Goal: Task Accomplishment & Management: Use online tool/utility

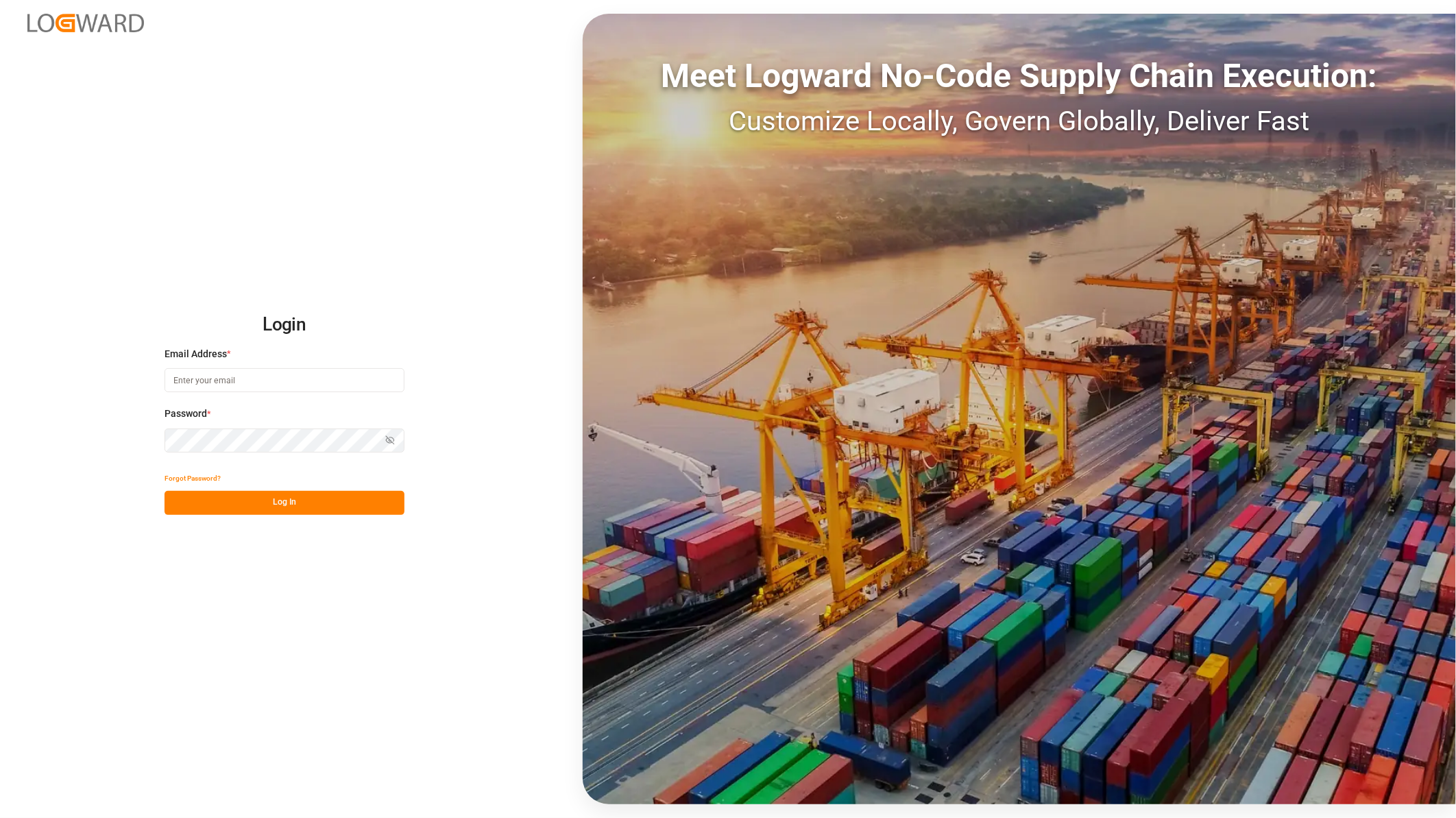
type input "ida.timmen@melitta.de"
click at [298, 505] on button "Log In" at bounding box center [284, 503] width 240 height 24
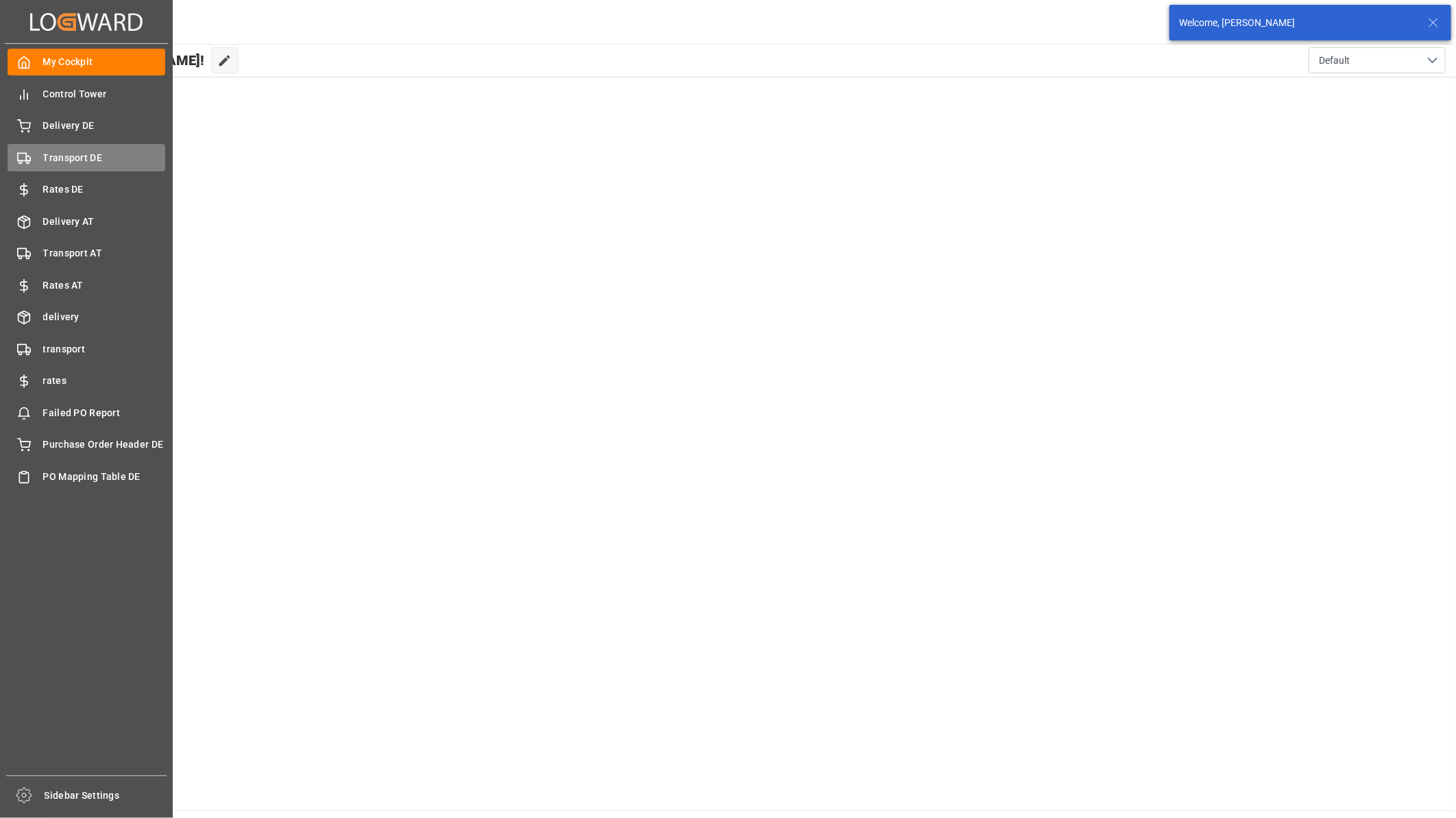
click at [49, 152] on span "Transport DE" at bounding box center [105, 158] width 123 height 14
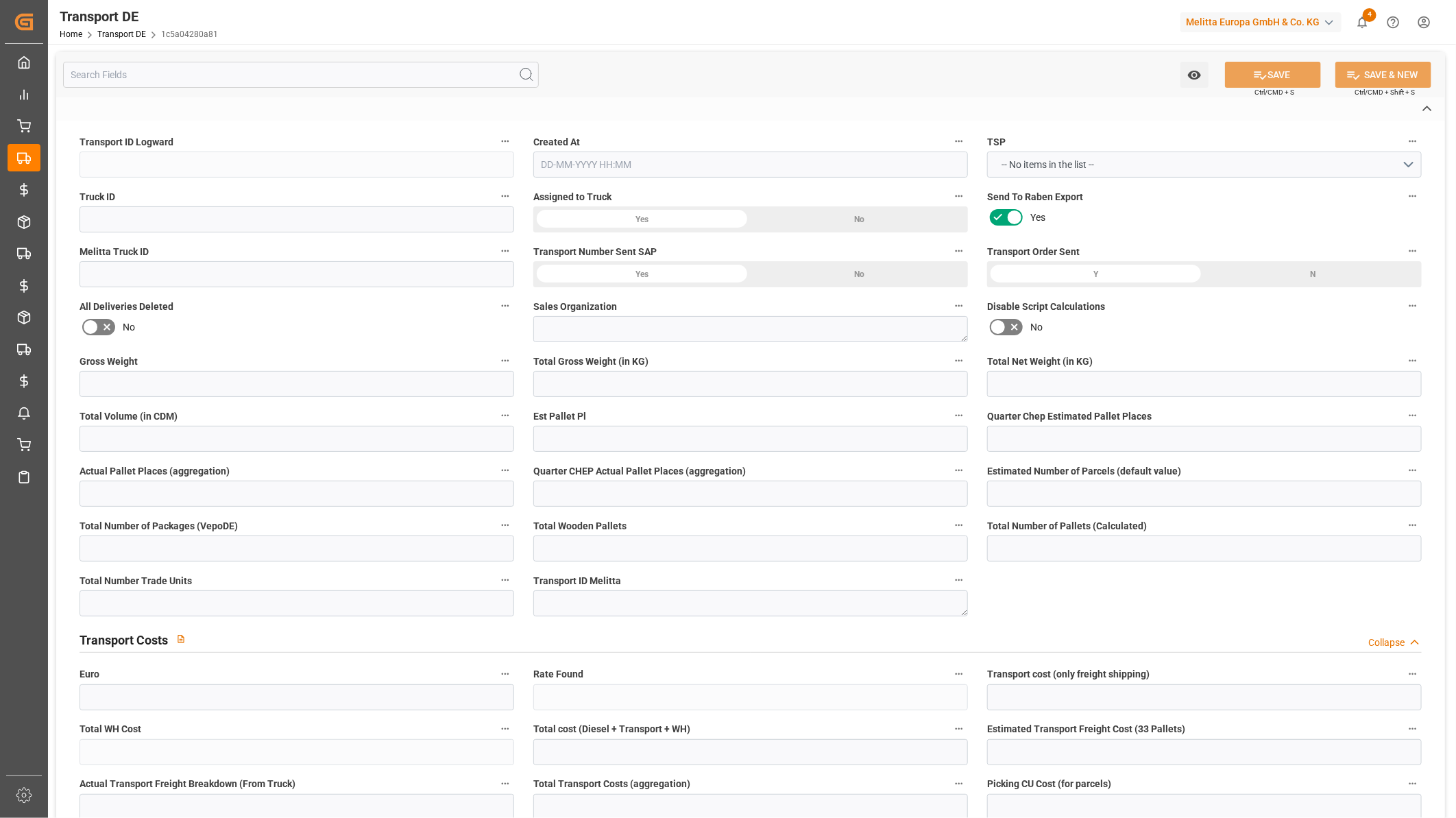
type input "1c5a04280a81"
type input "bfad18dc2957"
type input "600002611"
type textarea "1"
type input "Yes"
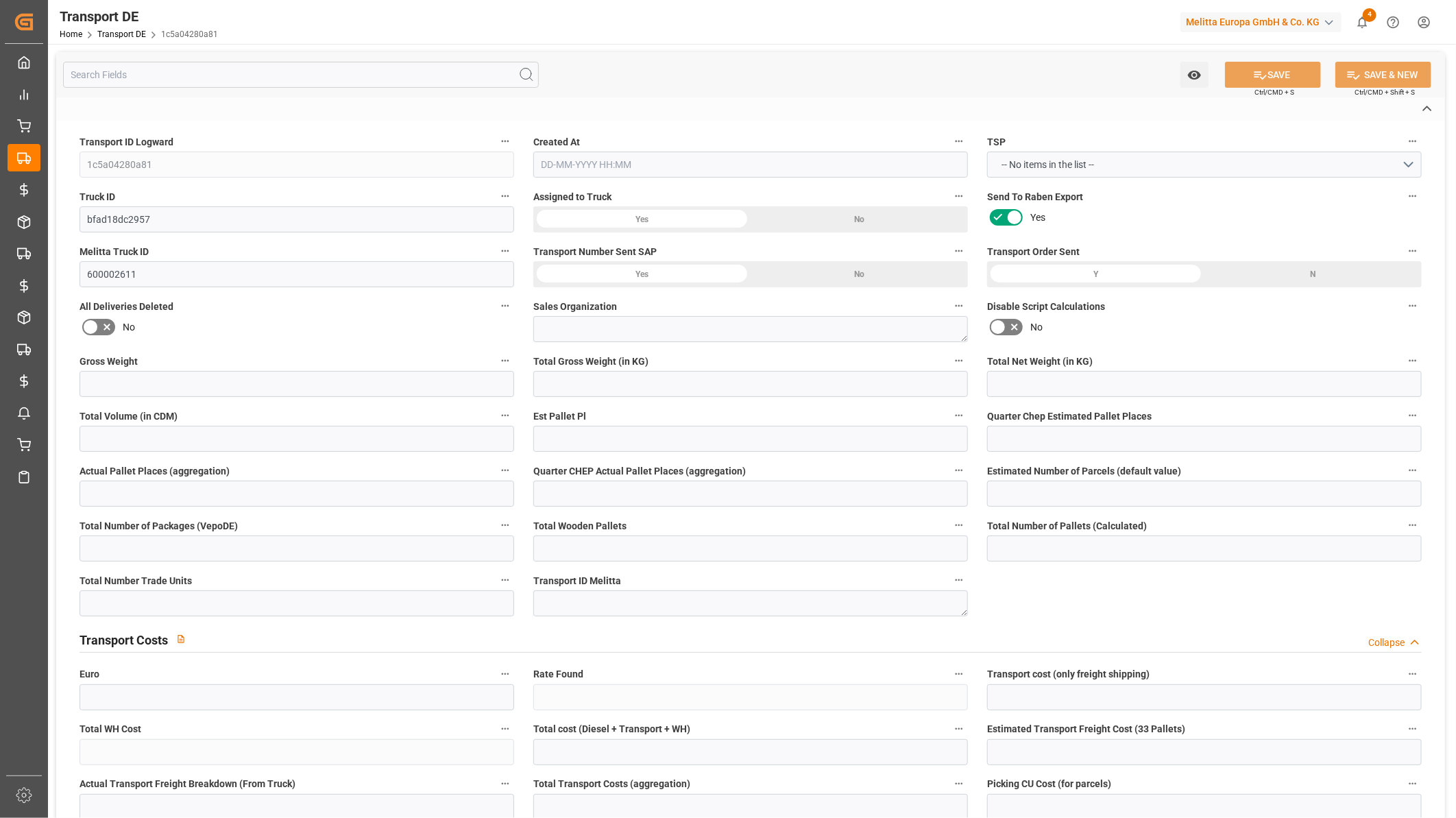
type input "421.49"
type textarea "DM Drogerie Markt GmbH CO KG"
type input "Hafenstr. 1"
type input "14641"
type textarea "Wustermark"
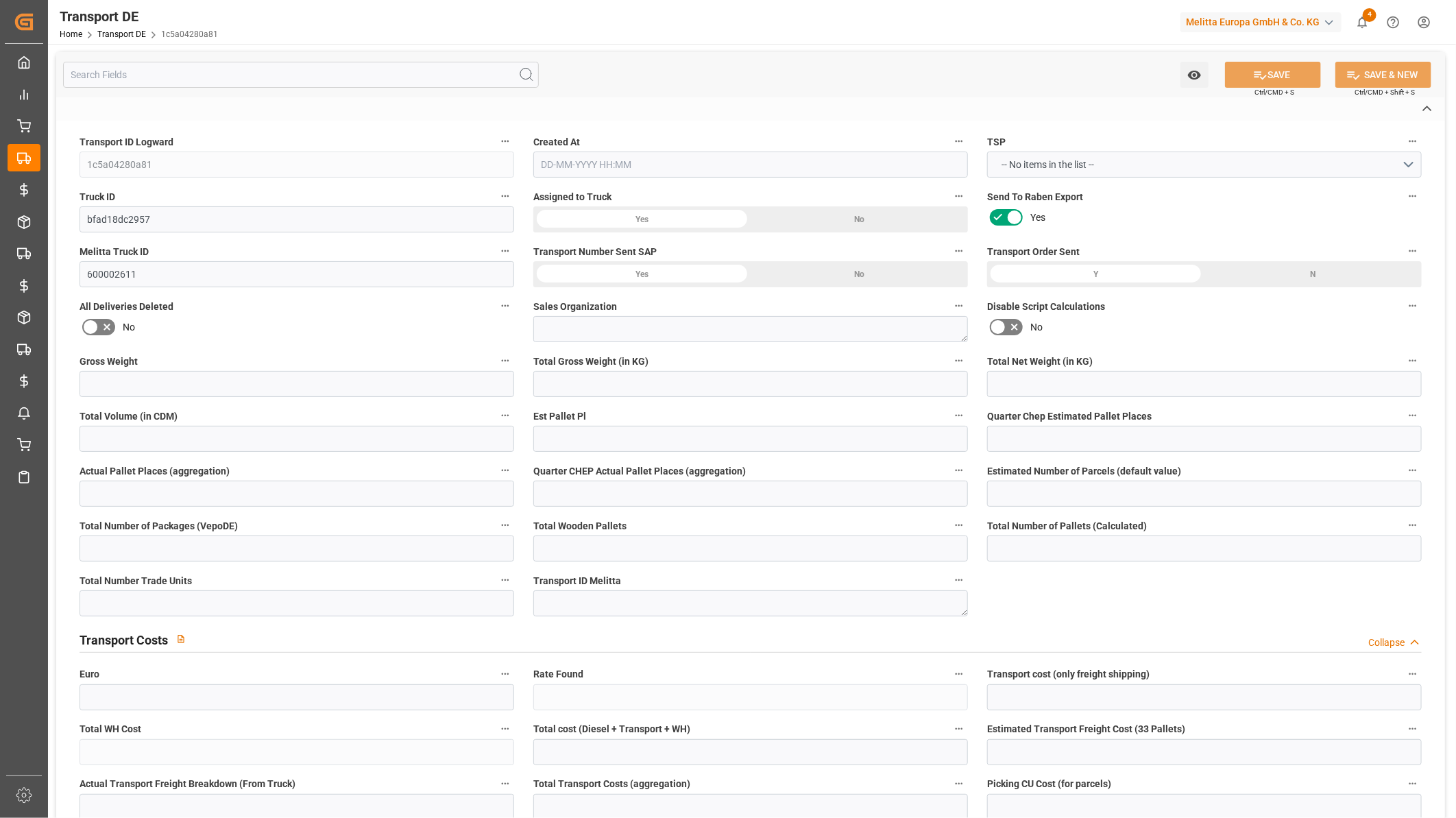
type input "DE"
type input "DE-32423"
type input "Rhenus Retail Services GmbH"
type input "[PERSON_NAME][STREET_ADDRESS]"
type input "32423"
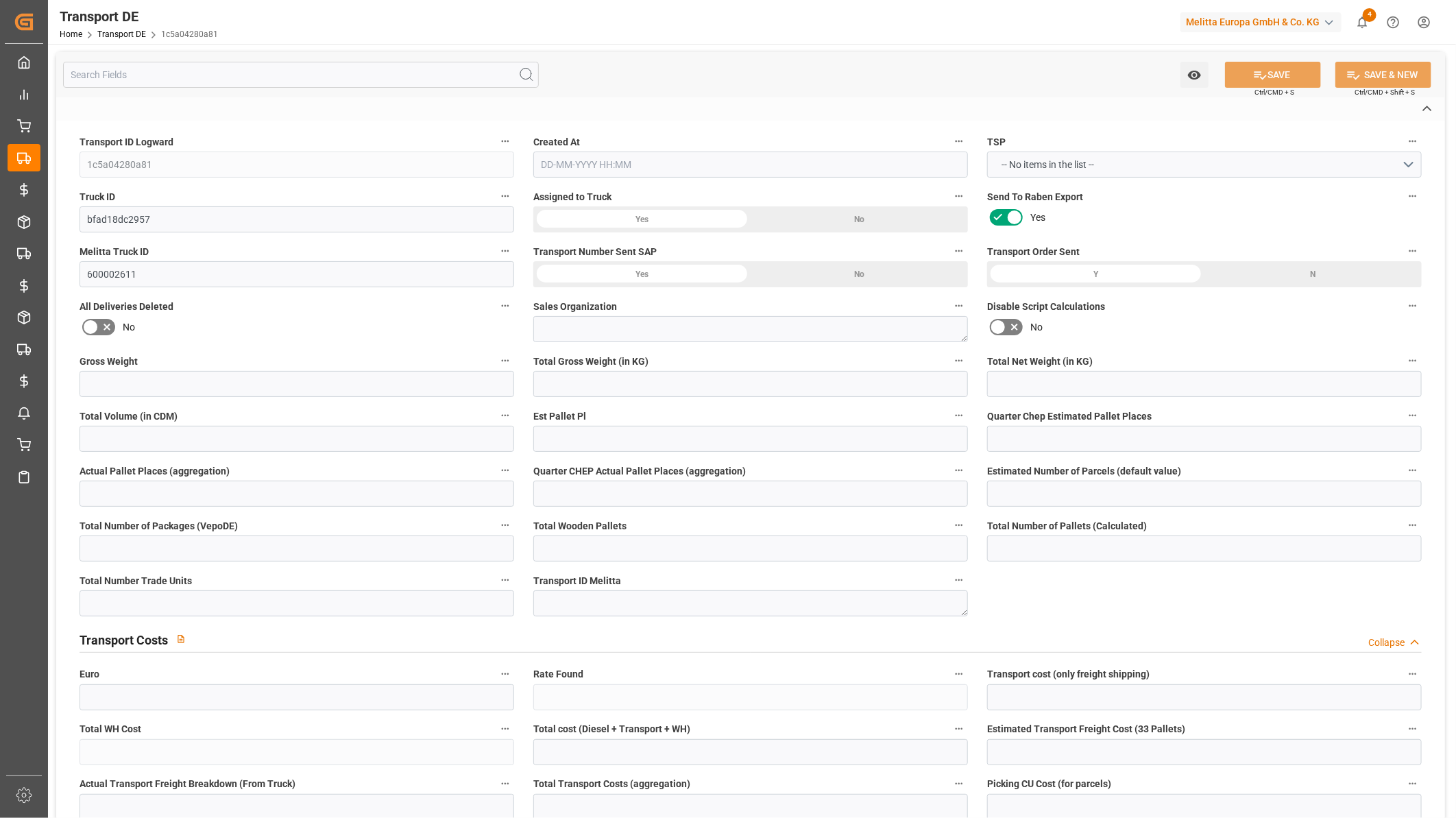
type input "Minden"
type input "DE"
type input "Melitta Europa GmbH & Co. KG"
type input "[STREET_ADDRESS]"
type input "32427"
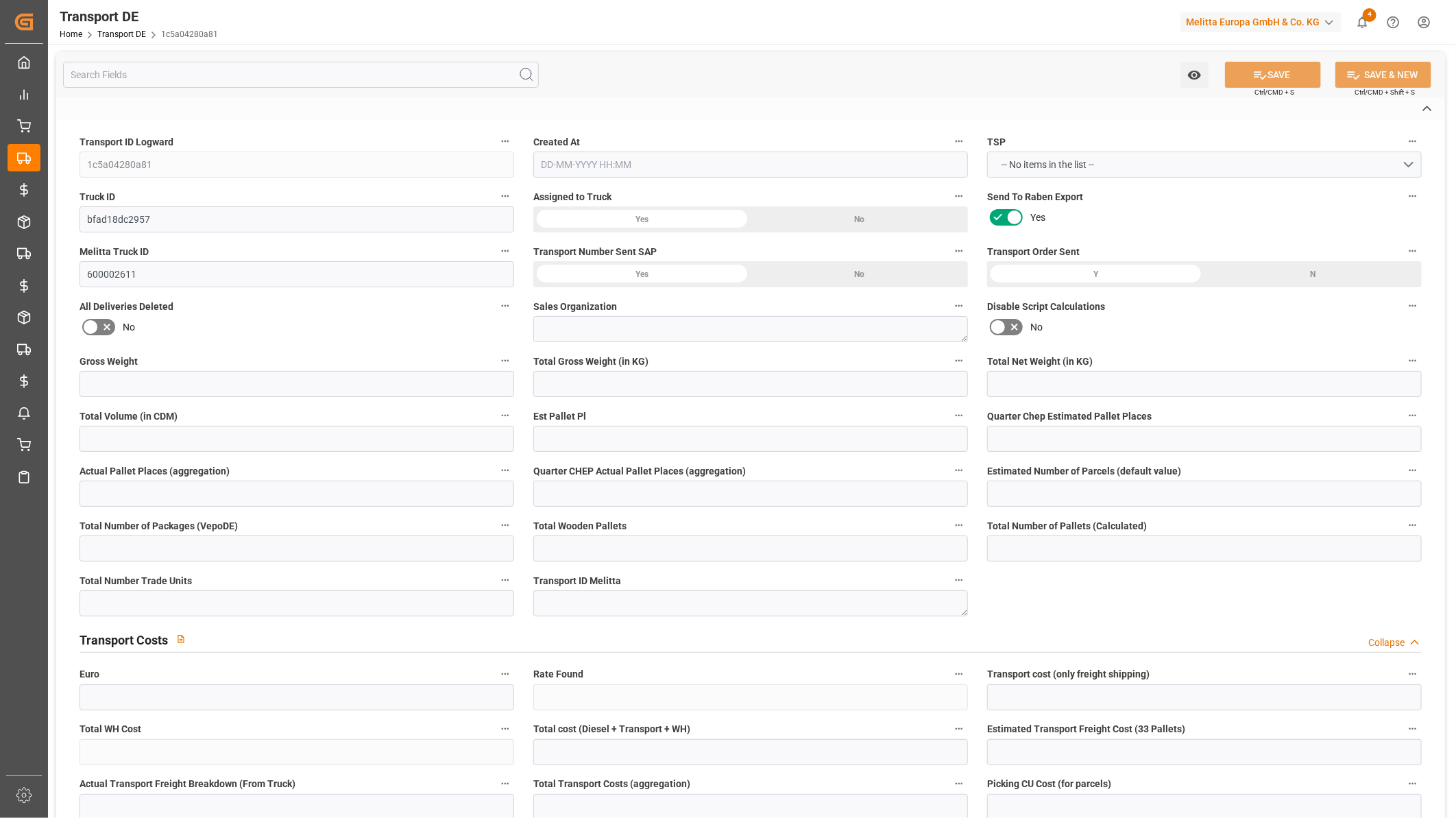
type input "Minden"
type input "DE"
type textarea "51290dcf75a5"
type input "Road"
type input "DE"
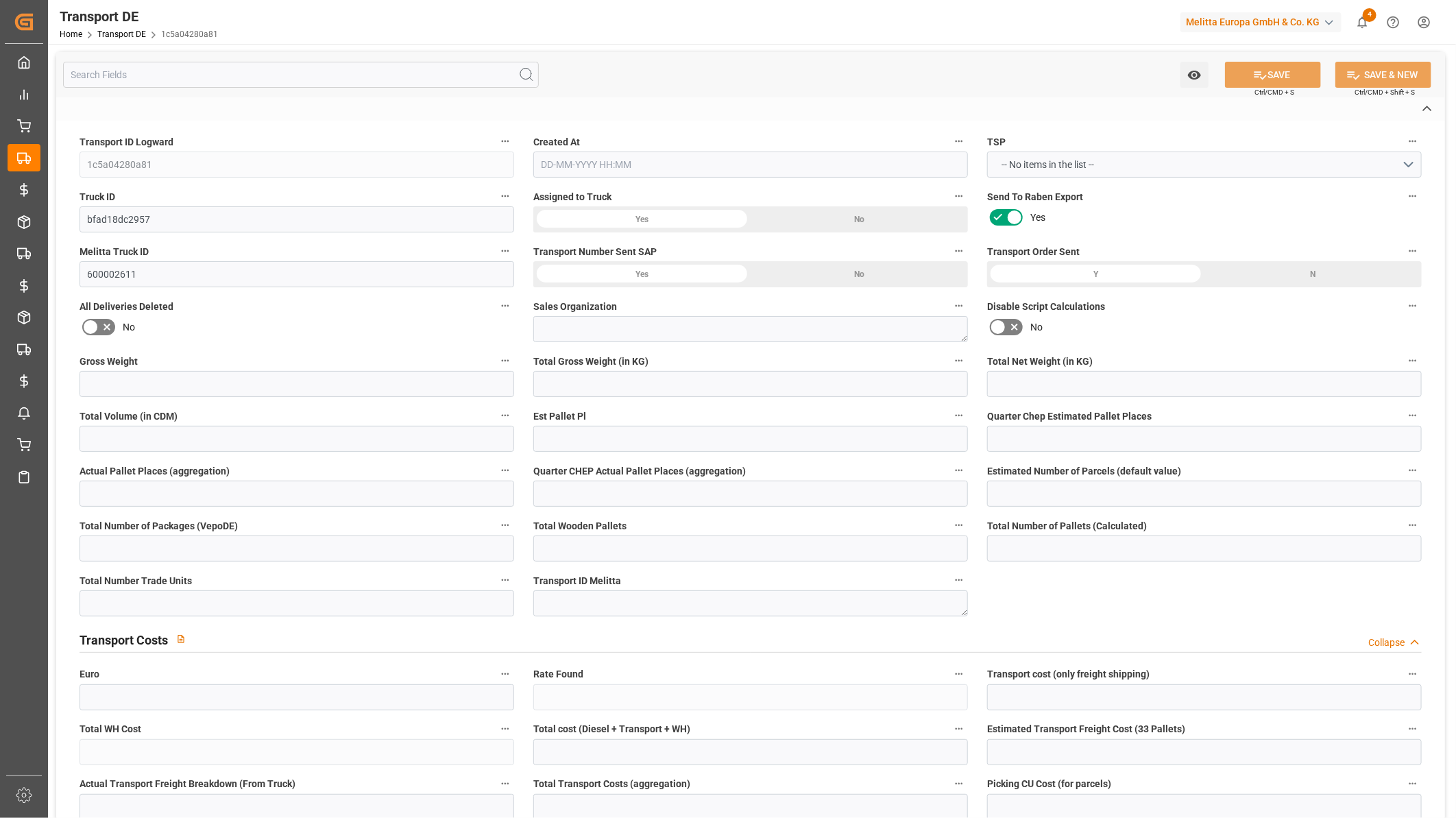
type input "32423"
type input "DE"
type input "14641"
type input "Groupage"
type input "26-40 t"
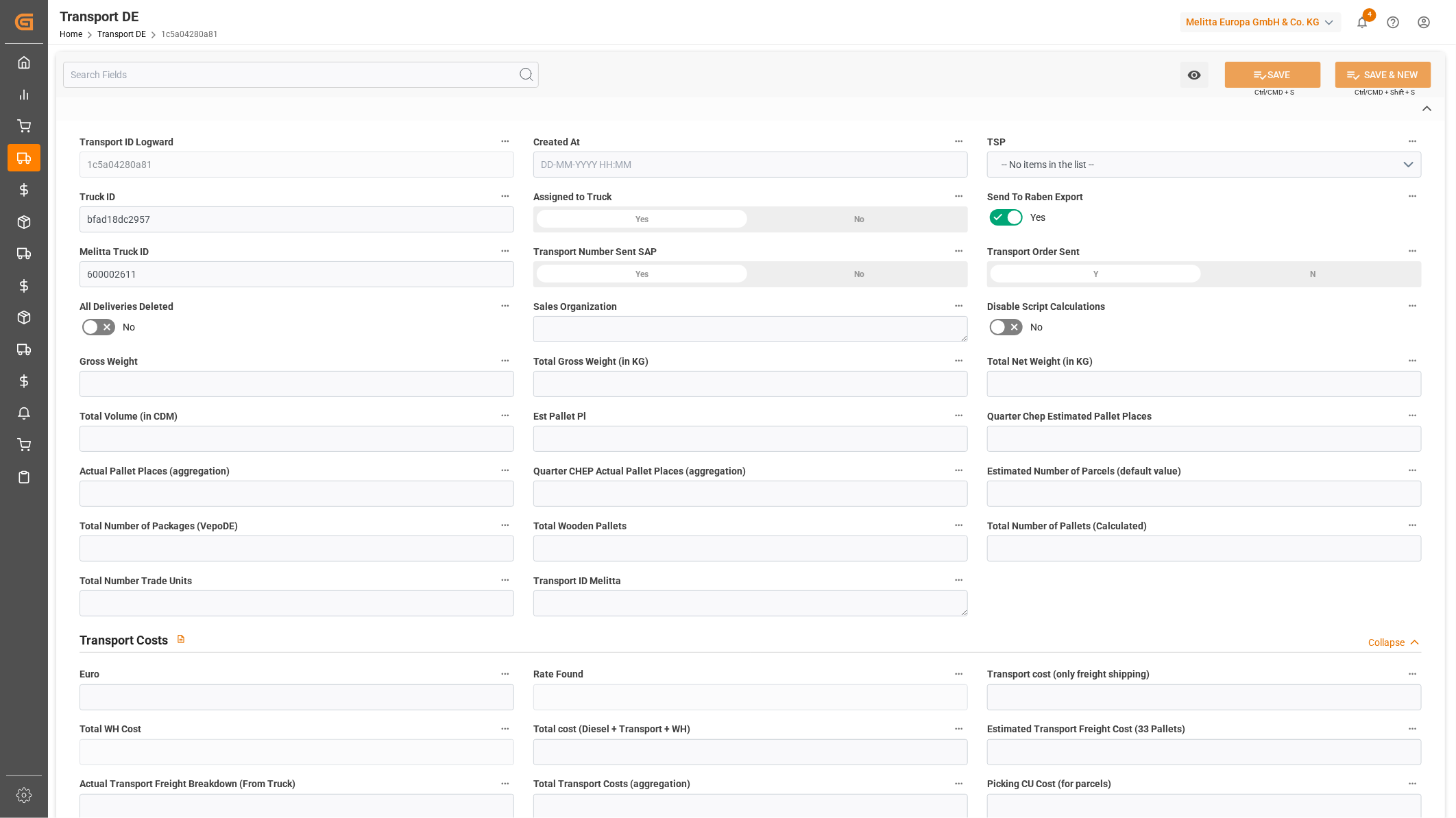
type input "EURO 6"
type input "Diesel"
type input "DE_02"
type input "DAP"
type input "DE 126011900"
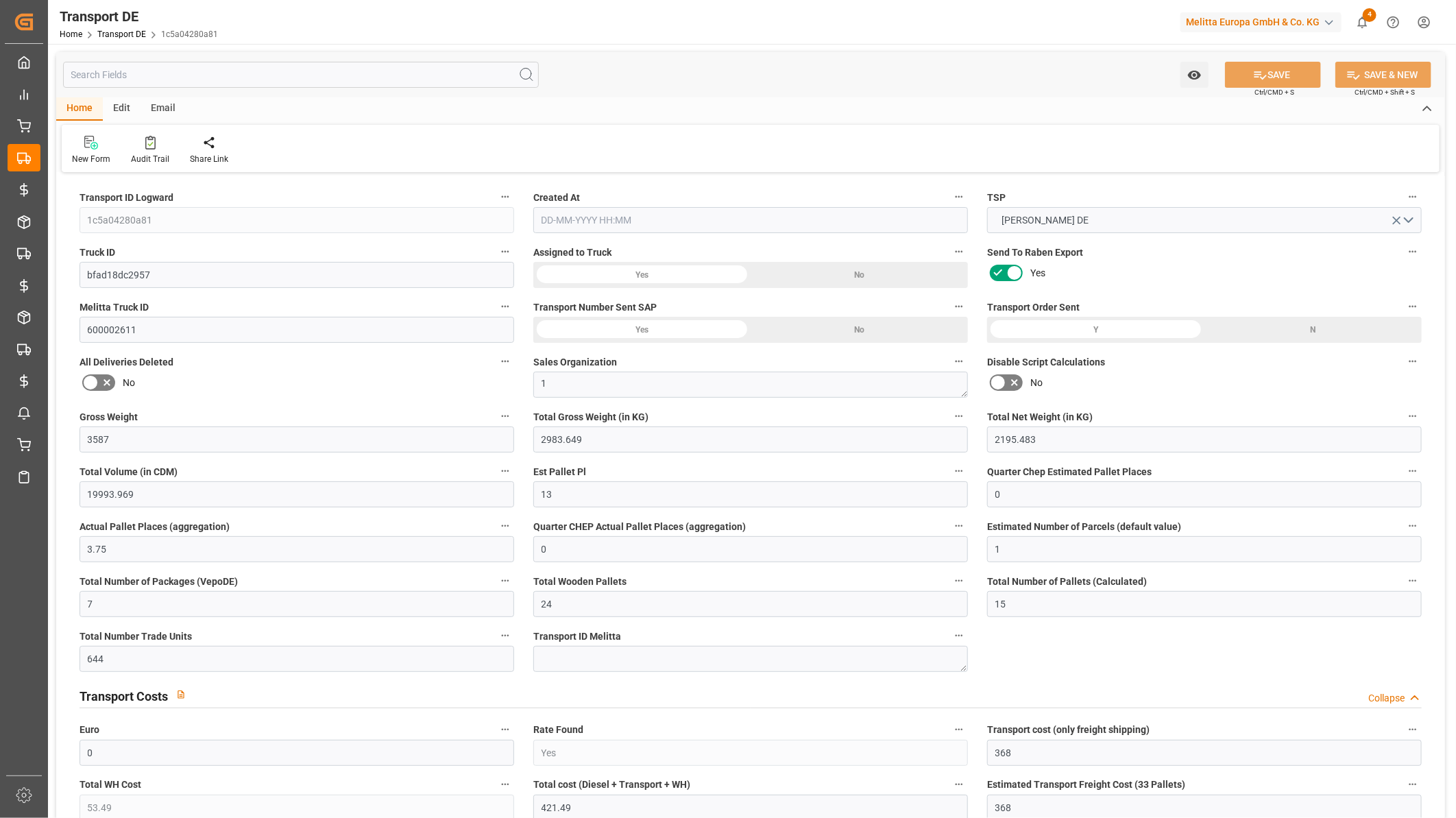
type input "3587"
type input "2983.649"
type input "2195.483"
type input "19993.969"
type input "13"
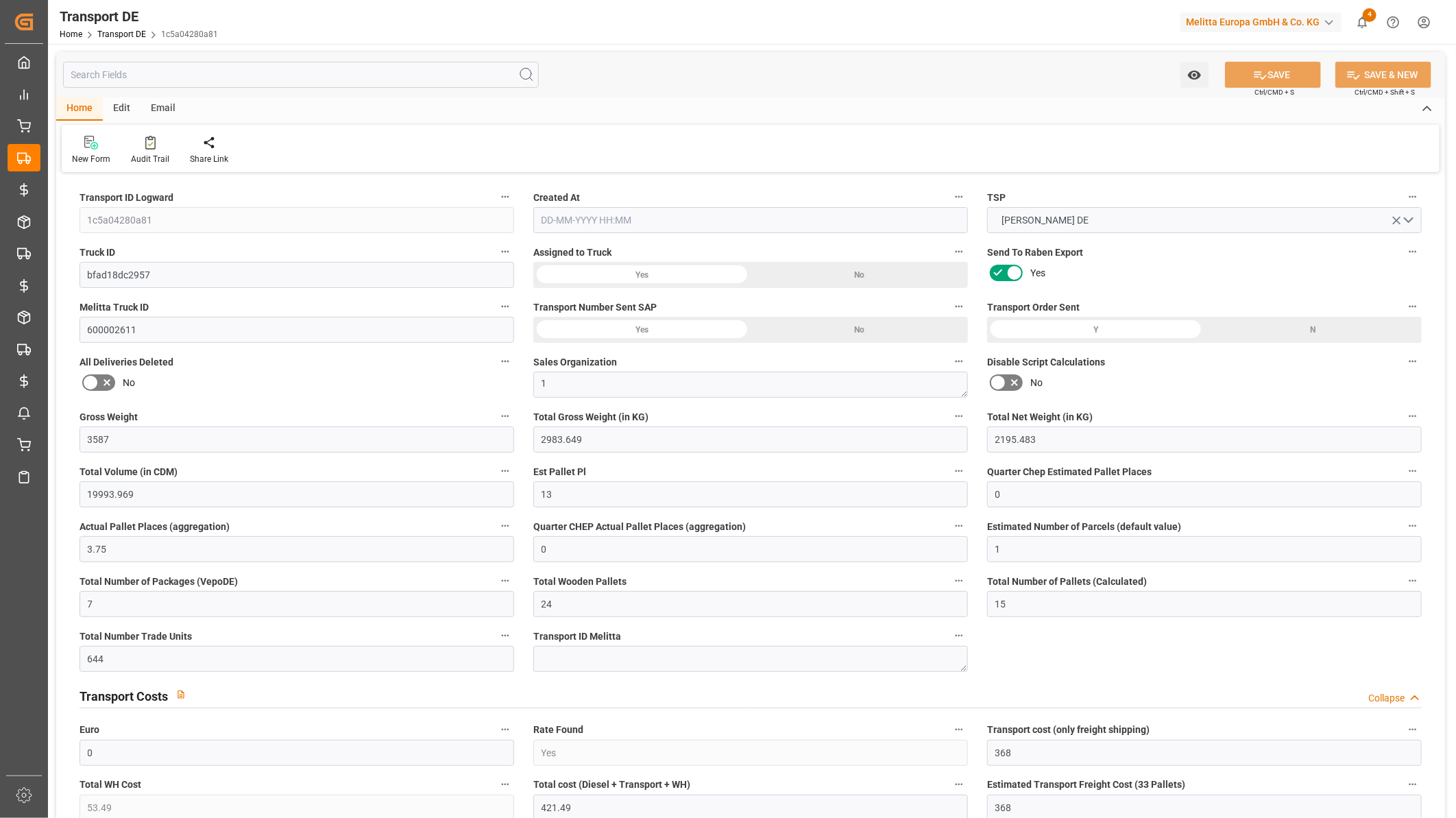
type input "0"
type input "3.75"
type input "0"
type input "1"
type input "7"
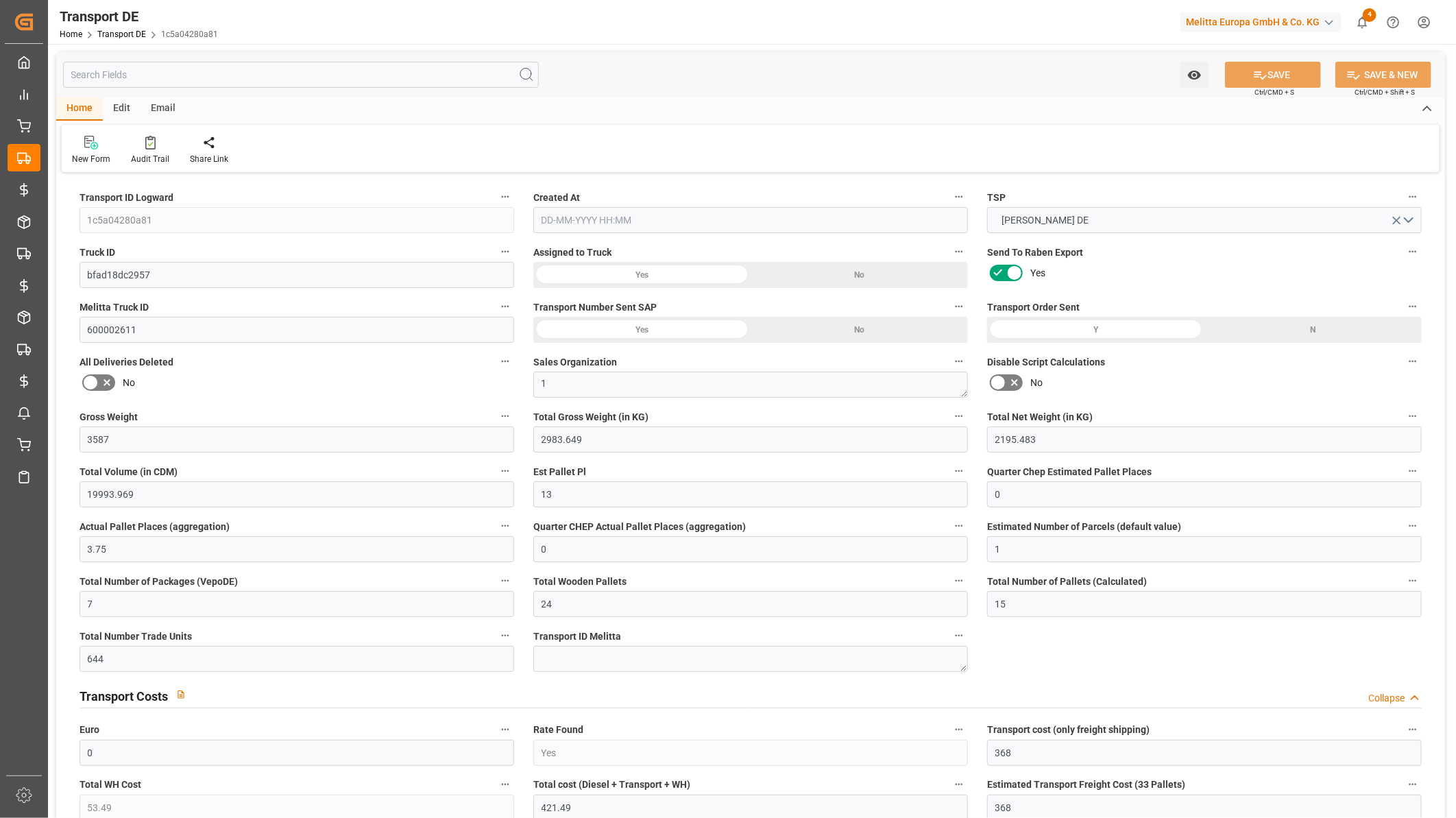
type input "24"
type input "15"
type input "644"
type input "0"
type input "368"
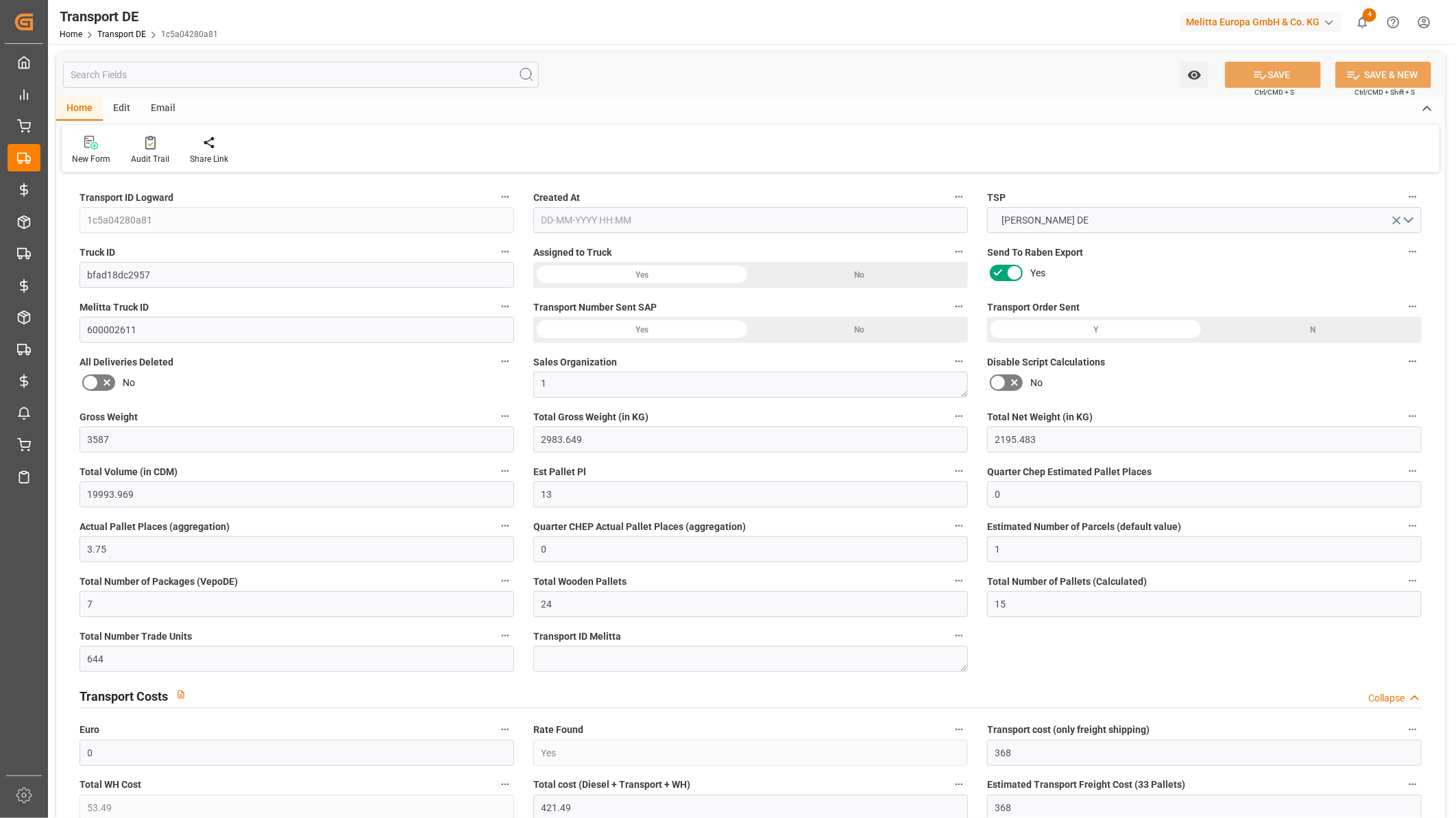
type input "53.49"
type input "368"
type input "14"
type input "7"
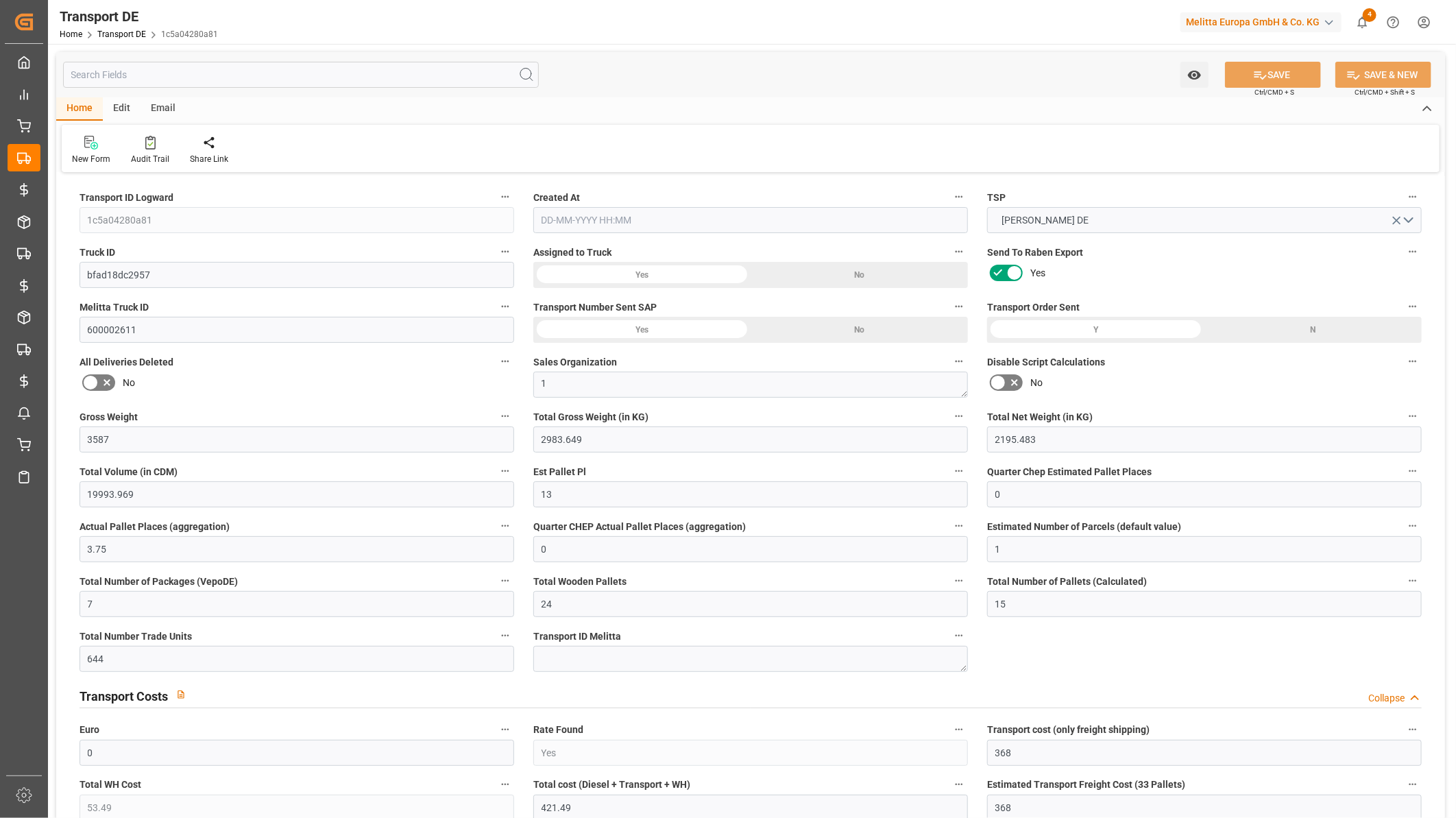
type input "0"
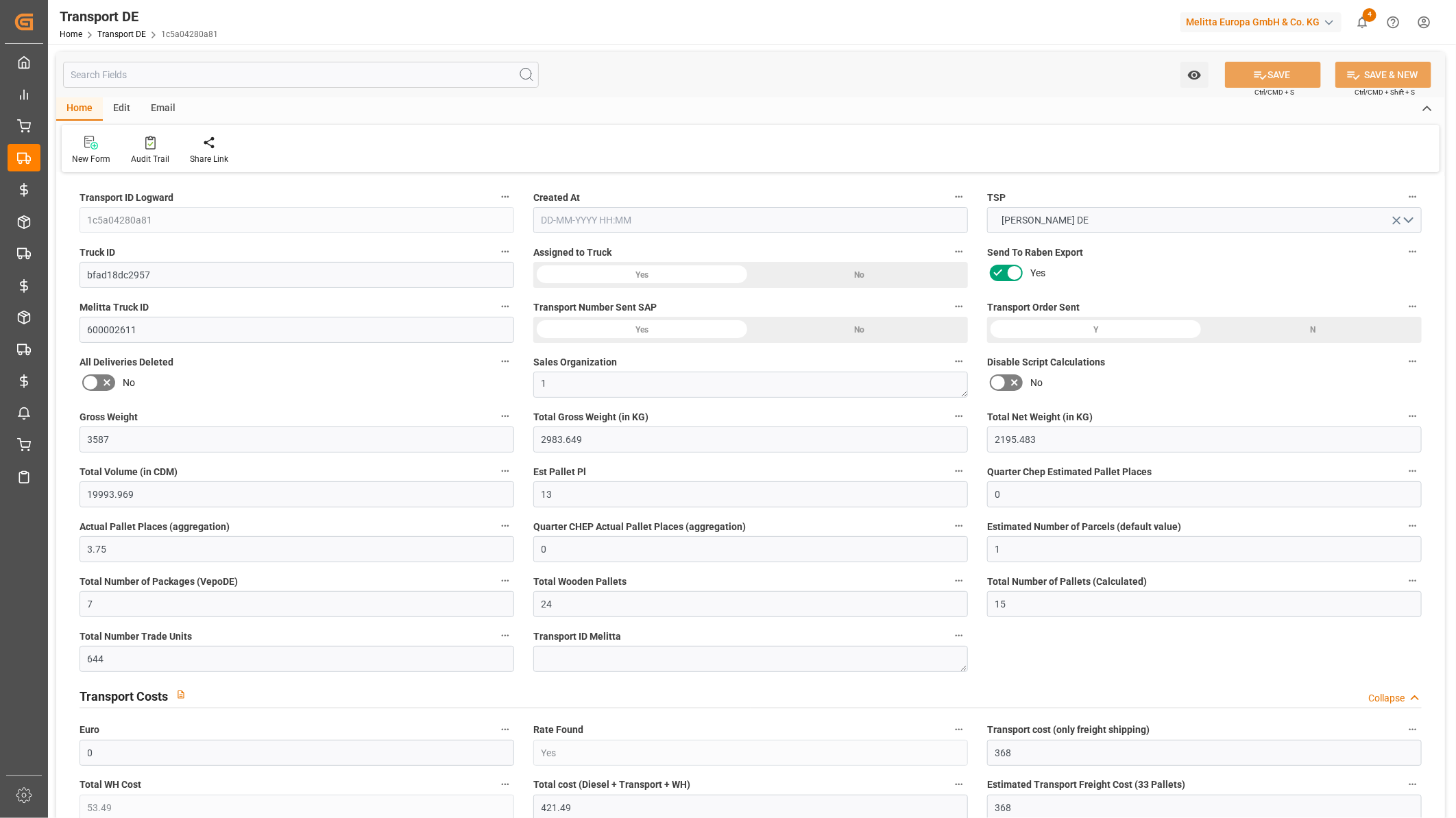
type input "0"
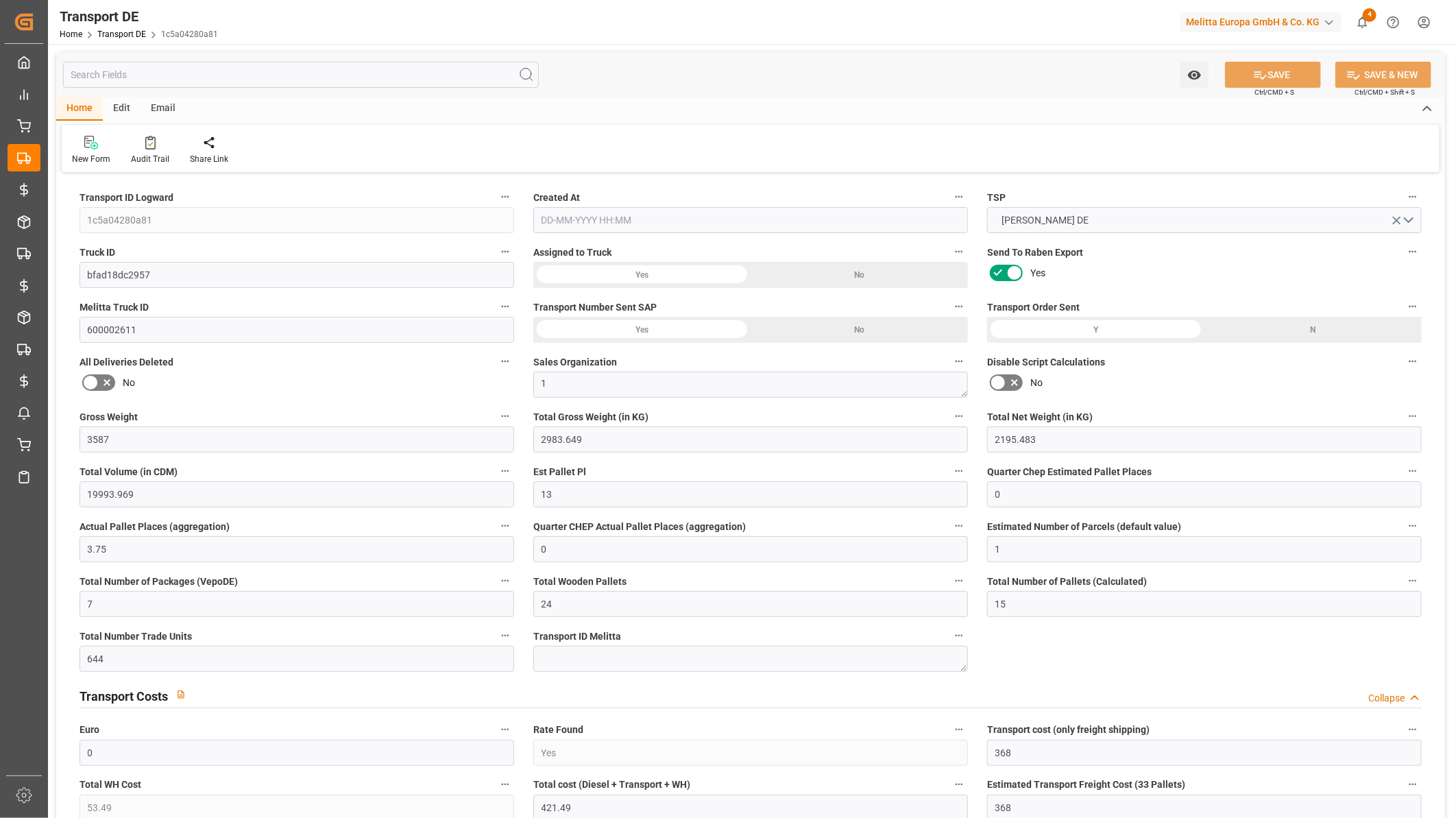
type input "0"
type input "2983.649"
type input "4710.8598"
type input "21"
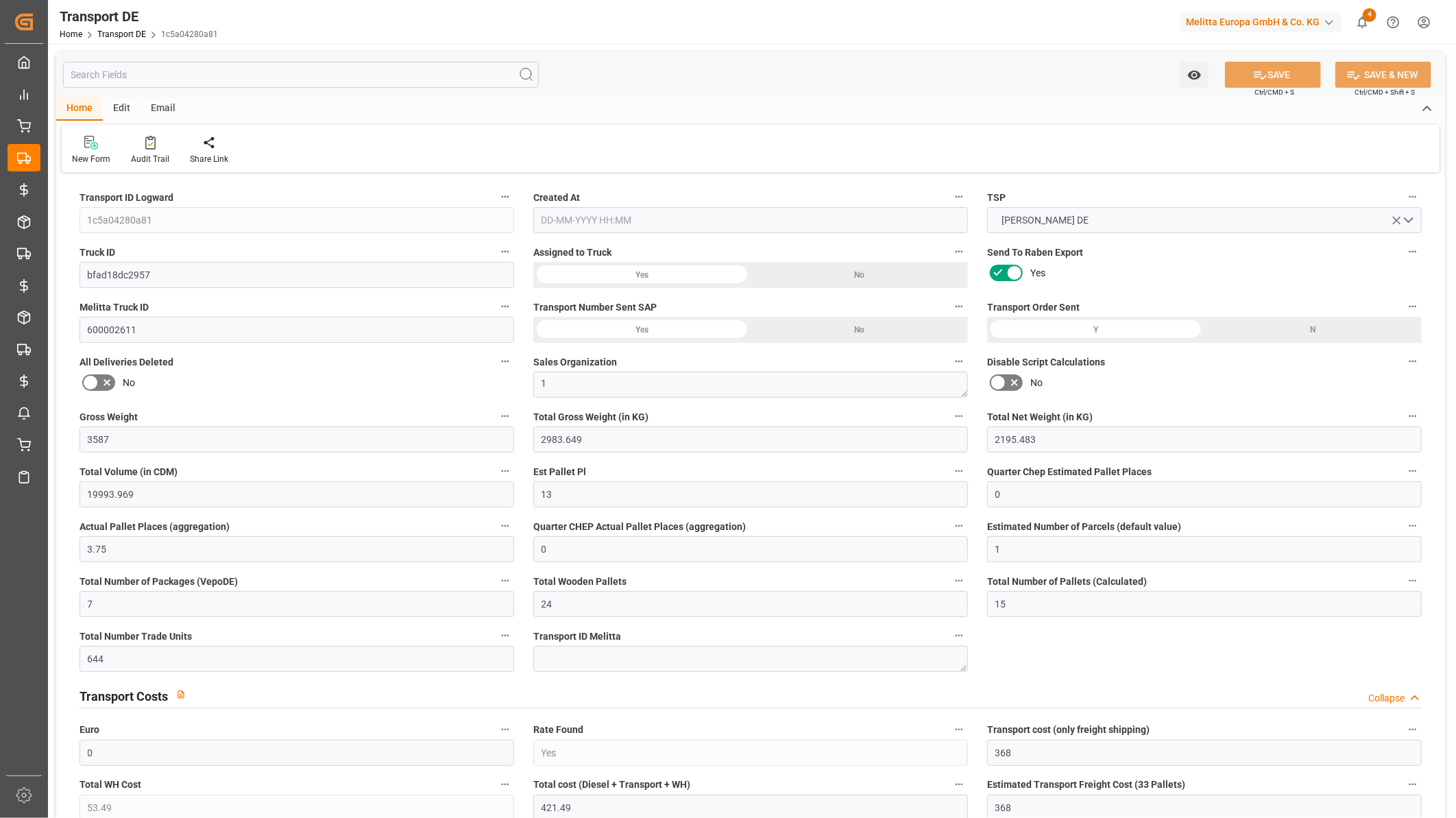
type input "35"
type input "0"
type input "1"
type input "23"
type input "0"
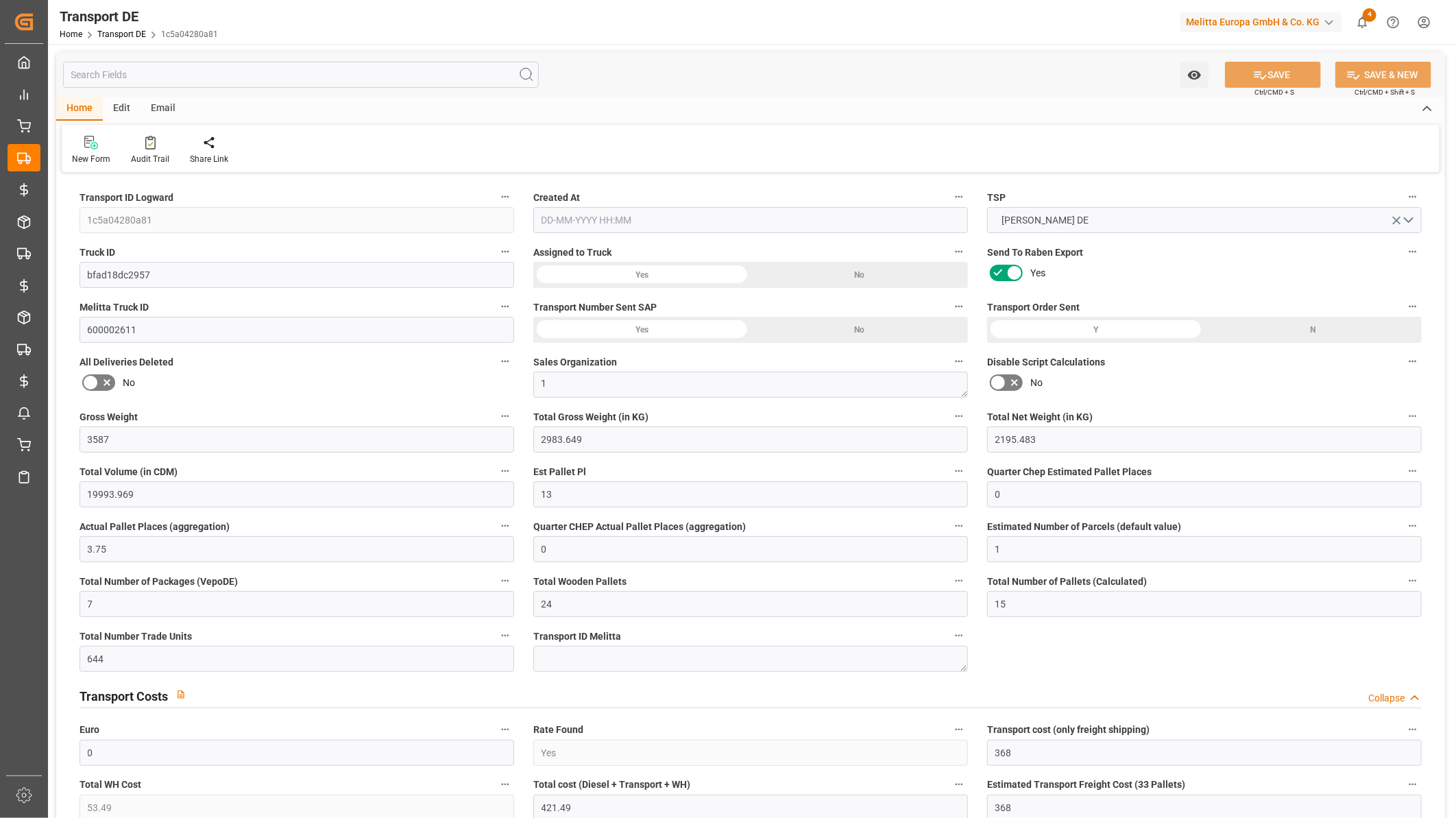
type input "0"
type input "2"
type input "0"
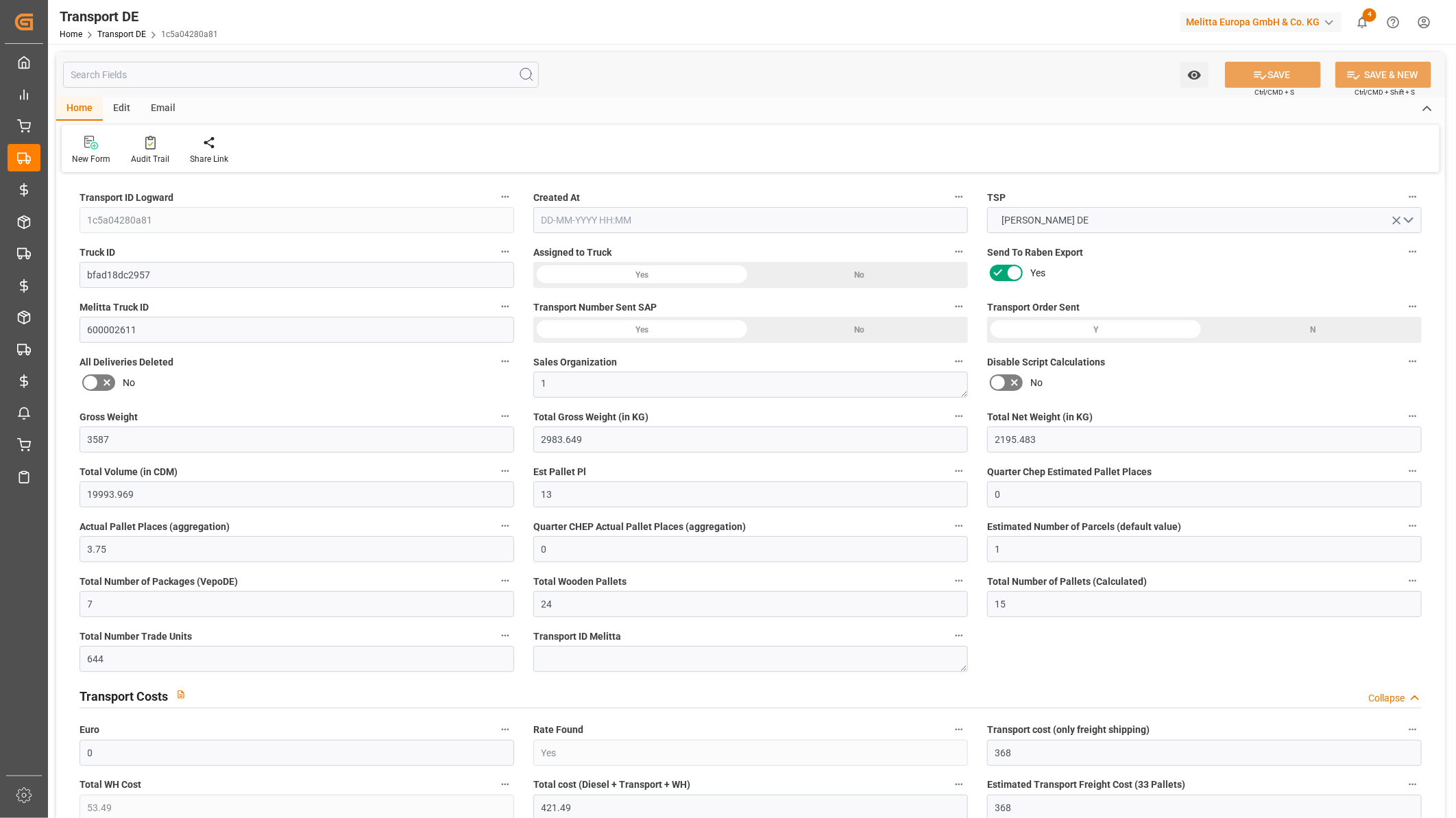
type input "1603"
type input "421.49"
type input "368"
type input "12-09-2025 23:01"
type input "17-09-2025"
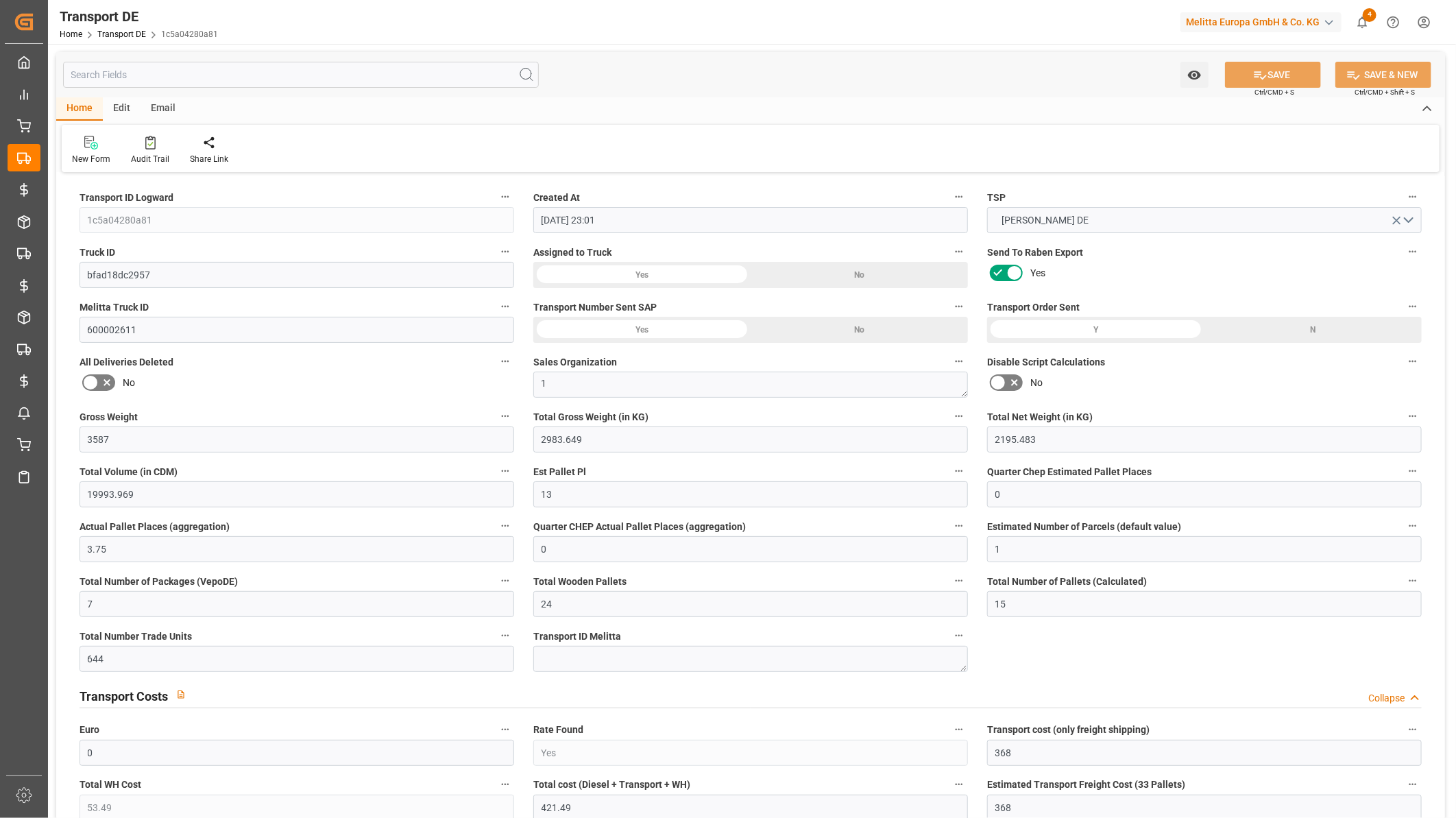
type input "18-09-2025"
type input "19-09-2025"
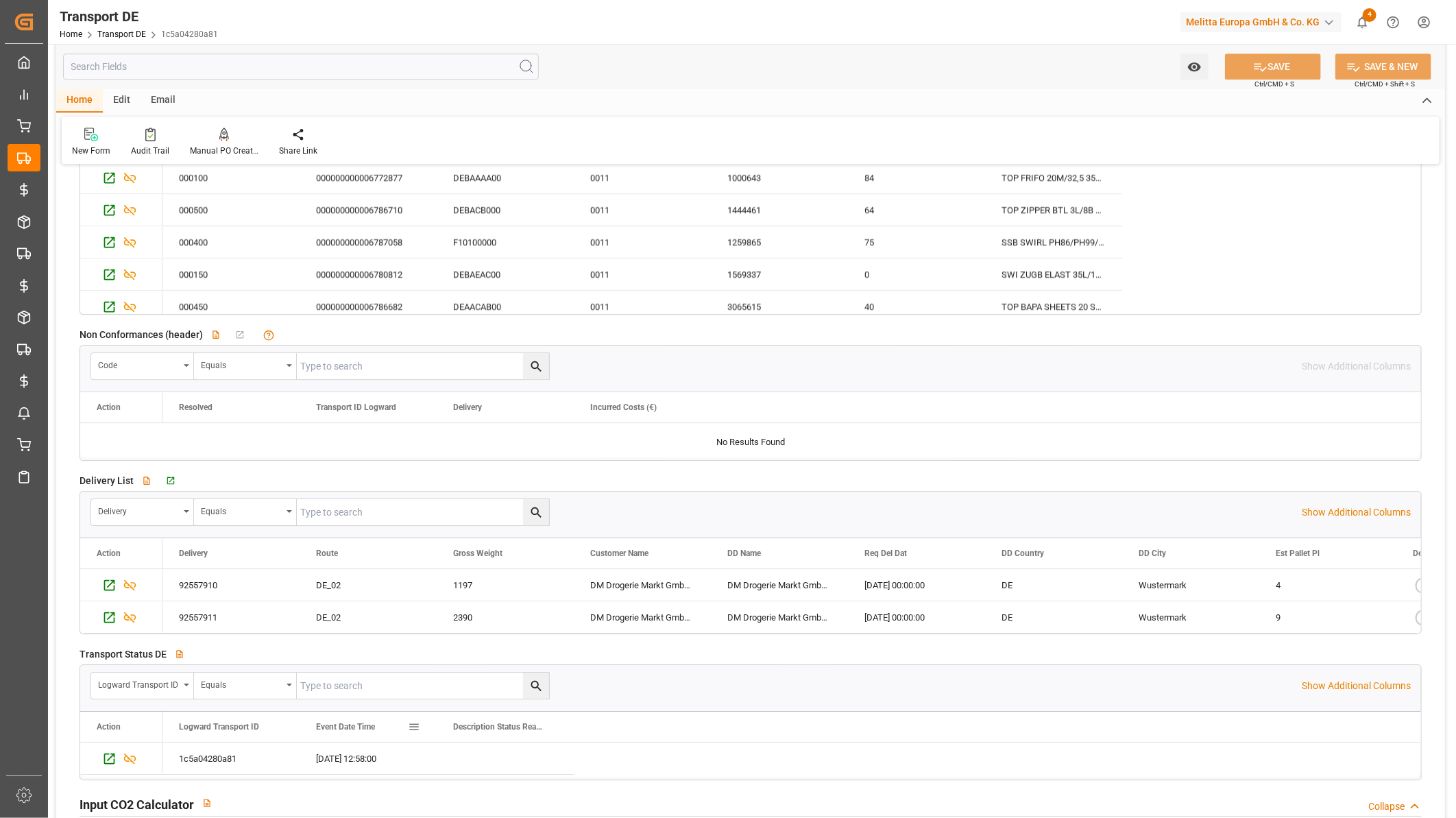
scroll to position [2513, 0]
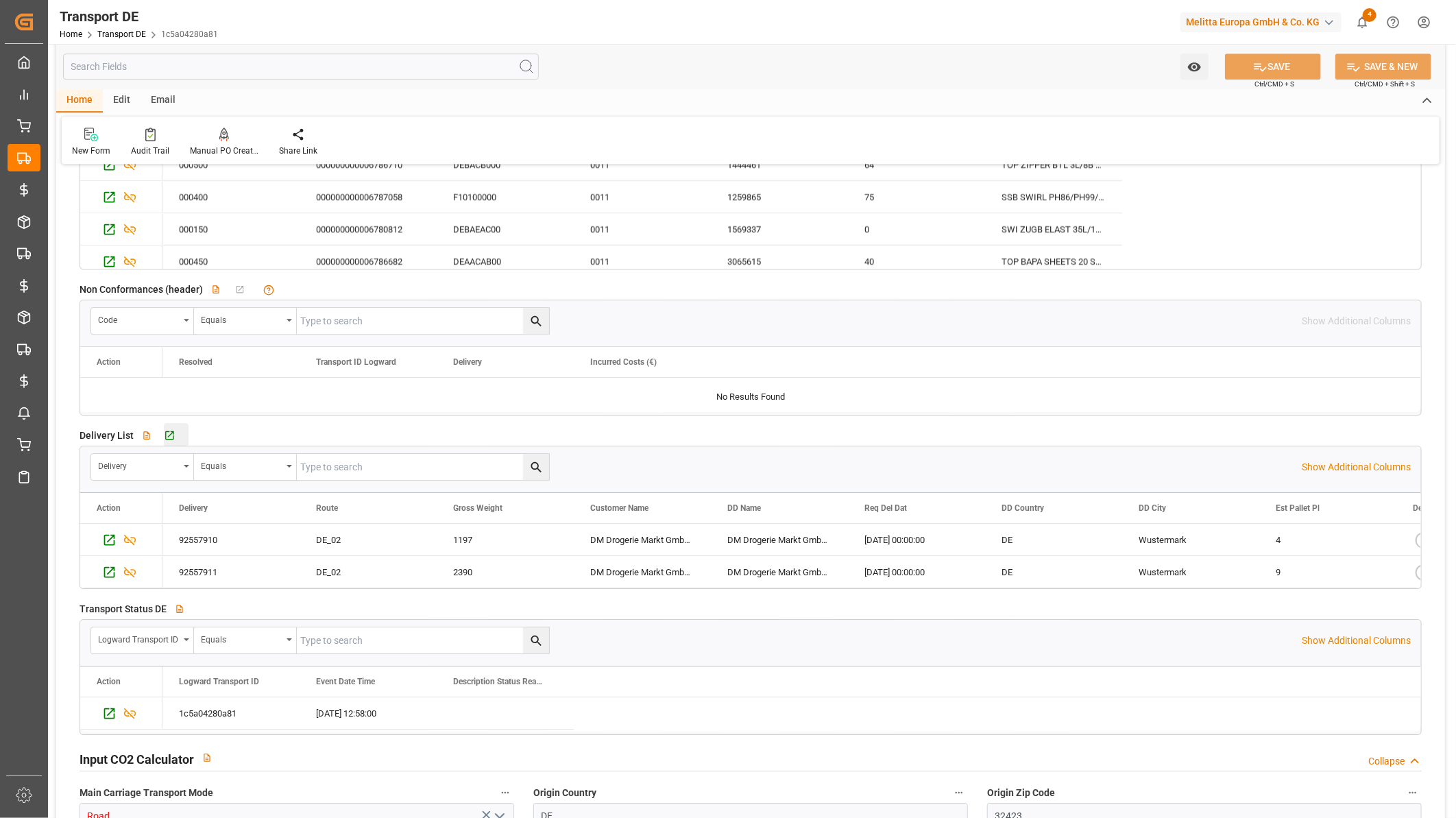
click at [178, 430] on div "Go to Delivery DE Grid" at bounding box center [175, 436] width 24 height 12
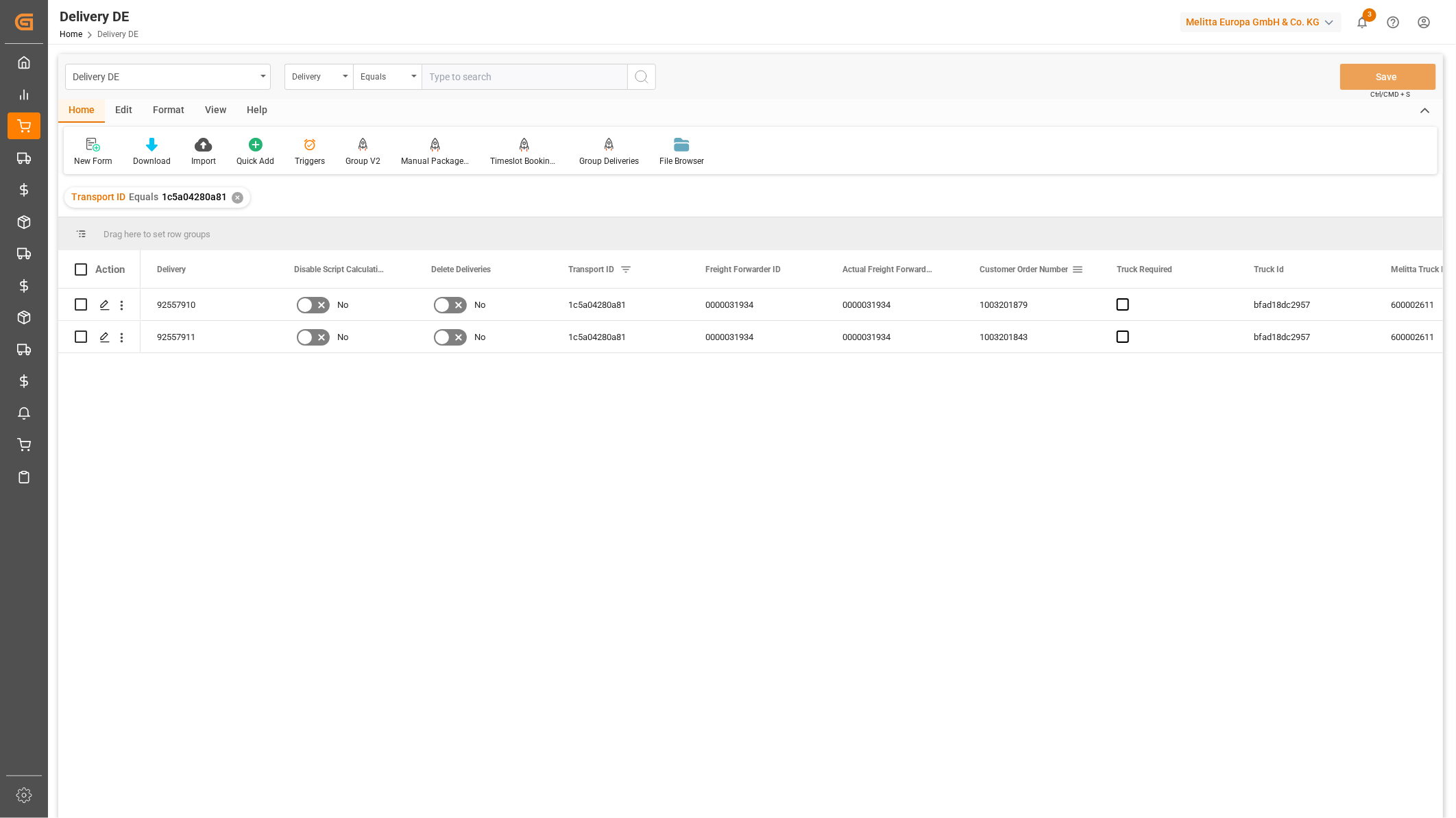
click at [1075, 267] on span at bounding box center [1077, 269] width 13 height 13
click at [1231, 269] on span "columns" at bounding box center [1231, 272] width 13 height 13
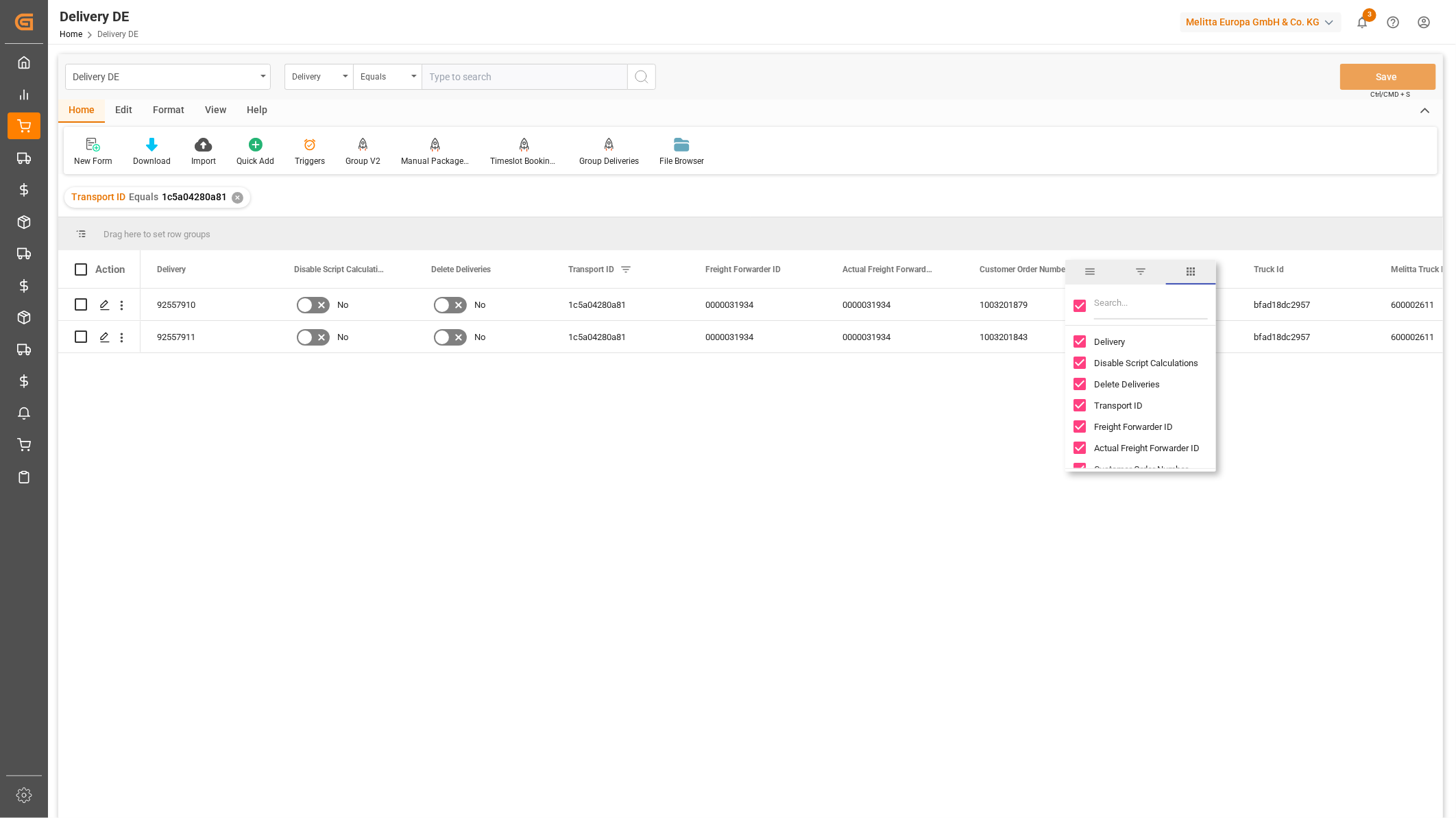
click at [1077, 303] on input "Toggle Select All Columns" at bounding box center [1079, 305] width 13 height 13
checkbox input "false"
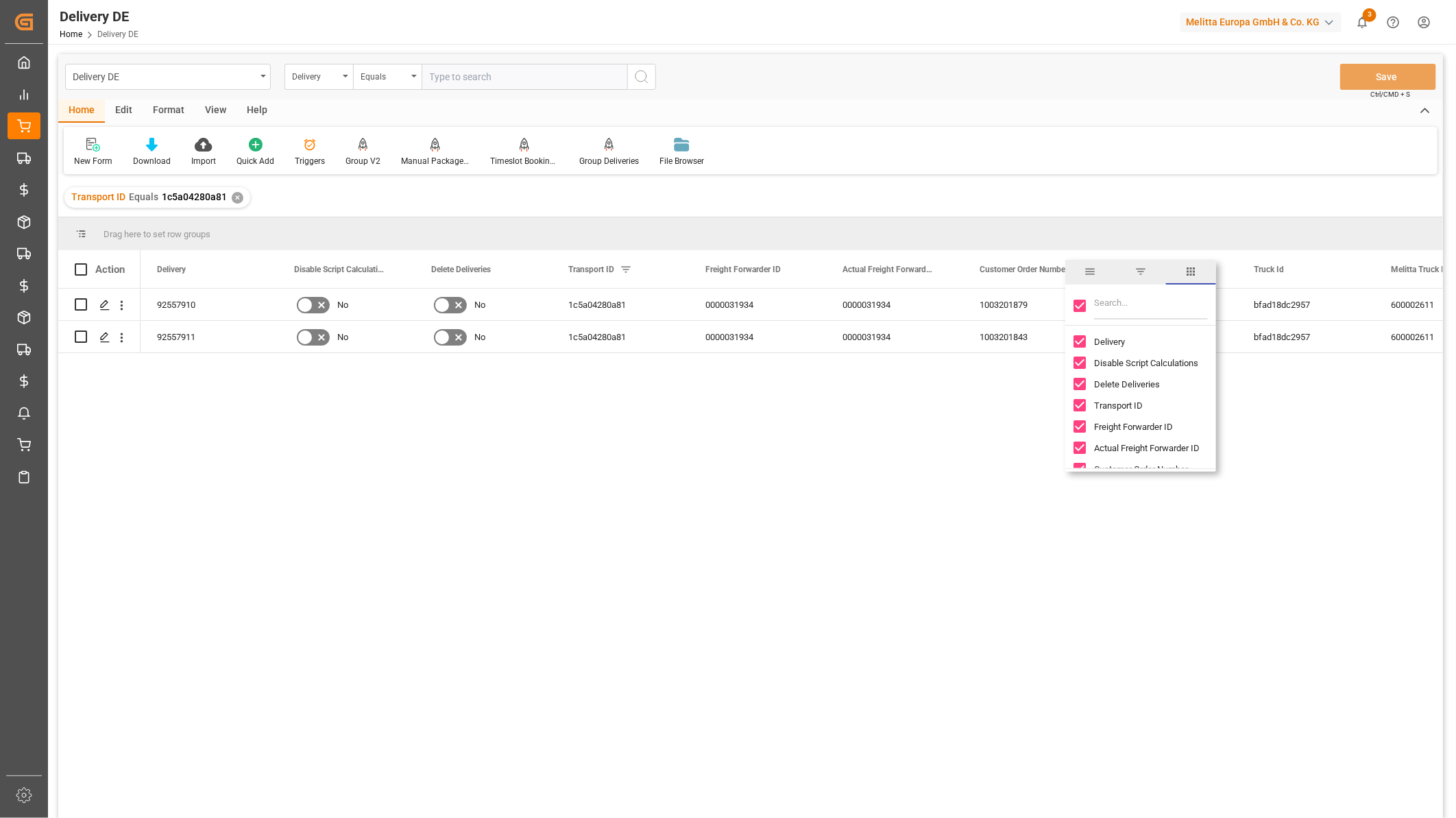
checkbox input "false"
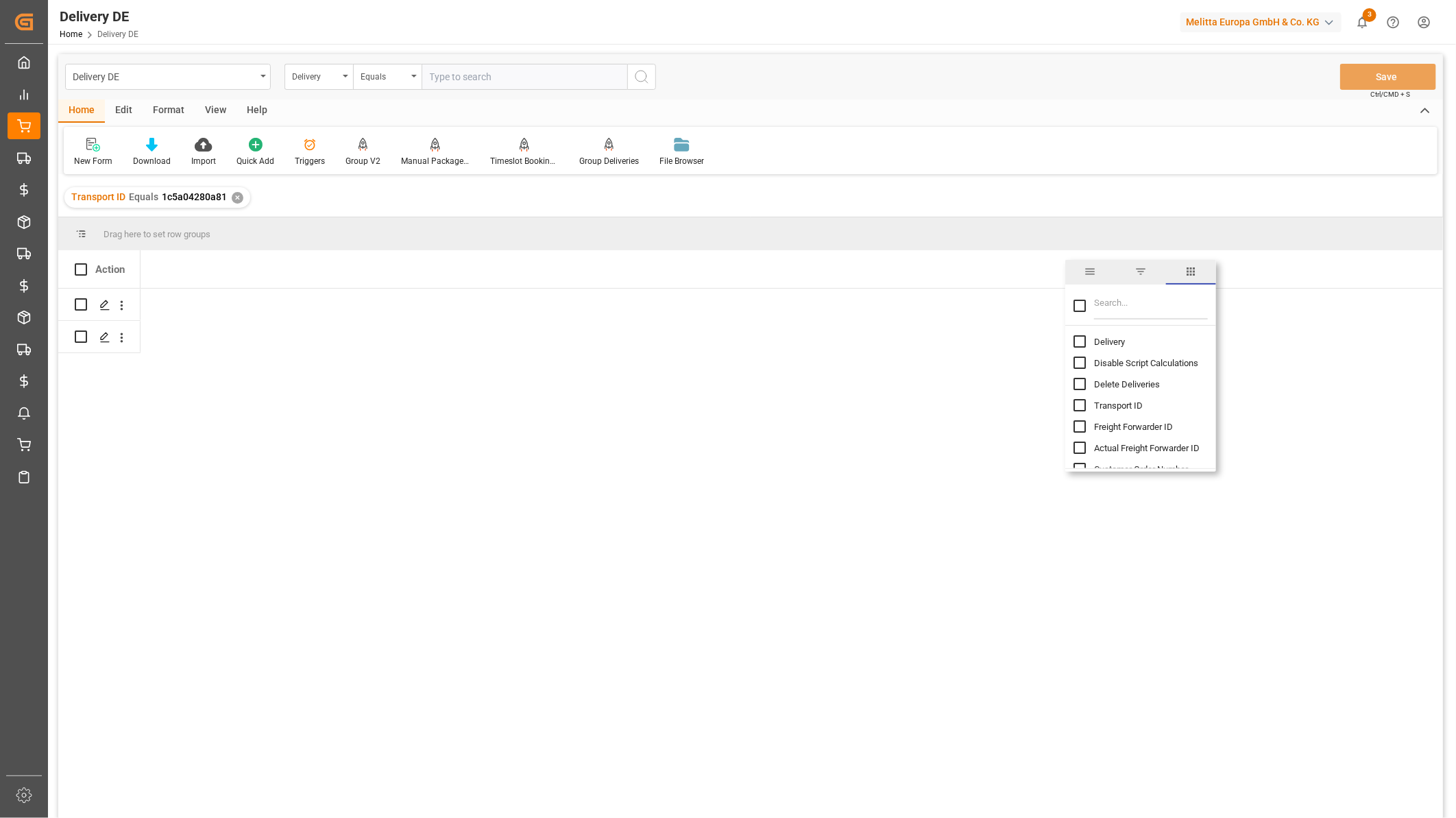
click at [1081, 340] on input "Delivery column toggle visibility (hidden)" at bounding box center [1079, 342] width 13 height 13
checkbox input "true"
checkbox input "false"
click at [1119, 305] on input "Filter Columns Input" at bounding box center [1151, 305] width 114 height 28
type input "cost"
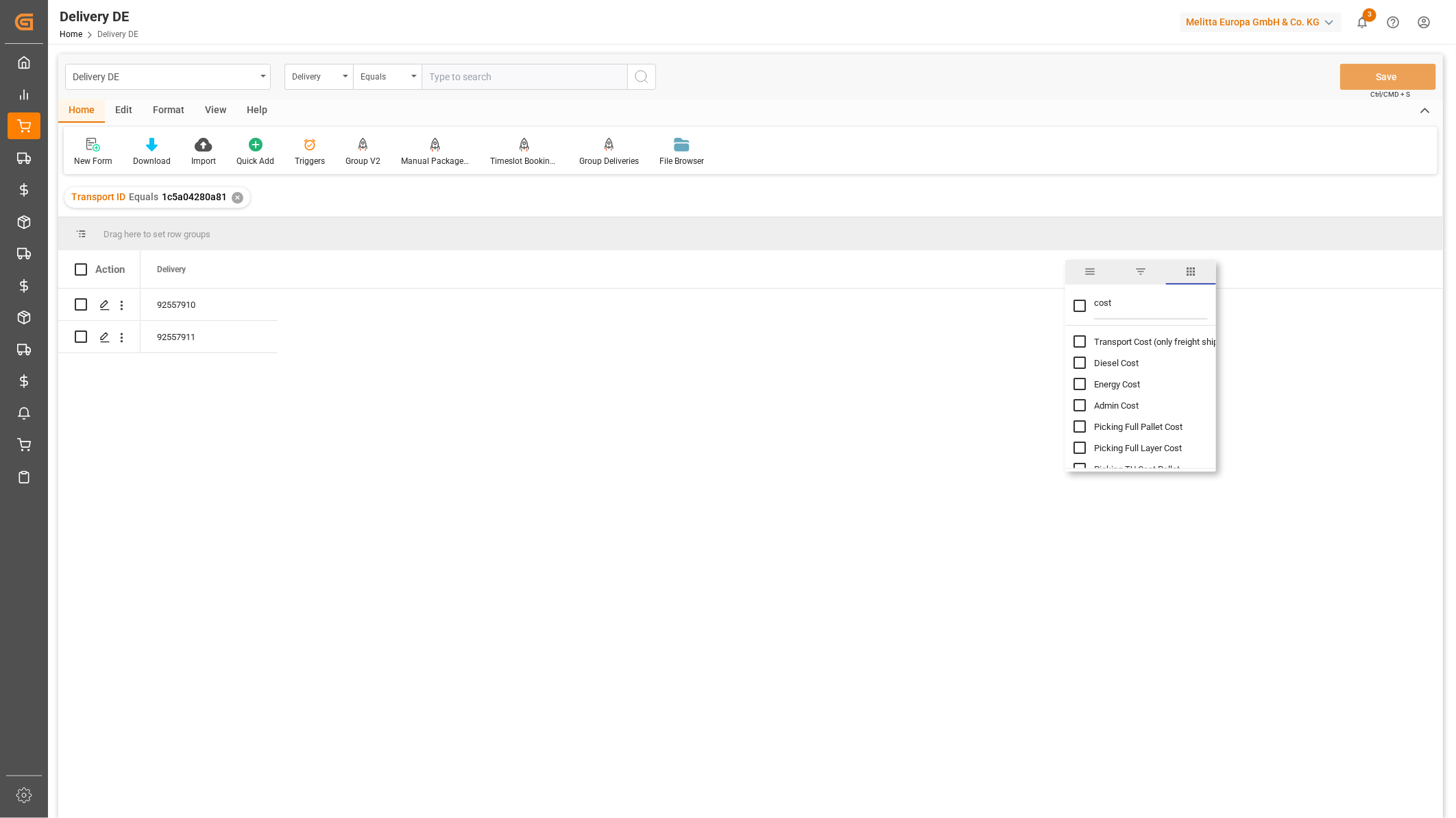
click at [1080, 338] on input "Transport Cost (only freight shipping) column toggle visibility (hidden)" at bounding box center [1079, 342] width 13 height 13
checkbox input "true"
checkbox input "false"
click at [1083, 362] on input "Diesel Cost column toggle visibility (hidden)" at bounding box center [1079, 363] width 13 height 13
checkbox input "true"
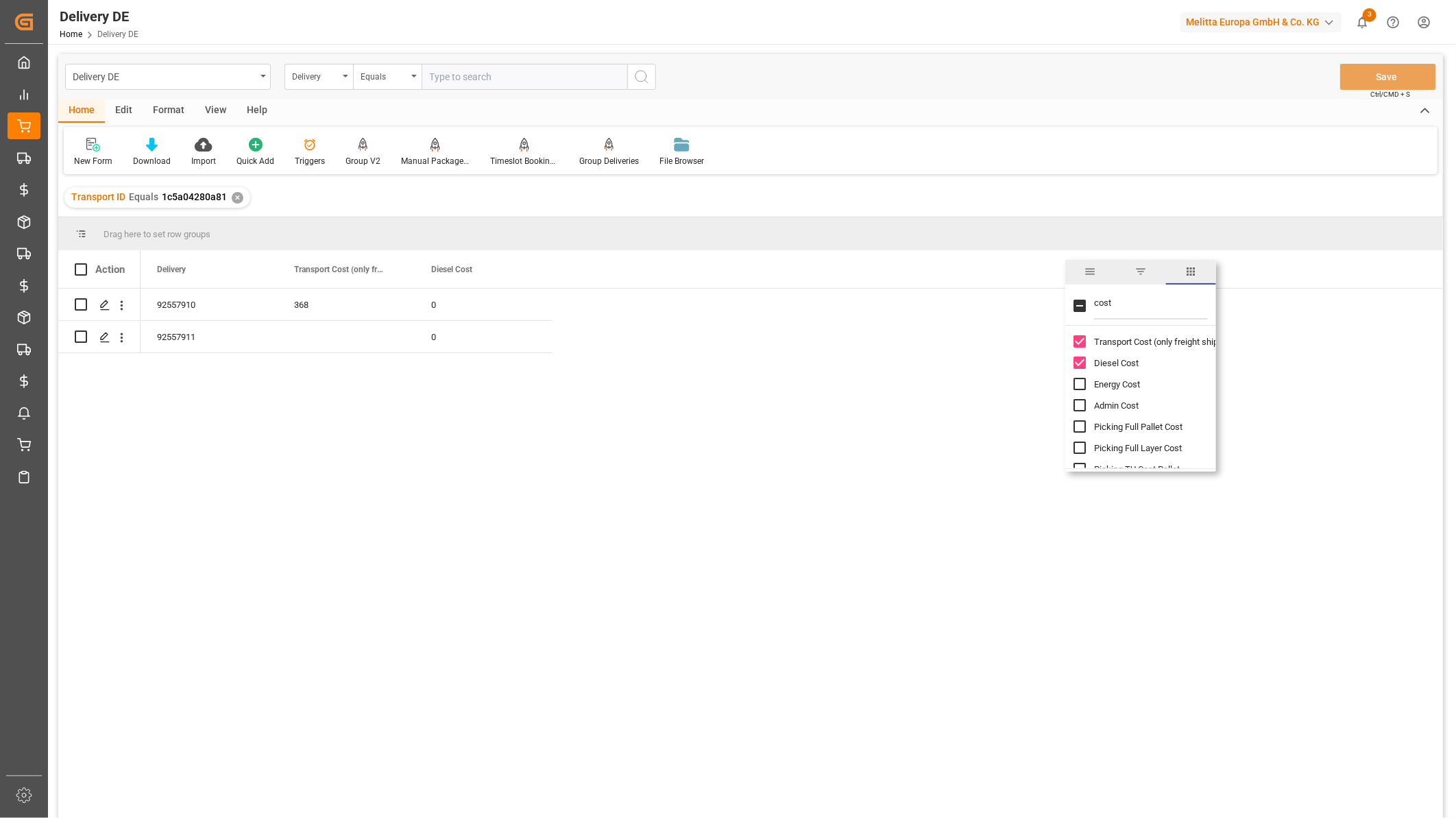
drag, startPoint x: 1129, startPoint y: 306, endPoint x: 1093, endPoint y: 312, distance: 36.5
click at [1094, 312] on input "cost" at bounding box center [1151, 305] width 114 height 28
type input "vol"
click at [1077, 342] on input "Total Volume column toggle visibility (hidden)" at bounding box center [1079, 342] width 13 height 13
checkbox input "true"
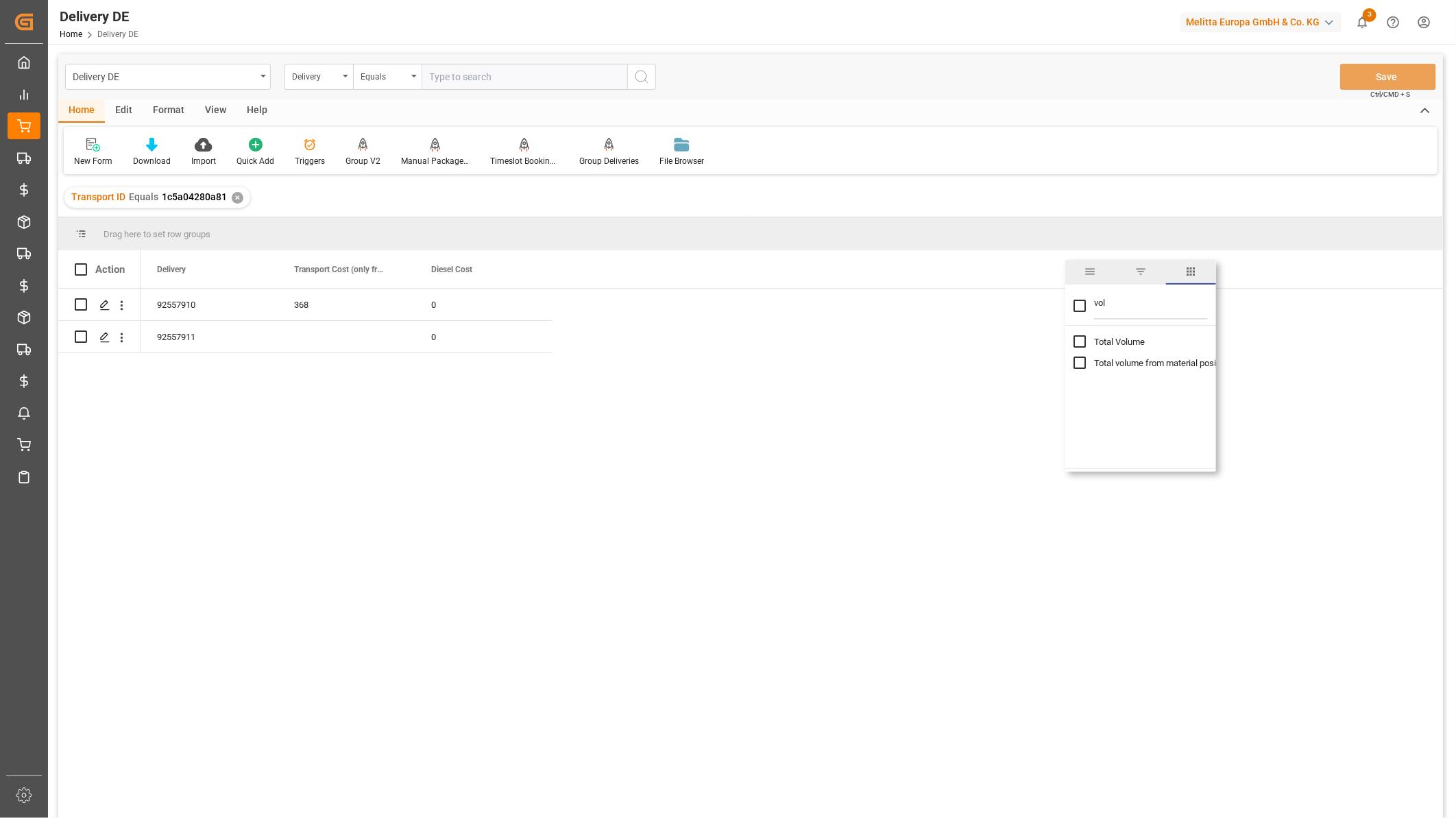
checkbox input "false"
click at [1099, 303] on input "vol" at bounding box center [1151, 305] width 114 height 28
drag, startPoint x: 1123, startPoint y: 303, endPoint x: 1090, endPoint y: 306, distance: 33.1
click at [1090, 306] on div "vol" at bounding box center [1140, 307] width 151 height 39
type input "del"
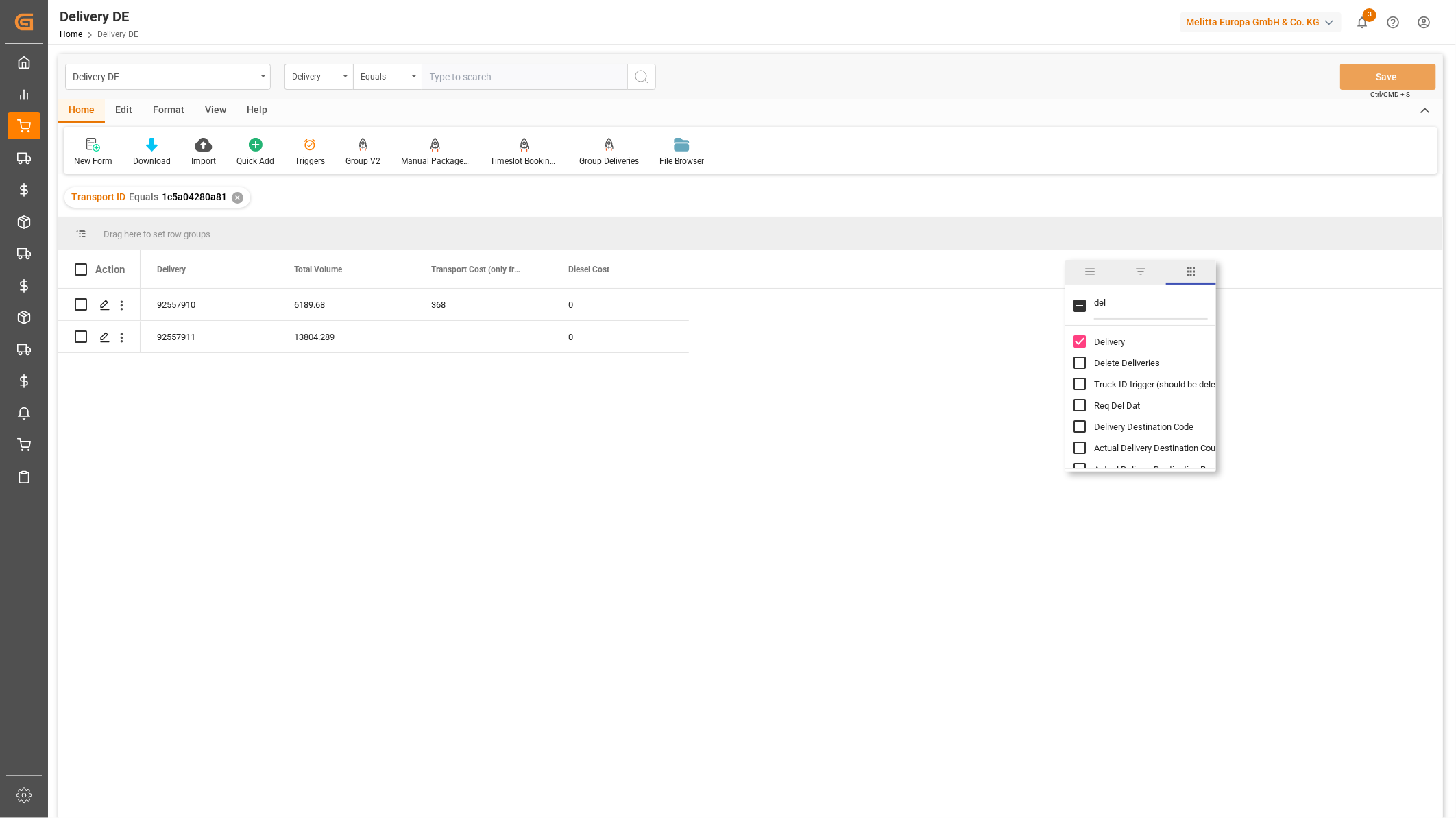
click at [1083, 365] on input "Delete Deliveries column toggle visibility (hidden)" at bounding box center [1079, 363] width 13 height 13
checkbox input "true"
drag, startPoint x: 1119, startPoint y: 307, endPoint x: 1090, endPoint y: 304, distance: 29.2
click at [1090, 304] on div "del" at bounding box center [1140, 307] width 151 height 39
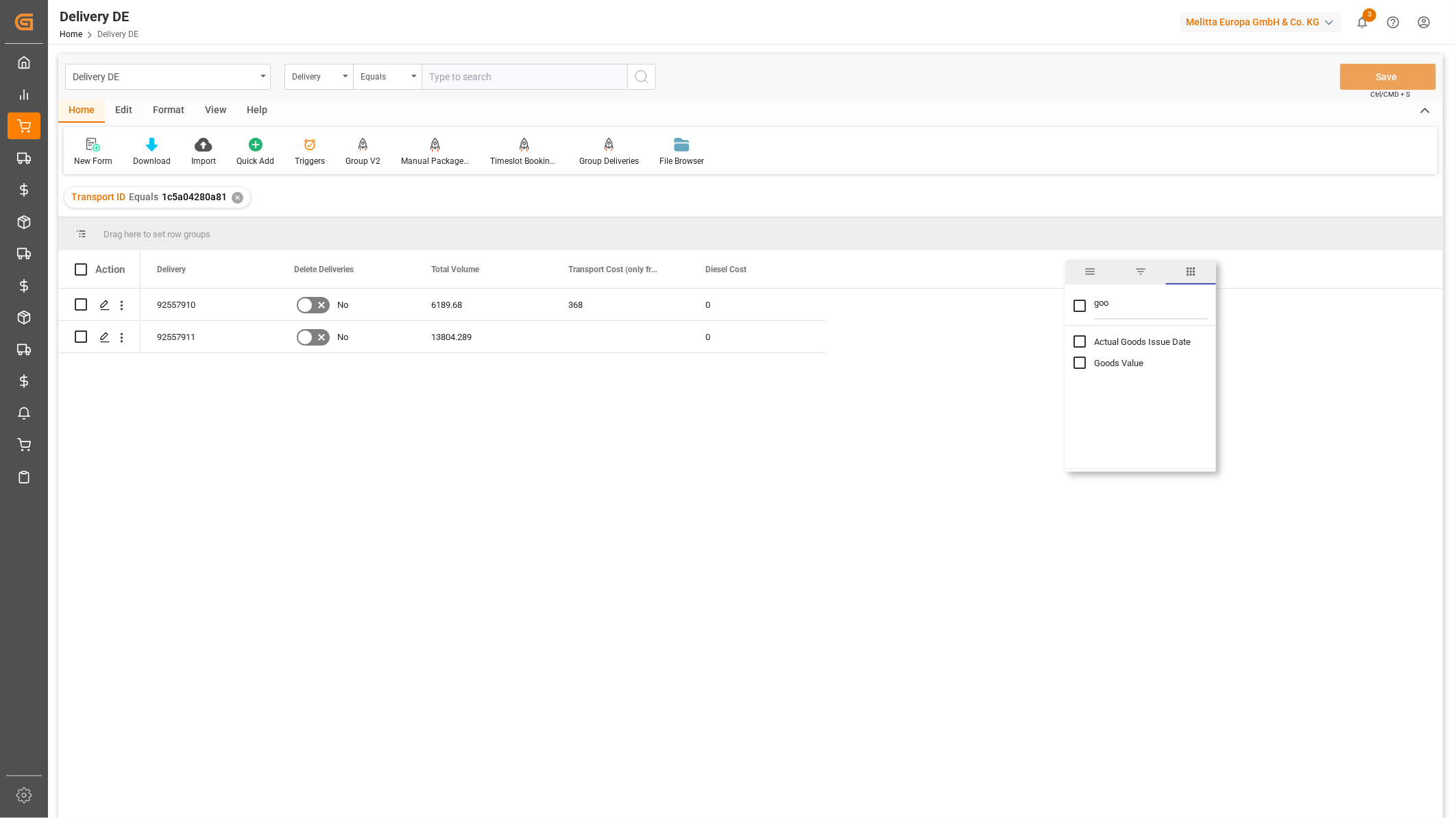
type input "goo"
click at [1081, 343] on input "Actual Goods Issue Date column toggle visibility (hidden)" at bounding box center [1079, 342] width 13 height 13
checkbox input "true"
checkbox input "false"
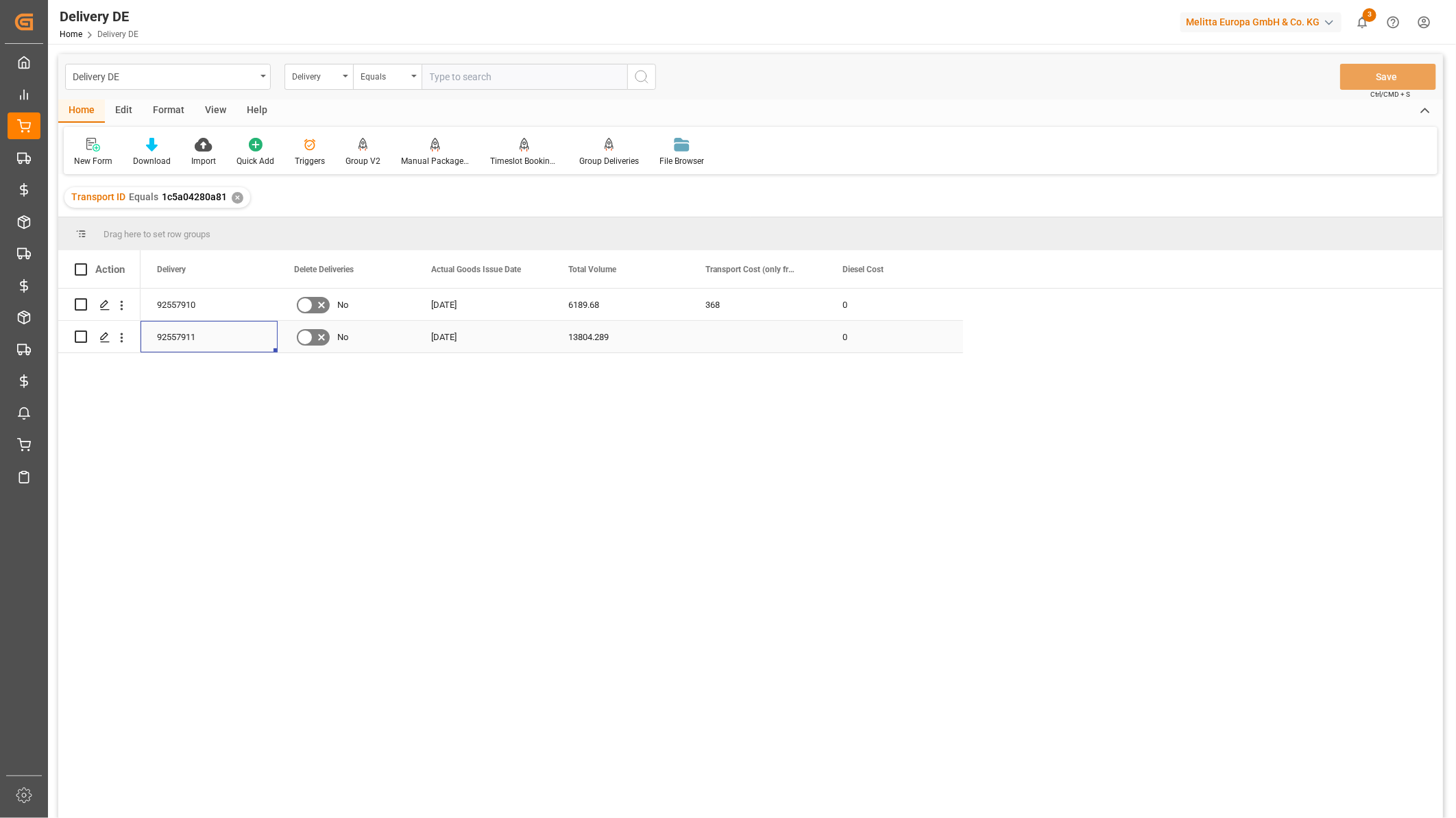
click at [174, 335] on div "92557911" at bounding box center [209, 336] width 137 height 31
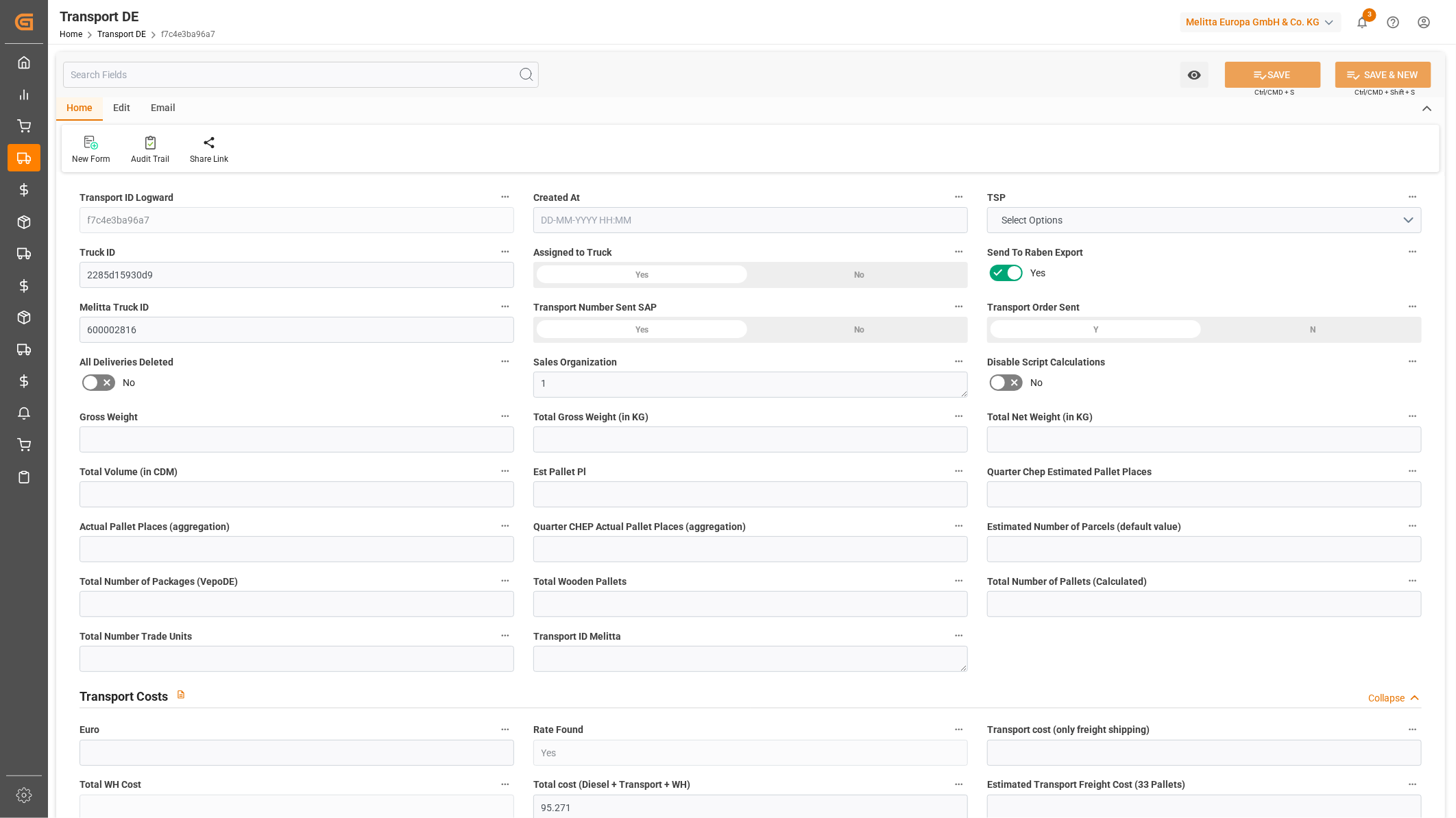
type input "3942"
type input "3406.392"
type input "2684.374"
type input "18139.1"
type input "11"
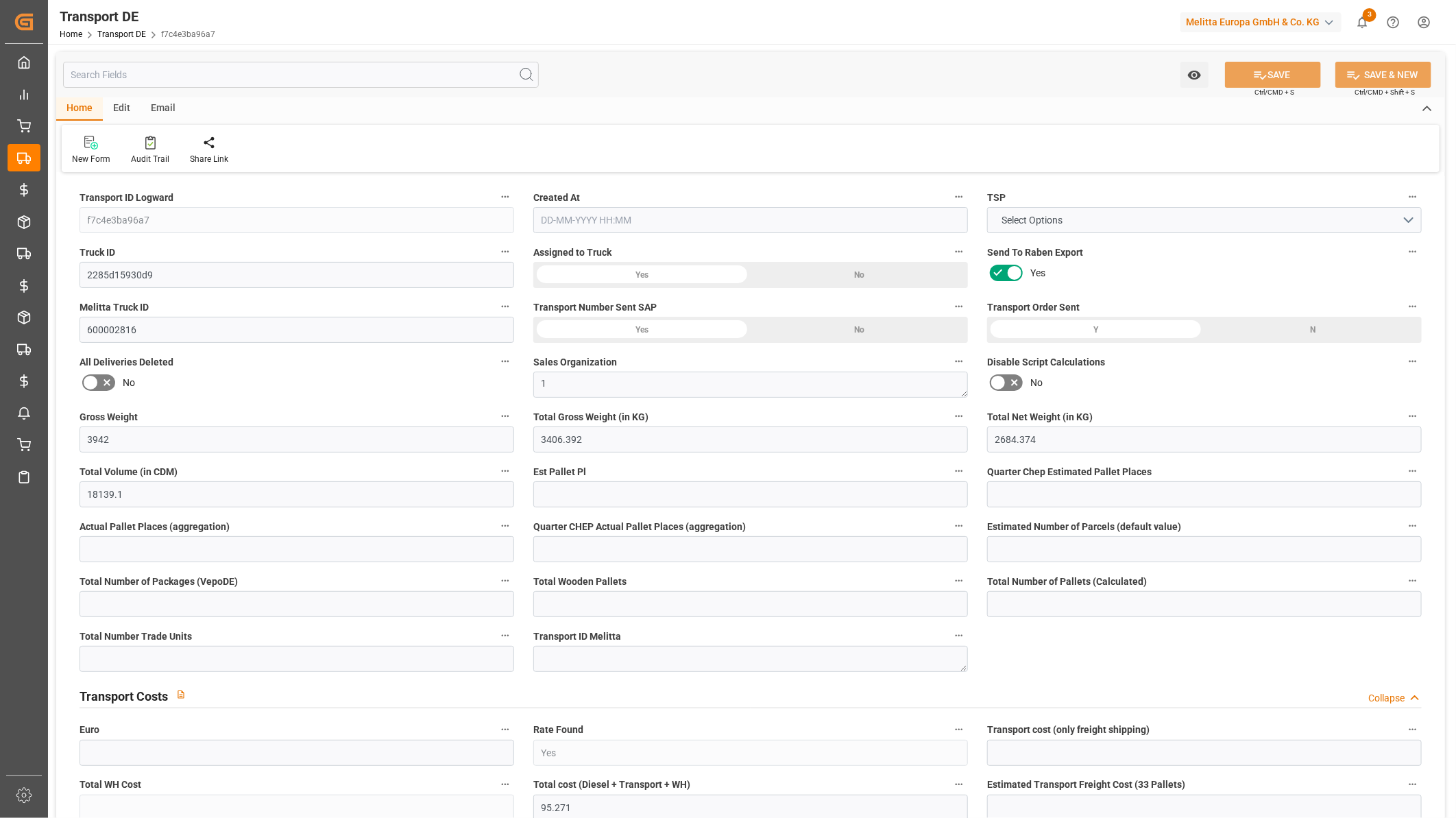
type input "0"
type input "10"
type input "0"
type input "1"
type input "21"
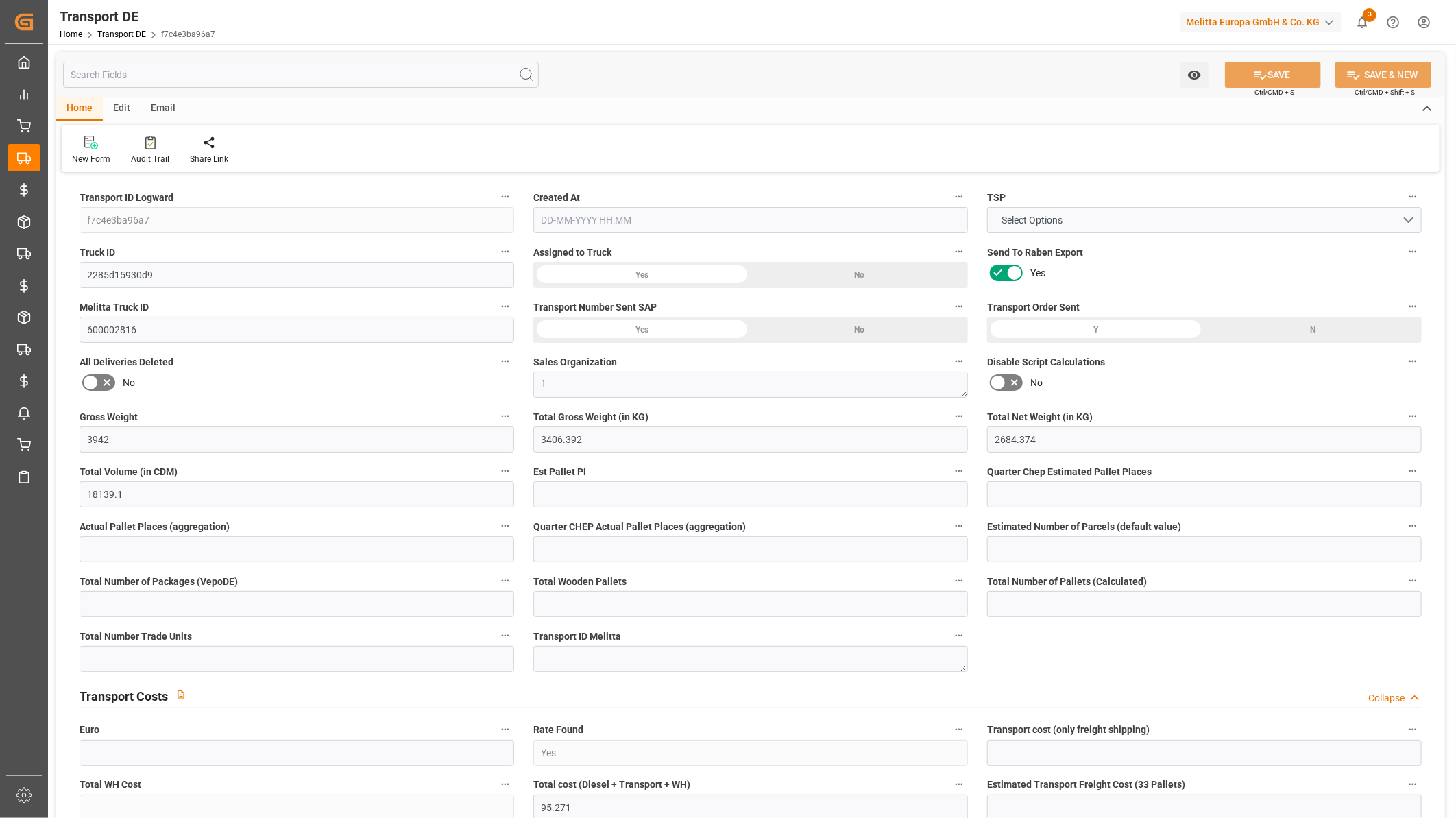
type input "21"
type input "18"
type input "424"
type input "0"
type input "95.271"
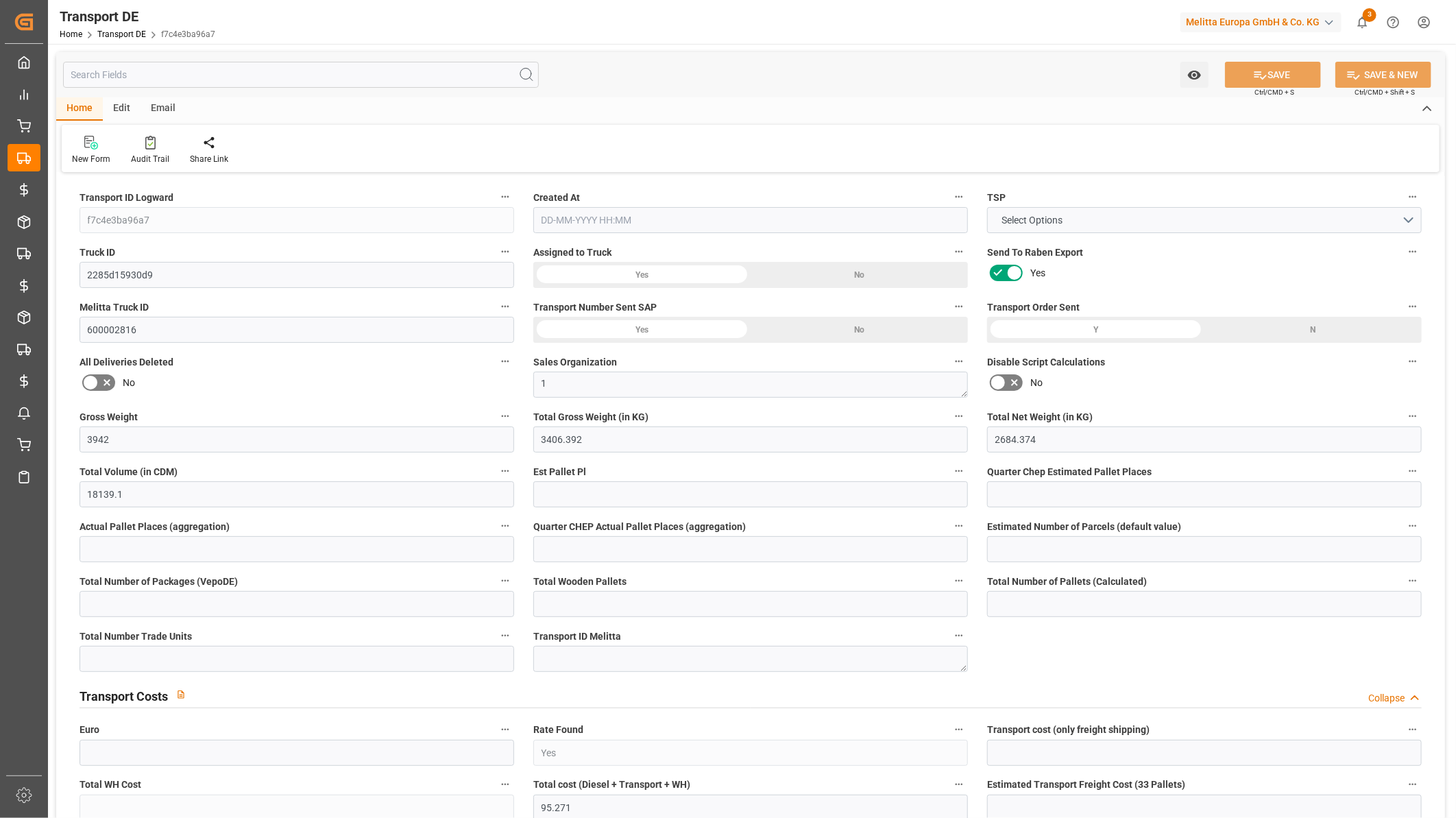
type input "225"
type input "0"
type input "44"
type input "21"
type input "0"
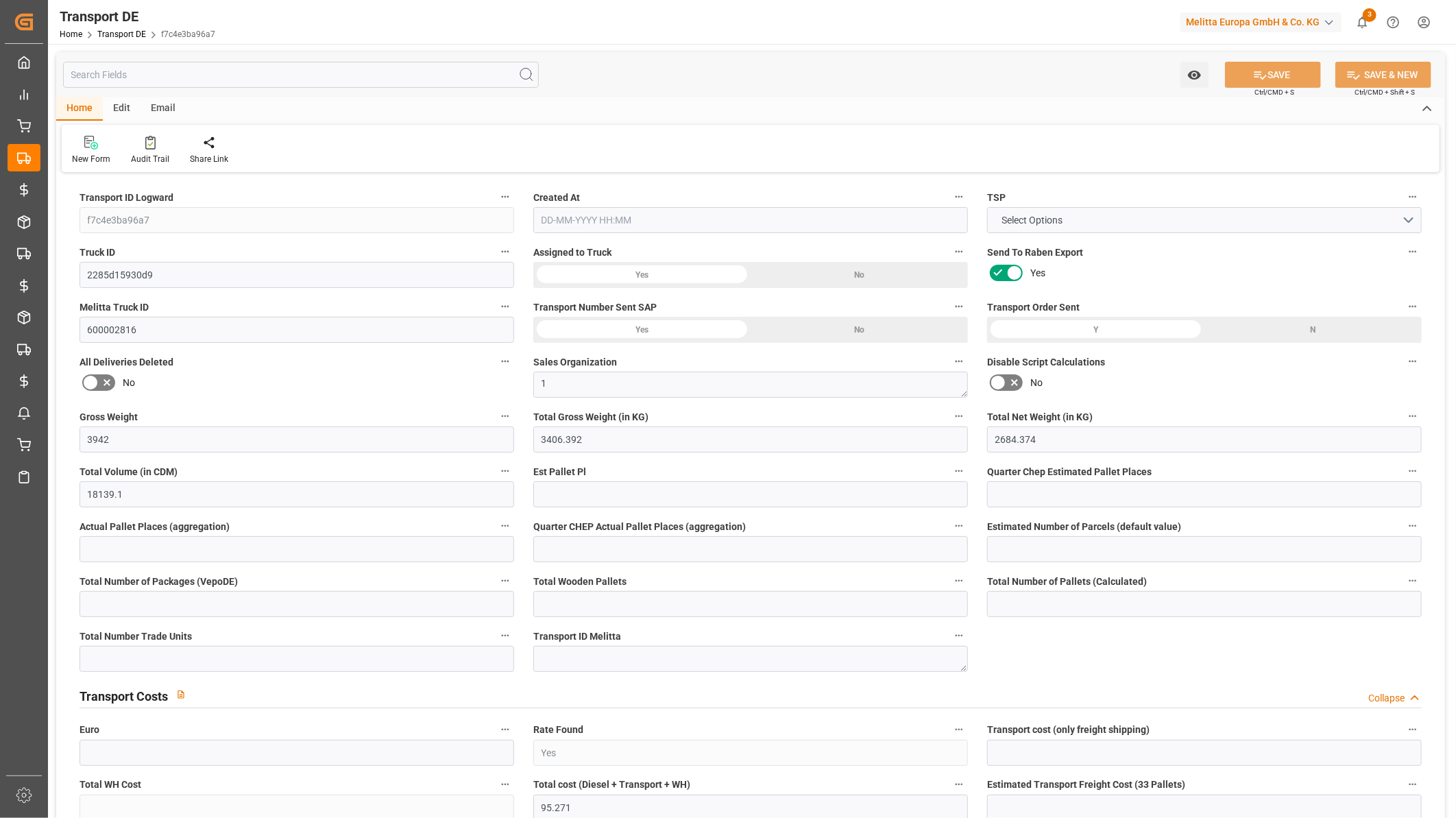
type input "0"
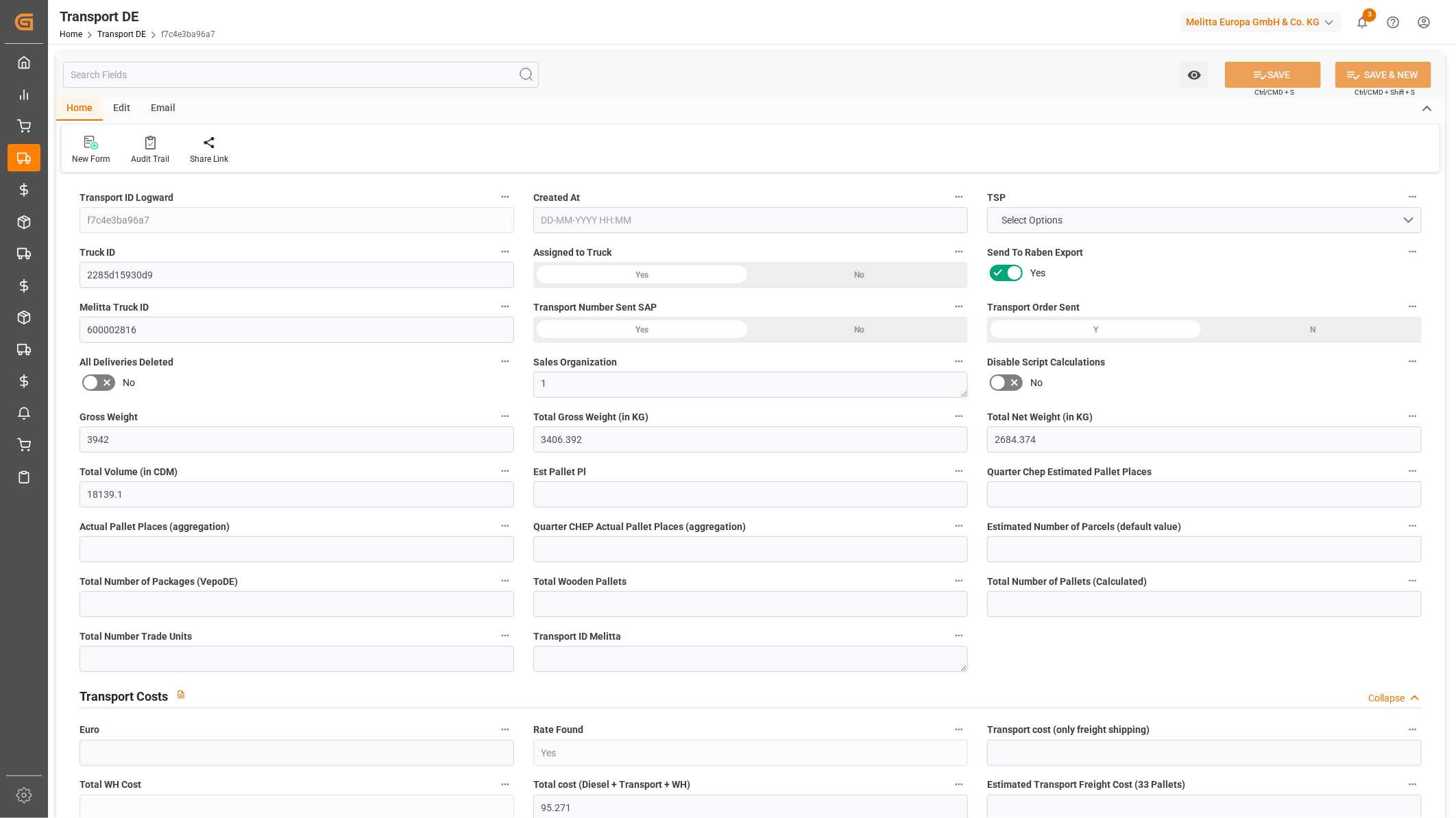
type input "0"
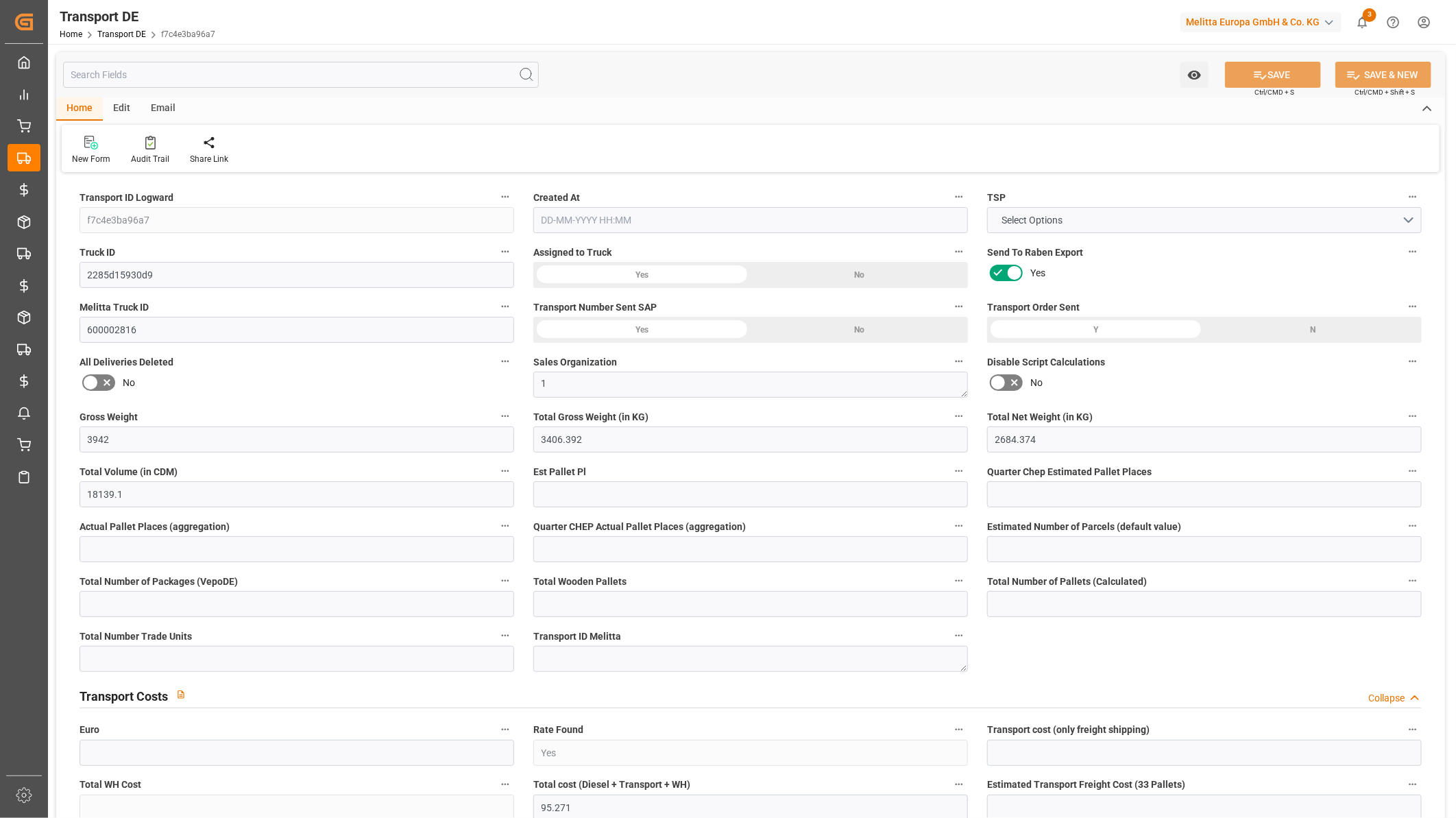
type input "0"
type input "3406.392"
type input "10767.6795"
type input "21"
type input "80"
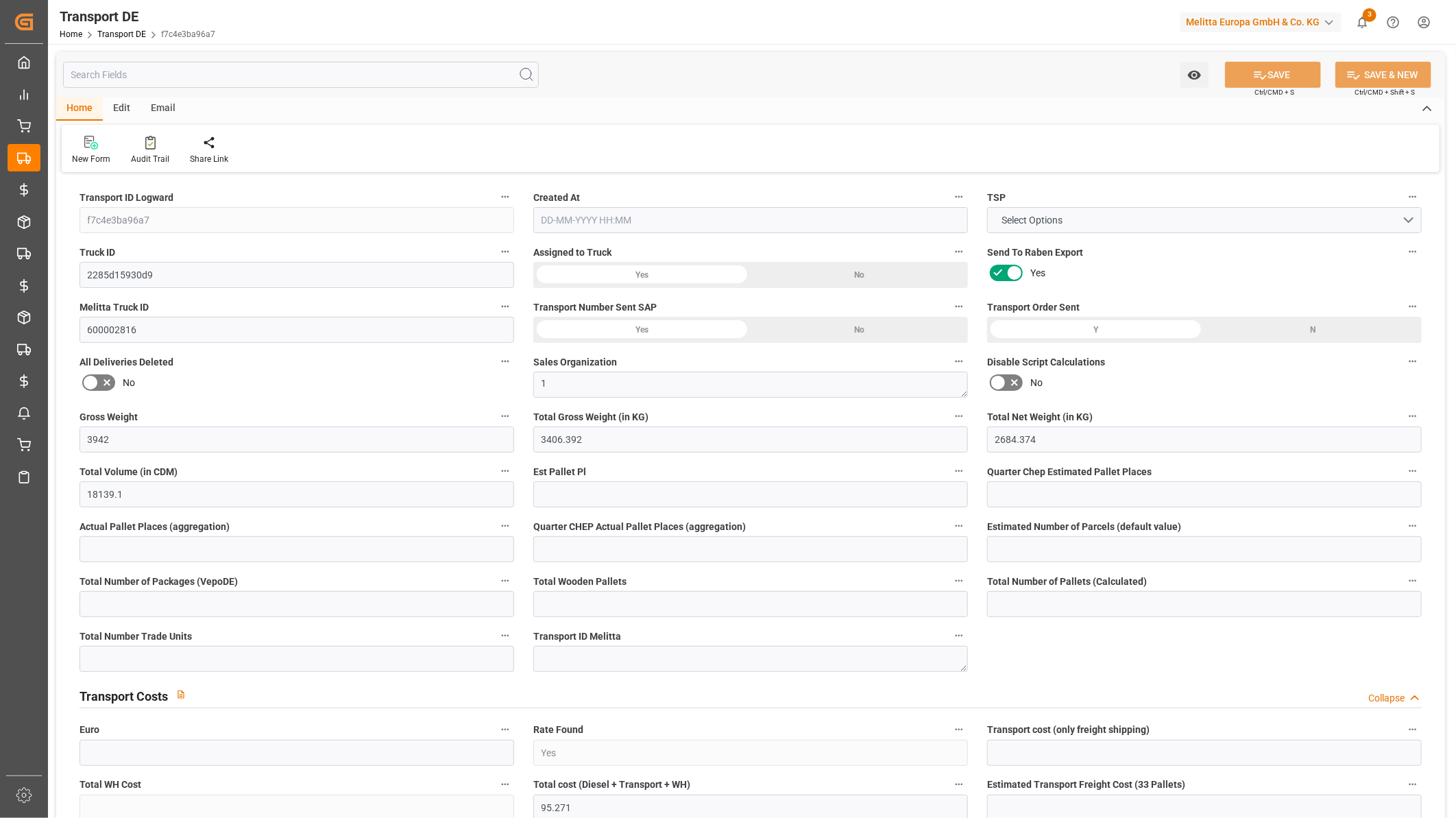
type input "0"
type input "3"
type input "18"
type input "0"
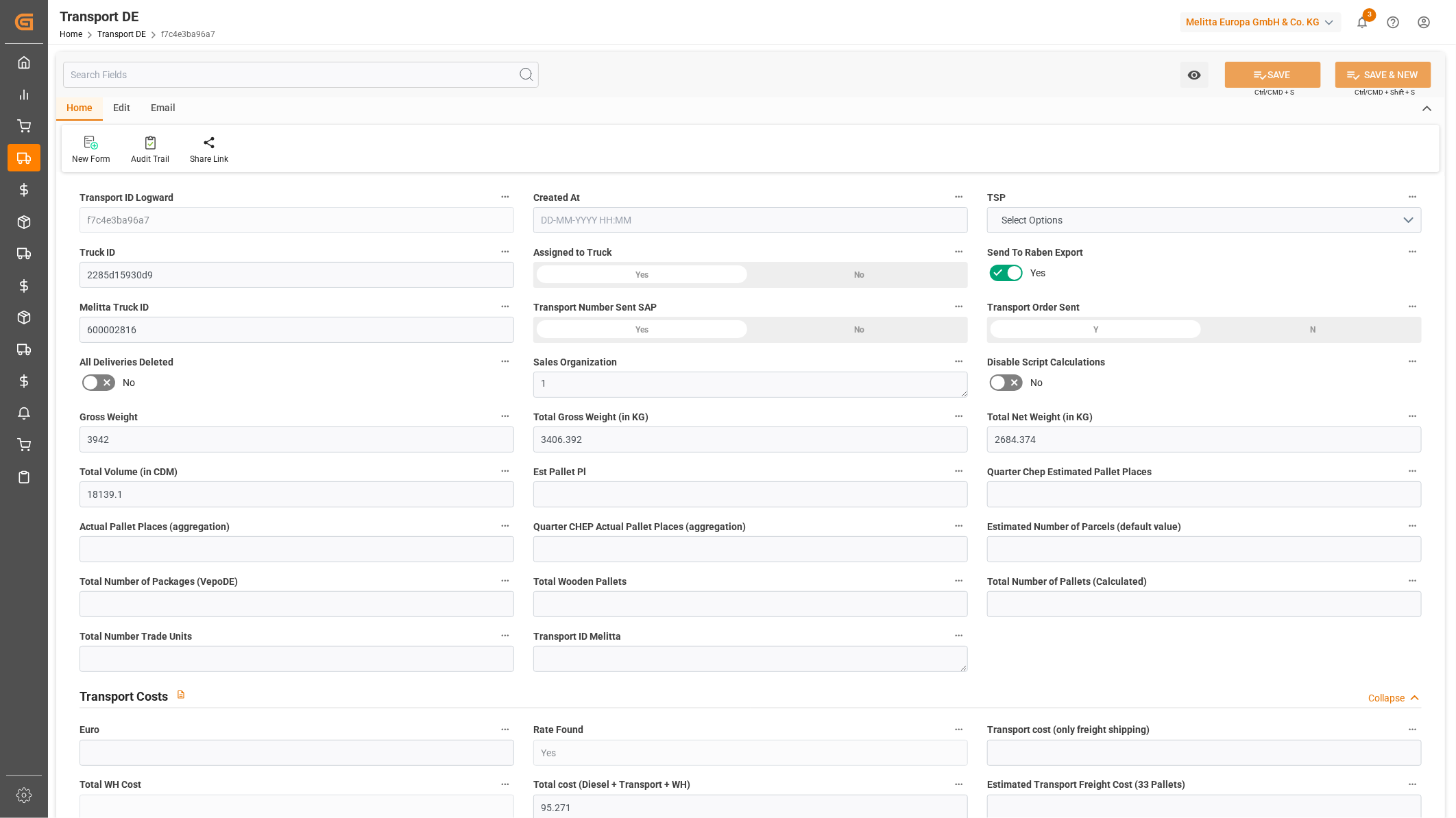
type input "0"
type input "1"
type input "0"
type input "1657"
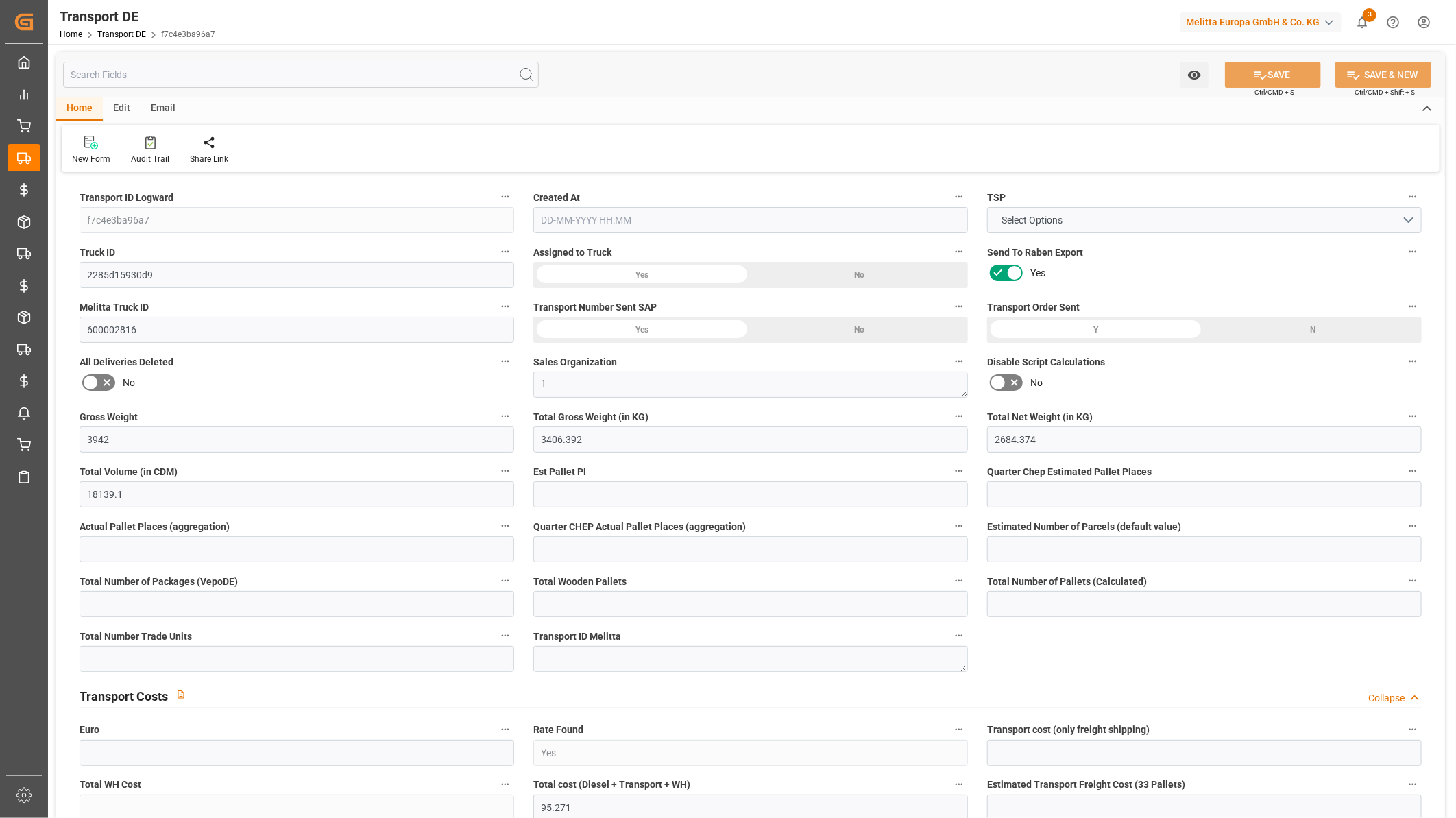
type input "95.271"
type input "0"
type input "19-09-2025 23:00"
type input "25-09-2025"
type input "26-09-2025"
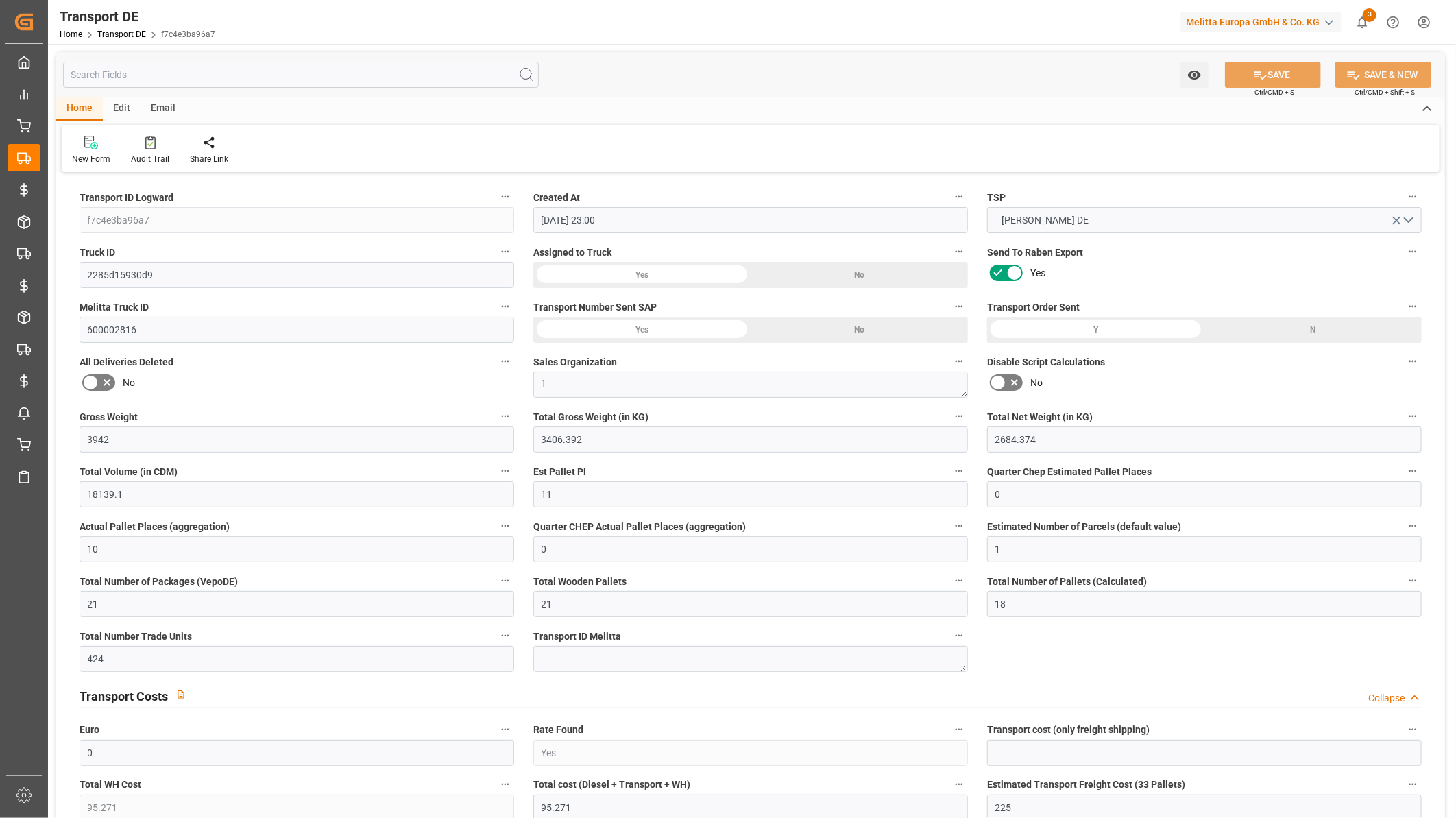
type input "29-09-2025"
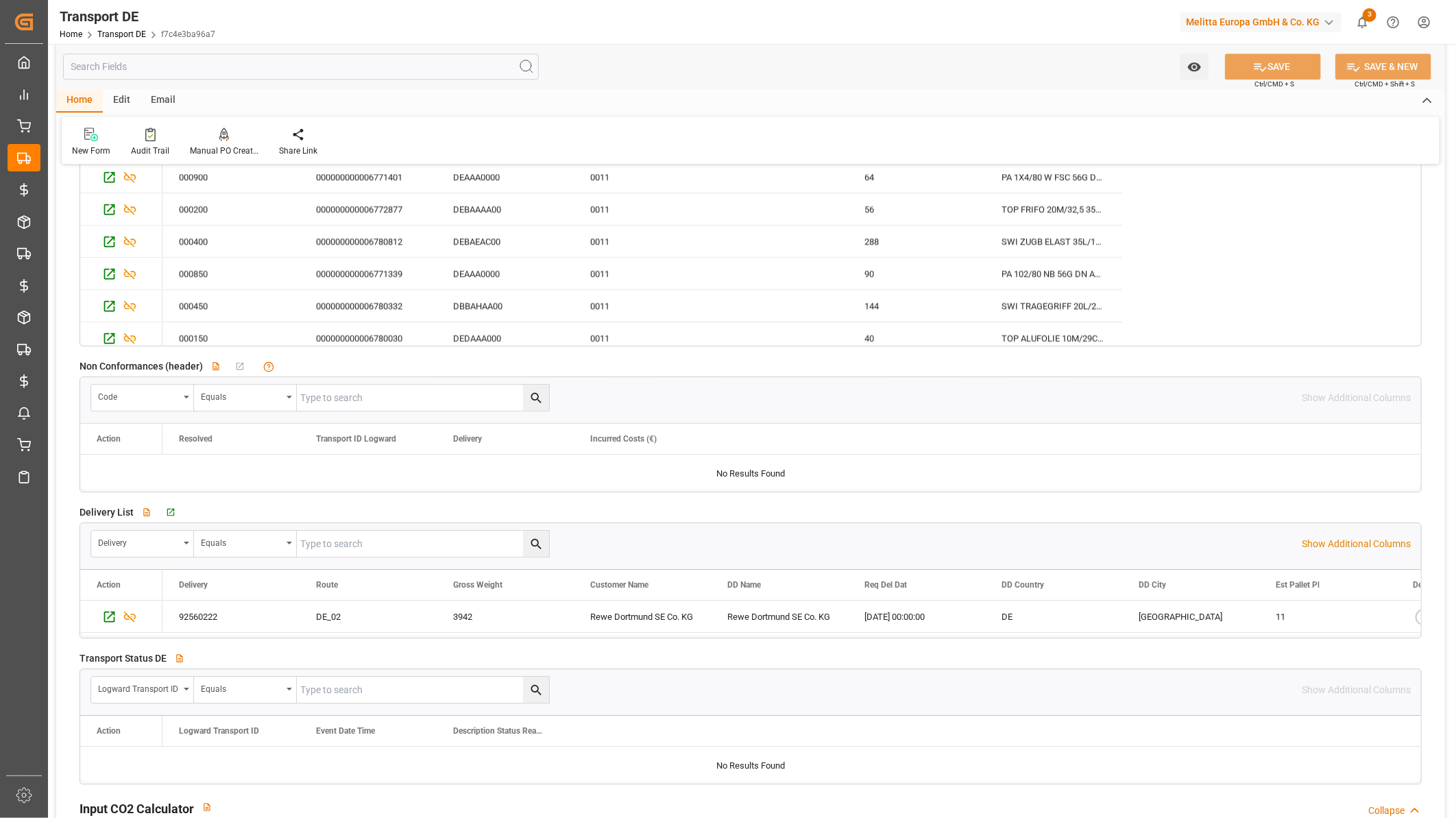
scroll to position [2437, 0]
click at [168, 512] on icon "button" at bounding box center [169, 512] width 12 height 12
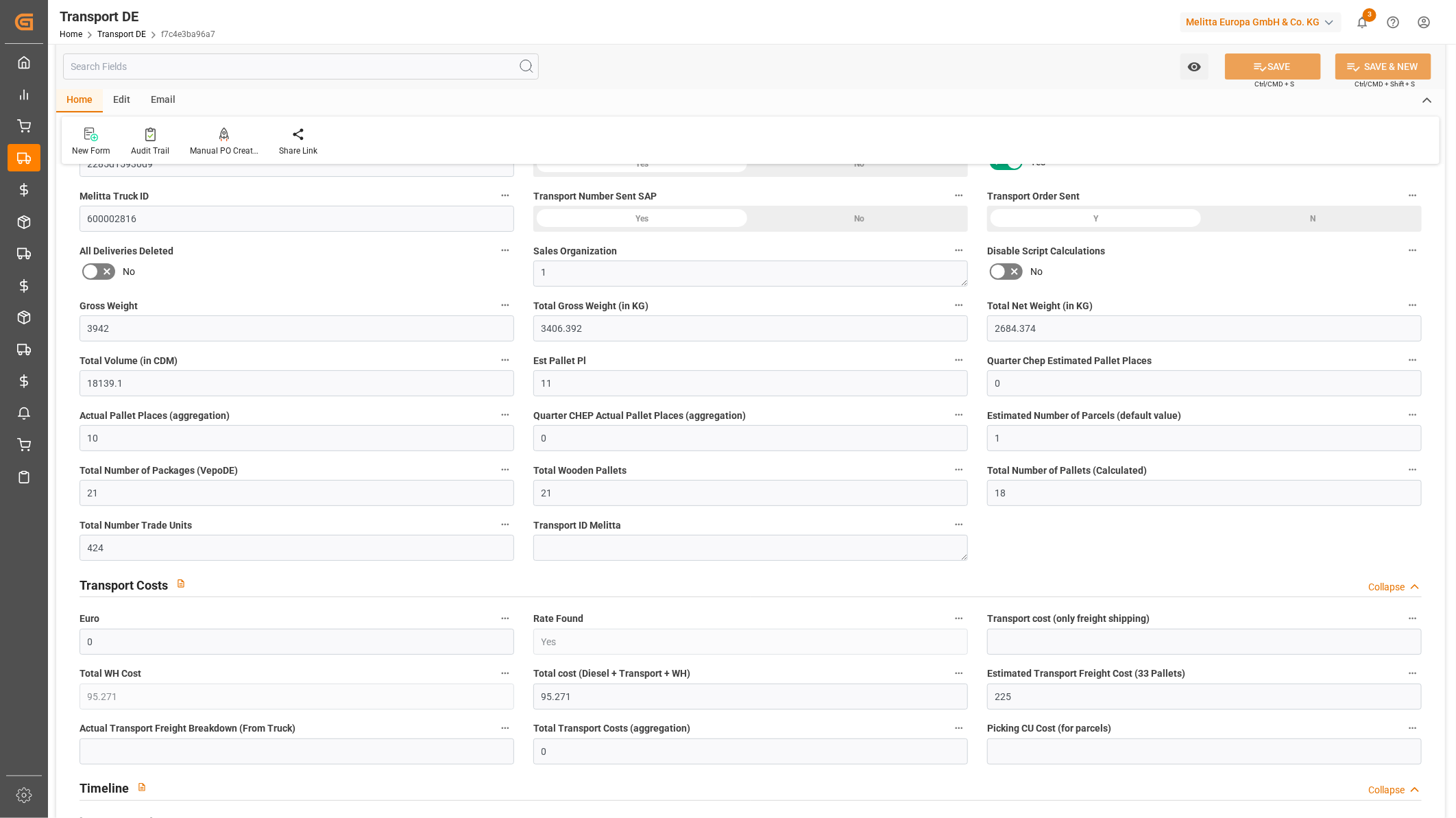
scroll to position [0, 0]
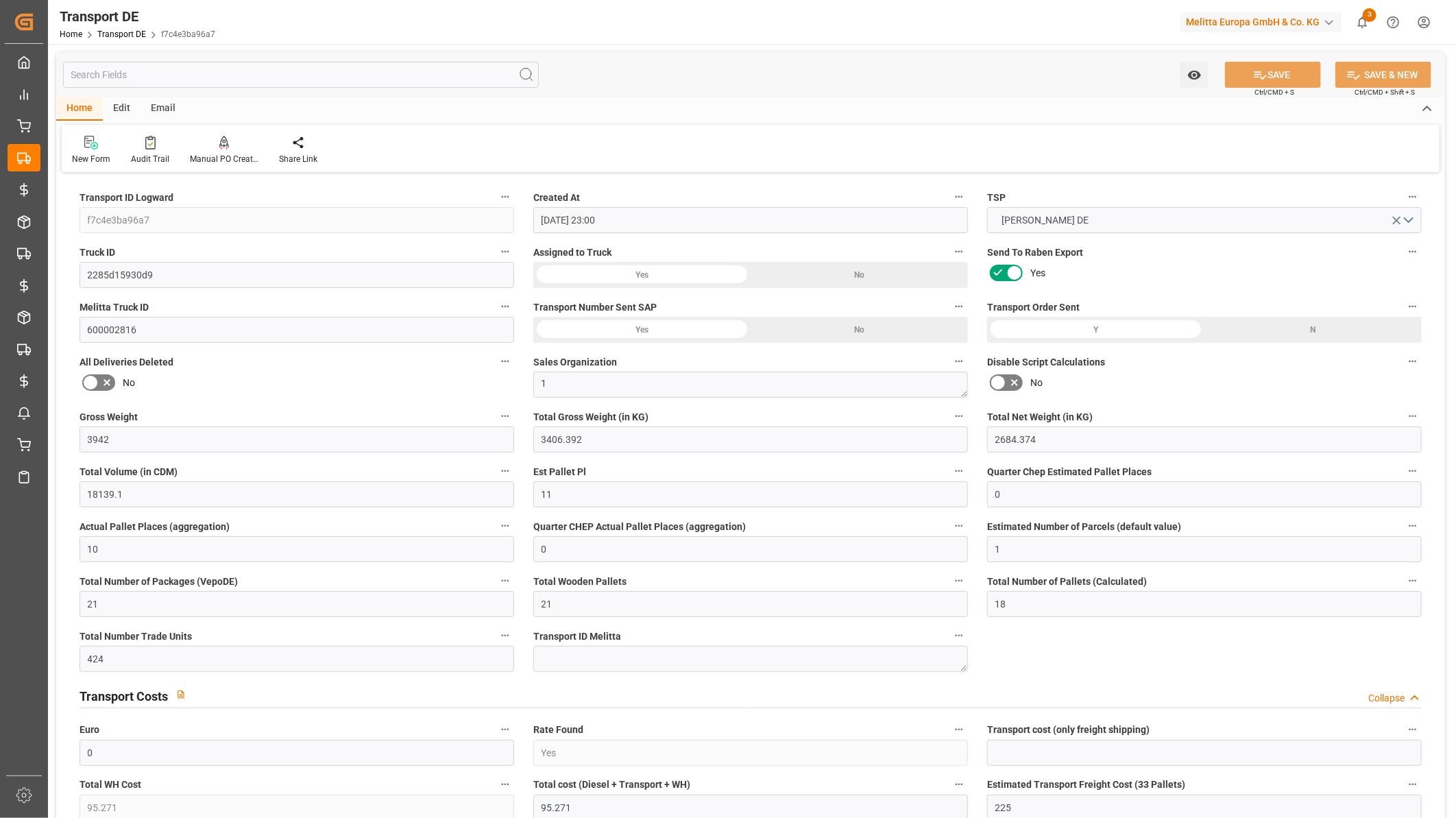
click at [146, 83] on input "text" at bounding box center [301, 74] width 475 height 26
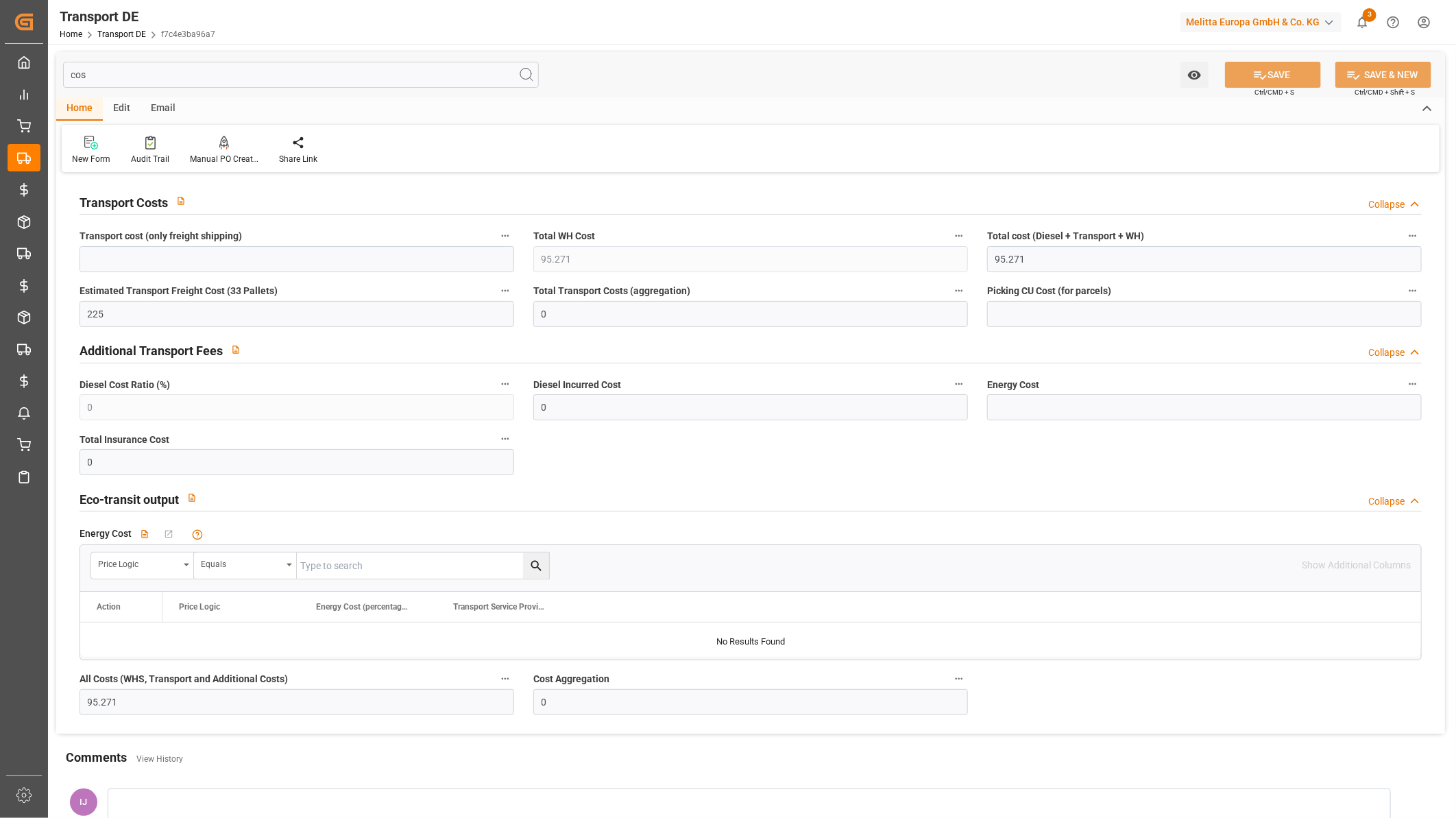
click at [119, 78] on input "cos" at bounding box center [301, 74] width 475 height 26
type input "c"
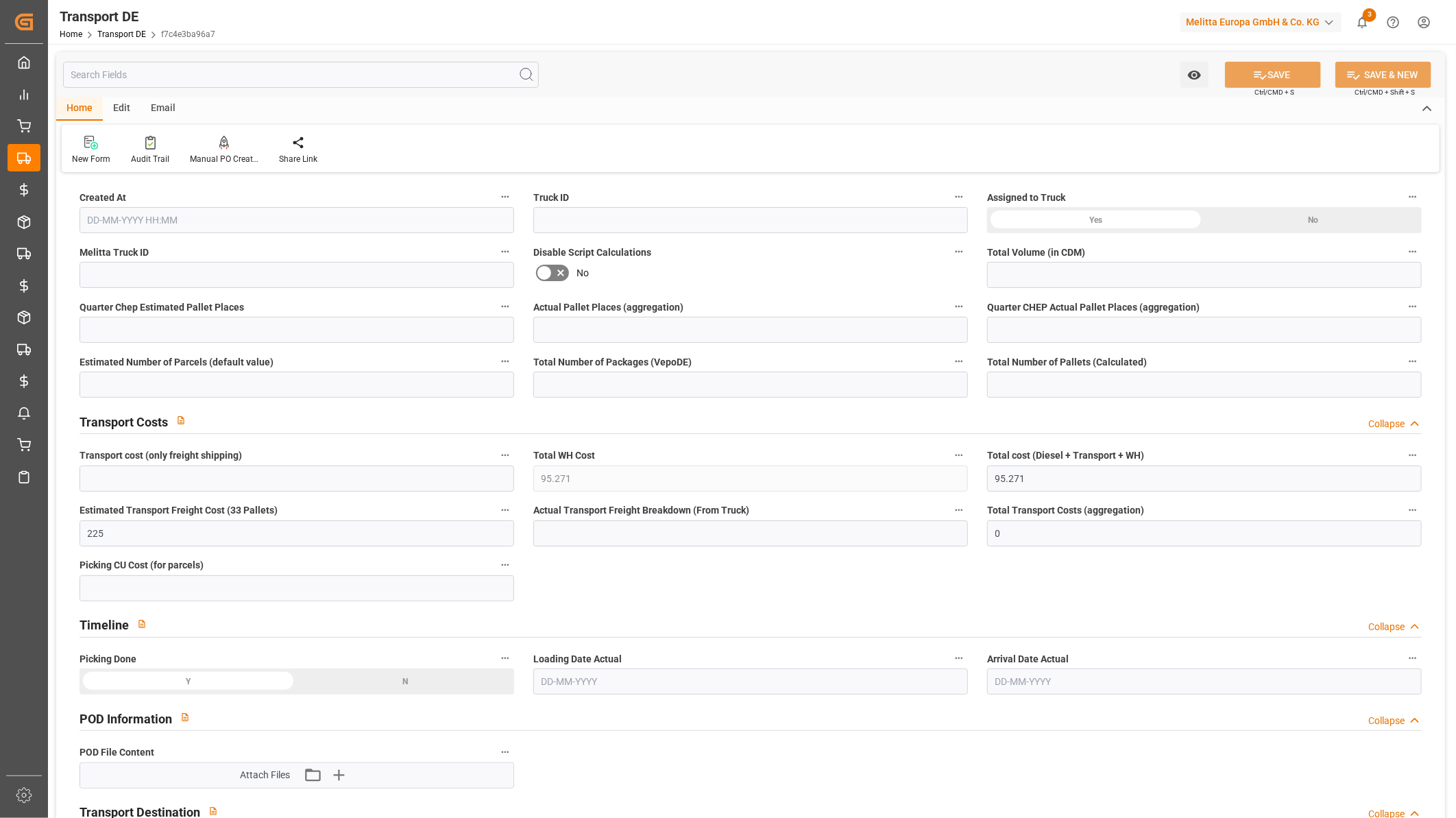
type input "2285d15930d9"
type input "600002816"
type textarea "Dortmund"
type input "Minden"
type input "Road"
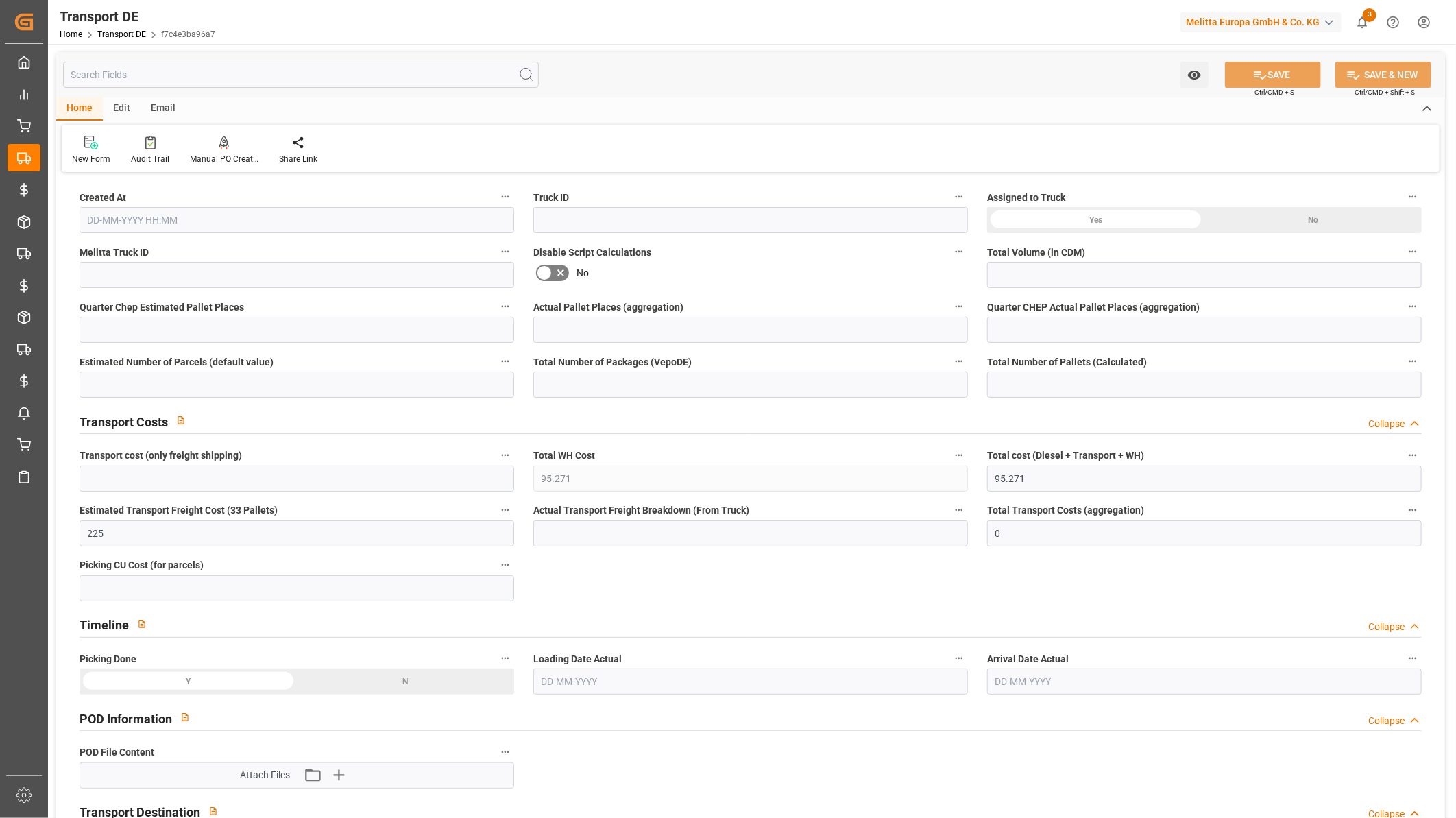
type input "26-40 t"
type input "EURO 6"
type input "Diesel"
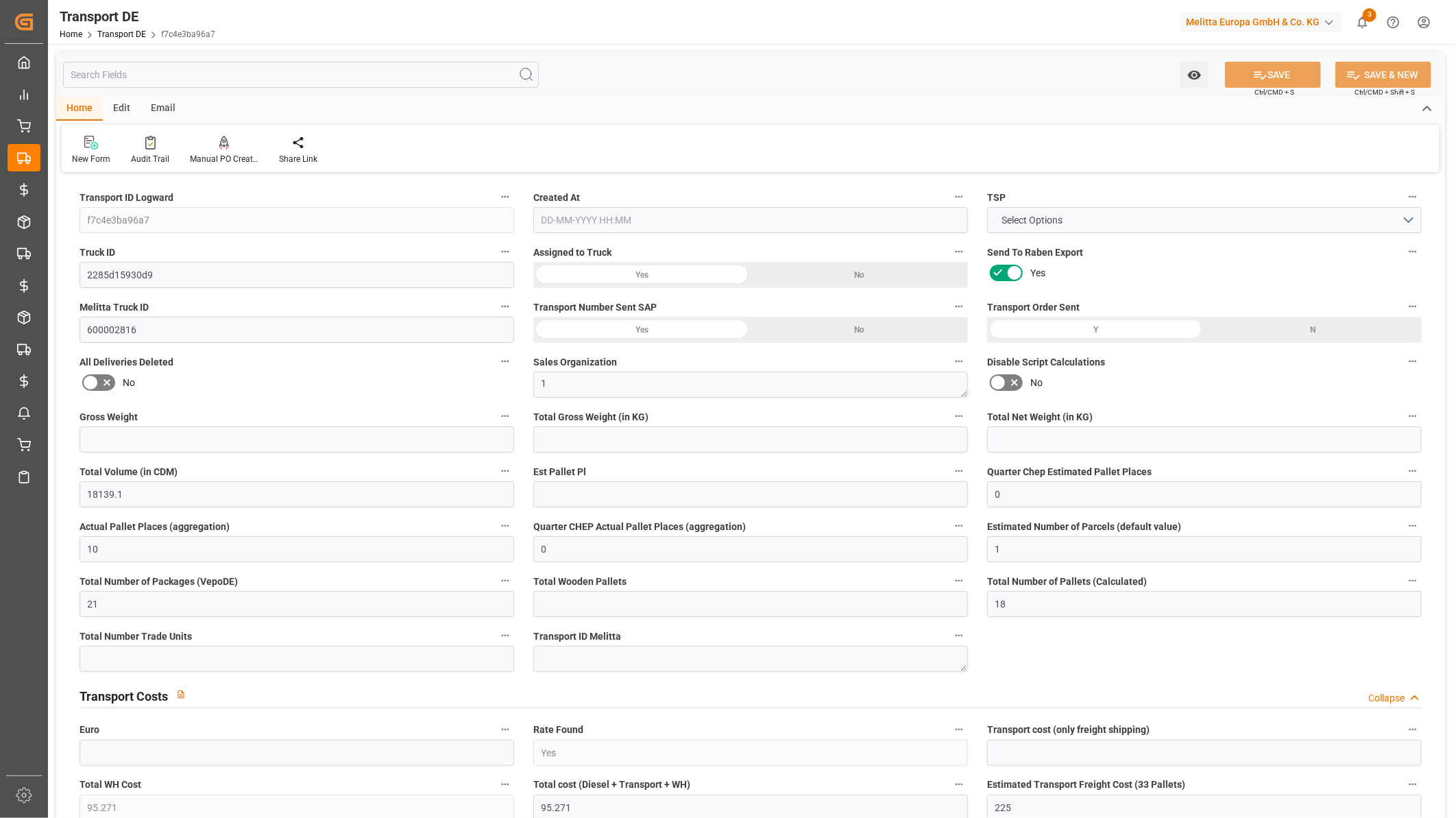
type input "18139.1"
type input "0"
type input "10"
type input "0"
type input "1"
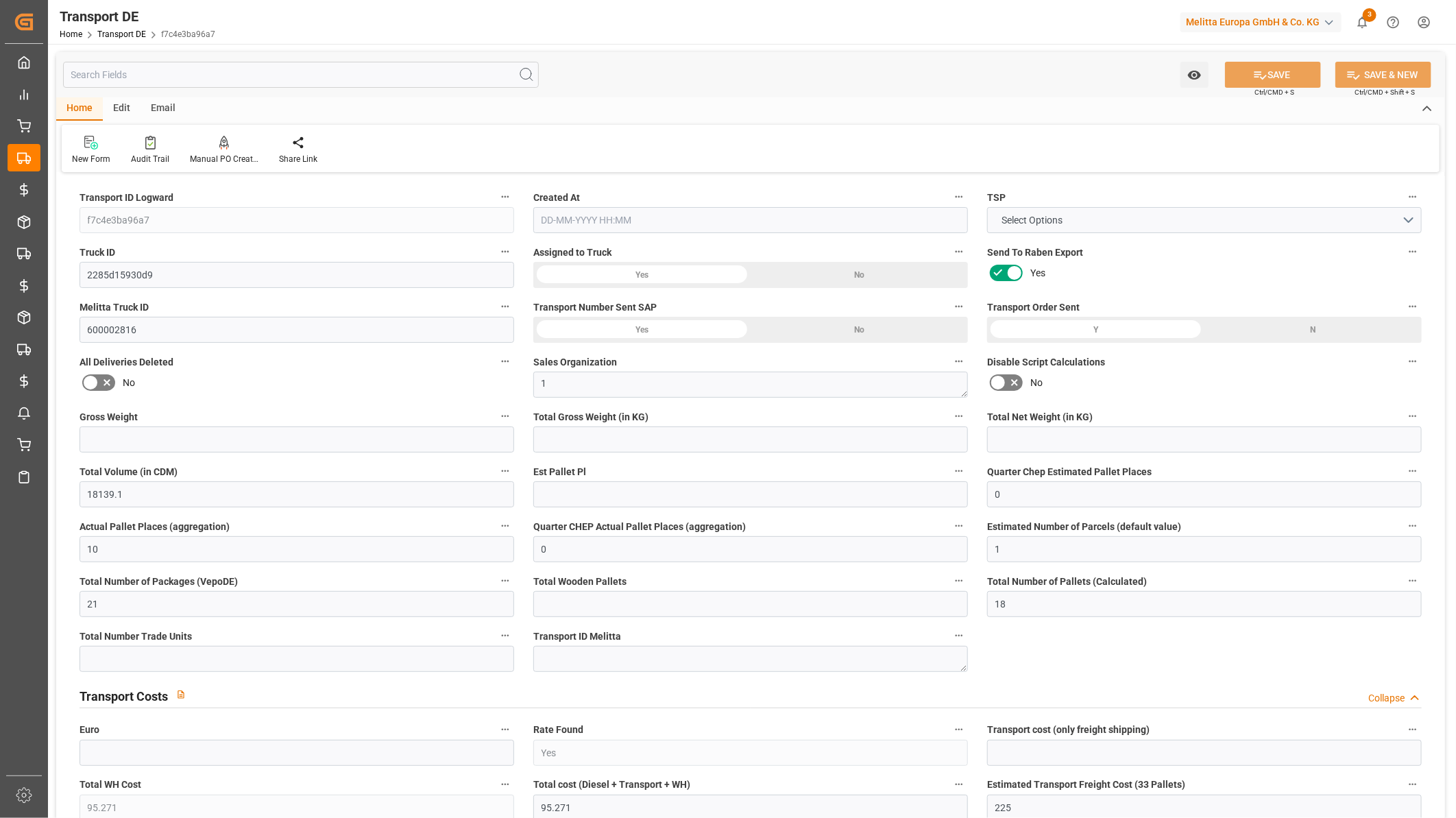
type input "21"
type input "18"
type input "0"
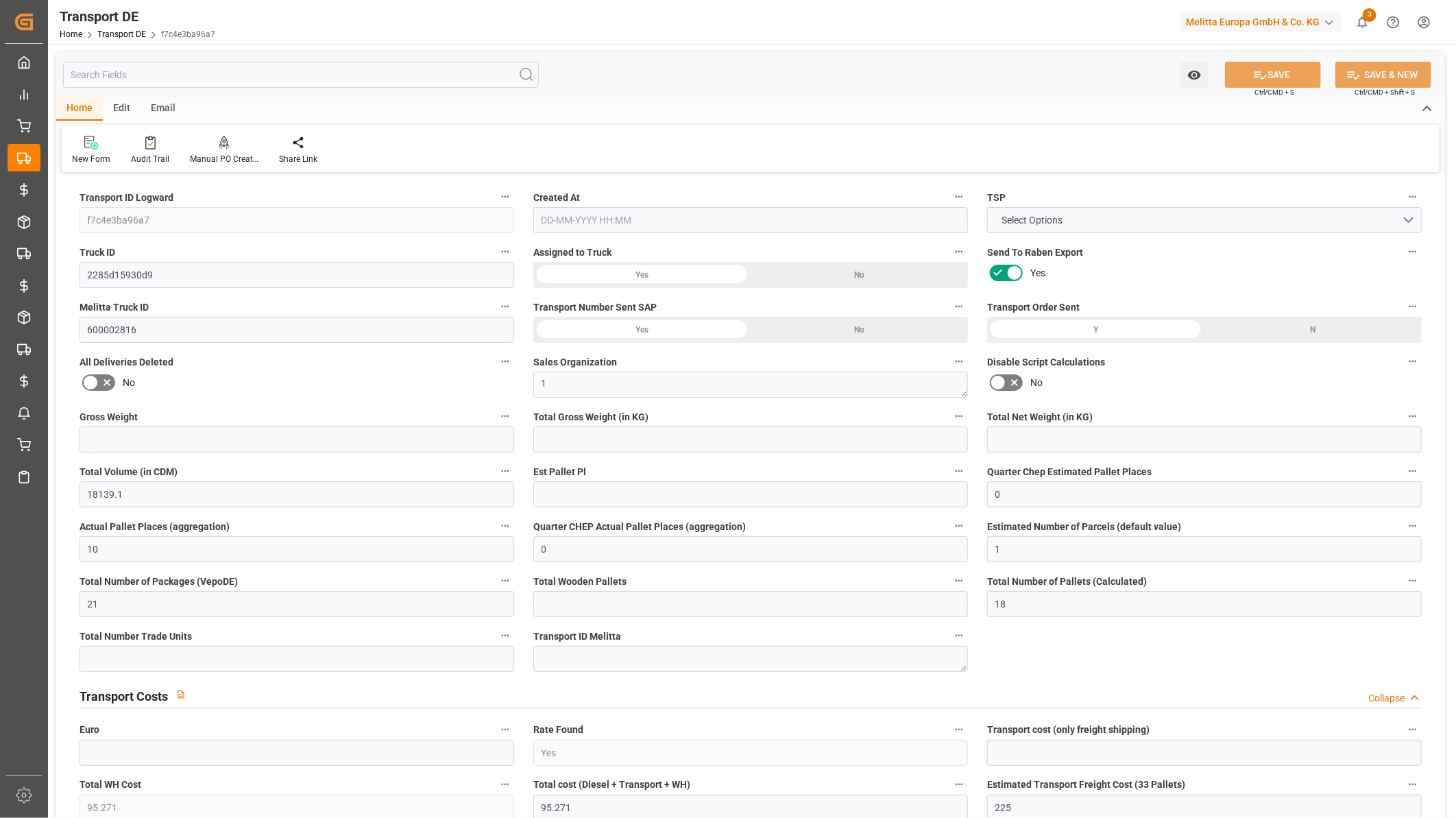
type input "0"
type input "10767.6795"
type input "21"
type input "80"
type input "18"
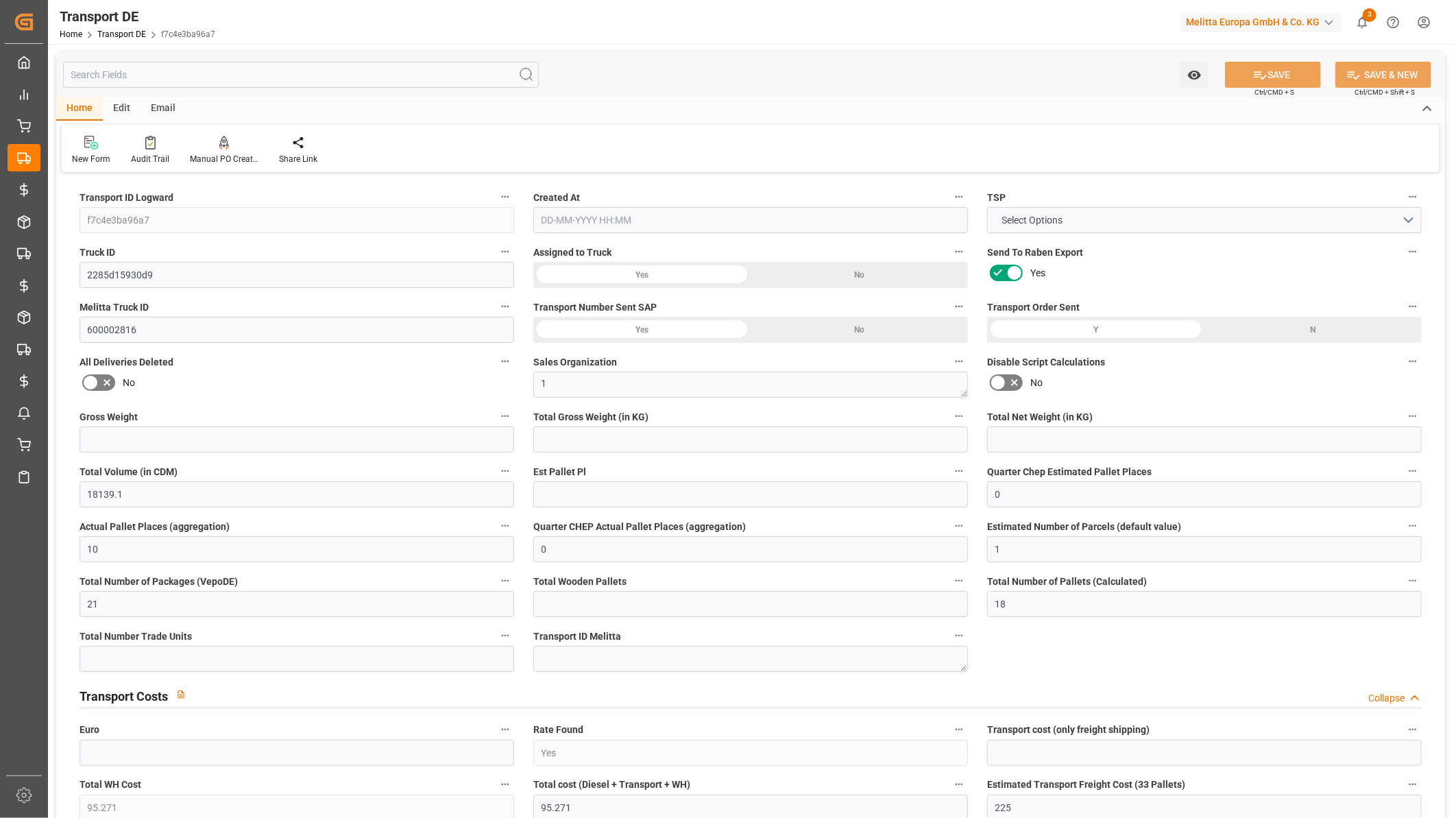
type input "0"
type input "19-09-2025 23:00"
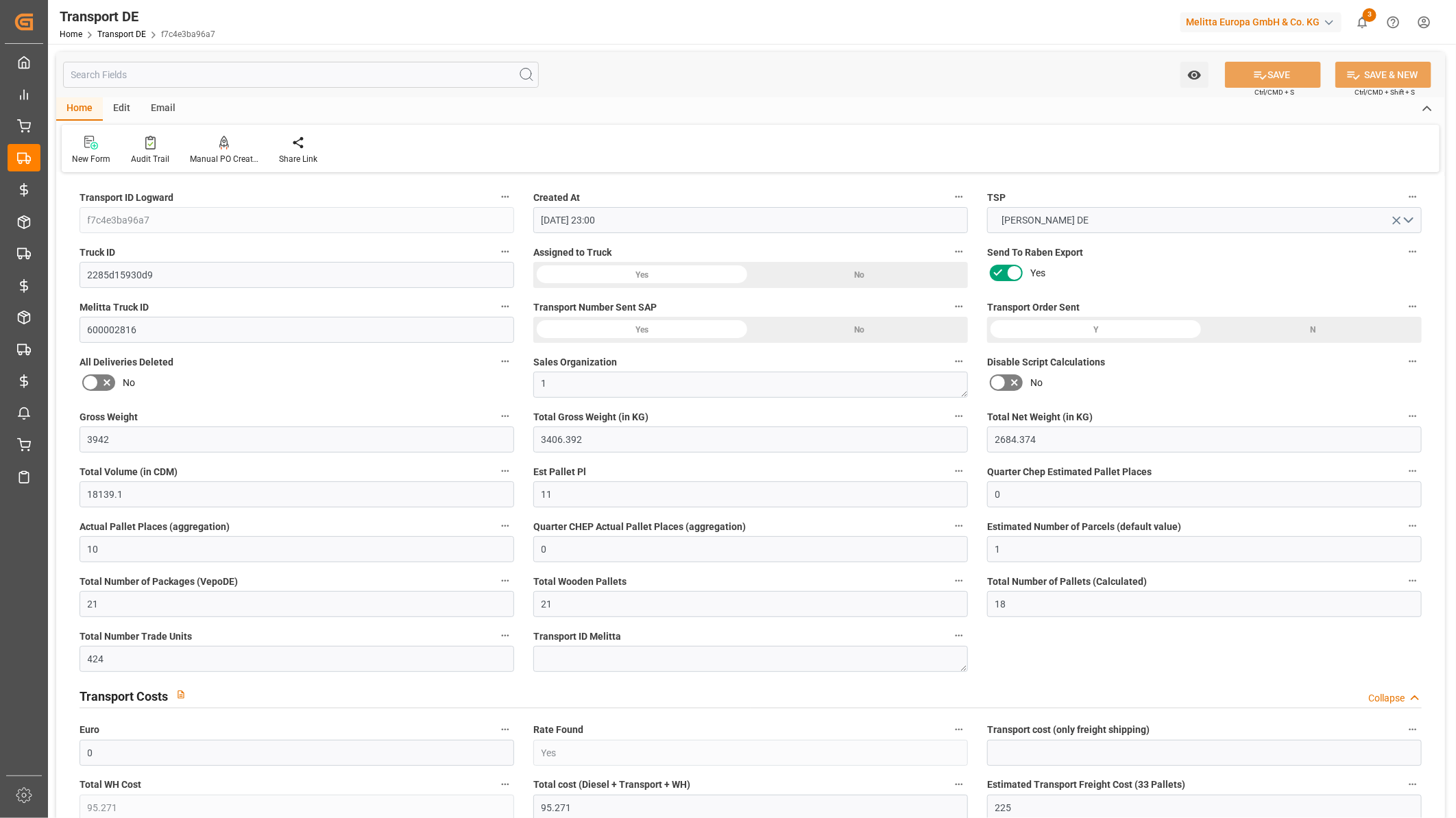
type input "26-09-2025"
type input "3942"
type input "3406.392"
type input "2684.374"
type input "11"
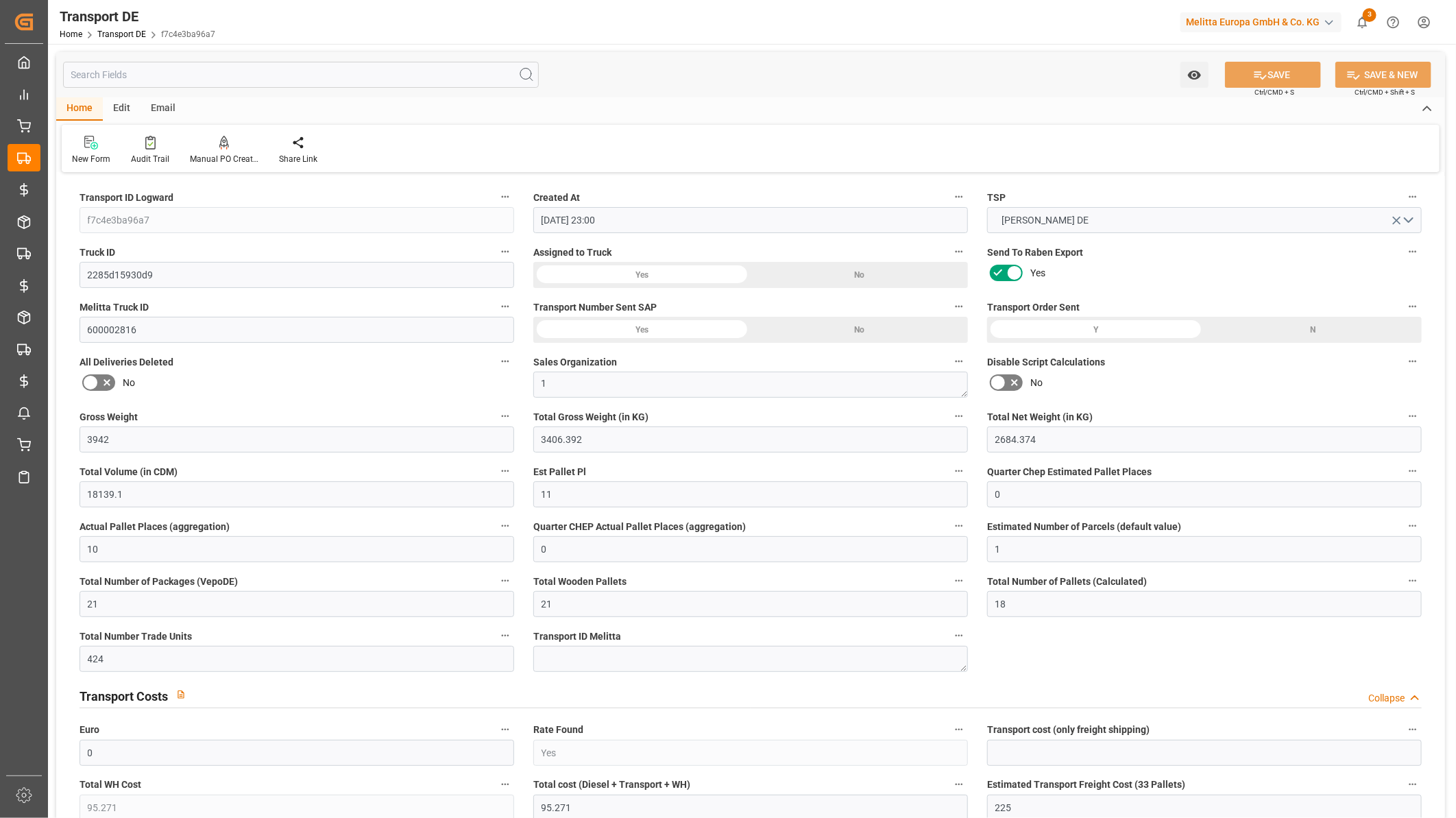
type input "21"
type input "424"
type input "0"
type input "44"
type input "21"
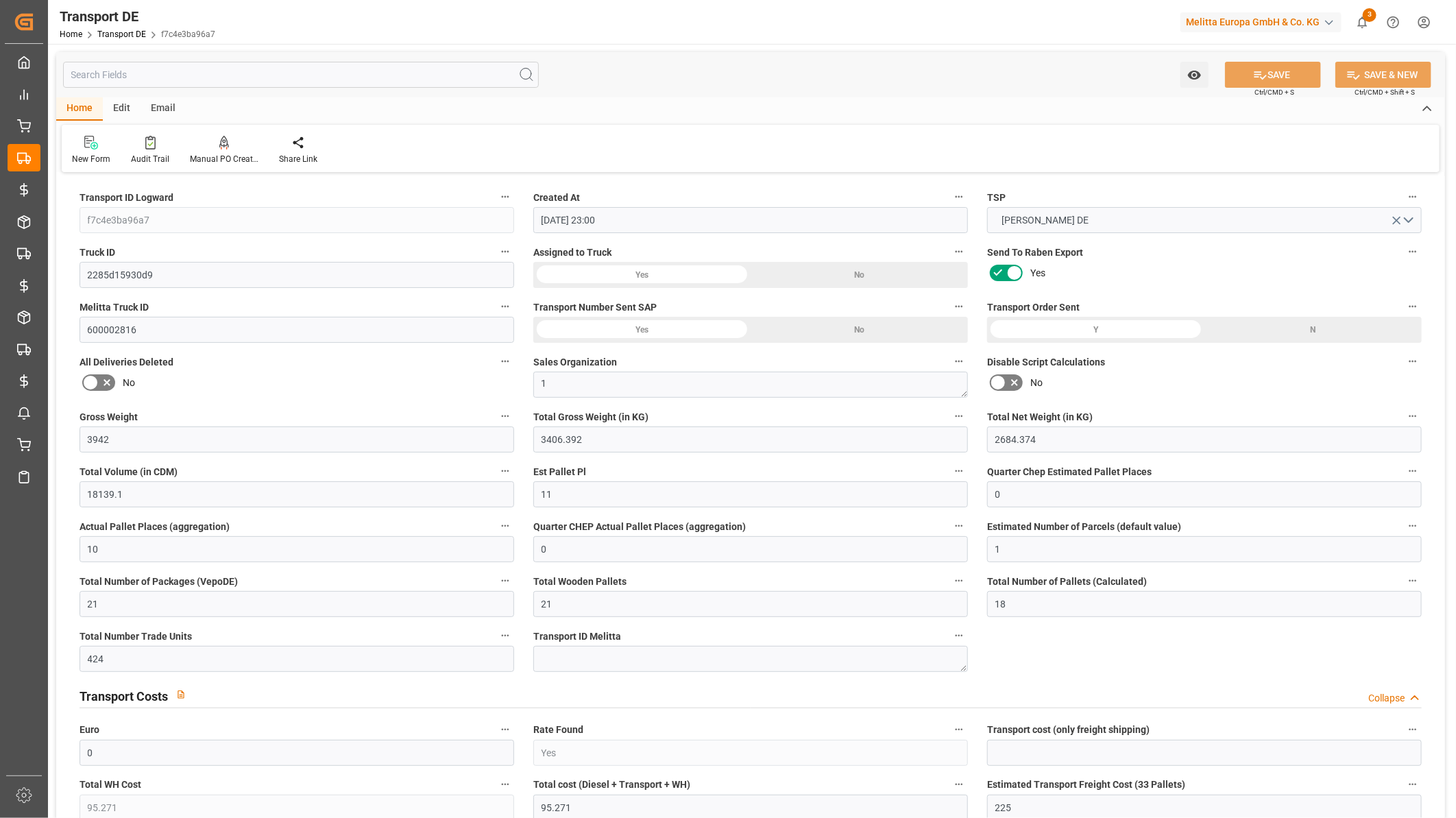
type input "0"
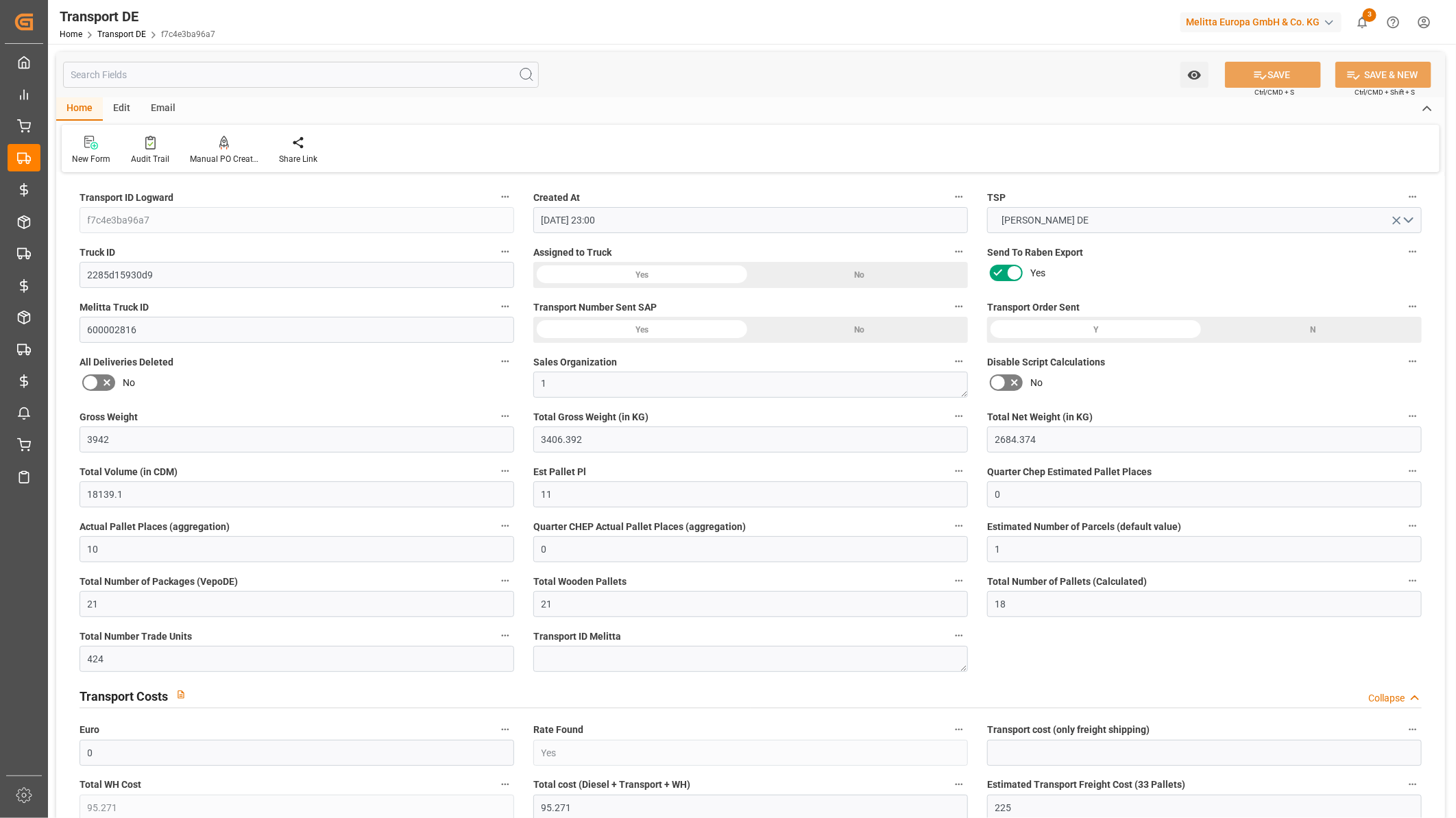
type input "3406.392"
type input "0"
type input "3"
type input "0"
type input "1657"
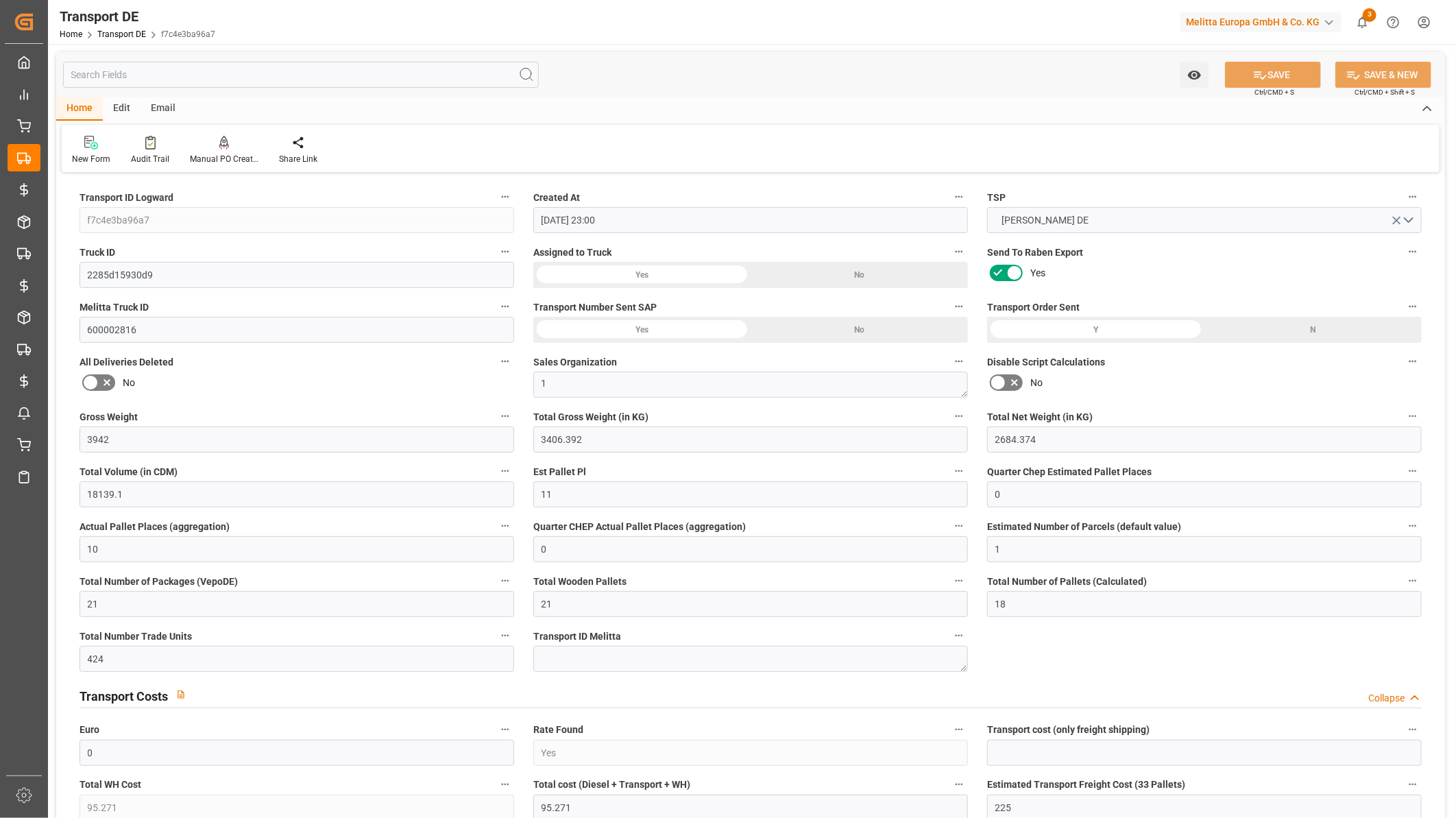
type input "25-09-2025"
type input "29-09-2025"
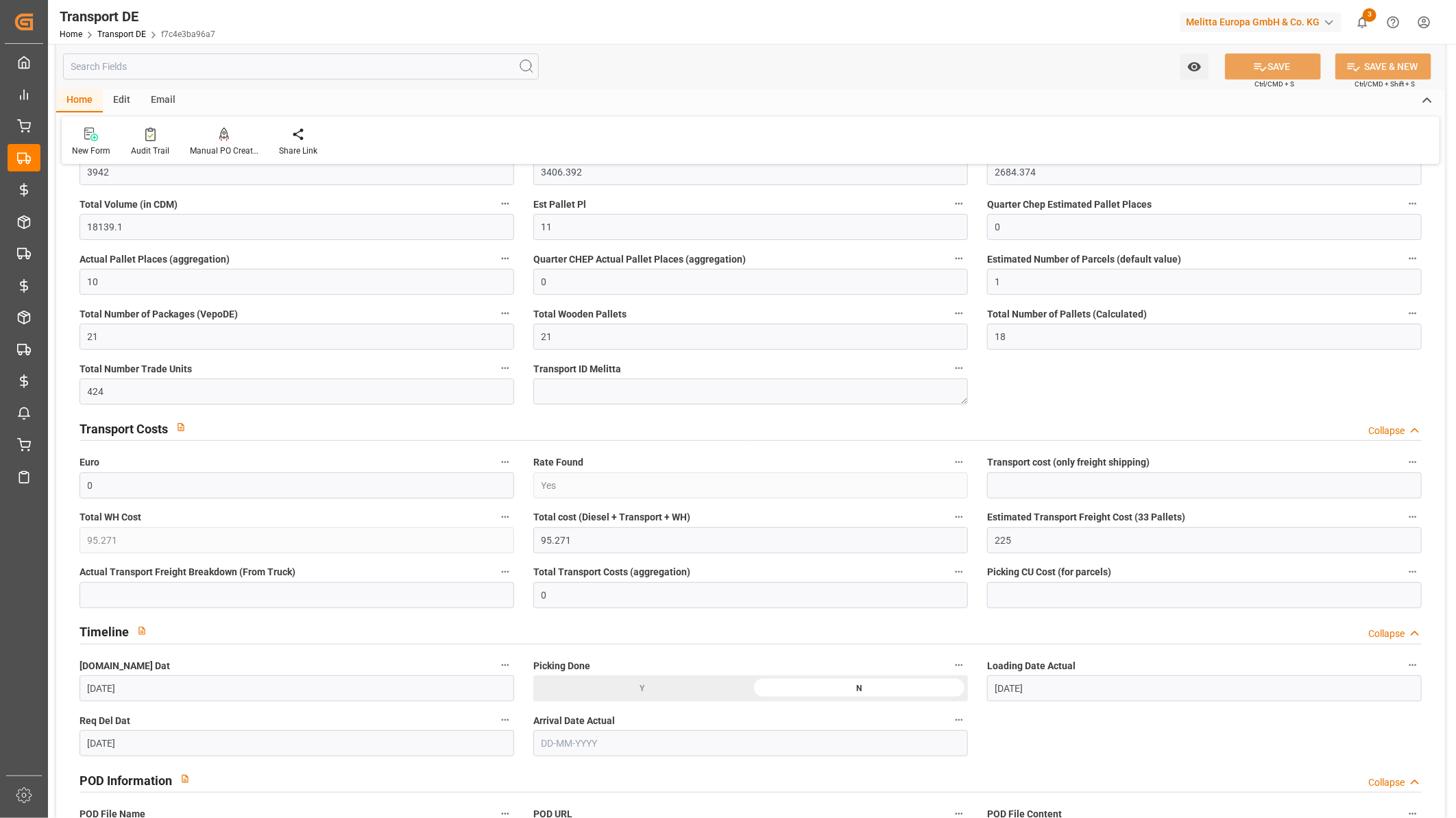
scroll to position [304, 0]
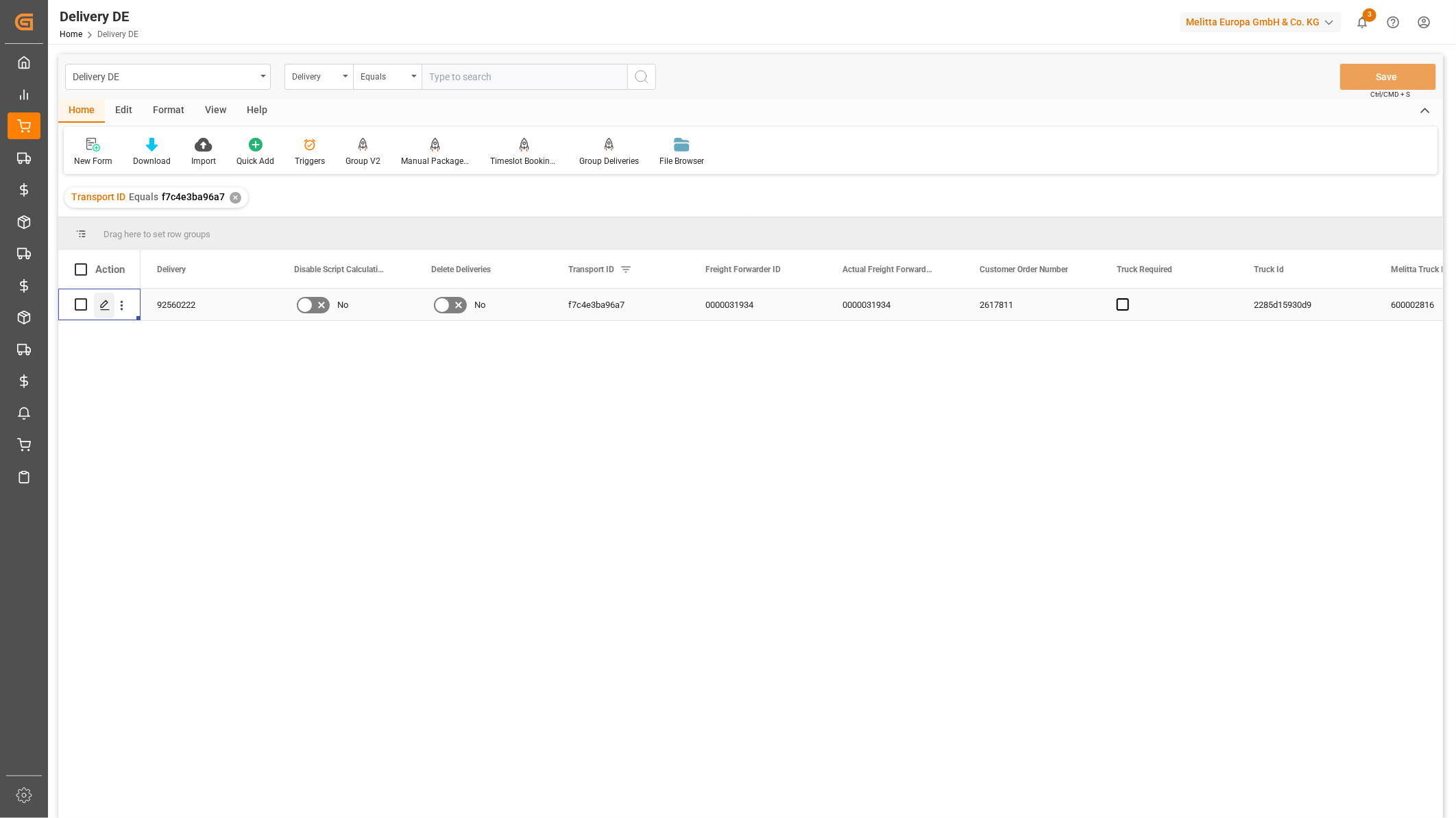
click at [107, 303] on icon "Press SPACE to select this row." at bounding box center [105, 304] width 11 height 11
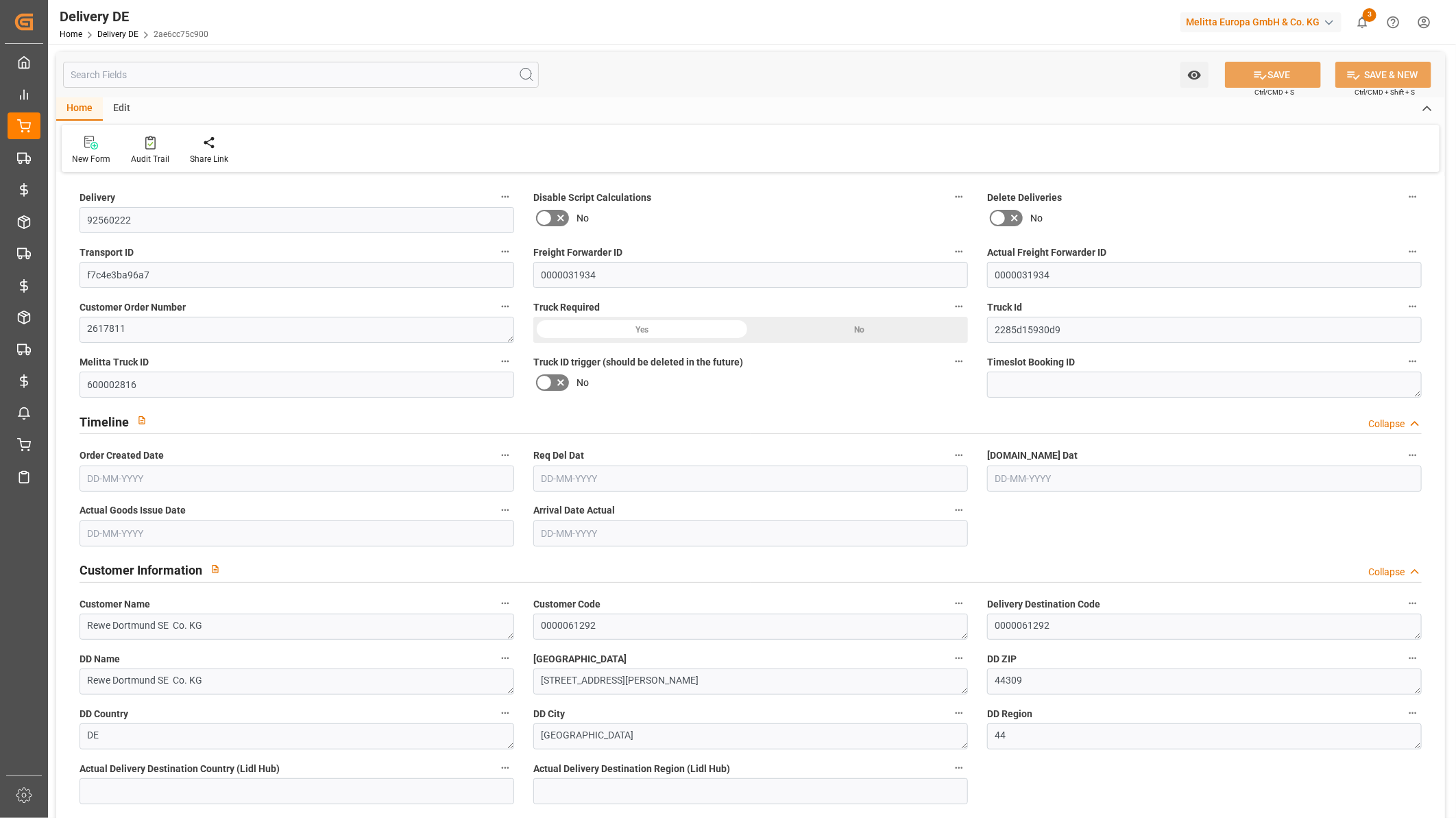
type input "21"
type input "11"
type input "10"
type input "2684.374"
type input "3942"
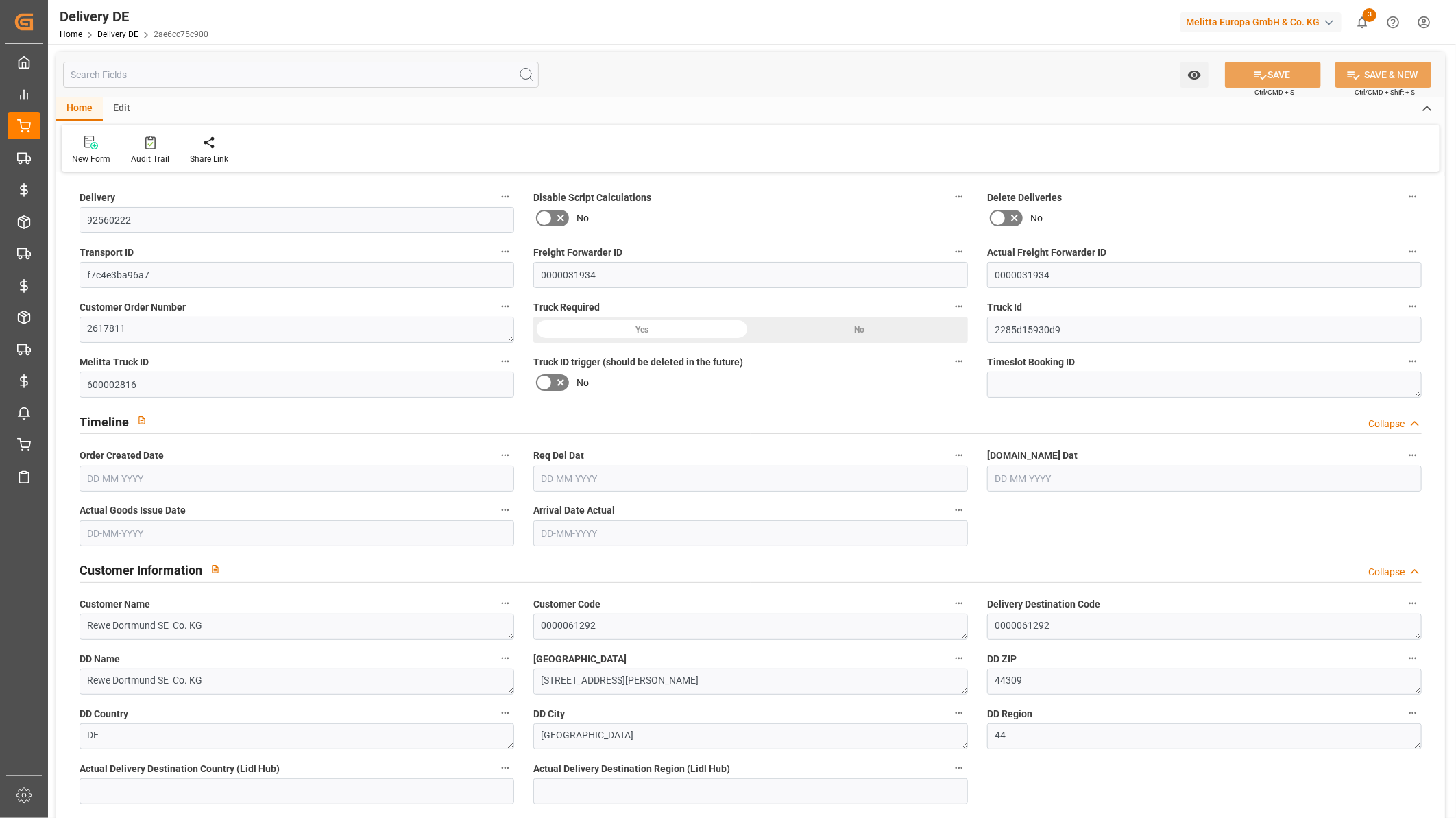
type input "18139.1"
type input "19-09-2025"
type input "29-09-2025"
type input "25-09-2025"
type input "26-09-2025"
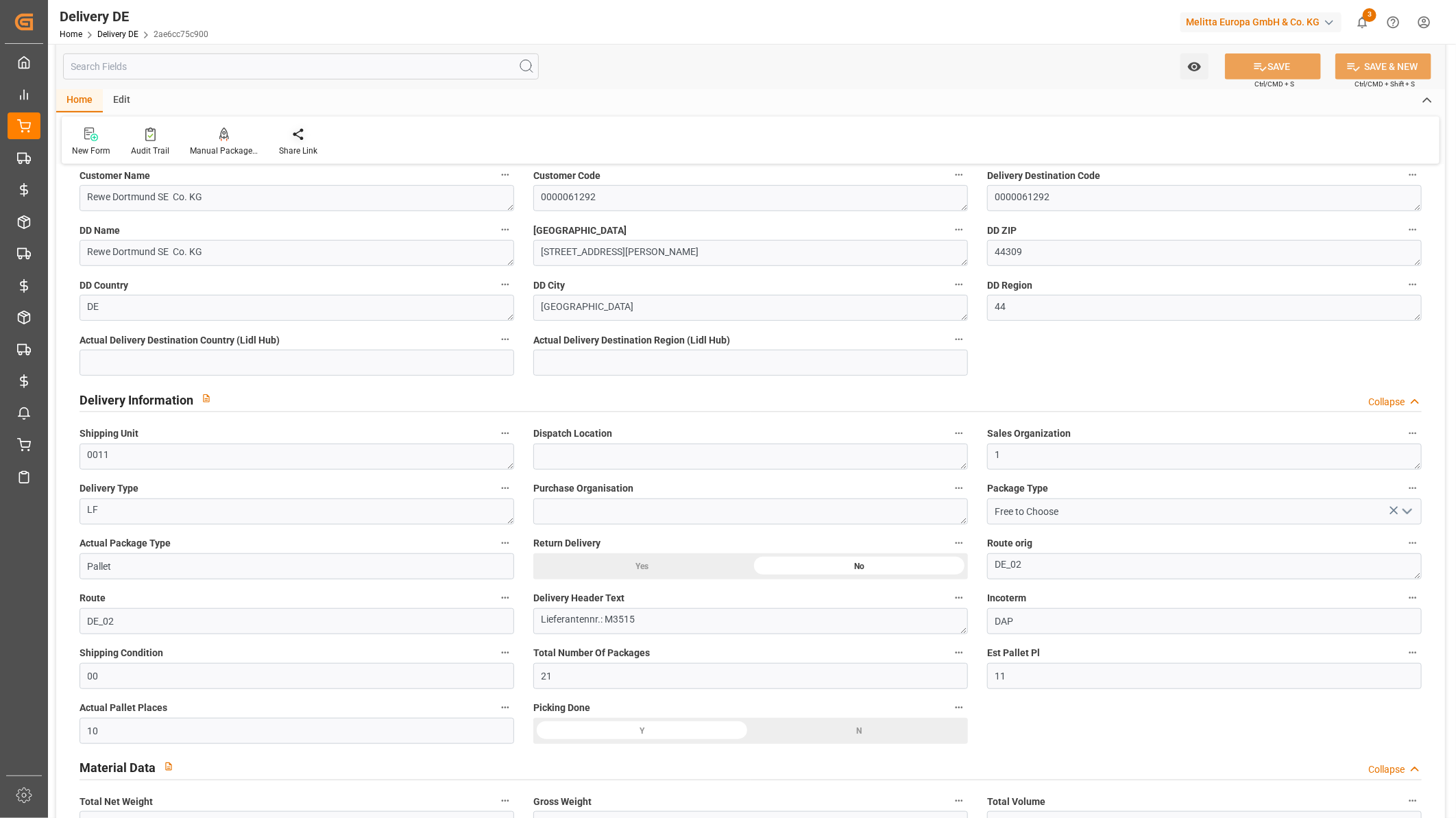
scroll to position [456, 0]
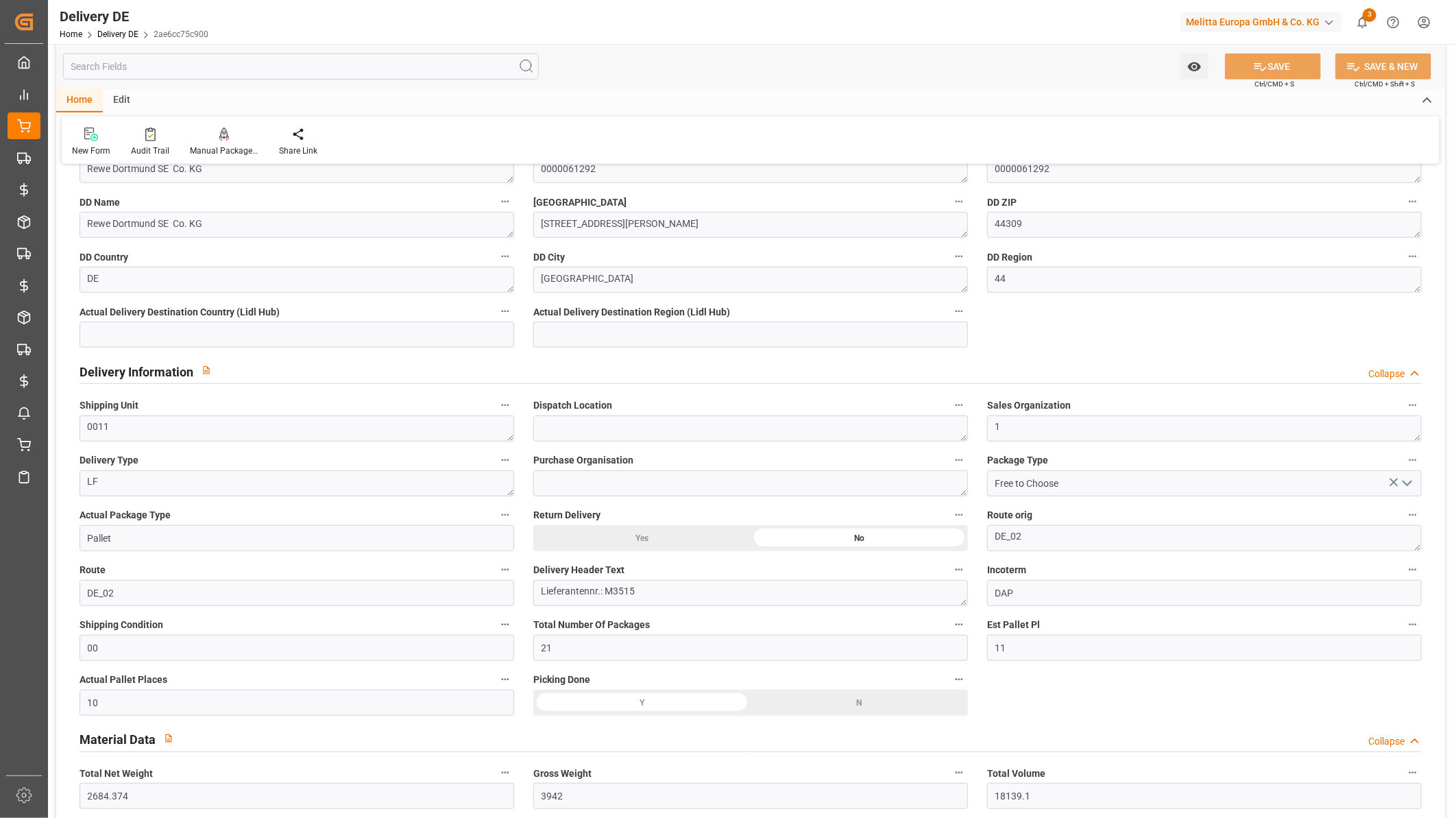
click at [209, 75] on input "text" at bounding box center [301, 66] width 475 height 26
click at [213, 71] on input "text" at bounding box center [301, 66] width 475 height 26
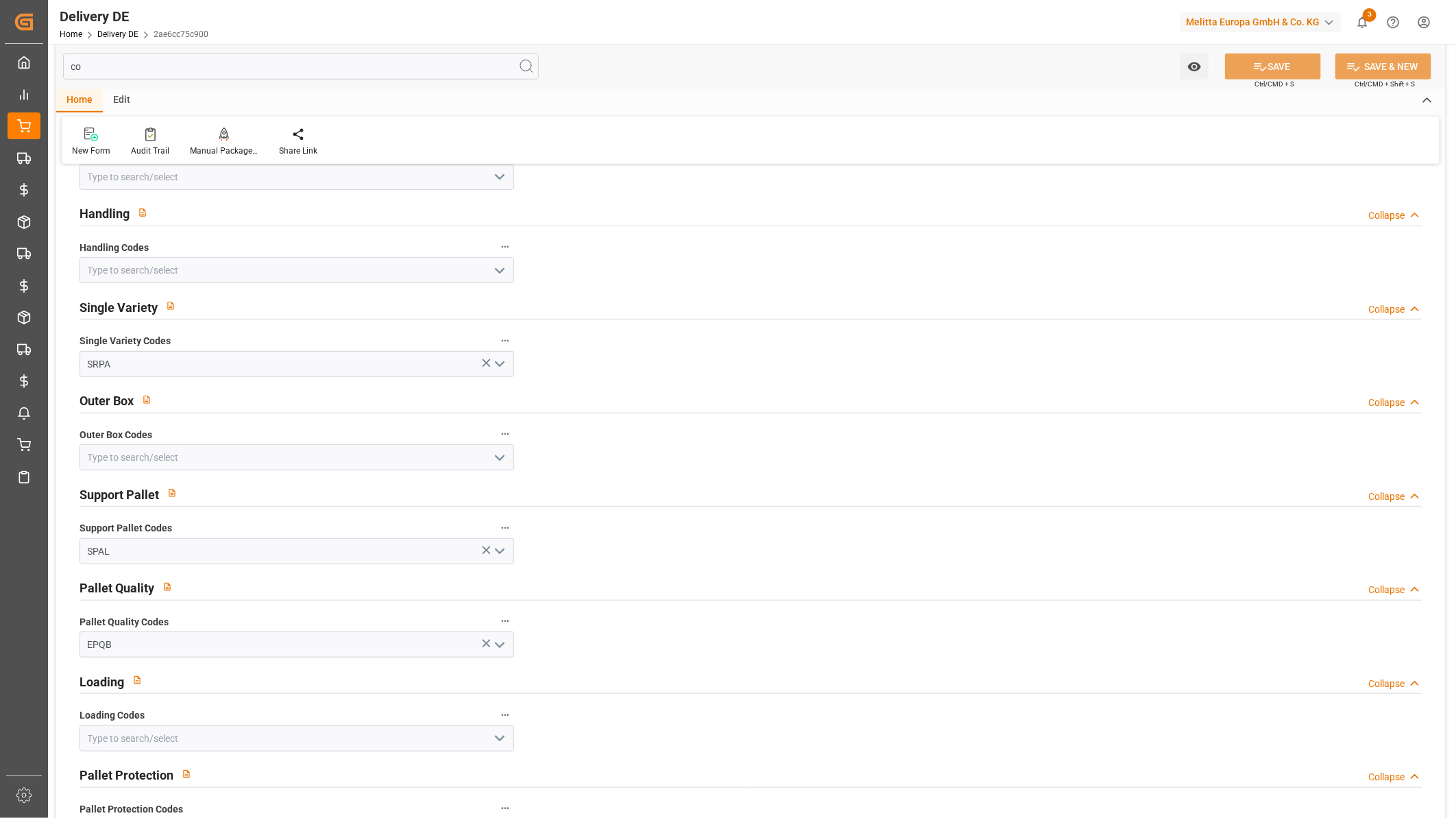
scroll to position [0, 0]
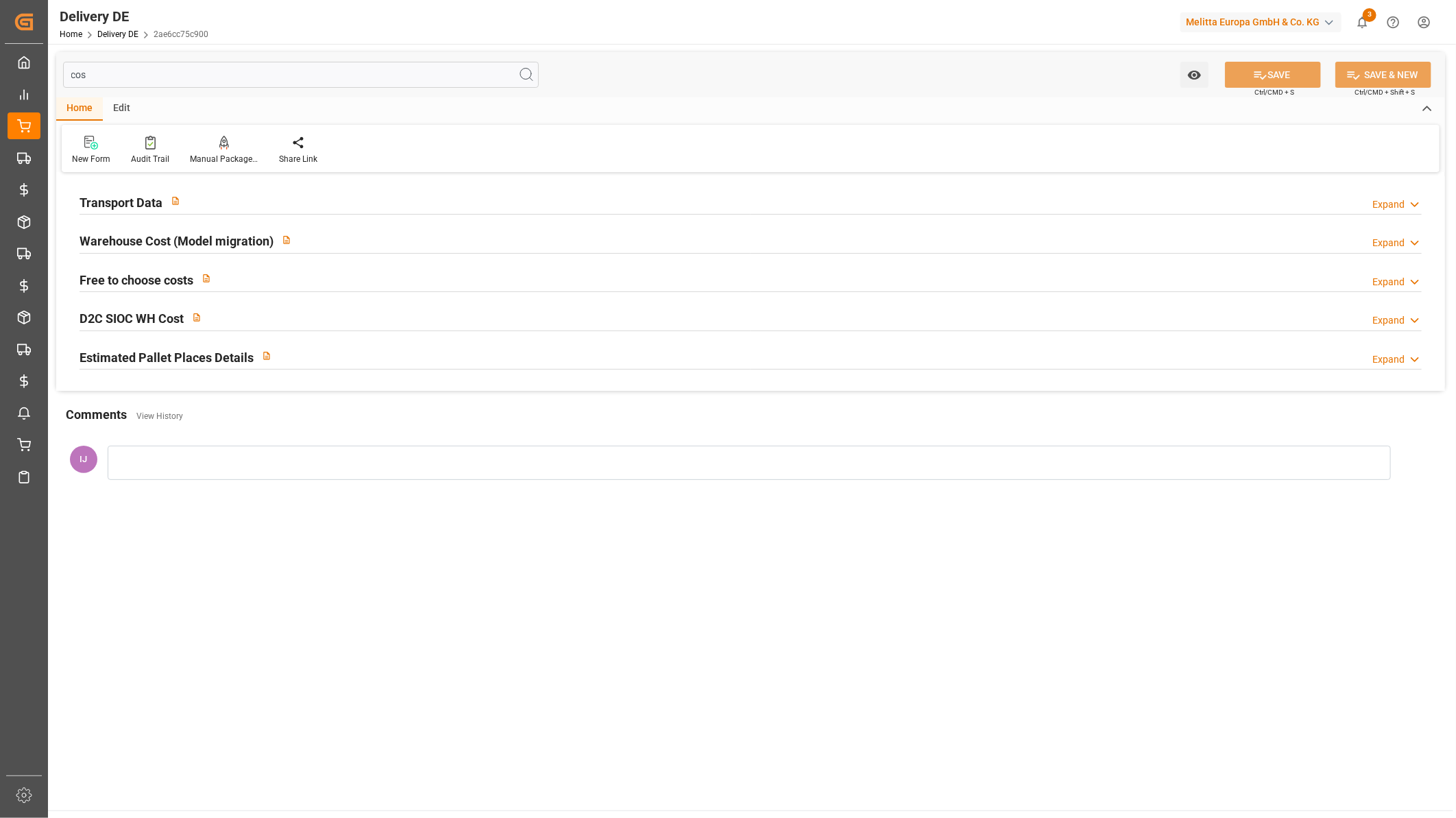
type input "cos"
click at [128, 200] on h2 "Transport Data" at bounding box center [121, 202] width 83 height 19
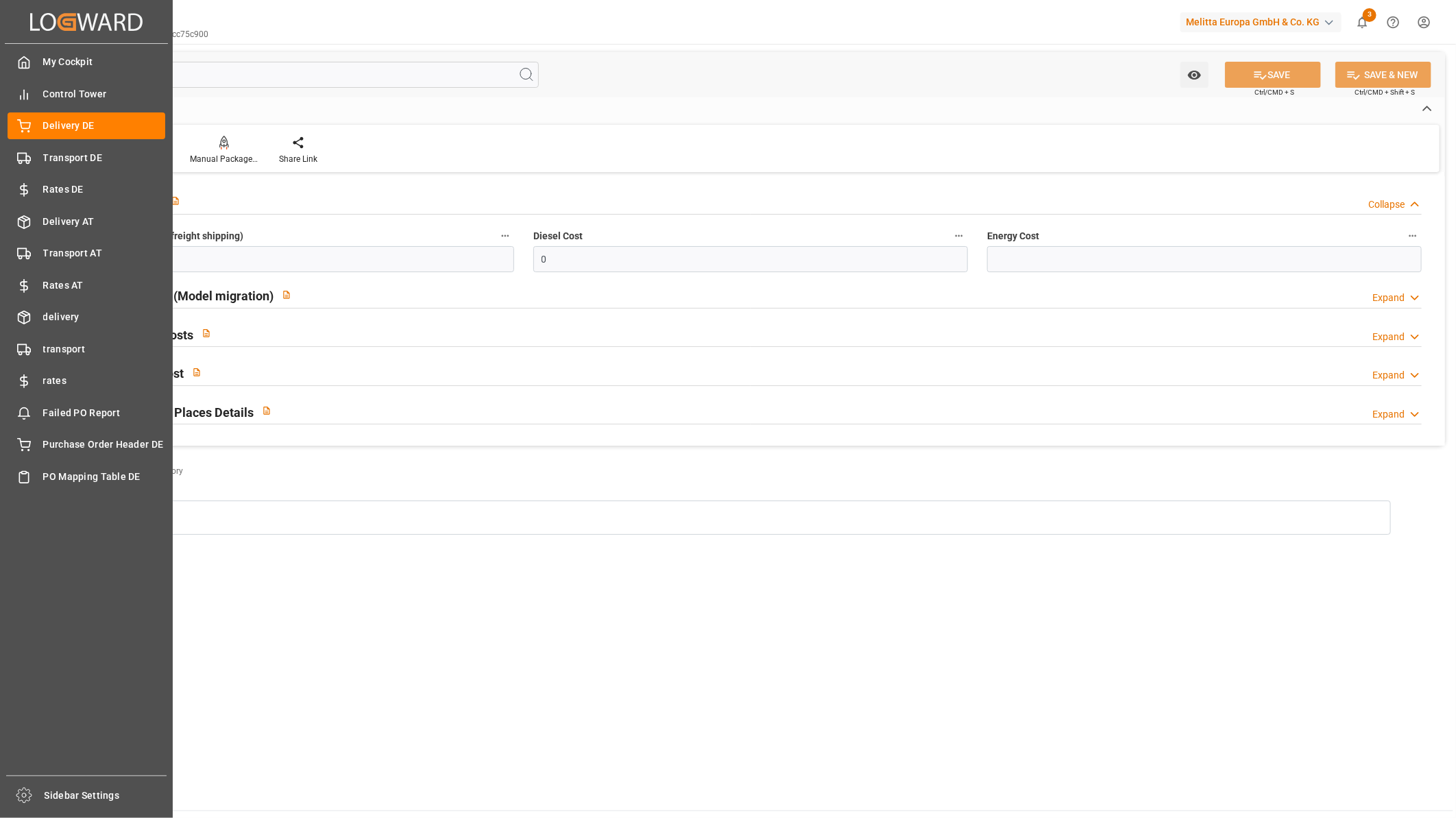
drag, startPoint x: 137, startPoint y: 78, endPoint x: 30, endPoint y: 78, distance: 107.0
click at [30, 78] on div "Created by potrace 1.15, written by Peter Selinger 2001-2017 Created by potrace…" at bounding box center [728, 409] width 1456 height 818
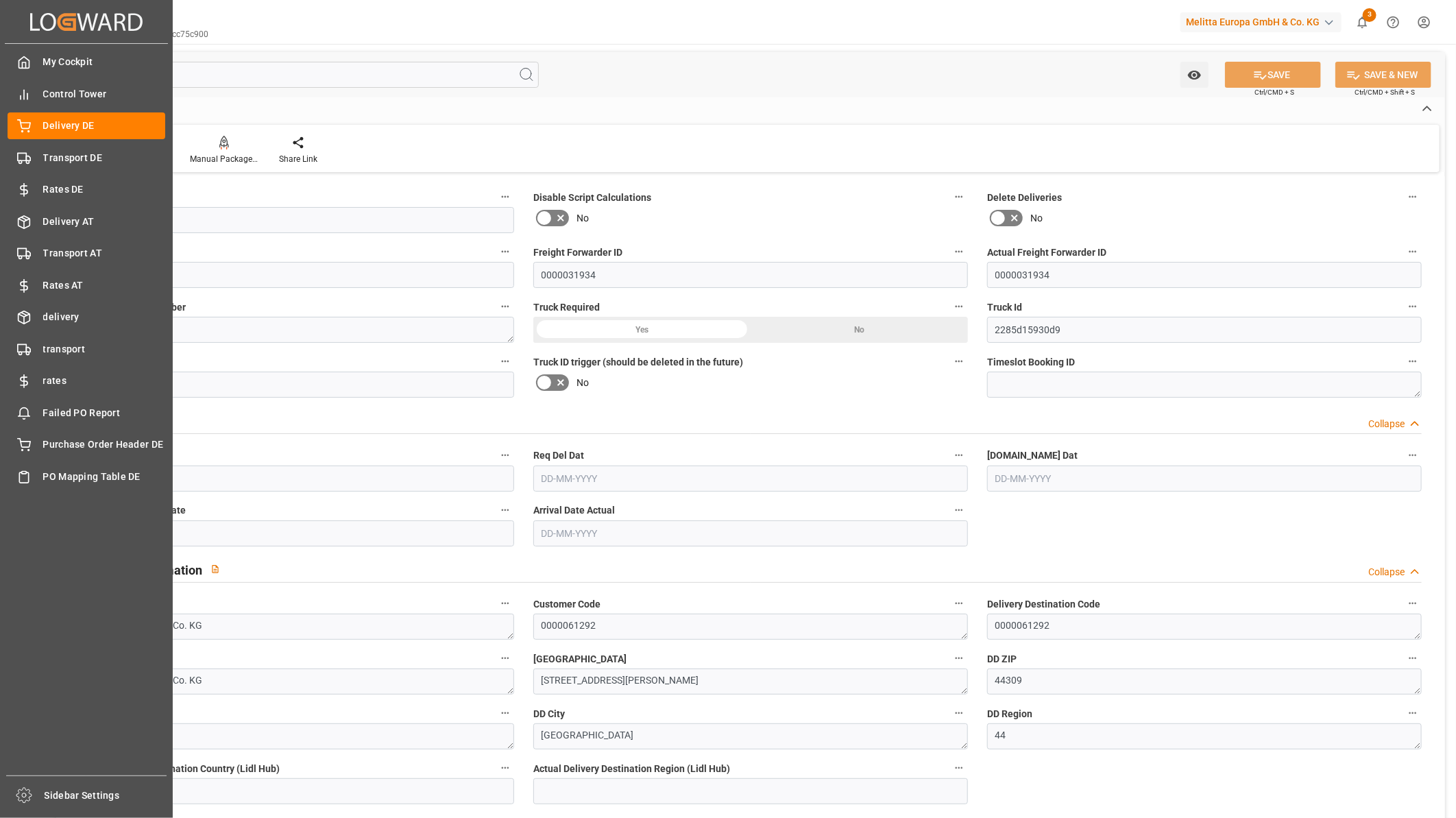
type input "21"
type input "11"
type input "10"
type input "2684.374"
type input "3942"
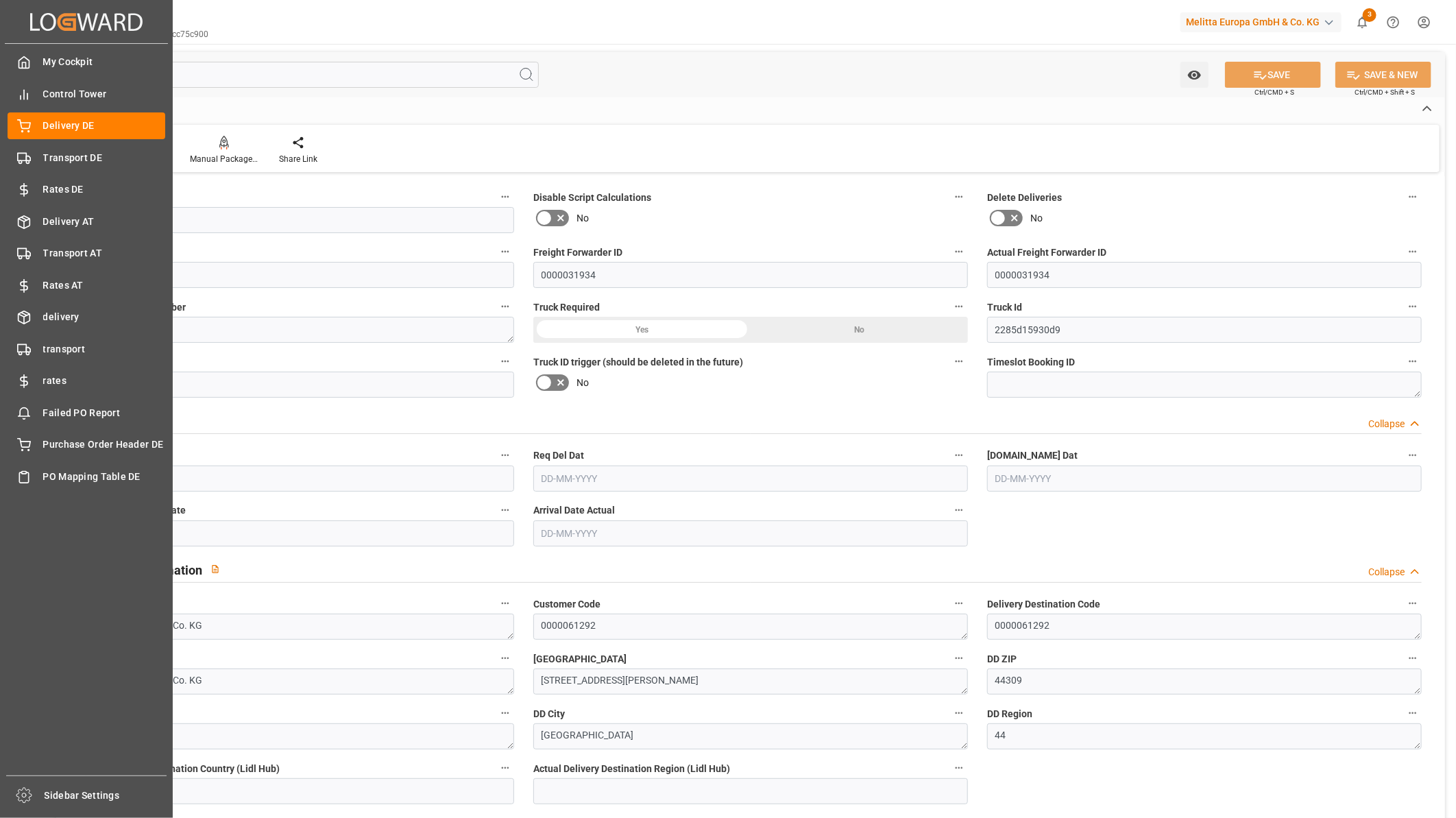
type input "18139.1"
type input "[DATE]"
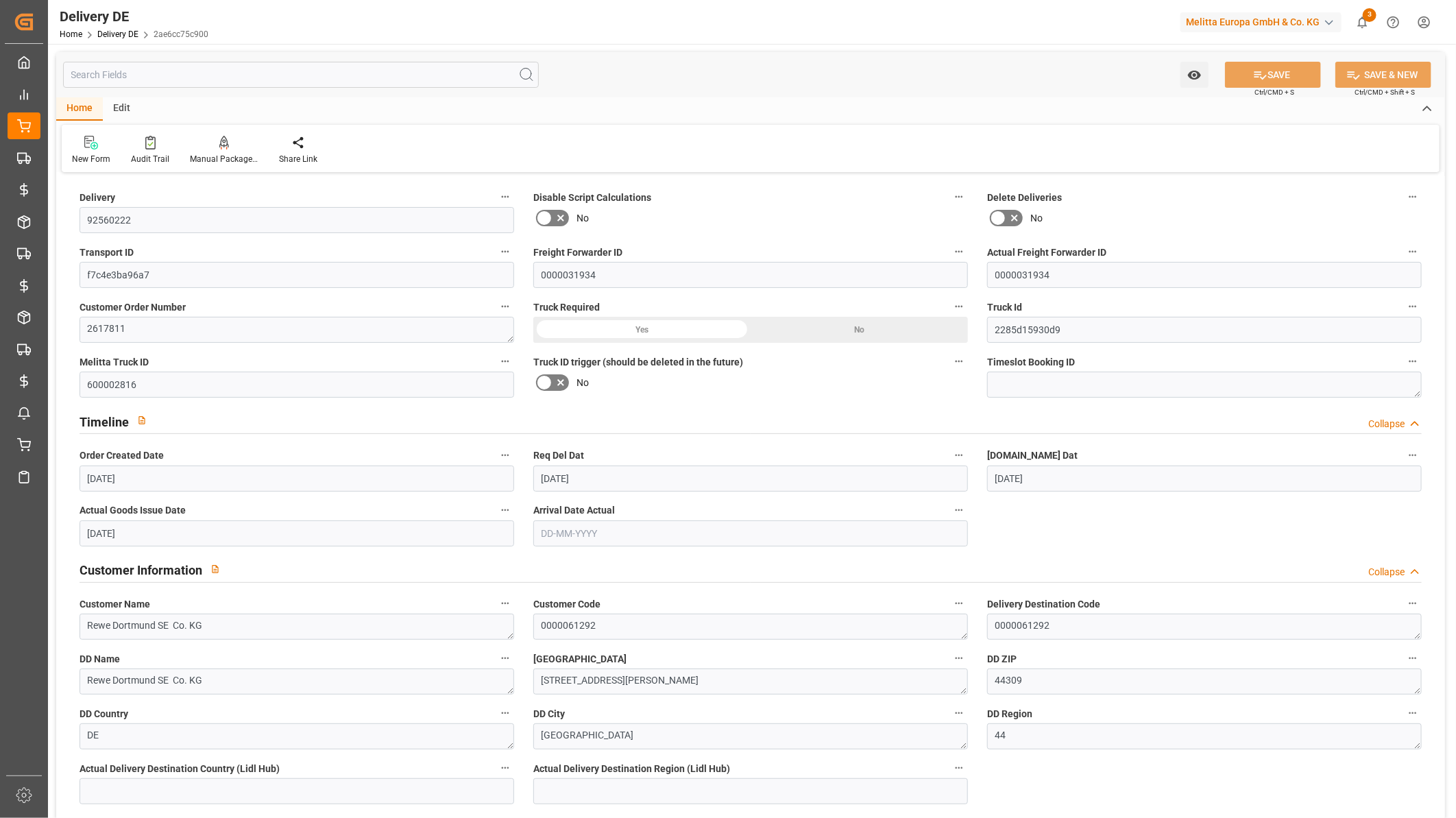
click at [151, 76] on input "text" at bounding box center [301, 74] width 475 height 26
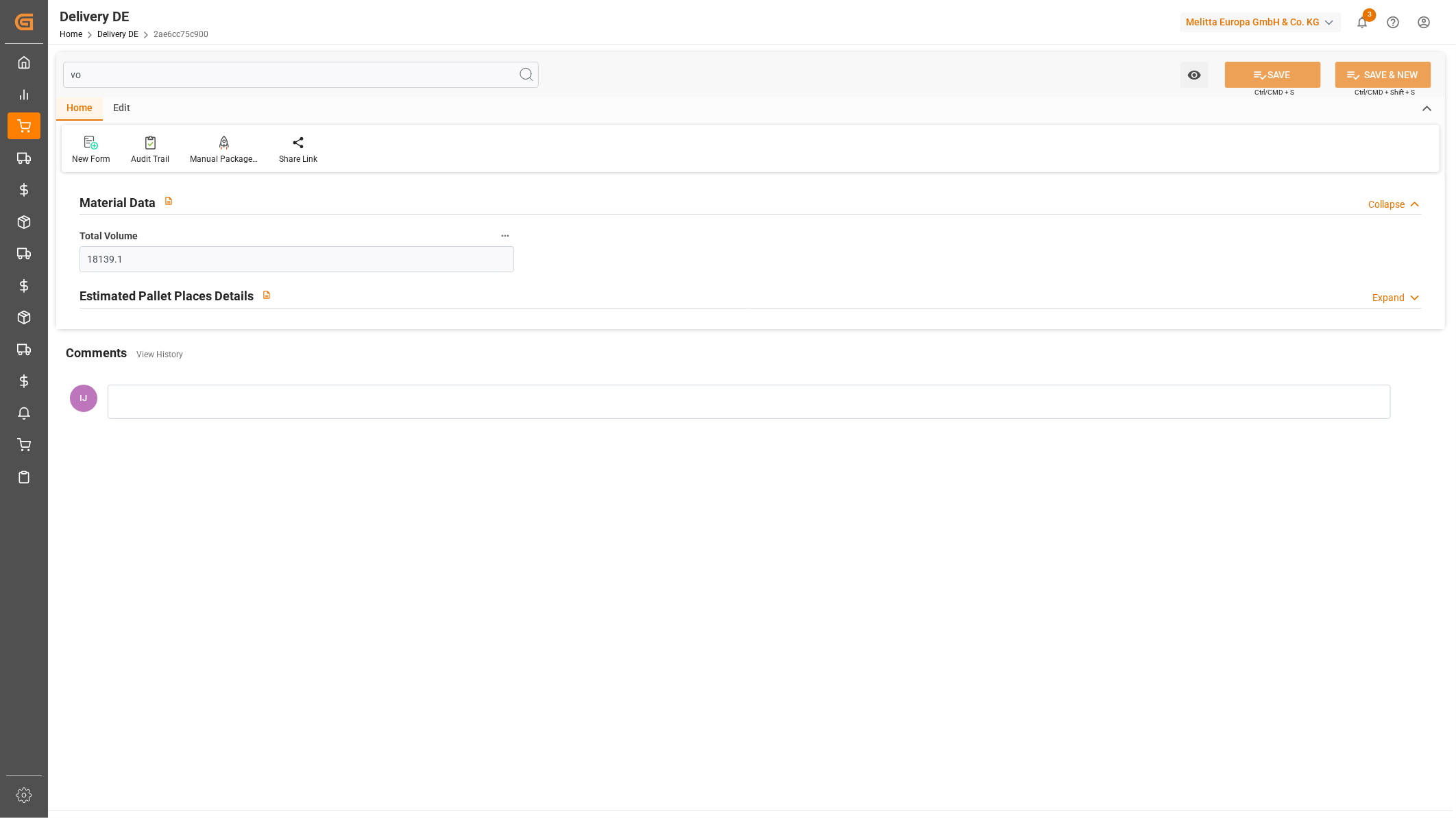
type input "v"
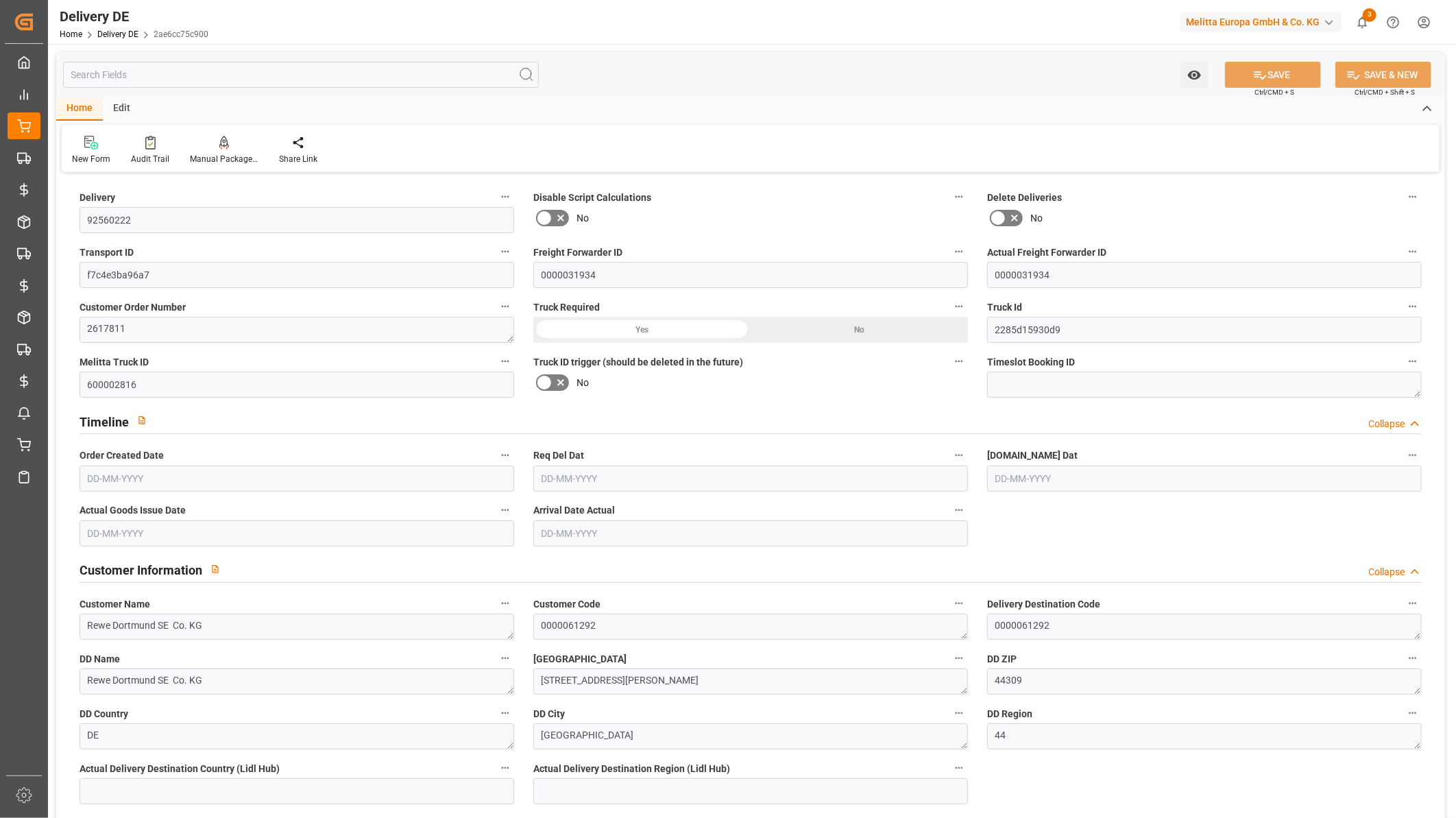
type input "21"
type input "11"
type input "10"
type input "2684.374"
type input "3942"
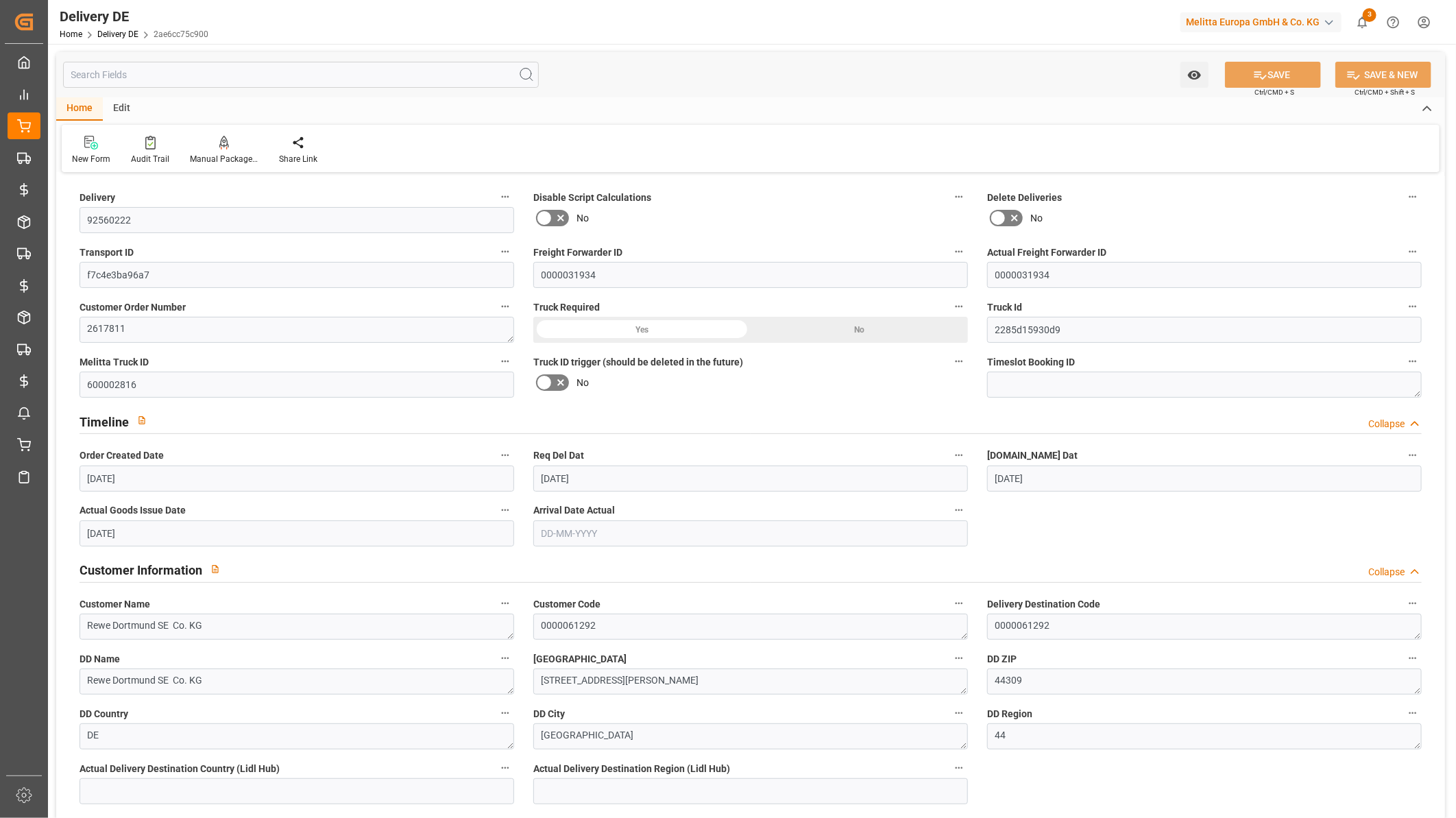
type input "[DATE]"
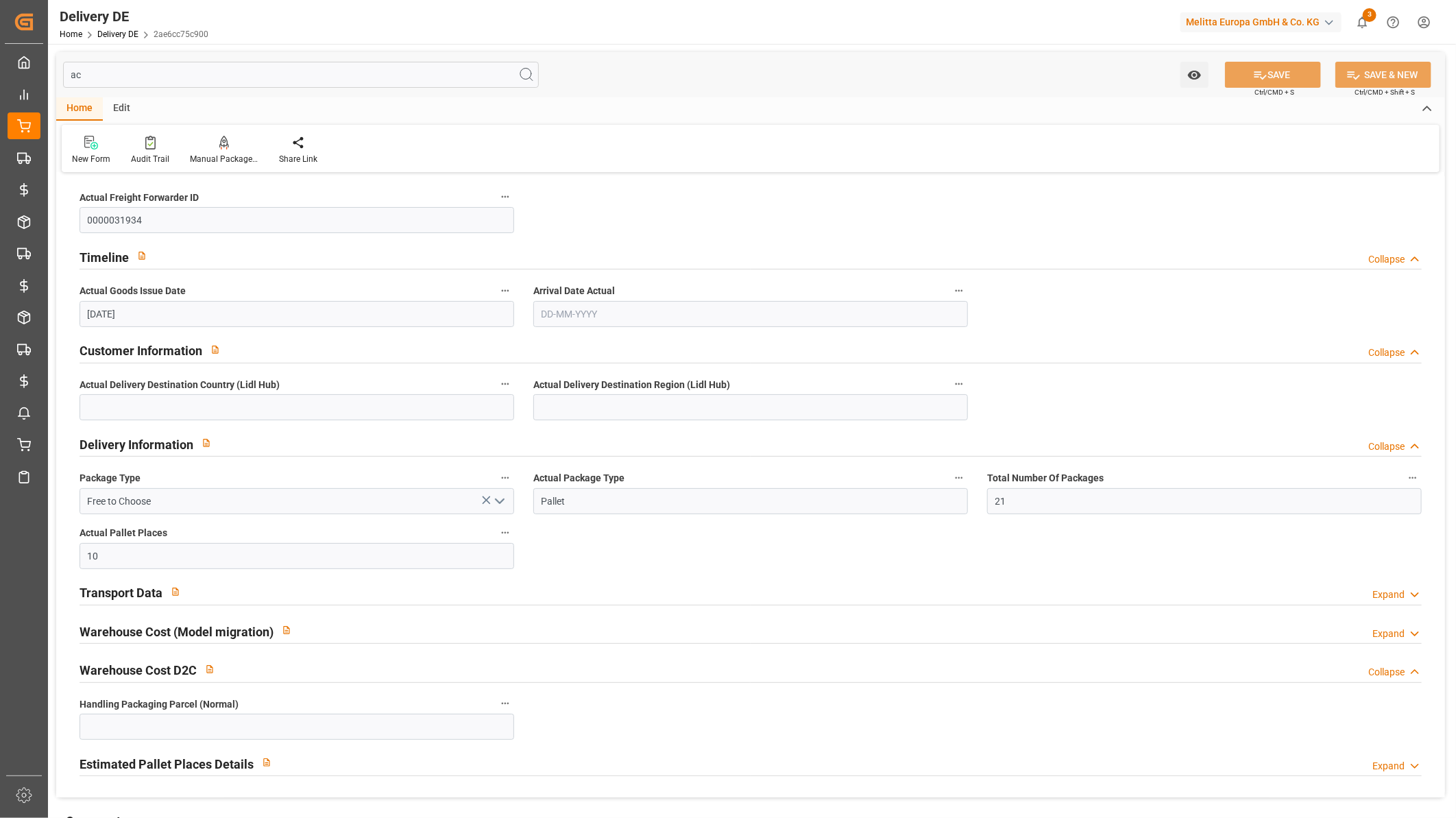
type input "a"
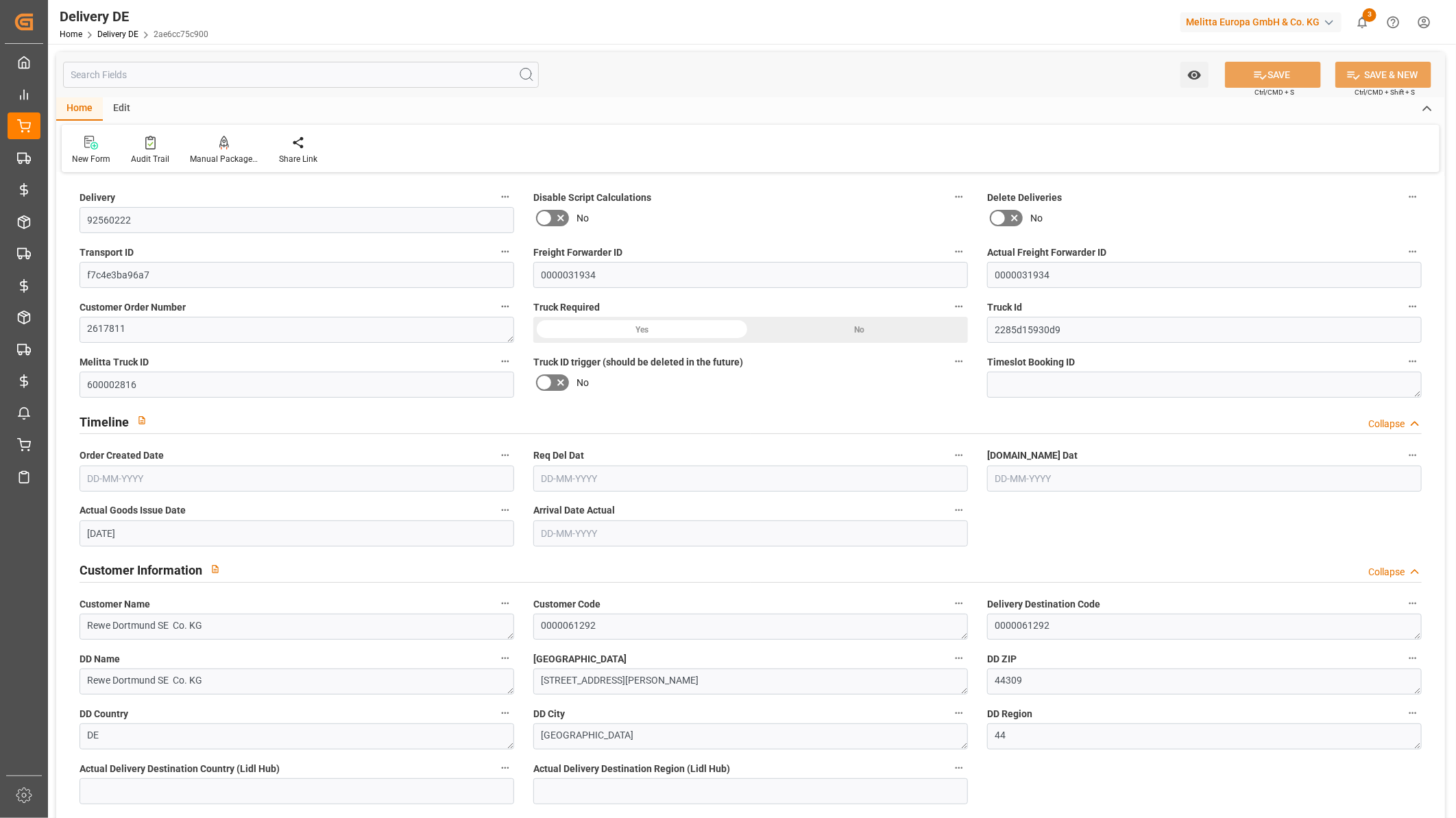
type input "11"
type input "2684.374"
type input "3942"
type input "18139.1"
type input "H105"
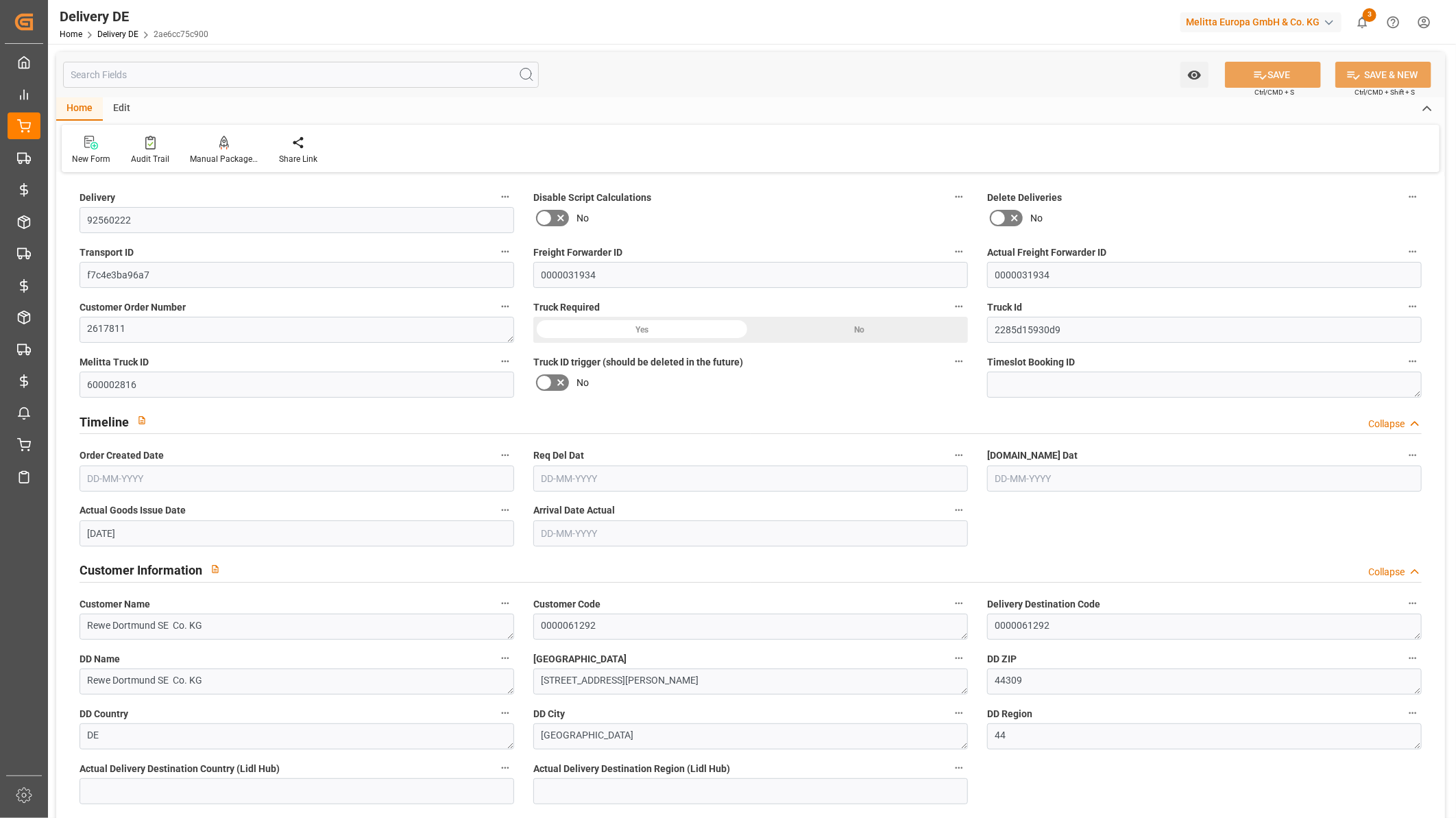
type input "SRPA"
type input "SPAL"
type input "EPQB"
type input "[DATE]"
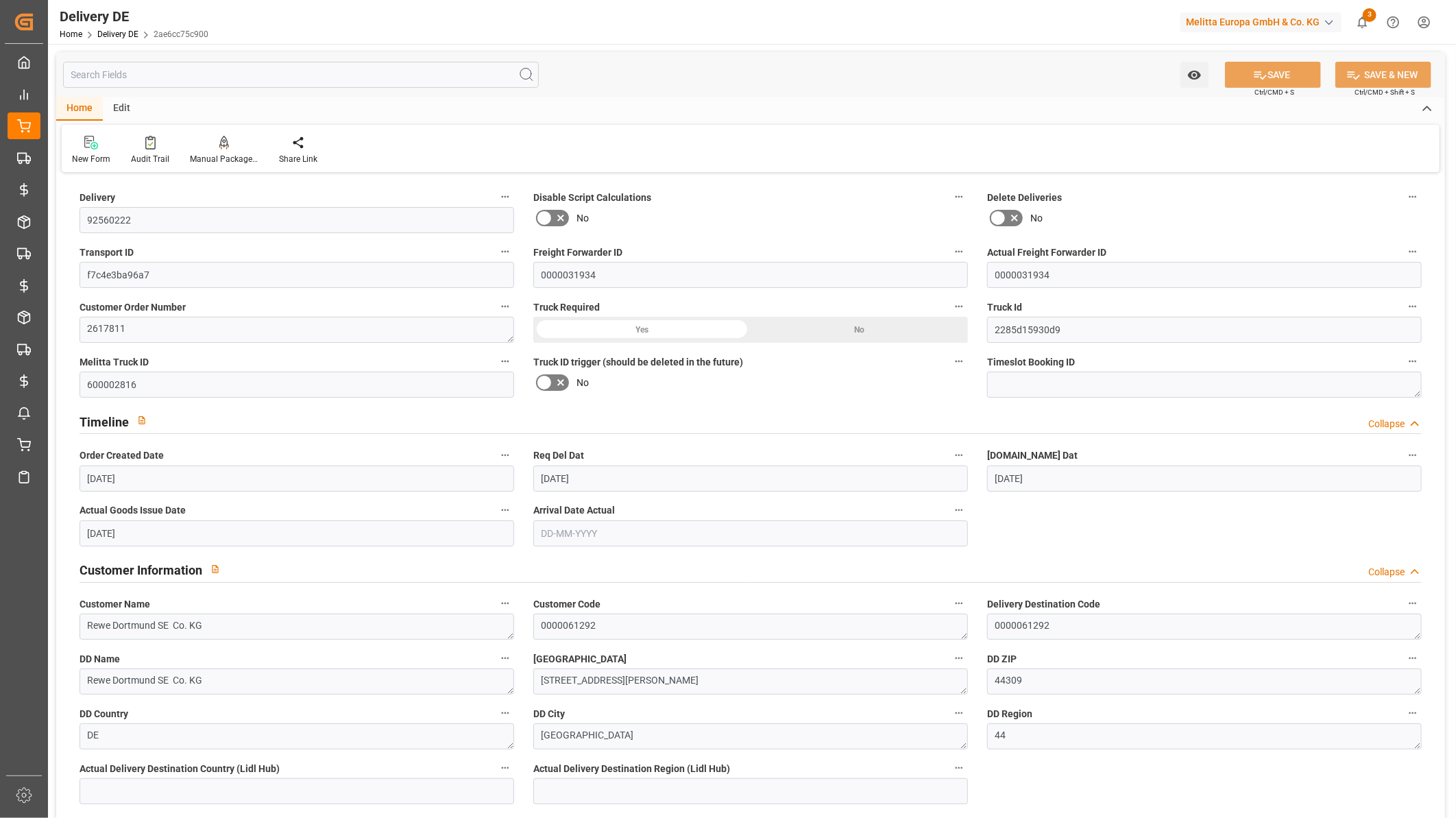
type input "[DATE]"
click at [177, 83] on input "text" at bounding box center [301, 74] width 475 height 26
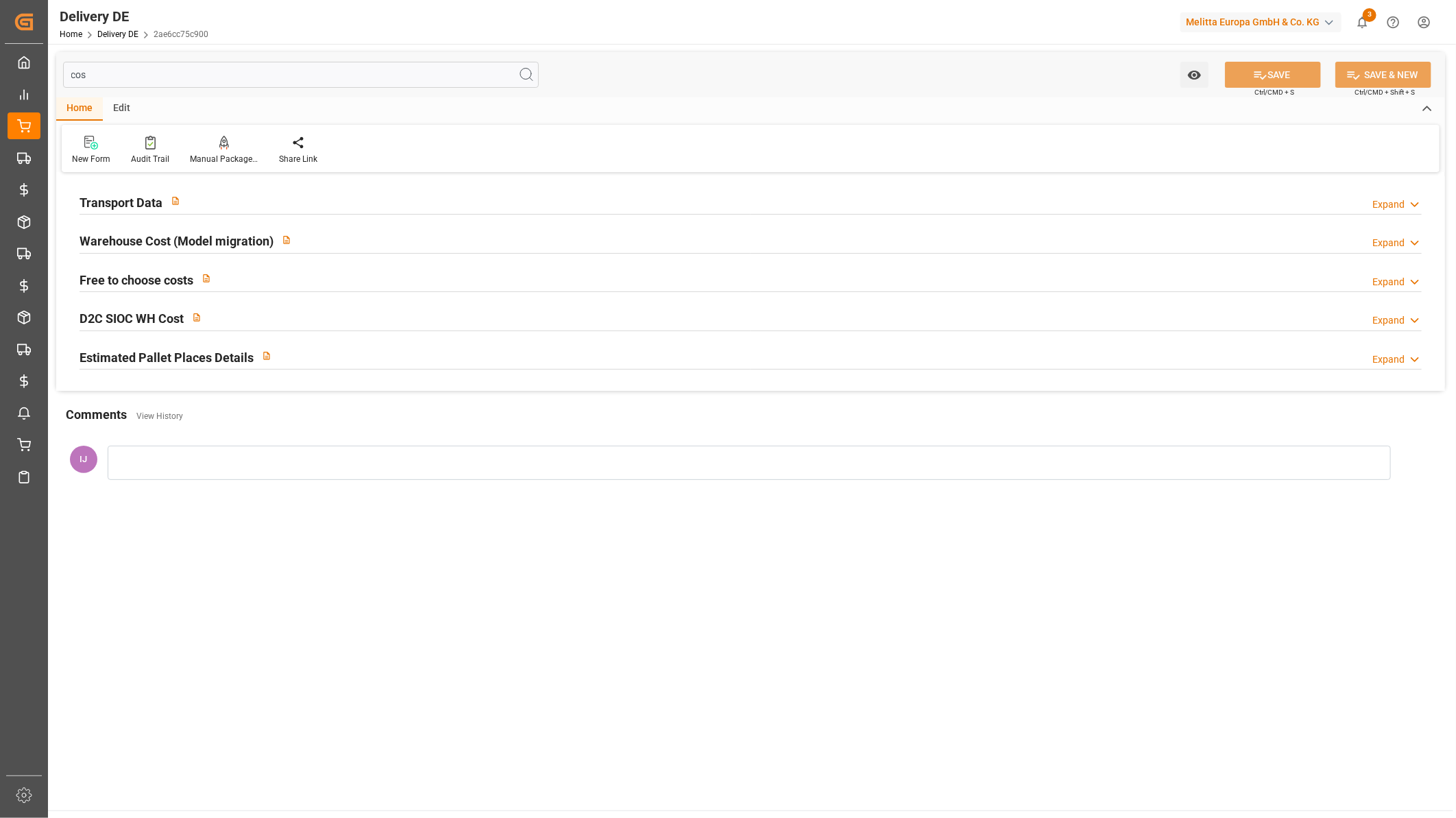
click at [137, 199] on h2 "Transport Data" at bounding box center [121, 202] width 83 height 19
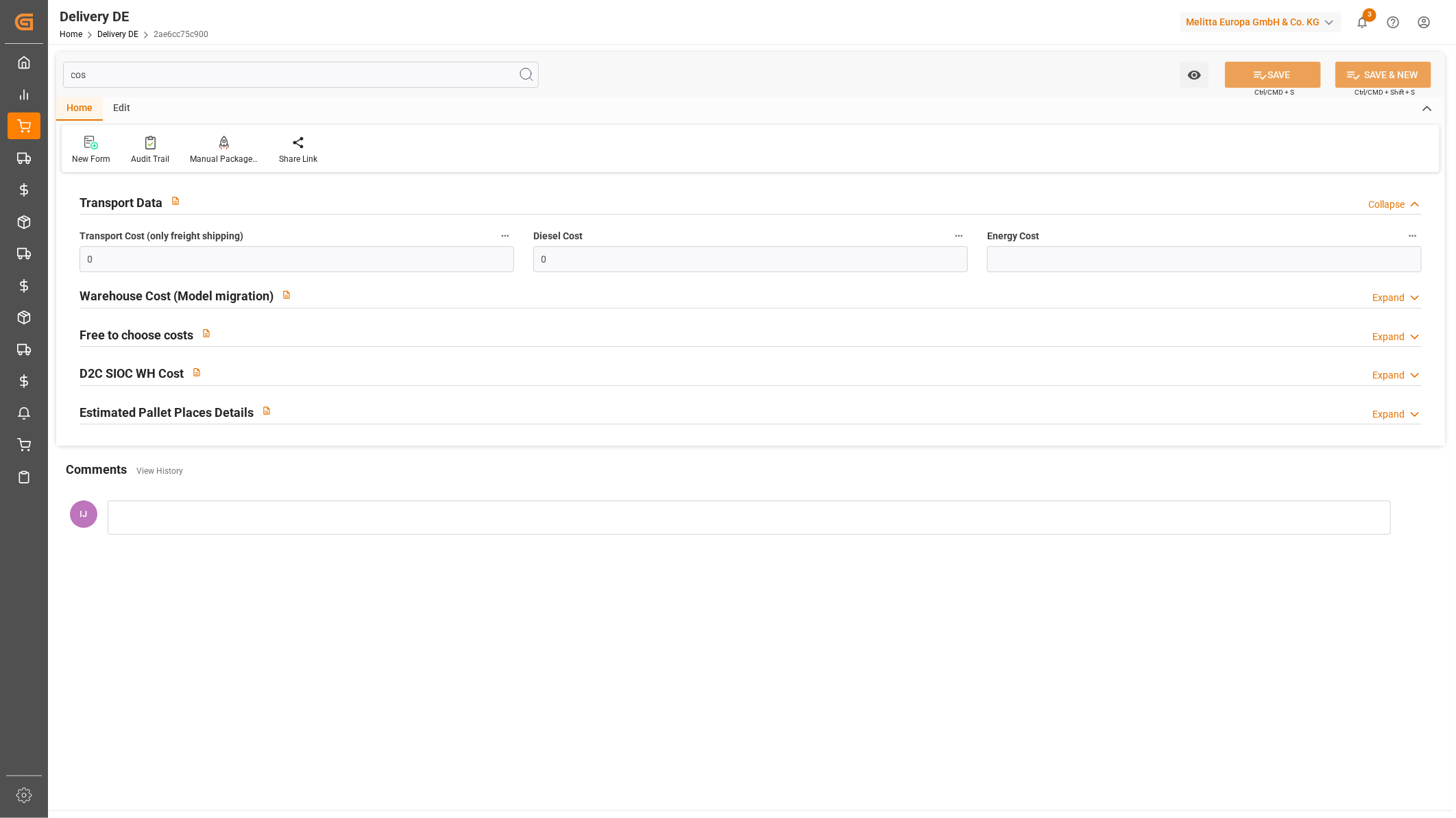
drag, startPoint x: 121, startPoint y: 72, endPoint x: 31, endPoint y: 78, distance: 90.2
click at [31, 78] on div "Created by potrace 1.15, written by Peter Selinger 2001-2017 Created by potrace…" at bounding box center [728, 409] width 1456 height 818
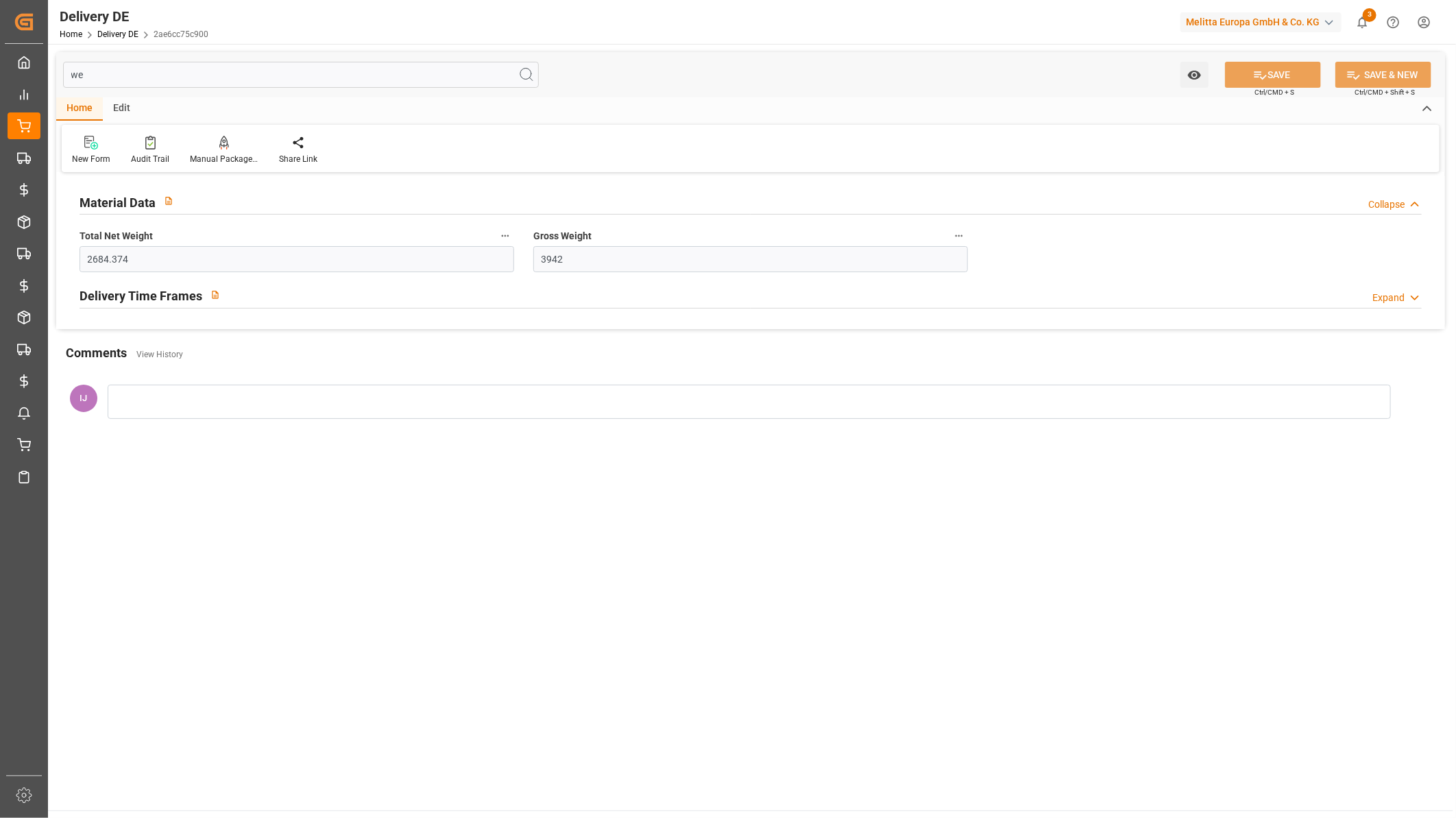
type input "w"
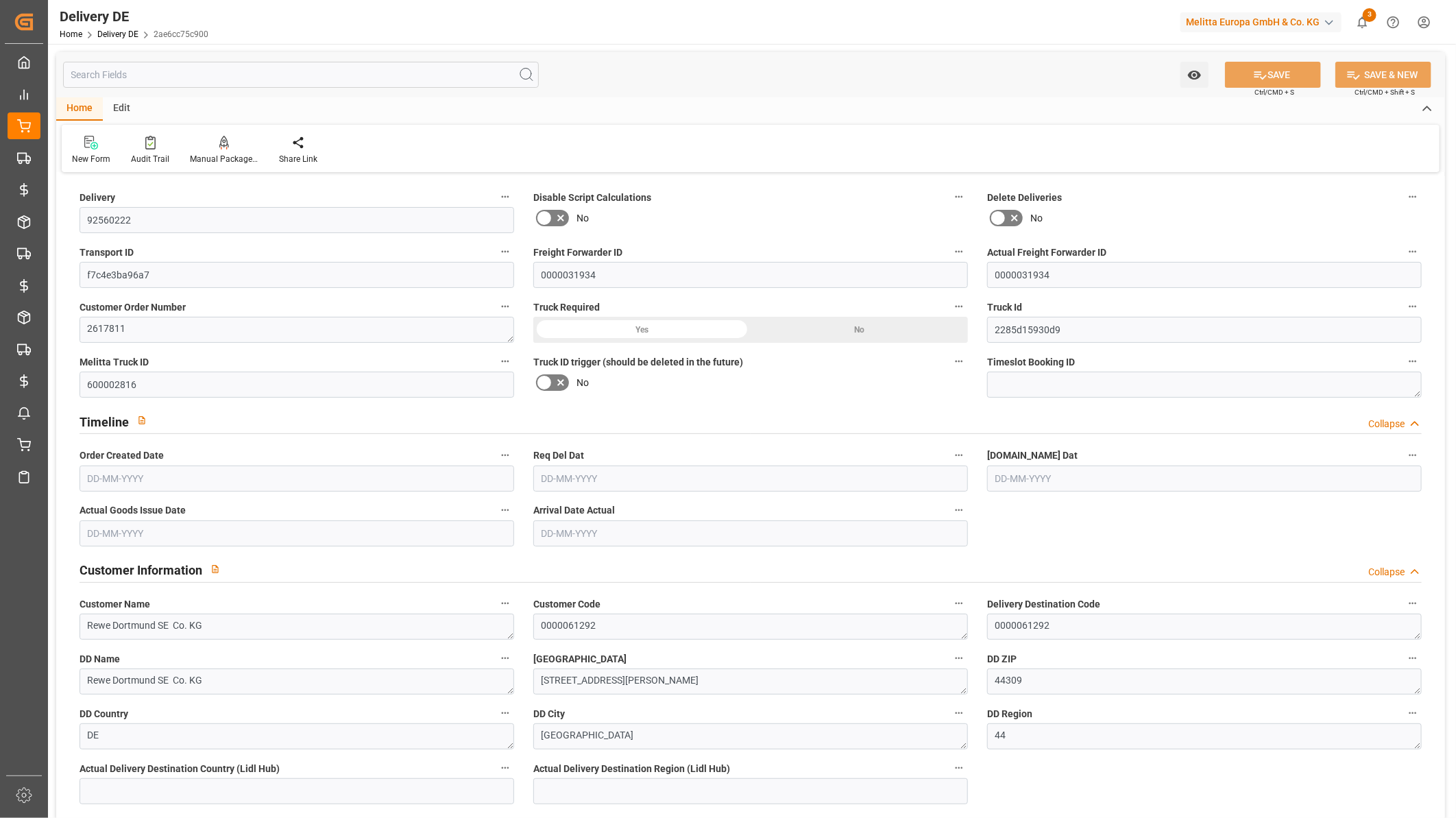
type input "21"
type input "11"
type input "10"
type input "18139.1"
type input "[DATE]"
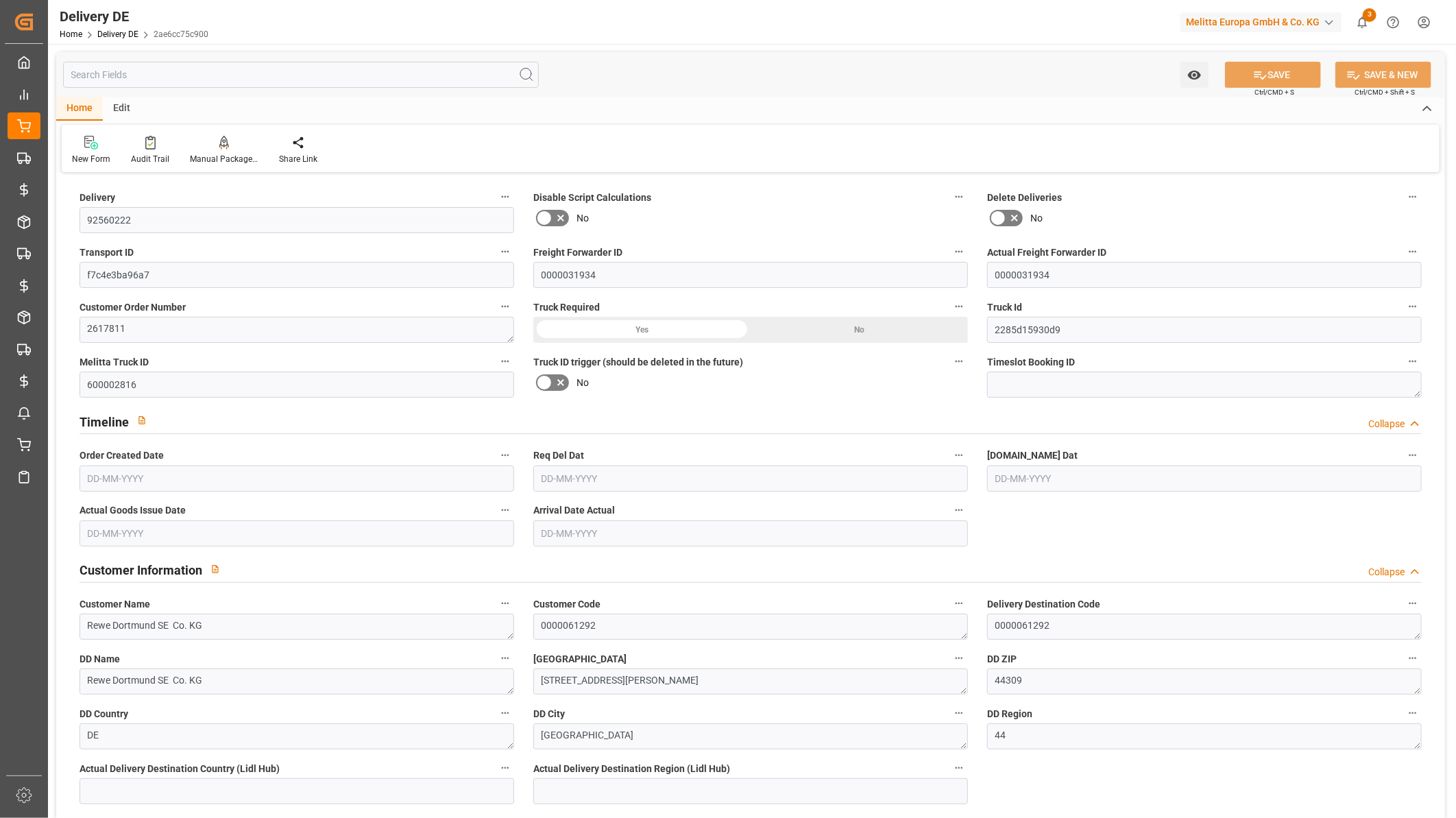
type input "[DATE]"
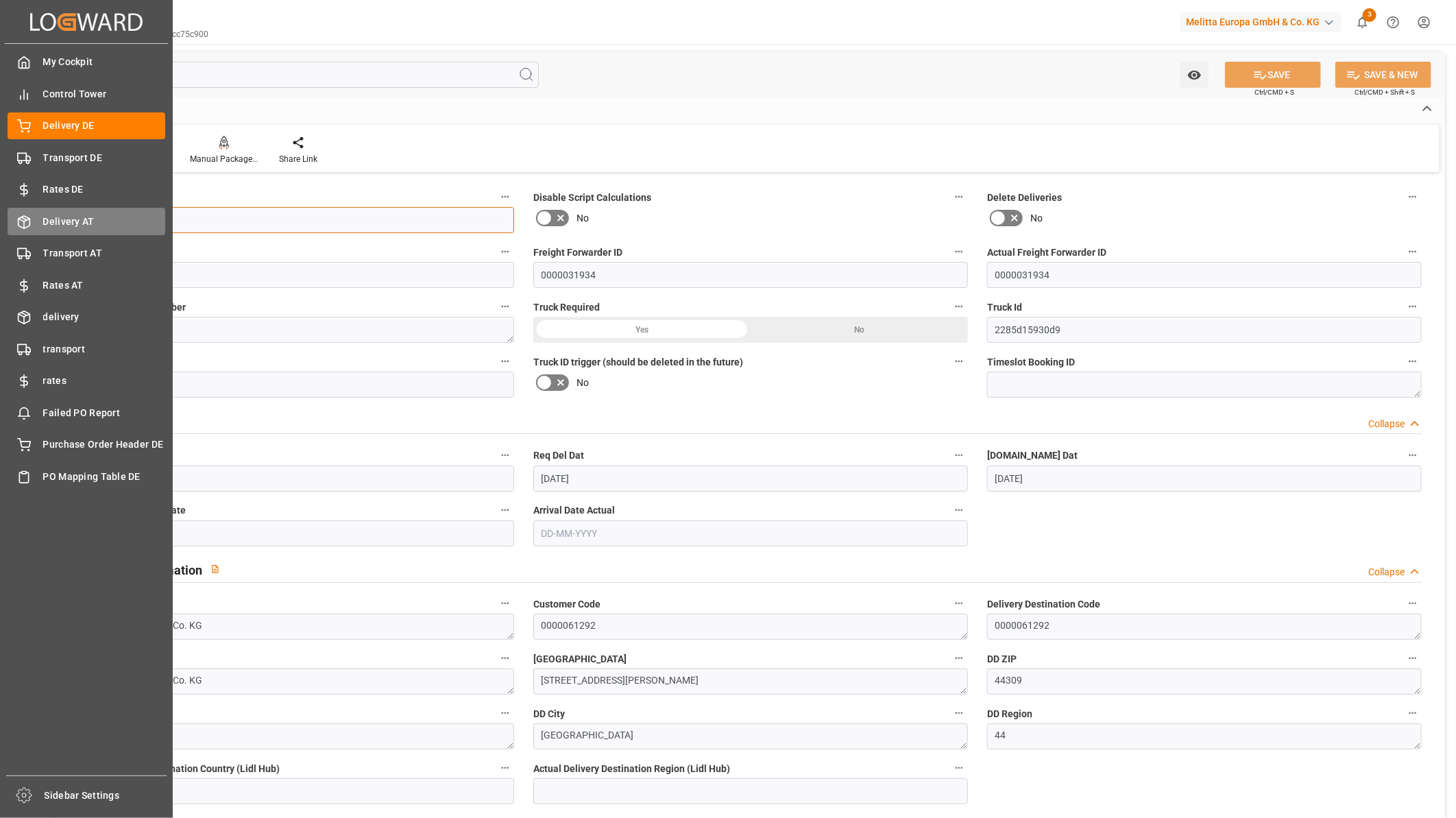
drag, startPoint x: 144, startPoint y: 226, endPoint x: 26, endPoint y: 223, distance: 118.0
click at [8, 223] on div "Created by potrace 1.15, written by Peter Selinger 2001-2017 Created by potrace…" at bounding box center [728, 409] width 1456 height 818
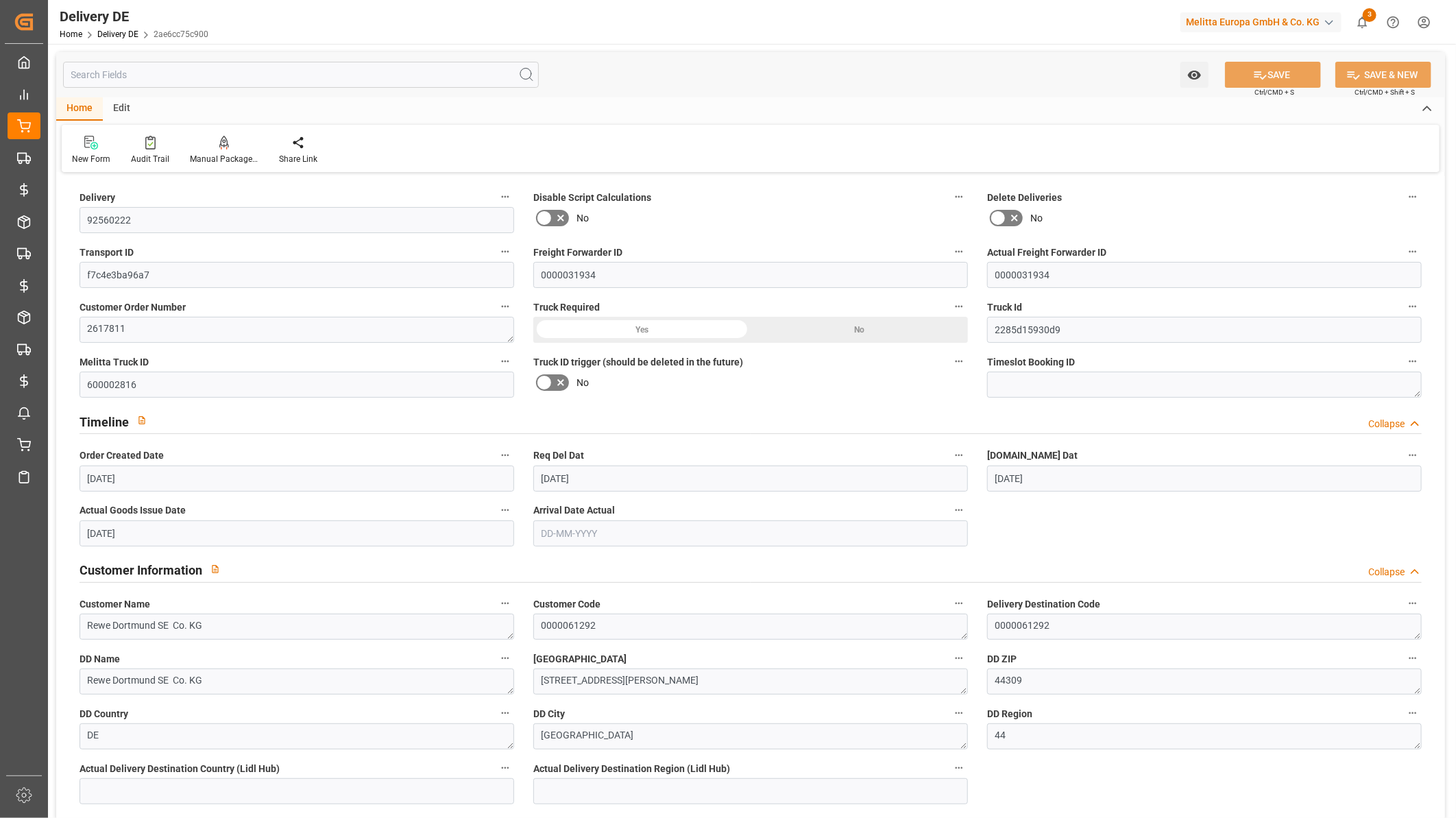
click at [185, 71] on input "text" at bounding box center [301, 74] width 475 height 26
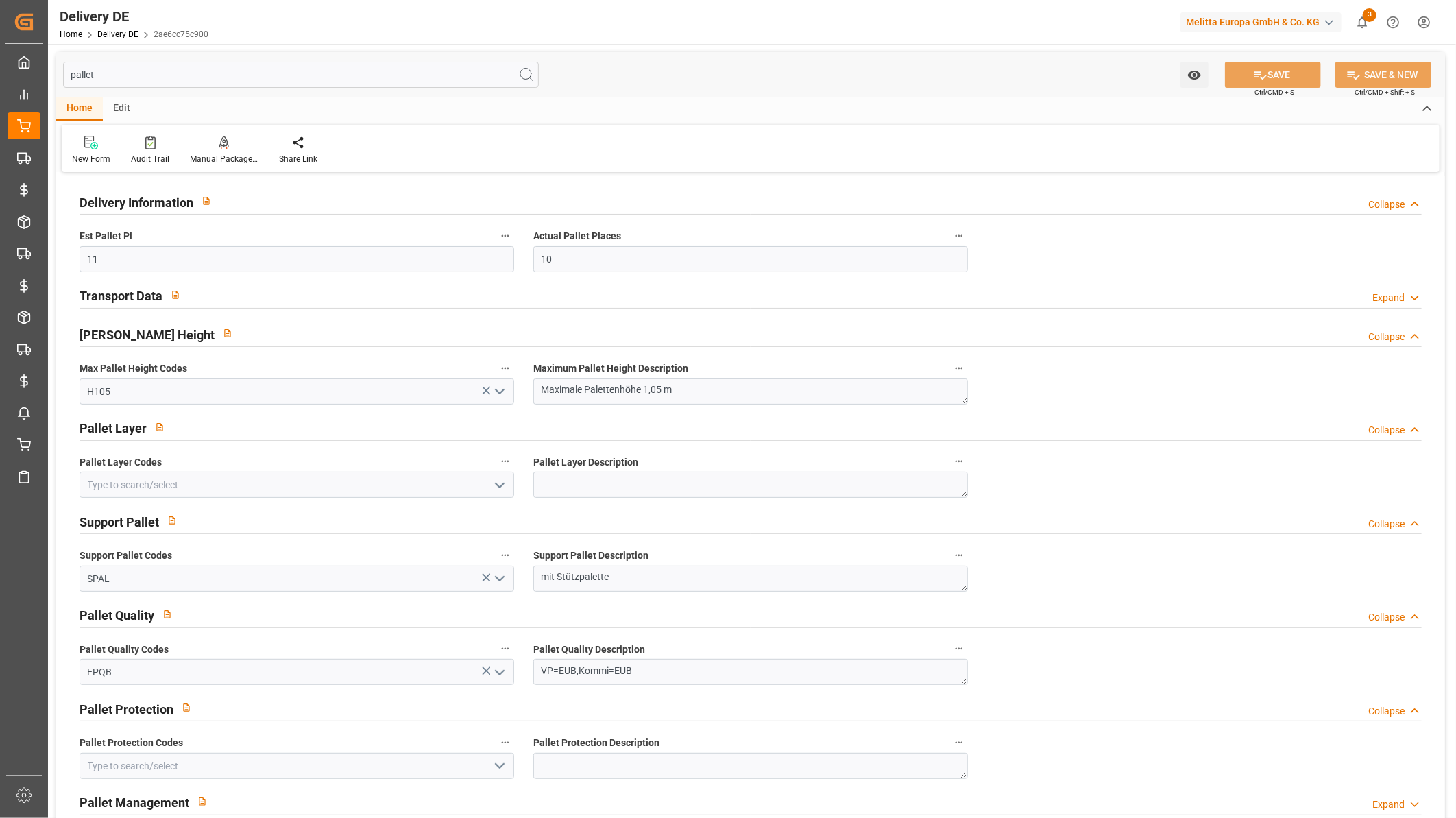
drag, startPoint x: 176, startPoint y: 74, endPoint x: 58, endPoint y: 80, distance: 118.2
click at [58, 80] on div "pallet Watch Option SAVE Ctrl/CMD + S SAVE & NEW Ctrl/CMD + Shift + S" at bounding box center [750, 75] width 1389 height 46
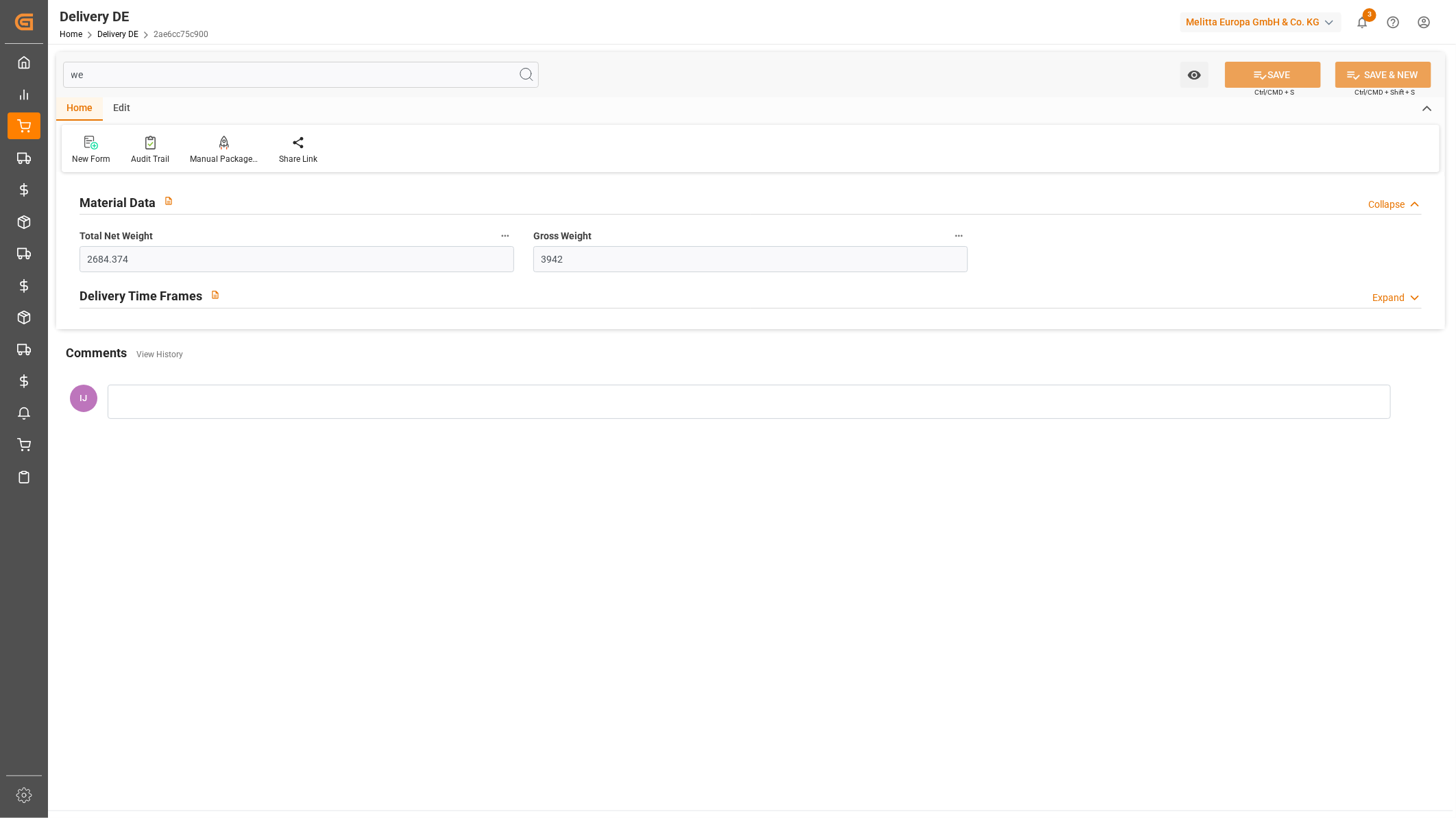
type input "w"
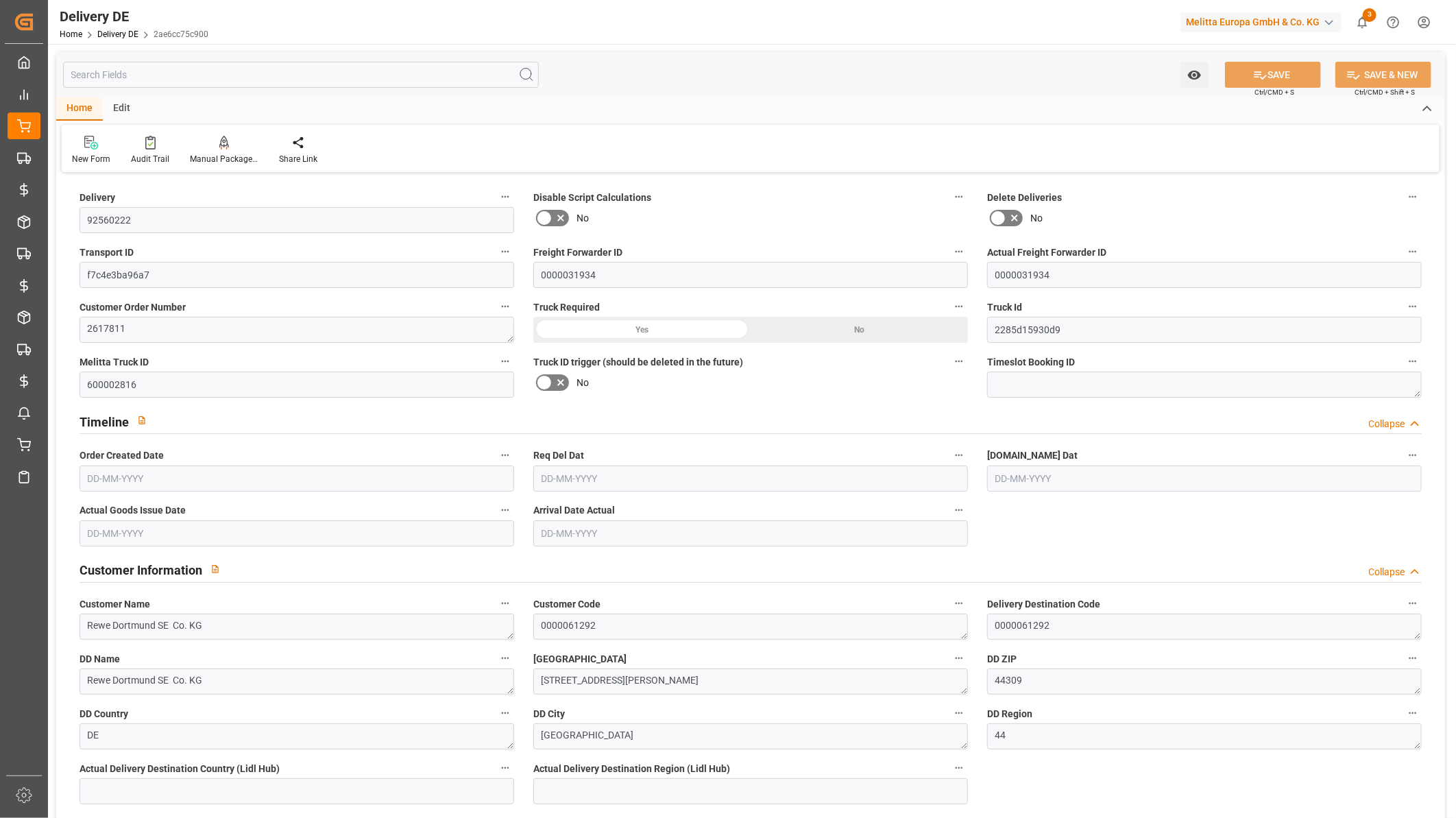
type input "21"
type input "11"
type input "10"
type input "18139.1"
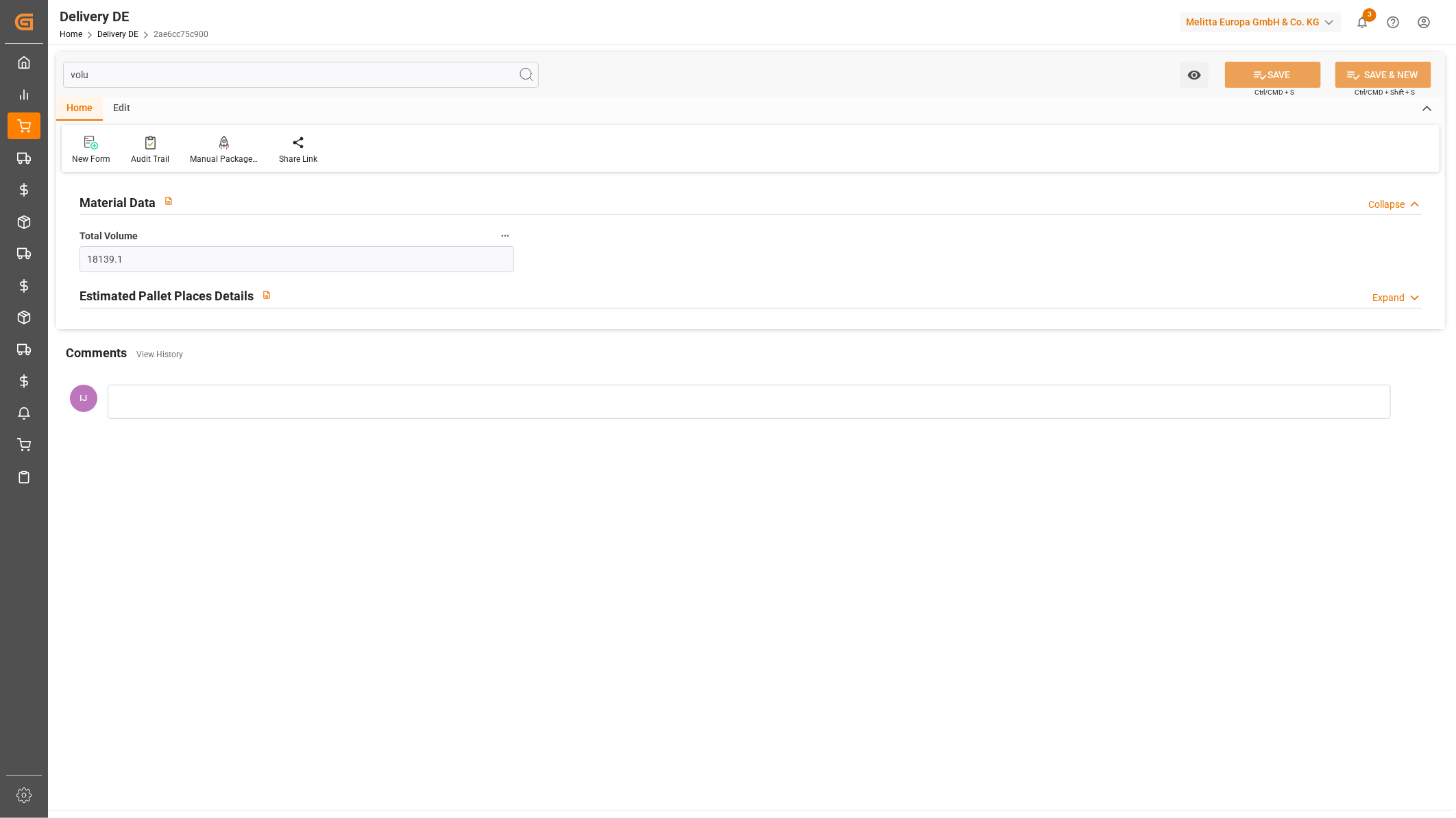
drag, startPoint x: 132, startPoint y: 70, endPoint x: 50, endPoint y: 74, distance: 82.1
click at [50, 74] on div "volu Watch Option SAVE Ctrl/CMD + S SAVE & NEW Ctrl/CMD + Shift + S Home Edit N…" at bounding box center [750, 246] width 1405 height 405
type input "coun"
drag, startPoint x: 114, startPoint y: 74, endPoint x: -46, endPoint y: 65, distance: 160.3
click at [0, 65] on html "Created by potrace 1.15, written by Peter Selinger 2001-2017 Created by potrace…" at bounding box center [728, 409] width 1456 height 818
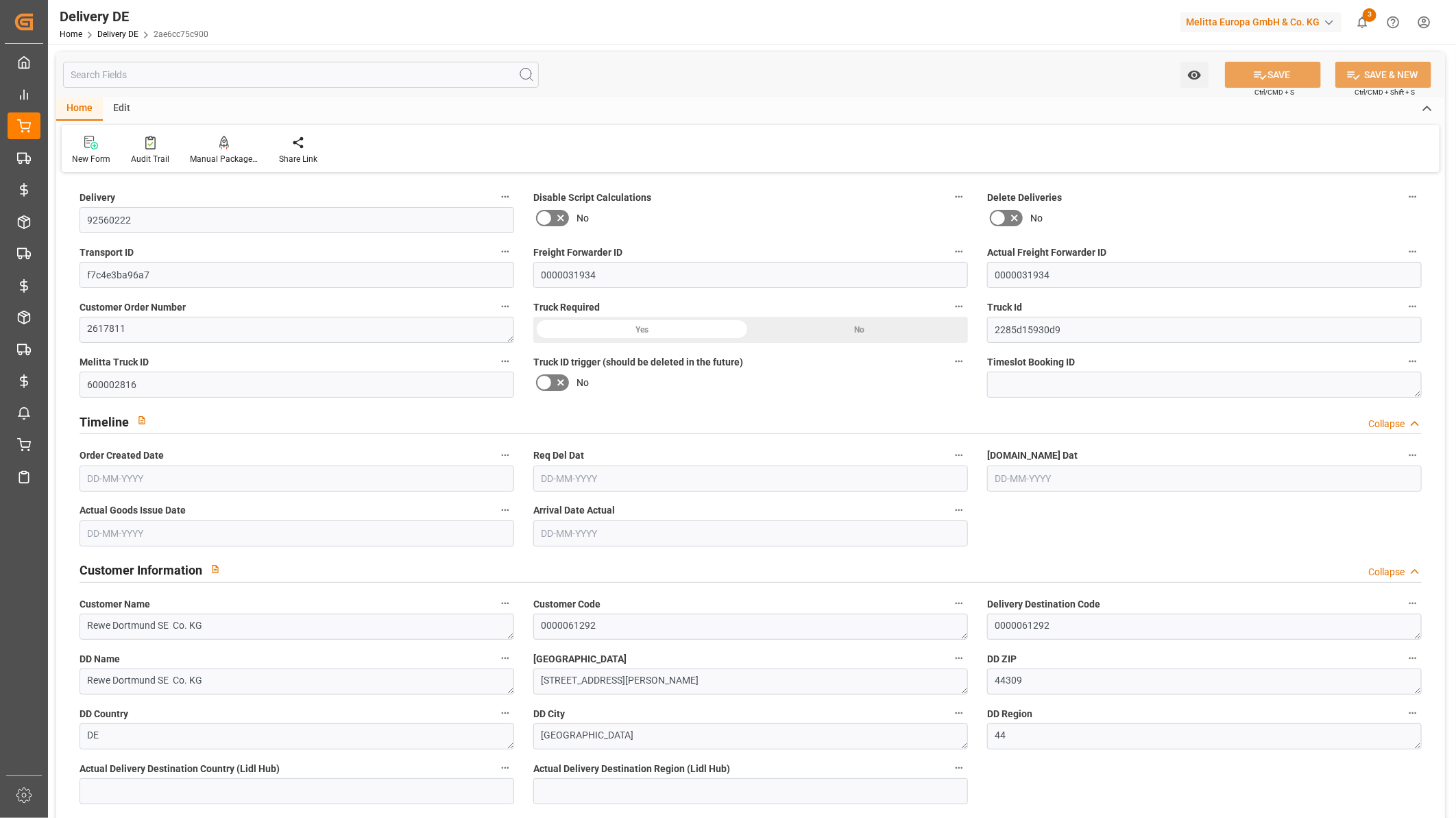
type input "21"
type input "11"
type input "10"
type input "2684.374"
type input "3942"
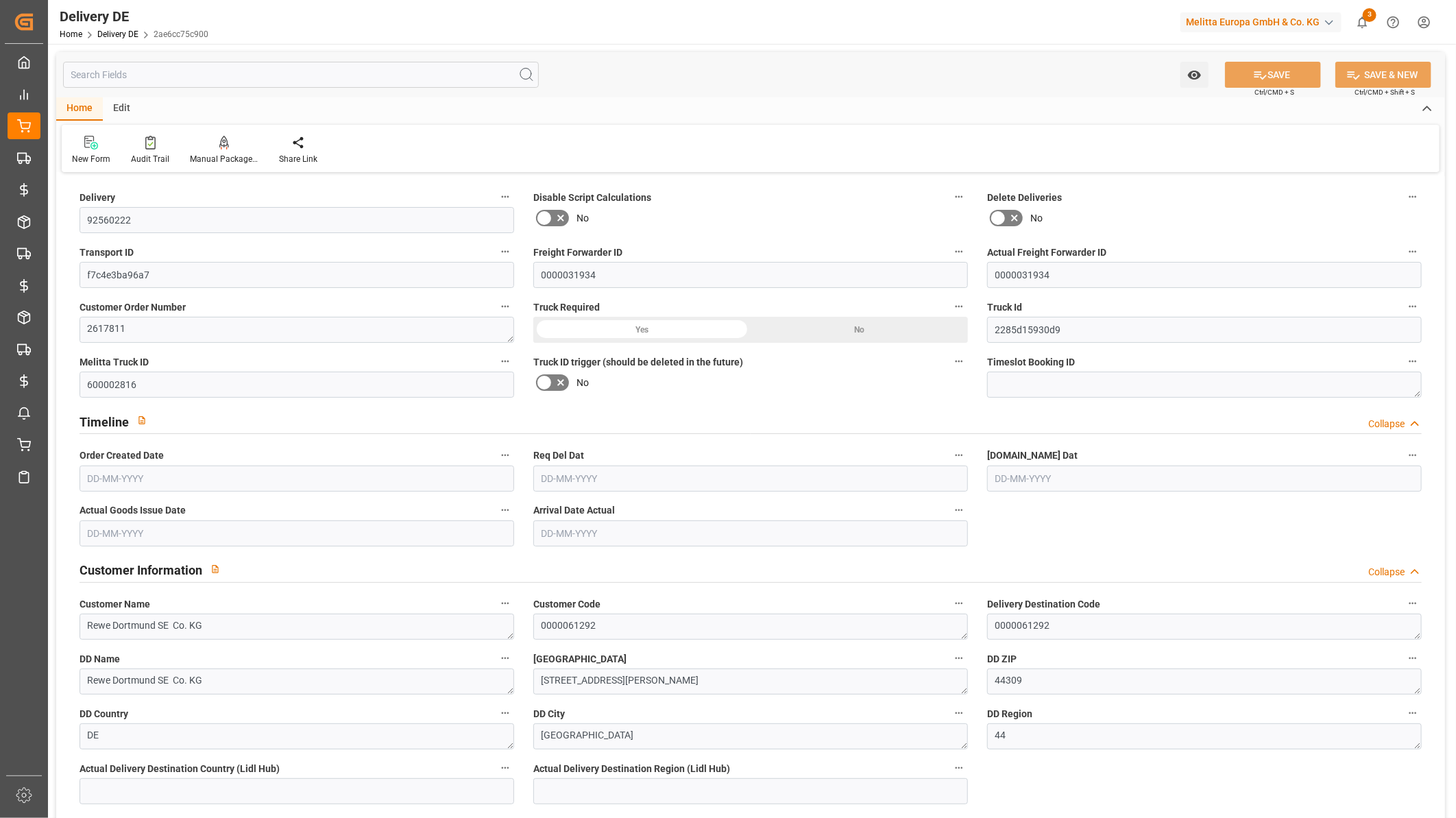
type input "18139.1"
type input "19-09-2025"
type input "29-09-2025"
type input "25-09-2025"
type input "26-09-2025"
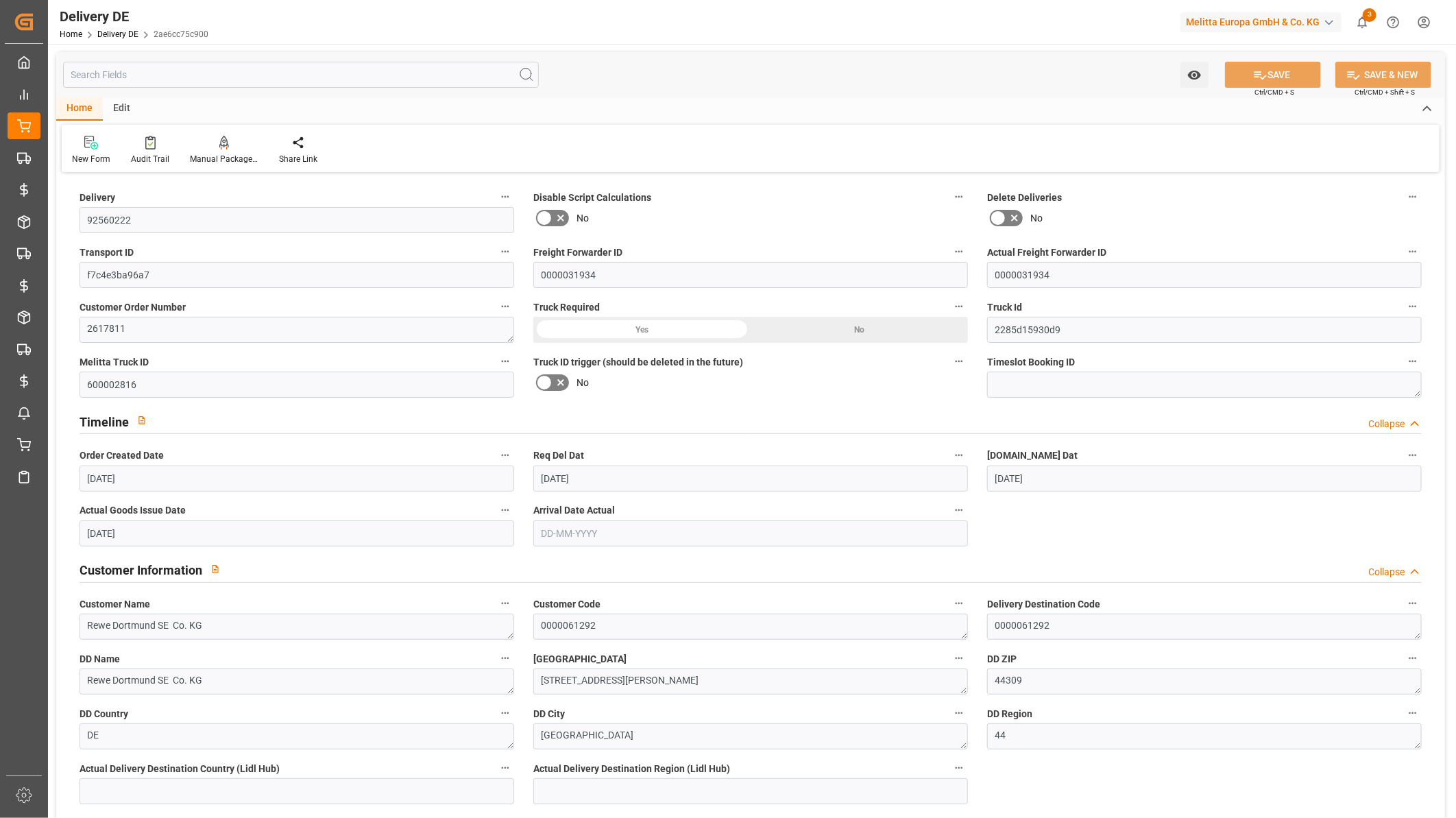
click at [234, 76] on input "text" at bounding box center [301, 74] width 475 height 26
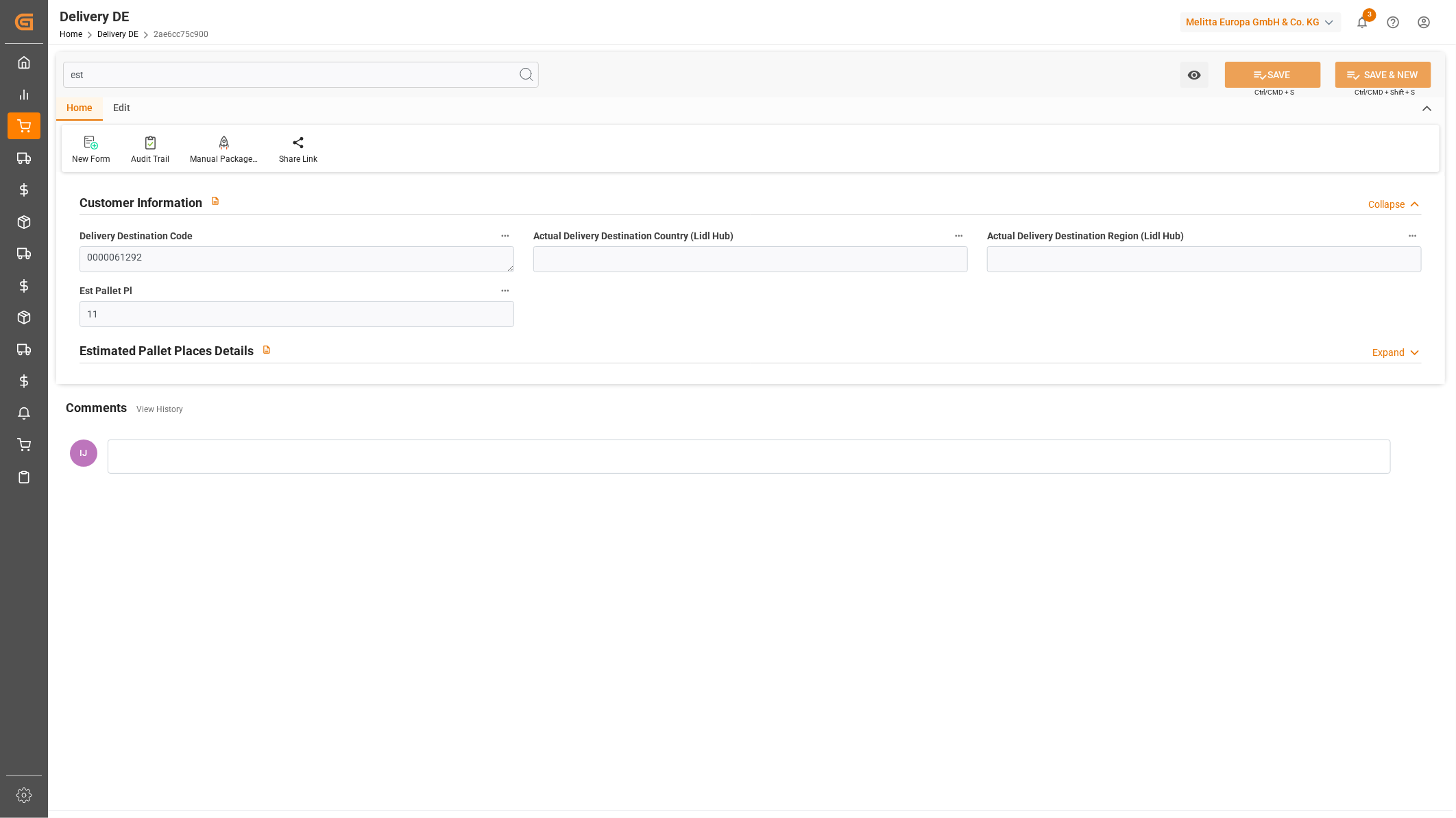
click at [178, 72] on input "est" at bounding box center [301, 74] width 475 height 26
type input "es"
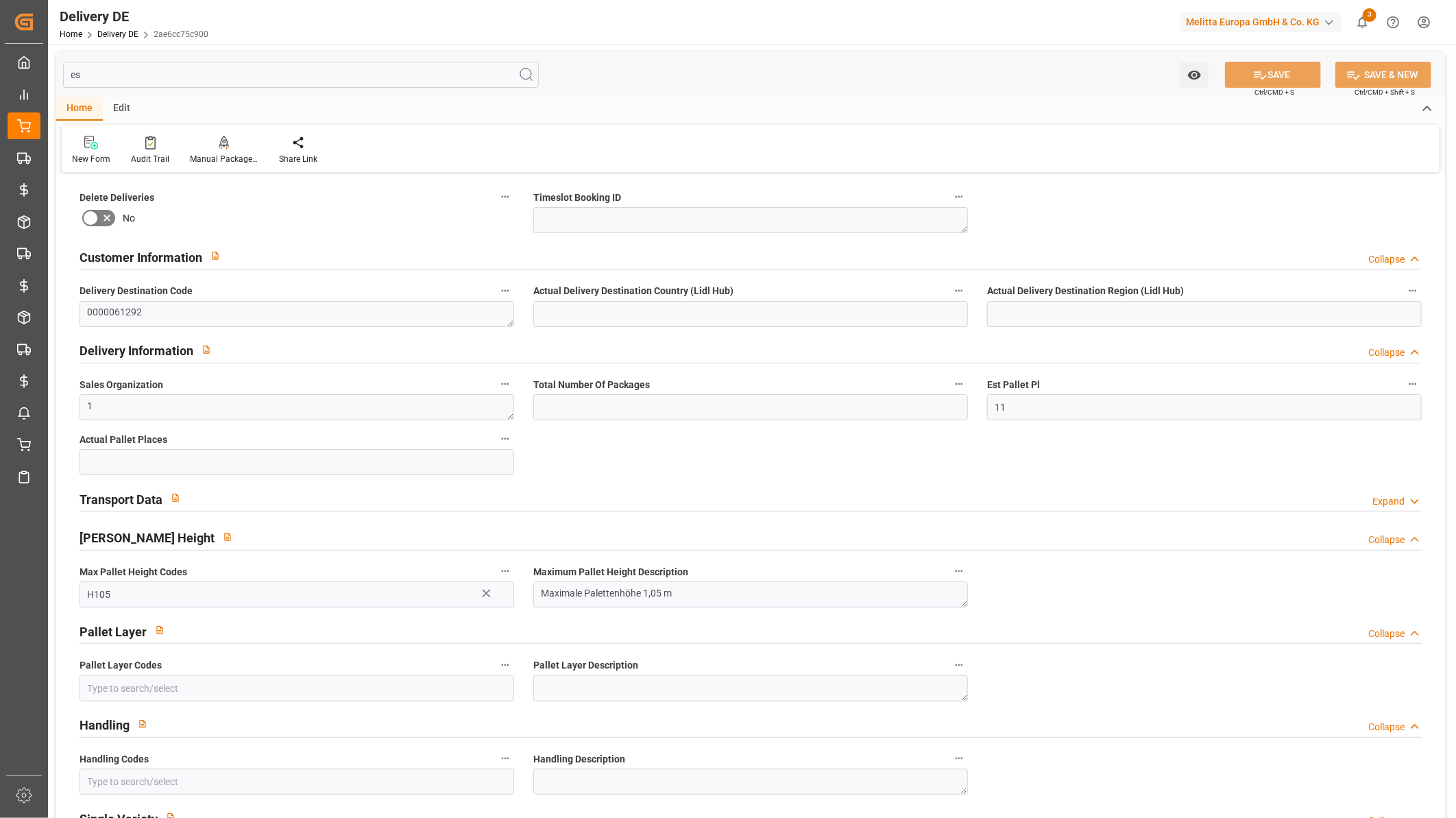
type input "21"
type input "10"
type input "e"
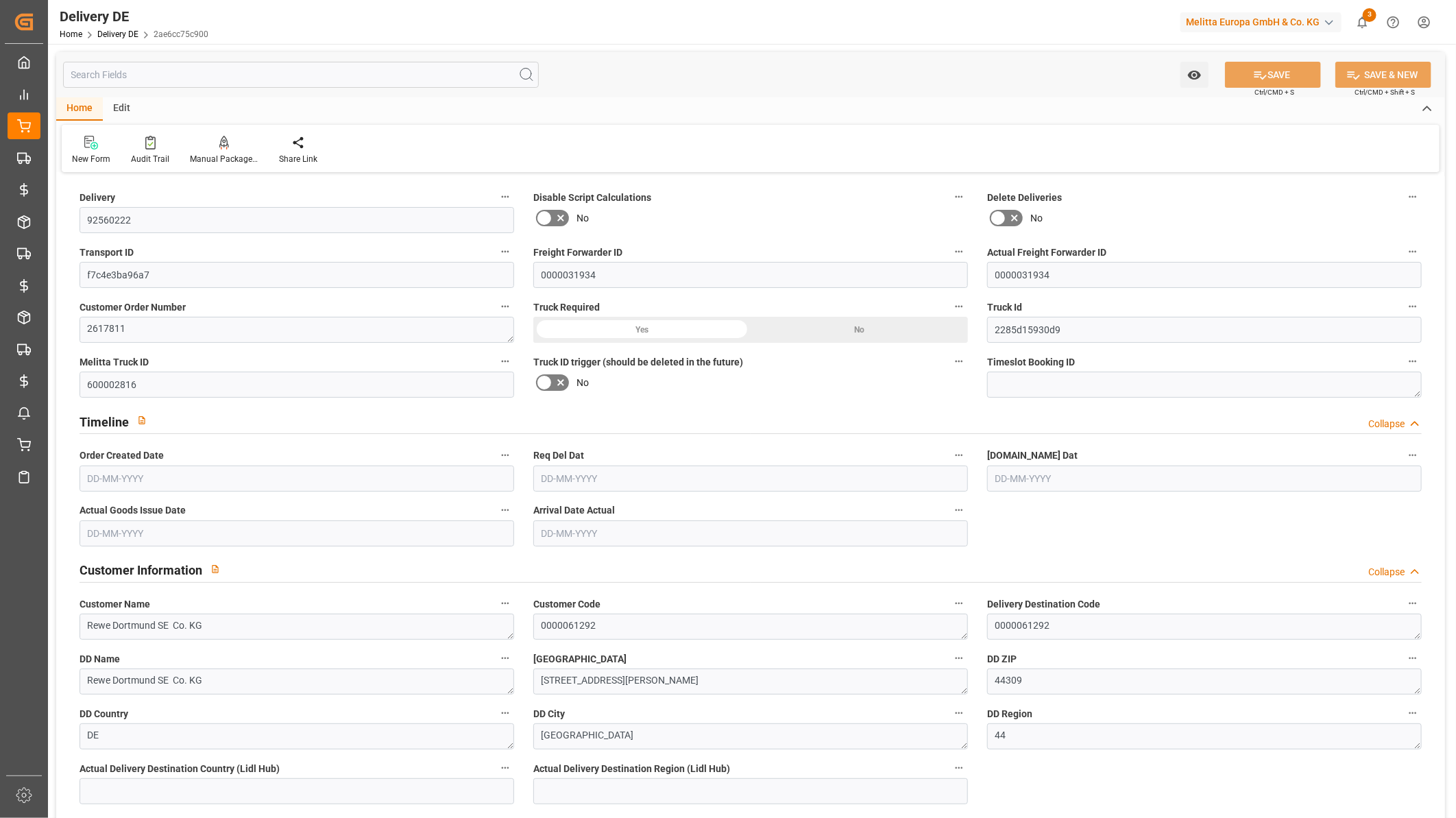
type input "Free to Choose"
type input "2684.374"
type input "3942"
type input "18139.1"
type input "19-09-2025"
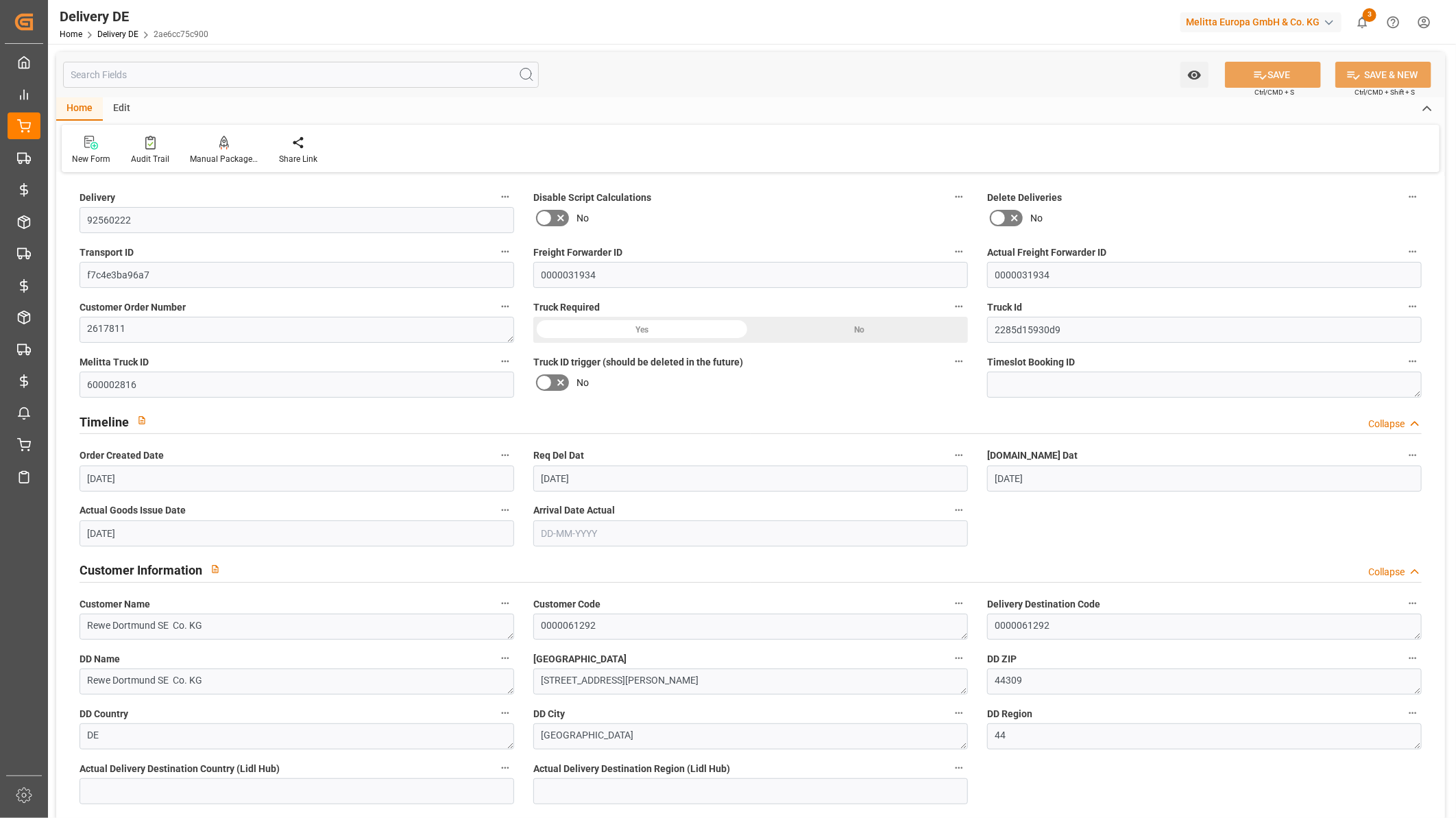
type input "29-09-2025"
type input "25-09-2025"
type input "26-09-2025"
click at [1034, 386] on textarea at bounding box center [1204, 385] width 434 height 26
type textarea "Update"
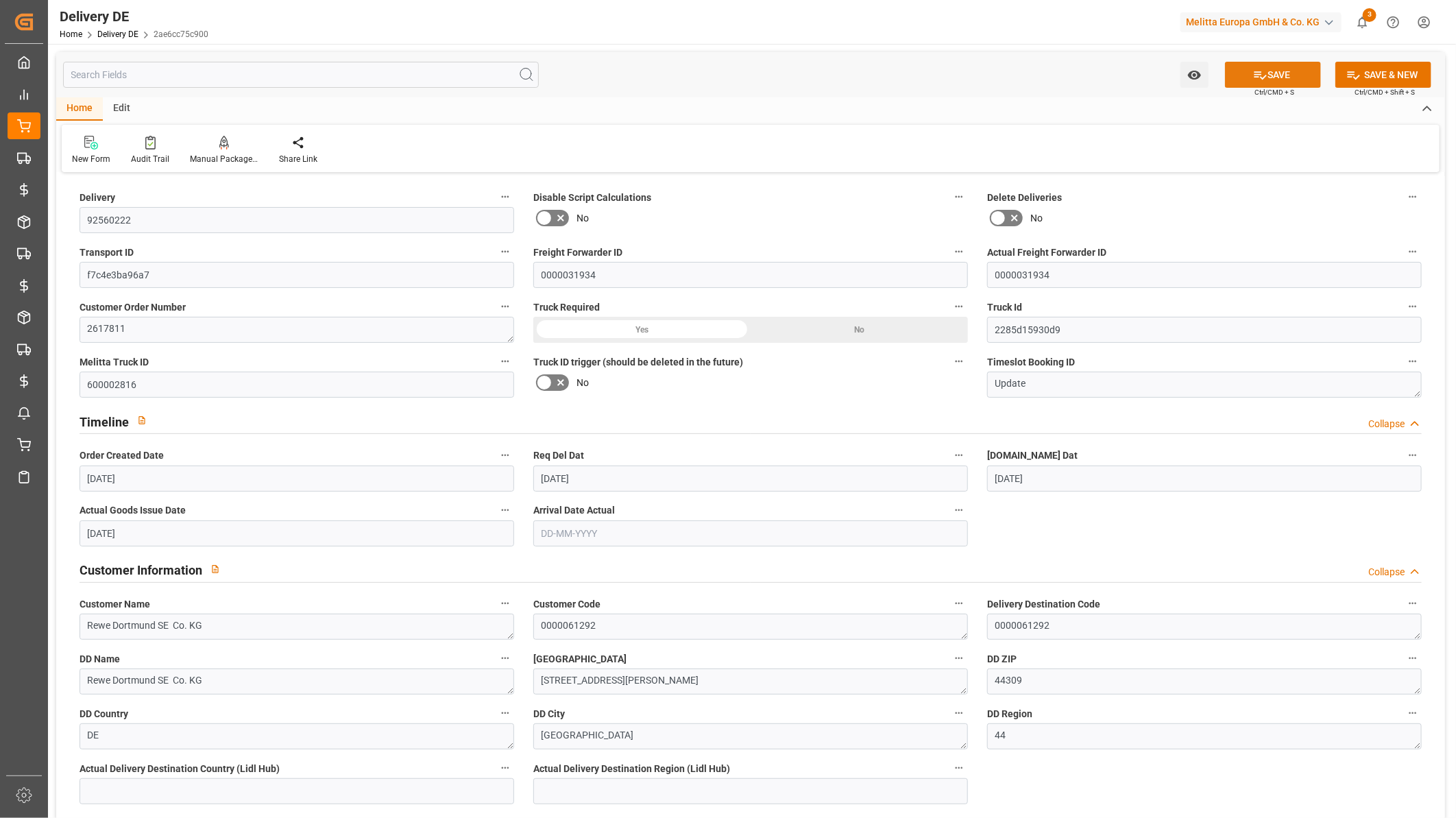
click at [1248, 75] on button "SAVE" at bounding box center [1273, 74] width 96 height 26
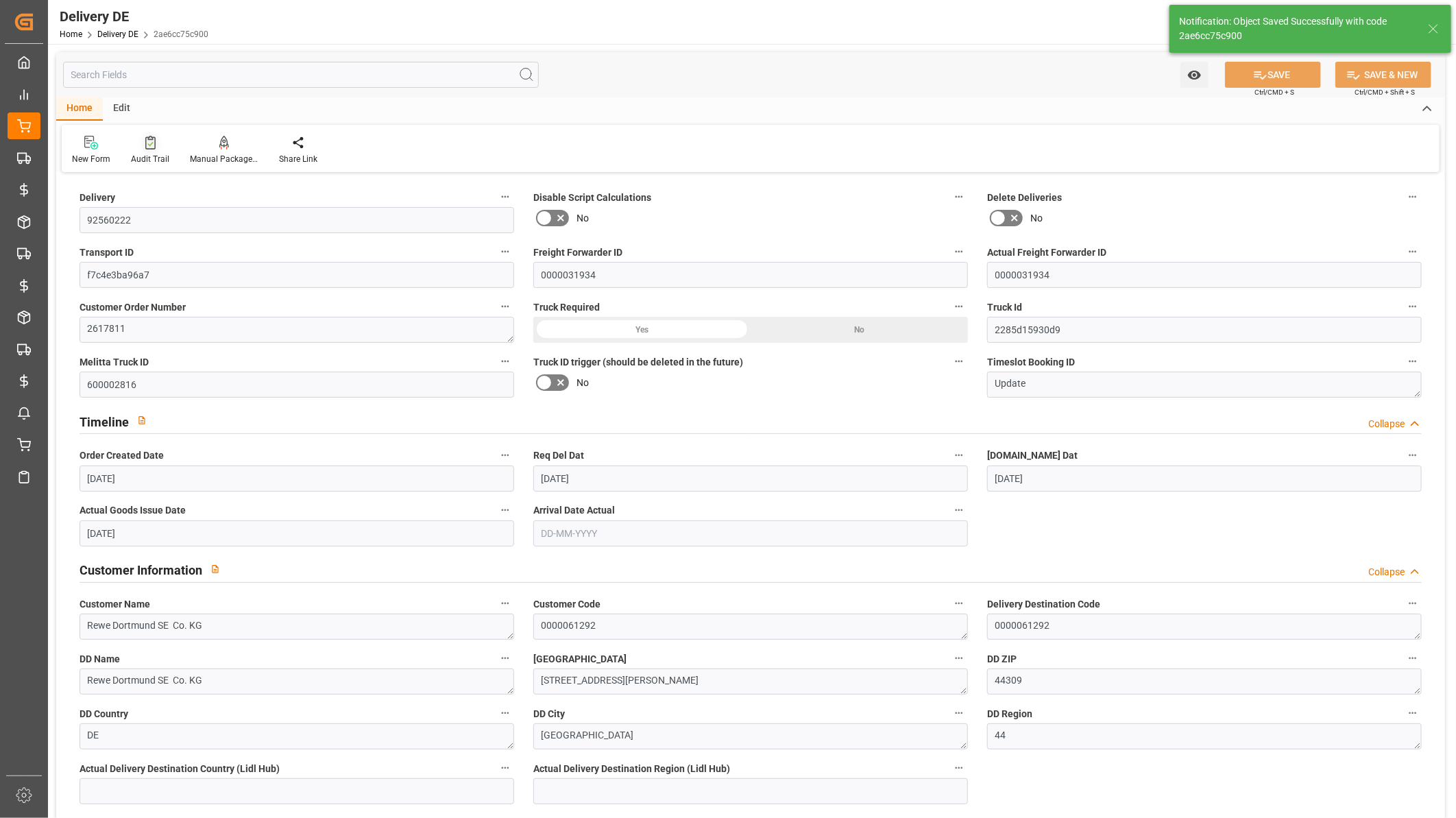
click at [145, 143] on icon at bounding box center [150, 143] width 10 height 13
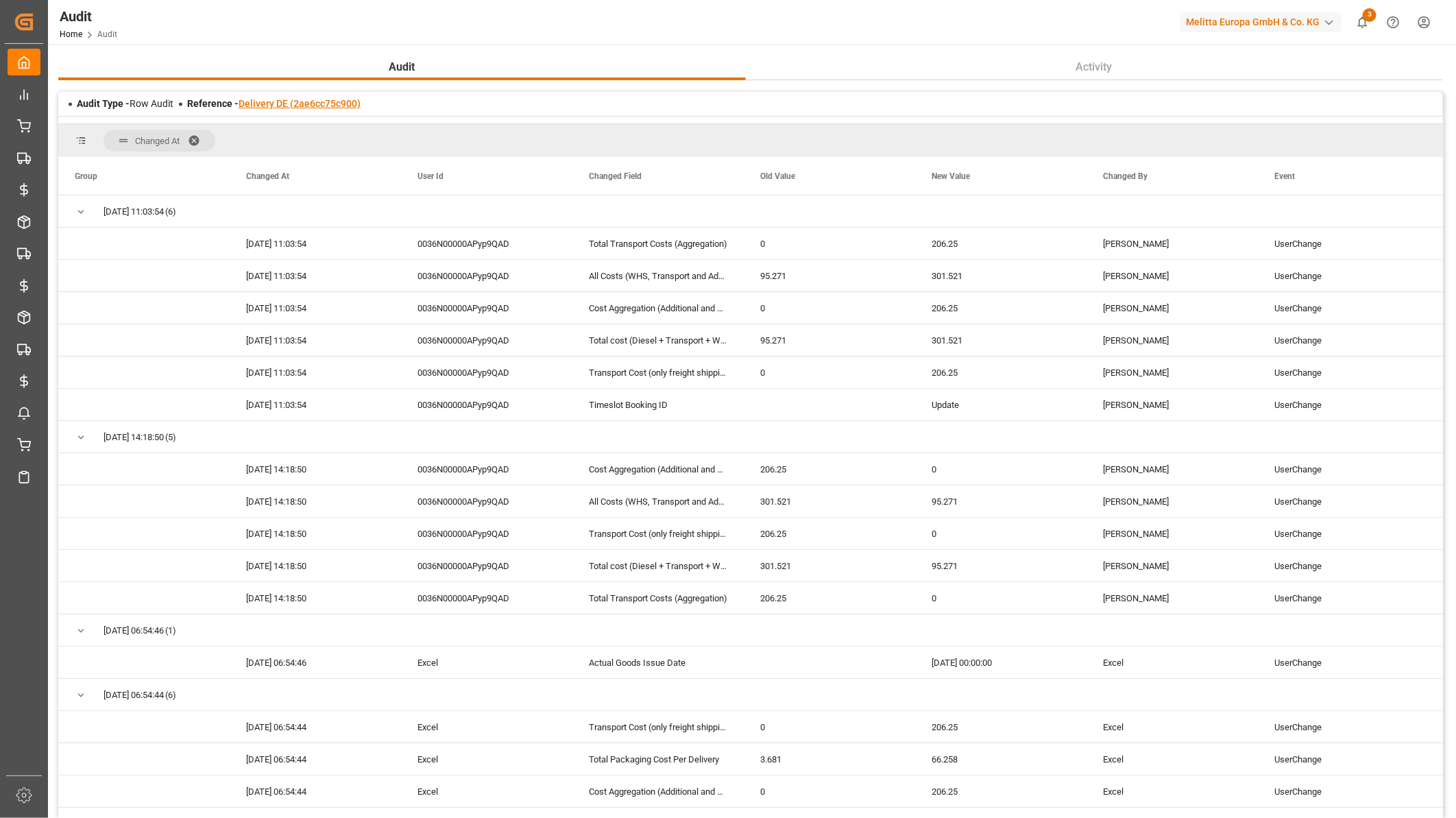
click at [289, 106] on link "Delivery DE (2ae6cc75c900)" at bounding box center [299, 103] width 122 height 11
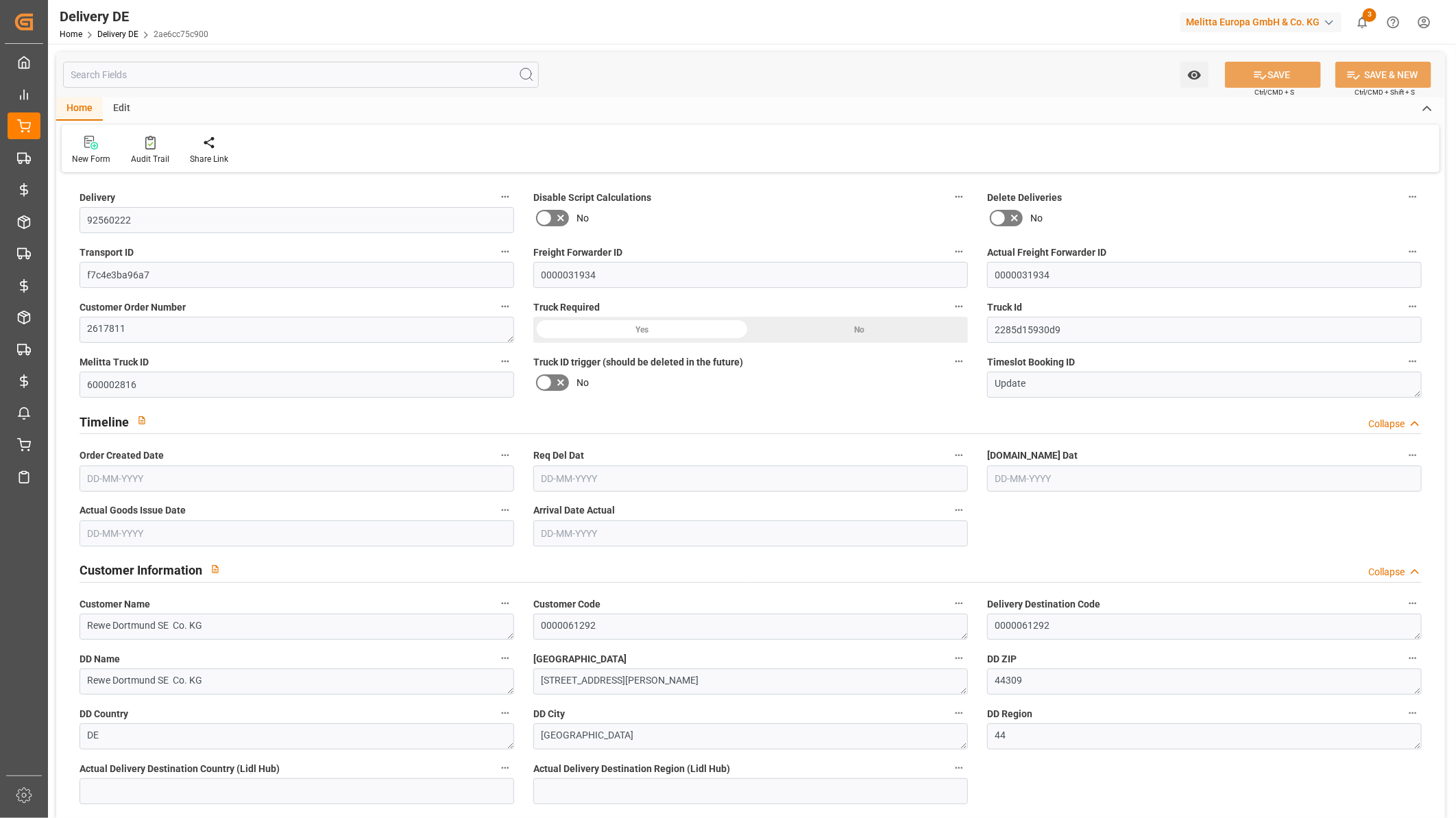
type input "21"
type input "11"
type input "10"
type input "2684.374"
type input "3942"
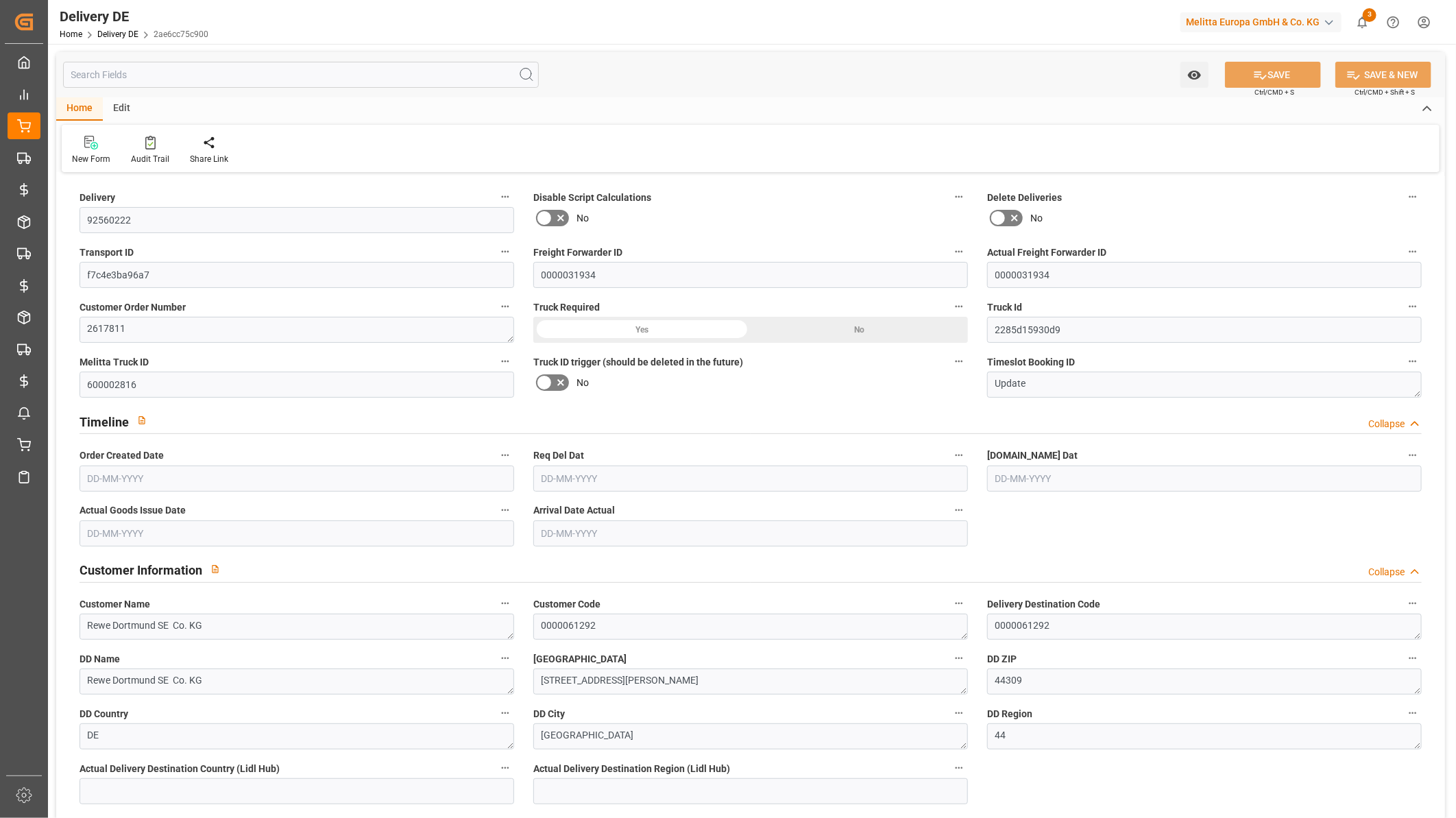
type input "18139.1"
type input "[DATE]"
type input "29-09-2025"
type input "25-09-2025"
type input "26-09-2025"
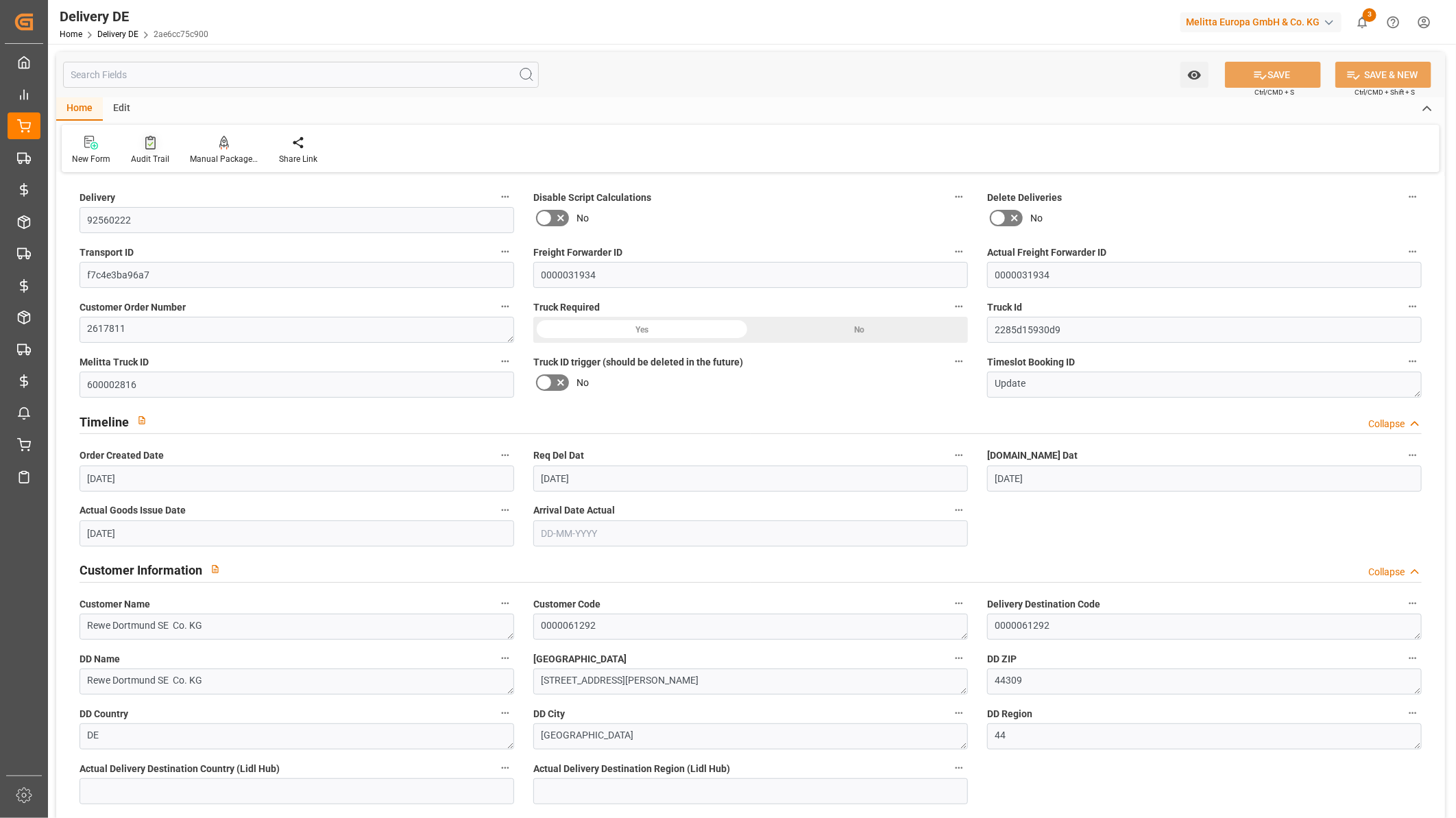
click at [146, 151] on div "Audit Trail" at bounding box center [150, 150] width 59 height 30
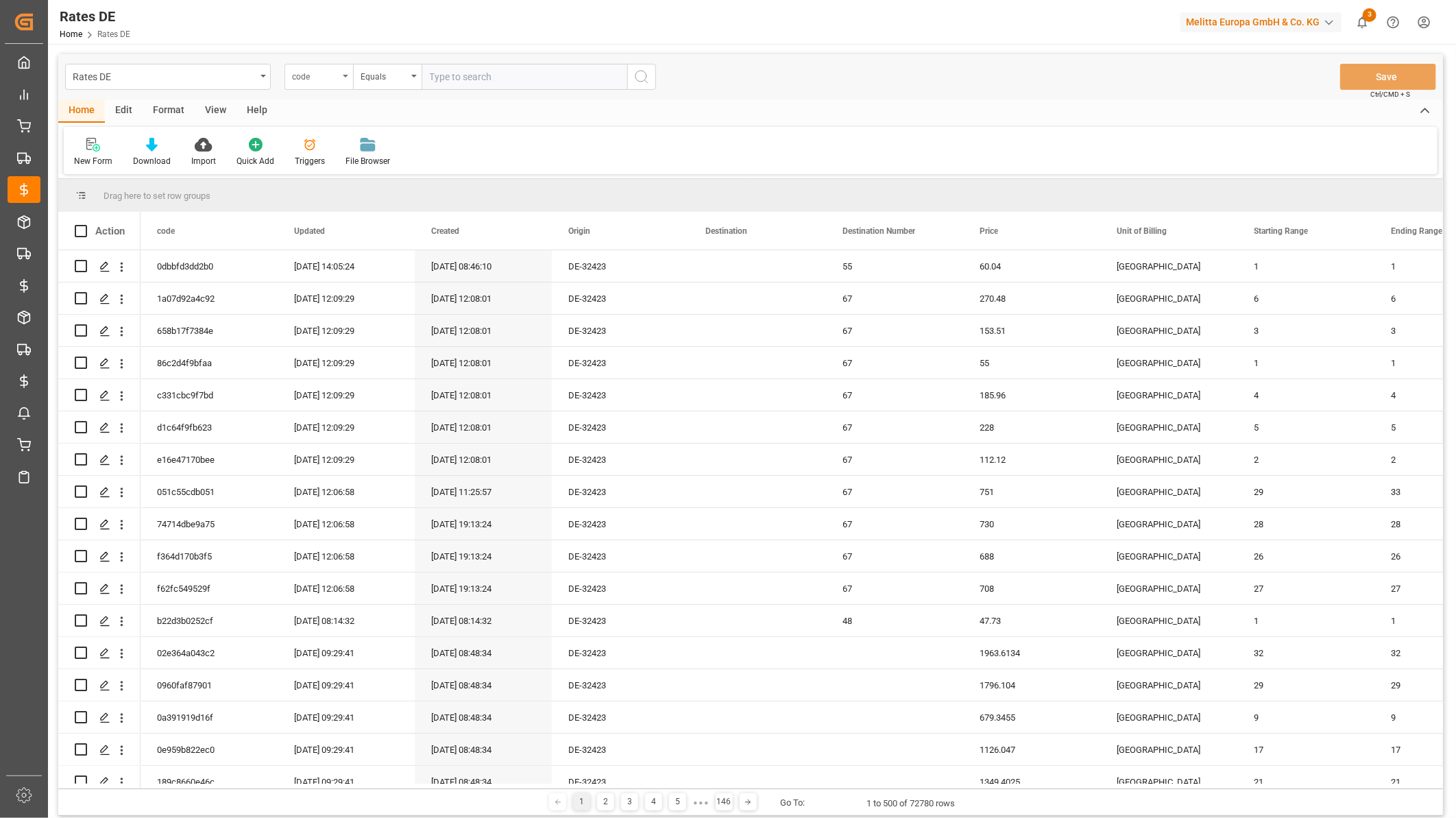
click at [316, 78] on div "code" at bounding box center [314, 75] width 46 height 16
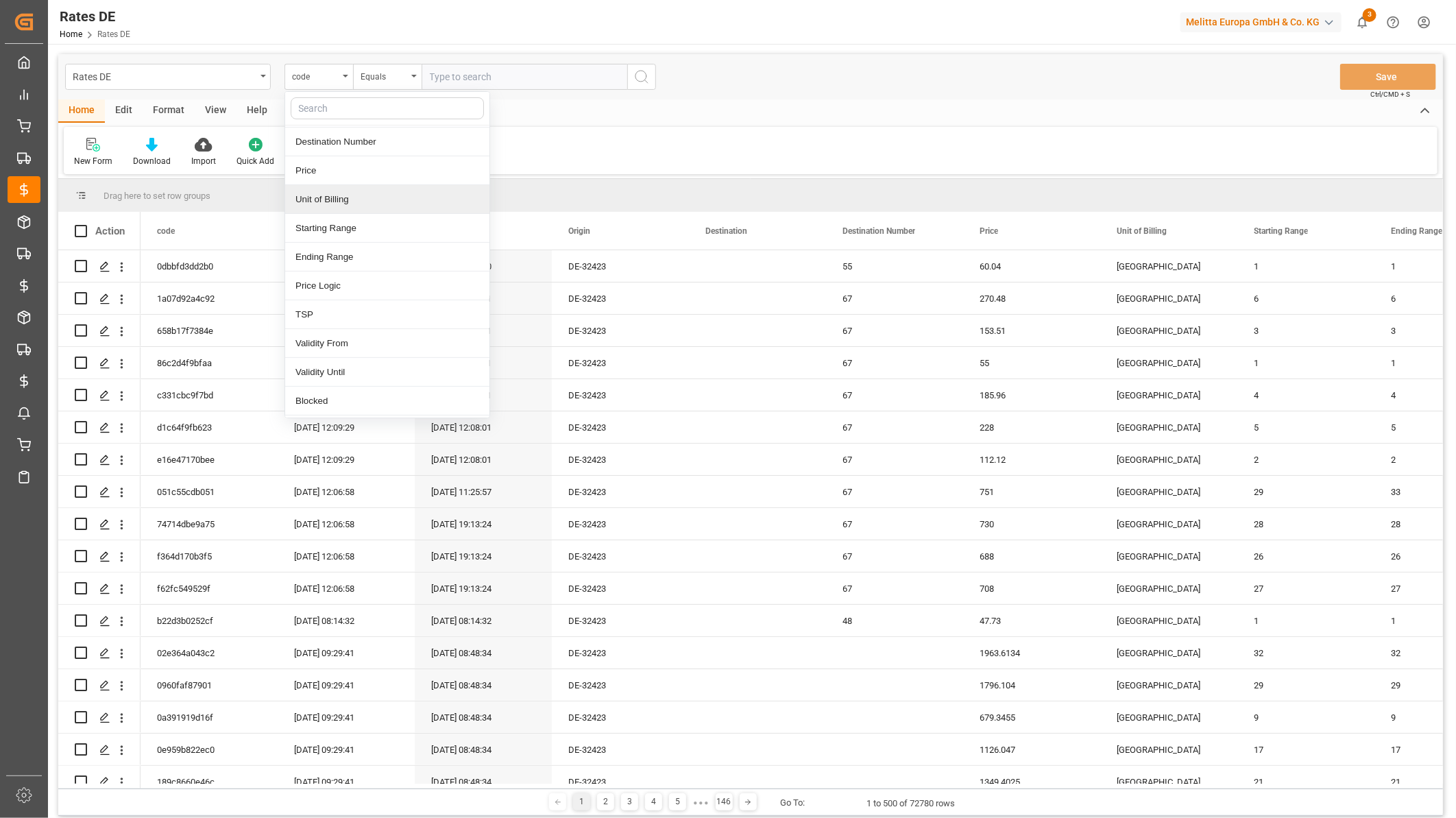
scroll to position [152, 0]
click at [320, 299] on div "TSP" at bounding box center [387, 304] width 204 height 29
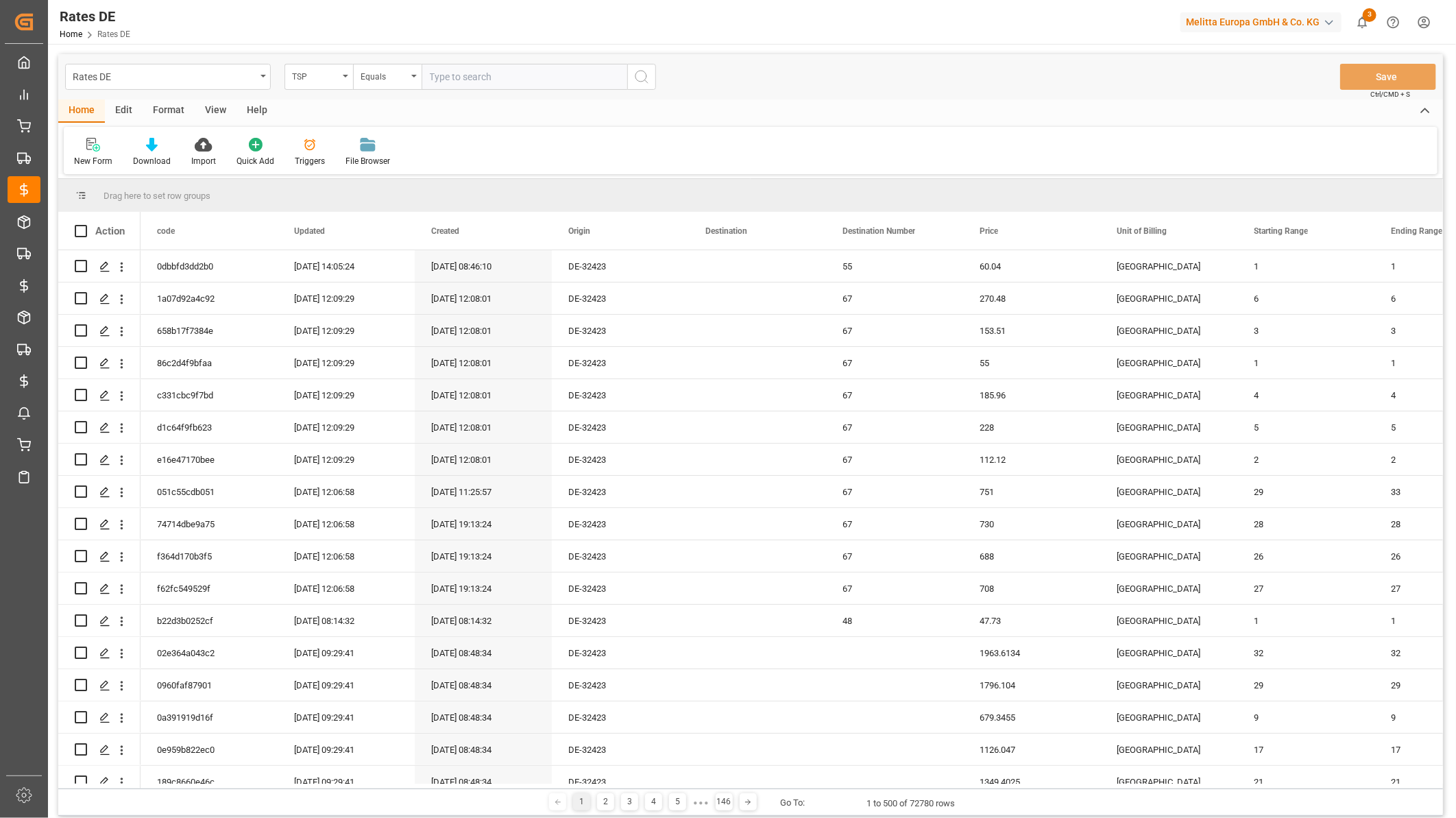
click at [449, 78] on input "text" at bounding box center [524, 77] width 206 height 26
type input "Moeller DE"
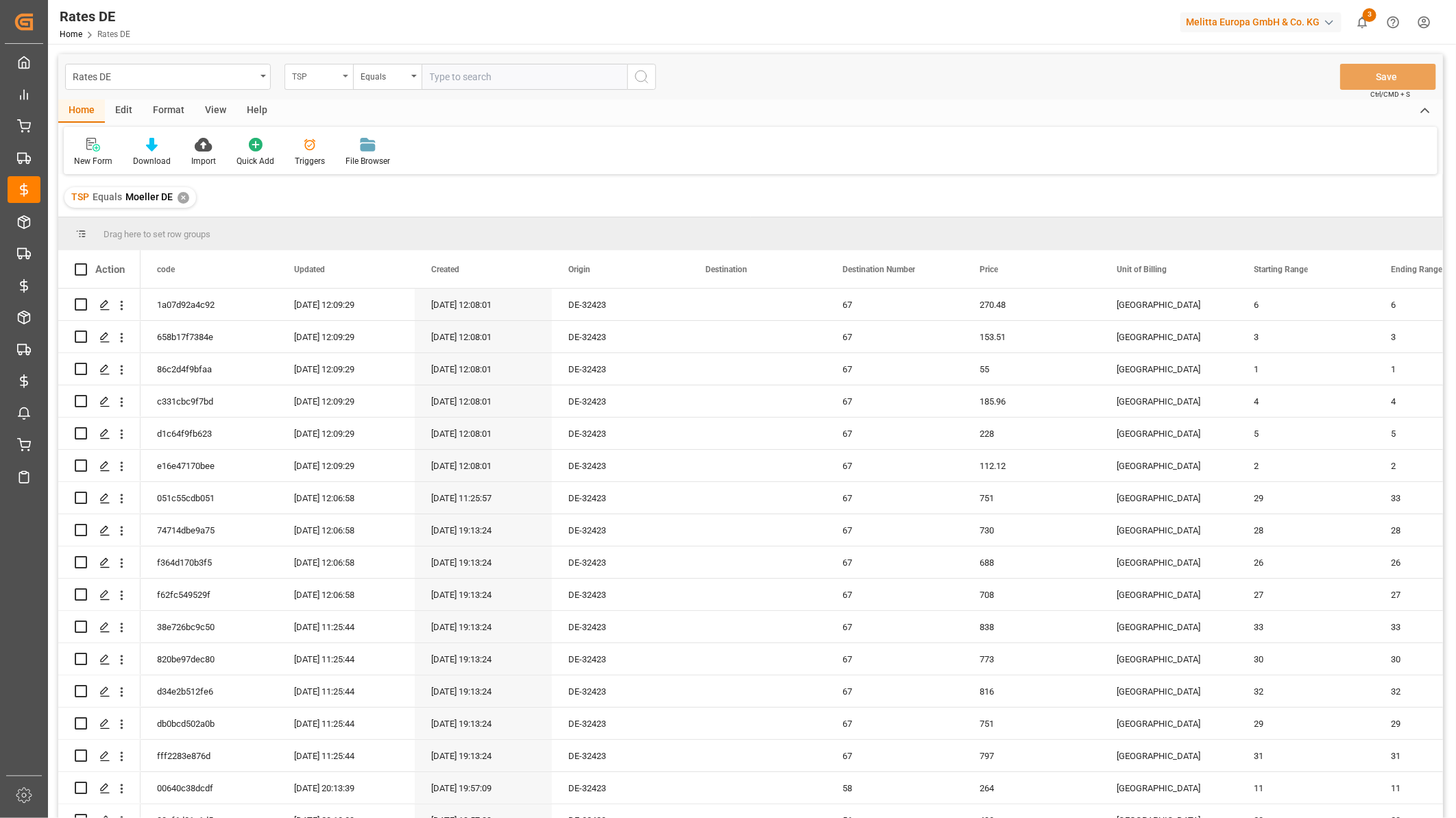
click at [346, 72] on div "TSP" at bounding box center [318, 77] width 68 height 26
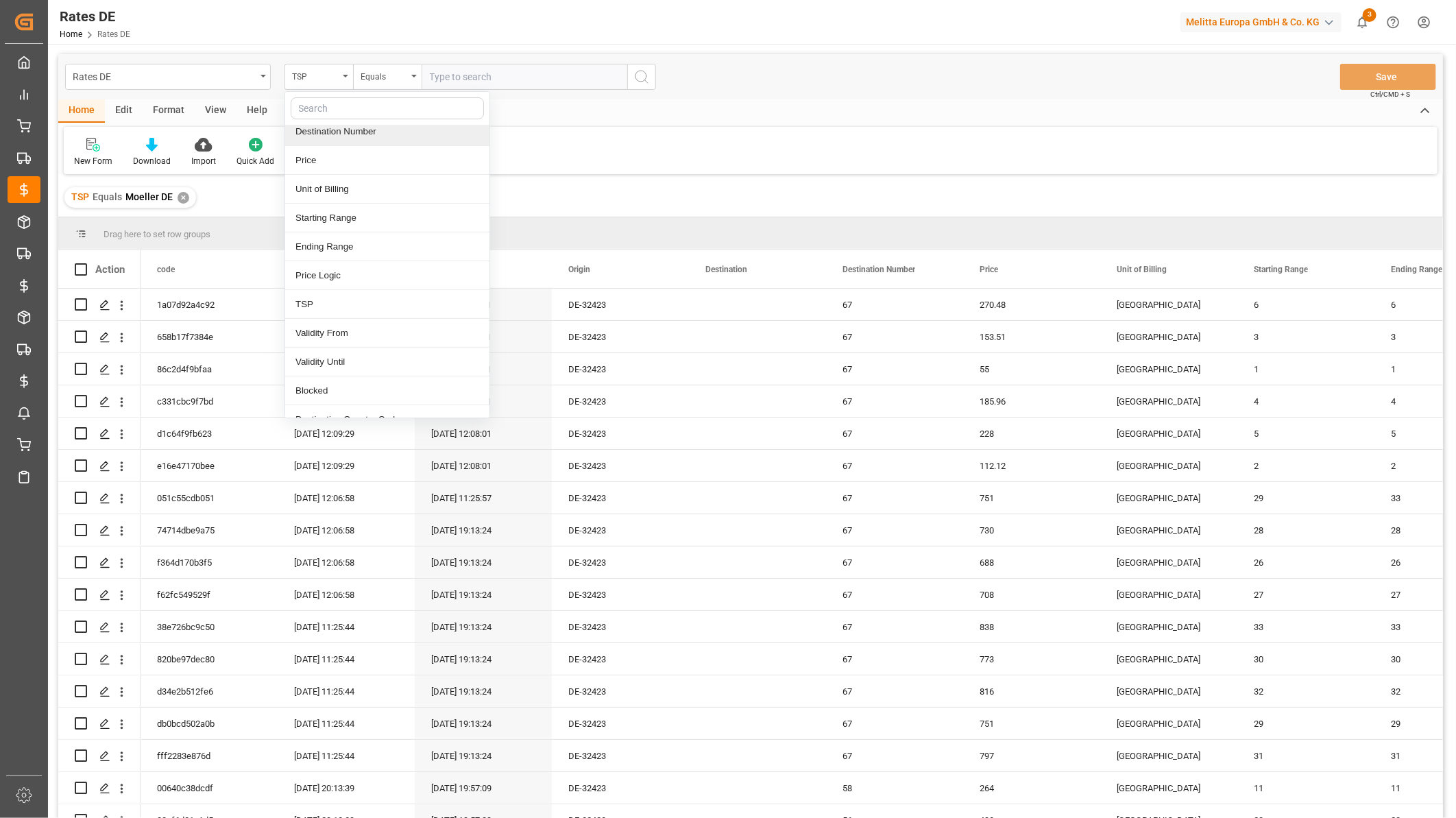
scroll to position [229, 0]
click at [357, 339] on div "Destination Country Code" at bounding box center [387, 343] width 204 height 29
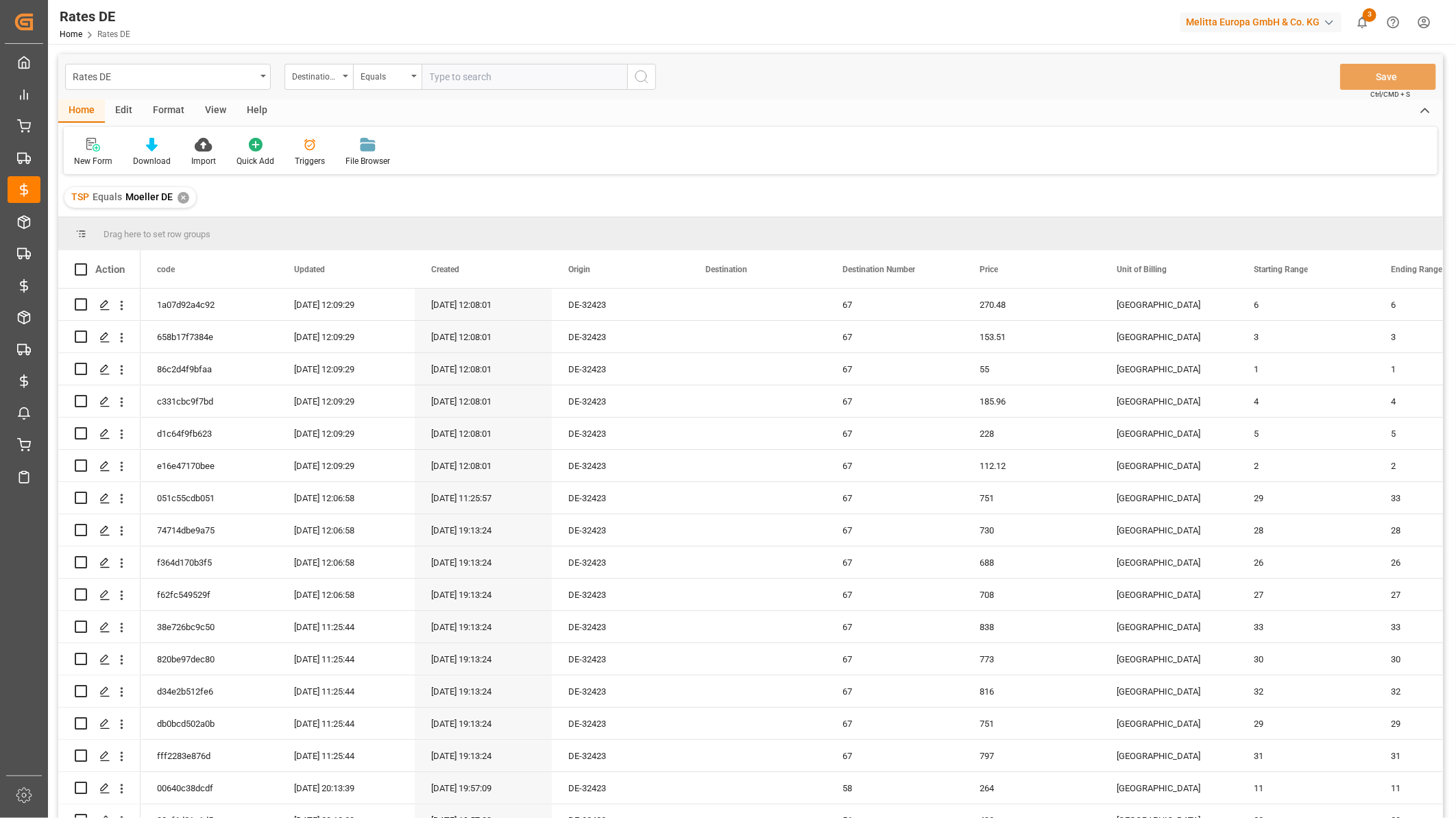
click at [456, 73] on input "text" at bounding box center [524, 77] width 206 height 26
type input "DE"
click at [330, 76] on div "Destination Country Code" at bounding box center [314, 75] width 46 height 16
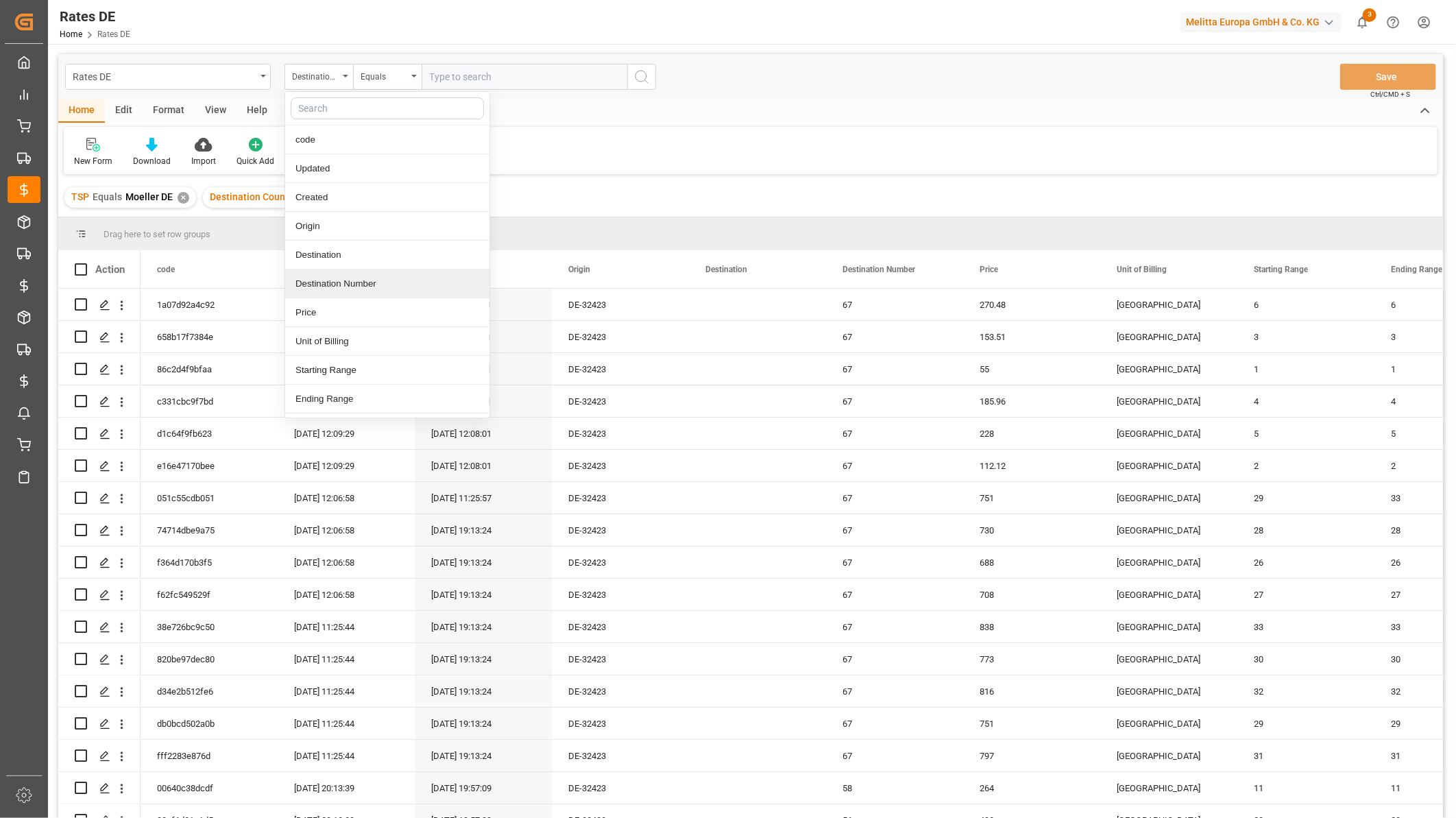
click at [353, 287] on div "Destination Number" at bounding box center [387, 283] width 204 height 29
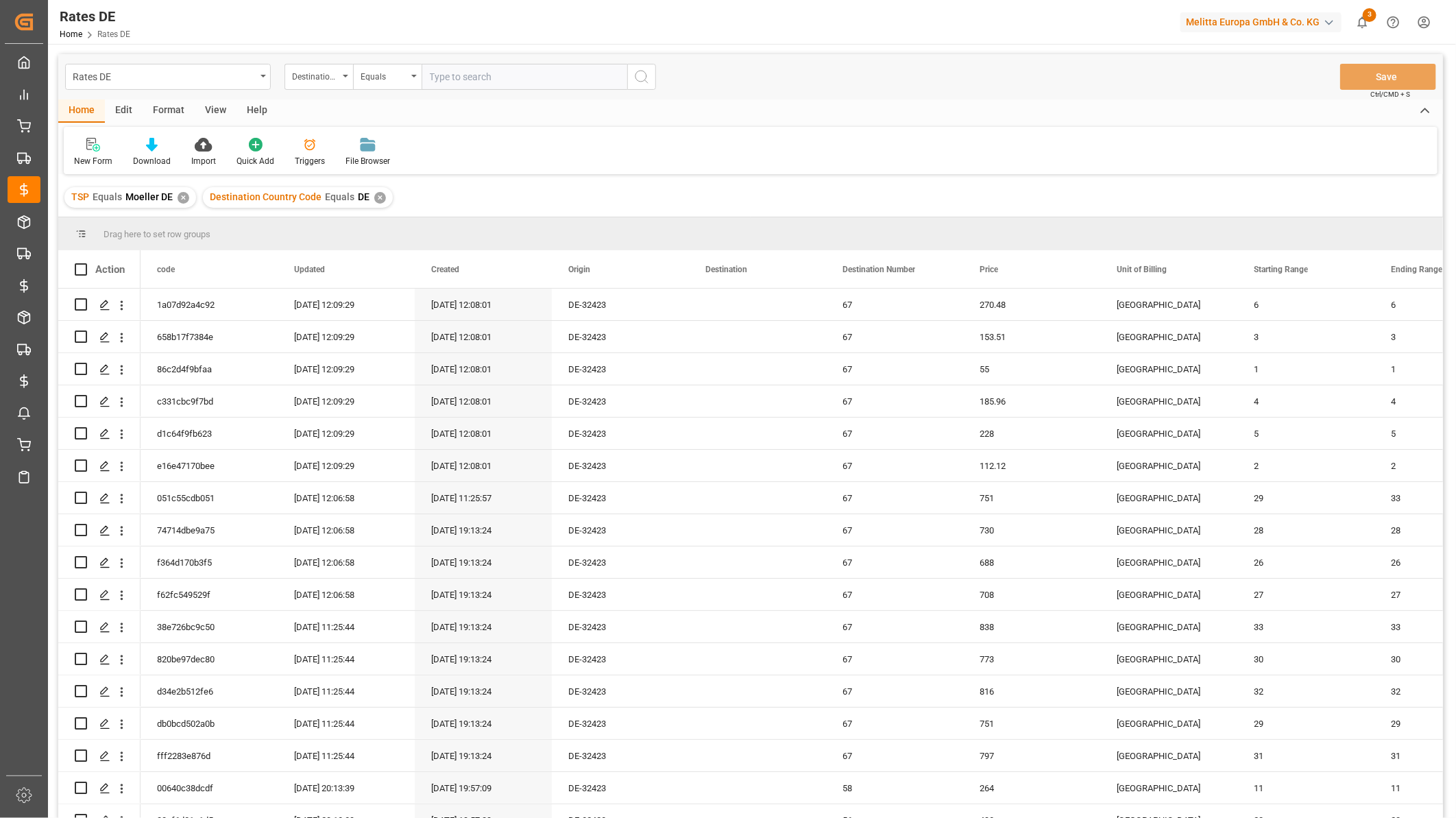
click at [464, 77] on input "number" at bounding box center [524, 77] width 206 height 26
type input "44"
click at [306, 77] on div "Destination Number" at bounding box center [314, 75] width 46 height 16
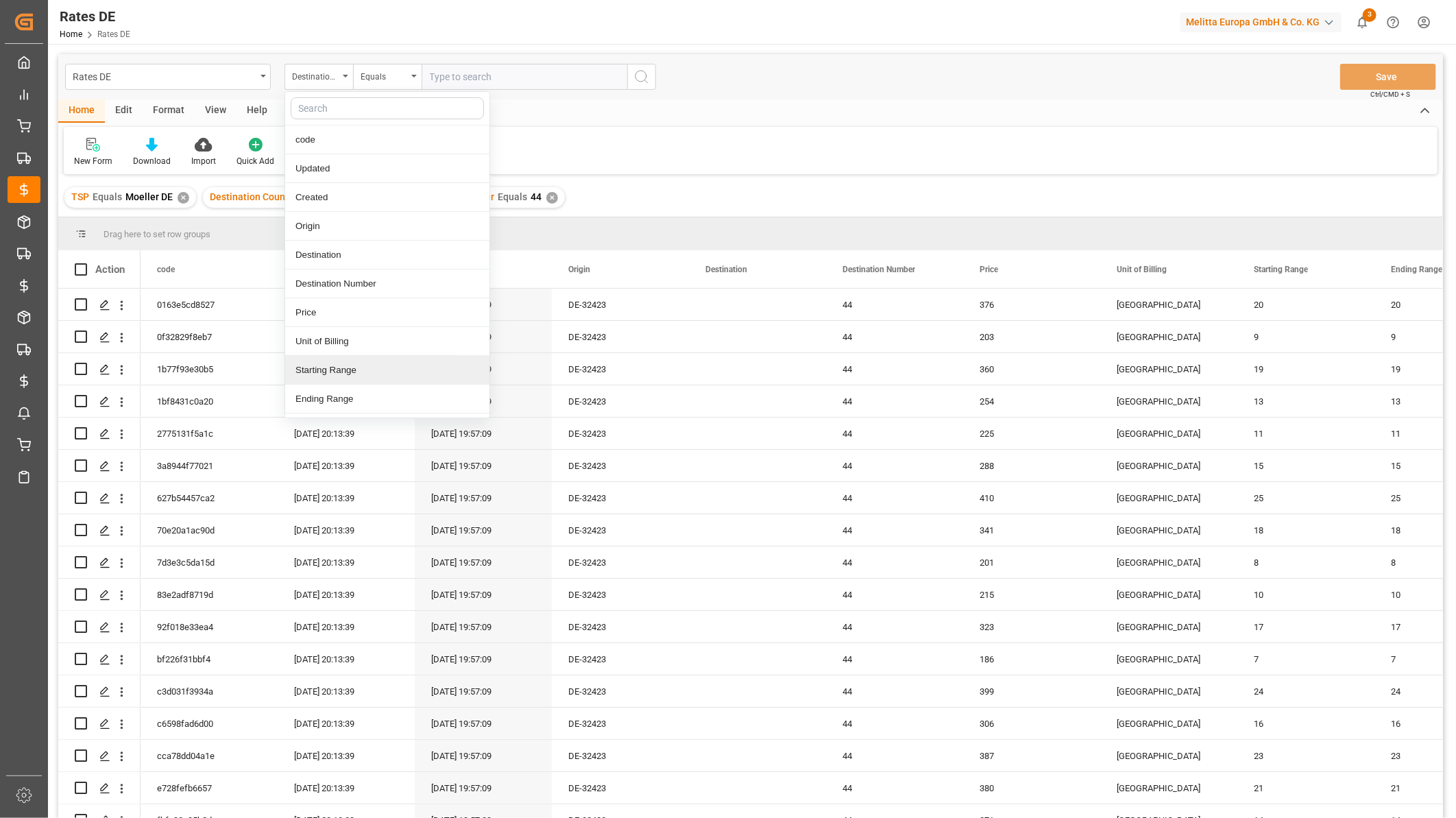
click at [333, 362] on div "Starting Range" at bounding box center [387, 370] width 204 height 29
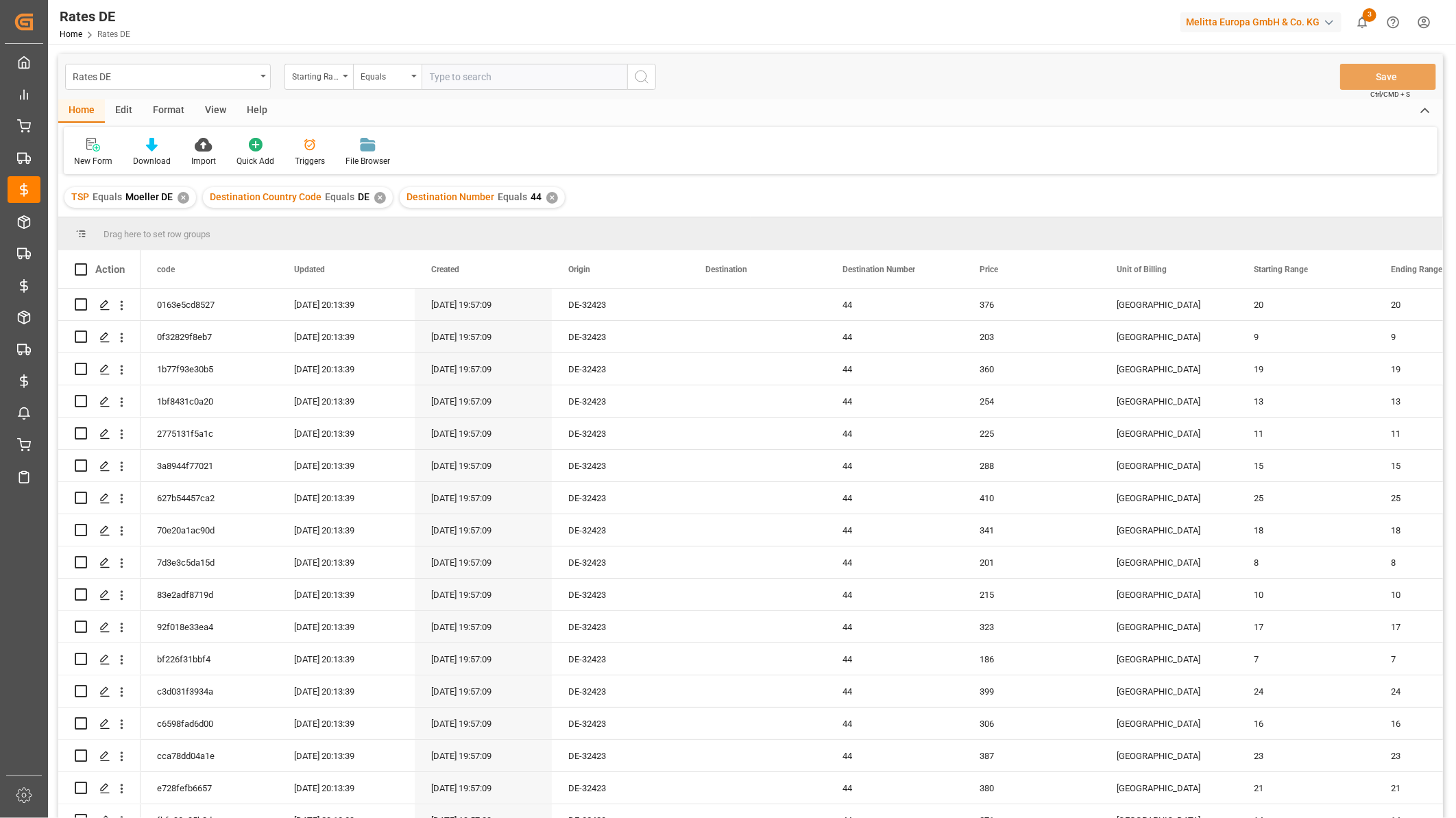
click at [494, 78] on input "number" at bounding box center [524, 77] width 206 height 26
type input "11"
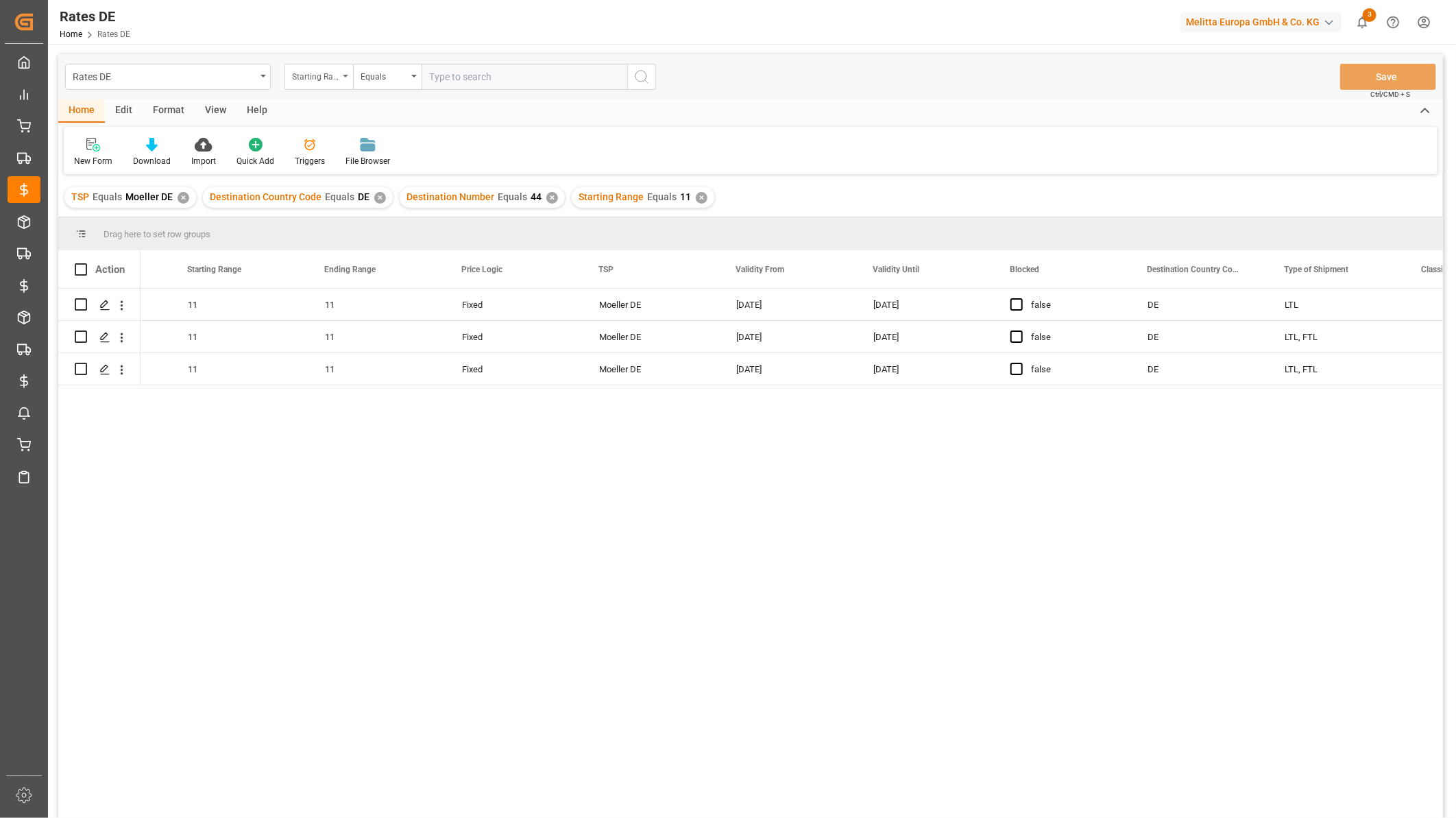
click at [302, 74] on div "Starting Range" at bounding box center [314, 75] width 46 height 16
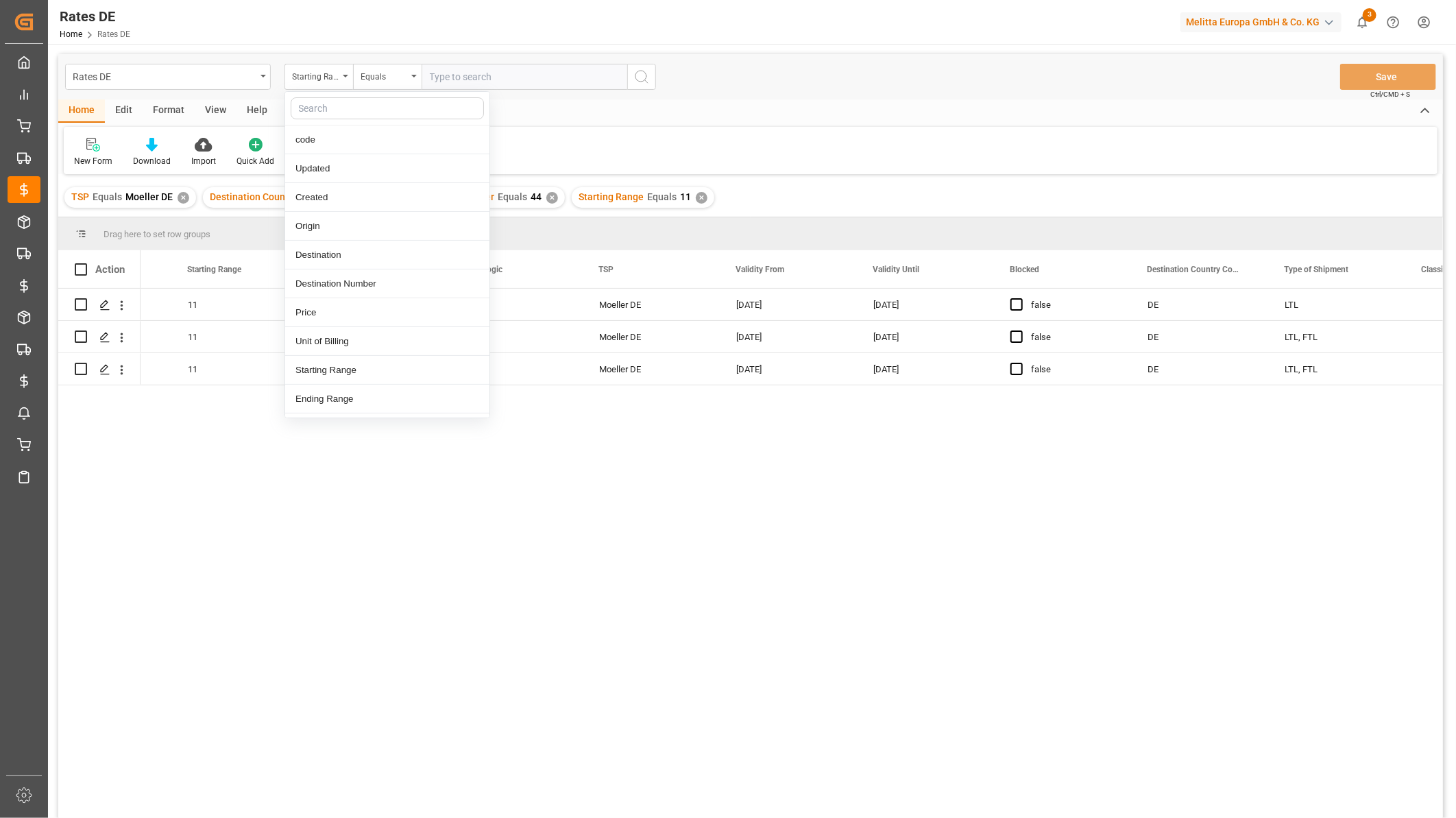
click at [320, 112] on input "text" at bounding box center [387, 108] width 193 height 22
type input "va"
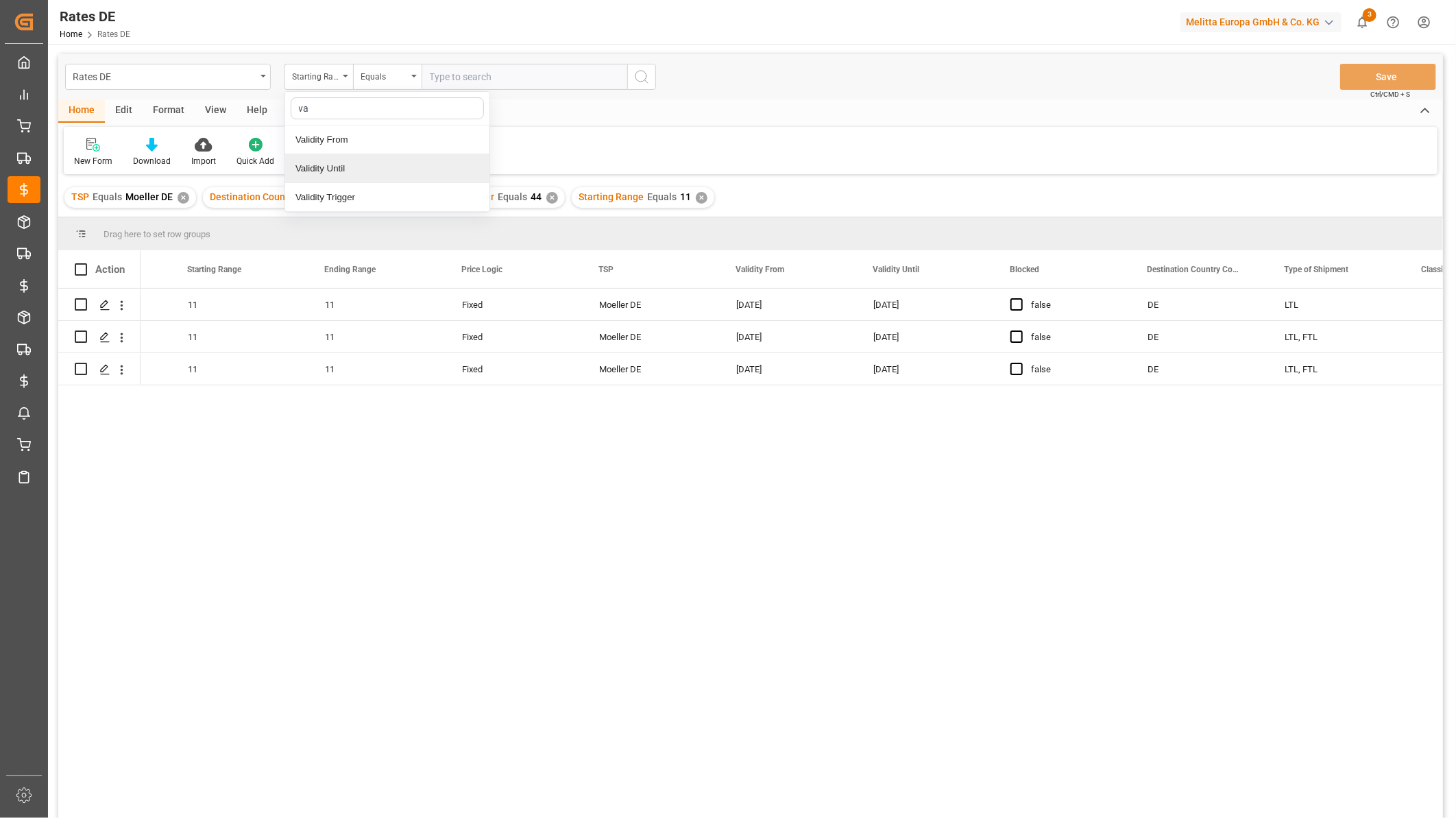
click at [353, 167] on div "Validity Until" at bounding box center [387, 169] width 204 height 29
click at [411, 73] on div "Equals" at bounding box center [387, 77] width 68 height 26
click at [406, 223] on div "Greater than" at bounding box center [455, 226] width 204 height 29
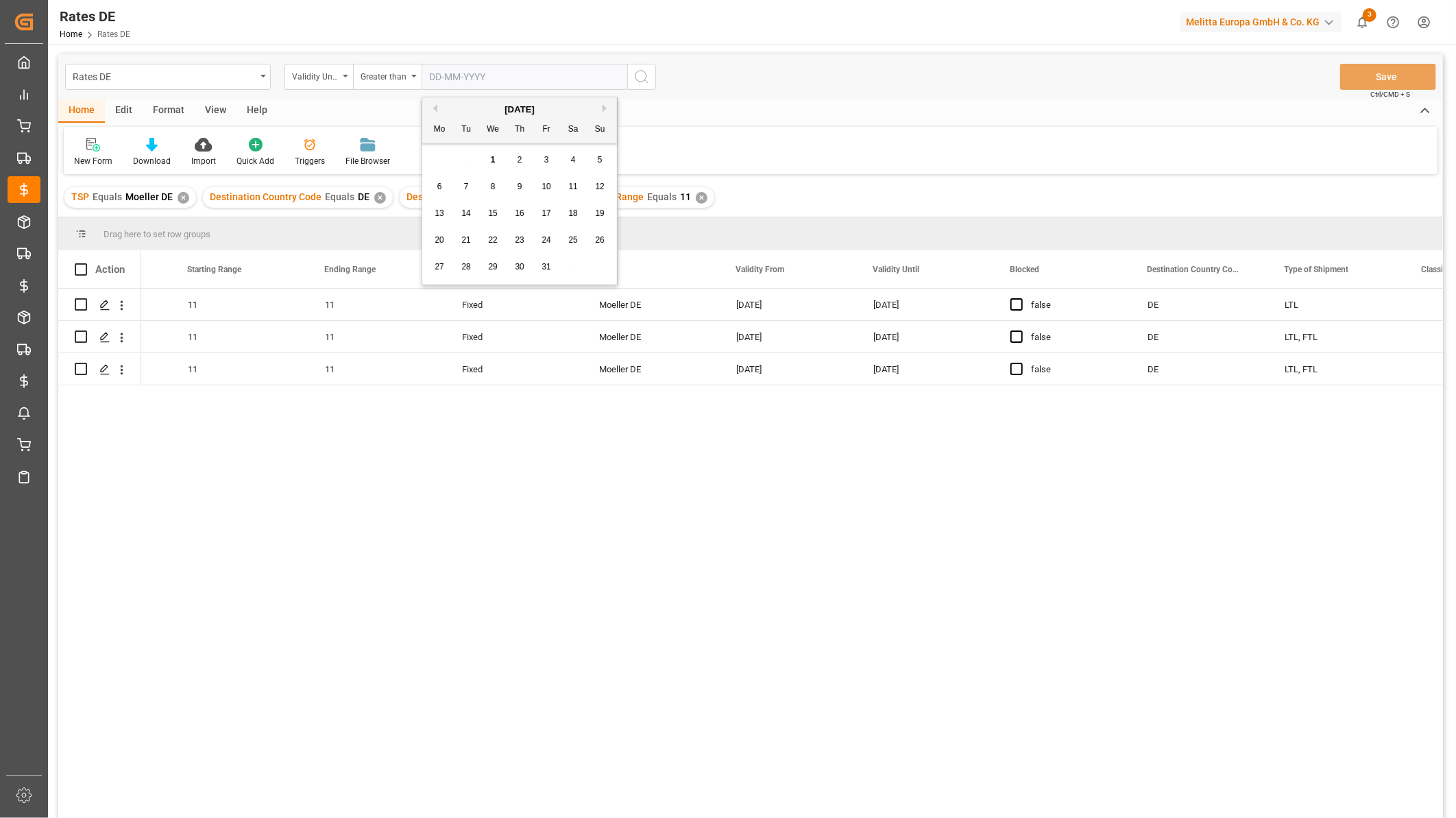
click at [478, 74] on input "text" at bounding box center [524, 77] width 206 height 26
click at [438, 153] on div "29 30 1 2 3 4 5" at bounding box center [520, 160] width 187 height 27
click at [497, 156] on div "1" at bounding box center [493, 160] width 17 height 17
type input "[DATE]"
click at [646, 84] on icon "search button" at bounding box center [642, 77] width 17 height 17
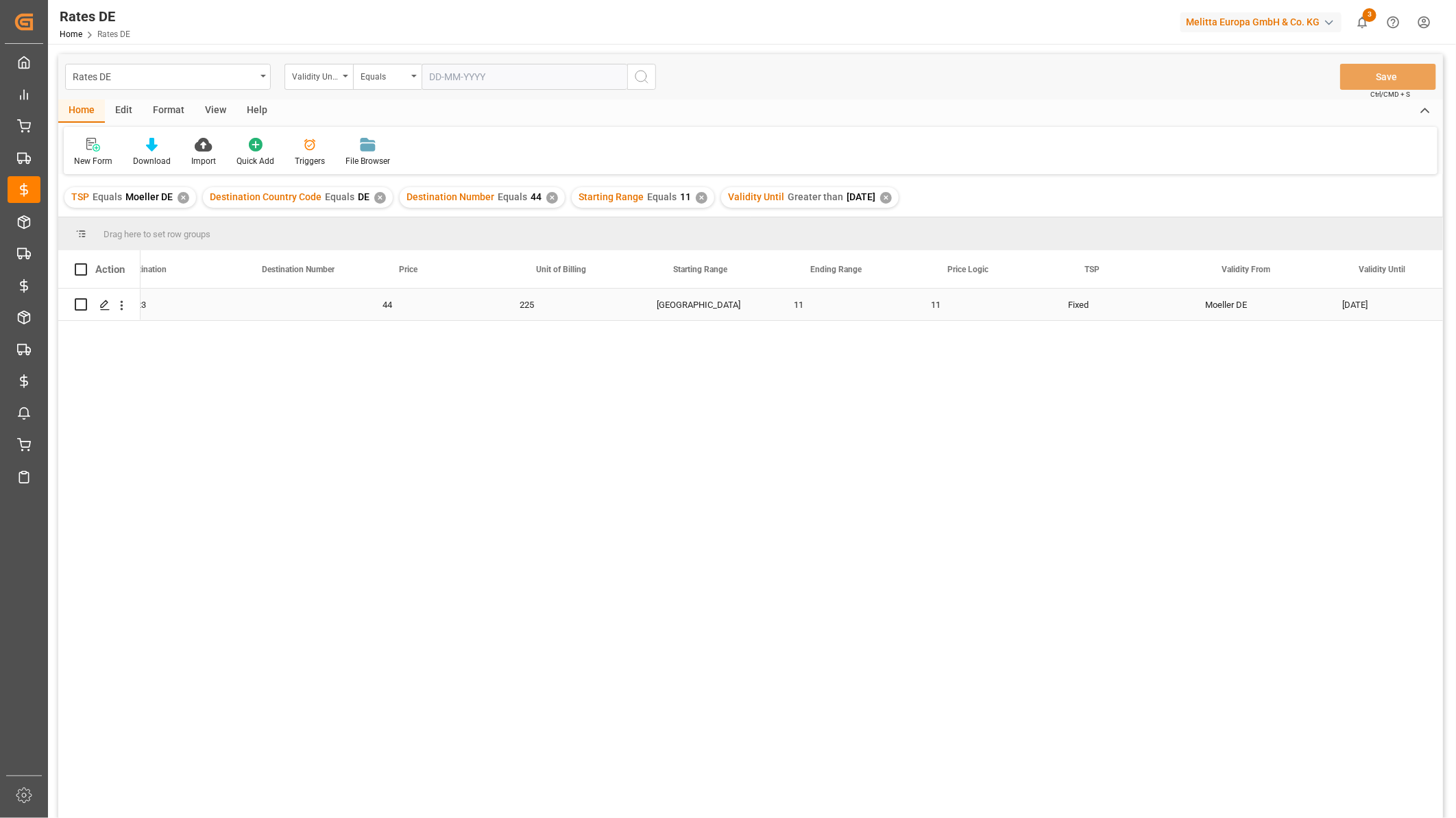
scroll to position [0, 456]
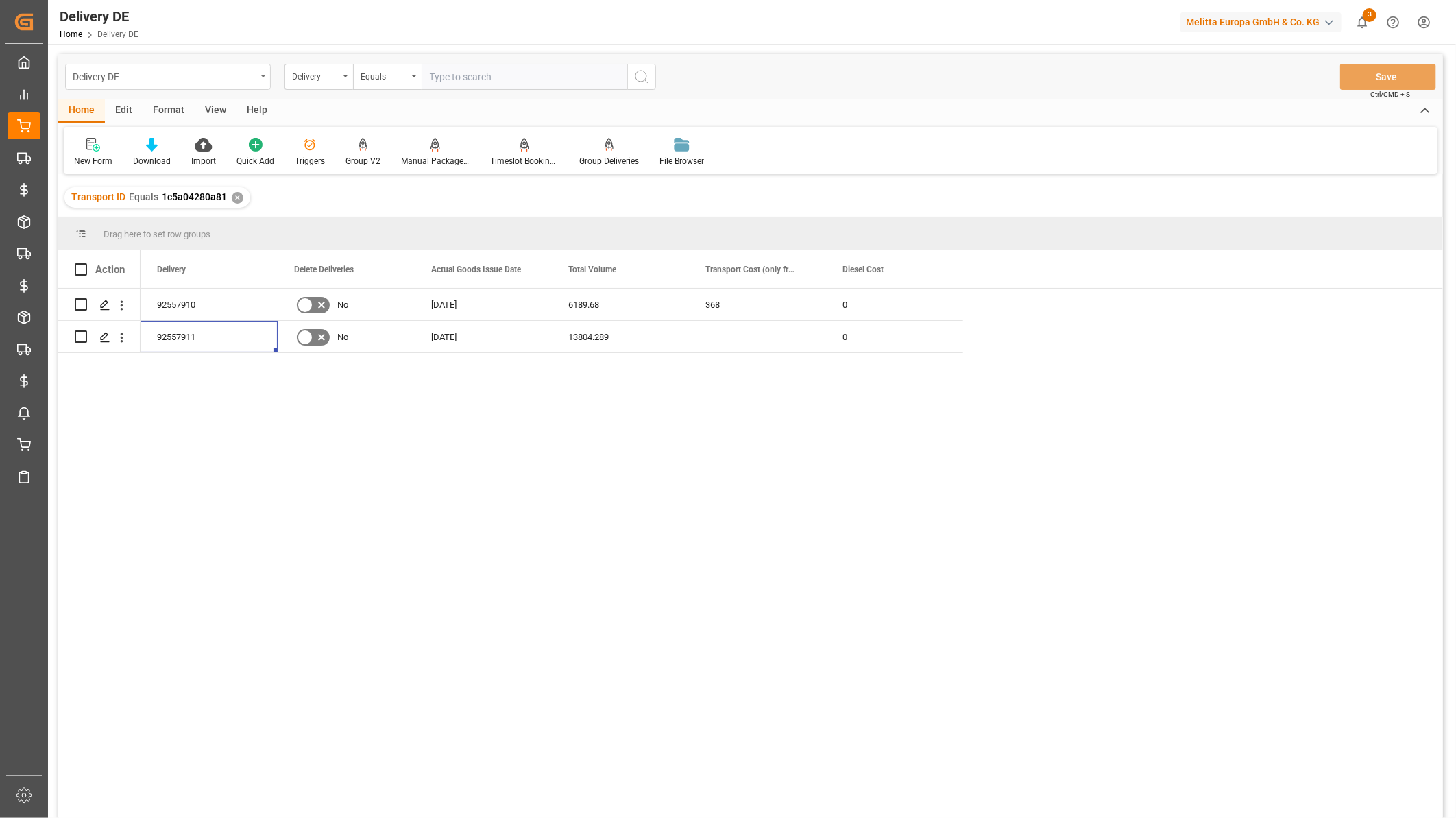
click at [148, 70] on div "Delivery DE" at bounding box center [164, 76] width 183 height 17
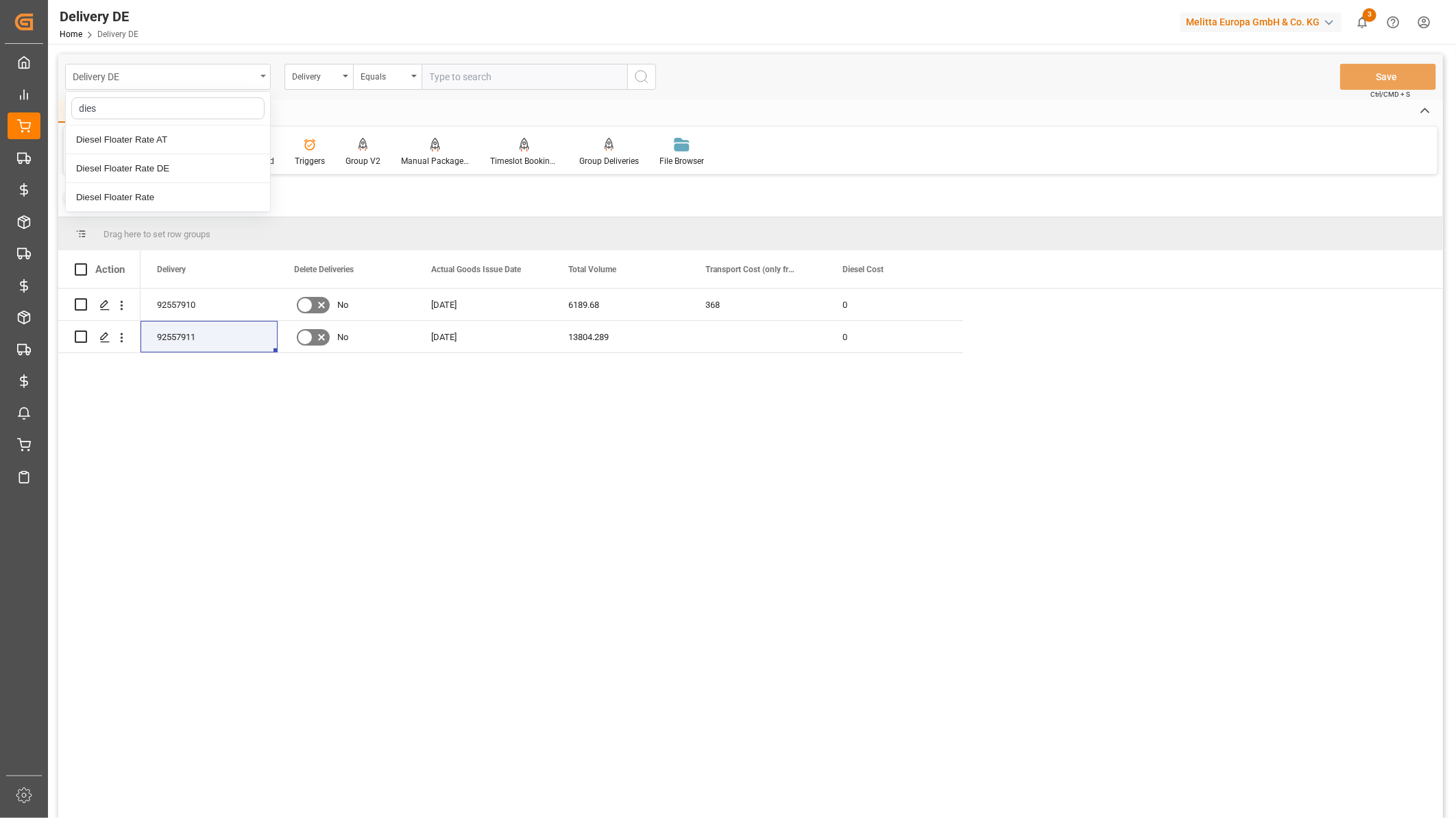
type input "diese"
click at [194, 176] on div "Diesel Floater Rate DE" at bounding box center [168, 169] width 204 height 29
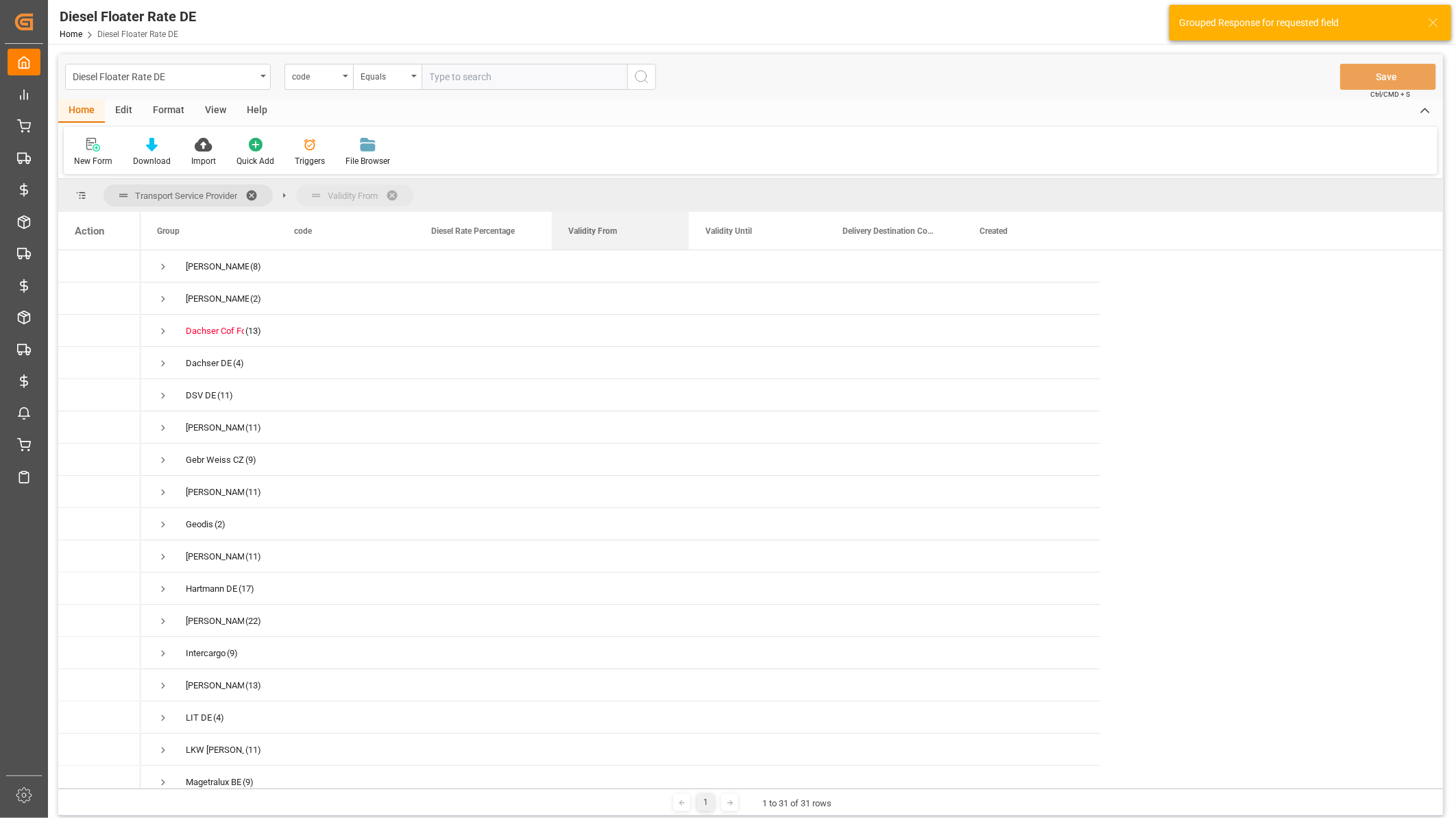
drag, startPoint x: 624, startPoint y: 222, endPoint x: 628, endPoint y: 192, distance: 30.3
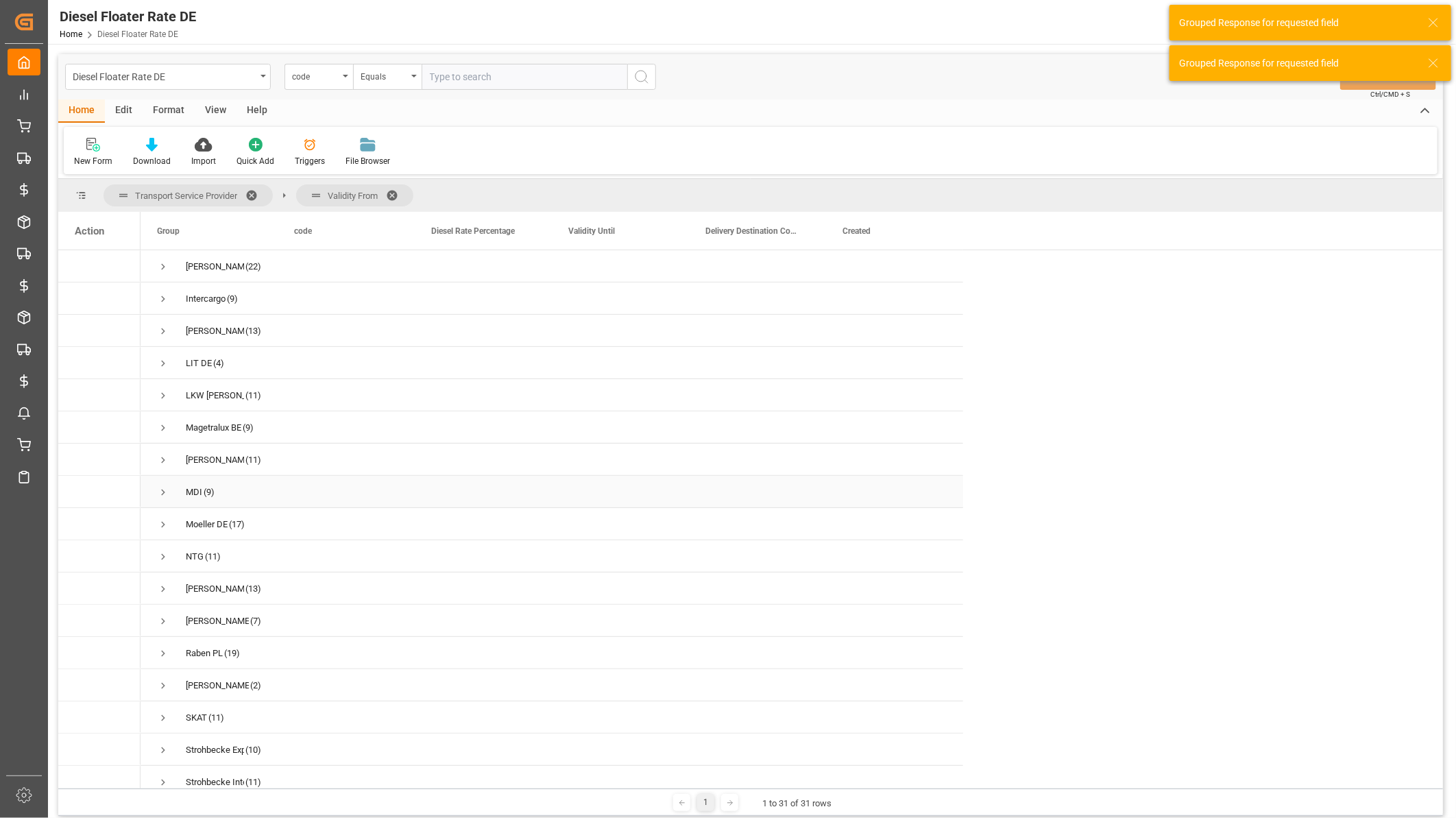
scroll to position [380, 0]
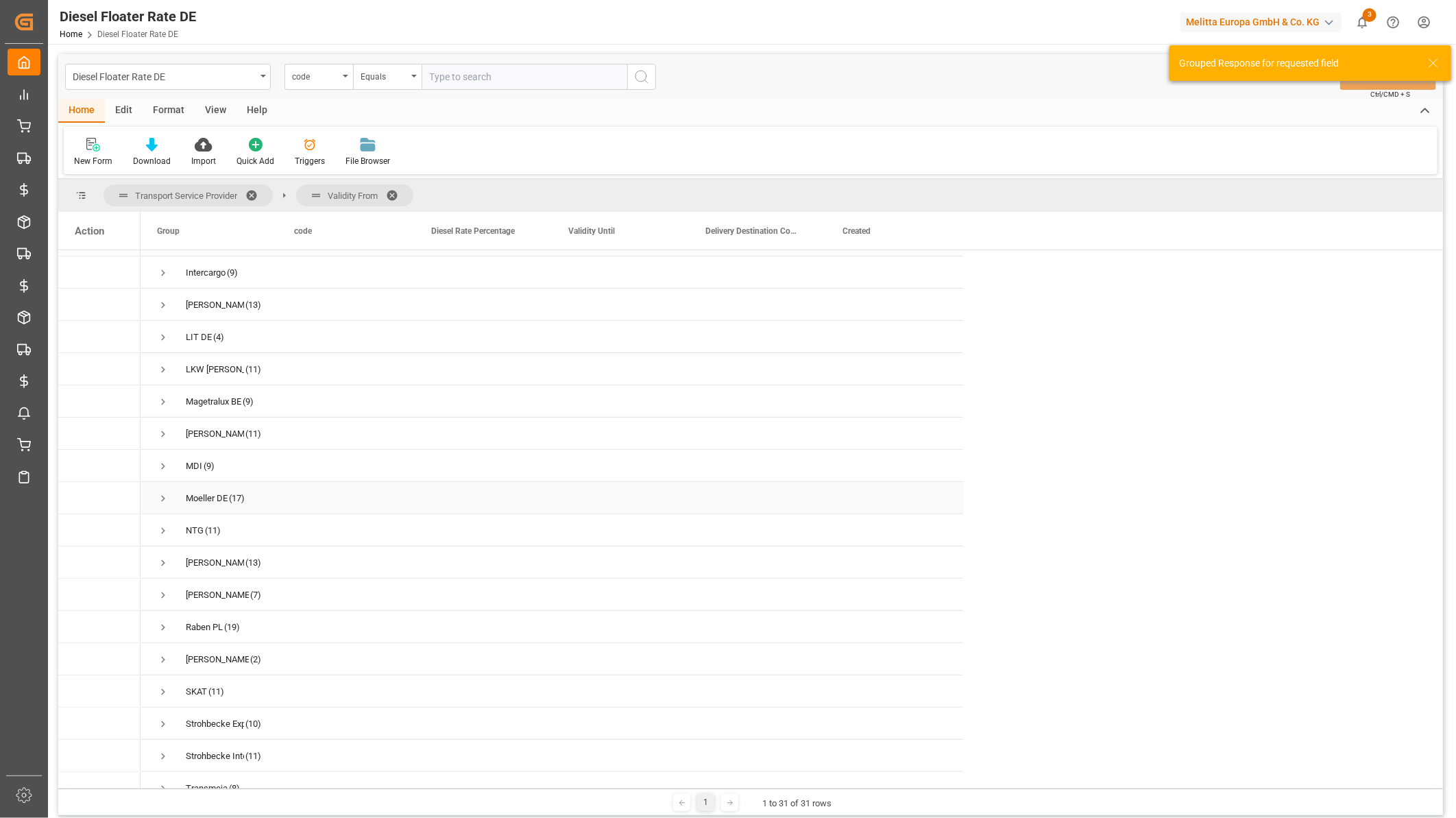
click at [163, 492] on span "Press SPACE to select this row." at bounding box center [163, 498] width 13 height 13
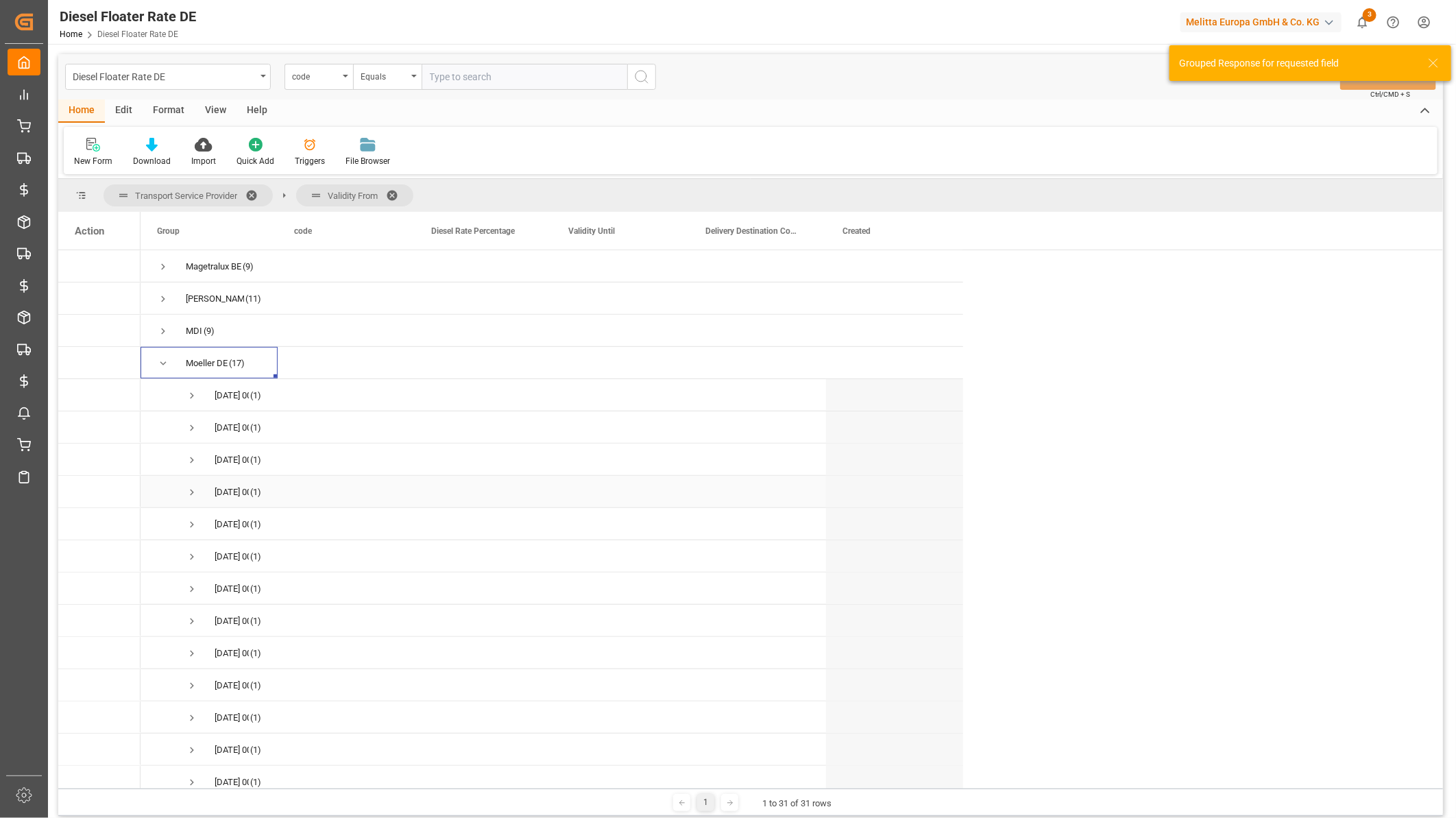
scroll to position [533, 0]
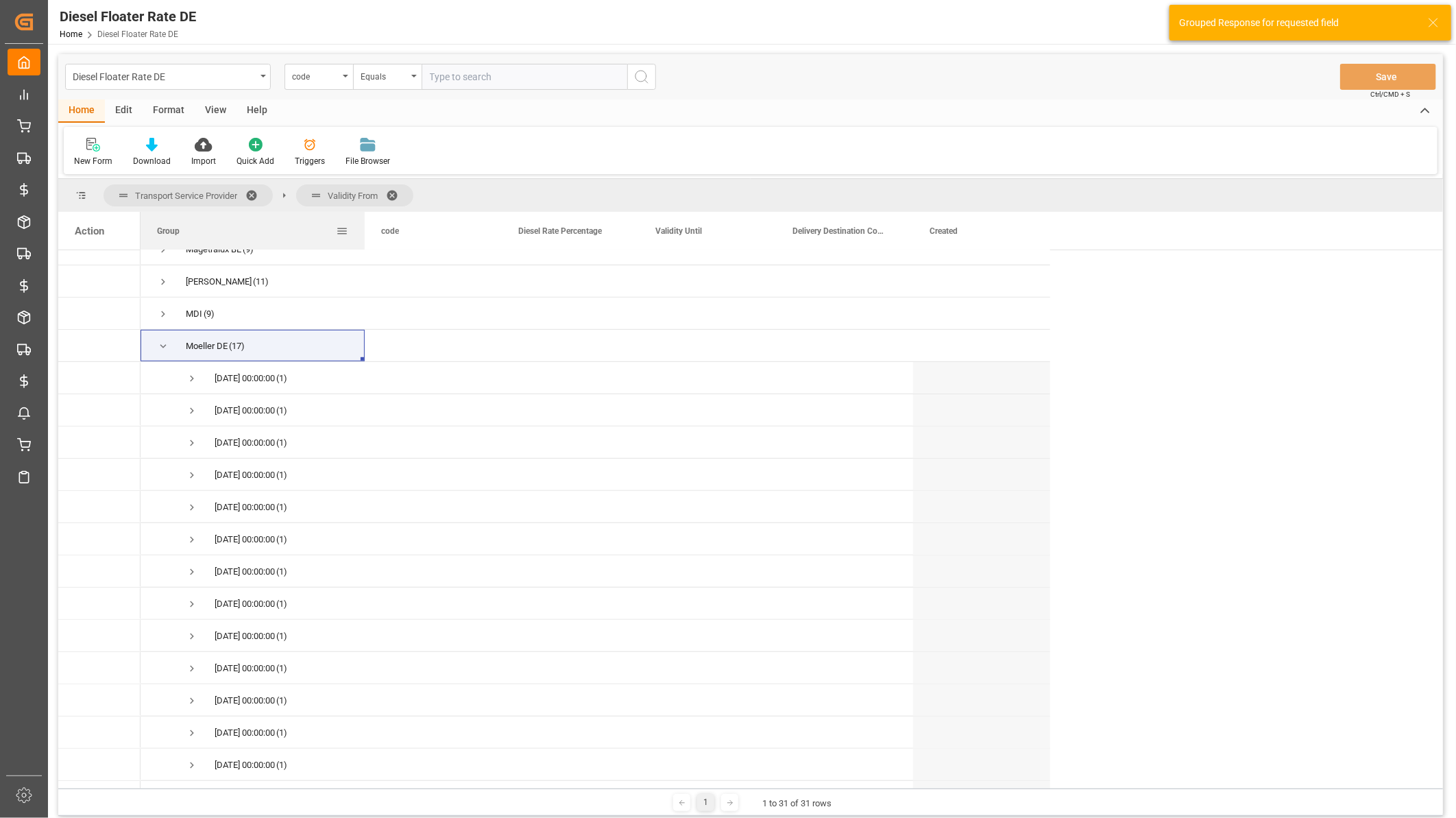
drag, startPoint x: 361, startPoint y: 233, endPoint x: 382, endPoint y: 233, distance: 21.0
click at [368, 233] on div at bounding box center [364, 230] width 6 height 38
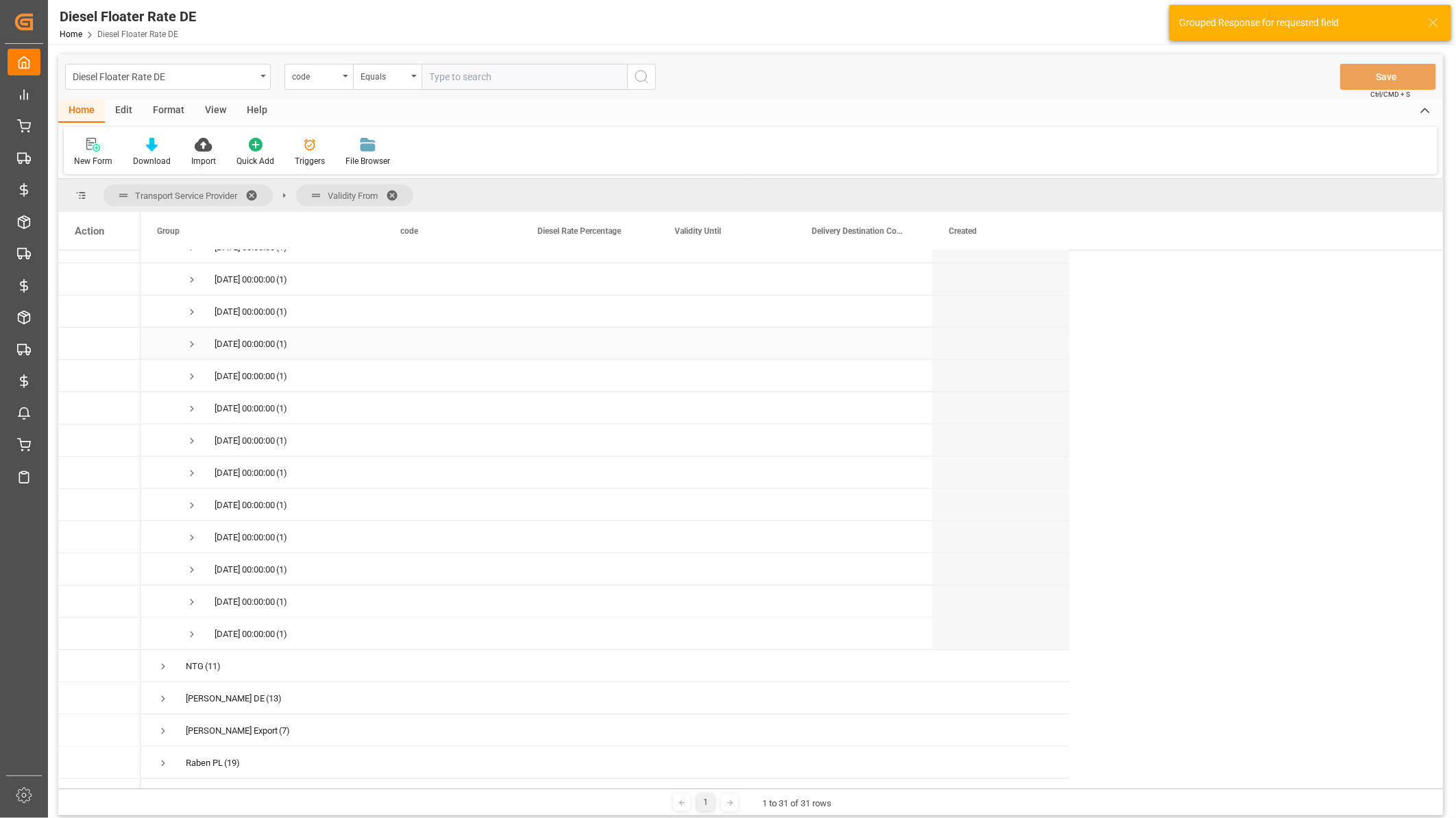
scroll to position [837, 0]
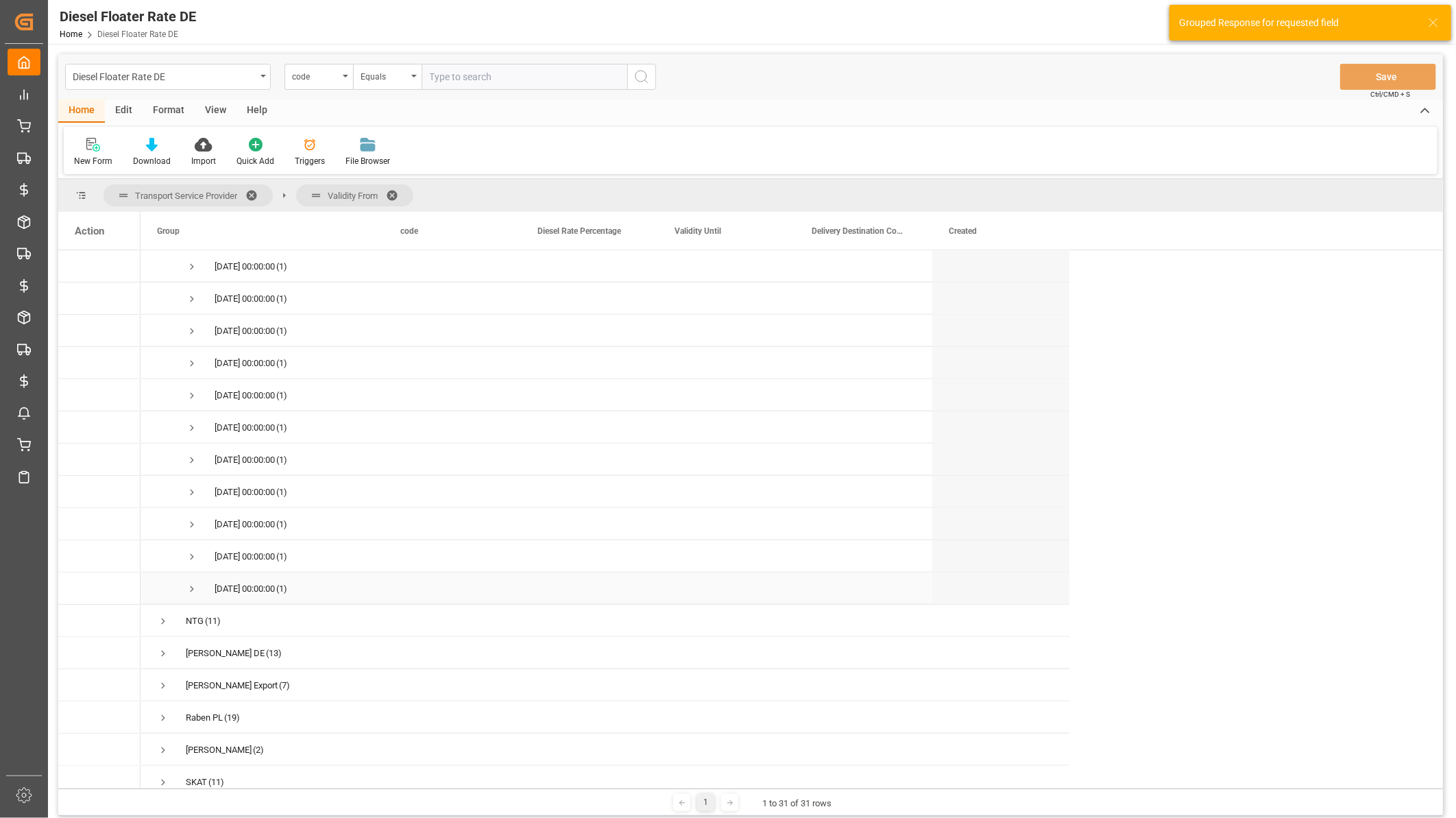
click at [192, 584] on span "Press SPACE to select this row." at bounding box center [191, 589] width 13 height 13
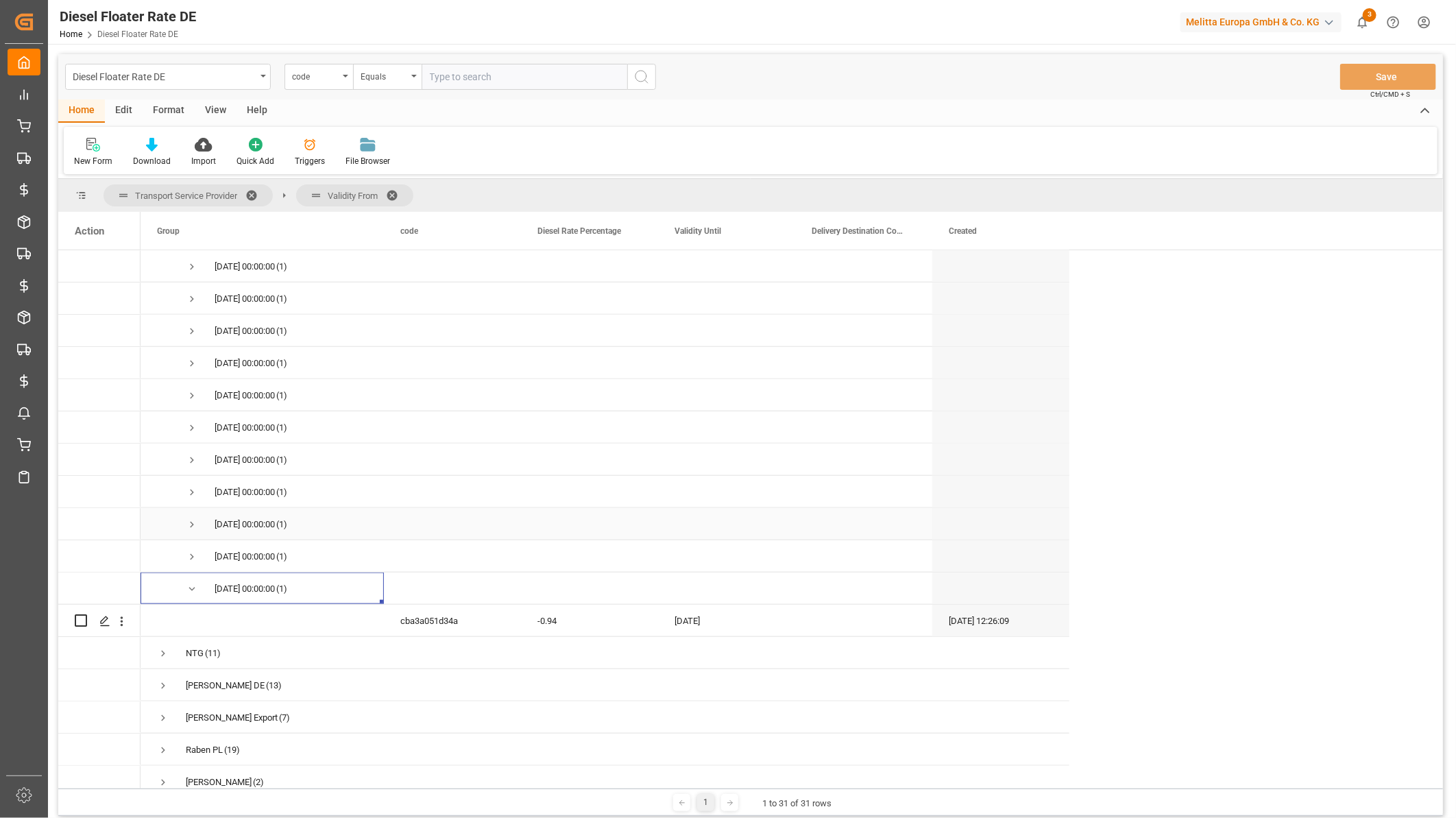
click at [189, 526] on span "Press SPACE to select this row." at bounding box center [191, 524] width 13 height 31
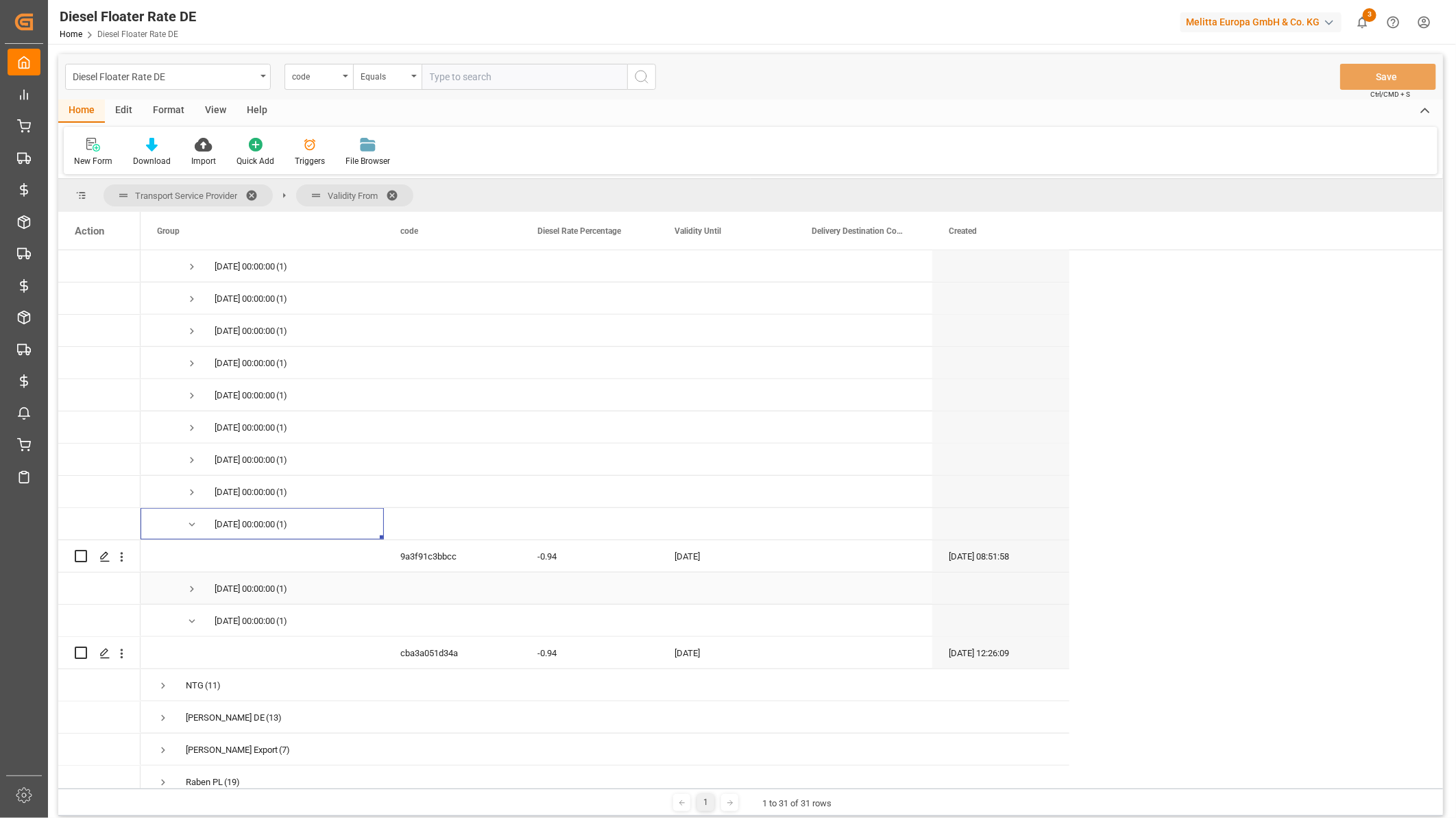
click at [191, 583] on span "Press SPACE to select this row." at bounding box center [191, 589] width 13 height 13
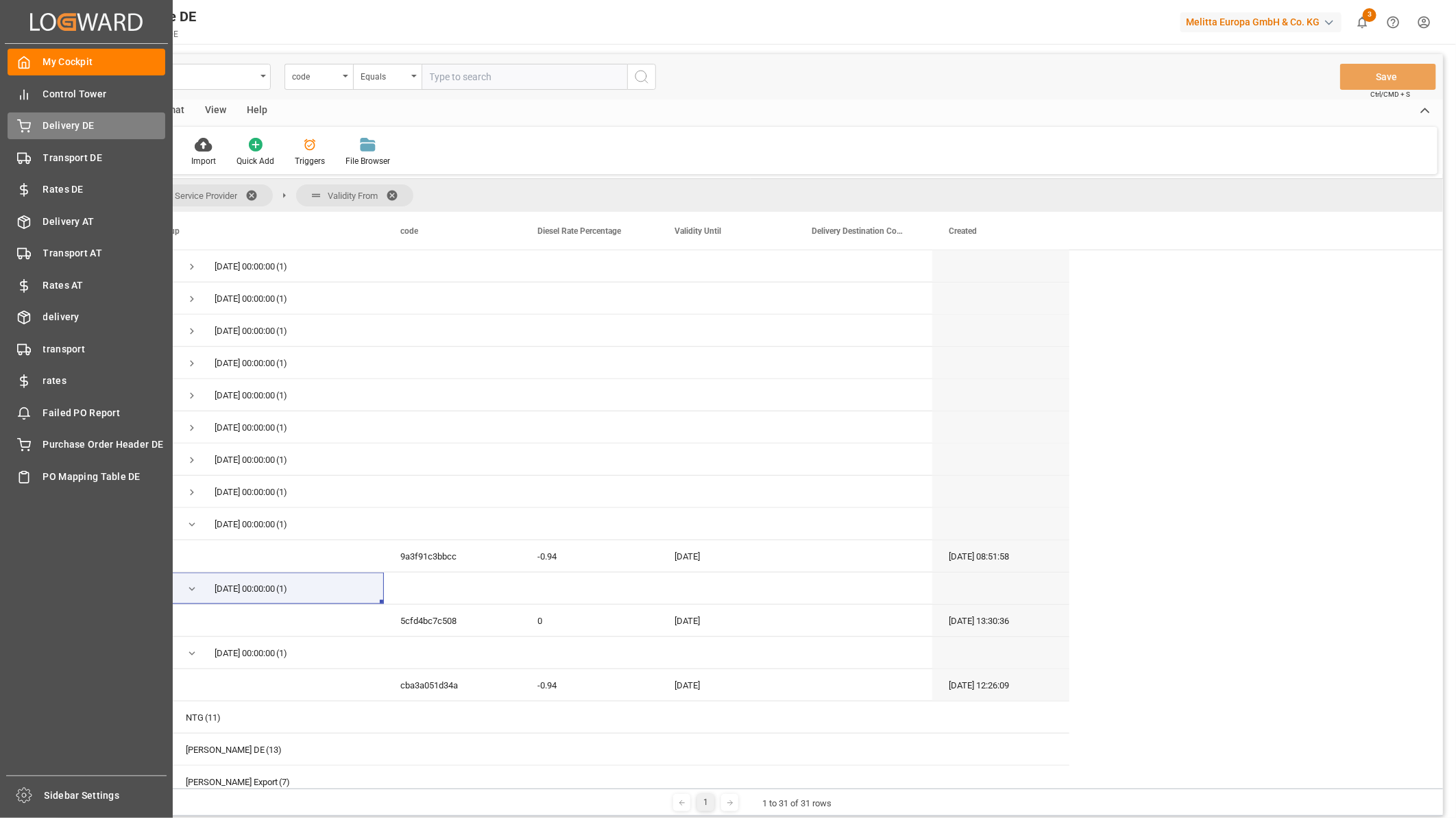
click at [86, 119] on span "Delivery DE" at bounding box center [105, 126] width 123 height 14
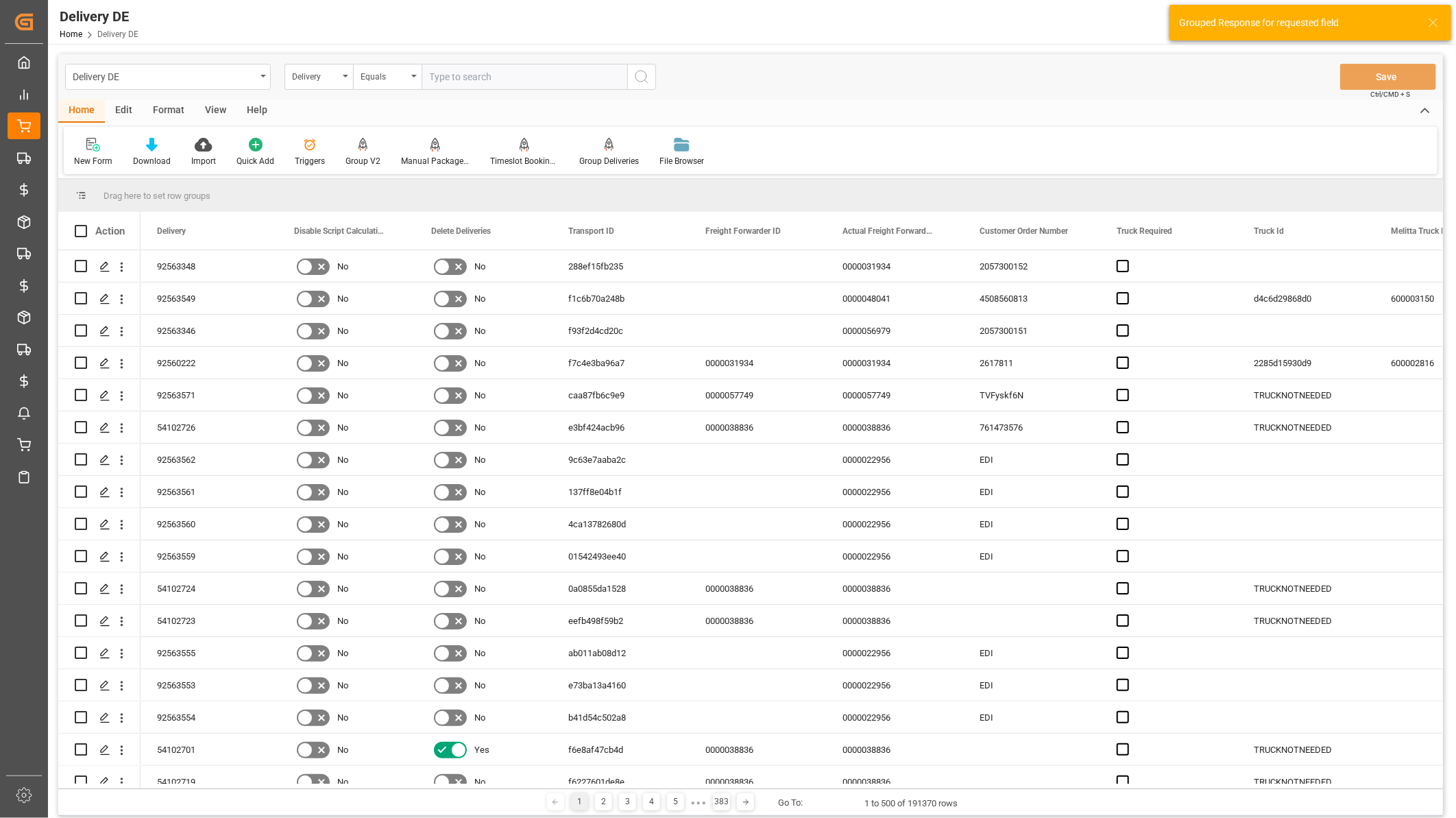
click at [216, 112] on div "View" at bounding box center [216, 111] width 42 height 24
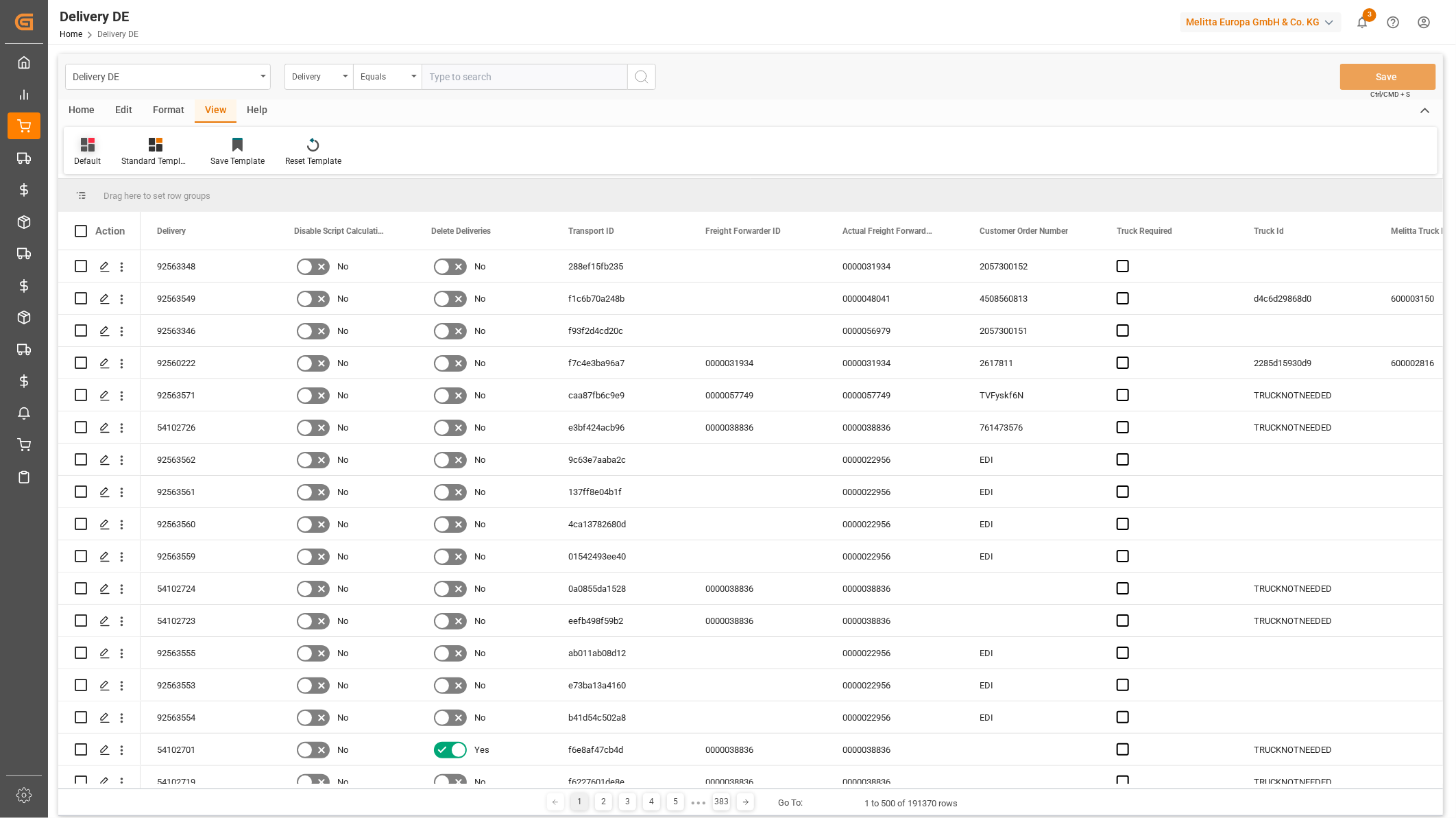
click at [83, 152] on div "Default" at bounding box center [88, 153] width 47 height 30
click at [134, 341] on div "Abrechnung 2025 August" at bounding box center [141, 344] width 120 height 14
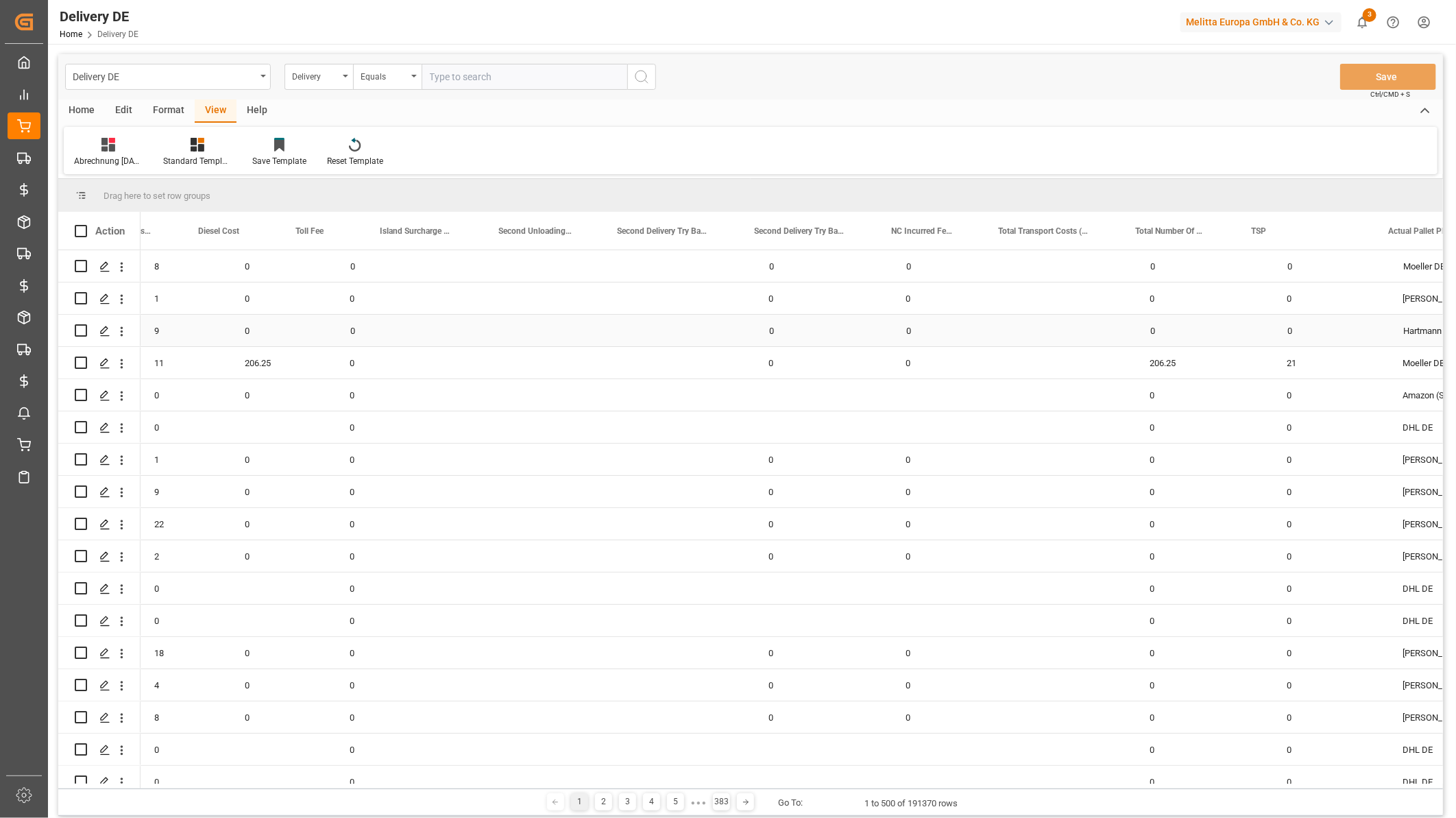
scroll to position [0, 1599]
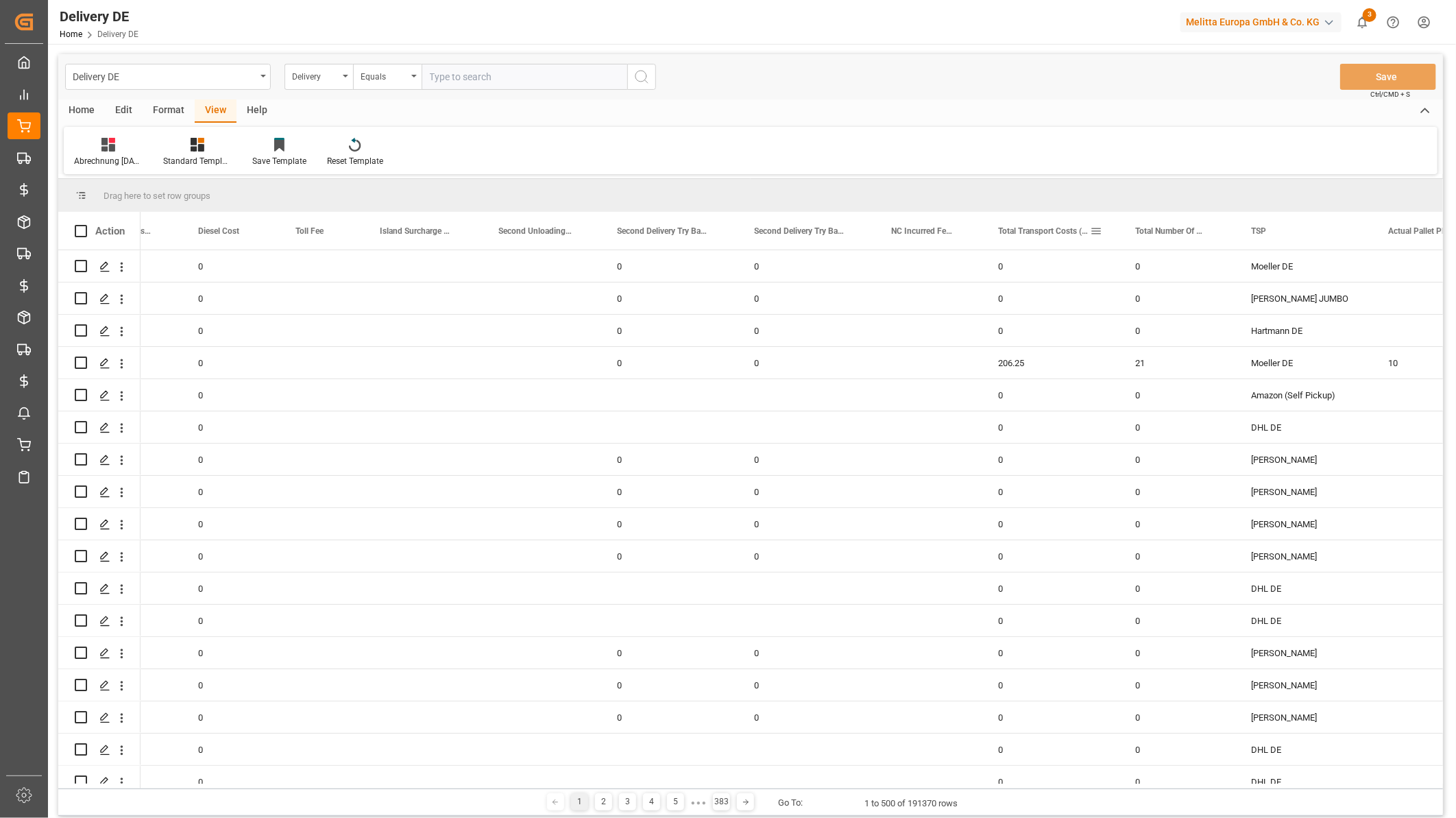
click at [1098, 232] on span at bounding box center [1096, 231] width 13 height 13
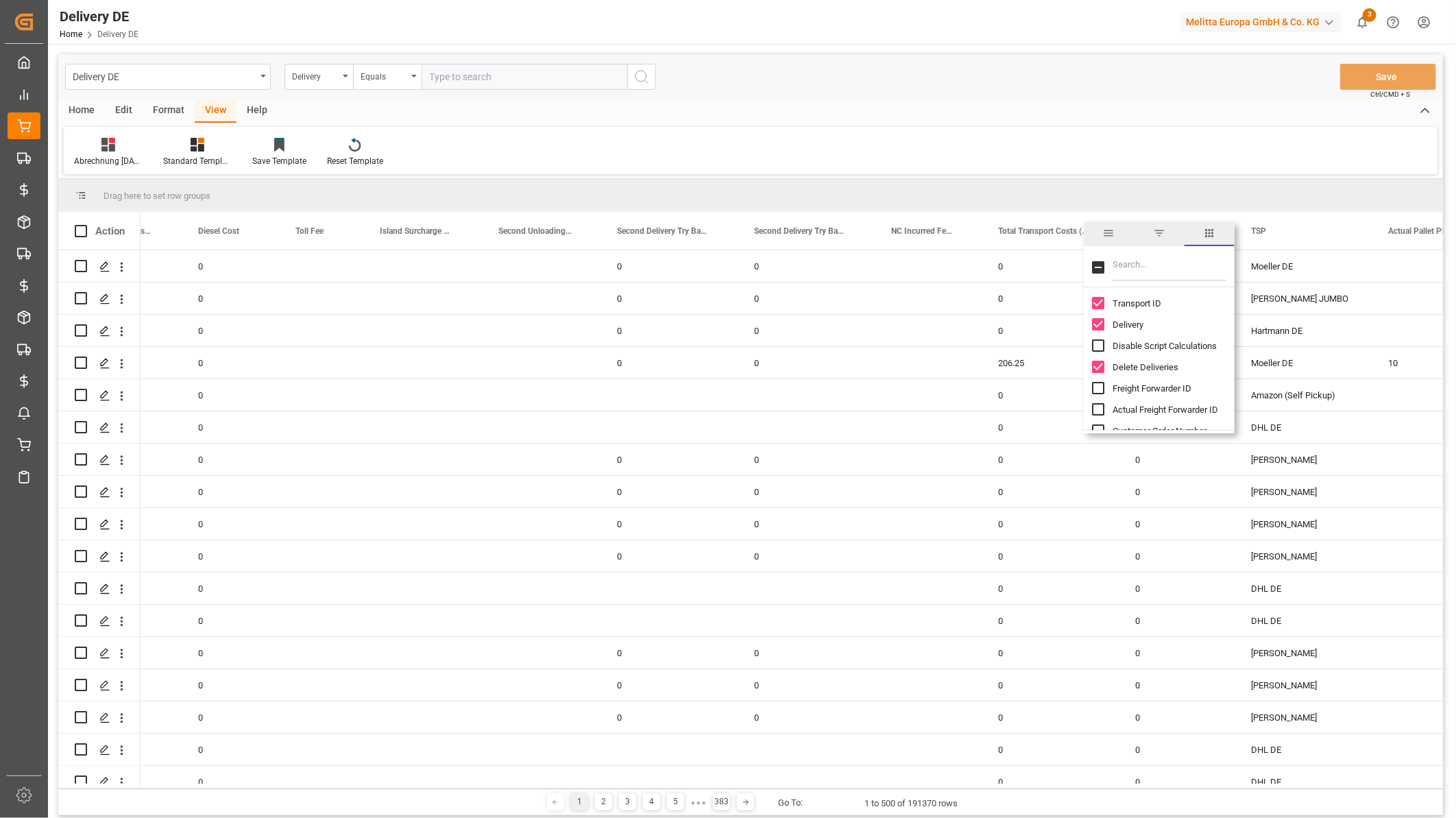
click at [1127, 263] on input "Filter Columns Input" at bounding box center [1169, 267] width 114 height 28
type input "cost agg"
click at [1100, 305] on input "Cost Aggregation (Additional and Transport Costs) column toggle visibility (hid…" at bounding box center [1098, 303] width 13 height 13
checkbox input "true"
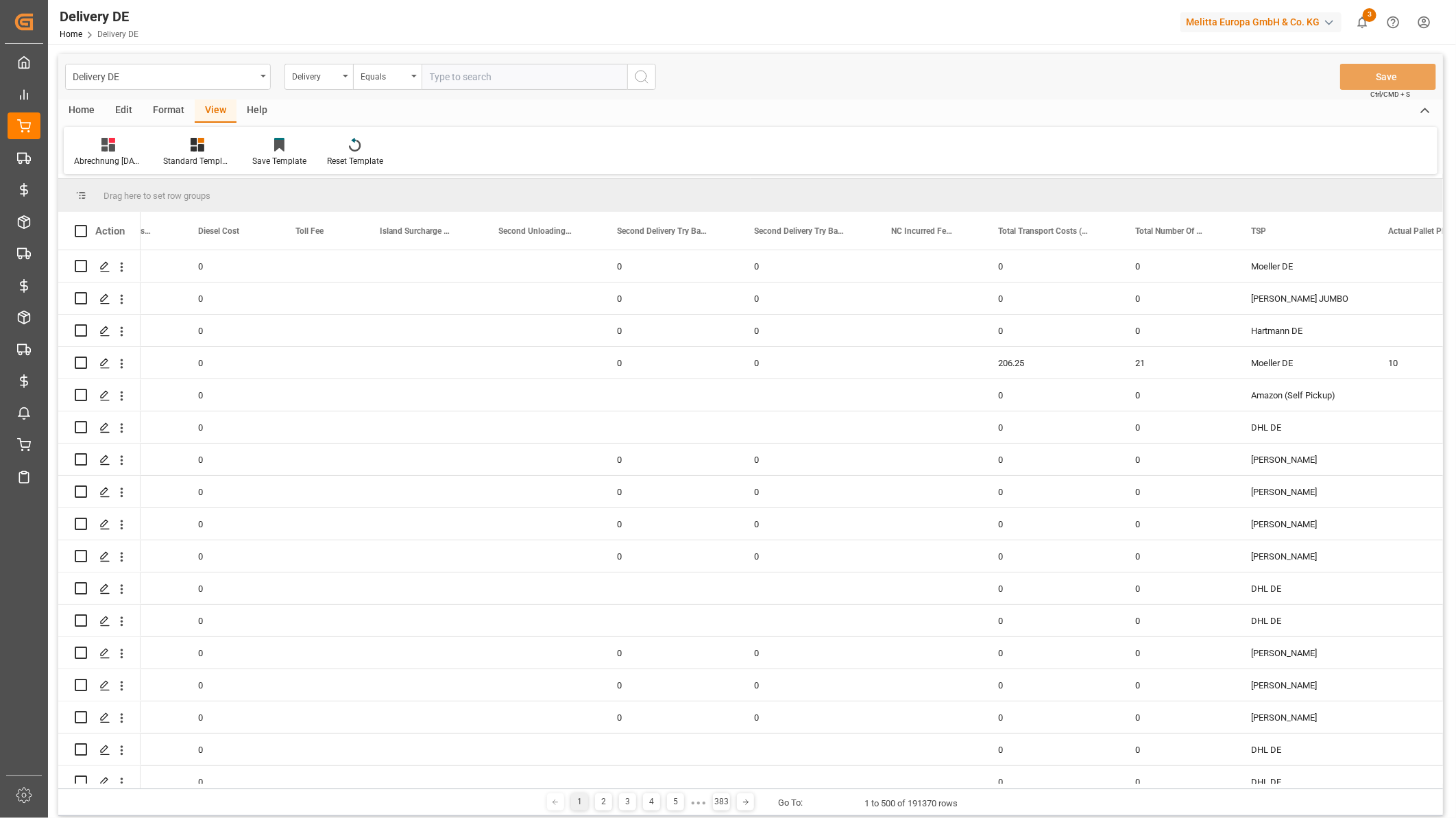
click at [1140, 137] on div "Abrechnung 2025 August Standard Templates Save Template Reset Template" at bounding box center [750, 150] width 1373 height 47
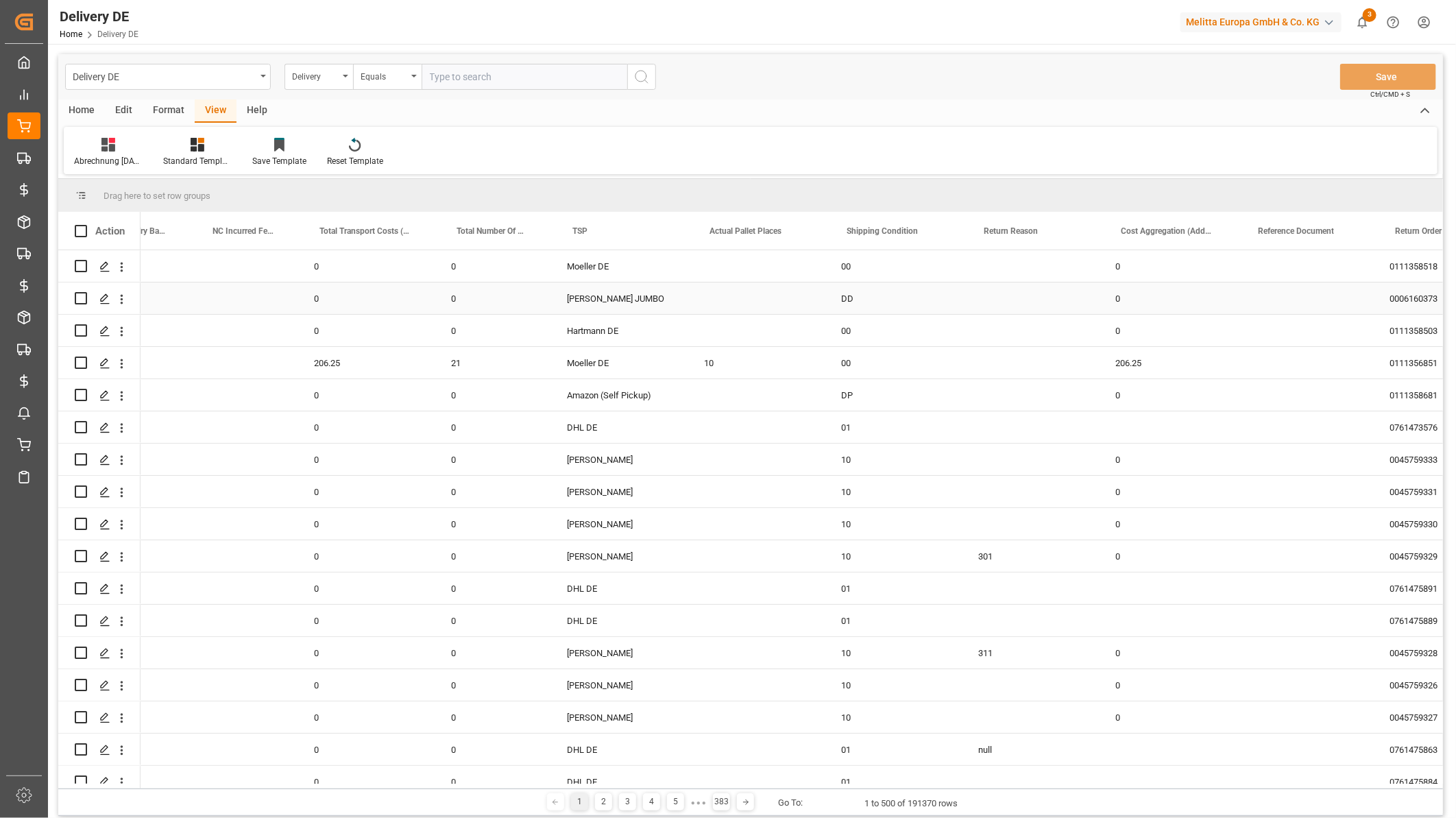
scroll to position [0, 2207]
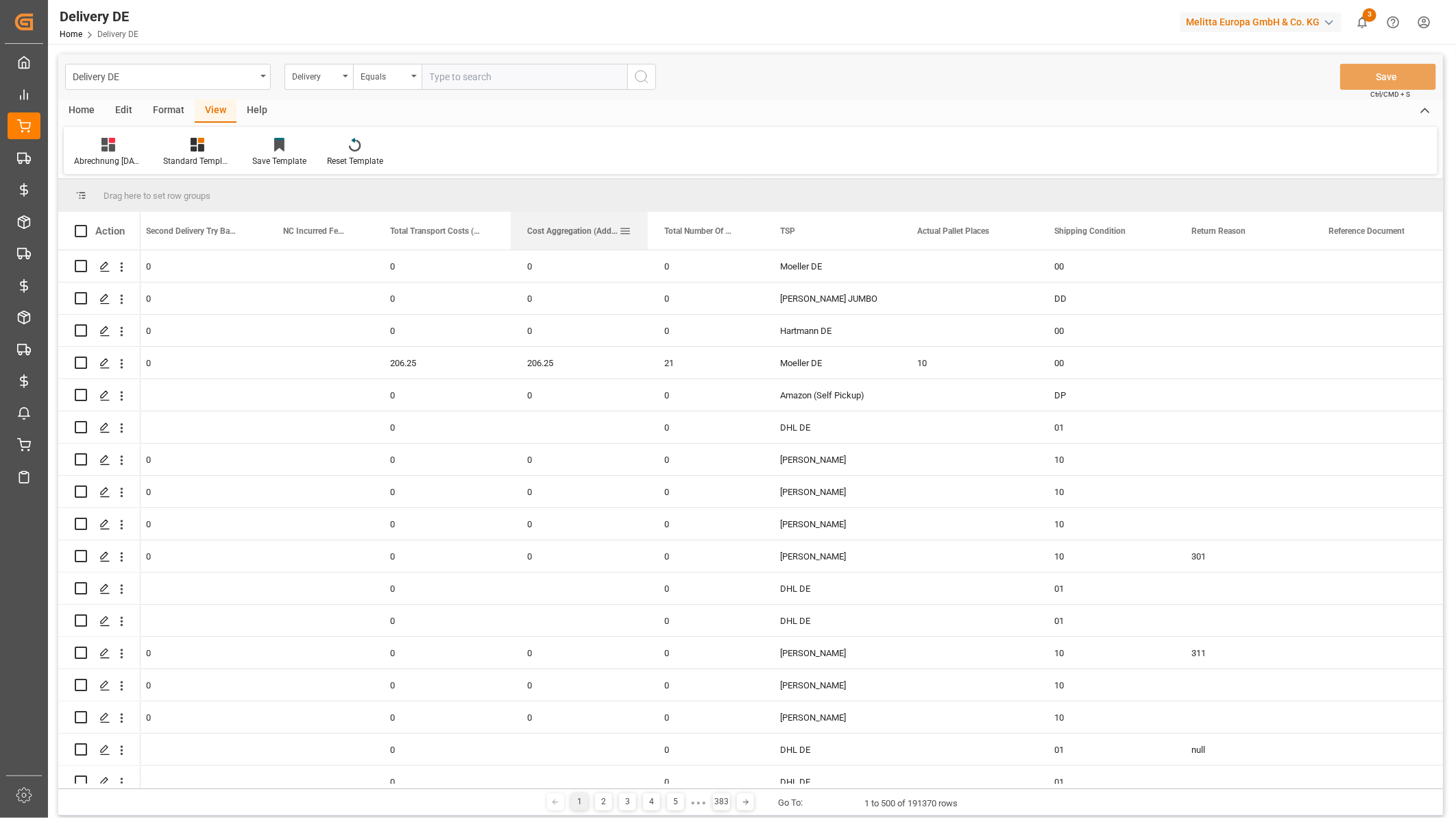
drag, startPoint x: 893, startPoint y: 226, endPoint x: 572, endPoint y: 224, distance: 321.0
click at [572, 224] on div "Cost Aggregation (Additional and Transport Costs)" at bounding box center [572, 230] width 92 height 38
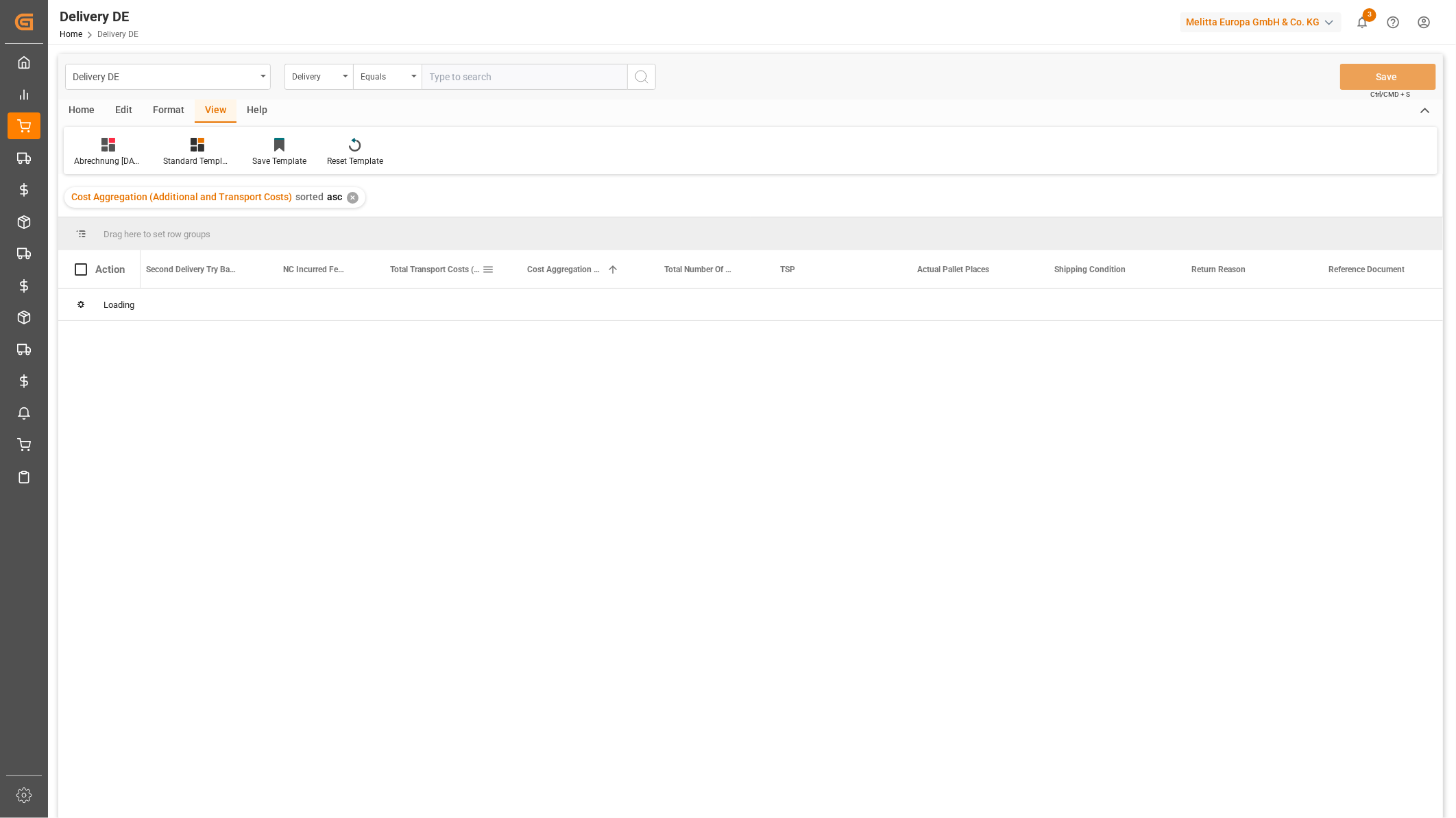
click at [487, 268] on span at bounding box center [488, 269] width 13 height 13
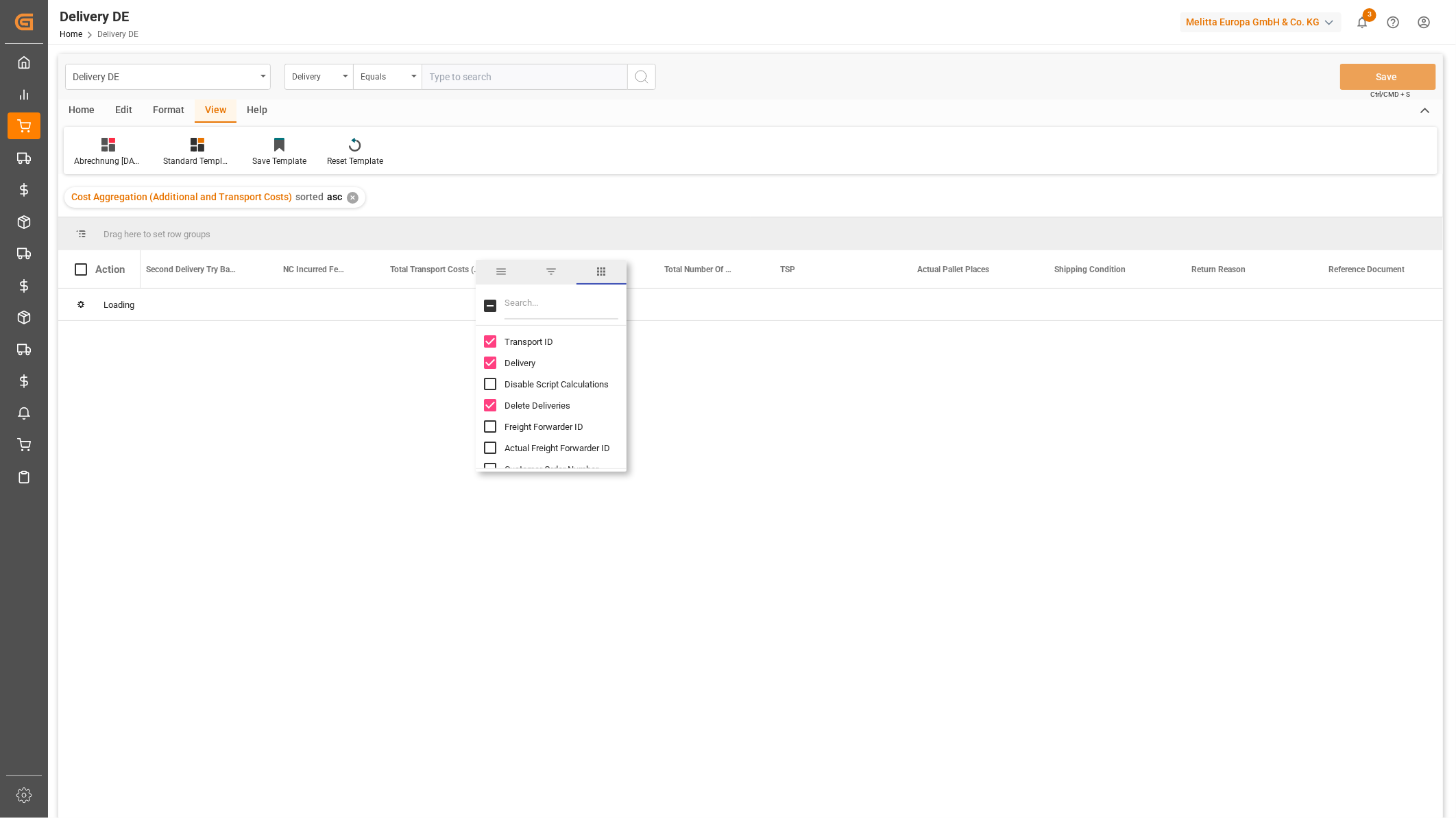
click at [529, 300] on input "Filter Columns Input" at bounding box center [561, 305] width 114 height 28
type input "total"
click at [556, 304] on input "total tr" at bounding box center [561, 305] width 114 height 28
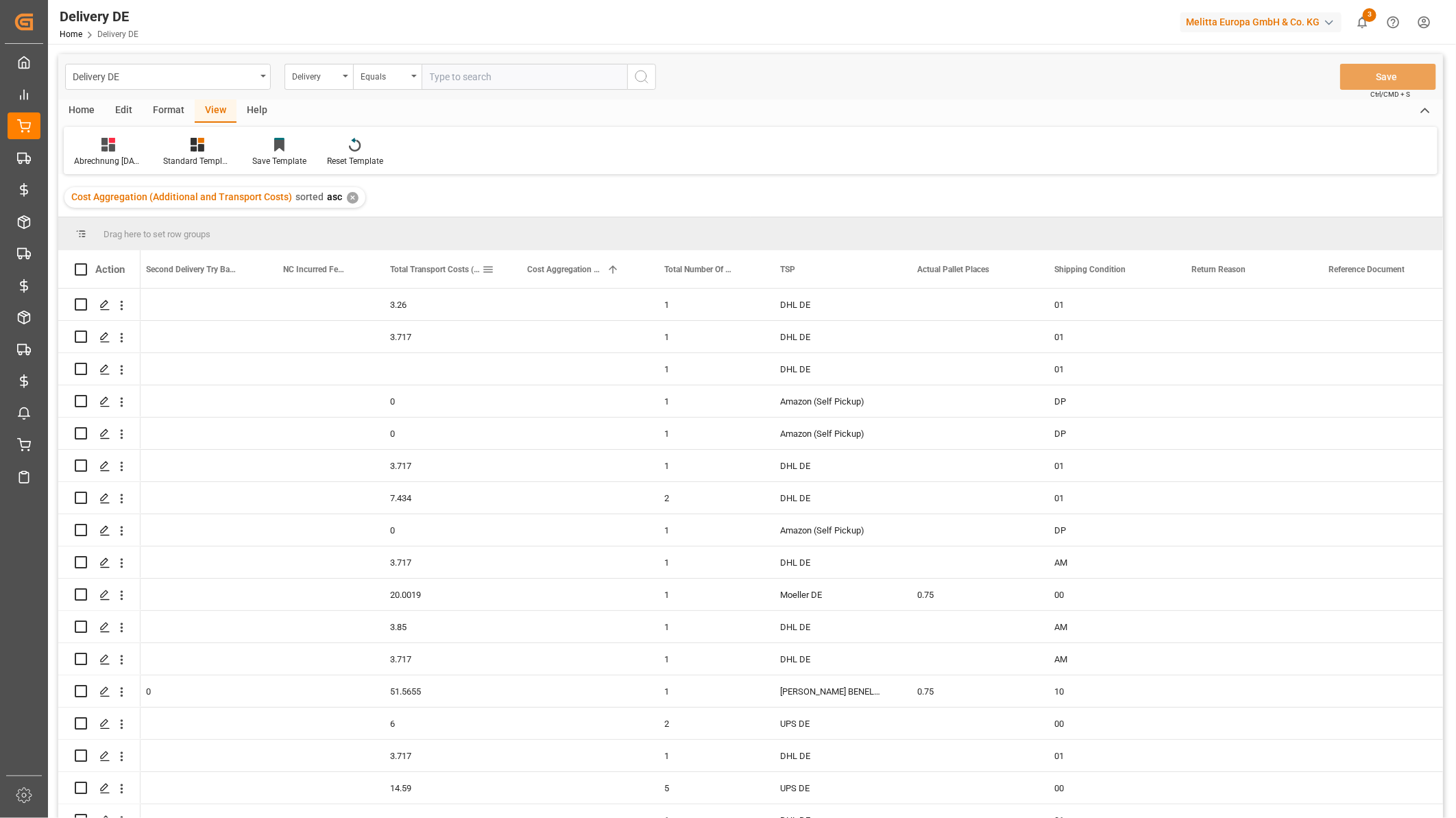
click at [488, 268] on span at bounding box center [488, 269] width 13 height 13
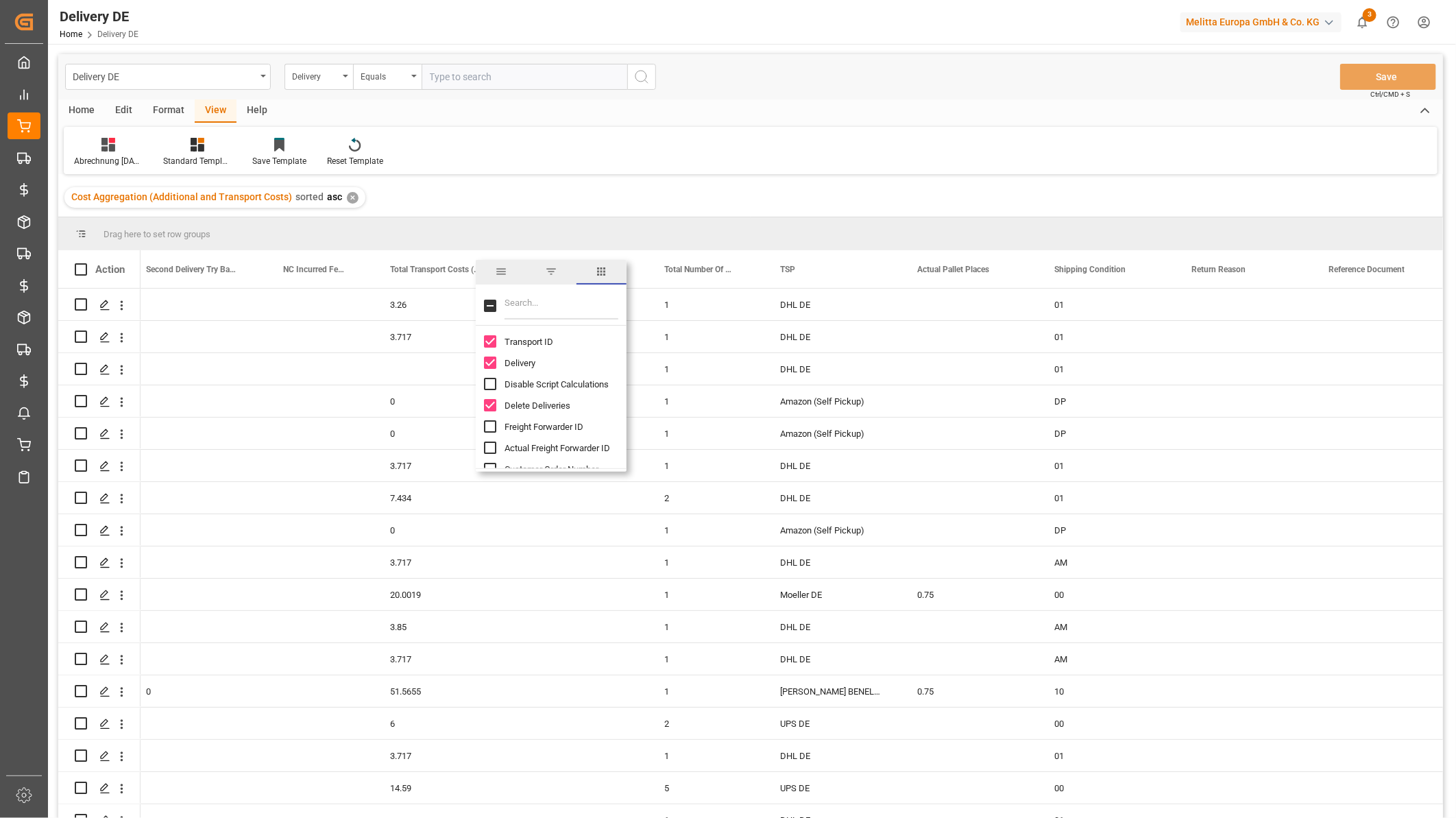
click at [518, 299] on input "Filter Columns Input" at bounding box center [561, 305] width 114 height 28
type input "cos"
click at [490, 336] on input "Transport Cost (only freight shipping) column toggle visibility (visible)" at bounding box center [490, 342] width 13 height 13
checkbox input "false"
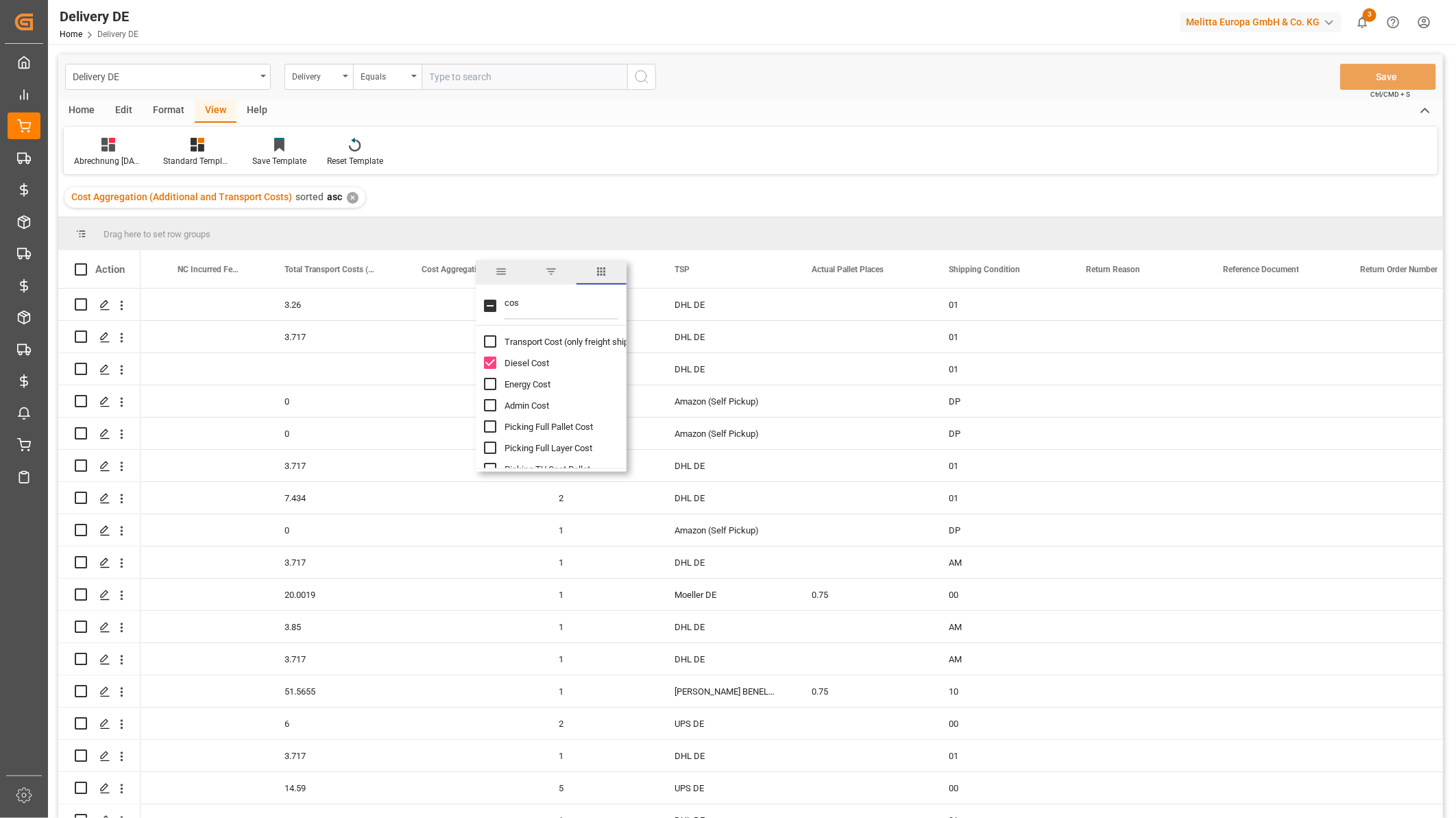
click at [492, 182] on div "Cost Aggregation (Additional and Transport Costs) sorted asc ✕" at bounding box center [750, 197] width 1384 height 39
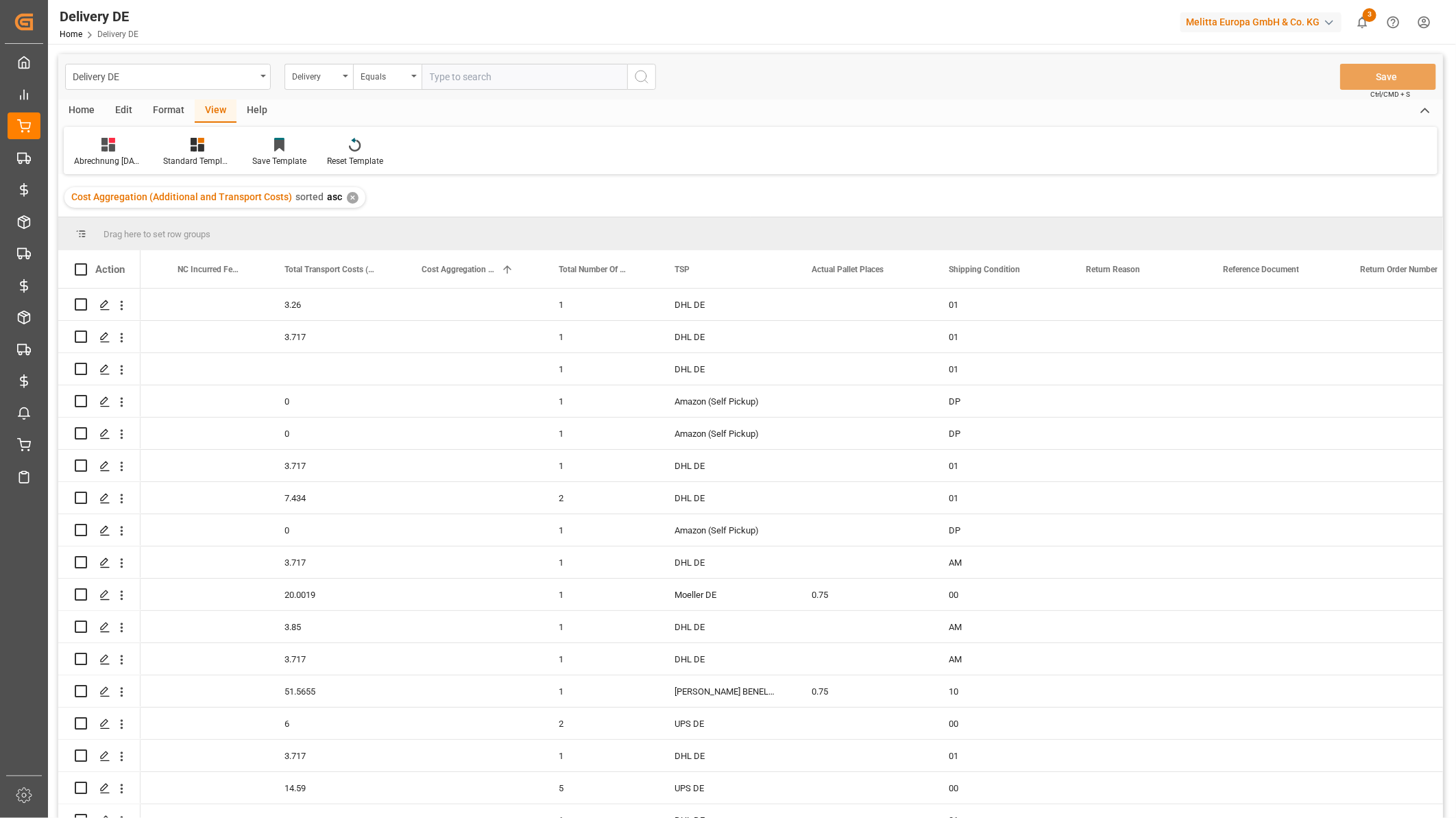
click at [347, 196] on div "✕" at bounding box center [352, 198] width 12 height 12
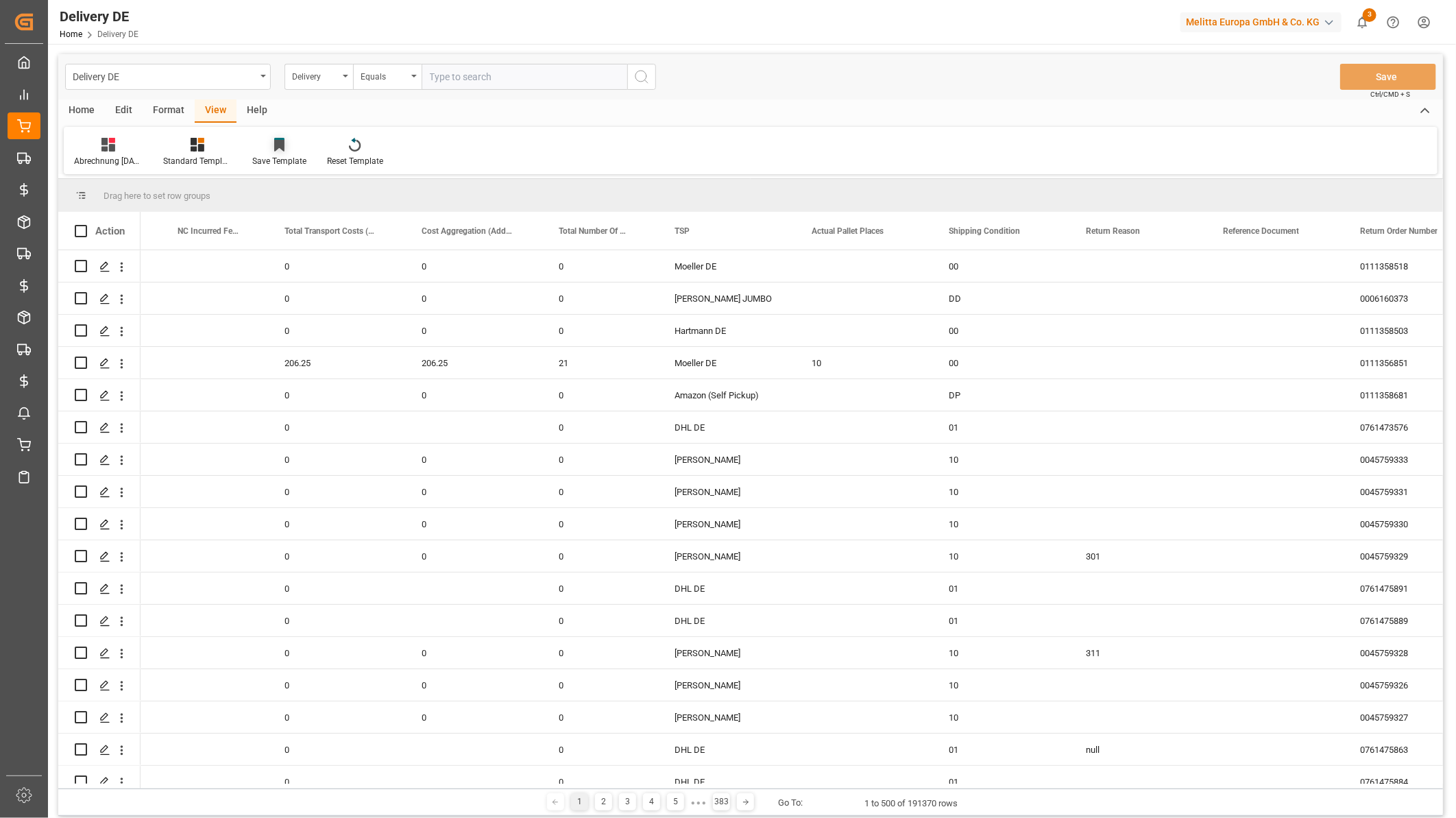
click at [284, 152] on div "Save Template" at bounding box center [279, 153] width 75 height 30
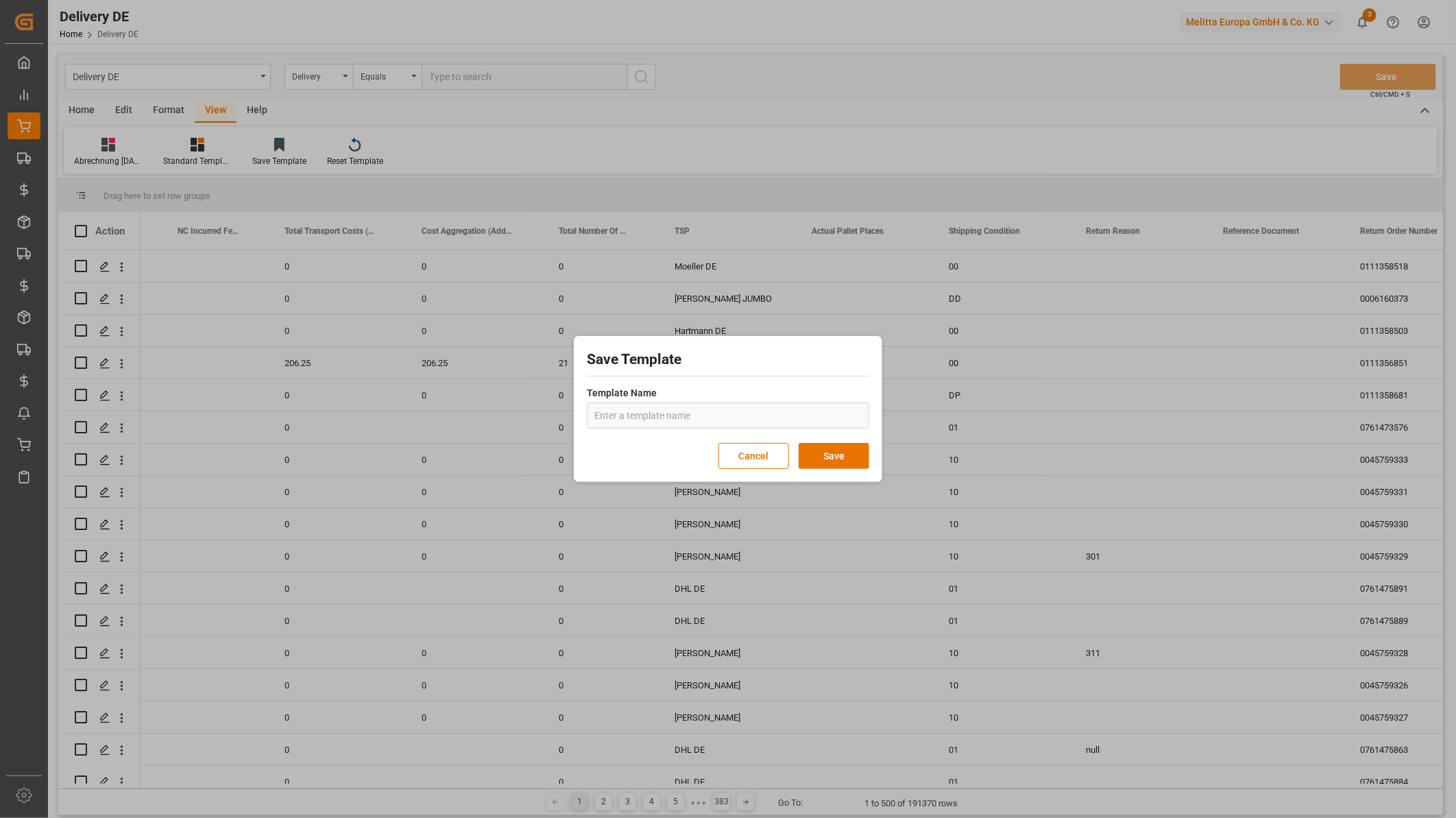
click at [619, 412] on input "text" at bounding box center [728, 415] width 282 height 26
type input "Abrechnung Oktober 25"
click at [826, 453] on button "Save" at bounding box center [834, 455] width 71 height 26
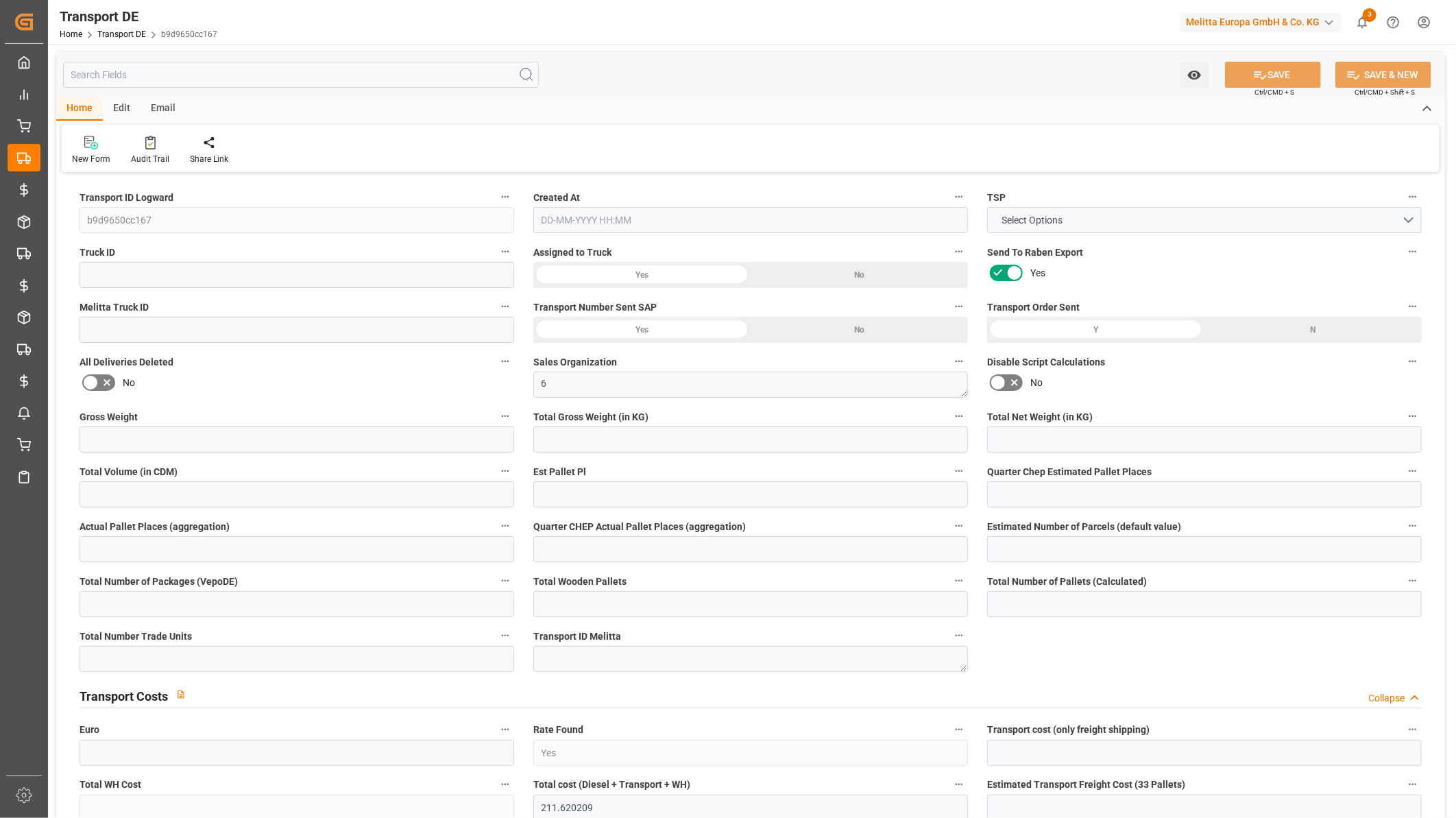
type input "1188"
type input "1084.032"
type input "855.36"
type input "6572.16"
type input "4"
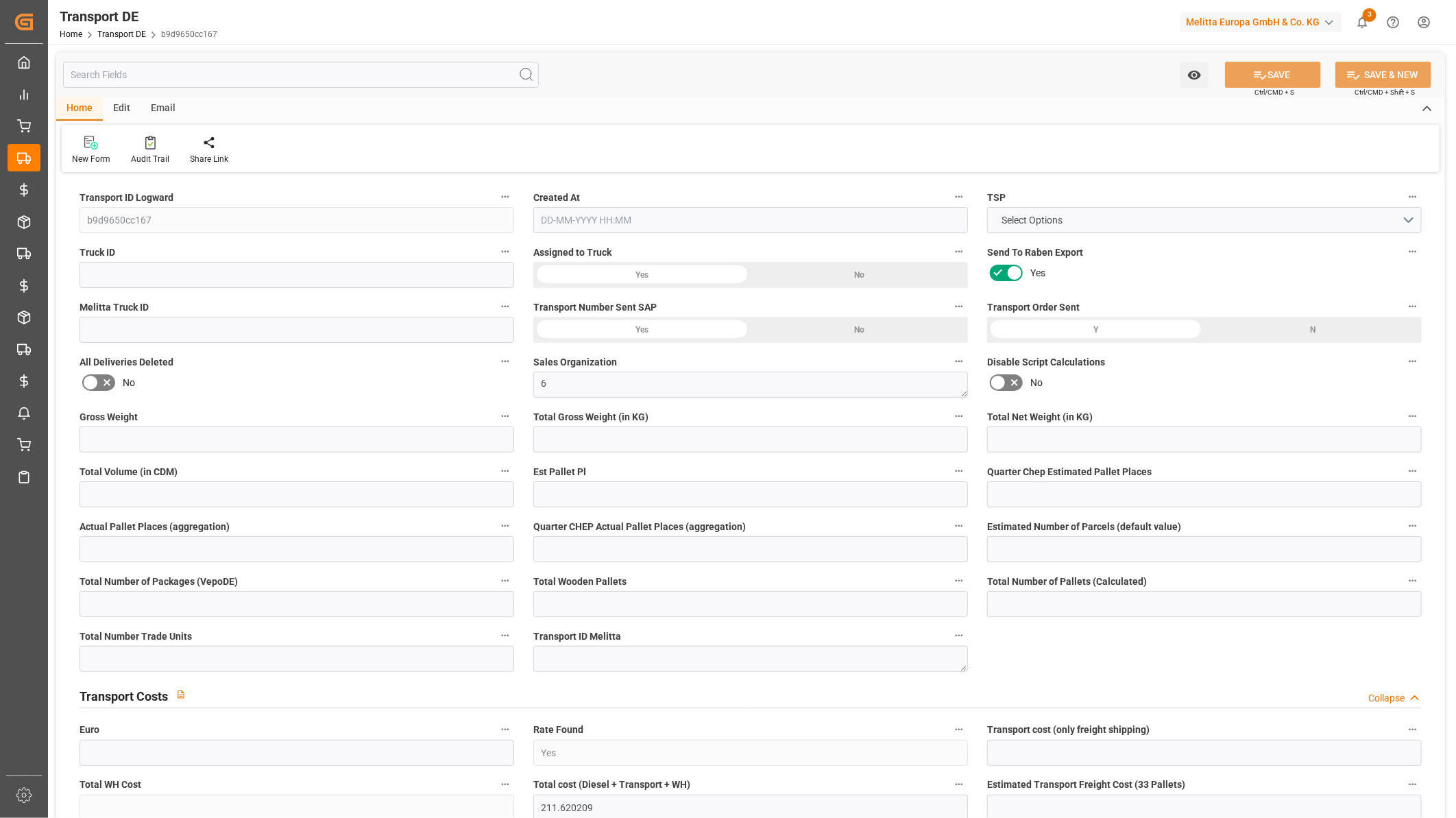
type input "0"
type input "1"
type input "0"
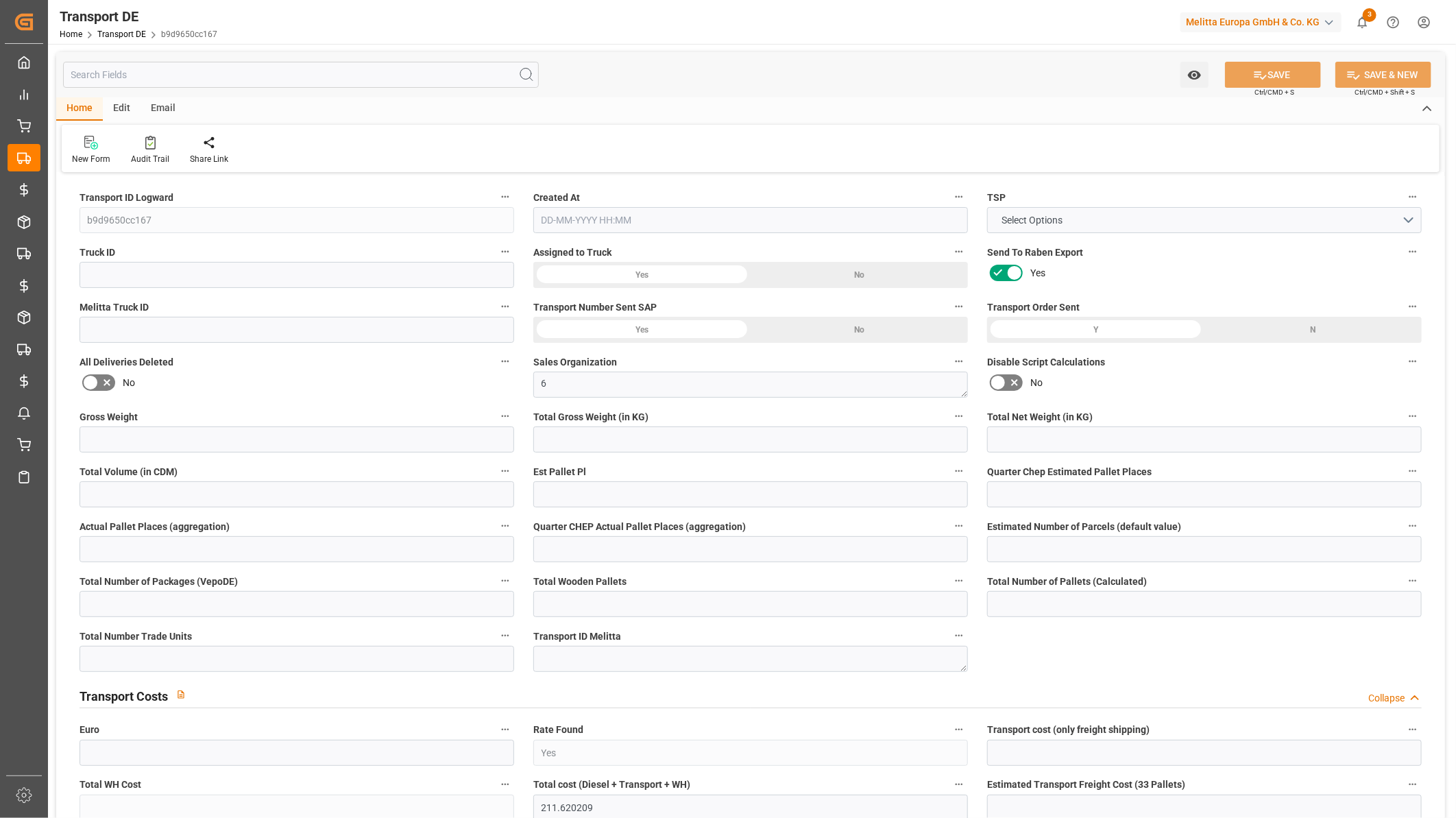
type input "4"
type input "0"
type input "288"
type input "0"
type input "212.21"
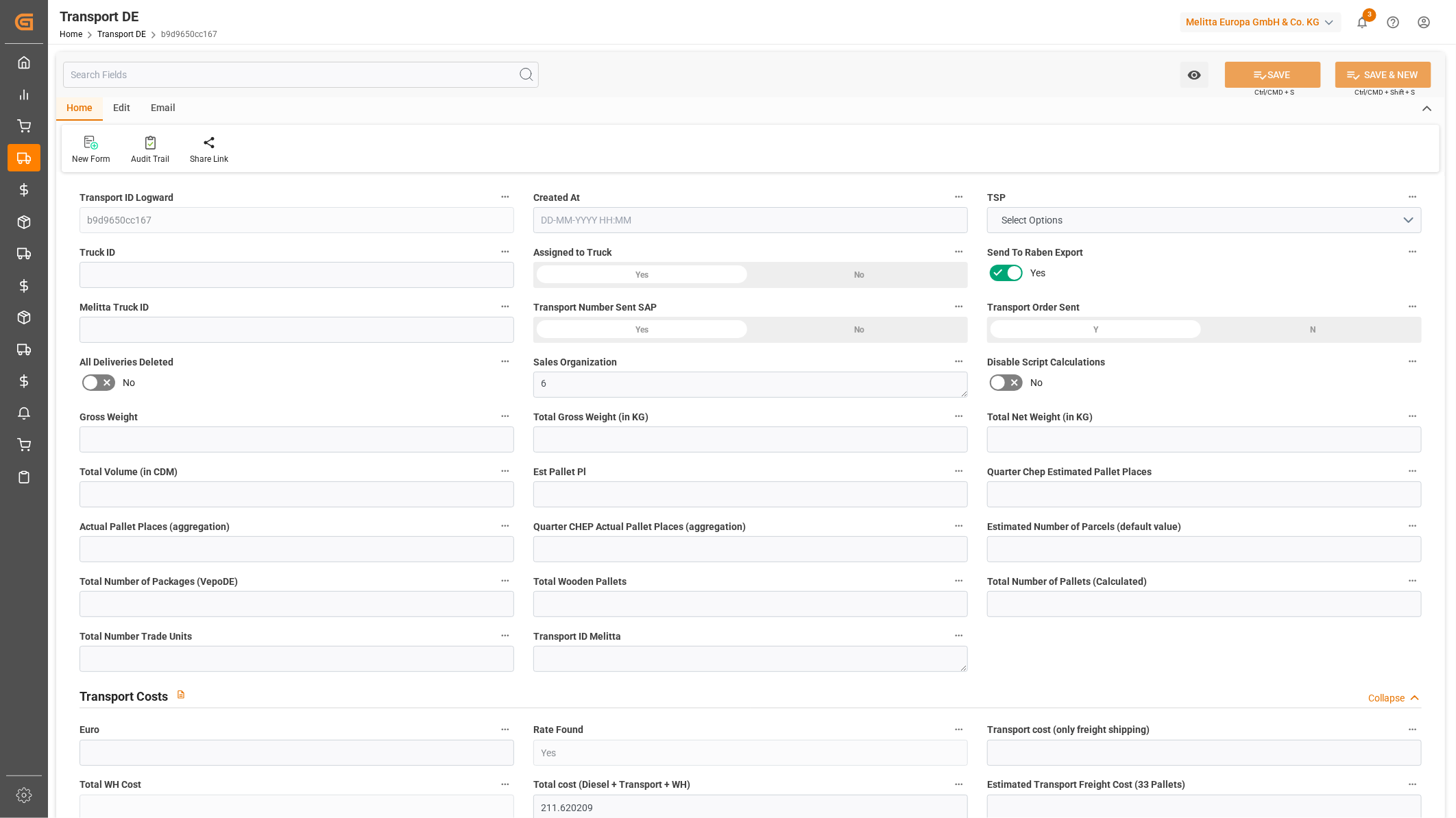
type input "3.039"
type input "212.21"
type input "208.5812"
type input "94"
type input "0"
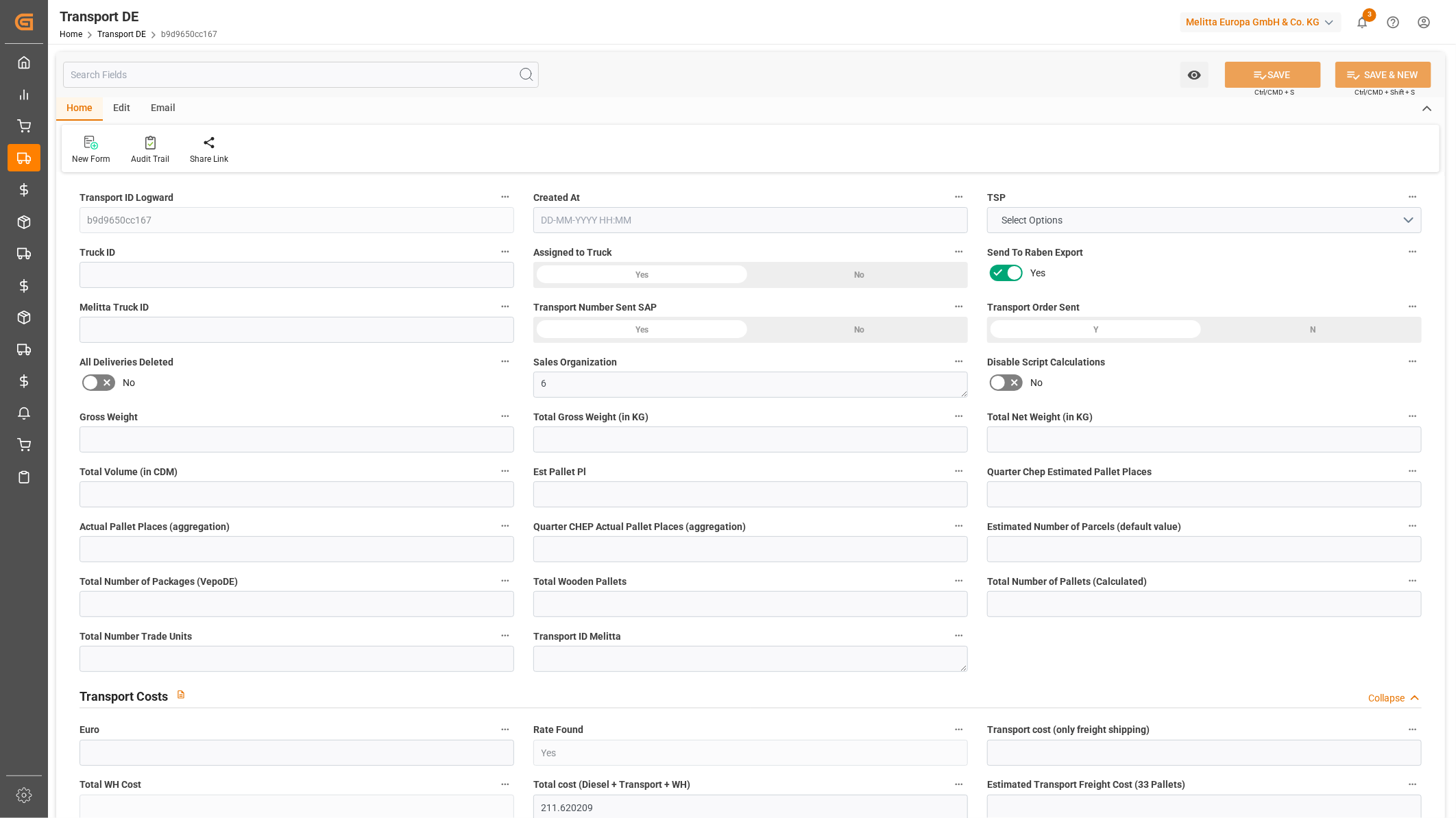
type input "0"
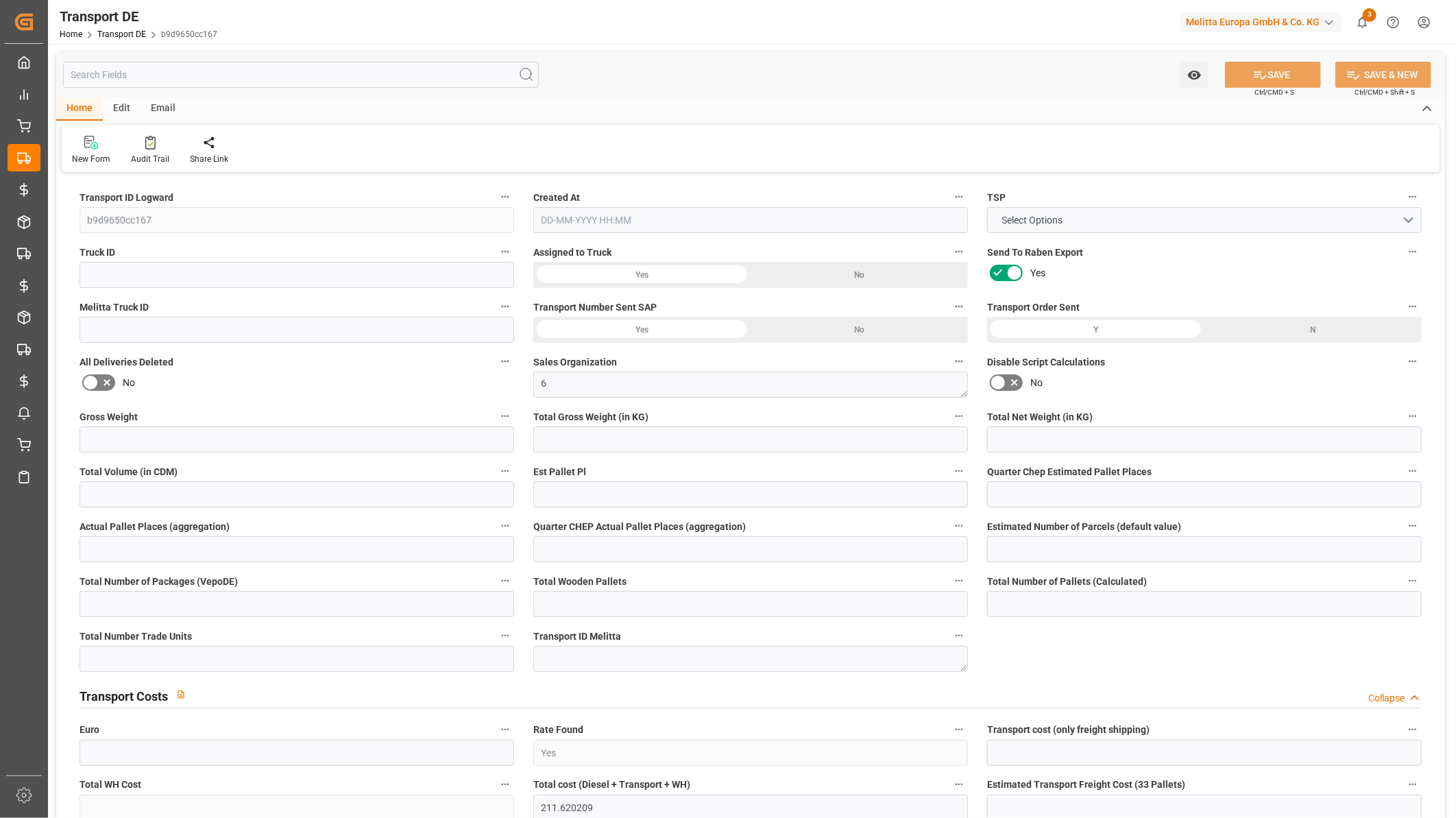
type input "0"
type input "-3.6288"
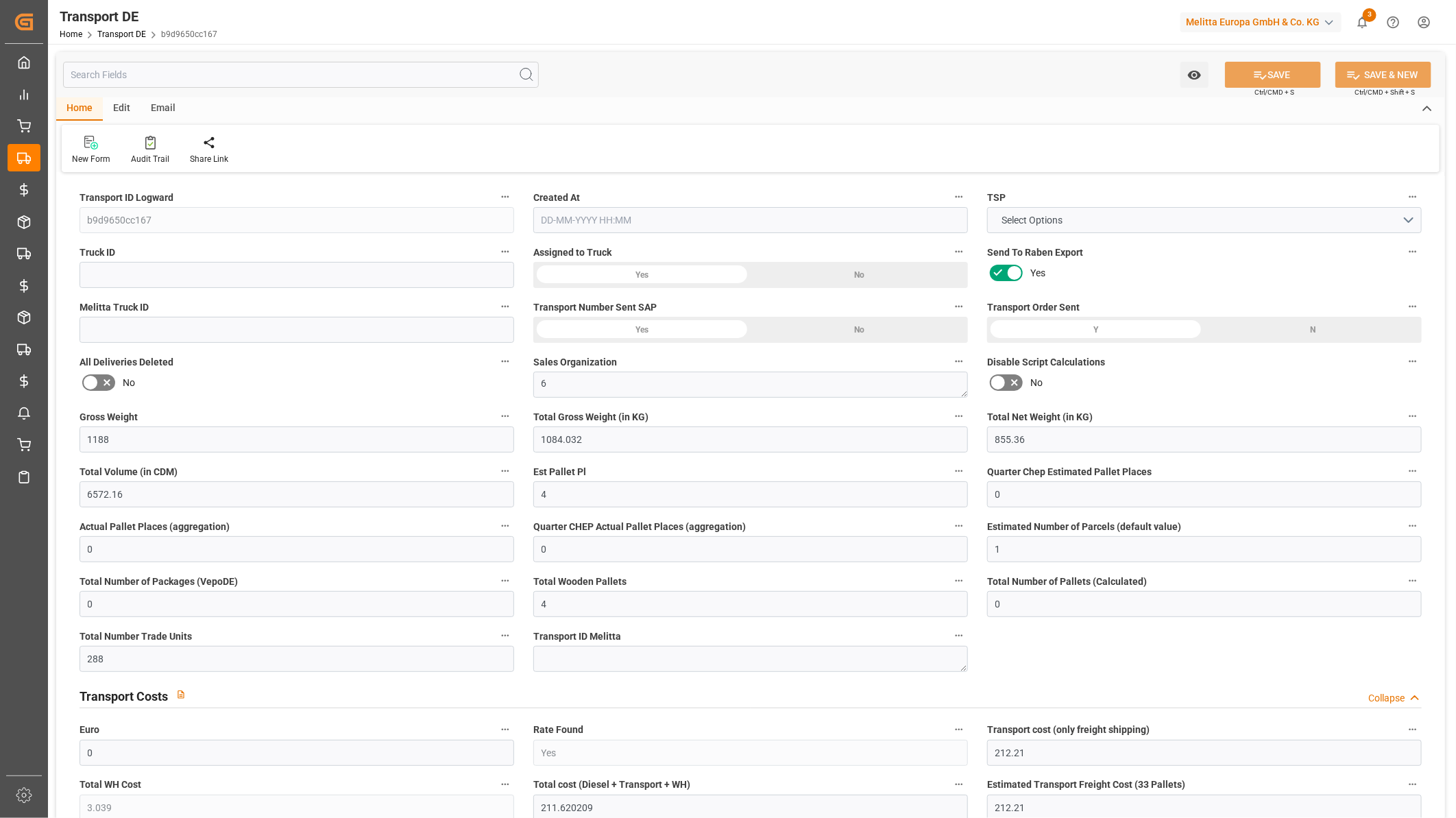
type input "0"
type input "1084.032"
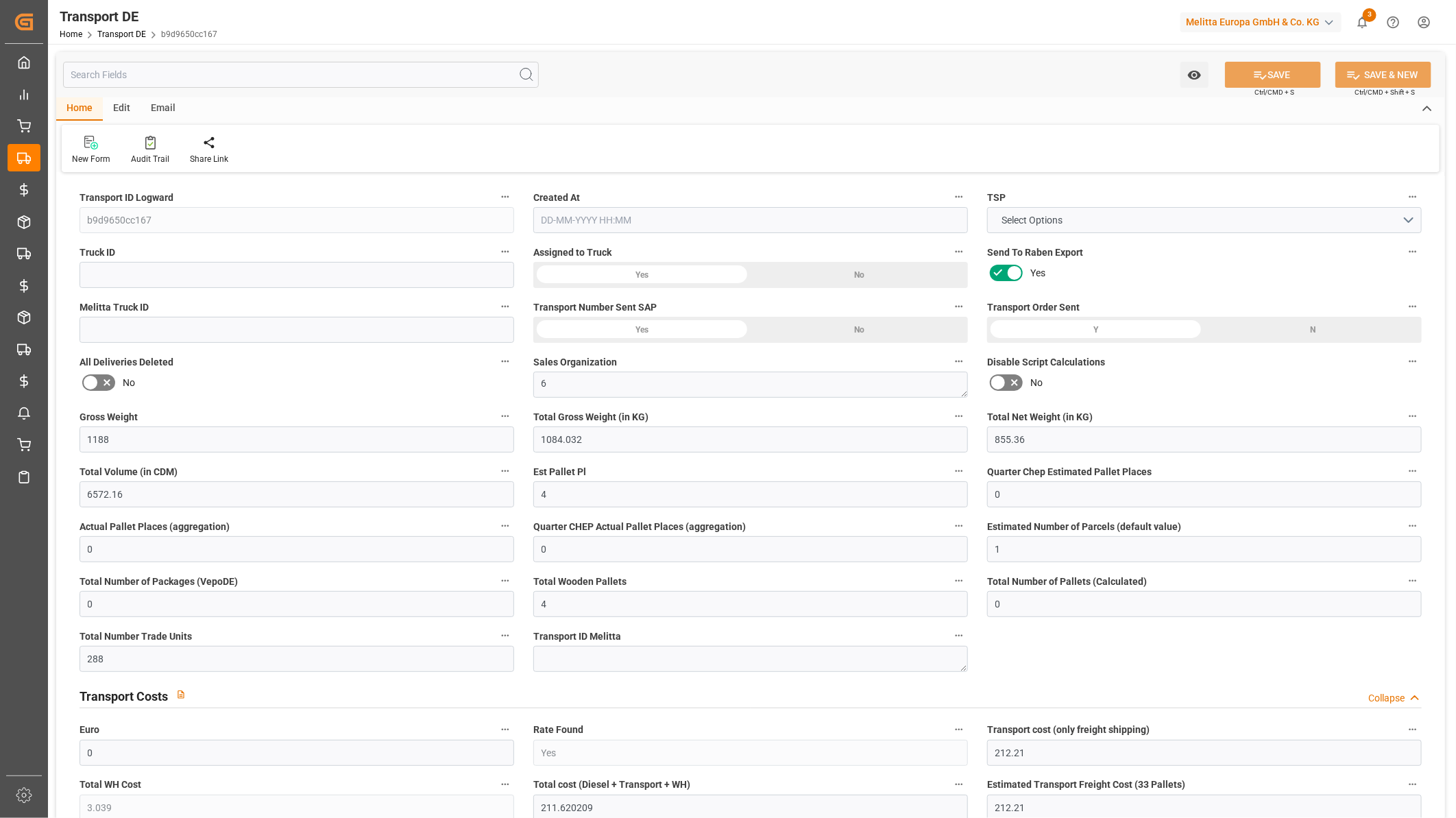
type input "4710.8598"
type input "21"
type input "35"
type input "4"
type input "0"
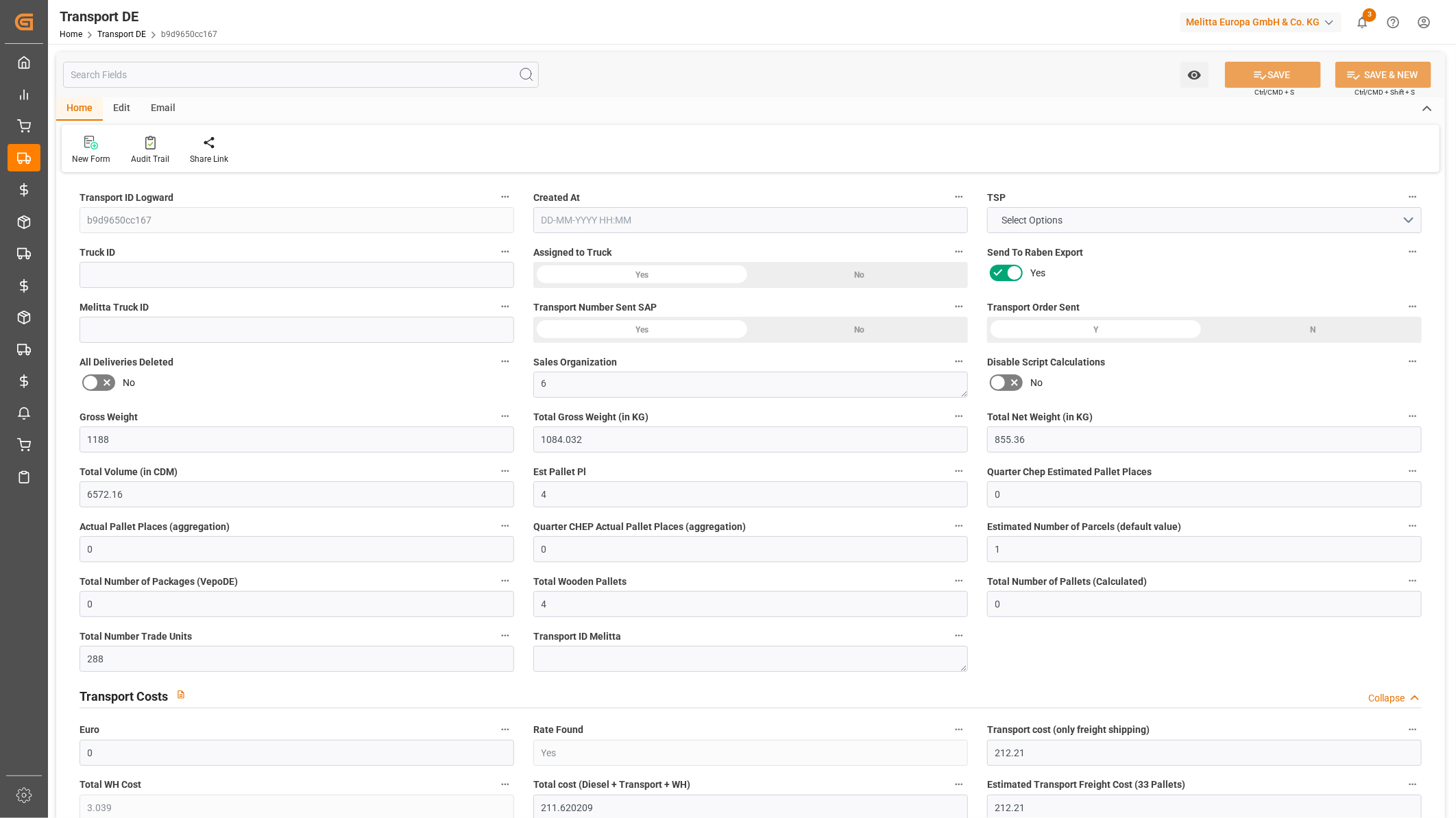
type input "0"
type input "1"
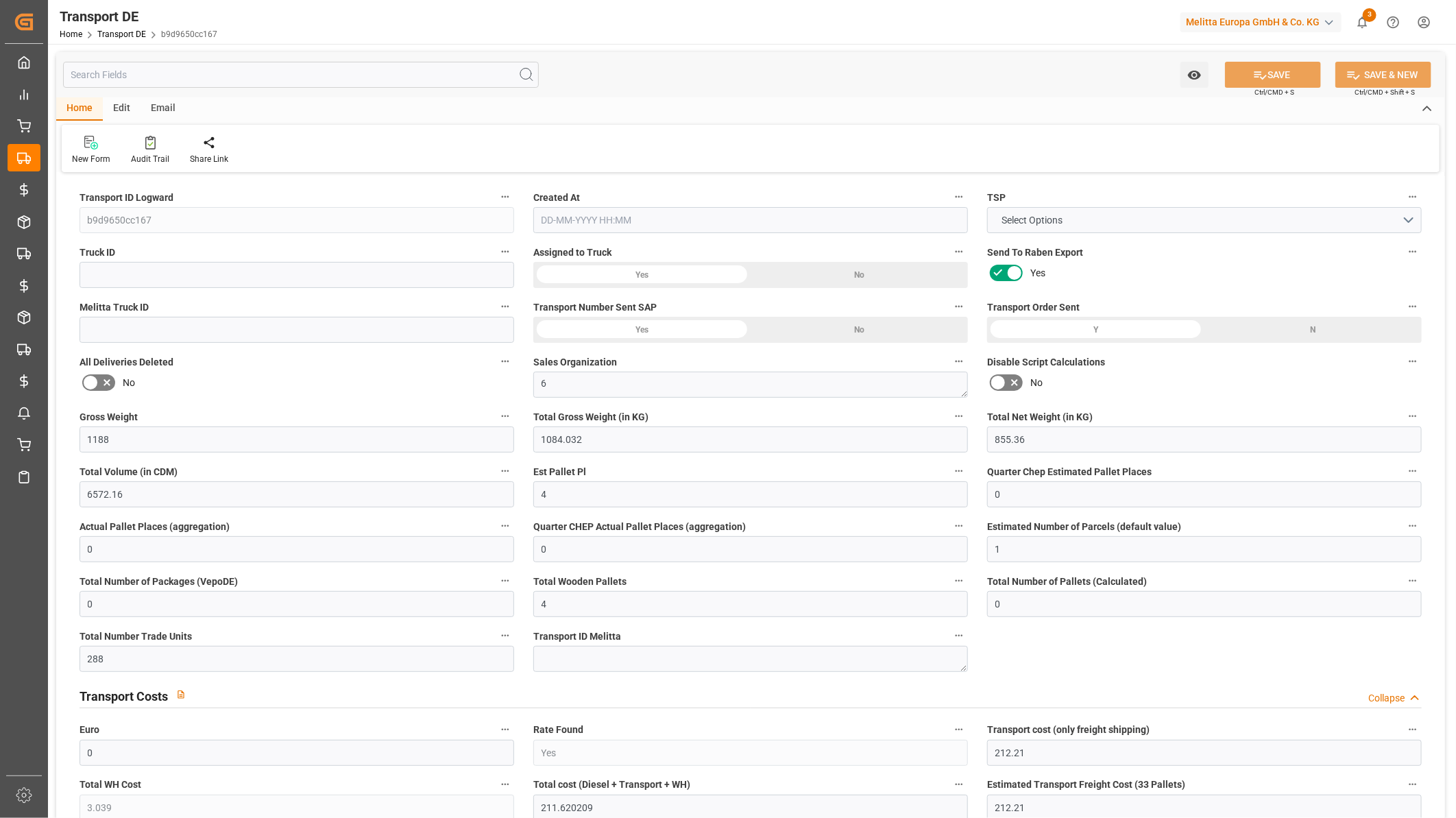
type input "0"
type input "288"
type input "211.6202"
type input "208.5812"
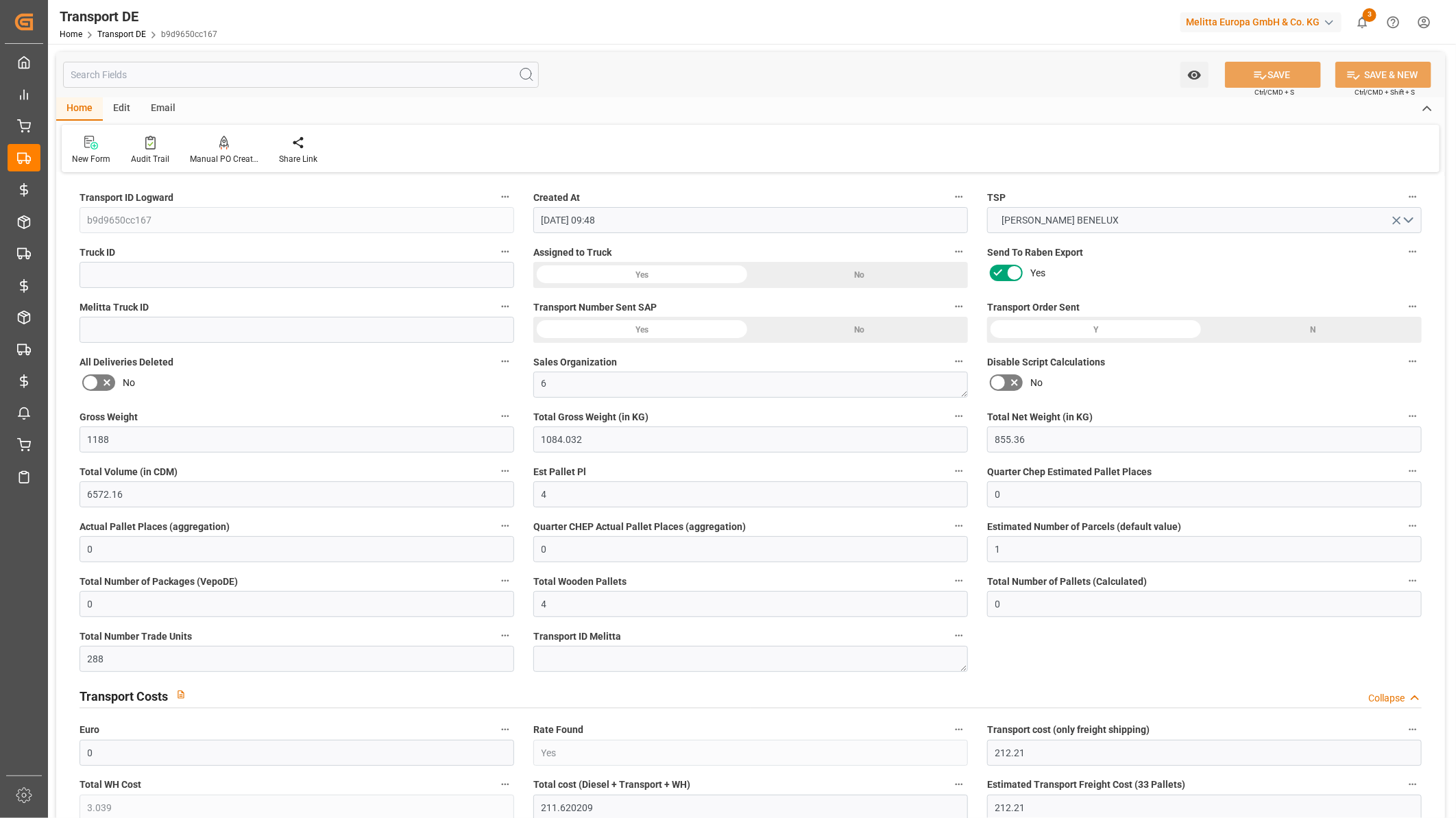
type input "[DATE] 09:48"
type input "[DATE]"
type input "4709.199"
type input "3731.725"
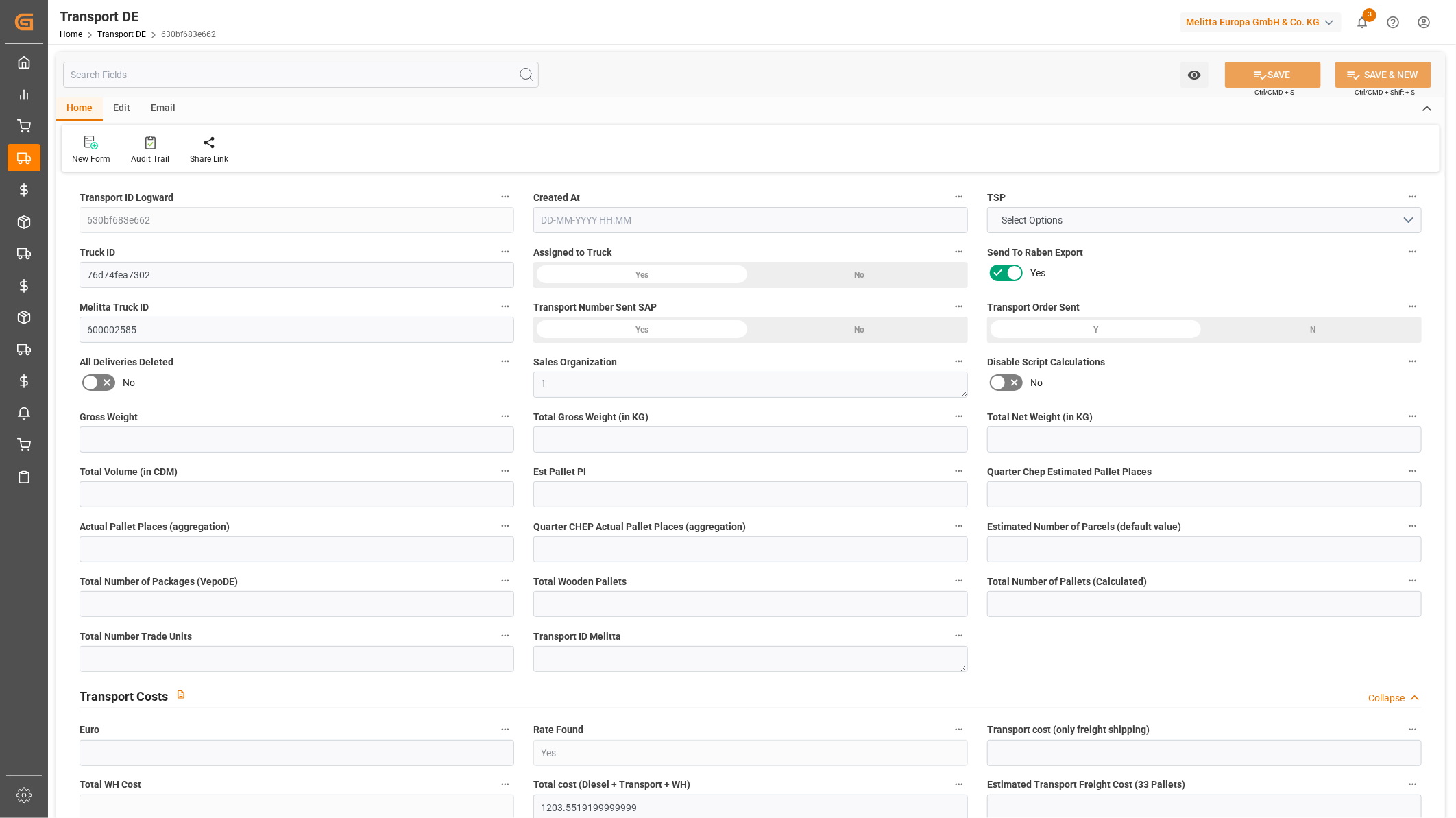
type input "2901.713"
type input "39437.407"
type input "29"
type input "0"
type input "39"
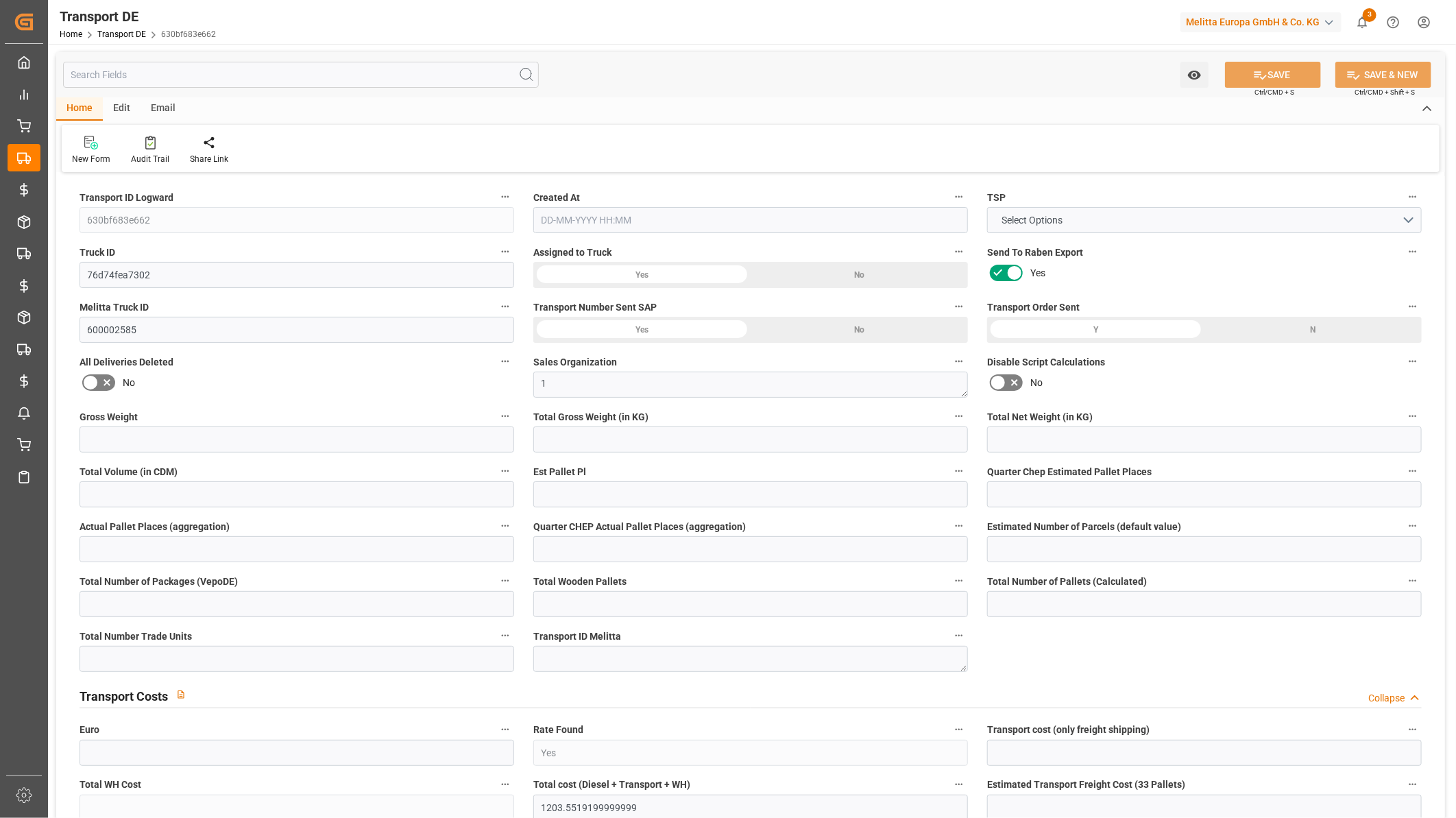
type input "0"
type input "1"
type input "39"
type input "36"
type input "3"
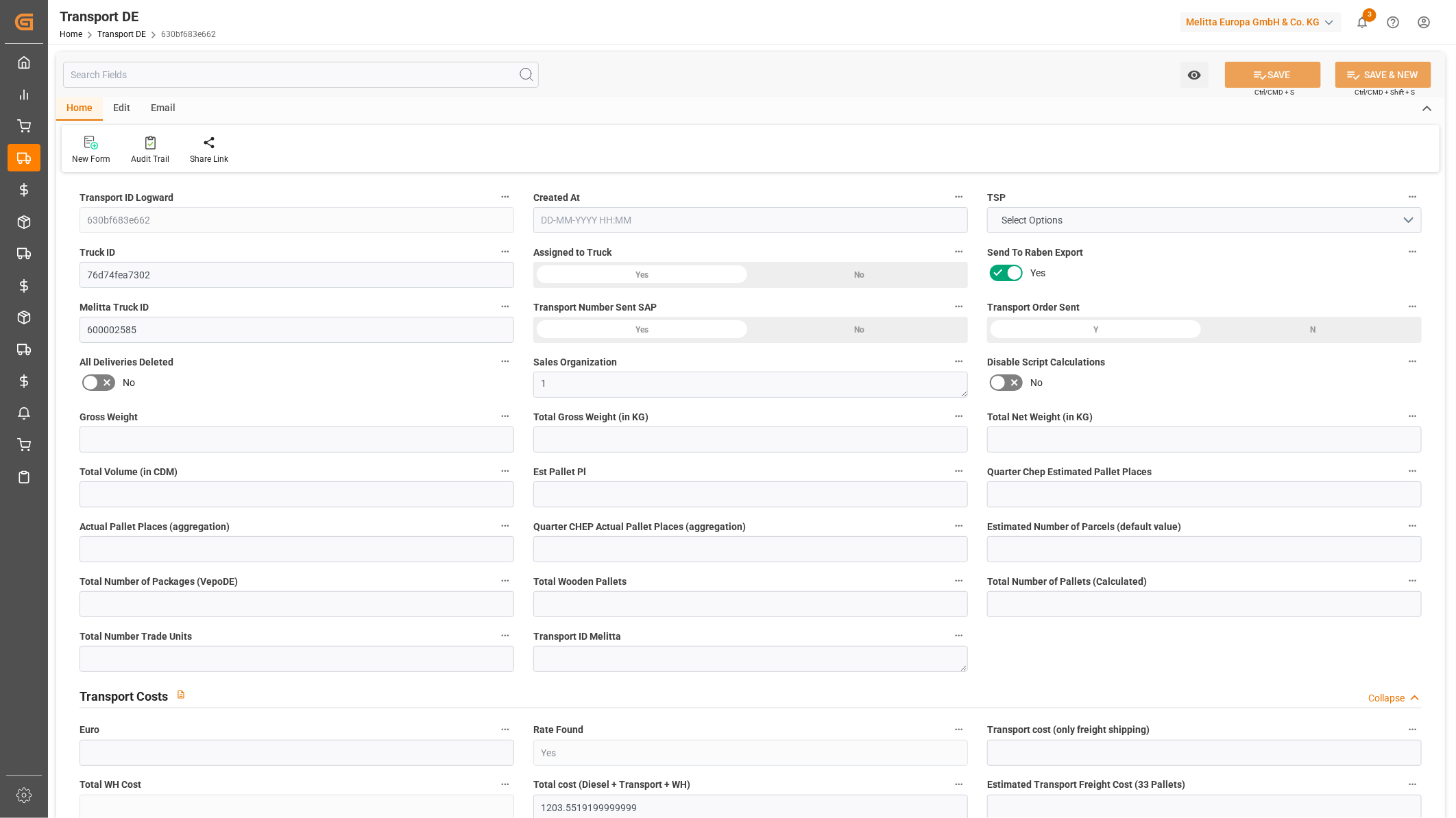
type input "3769"
type input "0"
type input "838.3"
type input "380.006"
type input "838.3"
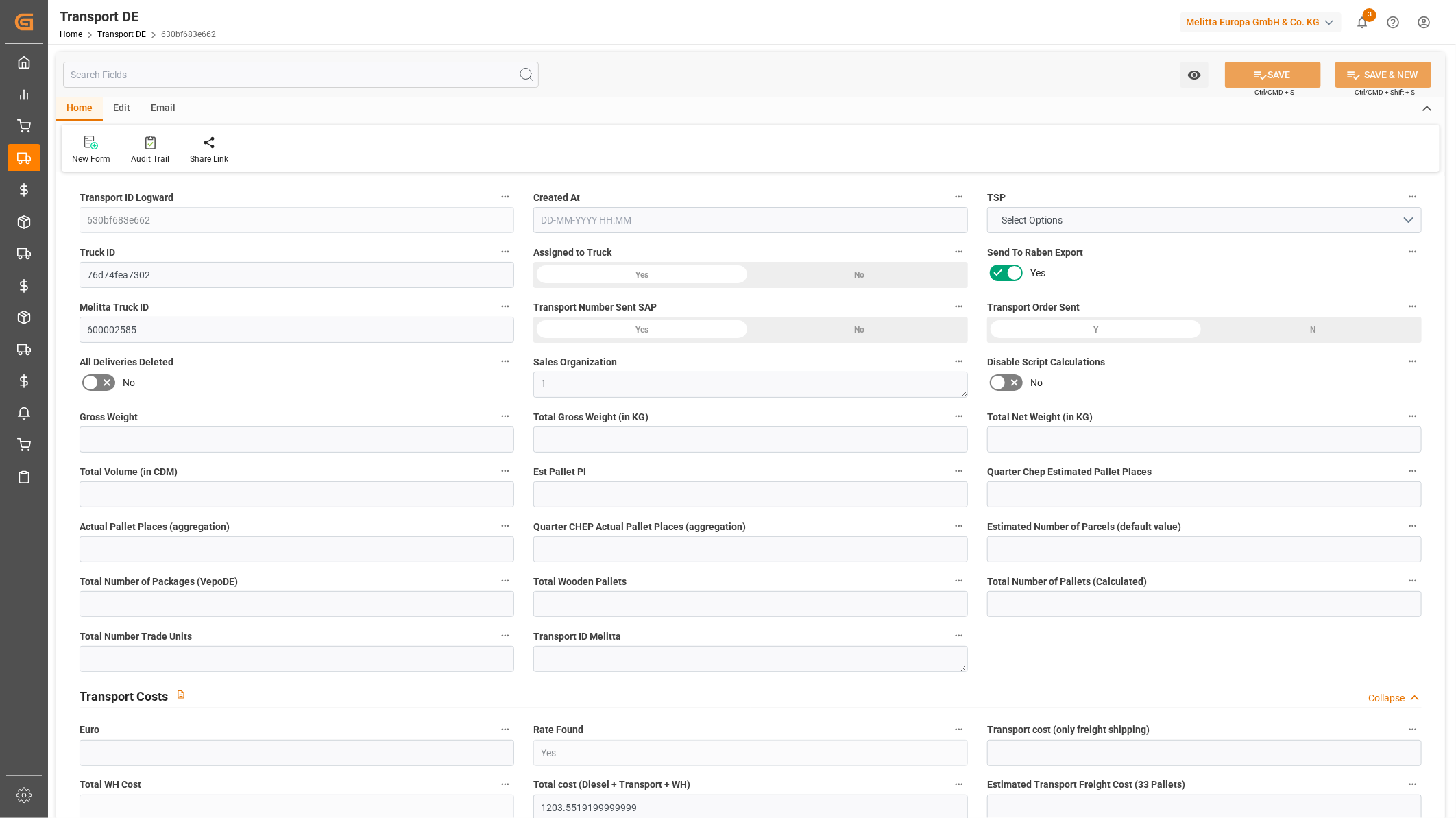
type input "823.5459"
type input "59"
type input "39"
type input "0"
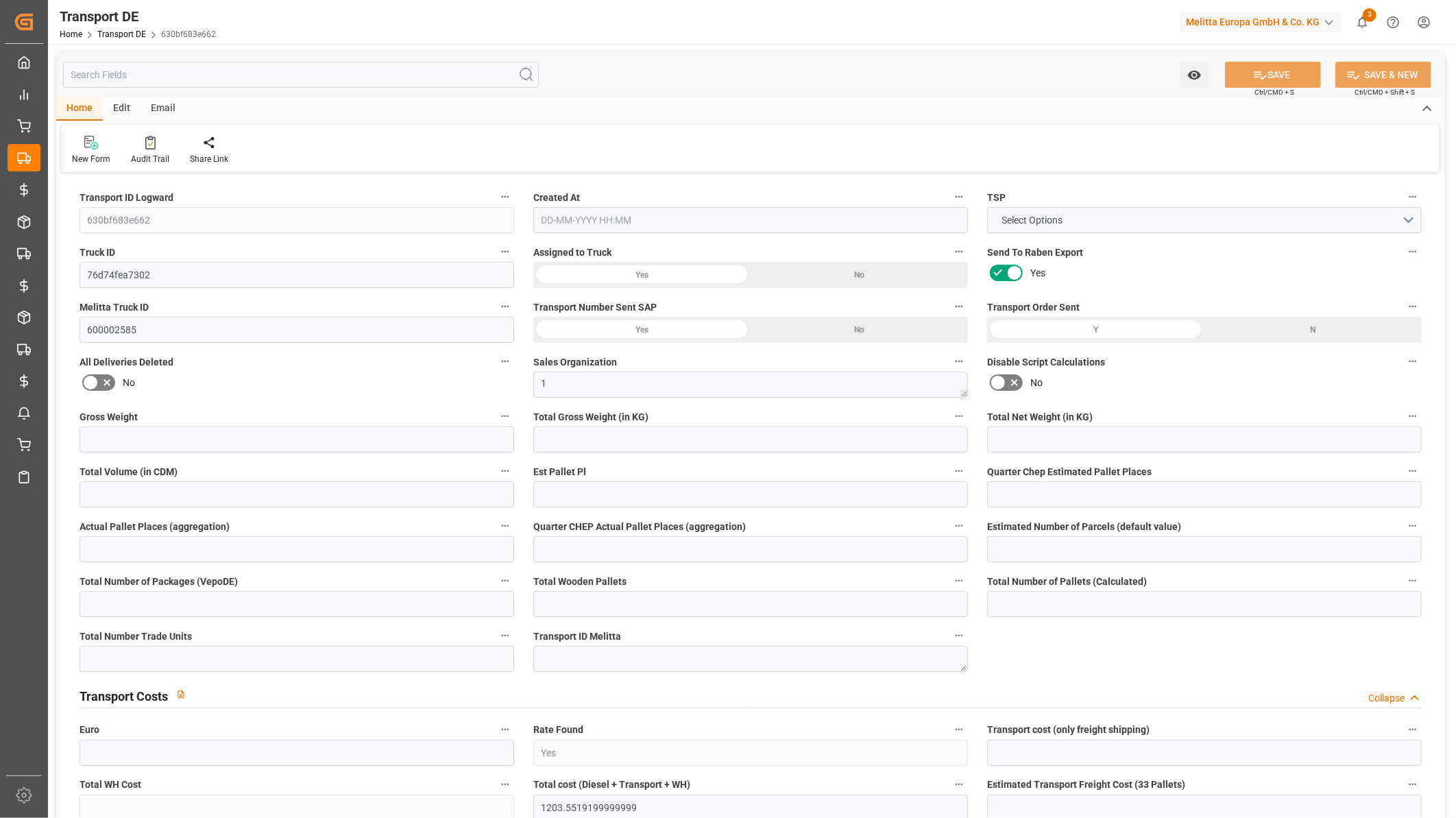
type input "0"
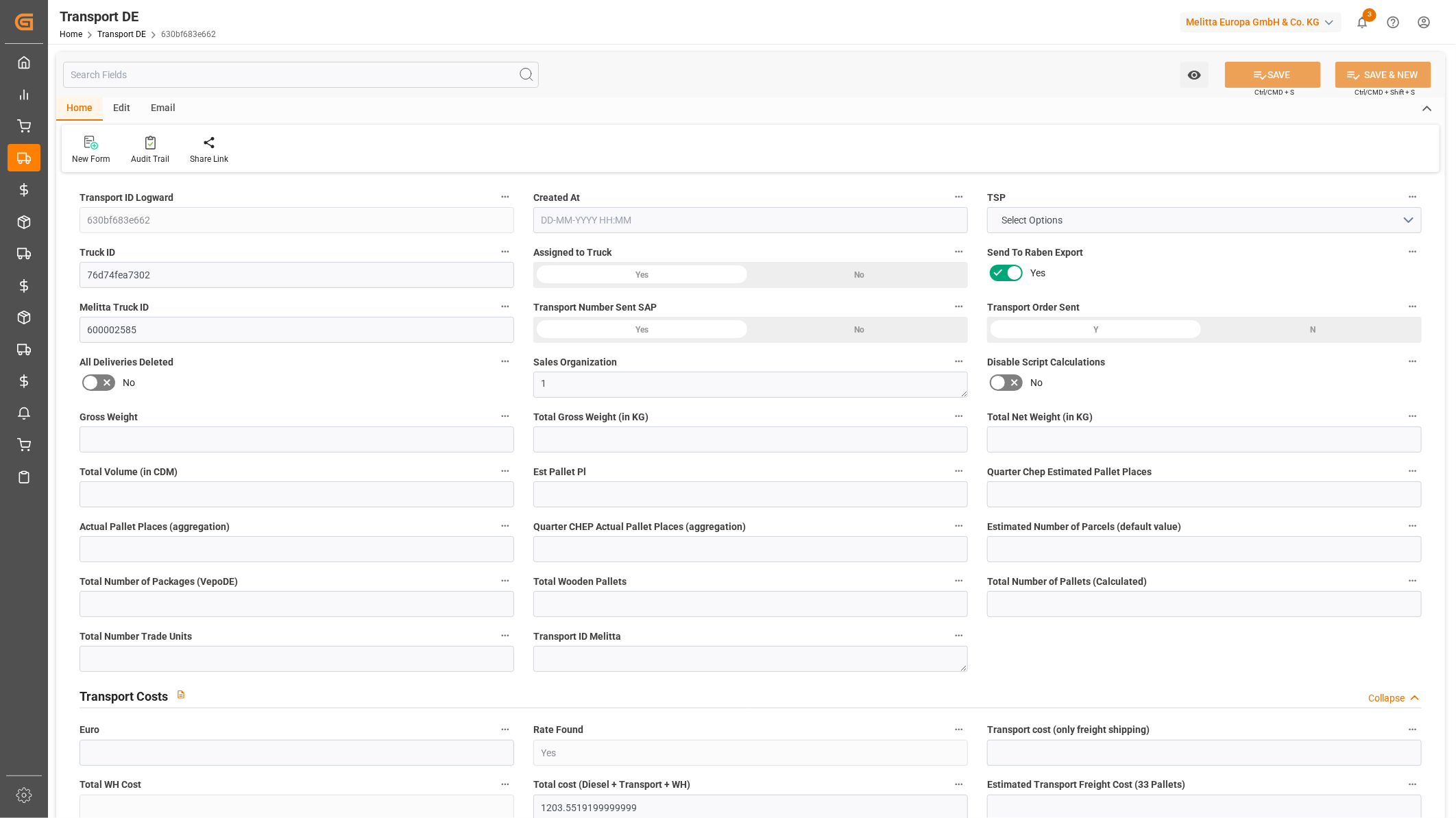
type input "0"
type input "-14.7541"
type input "805"
type input "0"
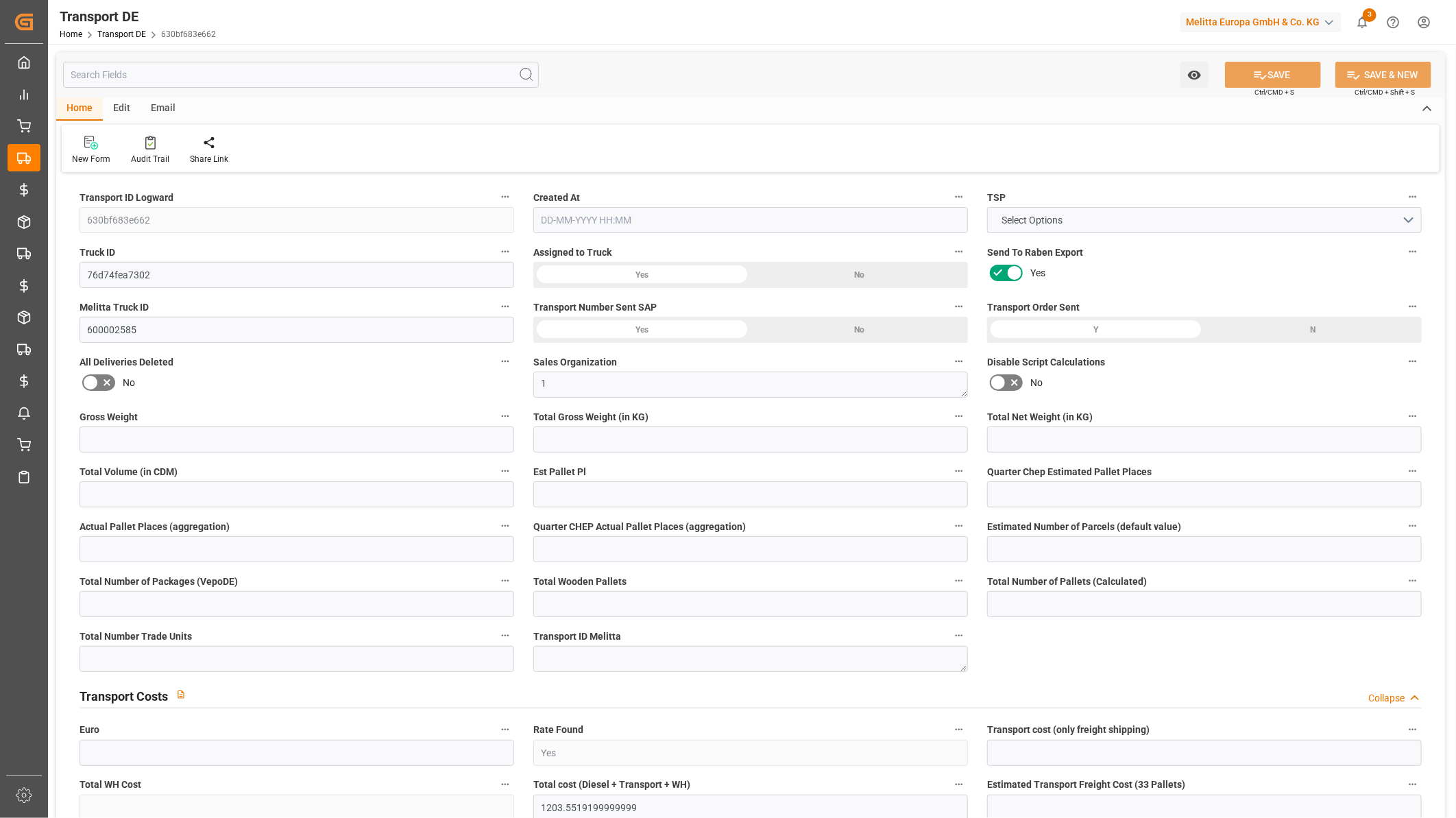
type input "3731.725"
type input "21"
type input "100"
type input "0"
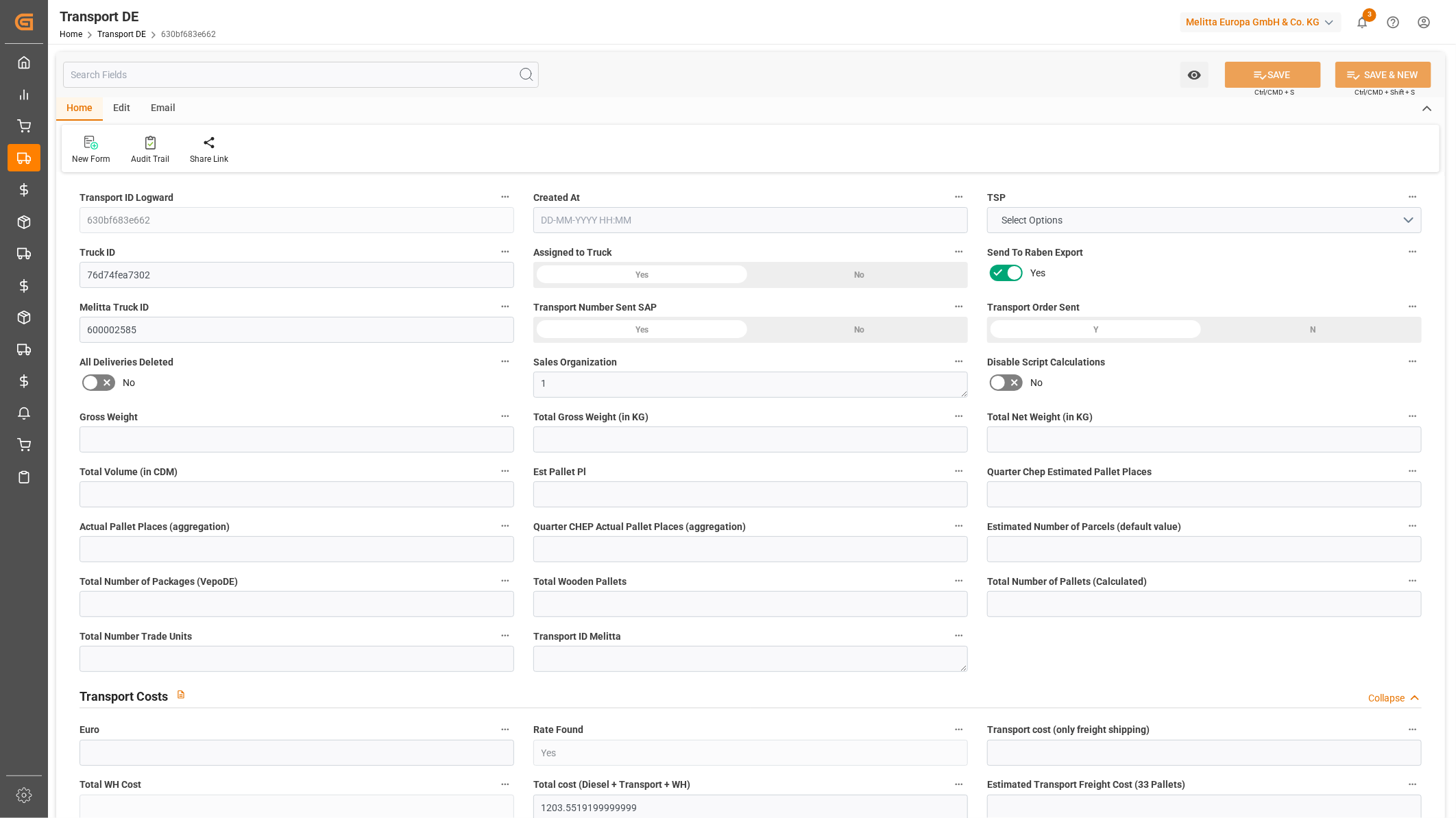
type input "16"
type input "15"
type input "0"
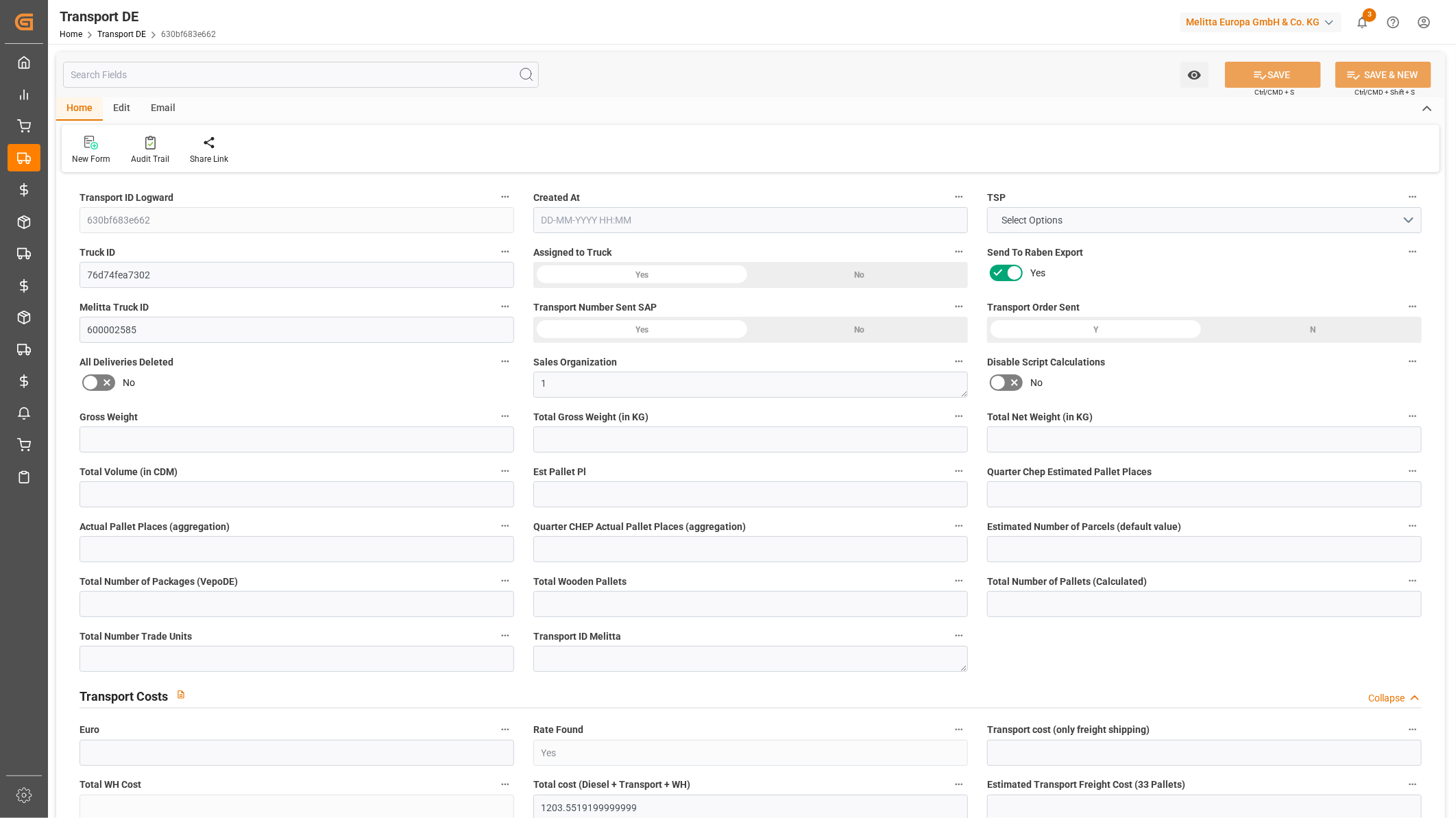
type input "1"
type input "5"
type input "0"
type input "3961"
type input "2008.5519"
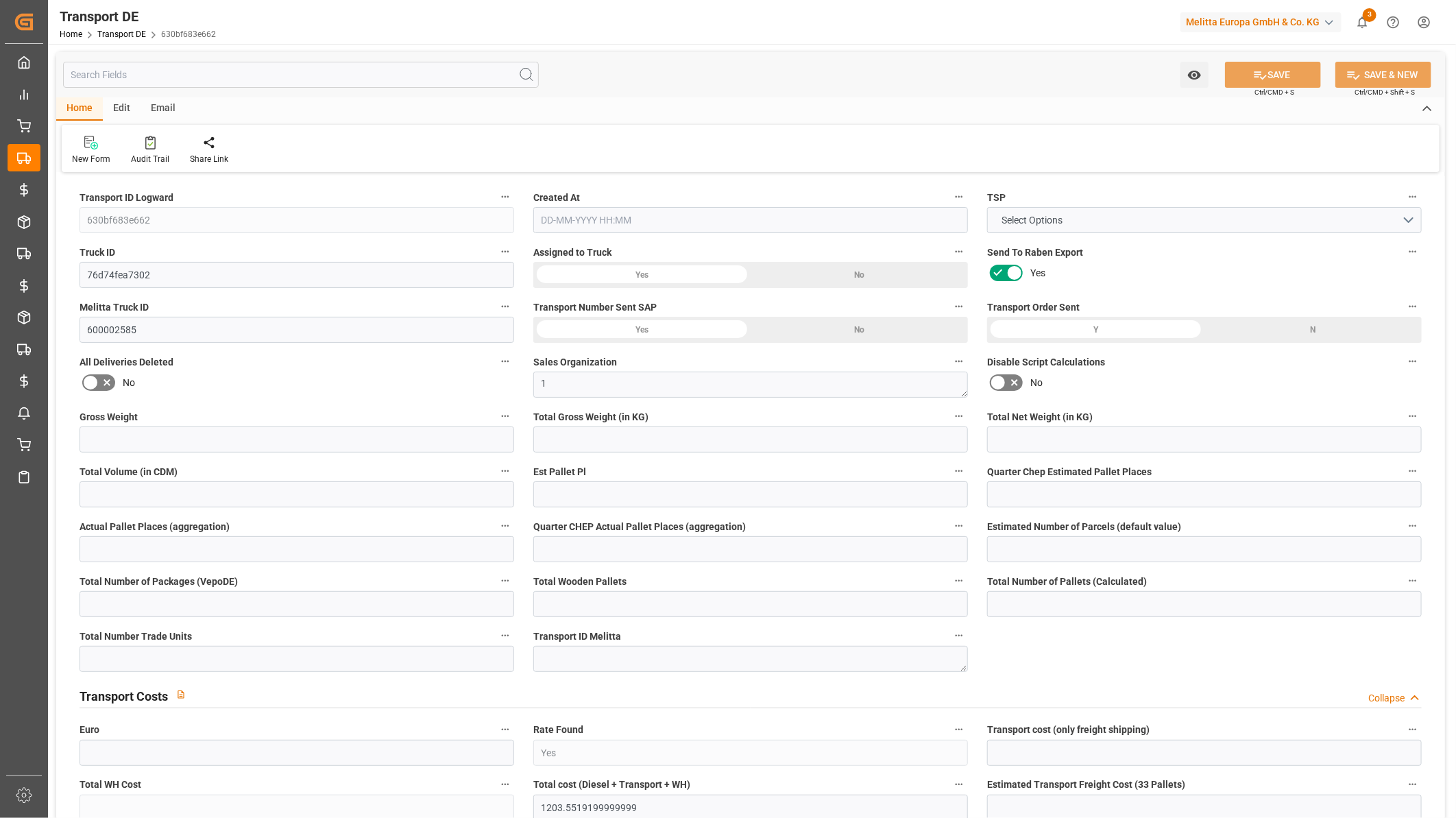
type input "1628.5459"
type input "15-09-2025 10:48"
type input "16-09-2025"
type input "19-09-2025"
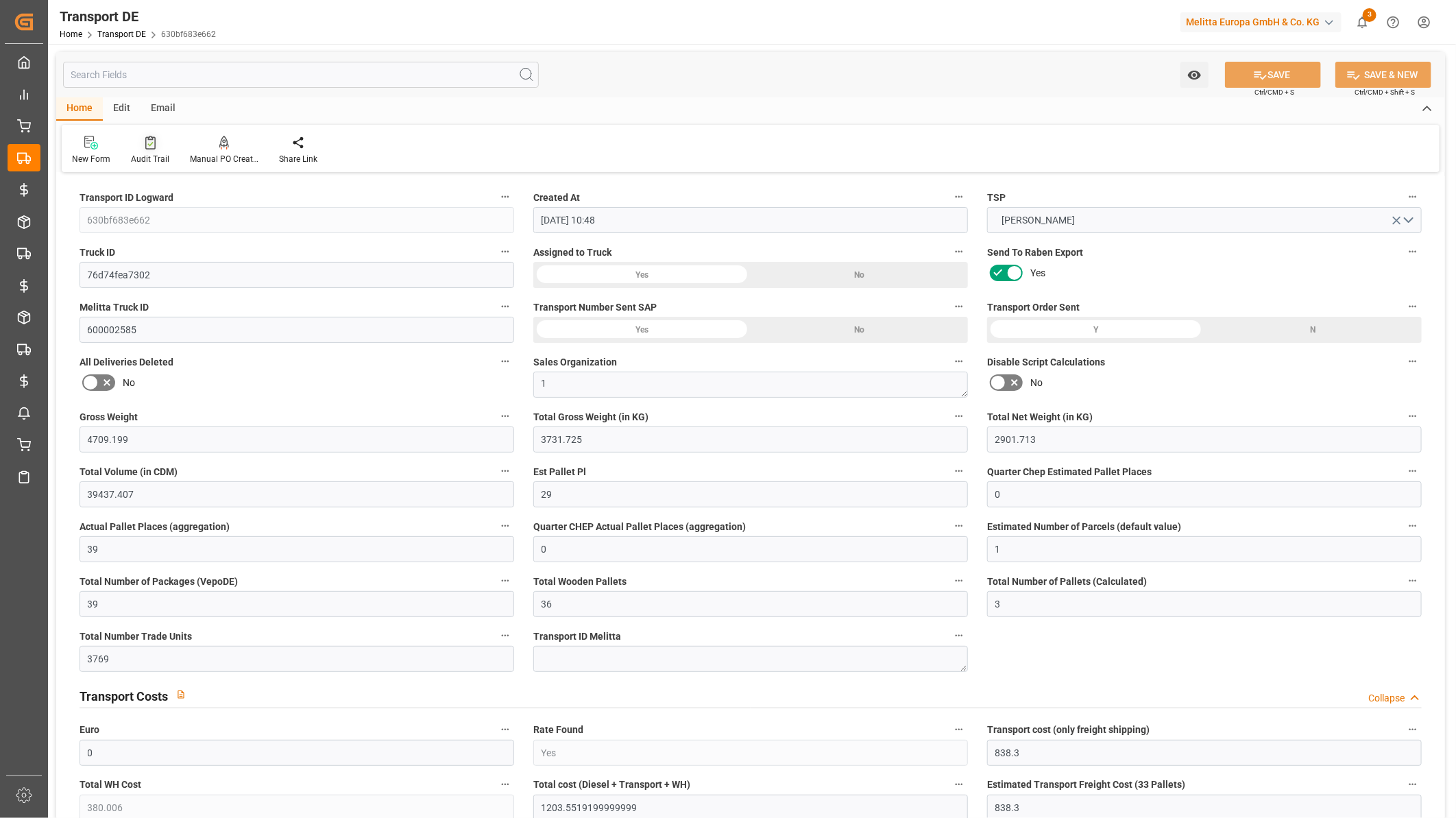
click at [138, 145] on div at bounding box center [150, 142] width 39 height 14
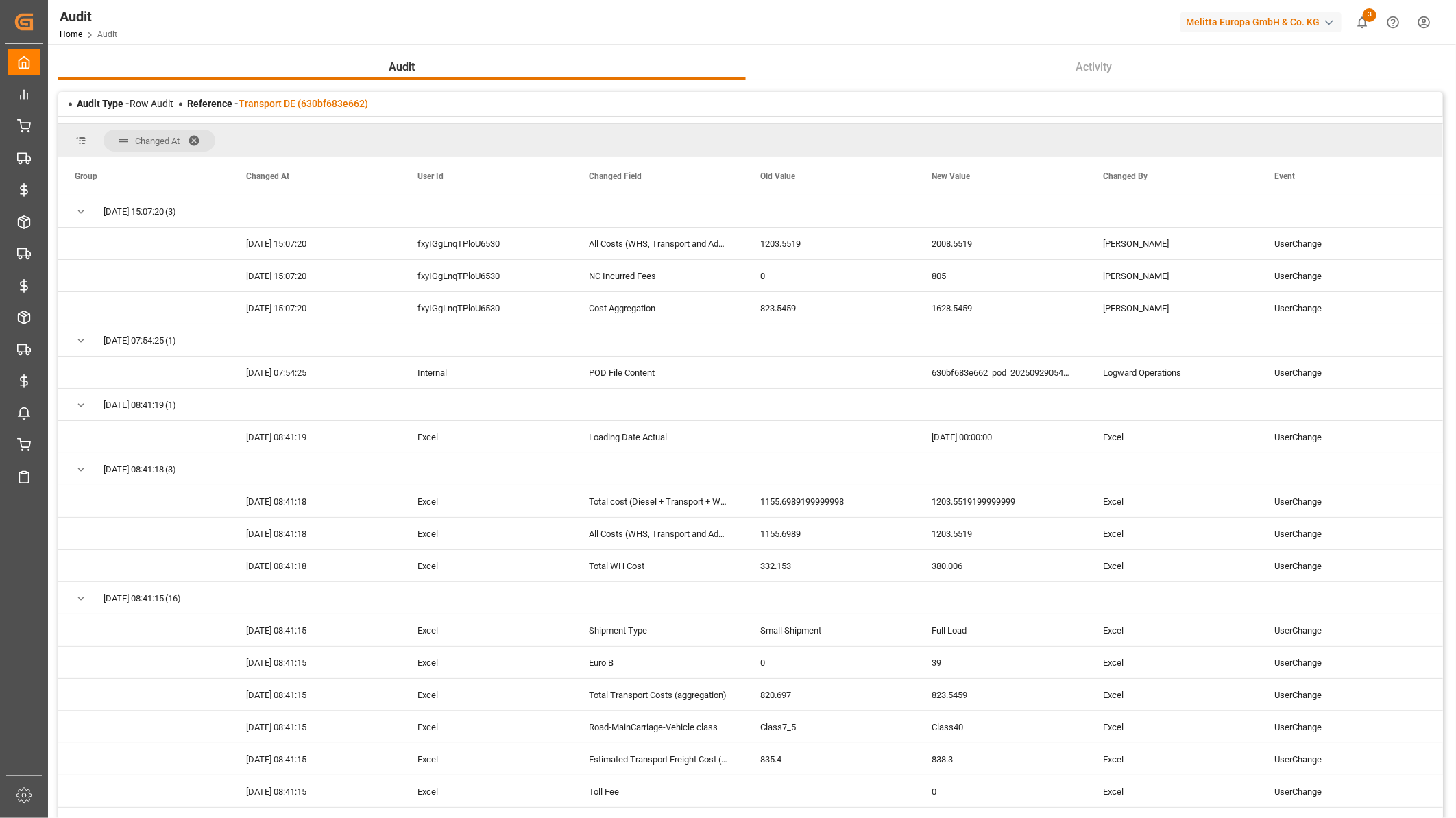
click at [324, 104] on link "Transport DE (630bf683e662)" at bounding box center [304, 103] width 130 height 11
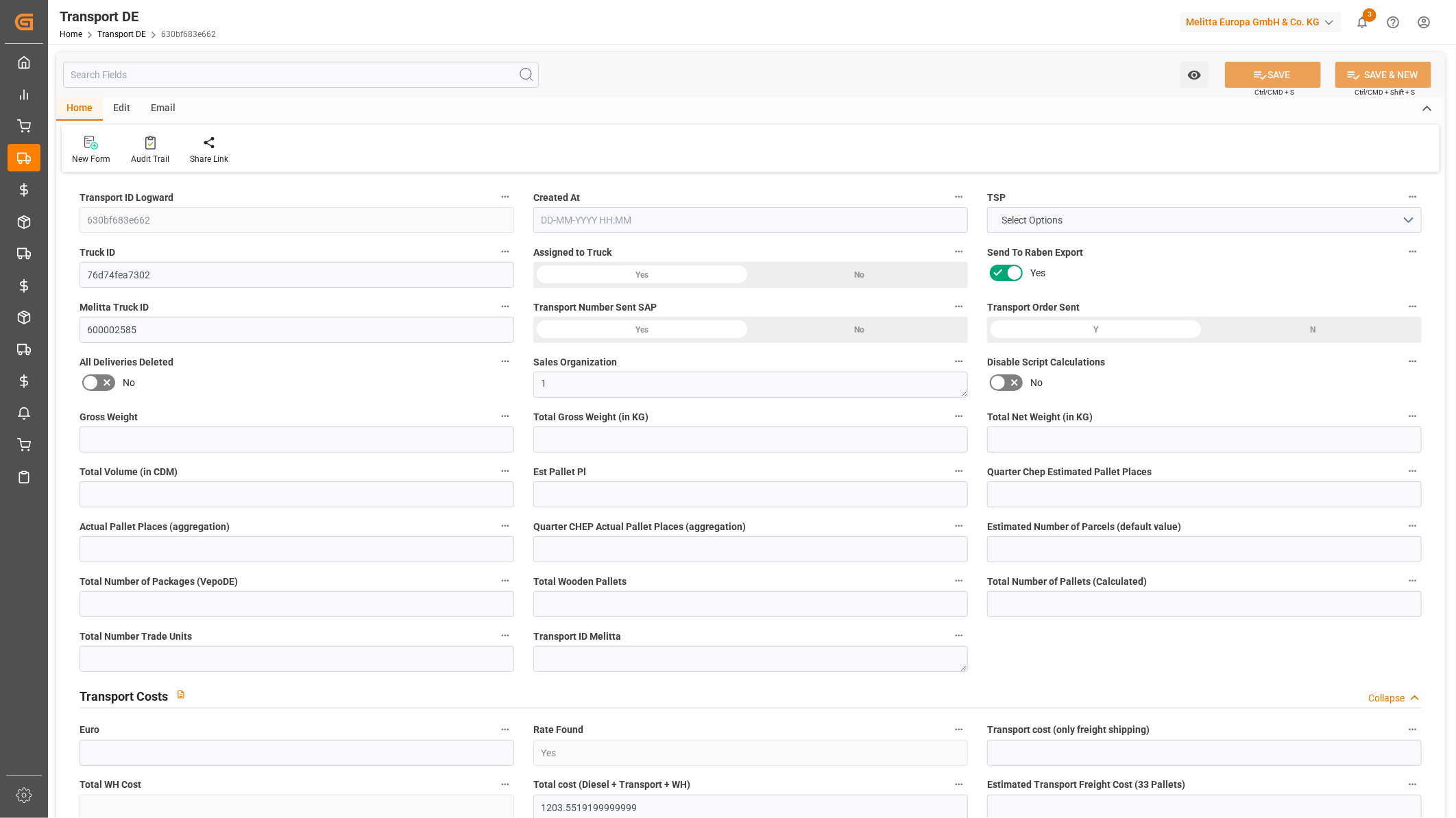
type input "4709.199"
type input "3731.725"
type input "2901.713"
type input "39437.407"
type input "29"
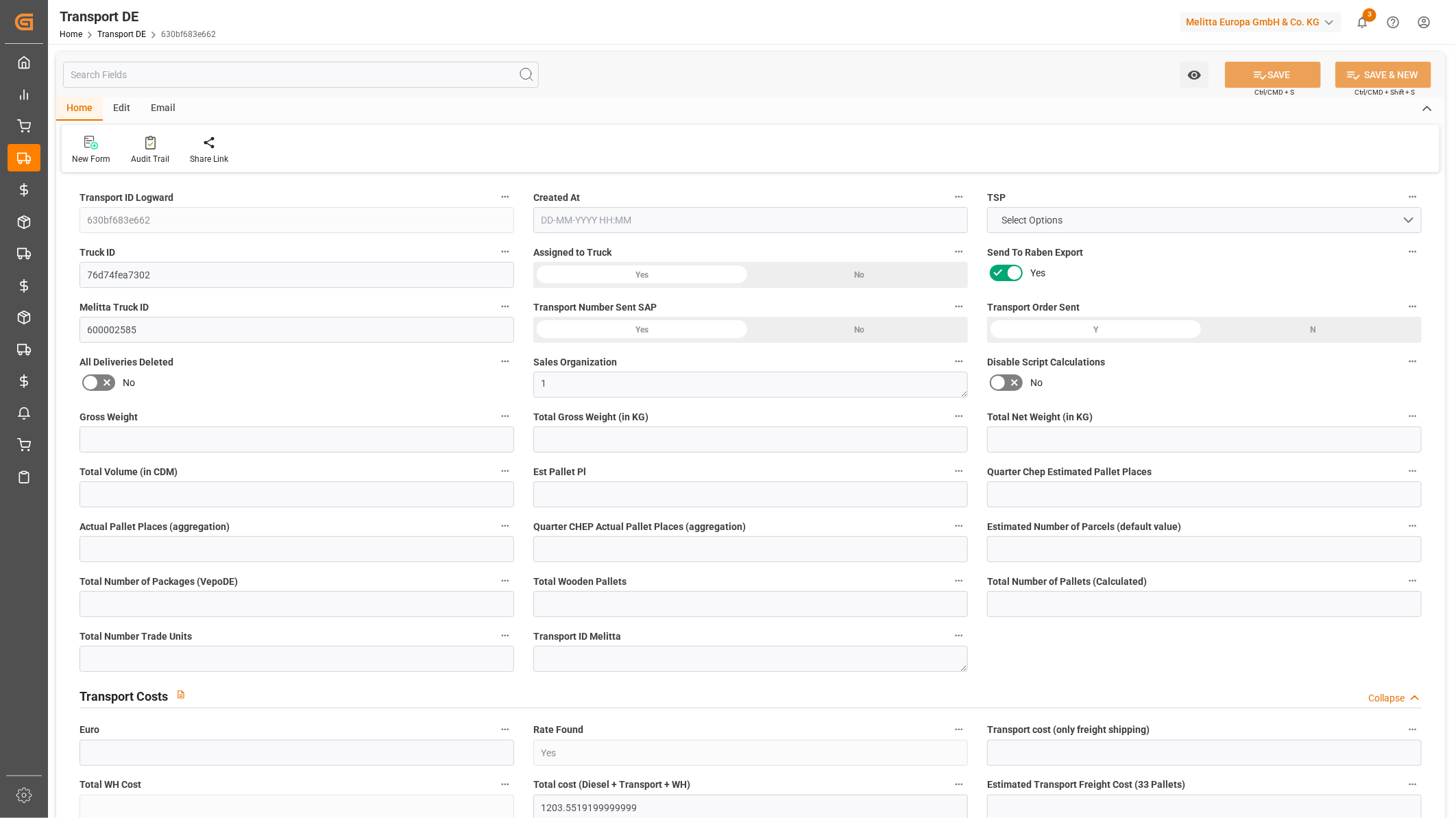
type input "0"
type input "39"
type input "0"
type input "1"
type input "39"
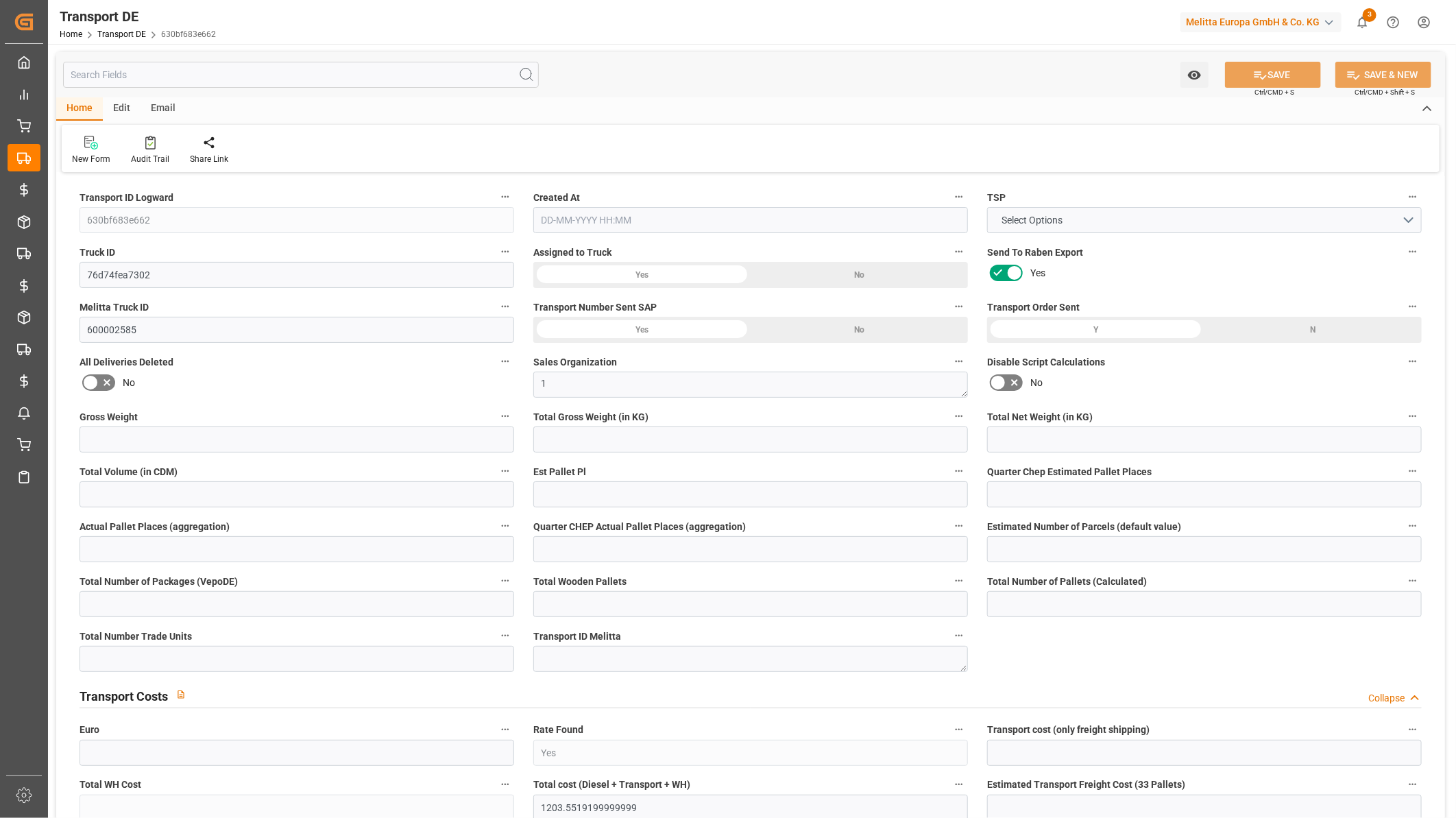
type input "36"
type input "3"
type input "3769"
type input "0"
type input "838.3"
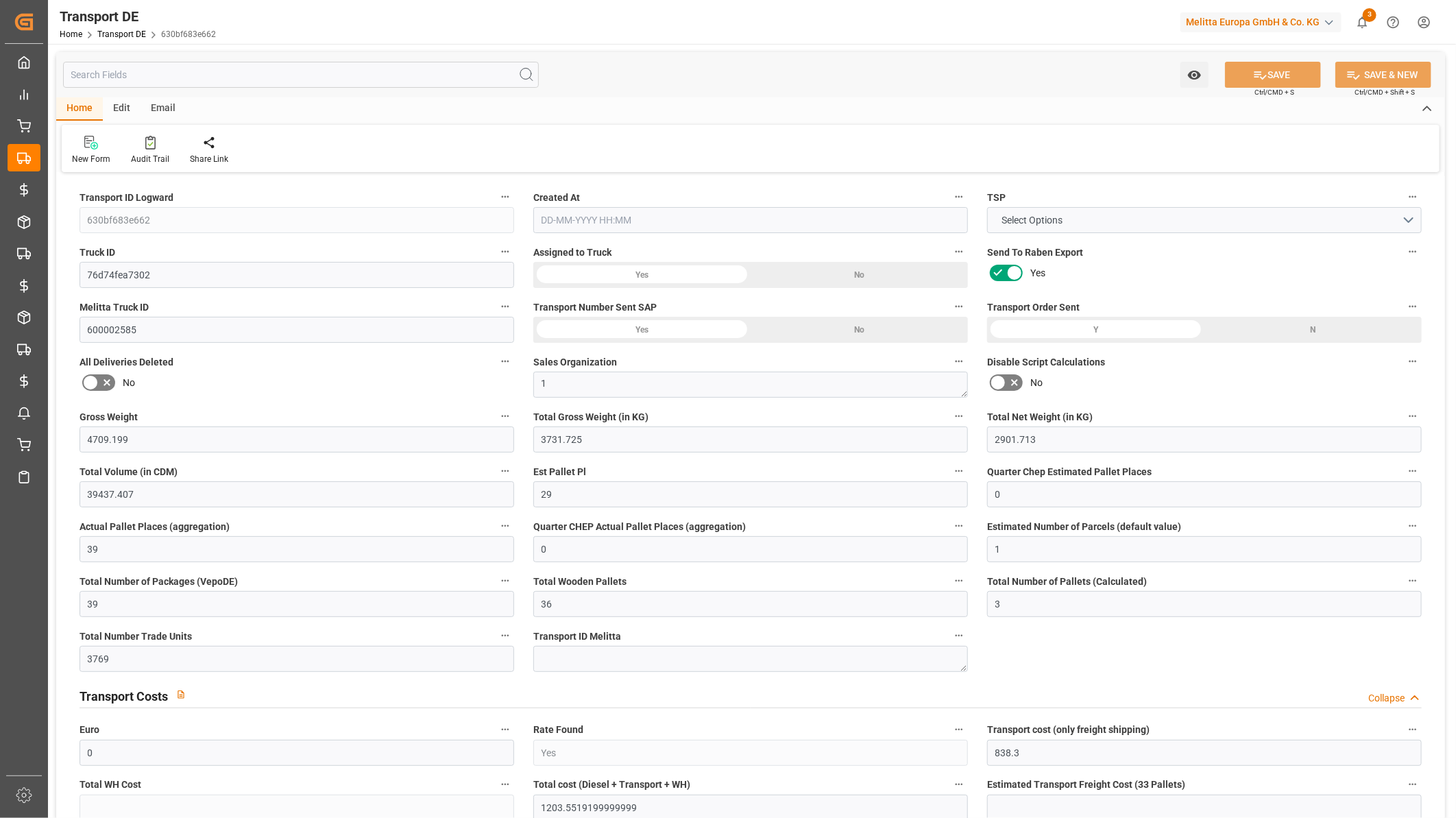
type input "380.006"
type input "838.3"
type input "823.5459"
type input "59"
type input "39"
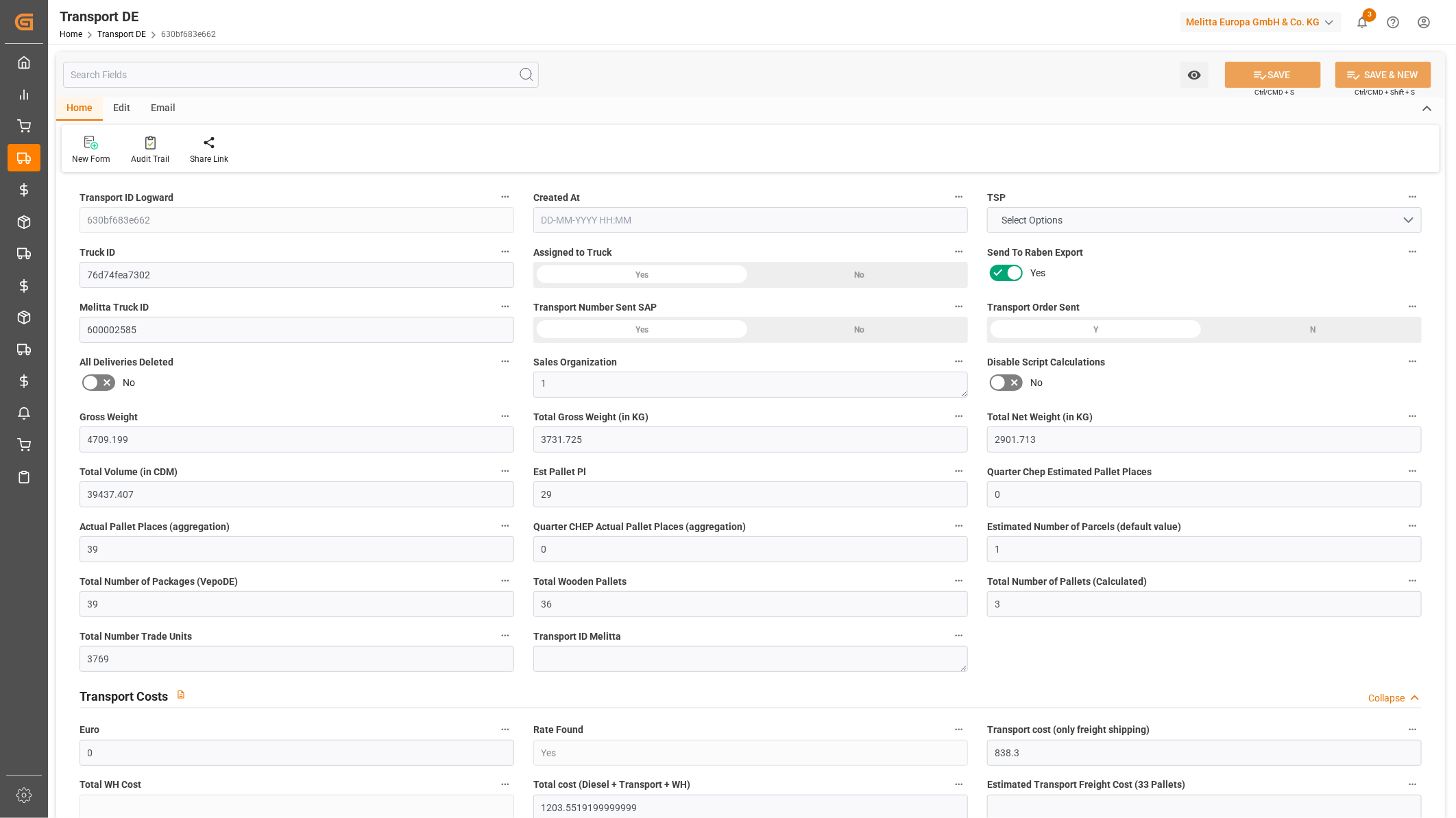
type input "0"
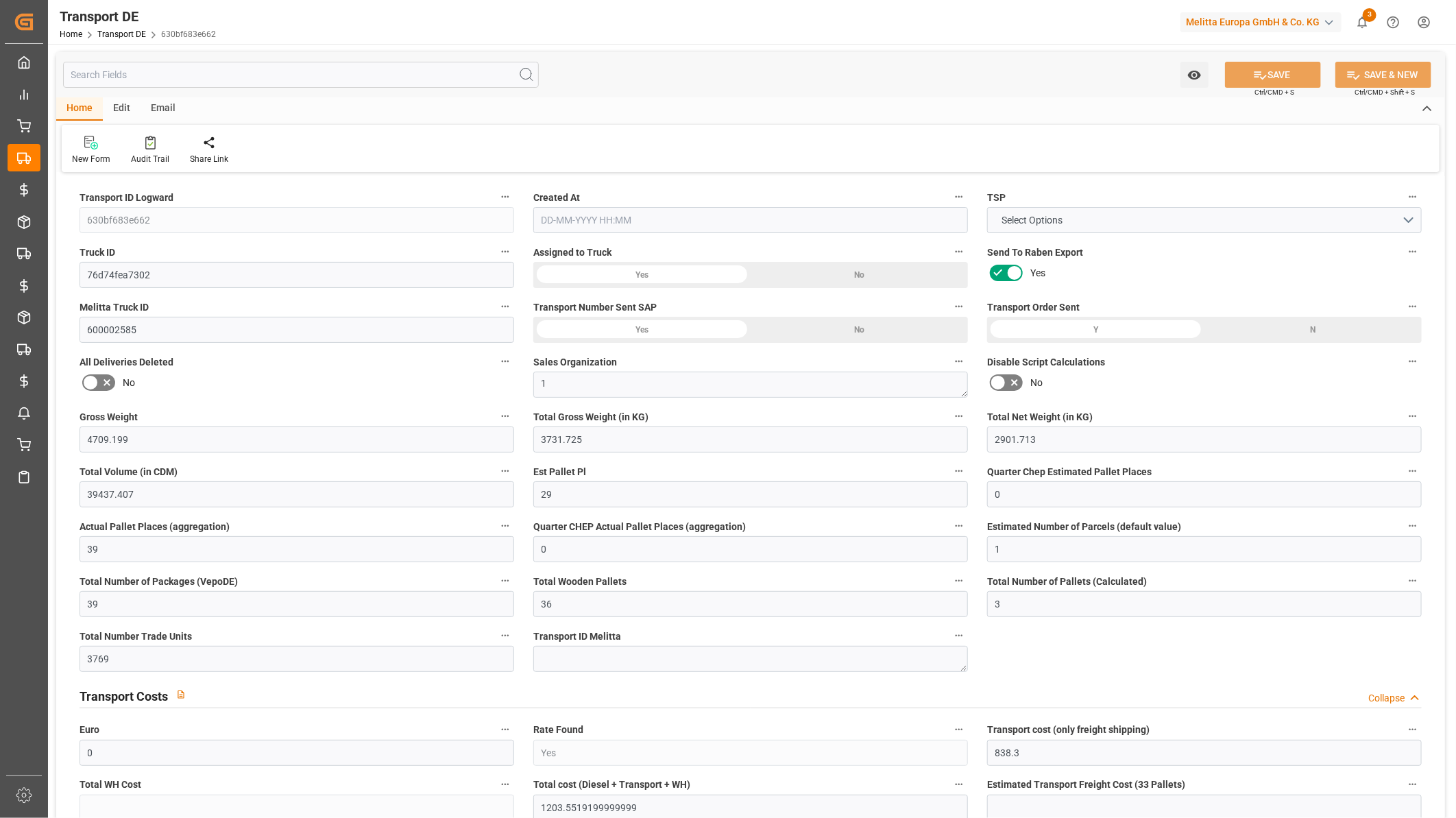
type input "0"
type input "-14.7541"
type input "805"
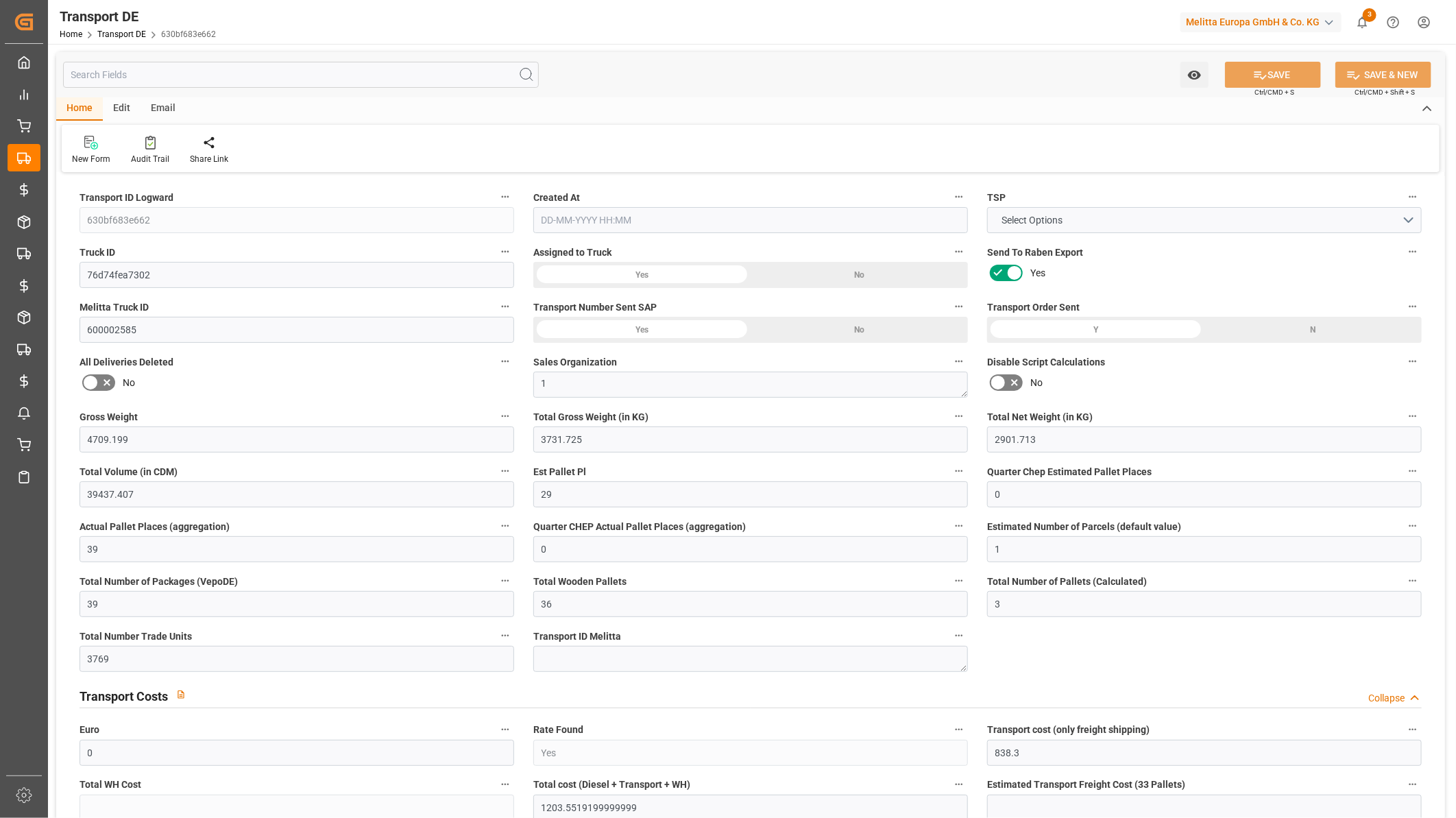
type input "0"
type input "3731.725"
type input "21"
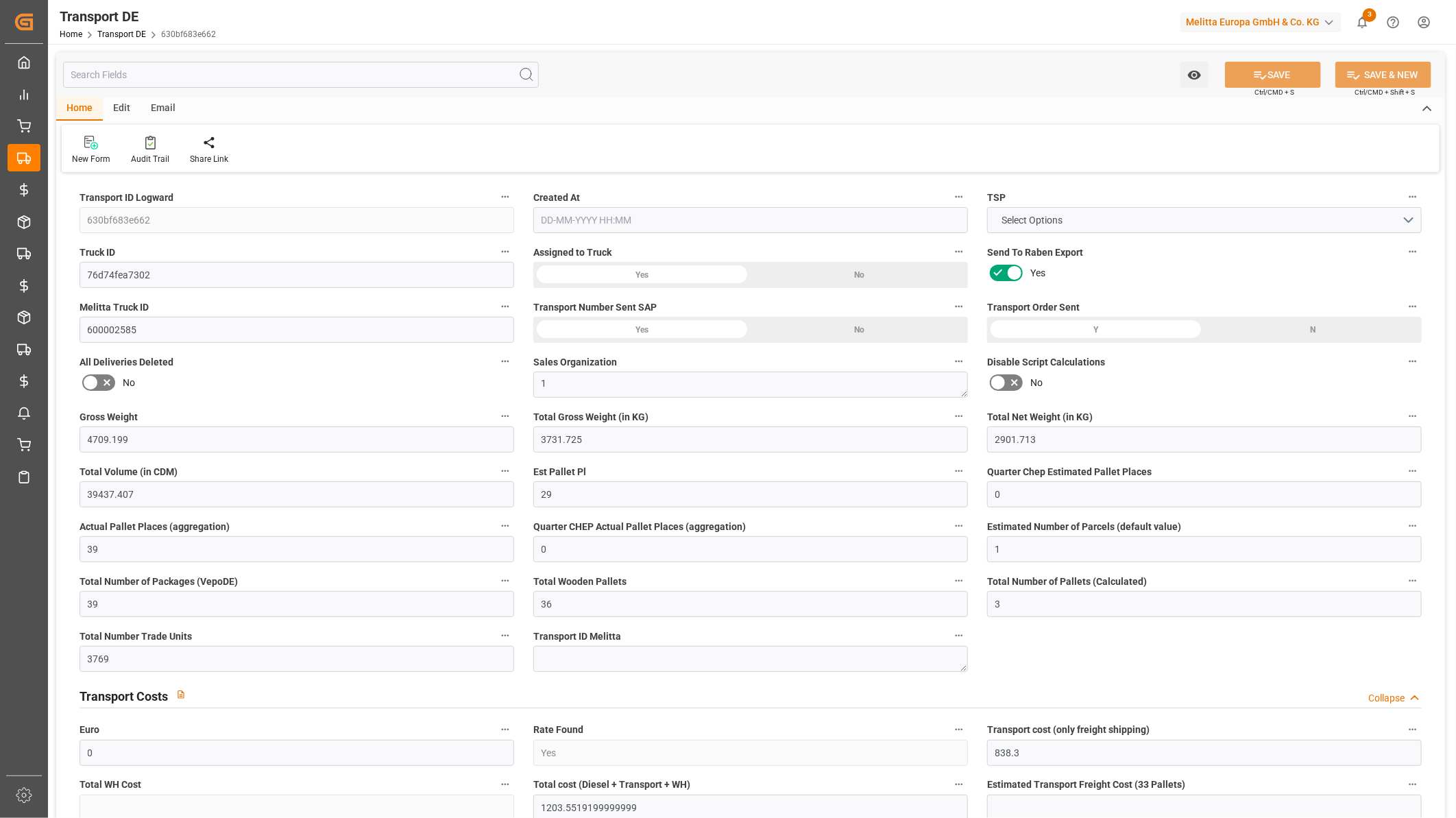
type input "100"
type input "0"
type input "16"
type input "15"
type input "0"
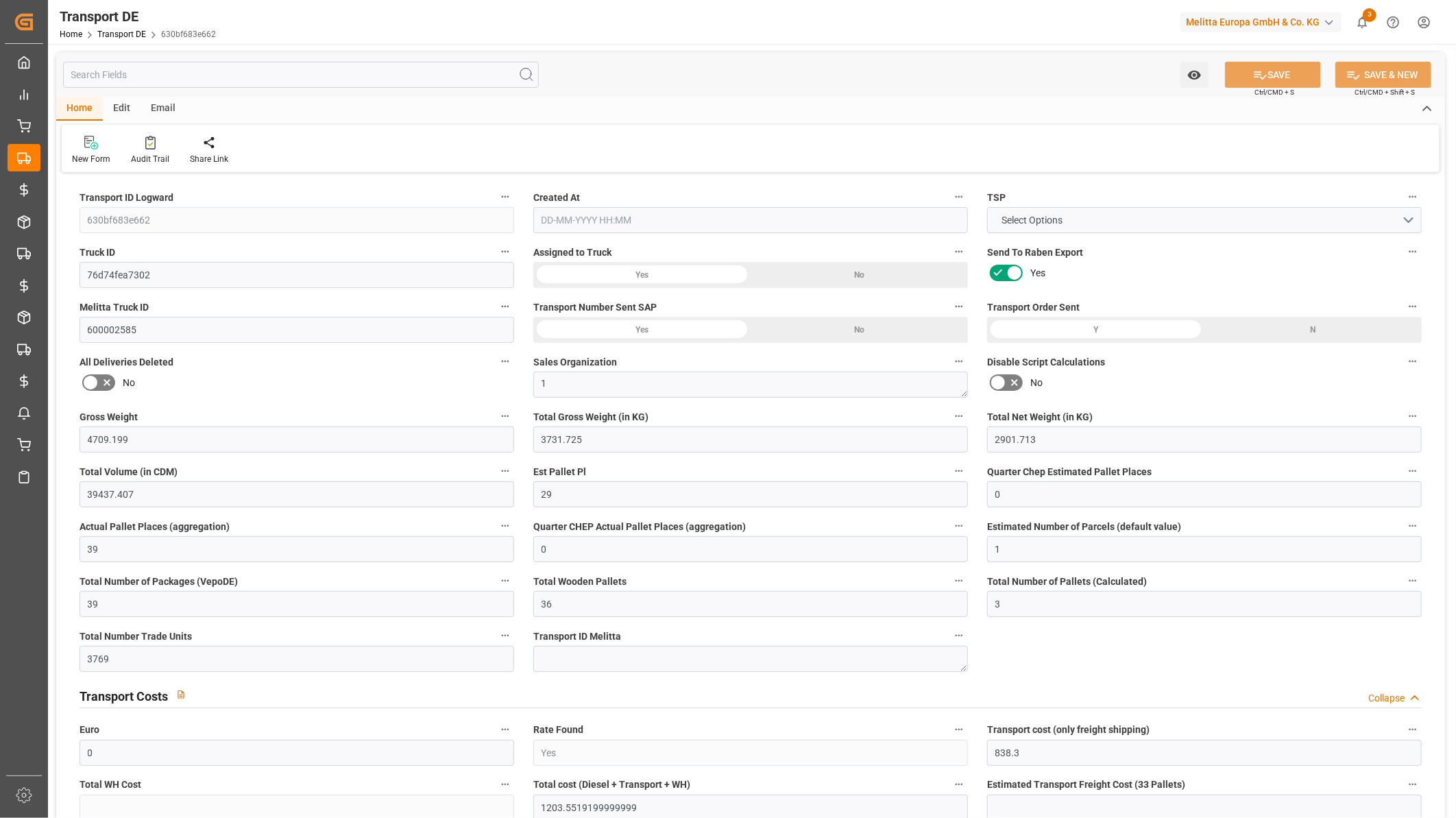
type input "0"
type input "1"
type input "5"
type input "0"
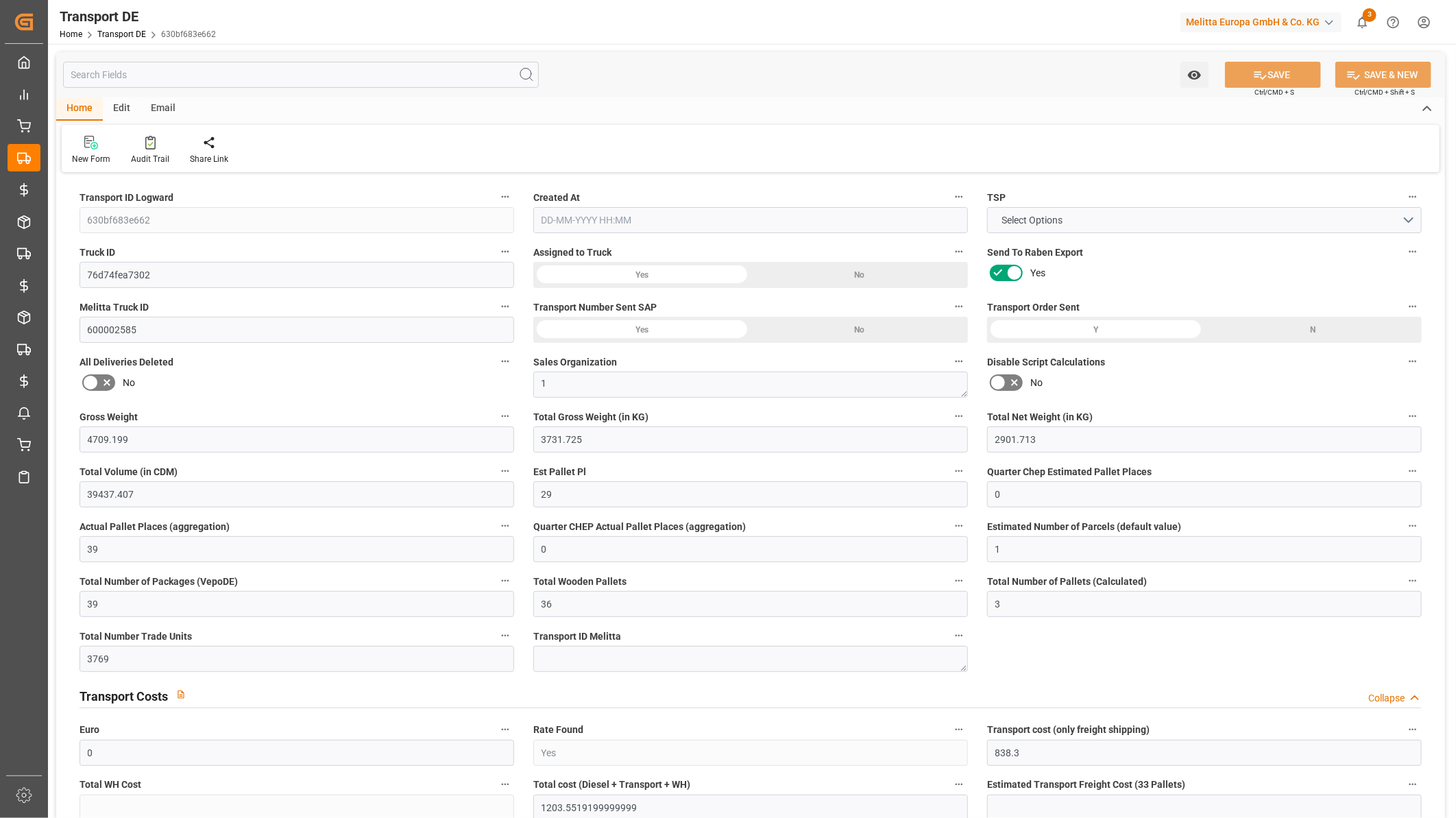
type input "3961"
type input "2008.5519"
type input "1628.5459"
type input "[DATE] 10:48"
type input "[DATE]"
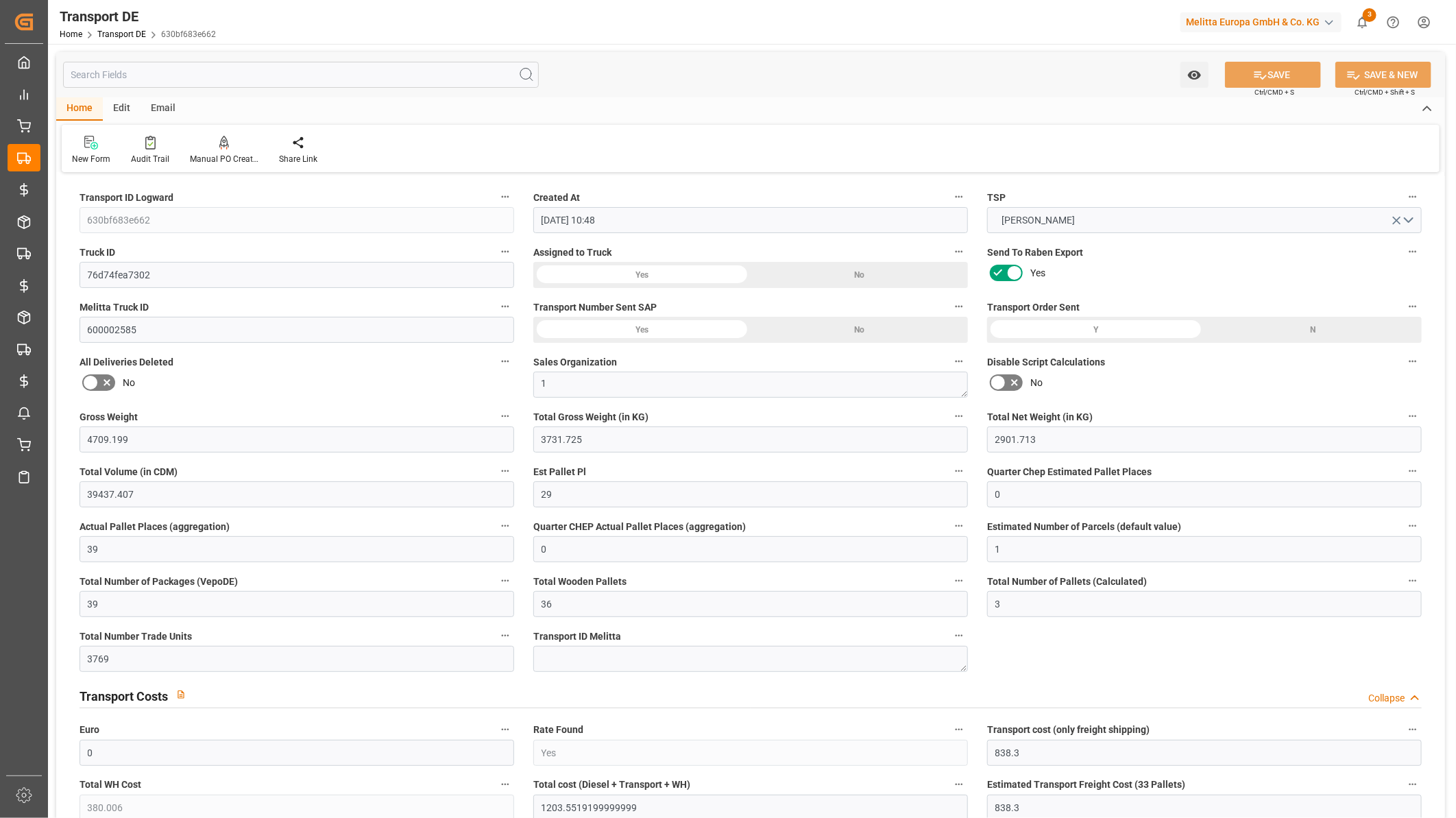
type input "[DATE]"
click at [149, 153] on div "Audit Trail" at bounding box center [150, 159] width 39 height 13
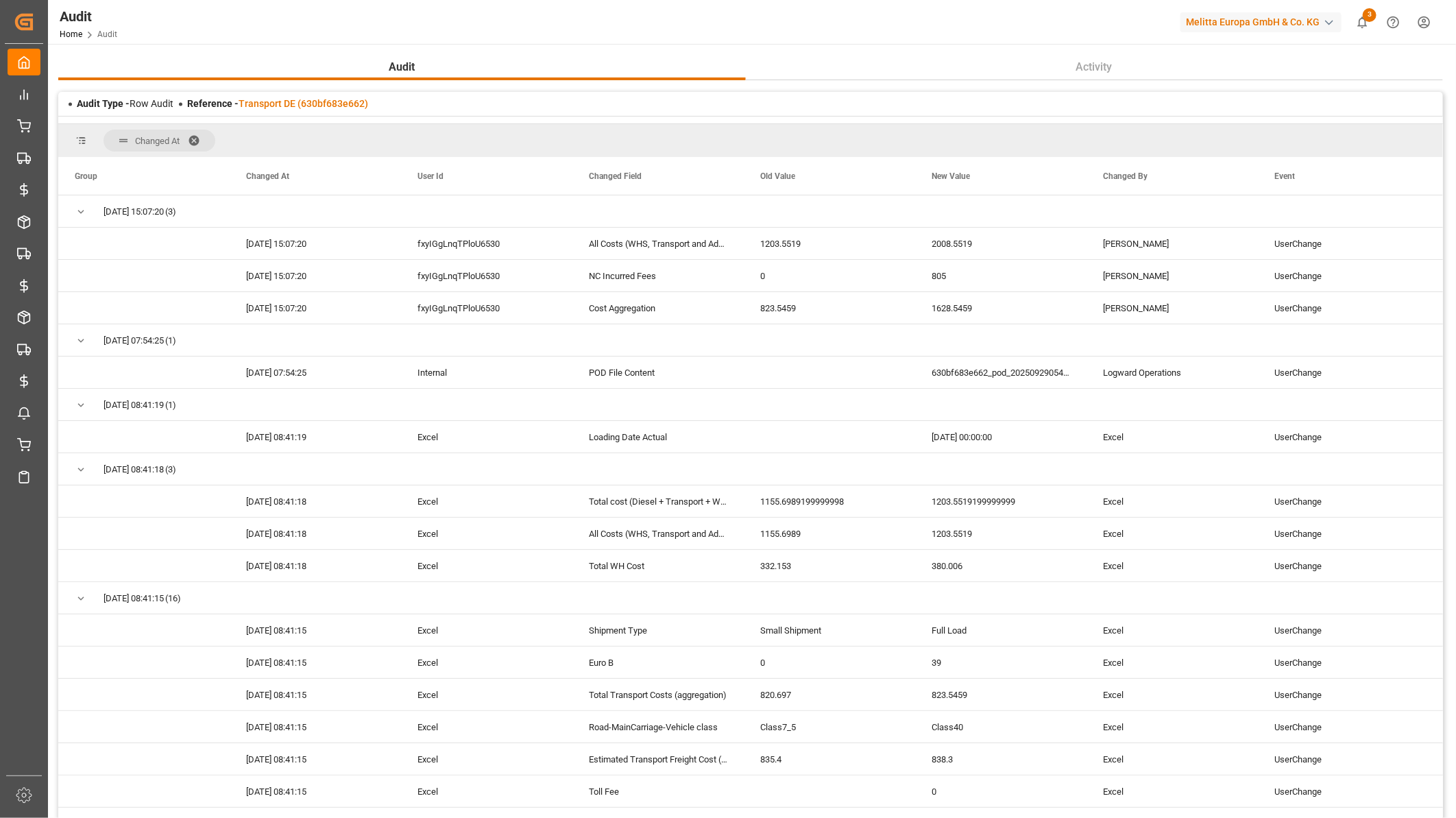
click at [290, 97] on div "Reference - Transport DE (630bf683e662)" at bounding box center [277, 104] width 181 height 14
click at [290, 100] on link "Transport DE (630bf683e662)" at bounding box center [304, 103] width 130 height 11
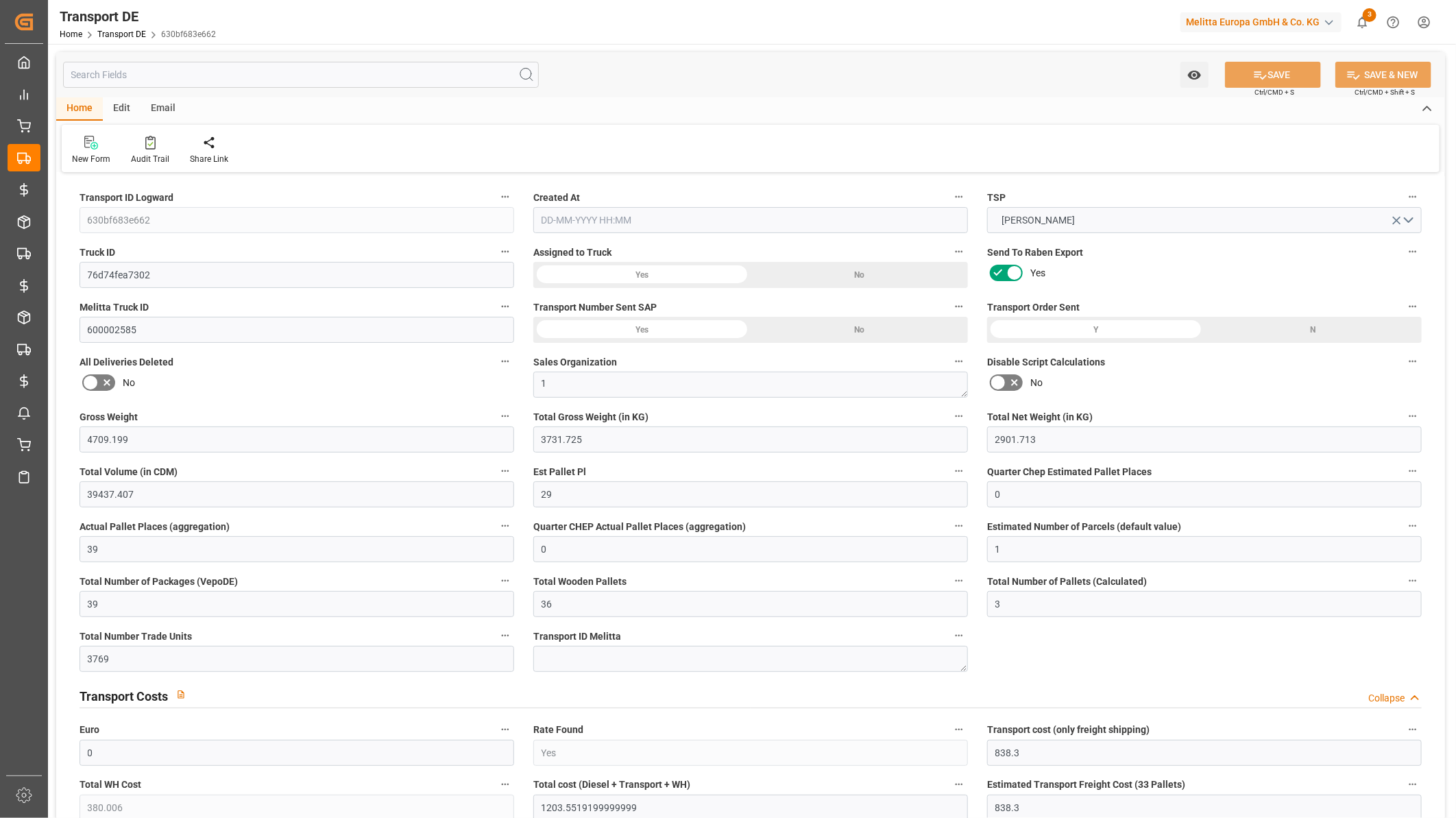
type input "4709.199"
type input "3731.725"
type input "2901.713"
type input "39437.407"
type input "29"
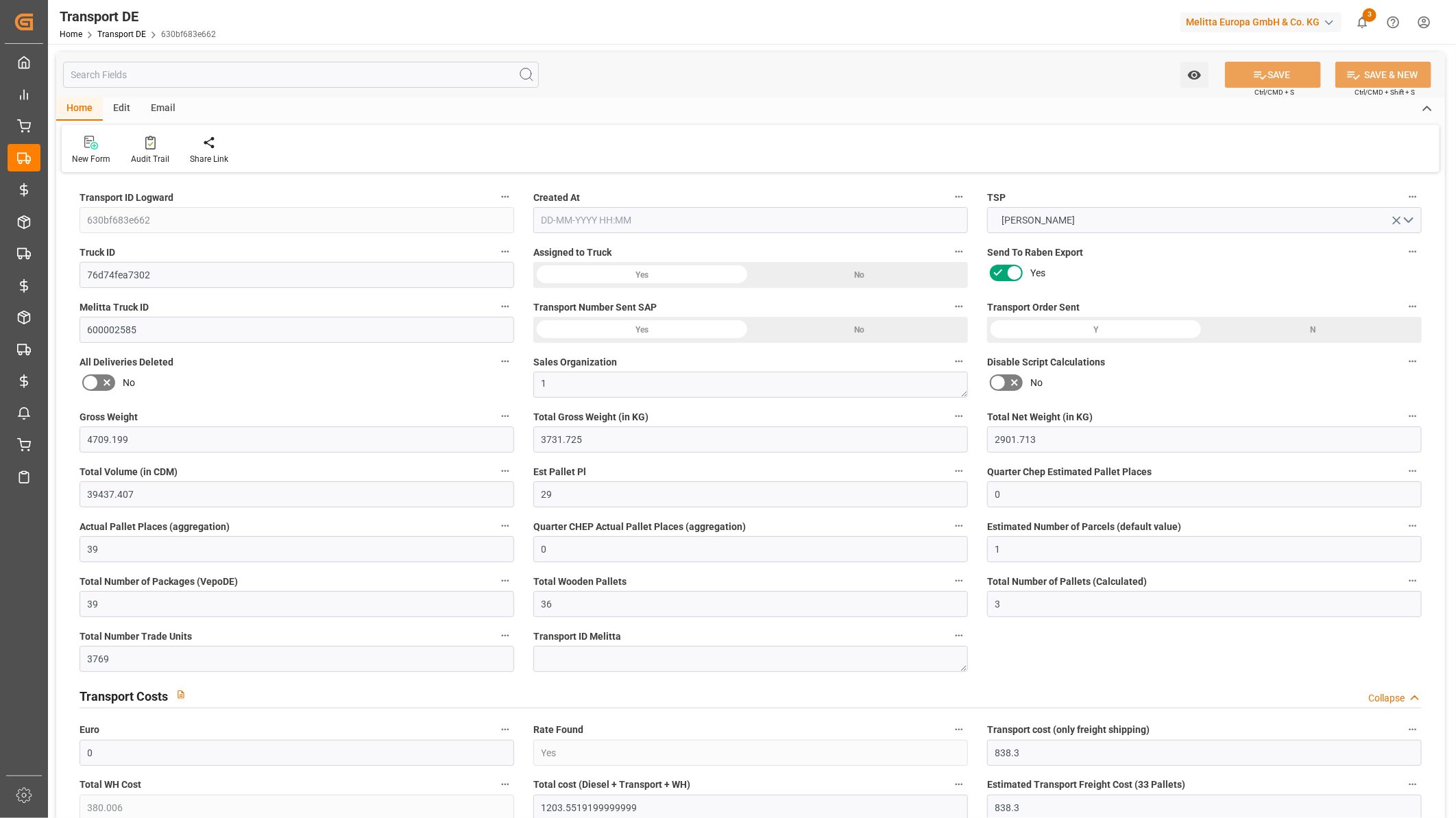
type input "0"
type input "39"
type input "0"
type input "1"
type input "39"
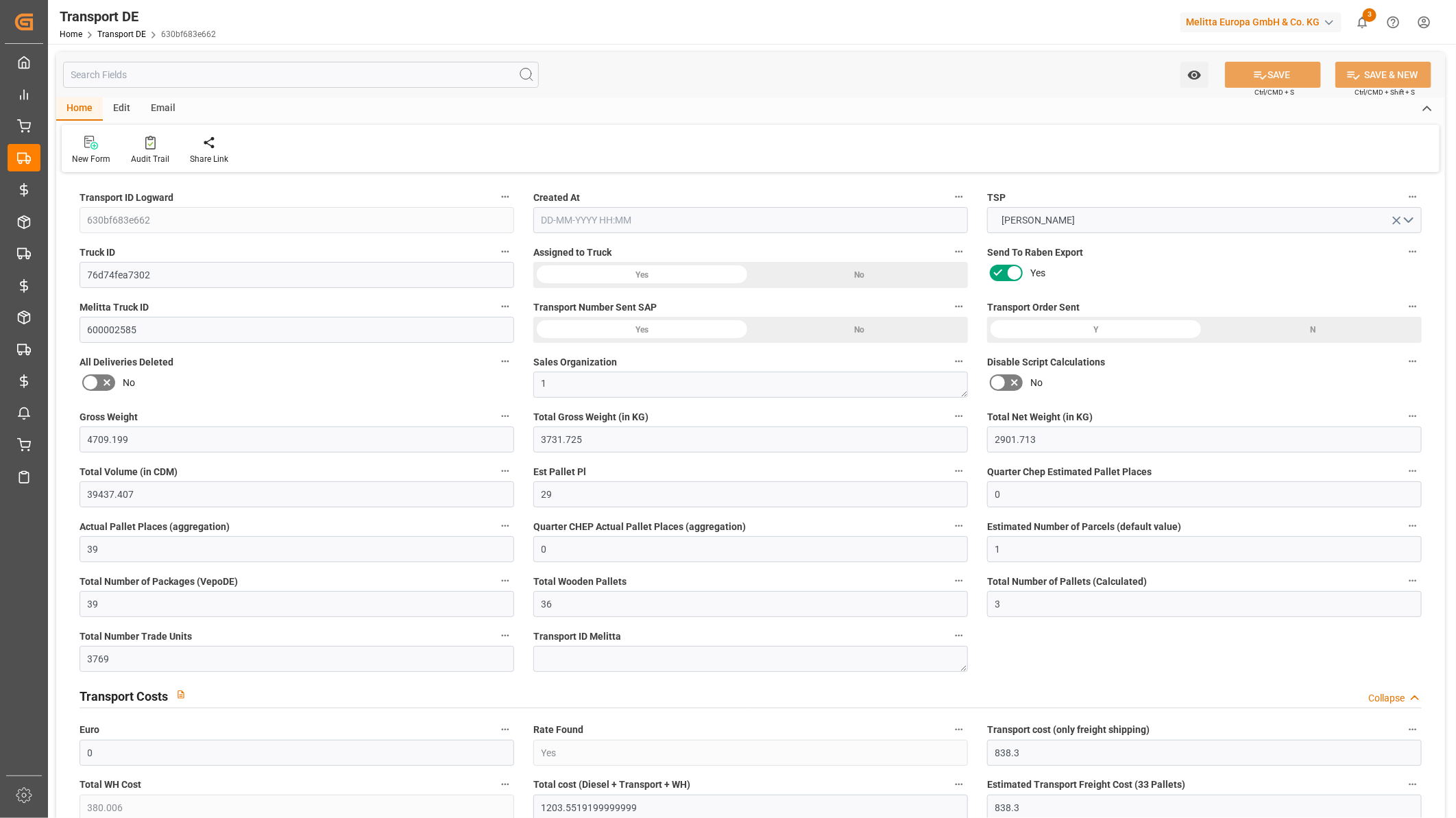
type input "36"
type input "3"
type input "3769"
type input "0"
type input "838.3"
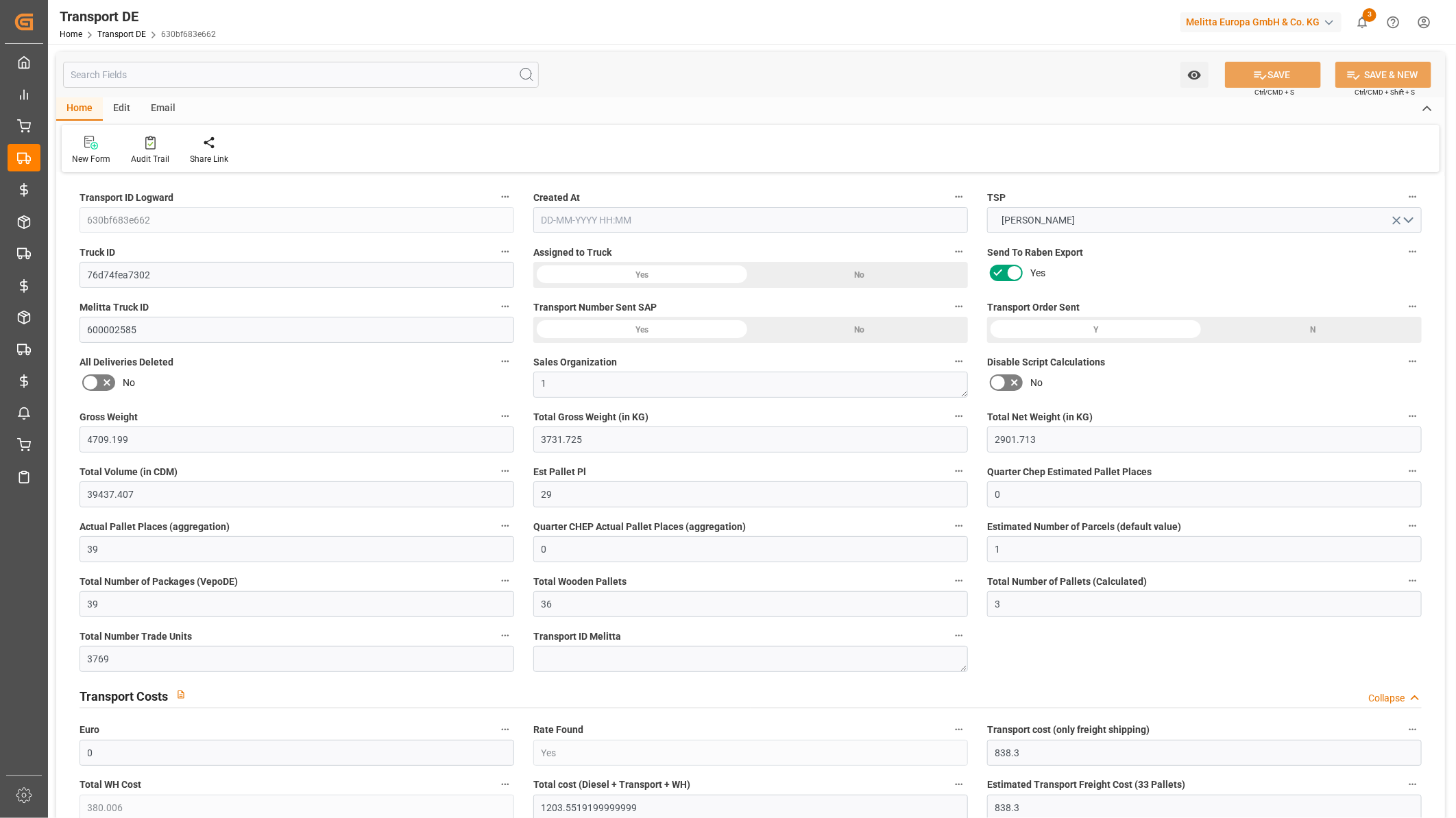
type input "380.006"
type input "838.3"
type input "823.5459"
type input "59"
type input "39"
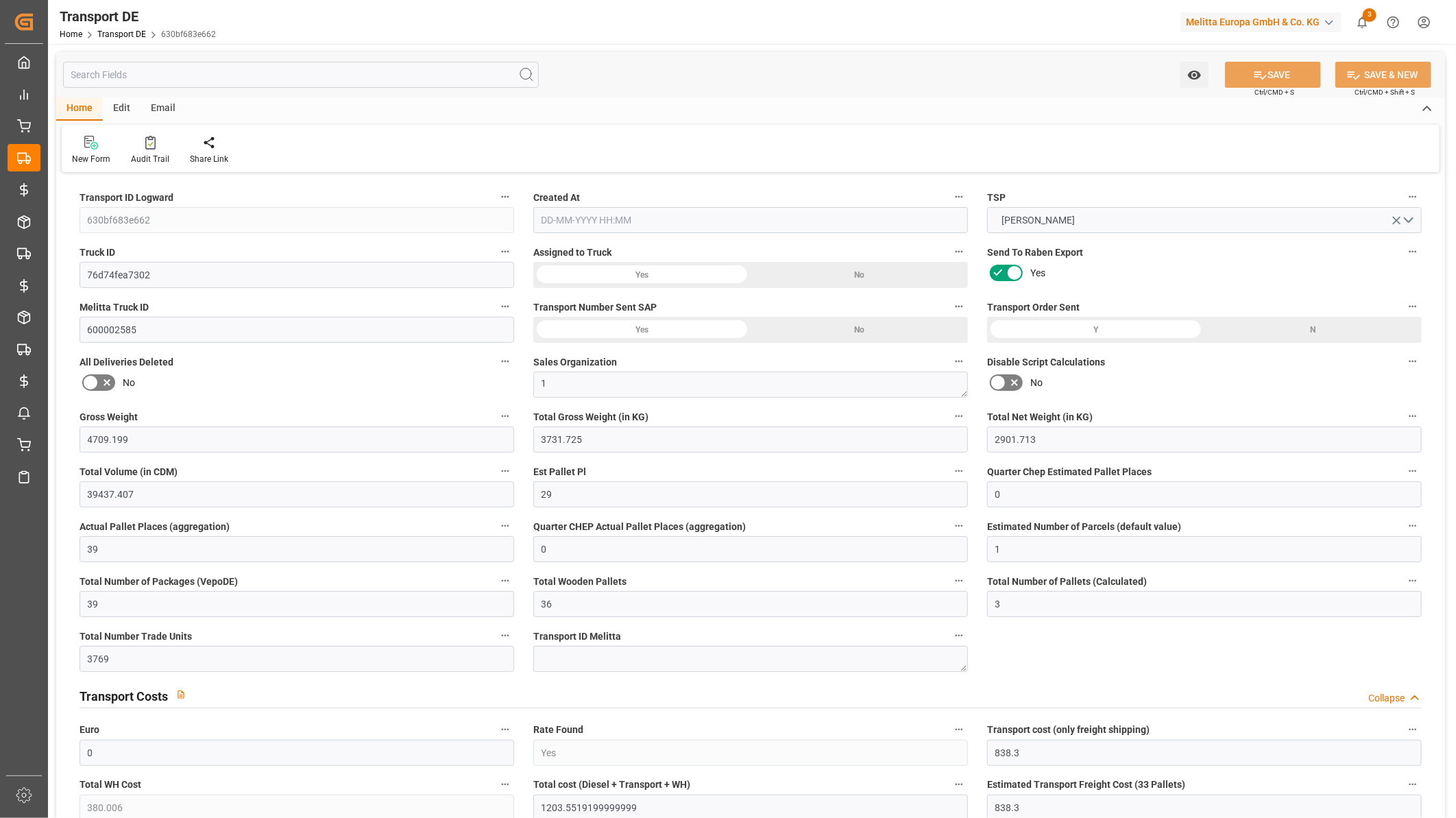
type input "0"
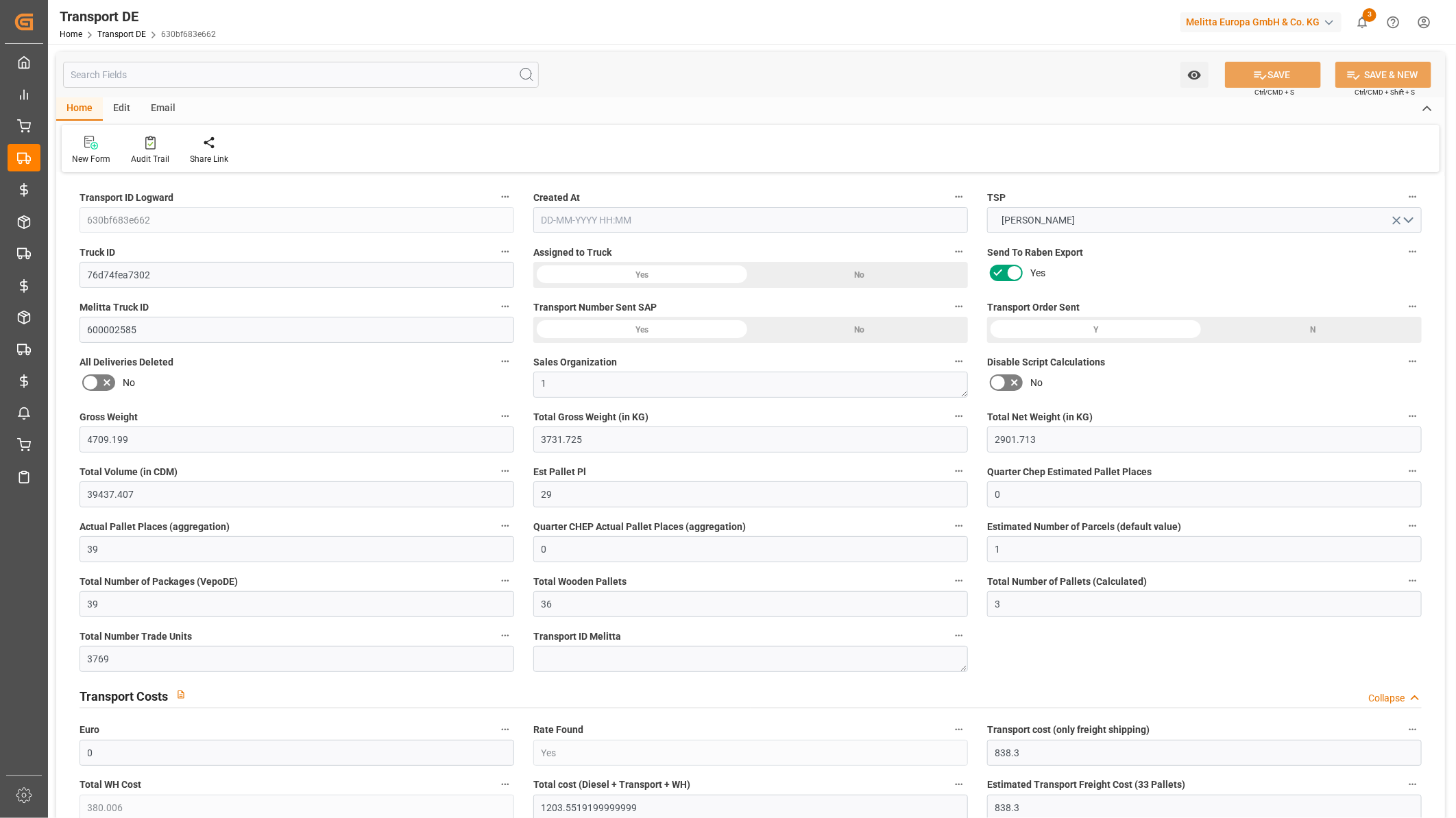
type input "0"
type input "-14.7541"
type input "805"
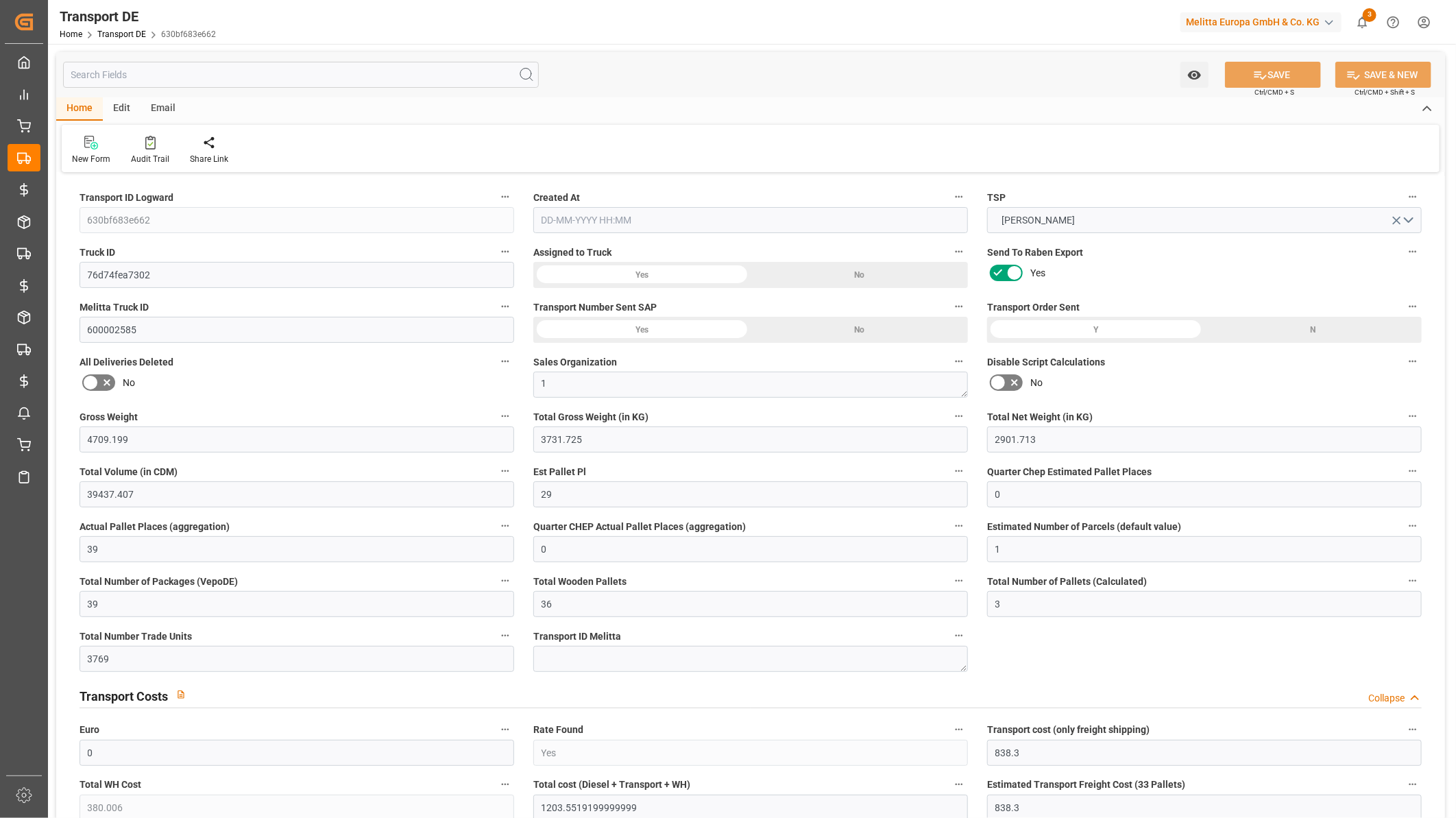
type input "0"
type input "3731.725"
type input "21"
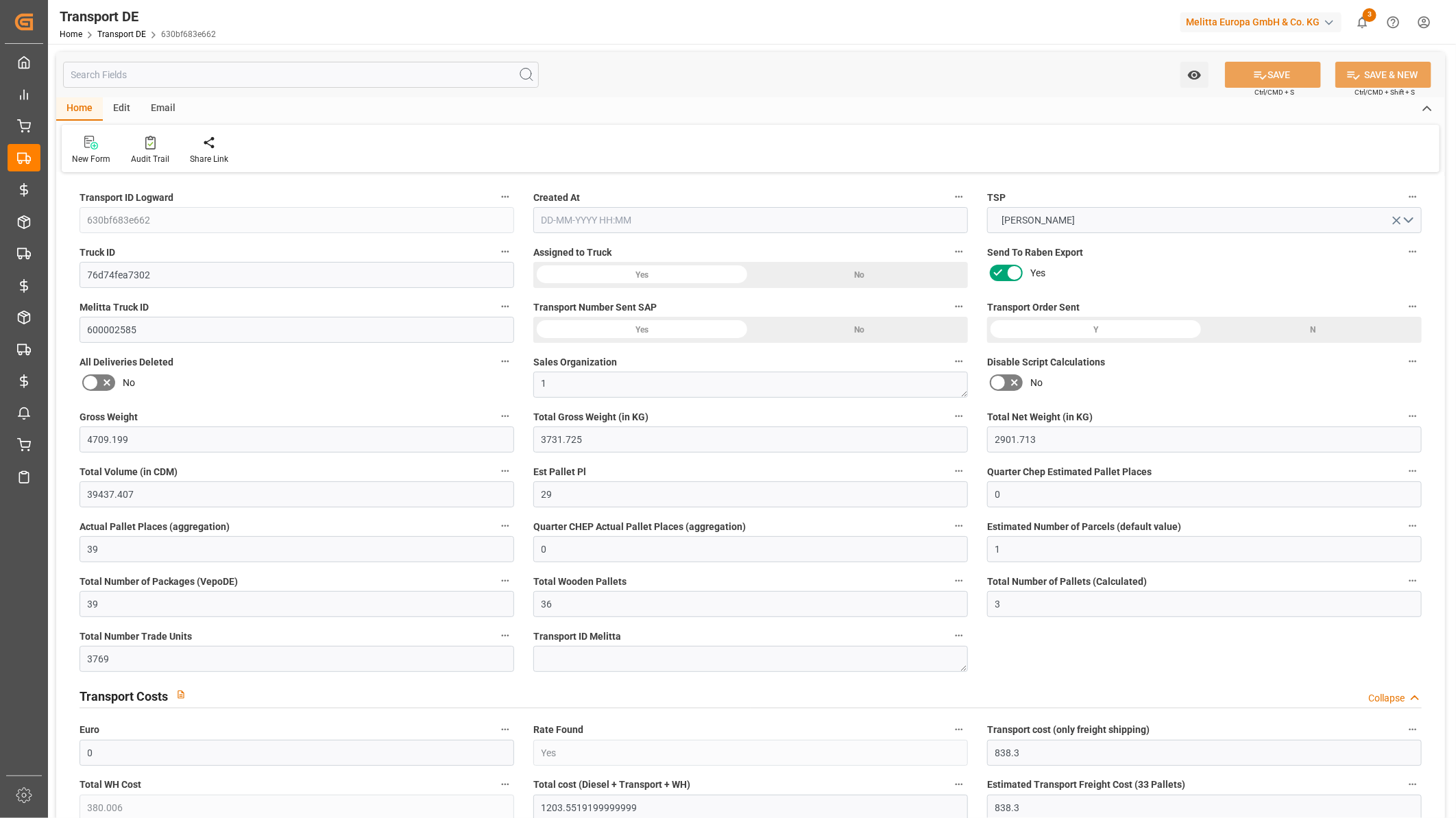
type input "100"
type input "0"
type input "16"
type input "15"
type input "0"
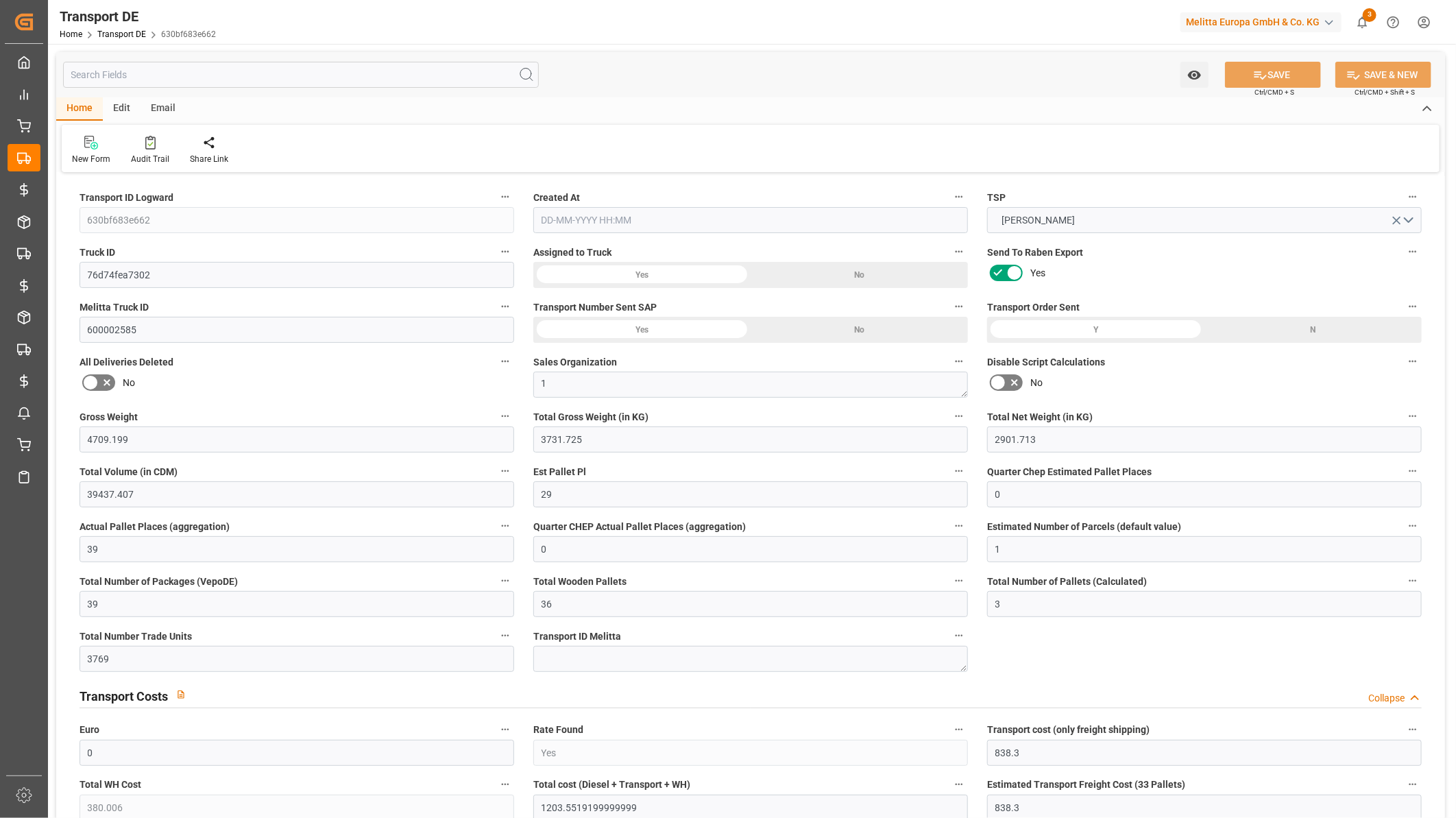
type input "0"
type input "1"
type input "5"
type input "0"
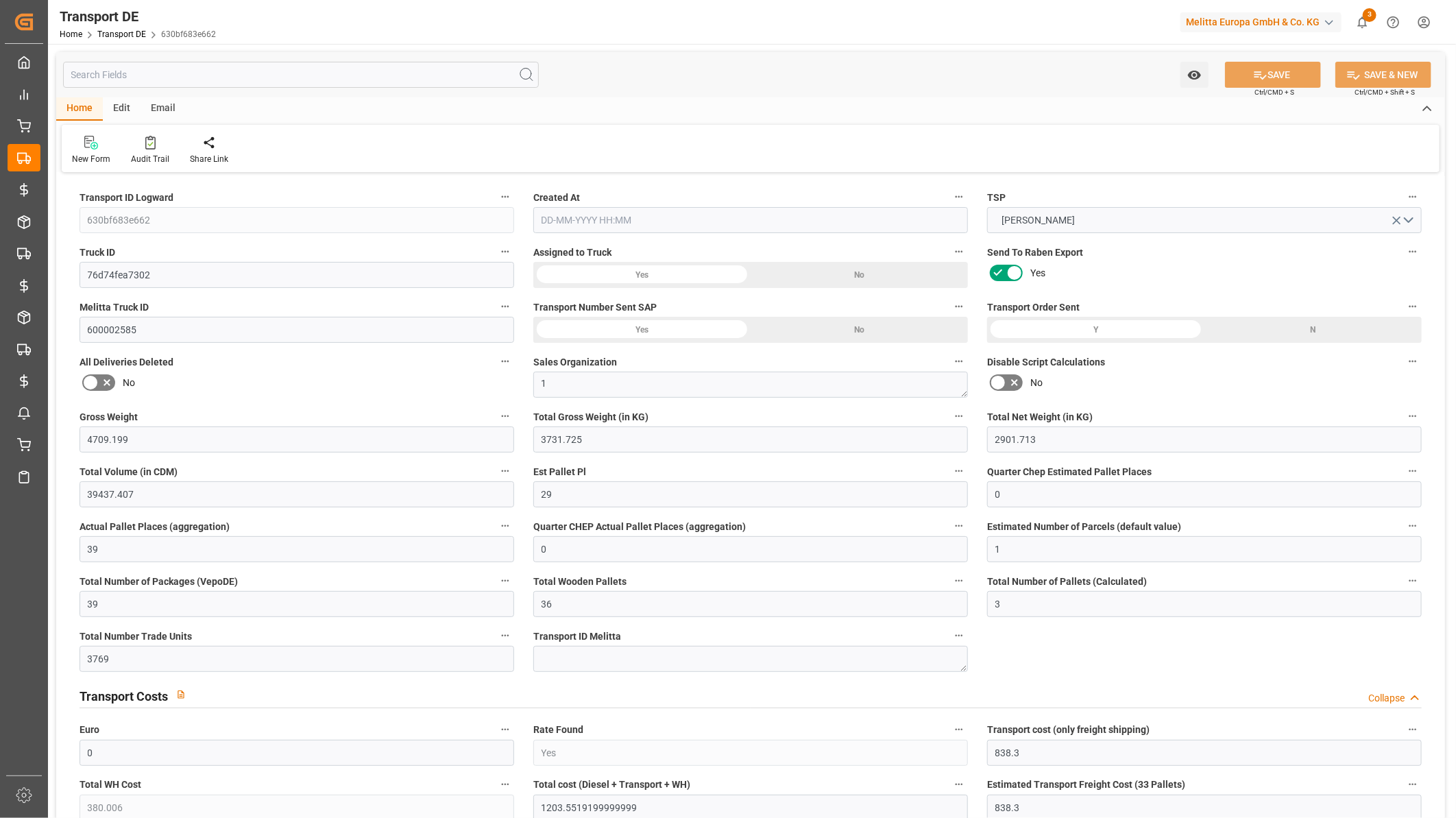
type input "3961"
type input "2008.5519"
type input "1628.5459"
type input "15-09-2025 10:48"
type input "16-09-2025"
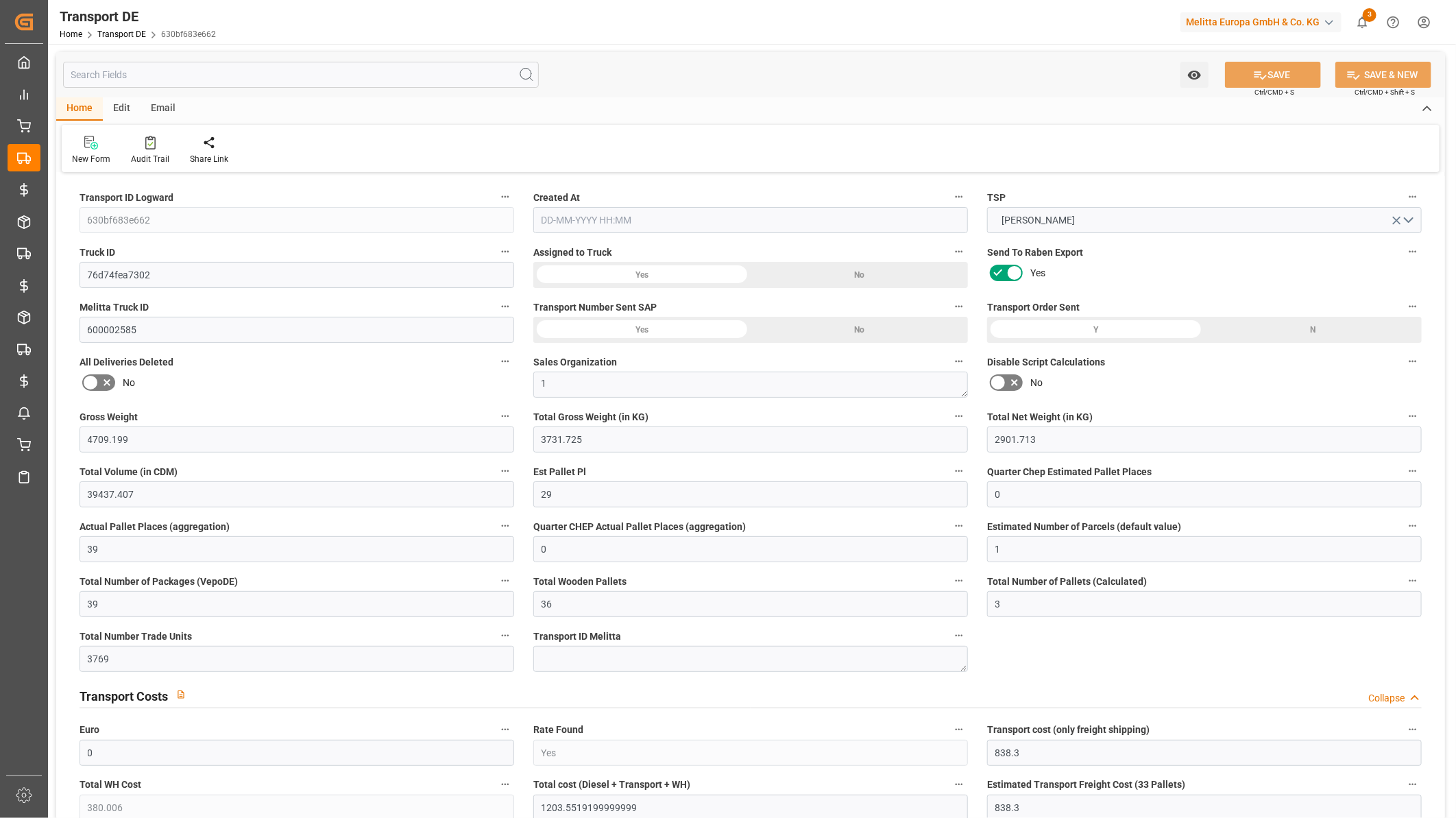
type input "19-09-2025"
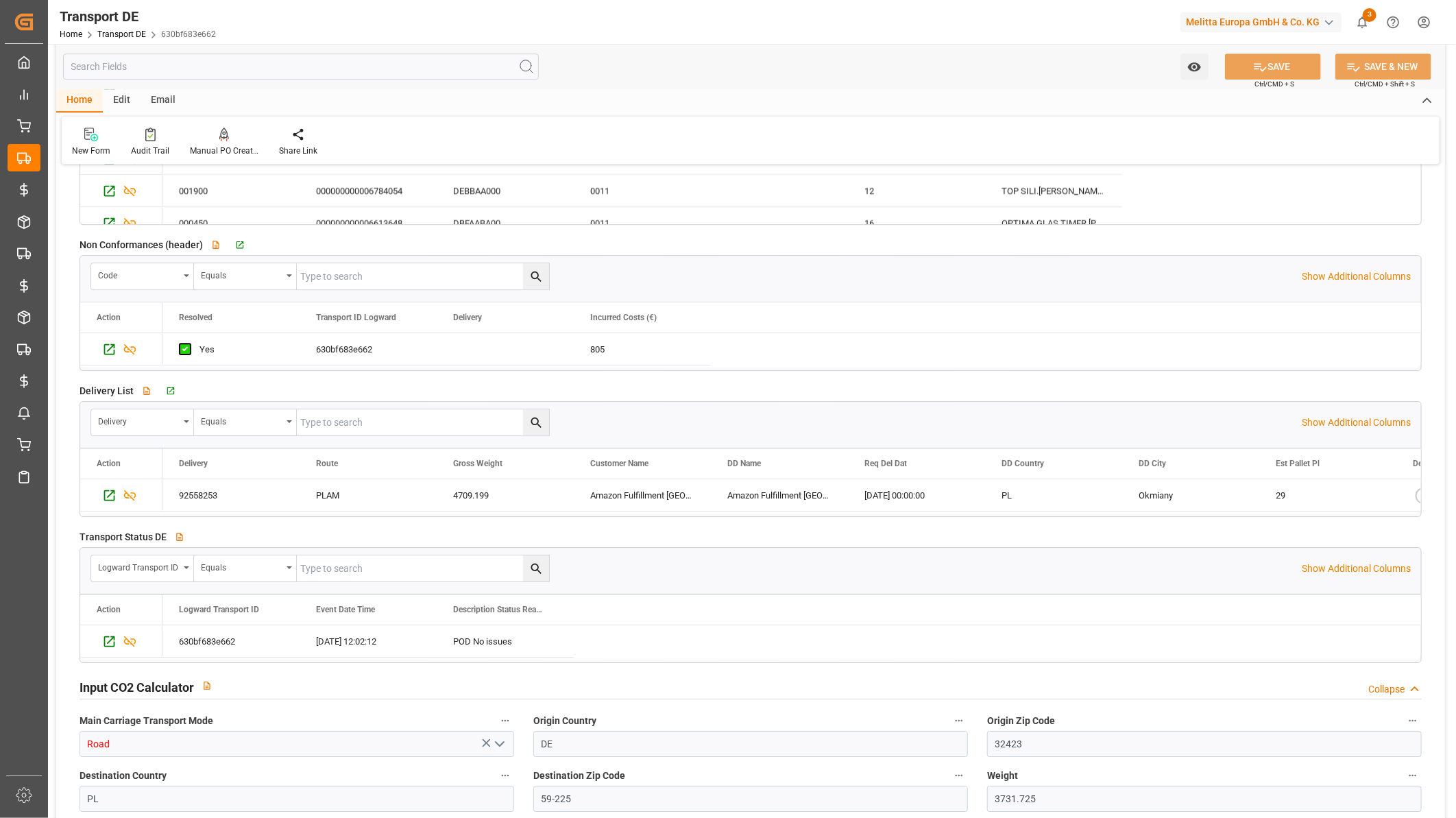
scroll to position [2742, 0]
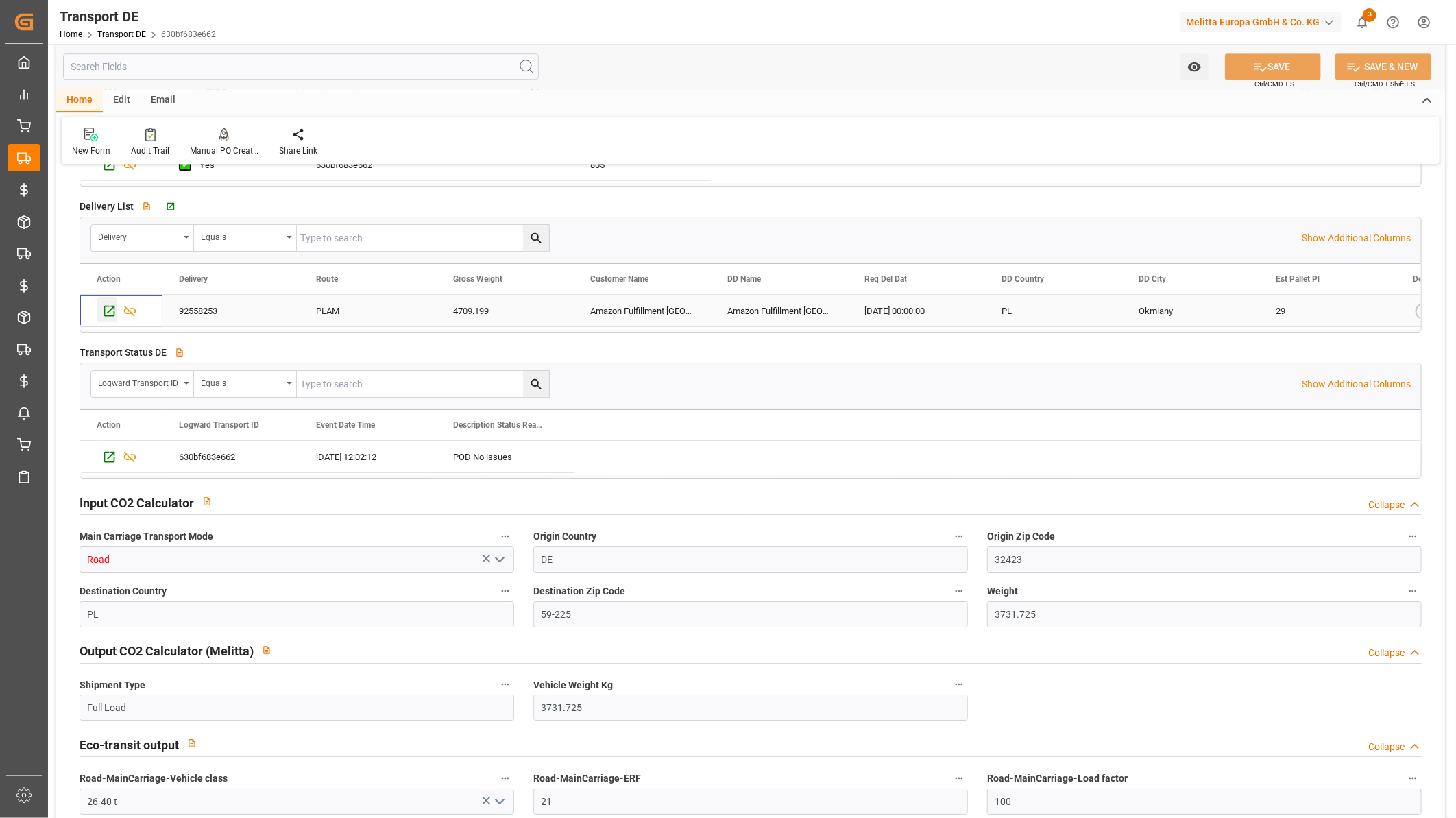
click at [110, 311] on icon "Press SPACE to select this row." at bounding box center [110, 311] width 11 height 11
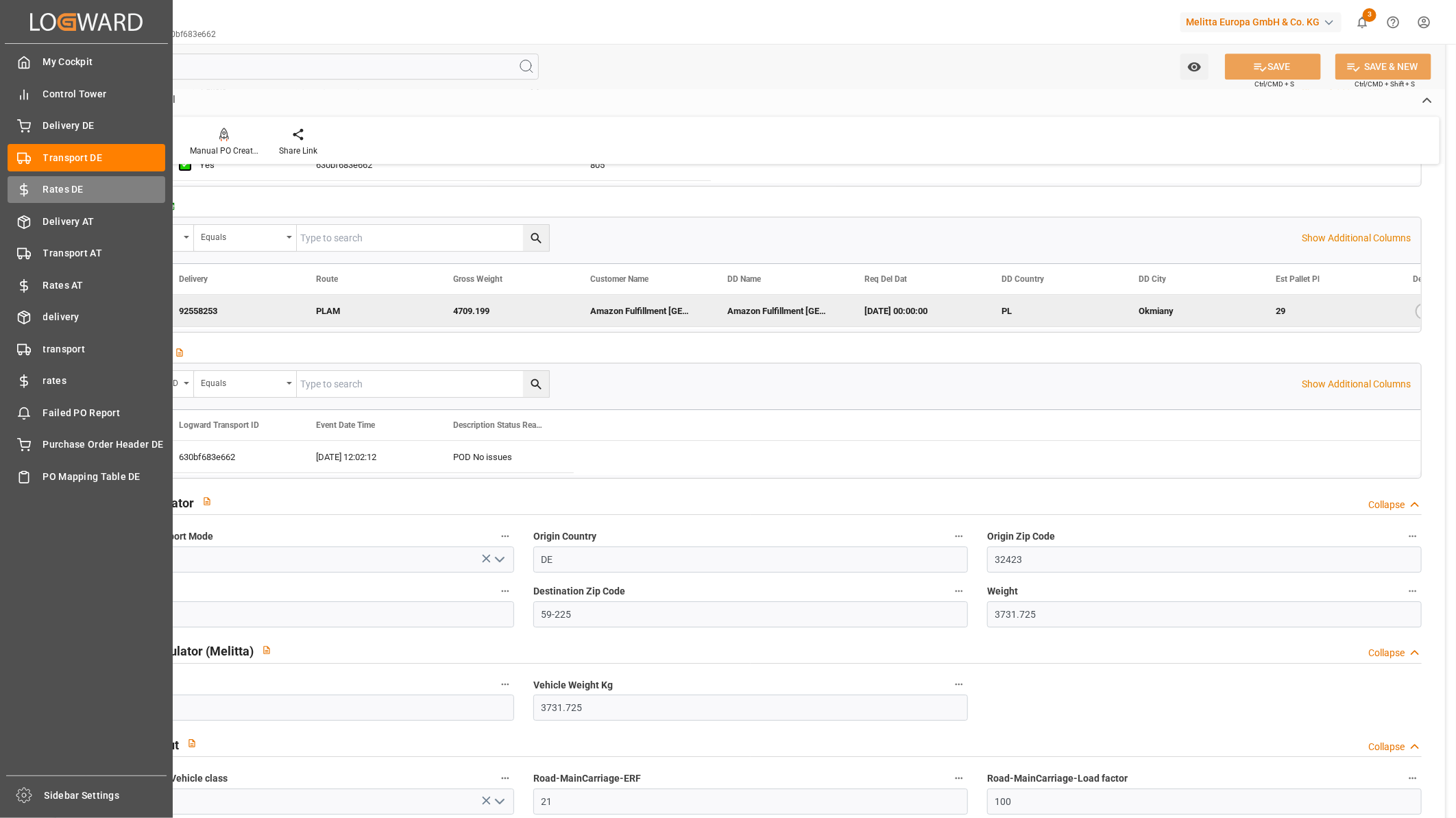
click at [59, 176] on div "Rates DE Rates DE" at bounding box center [86, 190] width 158 height 27
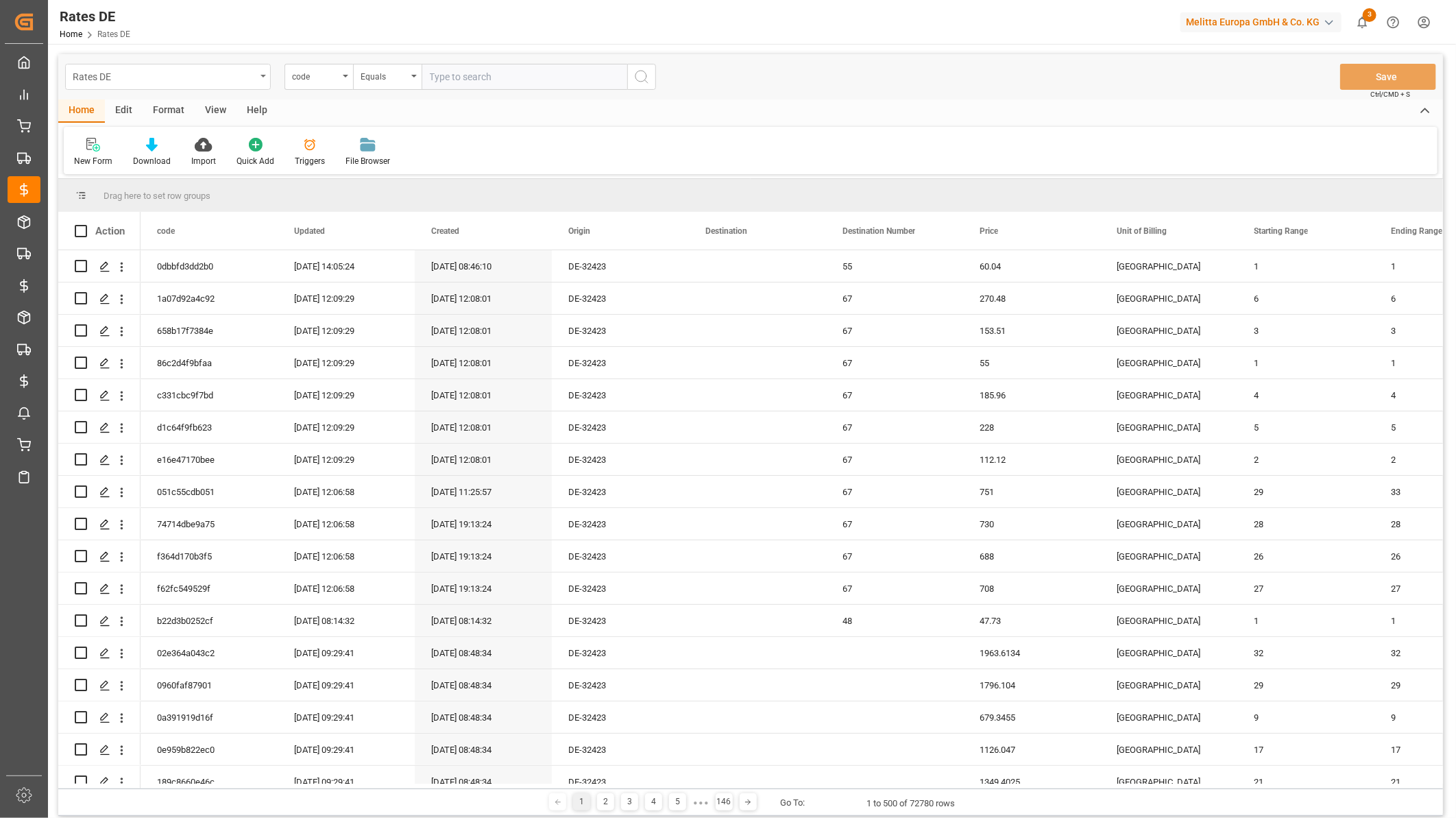
click at [148, 78] on div "Rates DE" at bounding box center [164, 76] width 183 height 17
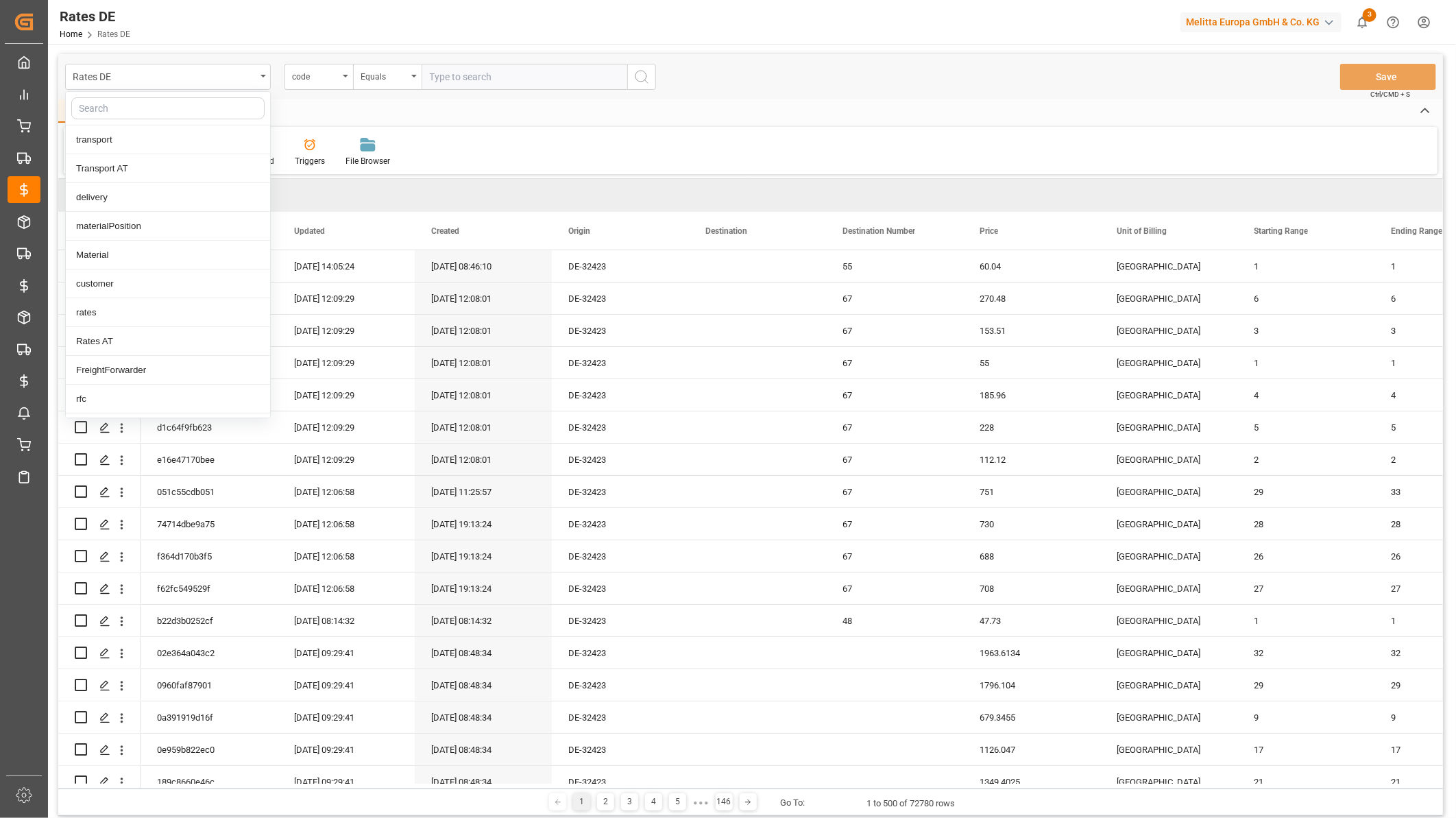
click at [130, 108] on input "text" at bounding box center [168, 108] width 193 height 22
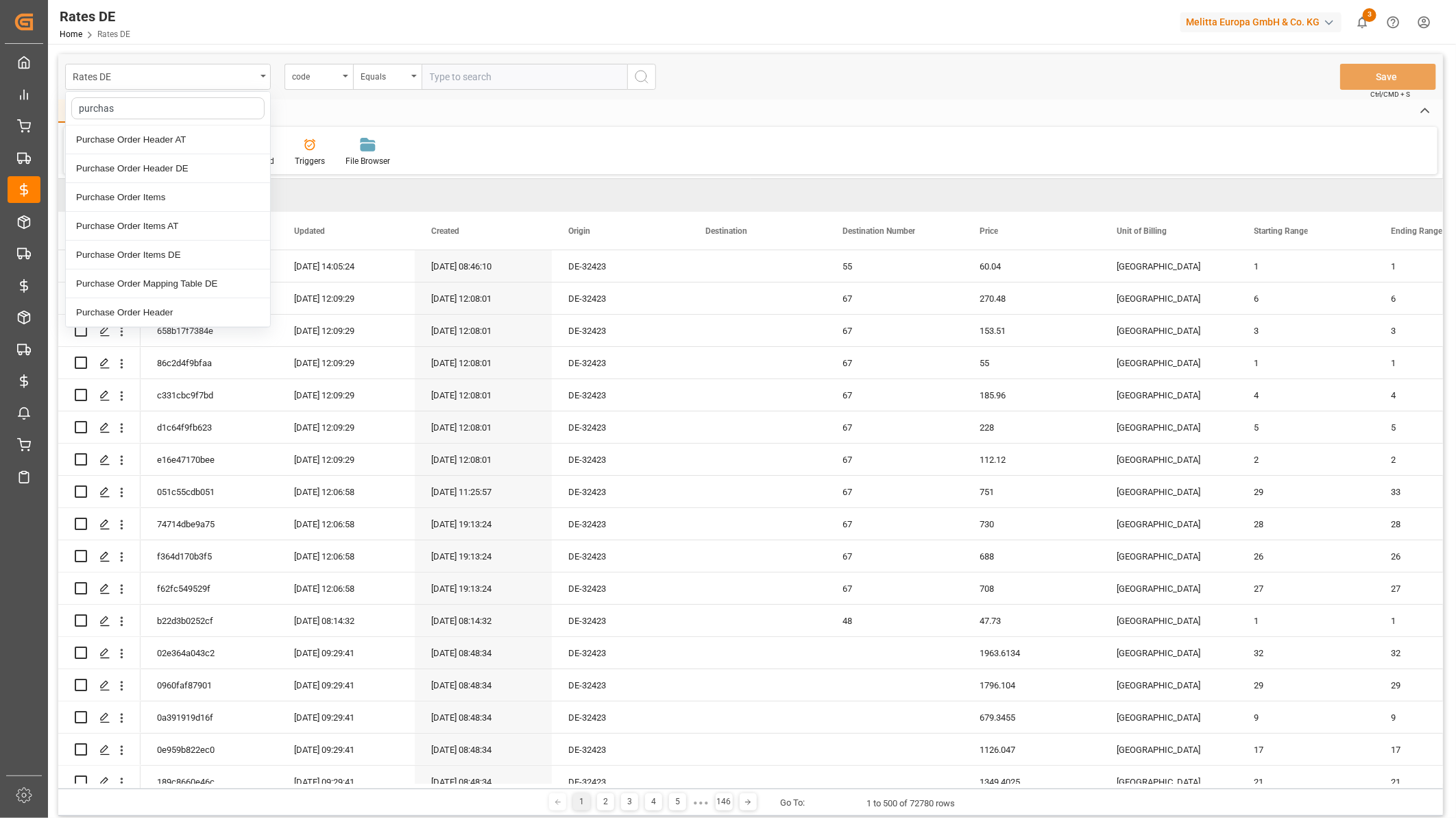
type input "purchase"
click at [147, 161] on div "Purchase Order Header DE" at bounding box center [168, 169] width 204 height 29
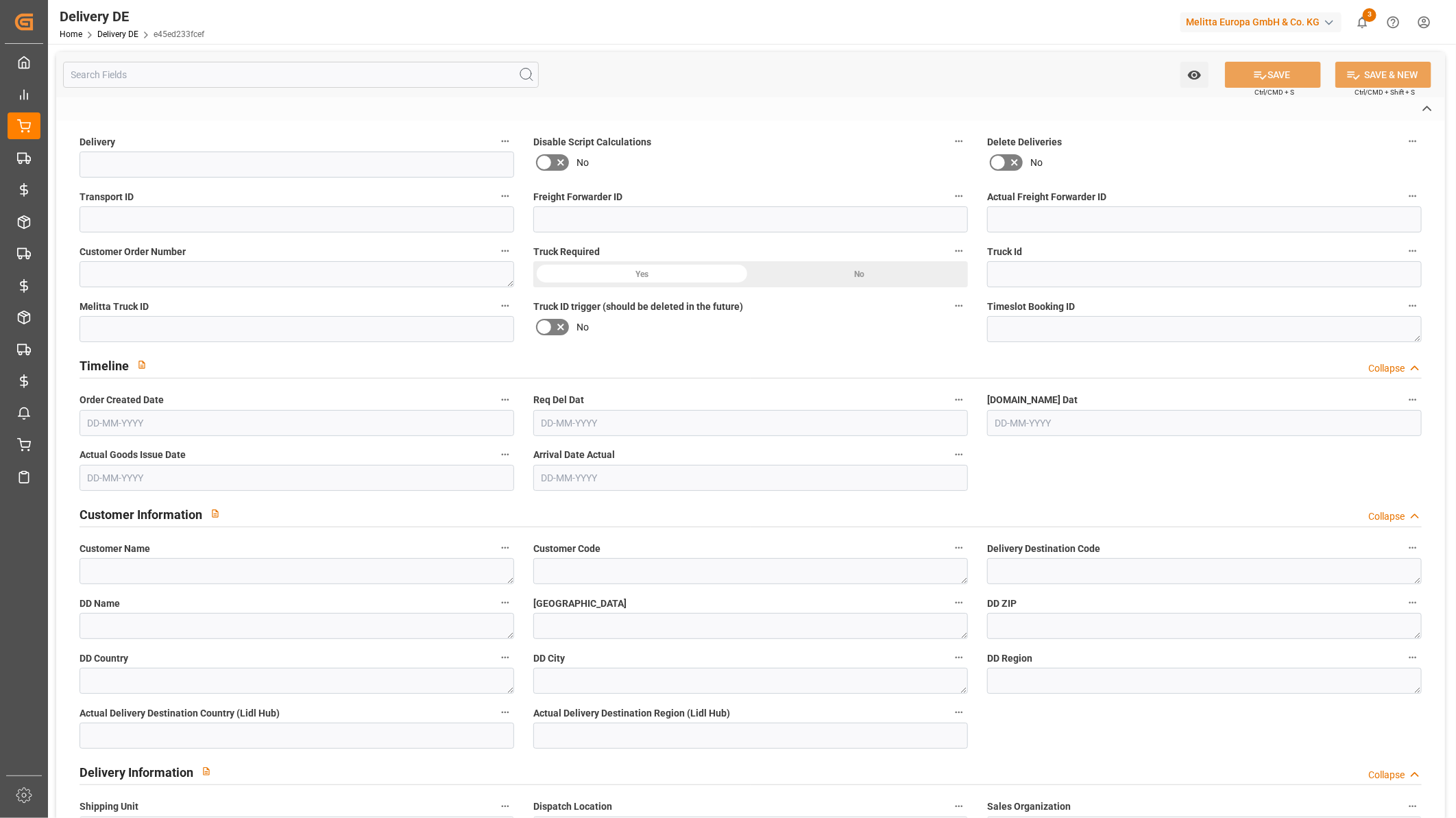
type input "92558253"
type input "630bf683e662"
type input "0000053018"
type textarea "54K7UE1S"
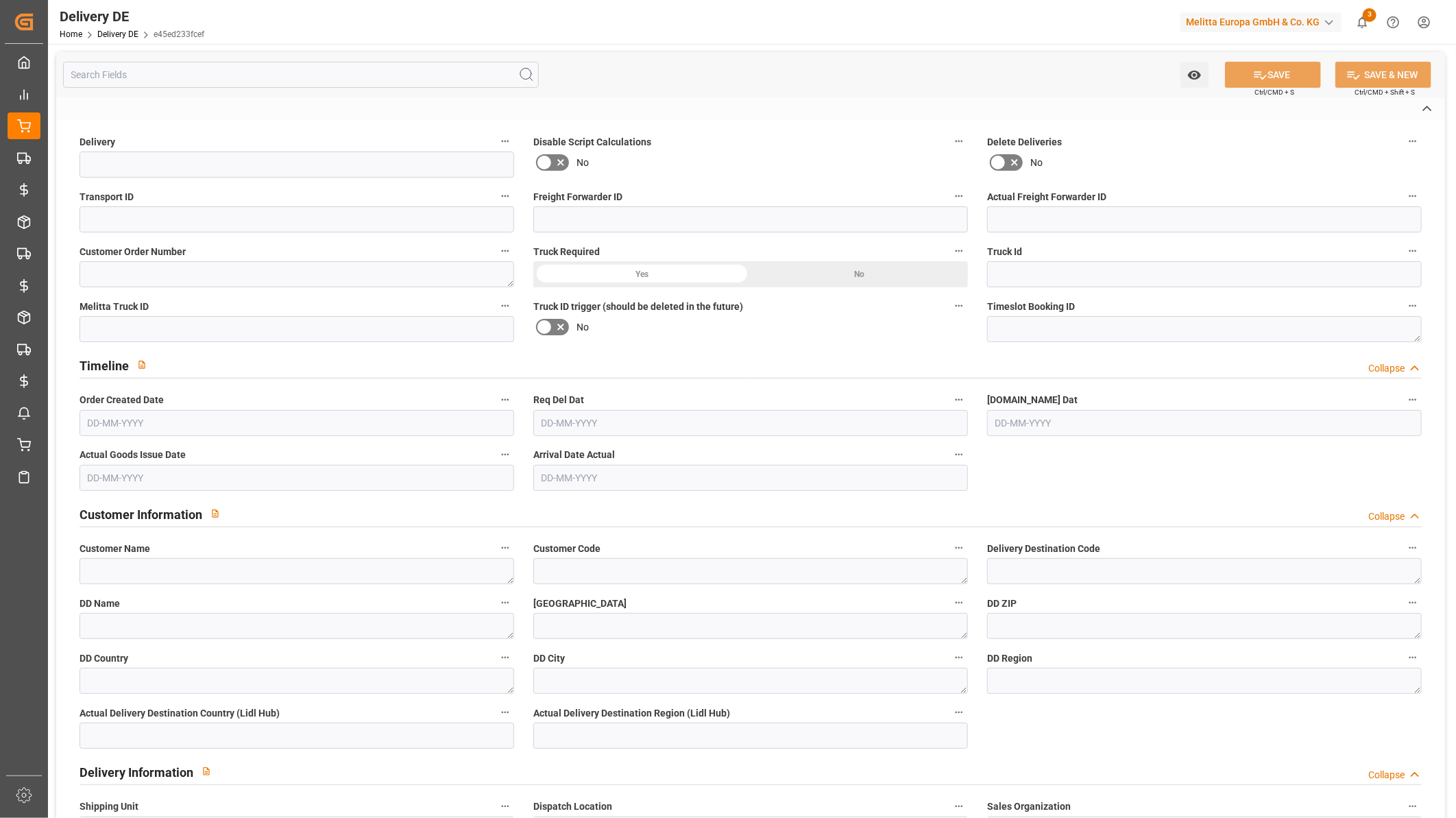
type input "76d74fea7302"
type input "600002585"
type textarea "Amazon Fulfillment [GEOGRAPHIC_DATA]"
type textarea "0000008760"
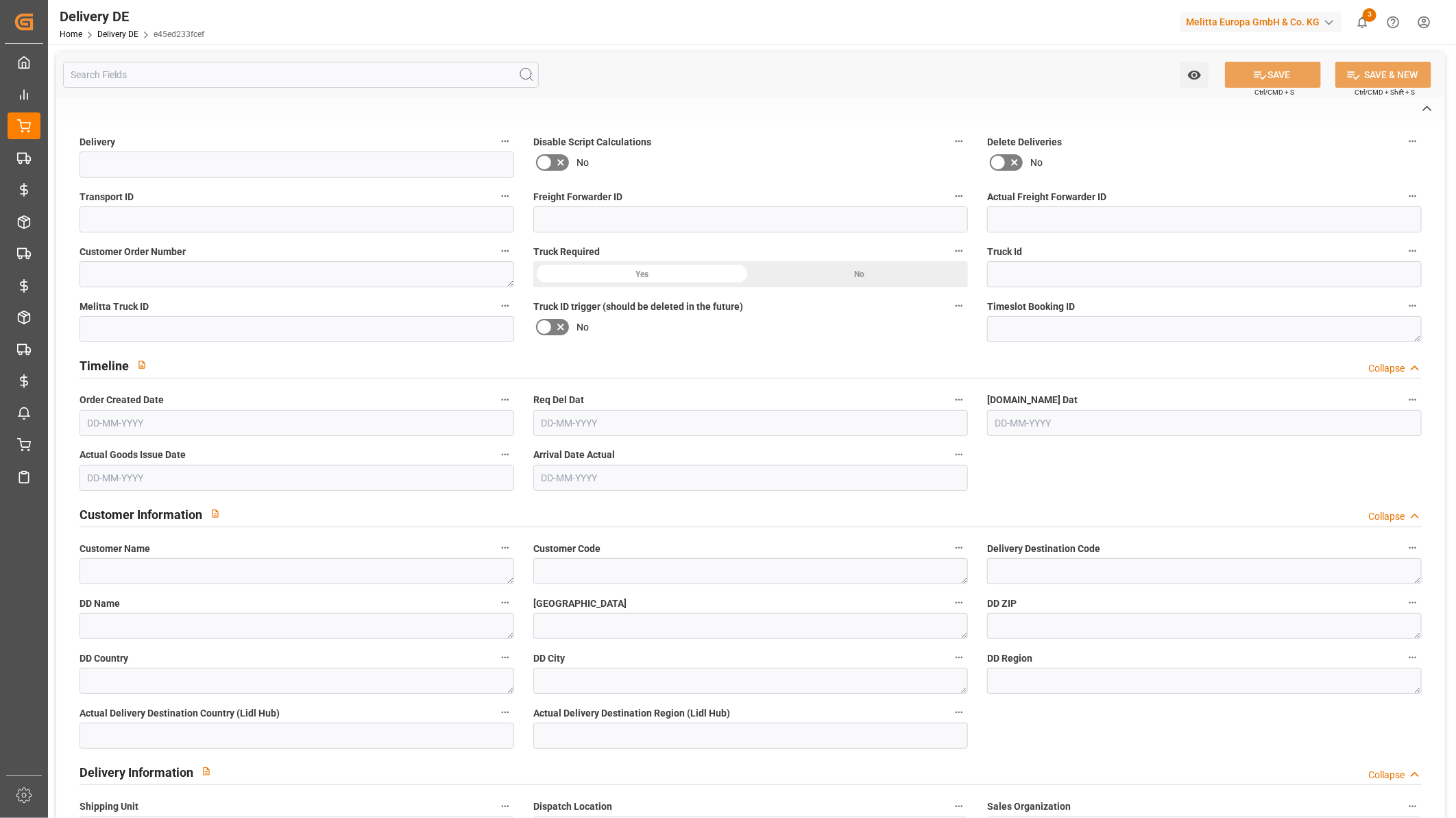
type textarea "Amazon Fulfillment [GEOGRAPHIC_DATA]"
type textarea "Okmiany 3C"
type textarea "59-225"
type textarea "PL"
type textarea "Okmiany"
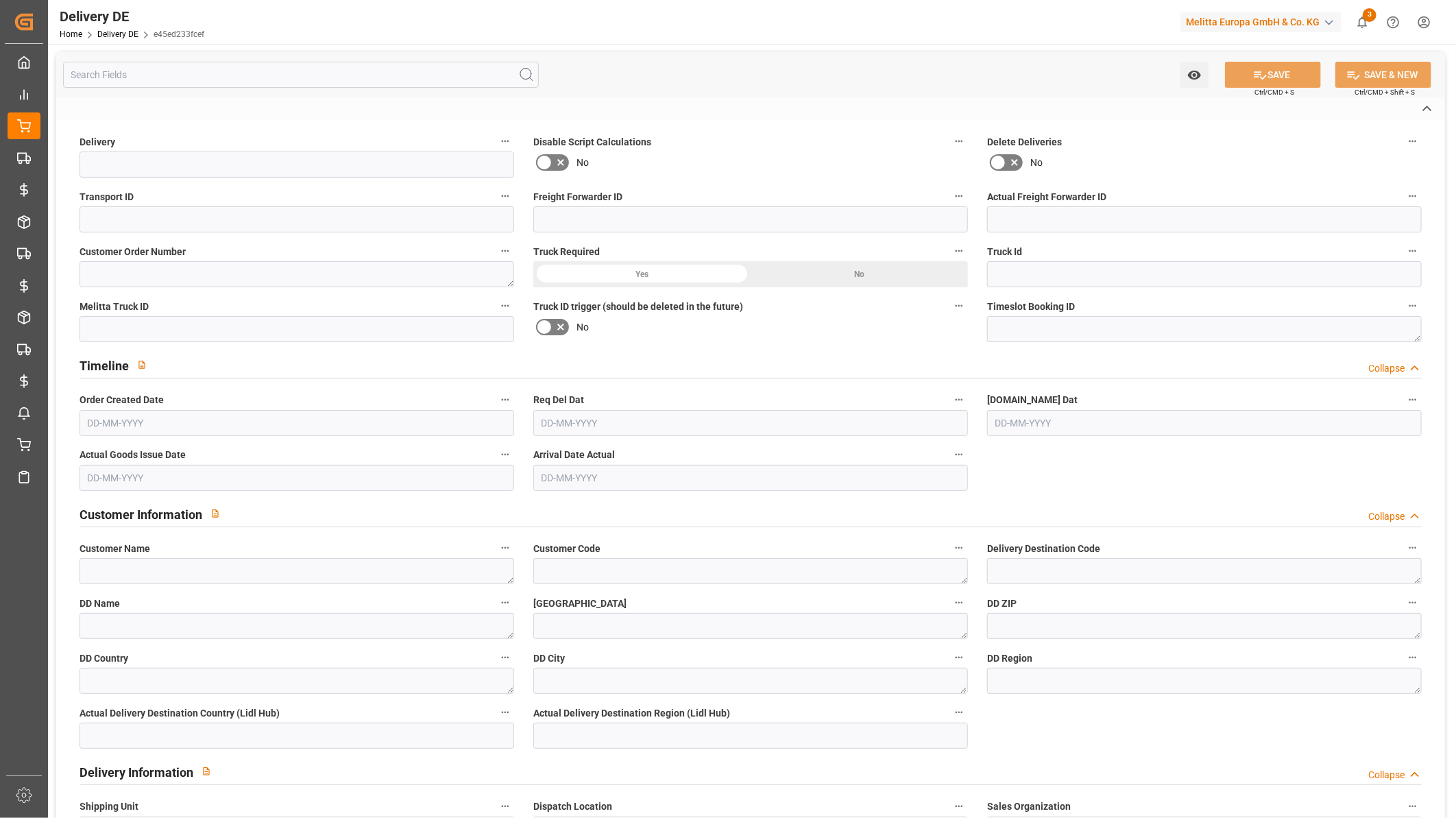
type textarea "59"
type textarea "0011"
type textarea "1"
type textarea "LF"
type input "Free to Choose"
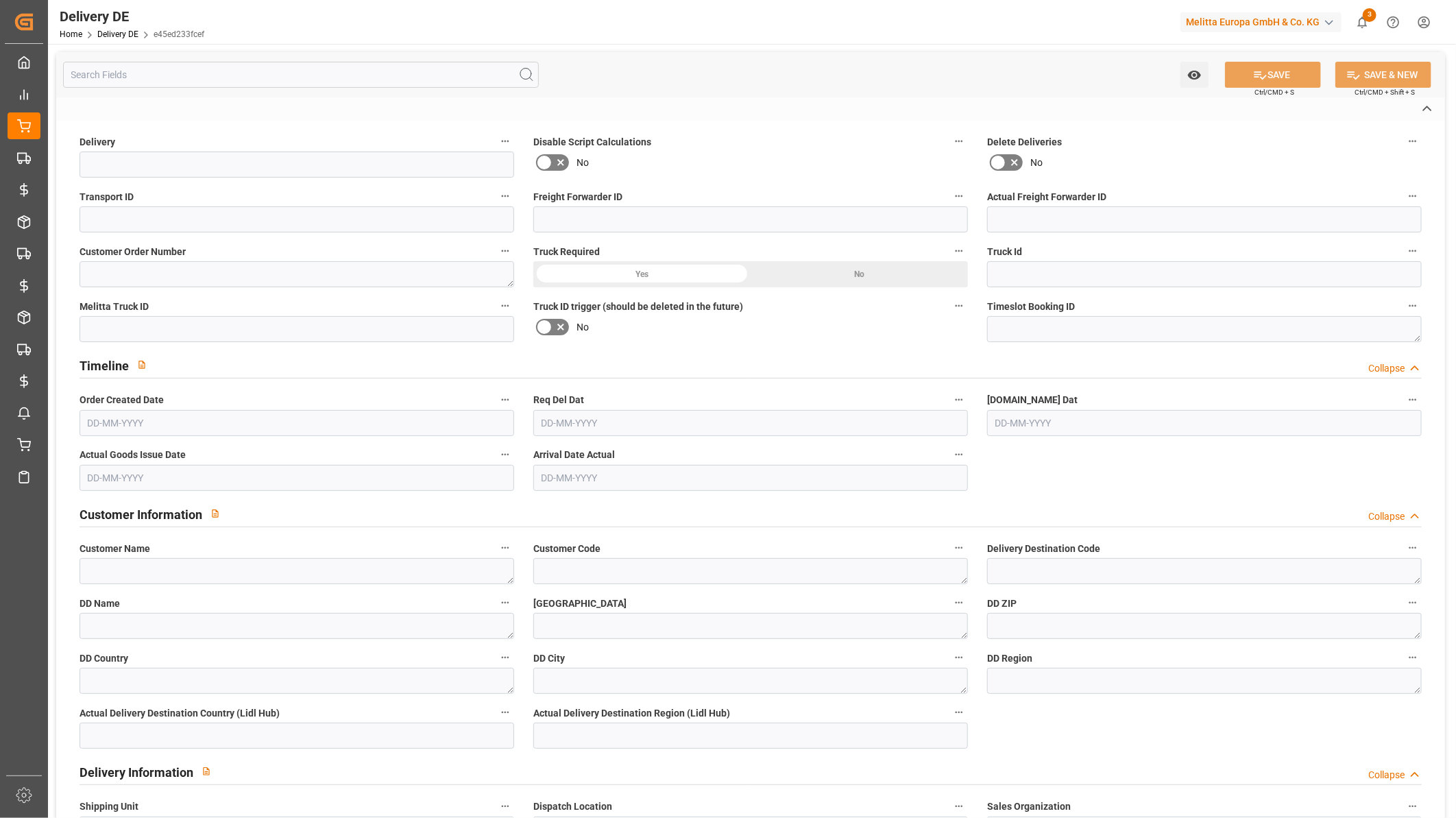
type input "Pallet"
type textarea "PLAM"
type input "PLAM"
type textarea "WRO5"
type input "CPT"
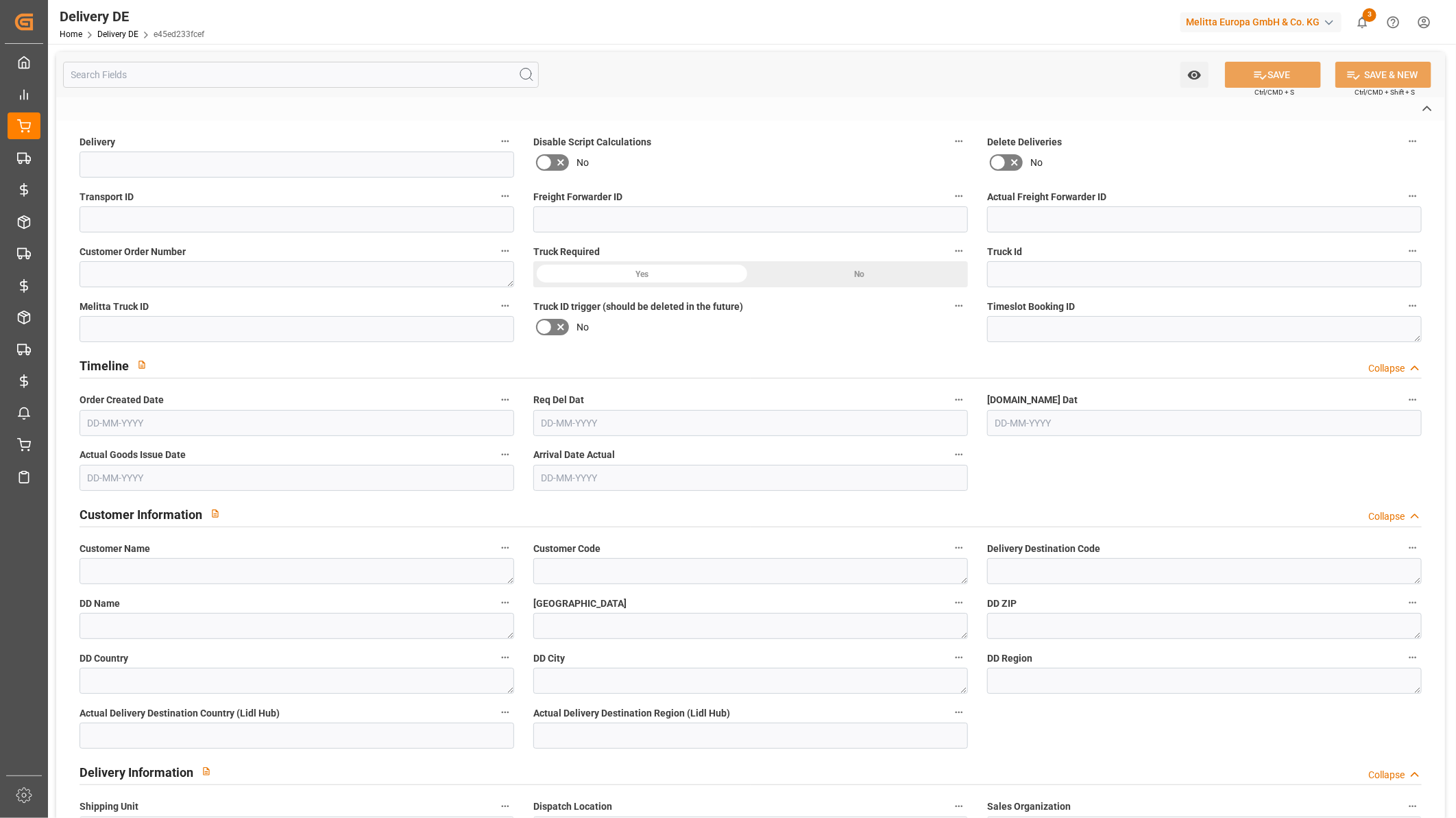
type input "00"
type input "H180"
type textarea "Maximale Palettenhöhe 1,80 m"
type input "GPVF"
type textarea "Gestapelte Palette mit Folierung verbinden"
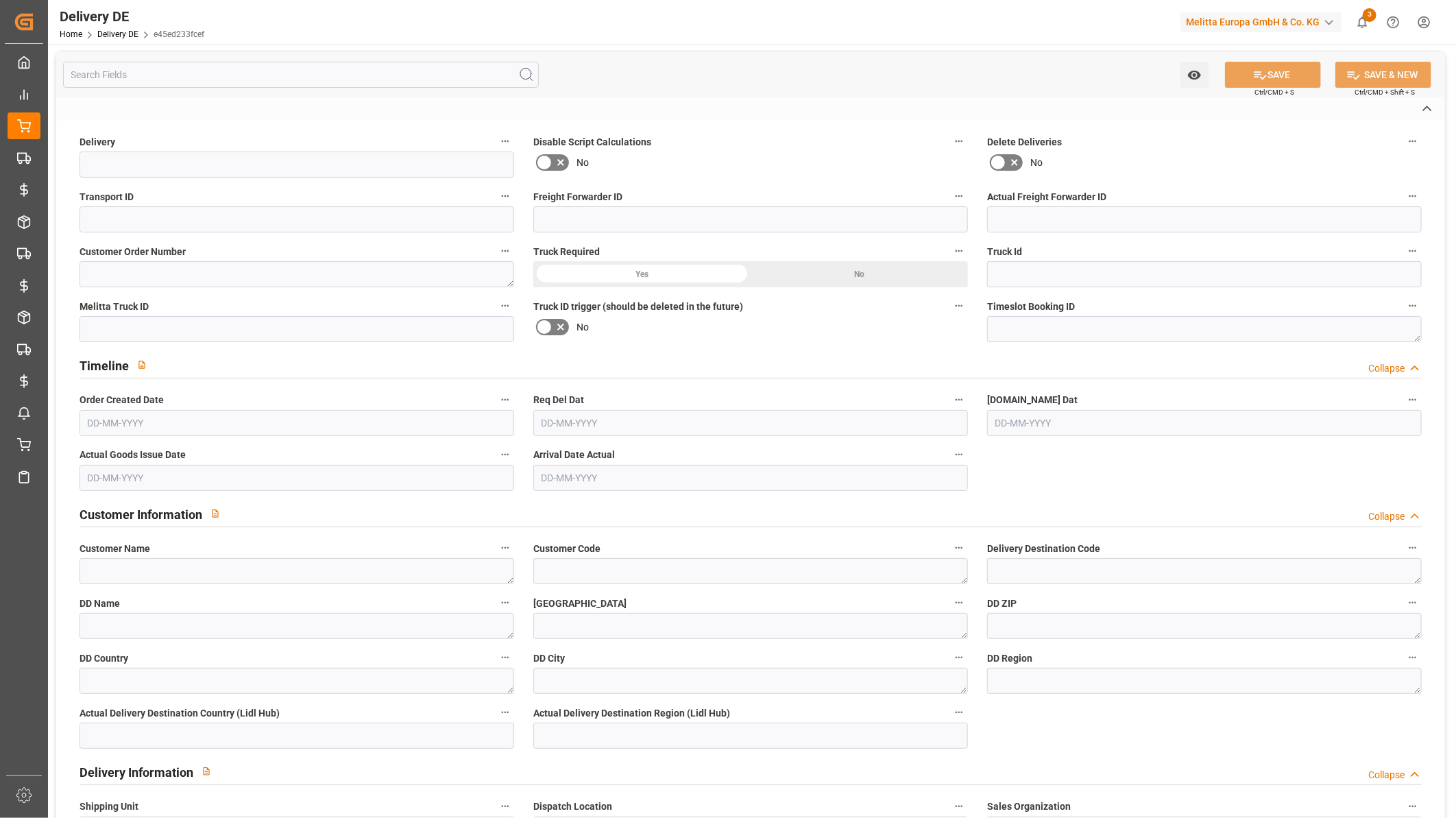
type input "EPQB"
type textarea "VP=EUB,Kommi=EUB"
type input "VLQU"
type textarea "Keine Querverladung"
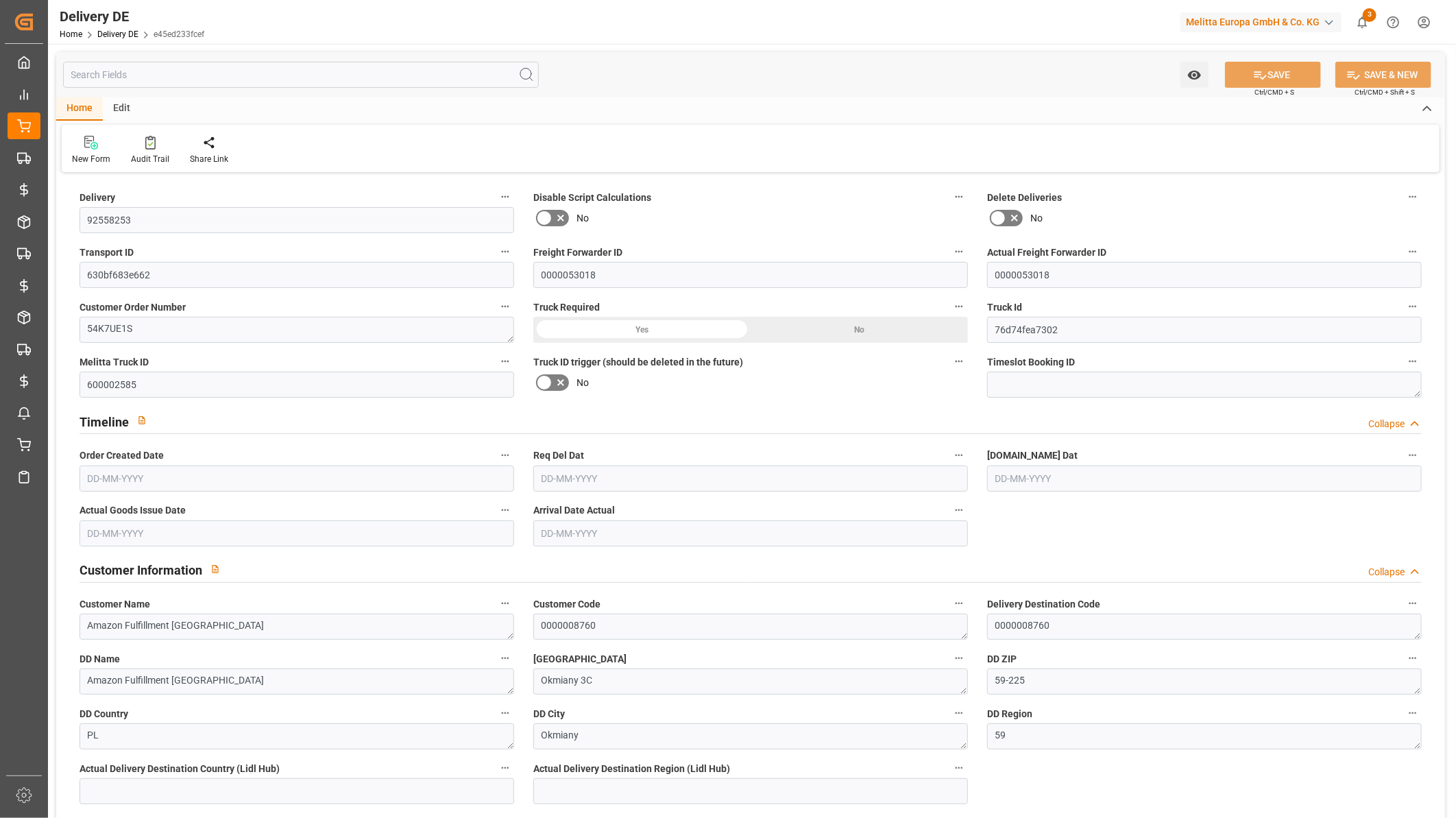
type input "39"
type input "29"
type input "39"
type input "2901.713"
type input "4709.199"
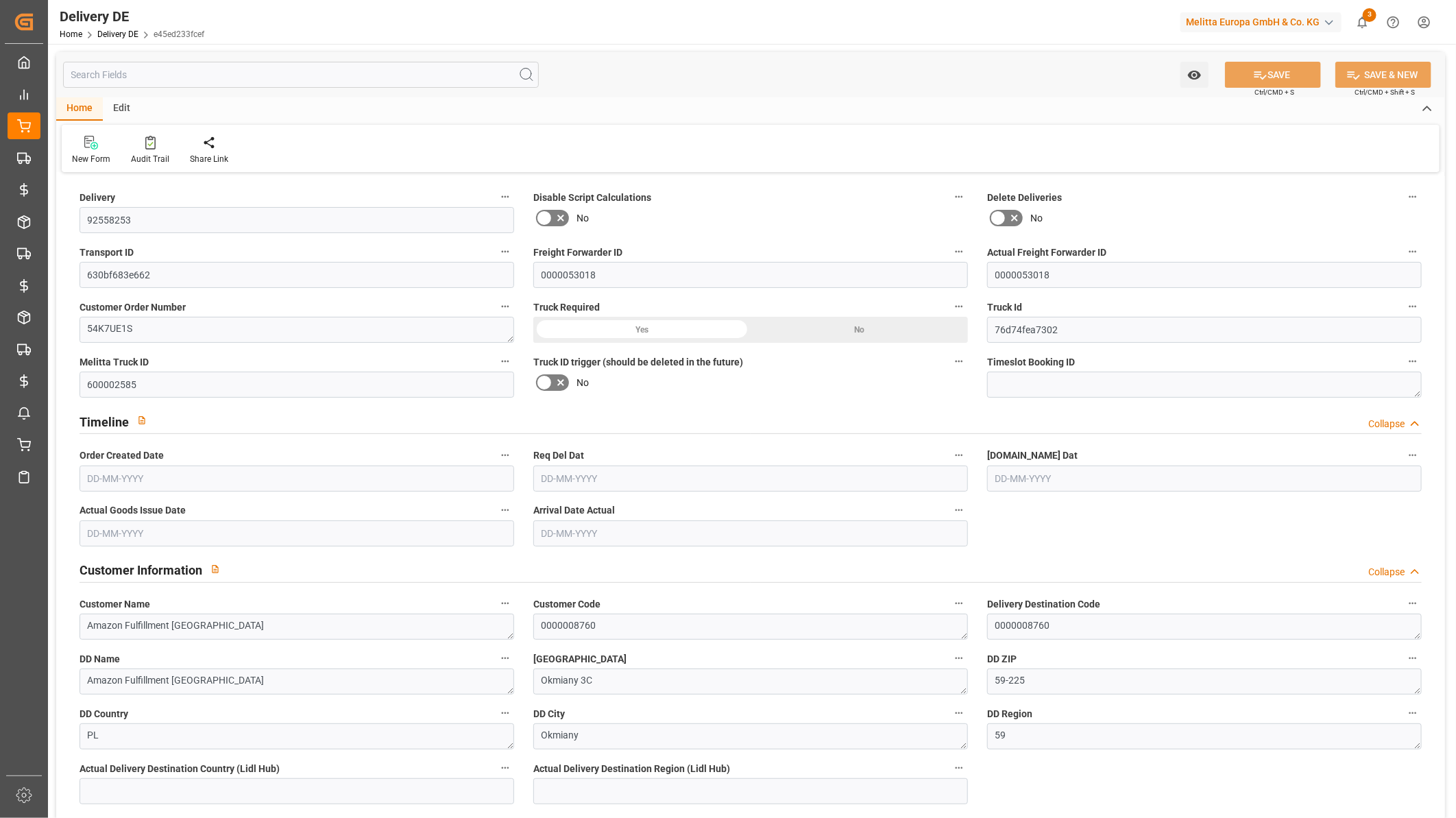
type input "39437.407"
type input "15-09-2025"
type input "19-09-2025"
type input "16-09-2025"
type input "19-09-2025"
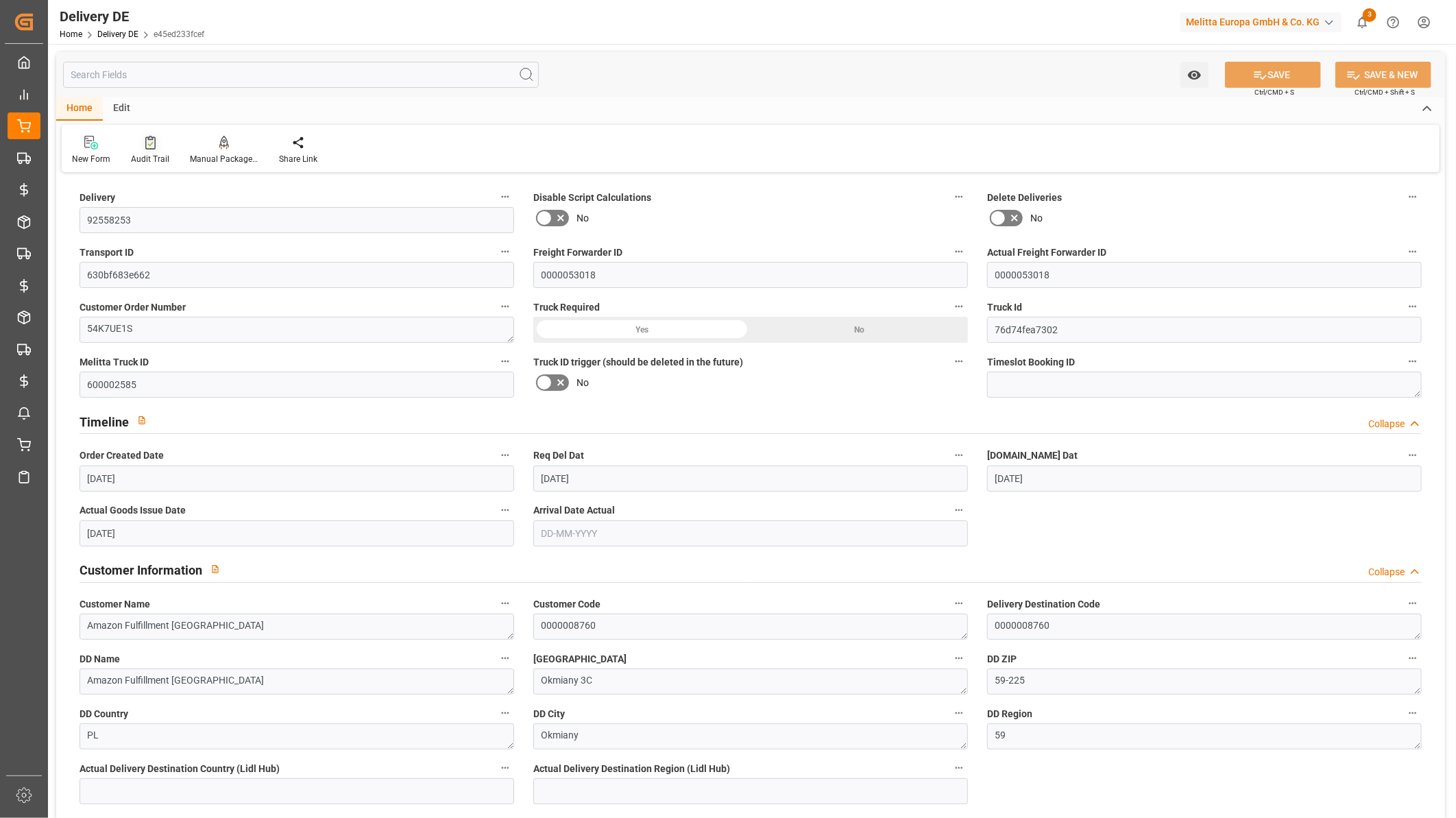
click at [155, 148] on div at bounding box center [150, 142] width 39 height 14
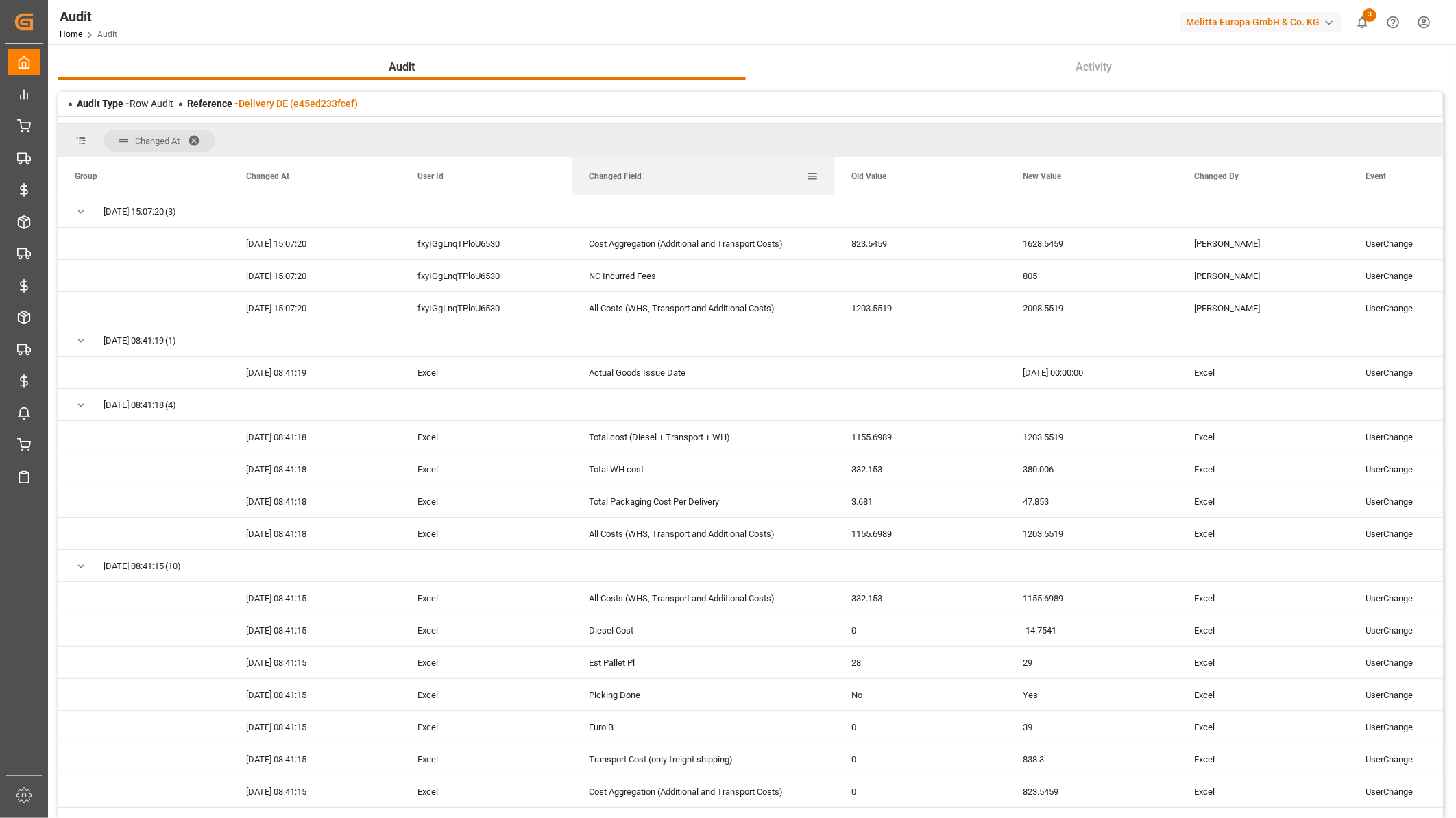
drag, startPoint x: 743, startPoint y: 175, endPoint x: 834, endPoint y: 174, distance: 91.0
click at [834, 174] on div at bounding box center [835, 175] width 6 height 38
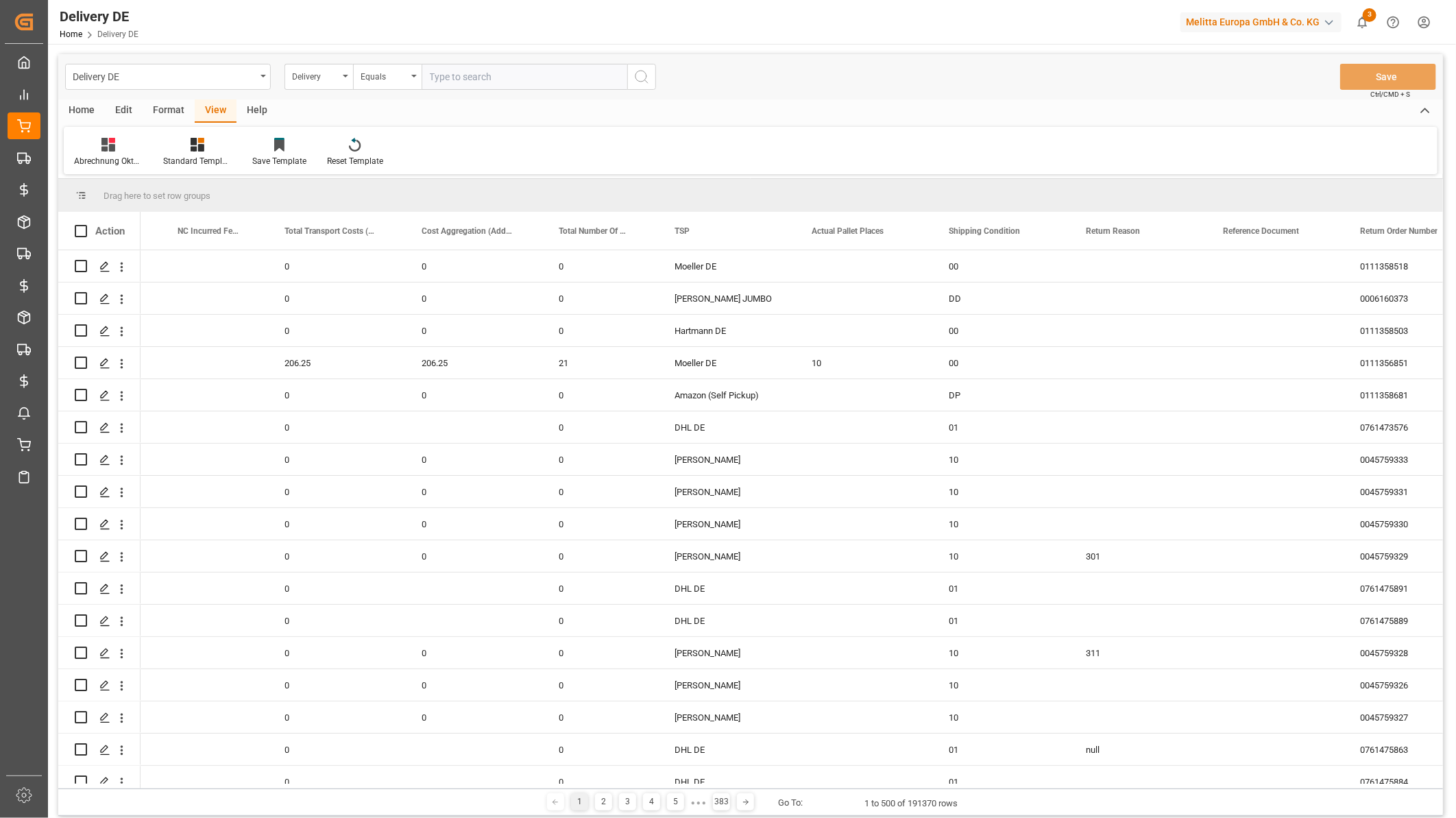
scroll to position [0, 2207]
click at [178, 72] on div "Delivery DE" at bounding box center [164, 76] width 183 height 17
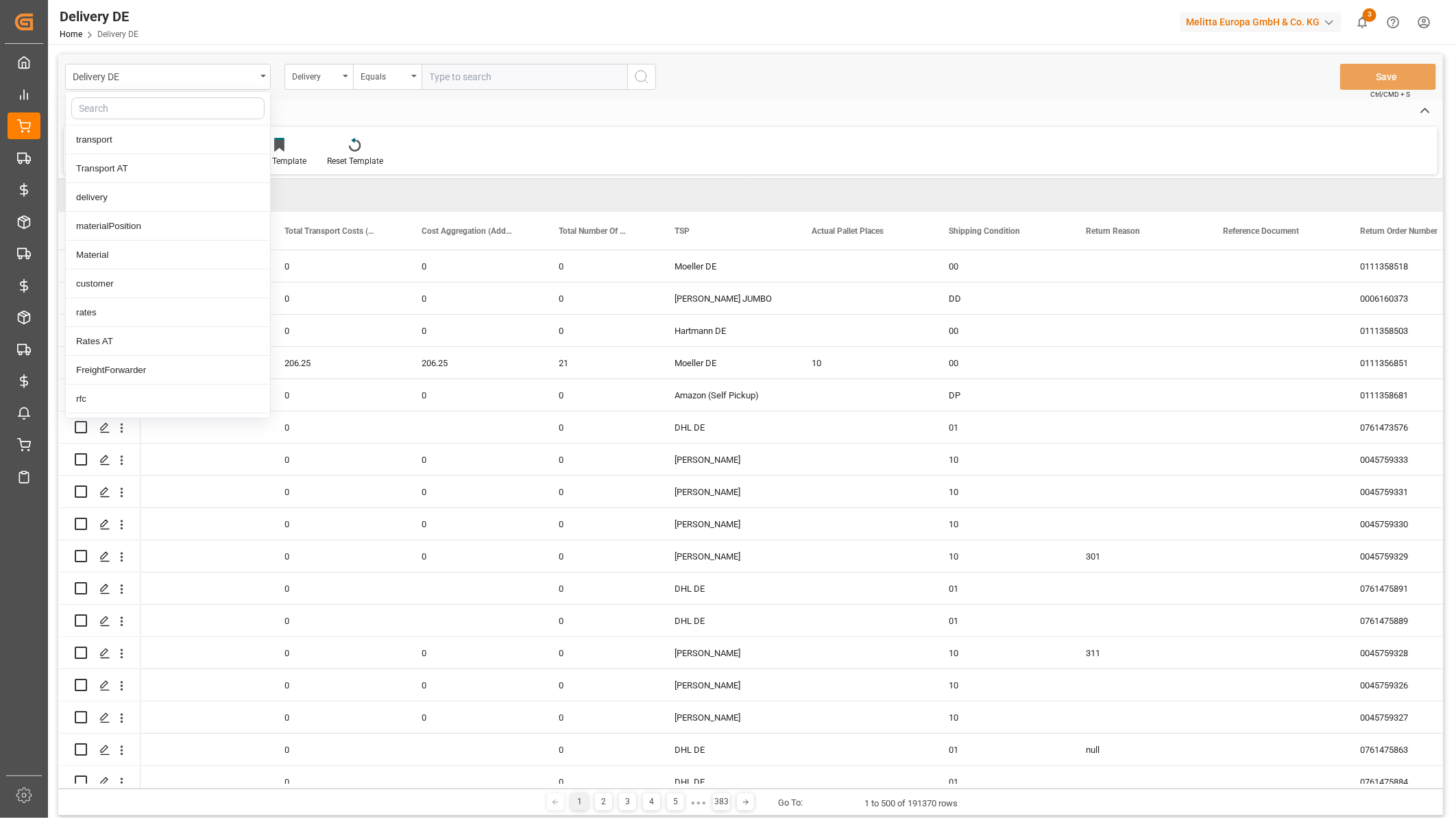
click at [161, 114] on input "text" at bounding box center [168, 108] width 193 height 22
type input "purch"
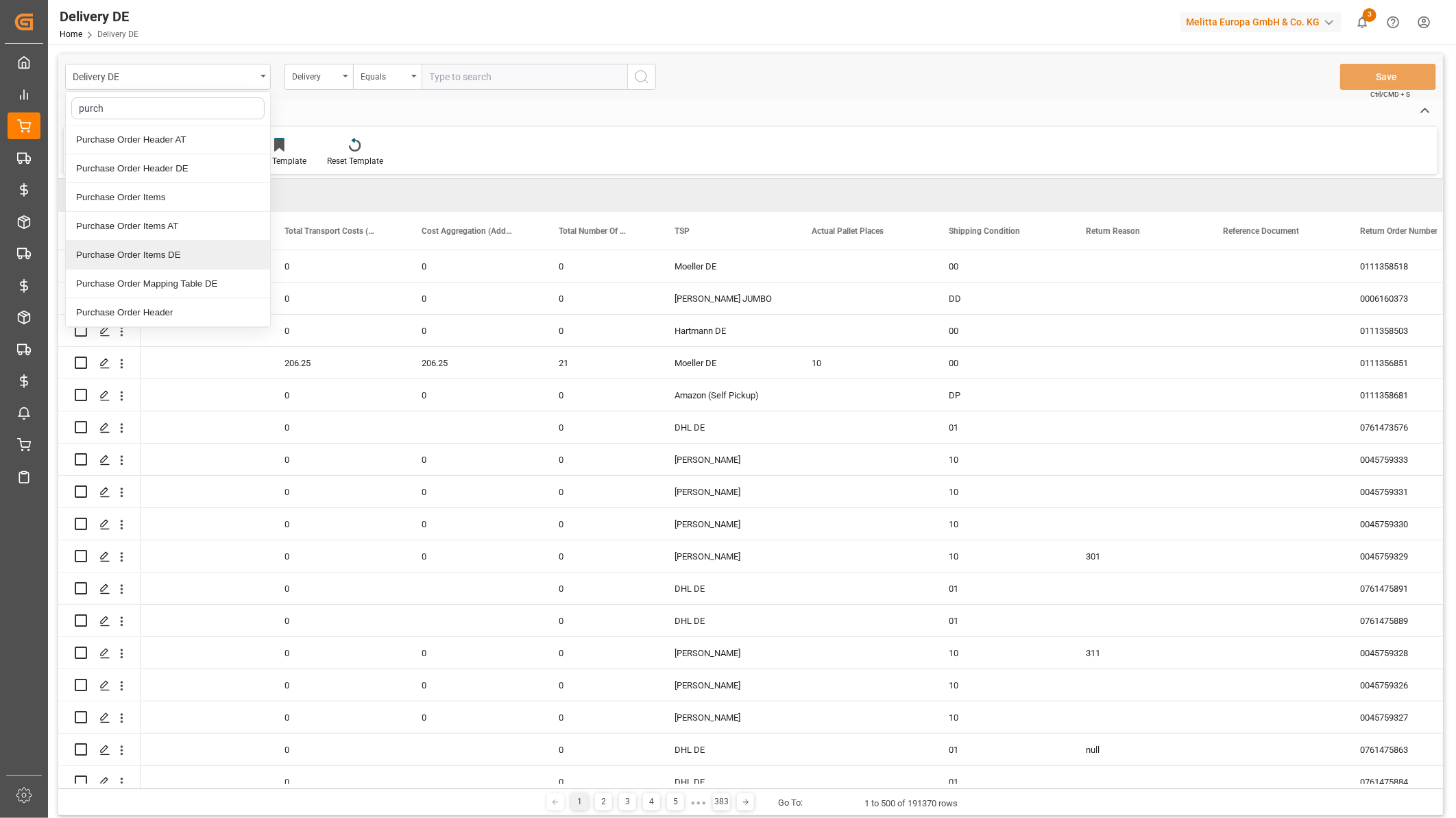
click at [169, 256] on div "Purchase Order Items DE" at bounding box center [168, 255] width 204 height 29
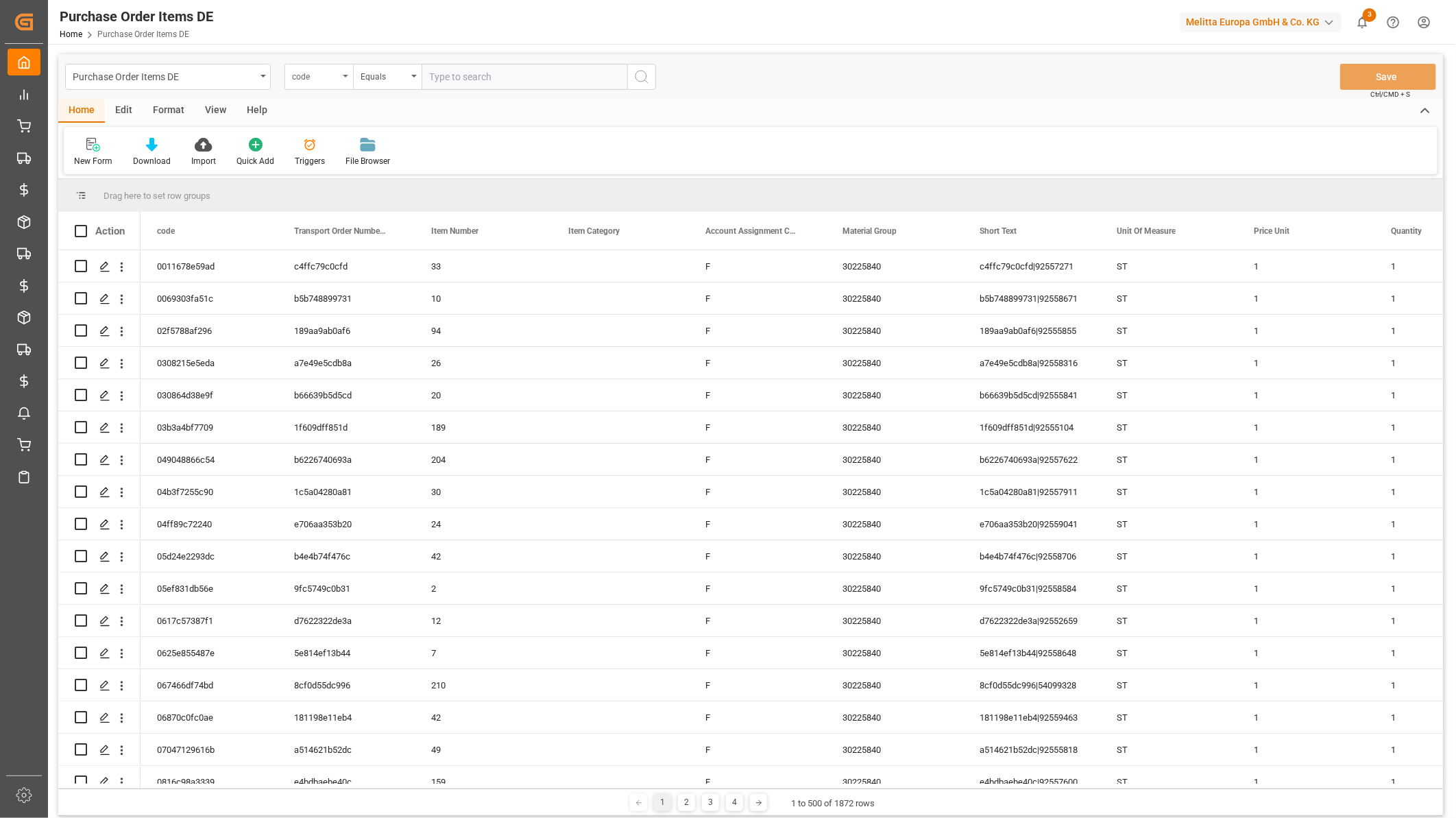
click at [333, 81] on div "code" at bounding box center [314, 75] width 46 height 16
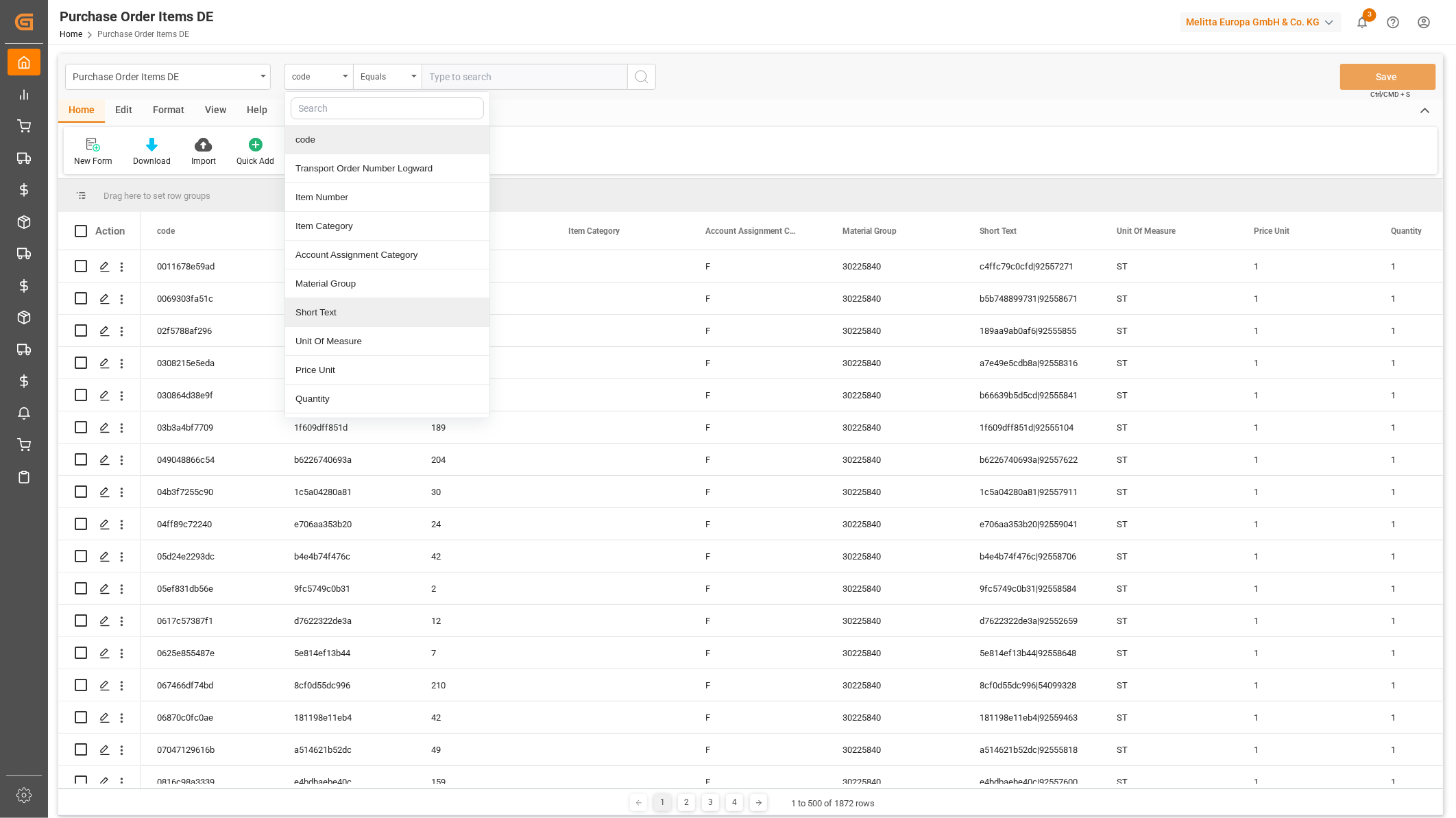
click at [340, 320] on div "Short Text" at bounding box center [387, 313] width 204 height 29
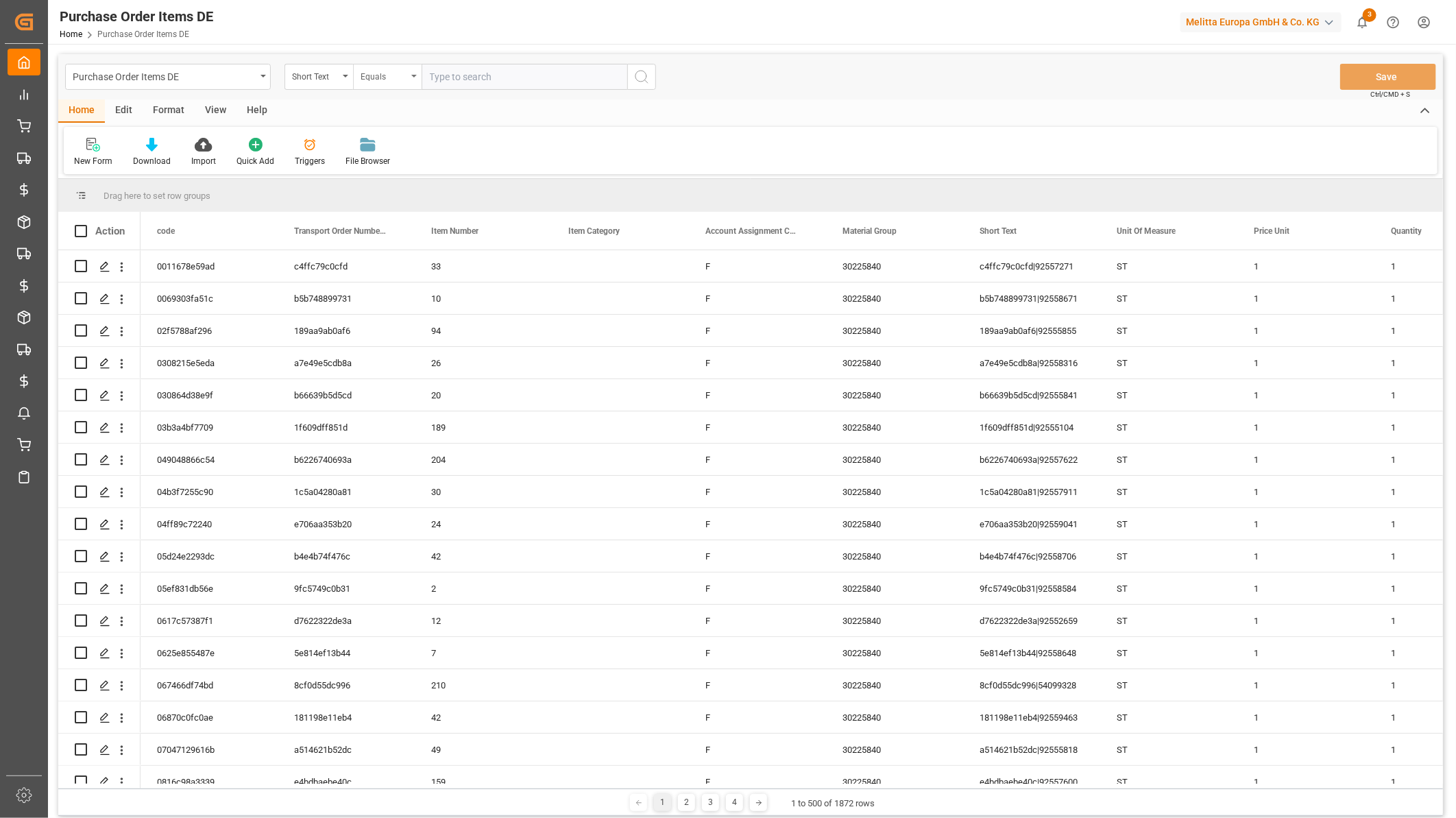
click at [403, 74] on div "Equals" at bounding box center [384, 75] width 46 height 16
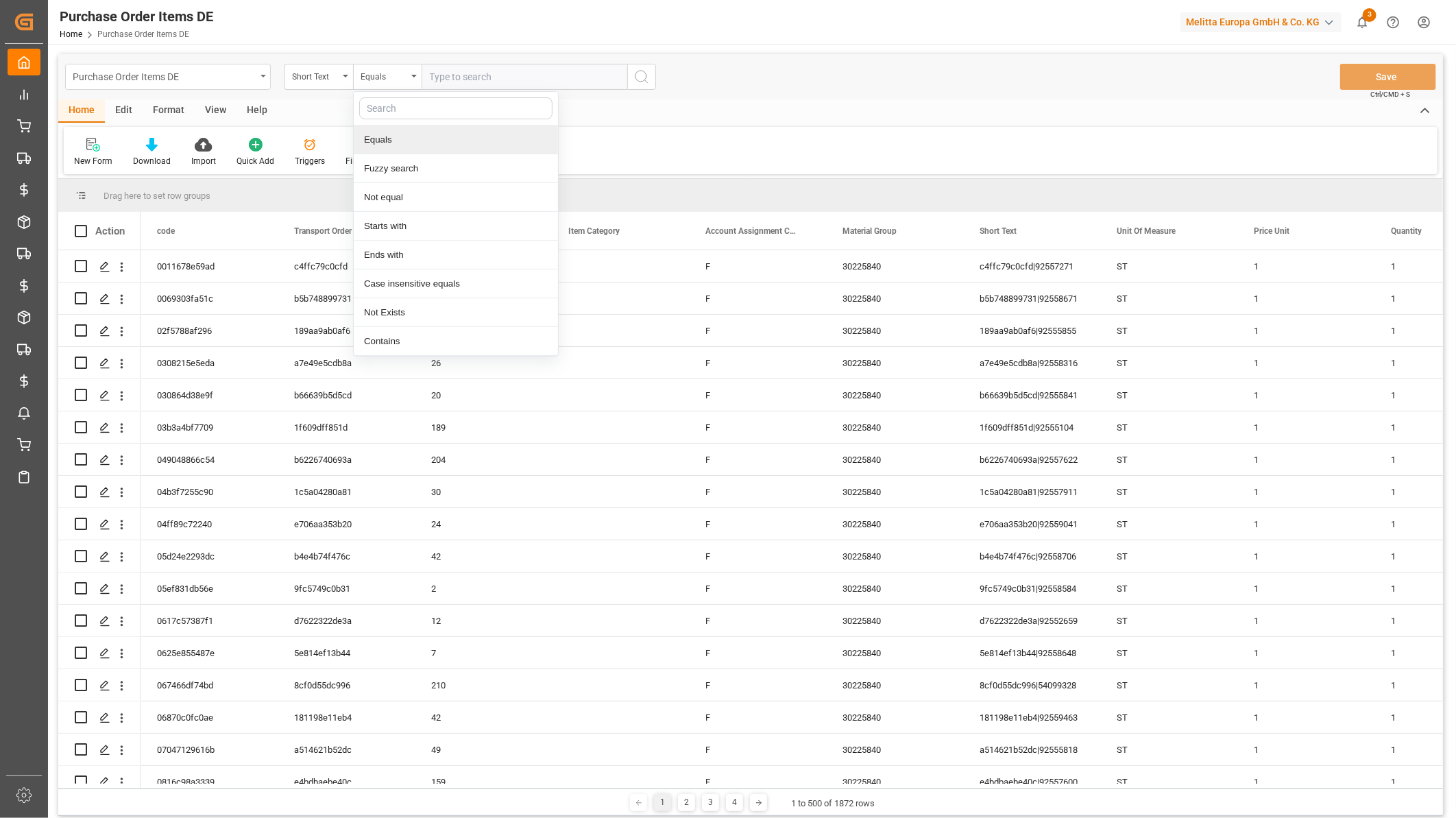
click at [167, 78] on div "Purchase Order Items DE" at bounding box center [164, 76] width 183 height 17
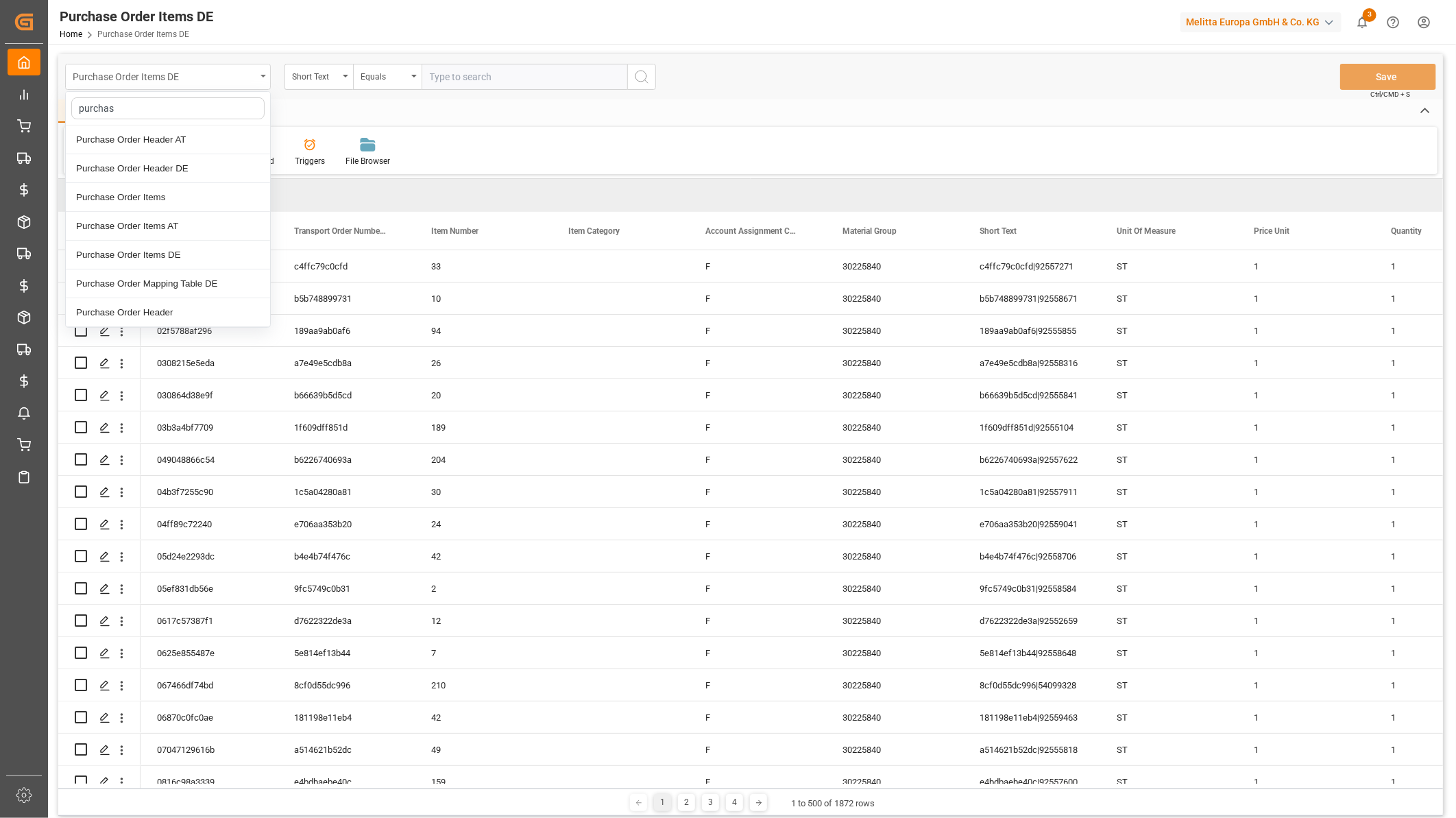
type input "purchase"
click at [169, 169] on div "Purchase Order Header DE" at bounding box center [168, 169] width 204 height 29
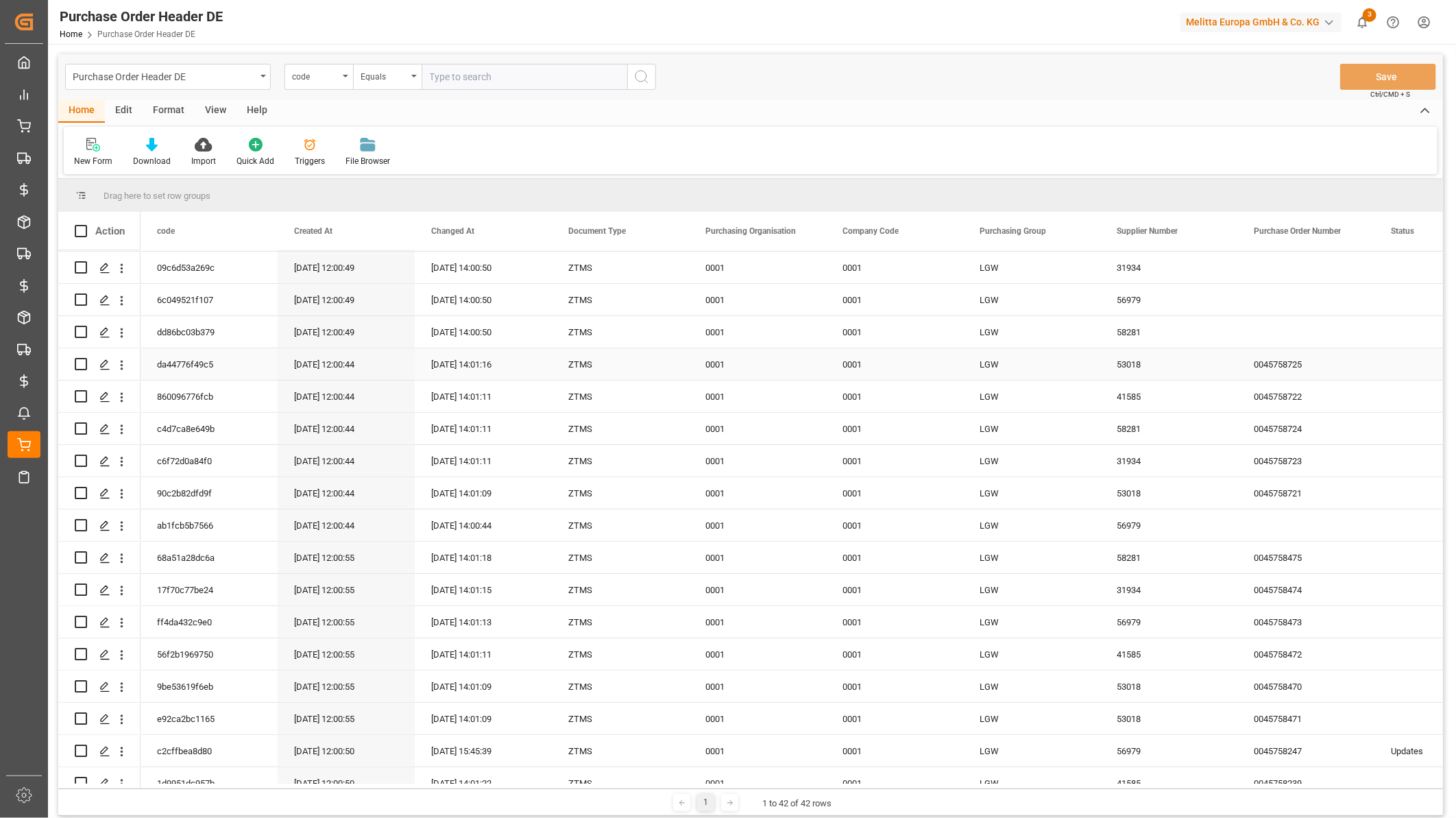
scroll to position [291, 0]
drag, startPoint x: 475, startPoint y: 224, endPoint x: 460, endPoint y: 228, distance: 15.5
click at [460, 228] on div "Changed At" at bounding box center [476, 230] width 92 height 38
drag, startPoint x: 329, startPoint y: 228, endPoint x: 339, endPoint y: 189, distance: 40.3
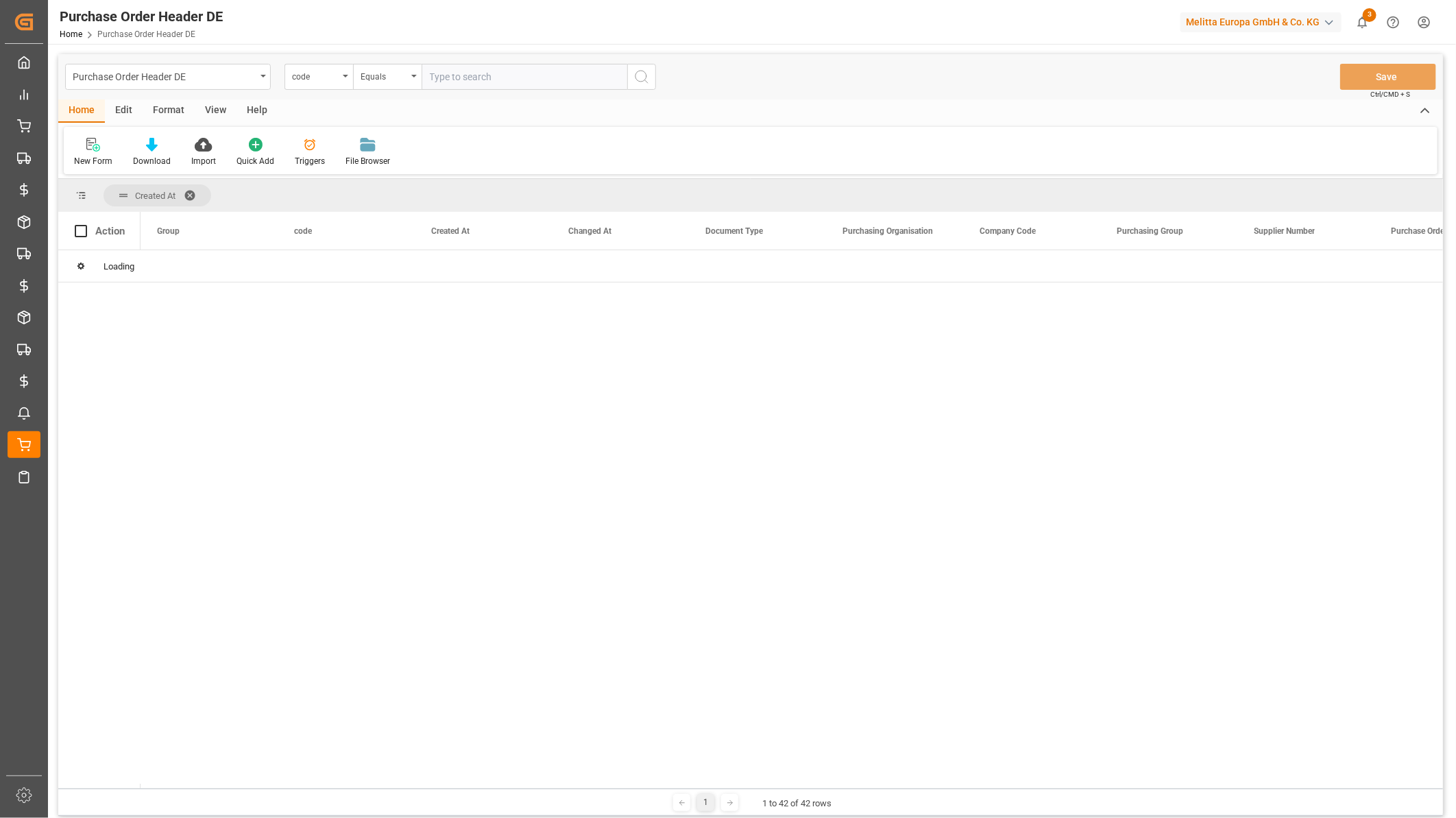
scroll to position [0, 0]
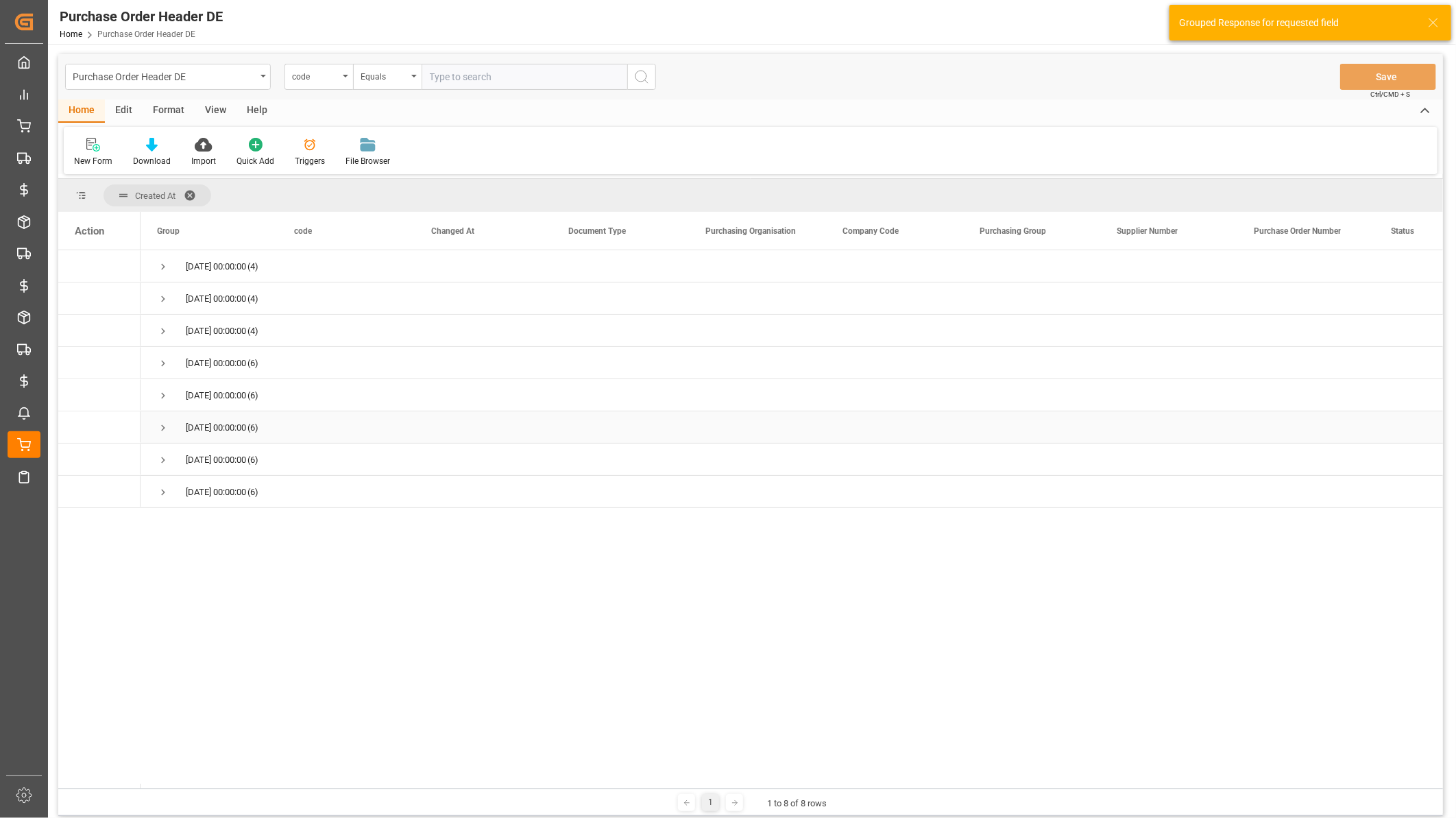
click at [162, 425] on span "Press SPACE to select this row." at bounding box center [163, 428] width 13 height 13
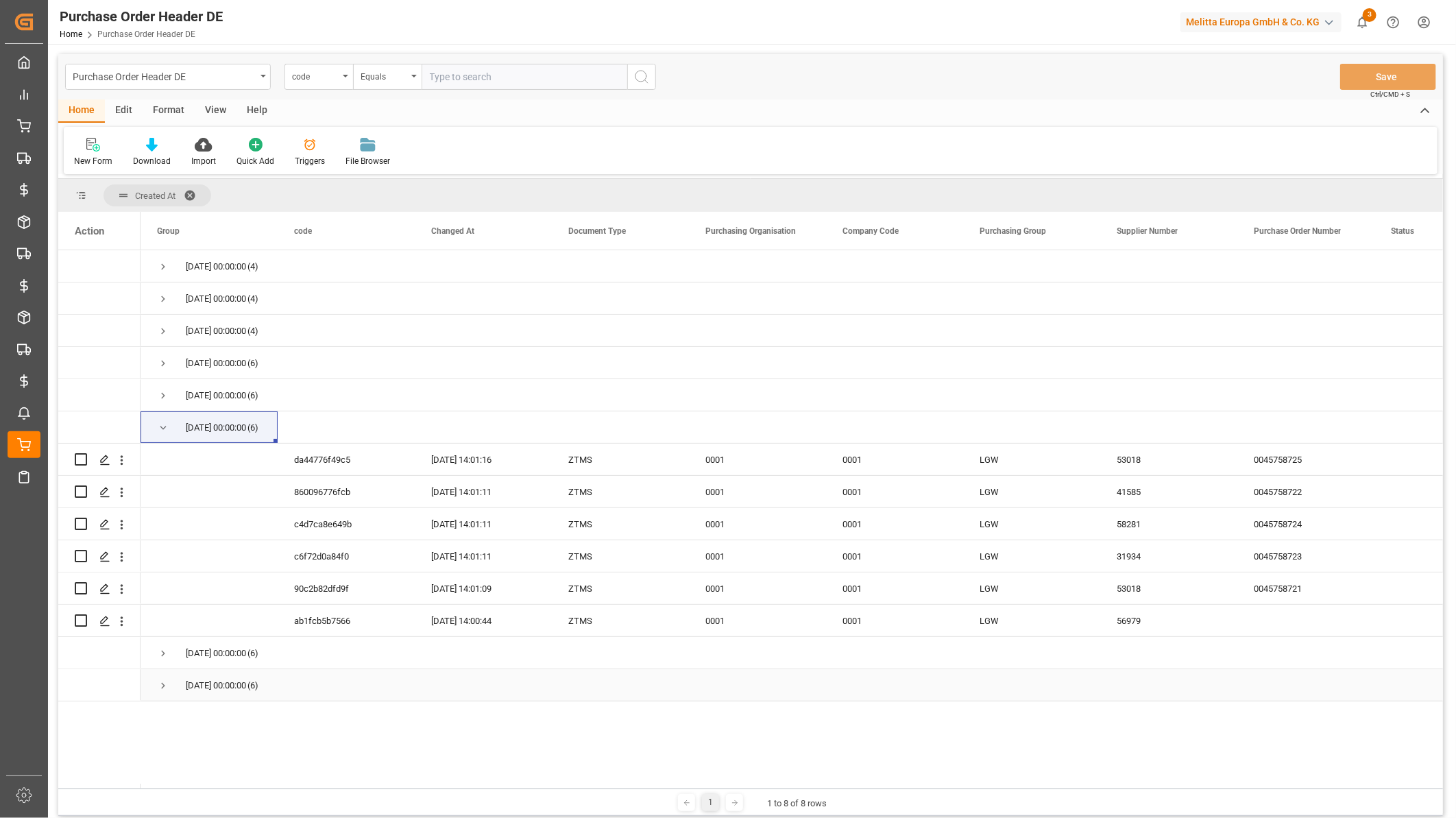
click at [162, 689] on span "Press SPACE to select this row." at bounding box center [163, 686] width 13 height 13
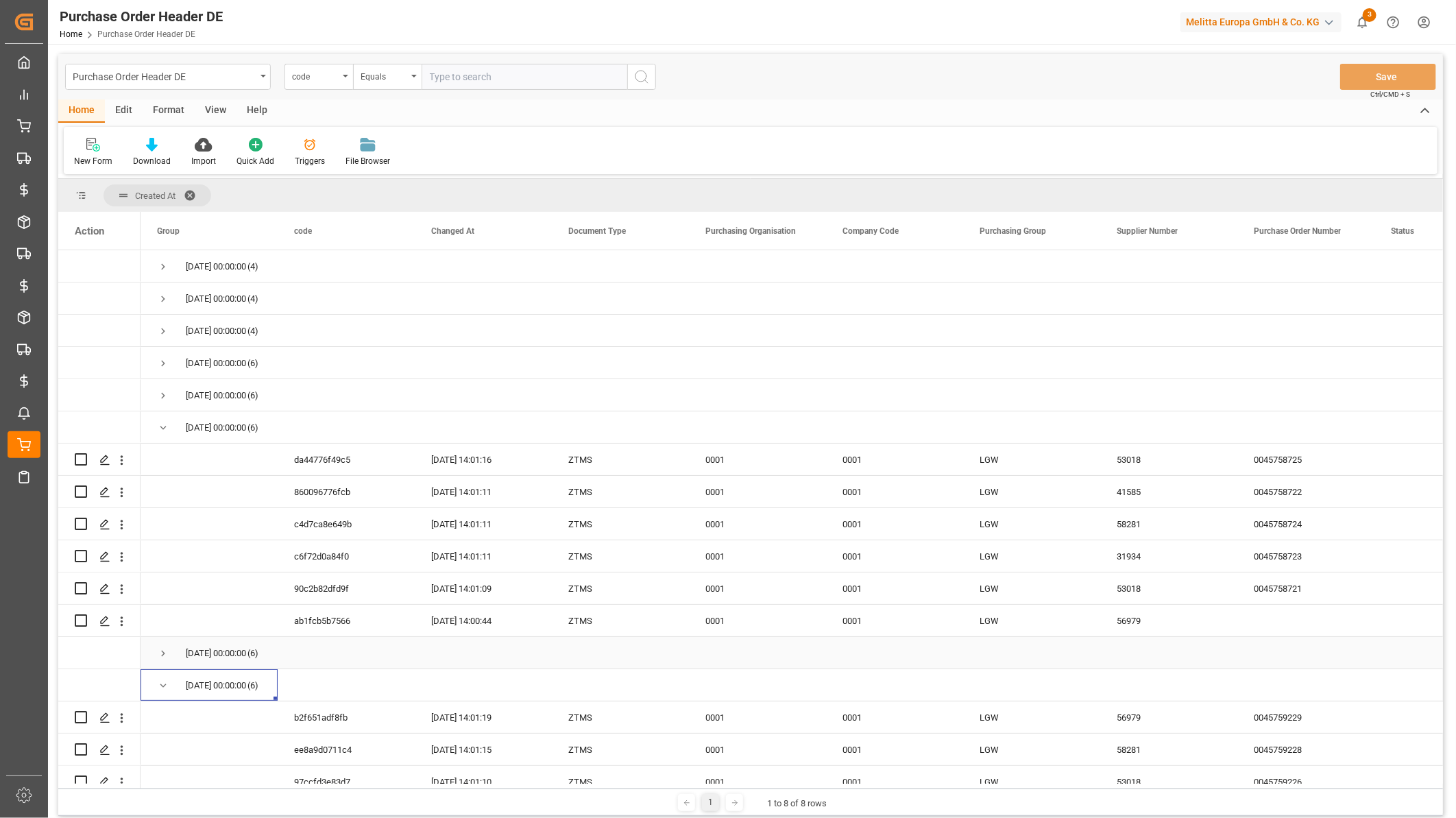
click at [167, 654] on span "Press SPACE to select this row." at bounding box center [163, 653] width 13 height 13
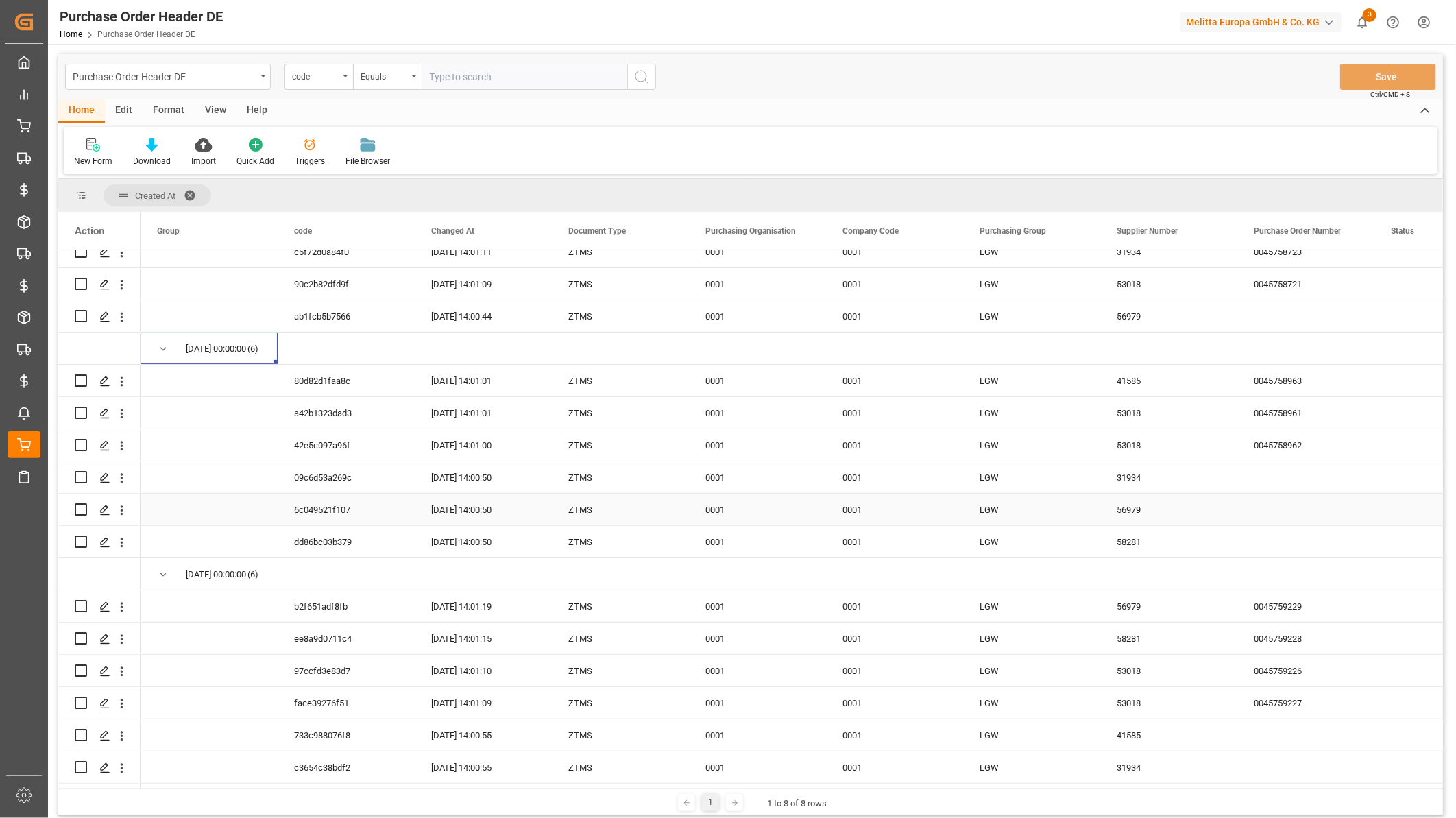
scroll to position [309, 0]
click at [335, 719] on div "733c988076f8" at bounding box center [346, 735] width 137 height 31
click at [350, 760] on div "c3654c38bdf2" at bounding box center [346, 767] width 137 height 31
click at [338, 471] on div "09c6d53a269c" at bounding box center [346, 476] width 137 height 31
click at [330, 509] on div "6c049521f107" at bounding box center [346, 509] width 137 height 31
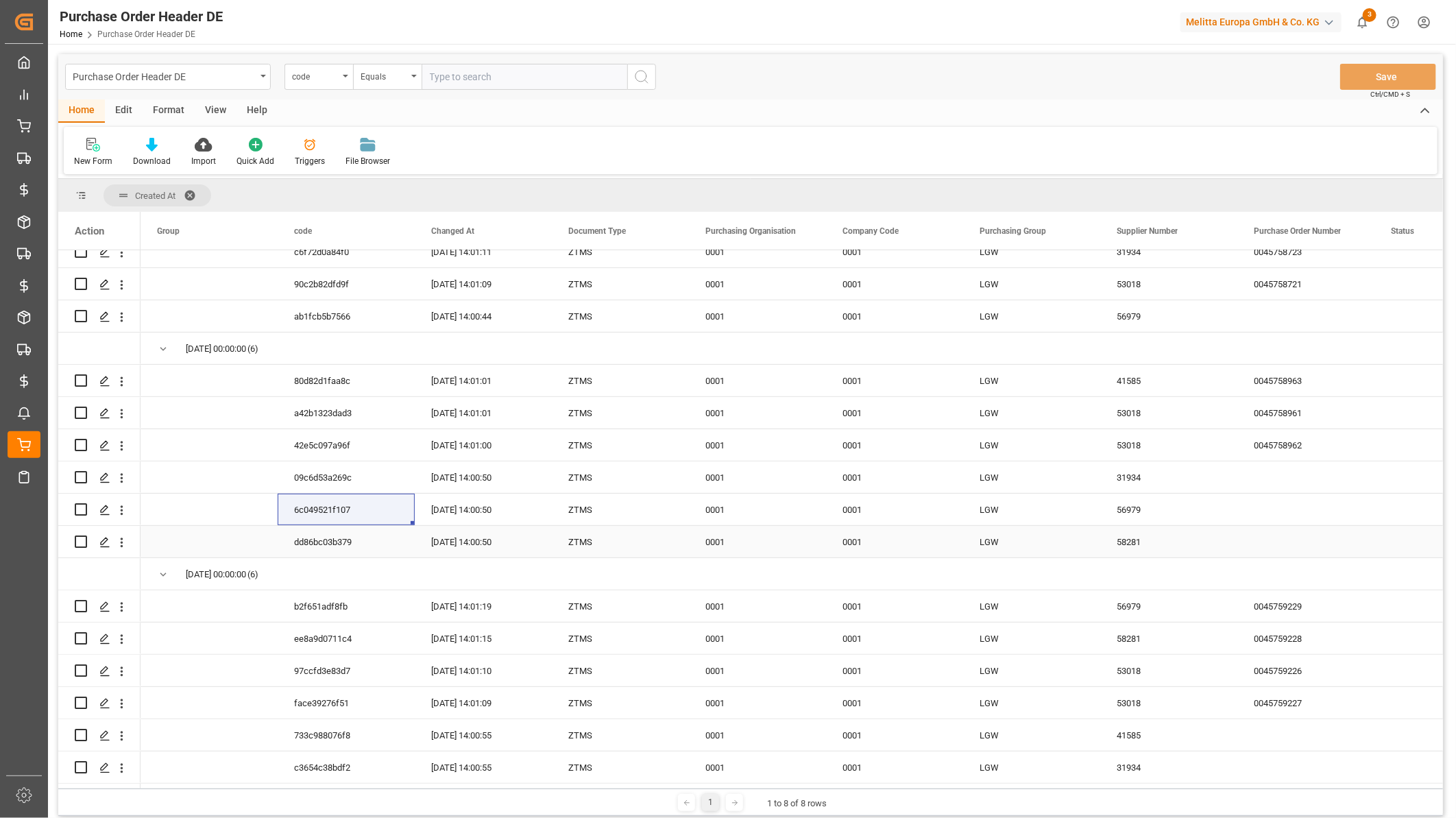
click at [331, 526] on div "dd86bc03b379" at bounding box center [346, 541] width 137 height 31
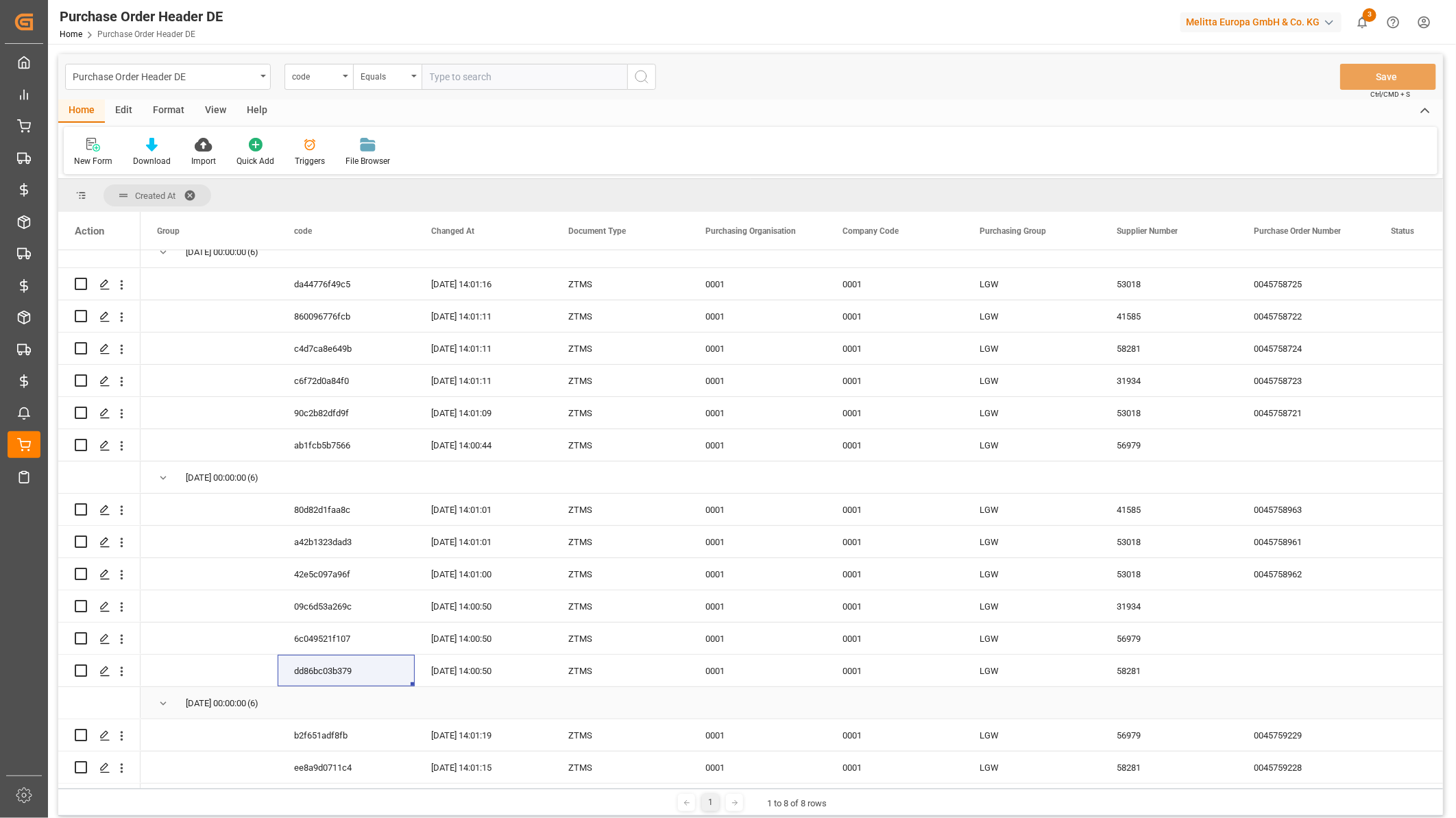
scroll to position [156, 0]
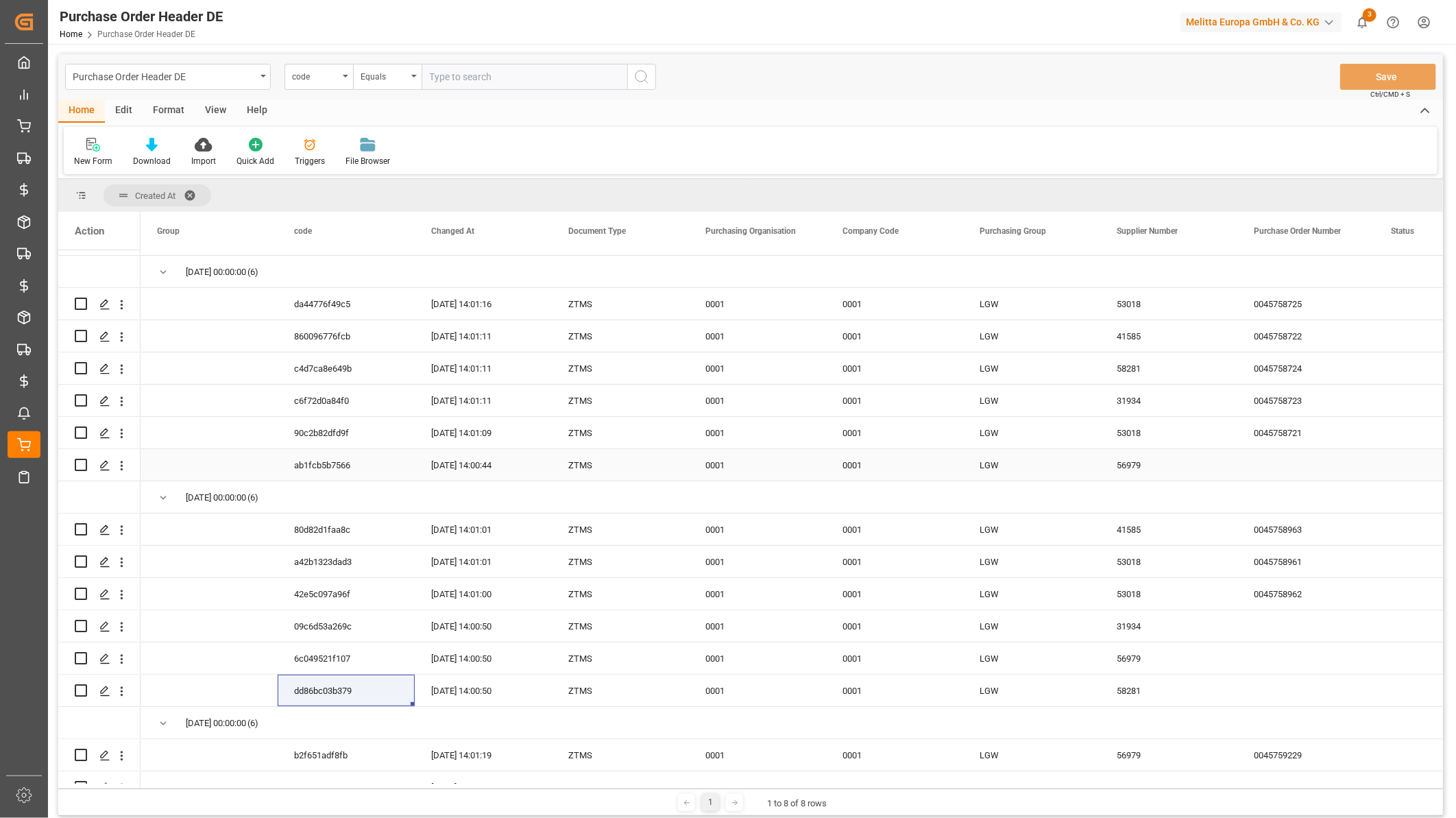
click at [325, 471] on div "ab1fcb5b7566" at bounding box center [346, 464] width 137 height 31
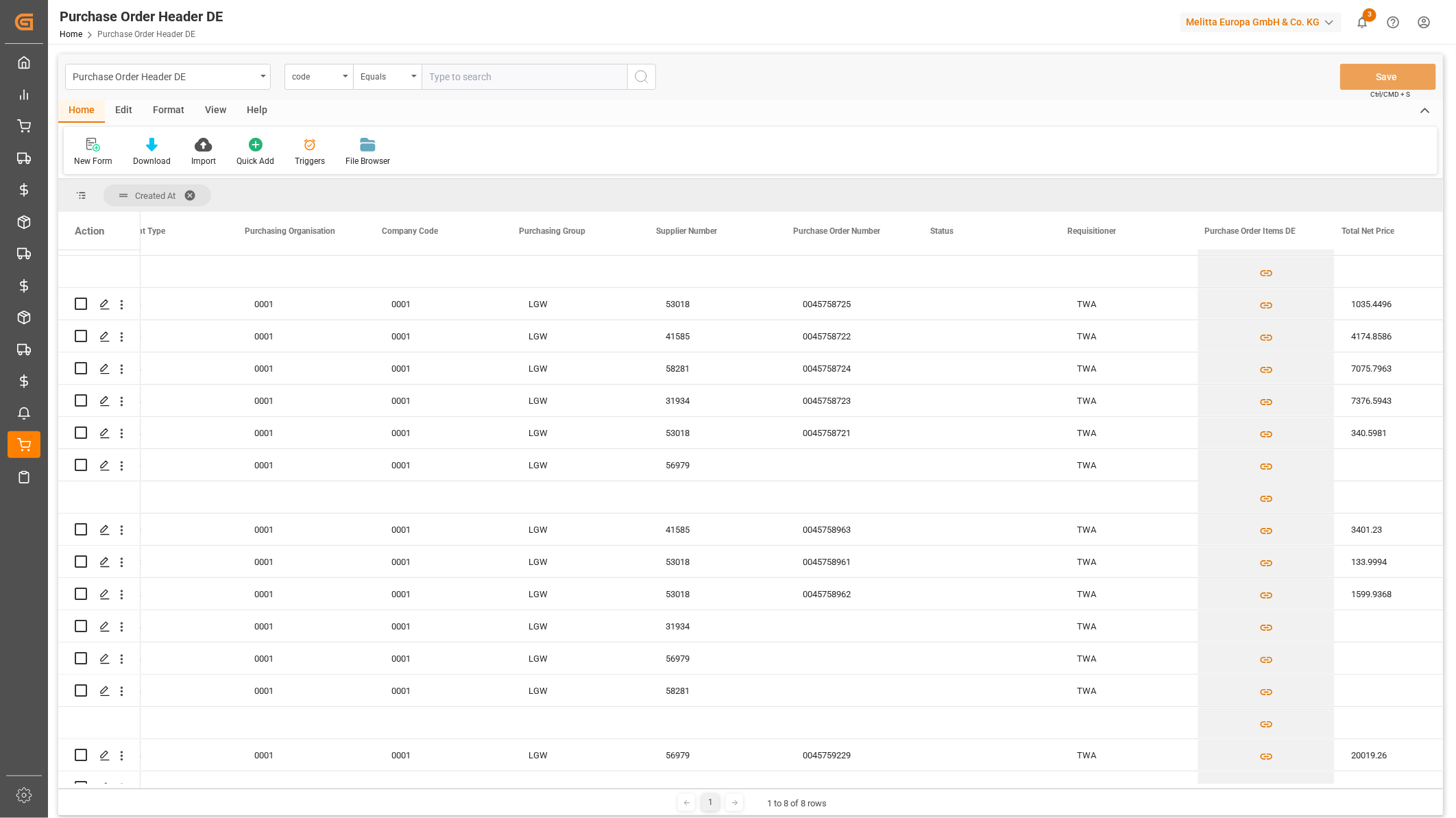
scroll to position [0, 0]
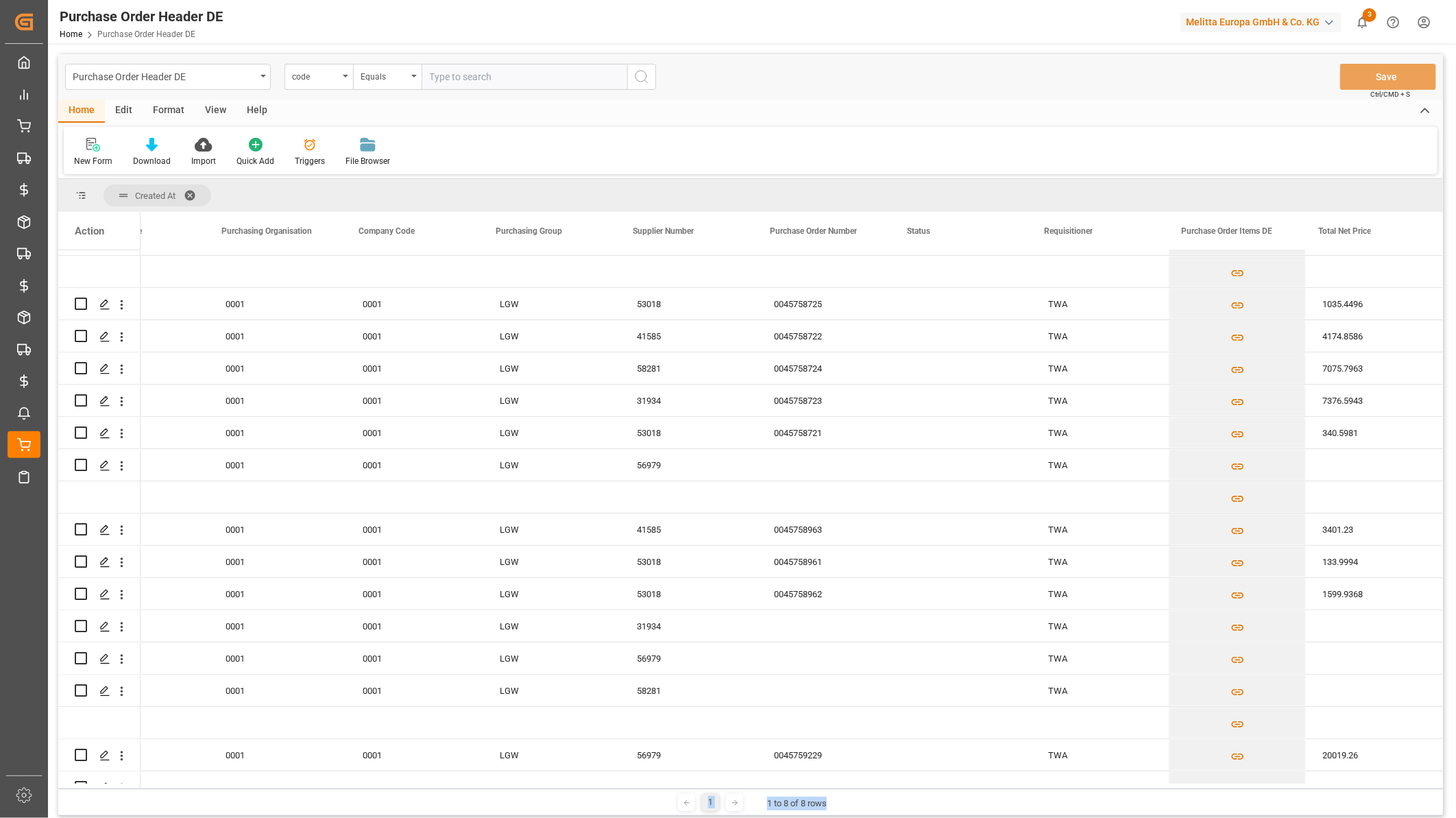
drag, startPoint x: 1189, startPoint y: 788, endPoint x: 1066, endPoint y: 786, distance: 123.0
click at [1066, 786] on div "Created At Drag here to set column labels Action Changed At Document Type" at bounding box center [750, 497] width 1384 height 637
click at [907, 148] on div "New Form Download Import Quick Add Triggers File Browser" at bounding box center [750, 150] width 1373 height 47
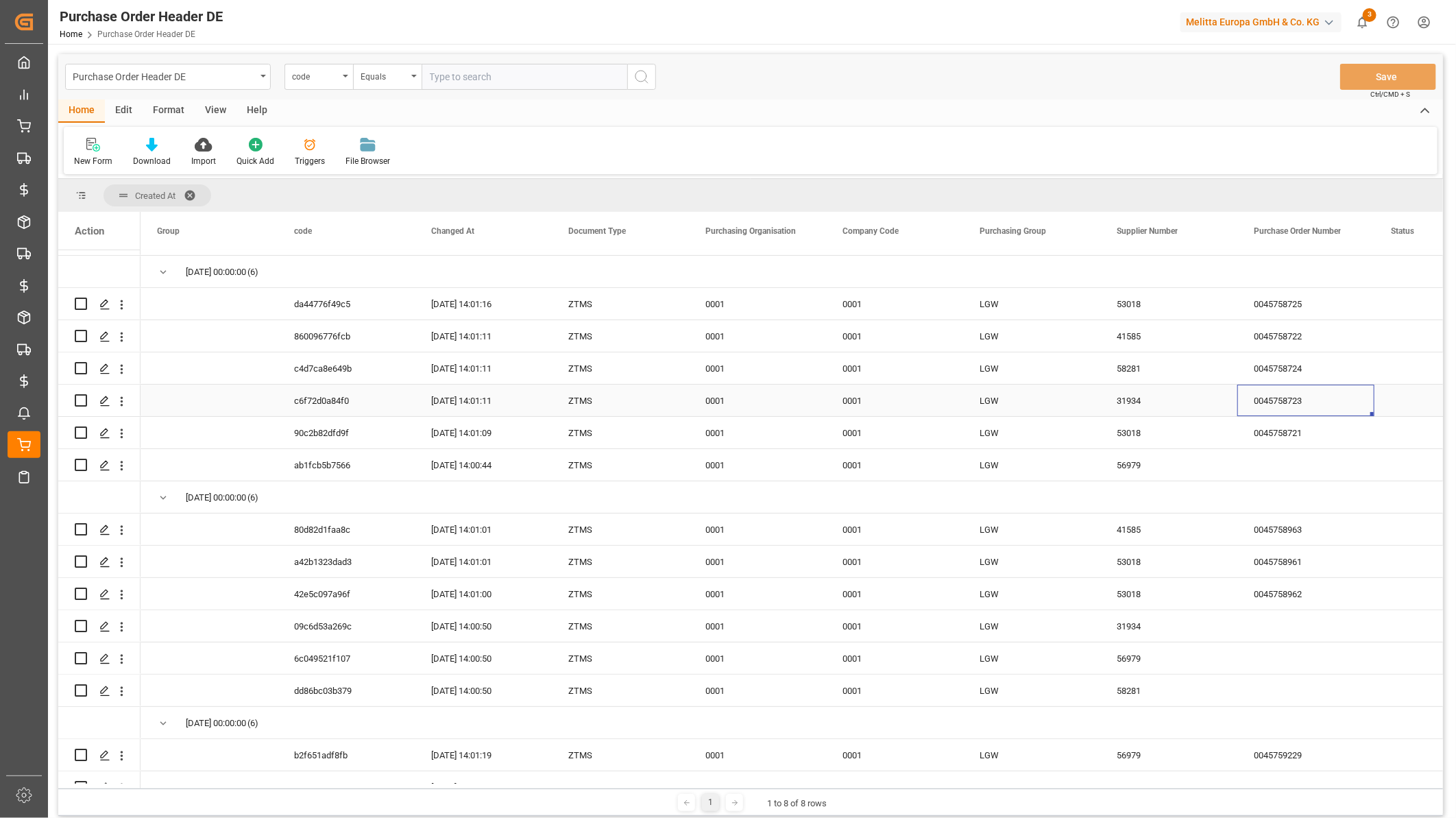
click at [1303, 385] on div "0045758723" at bounding box center [1305, 400] width 137 height 31
click at [1291, 365] on div "0045758724" at bounding box center [1305, 368] width 137 height 31
click at [1290, 333] on div "0045758722" at bounding box center [1305, 336] width 137 height 31
click at [119, 435] on icon "open menu" at bounding box center [121, 433] width 14 height 14
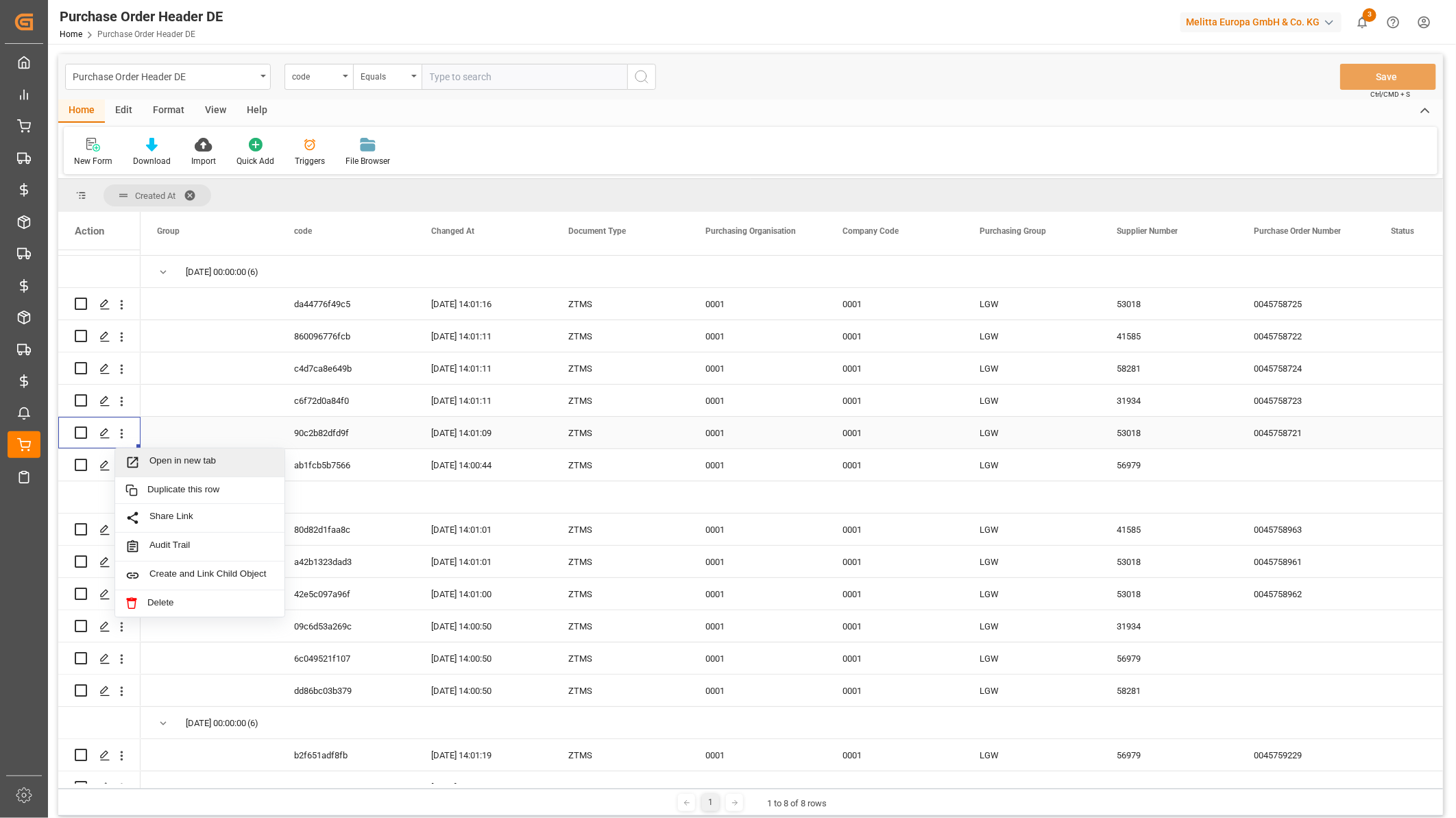
click at [167, 460] on span "Open in new tab" at bounding box center [212, 462] width 125 height 14
click at [123, 309] on icon "open menu" at bounding box center [121, 304] width 14 height 14
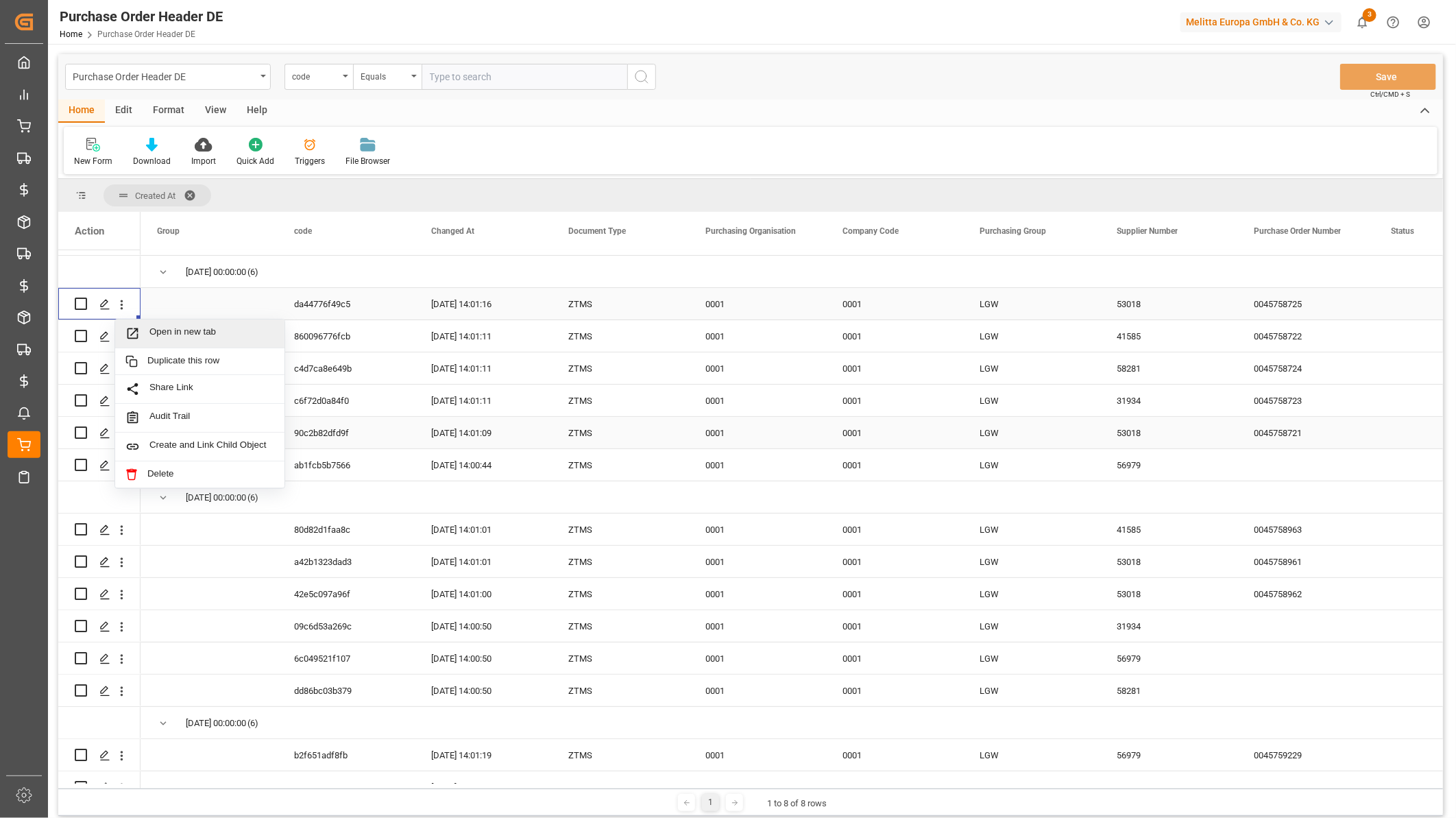
click at [169, 340] on div "Open in new tab" at bounding box center [200, 334] width 169 height 29
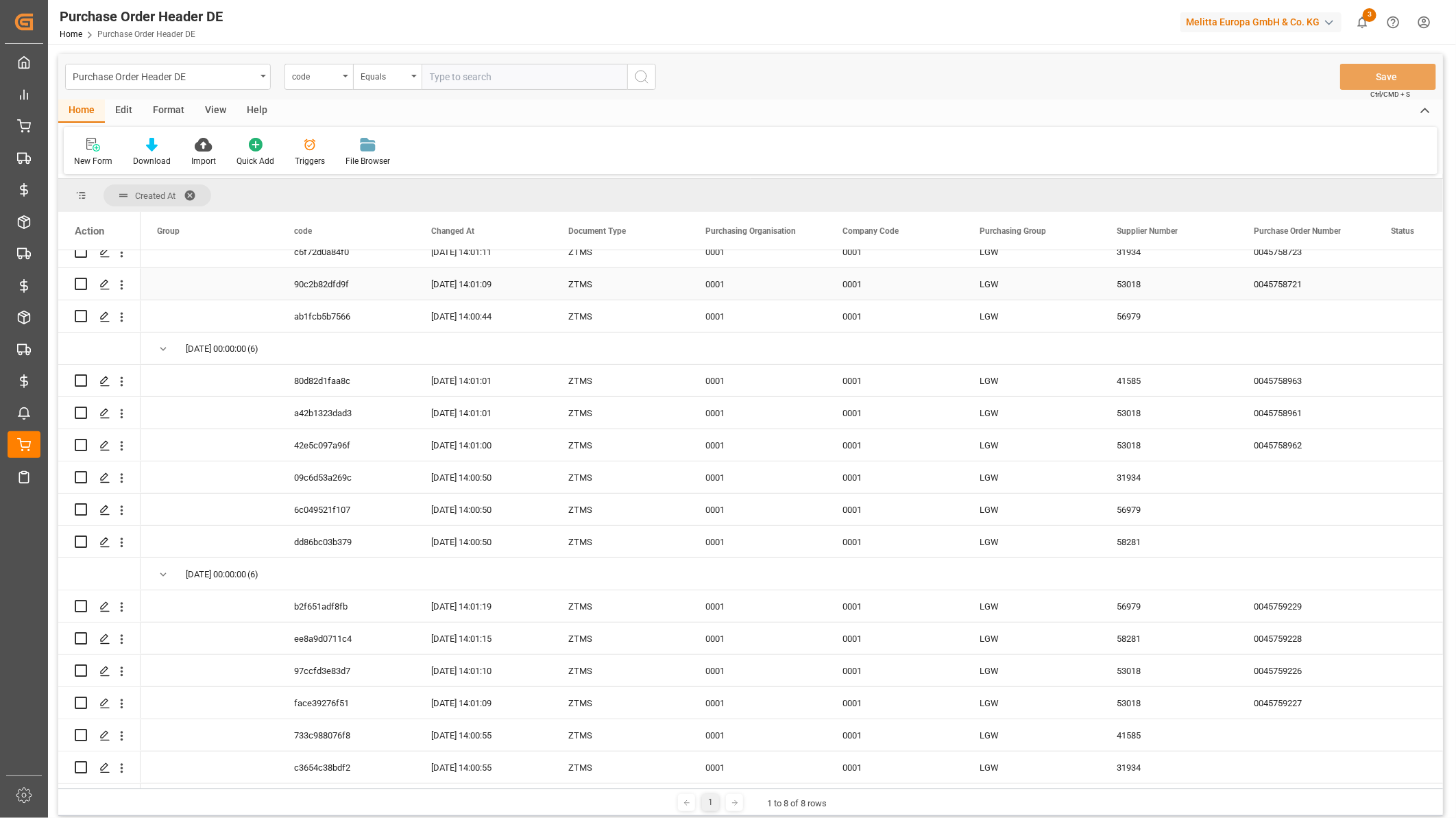
scroll to position [309, 0]
click at [1255, 375] on div "0045758963" at bounding box center [1305, 380] width 137 height 31
click at [1299, 403] on div "0045758961" at bounding box center [1305, 412] width 137 height 31
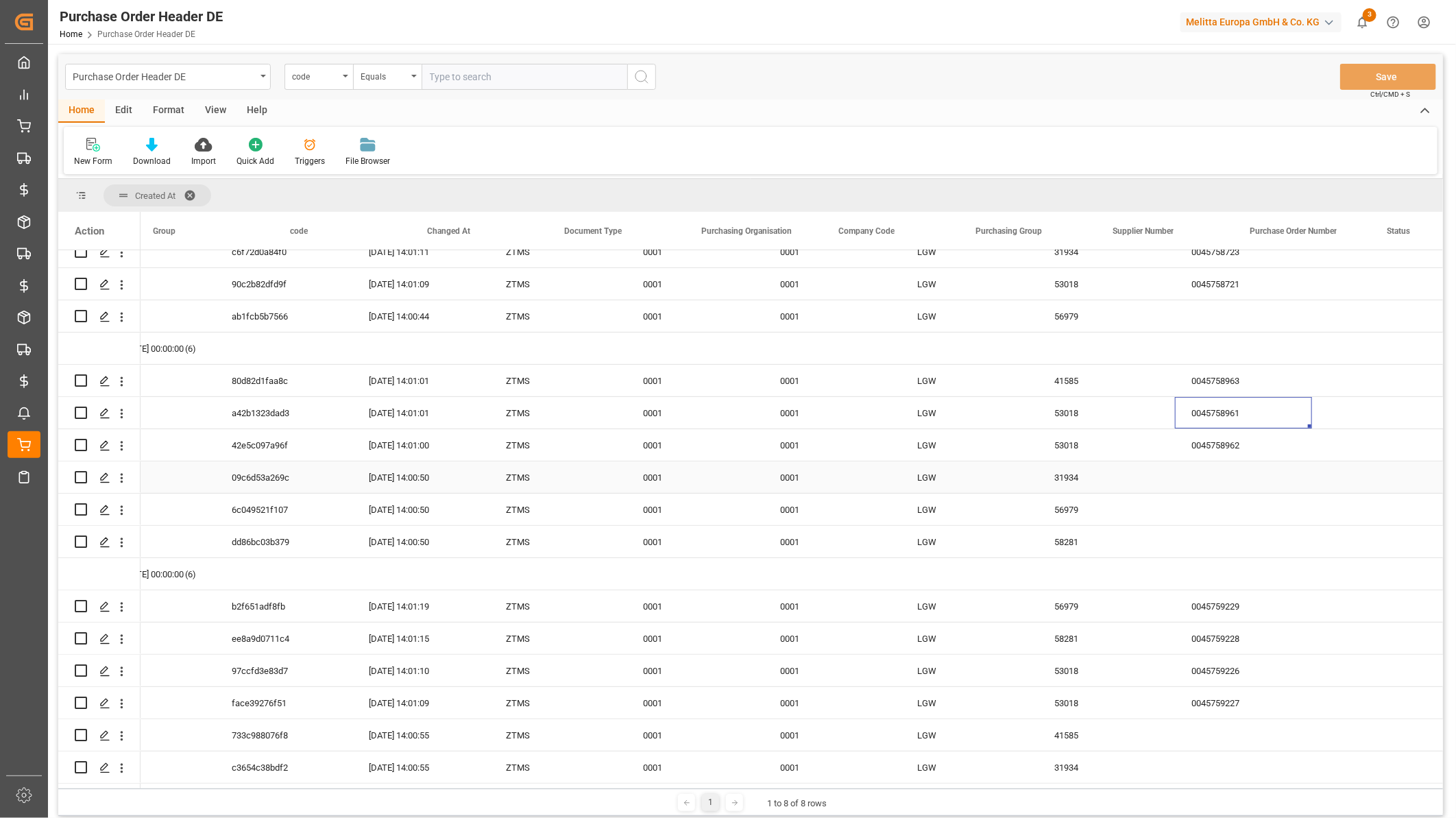
scroll to position [0, 0]
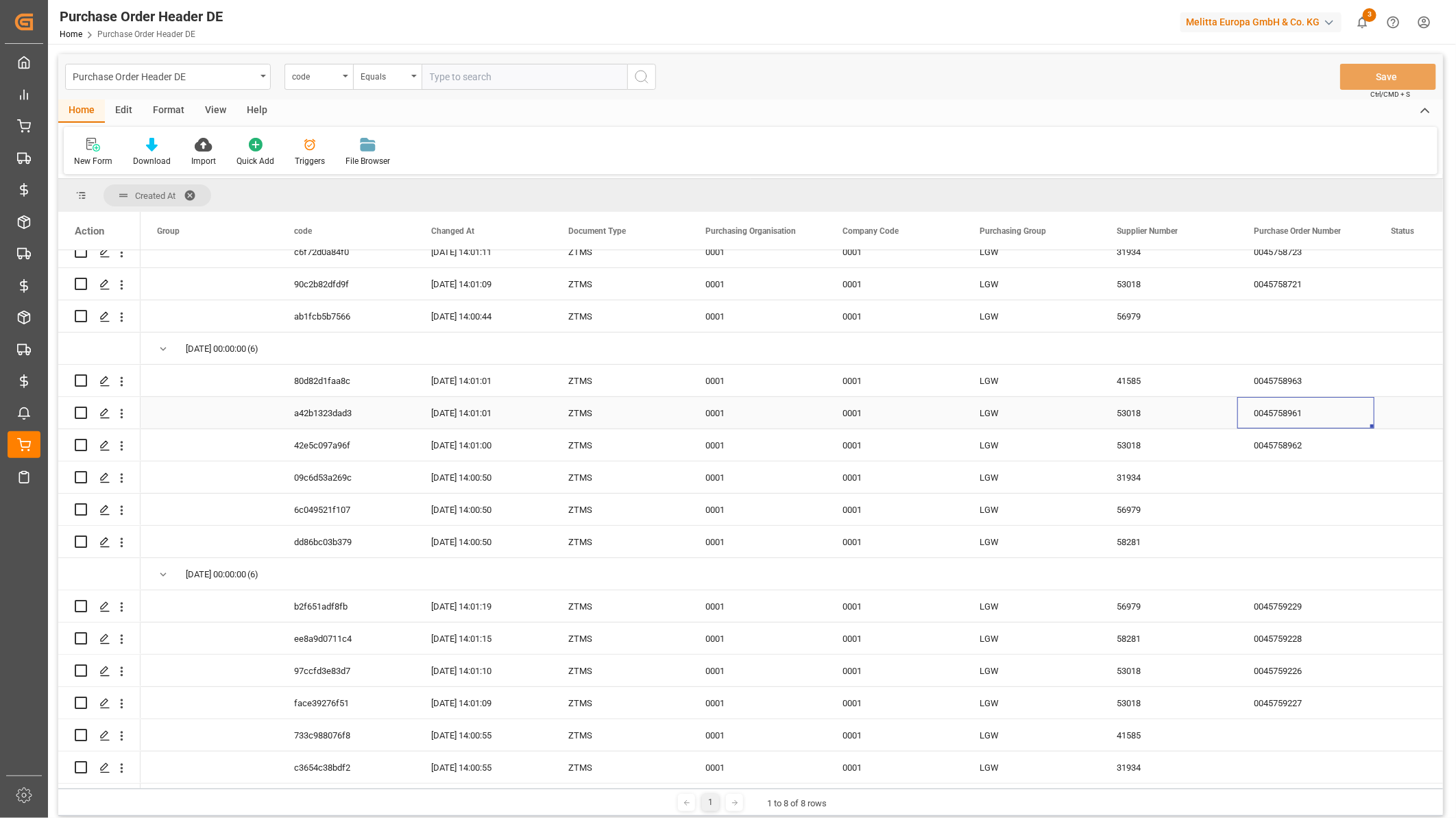
click at [1270, 414] on div "0045758961" at bounding box center [1305, 412] width 137 height 31
click at [1266, 447] on div "0045758962" at bounding box center [1305, 444] width 137 height 31
click at [1273, 449] on div "0045758962" at bounding box center [1305, 444] width 137 height 31
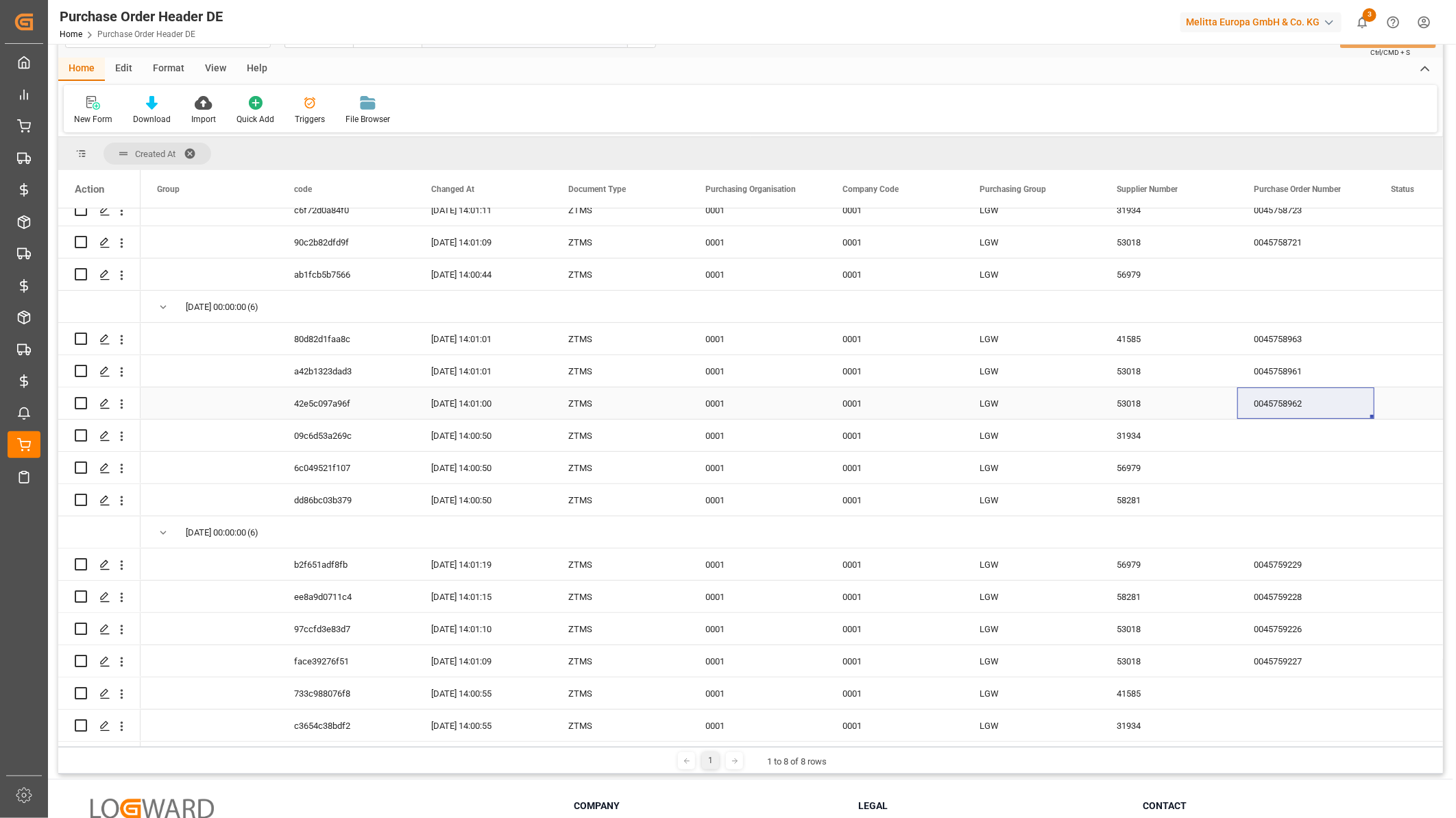
scroll to position [76, 0]
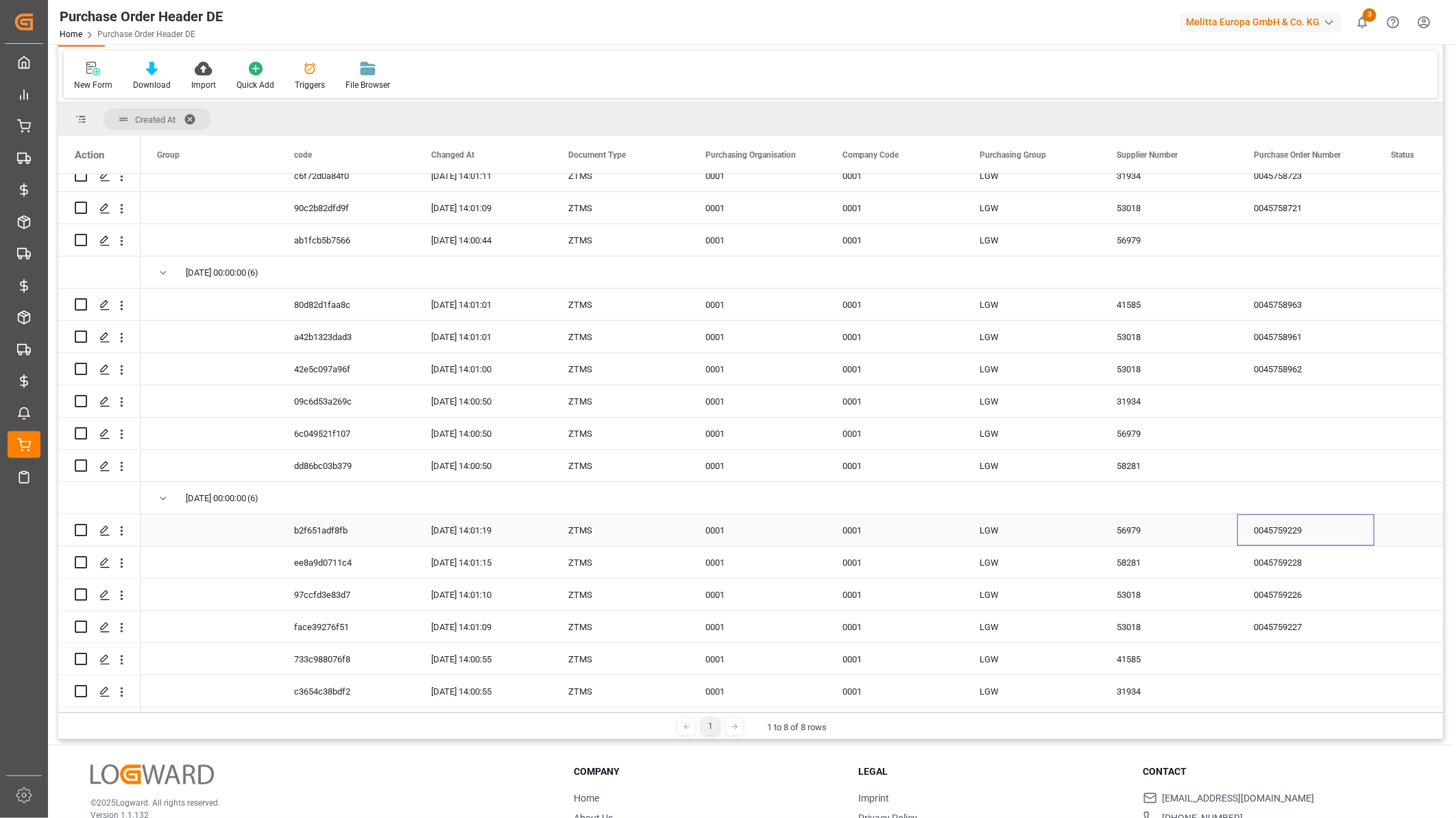
click at [1276, 523] on div "0045759229" at bounding box center [1305, 530] width 137 height 31
click at [1270, 556] on div "0045759228" at bounding box center [1305, 562] width 137 height 31
click at [1306, 590] on div "0045759226" at bounding box center [1305, 594] width 137 height 31
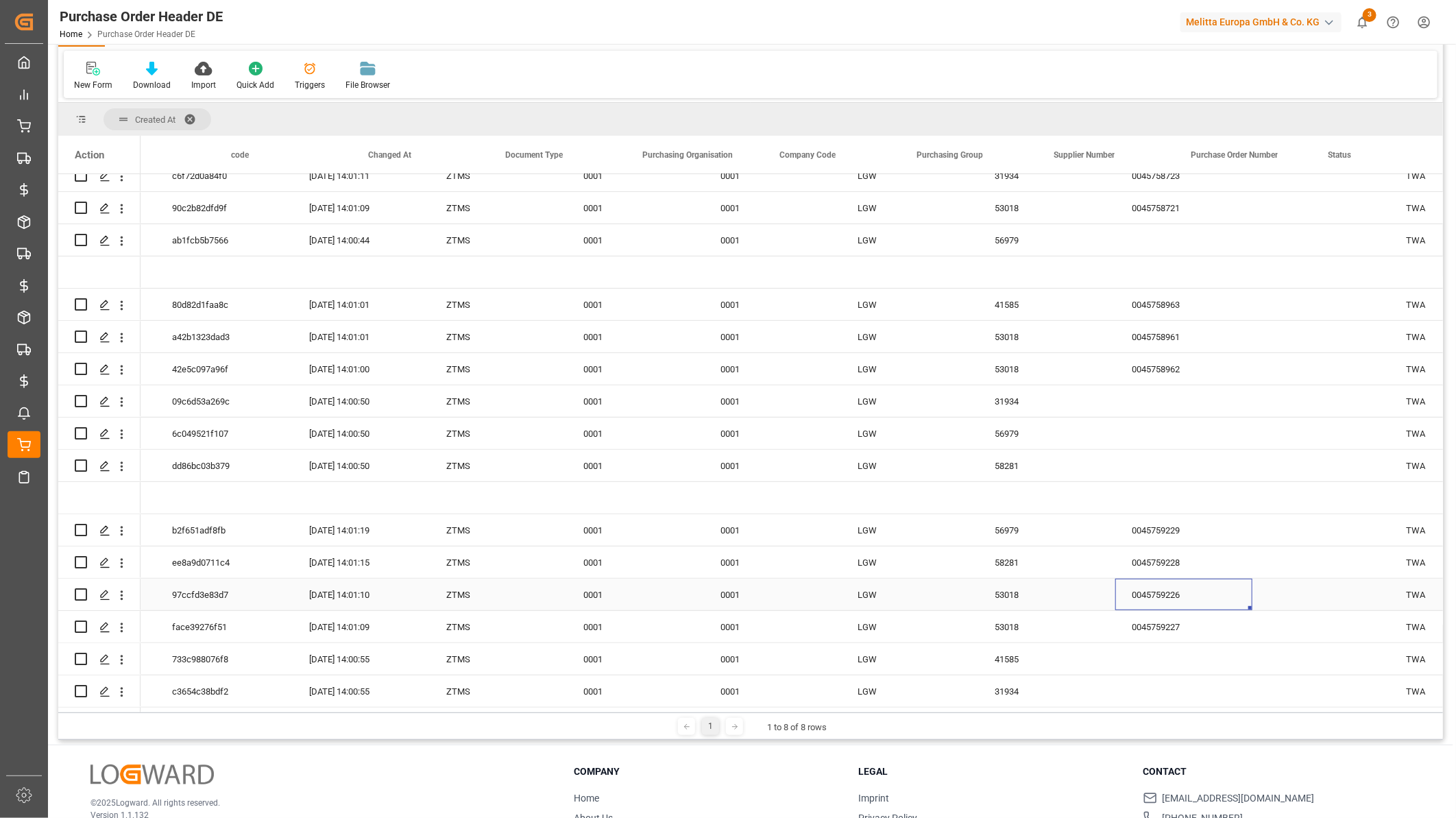
scroll to position [0, 31]
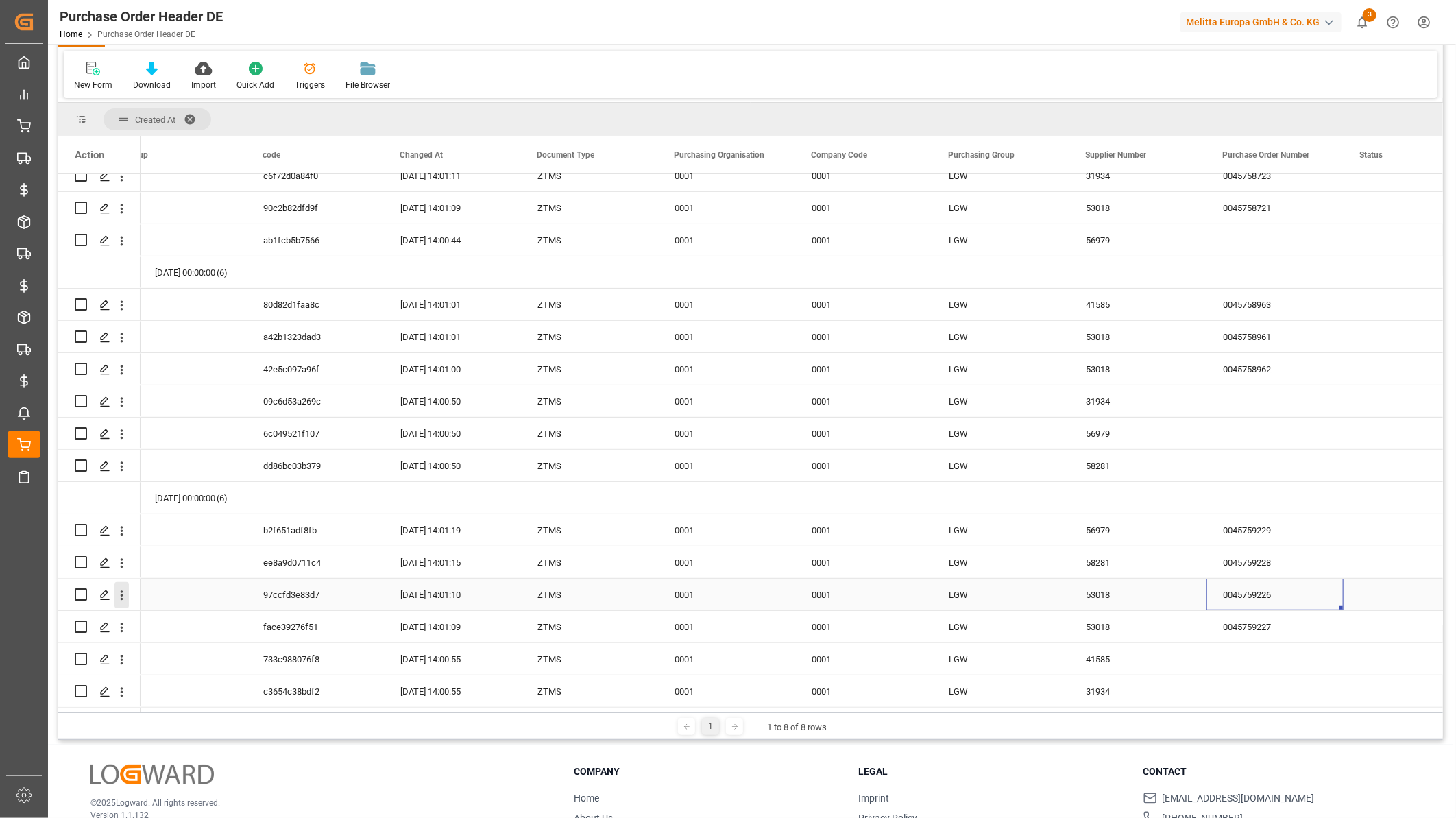
click at [122, 589] on icon "open menu" at bounding box center [121, 595] width 14 height 14
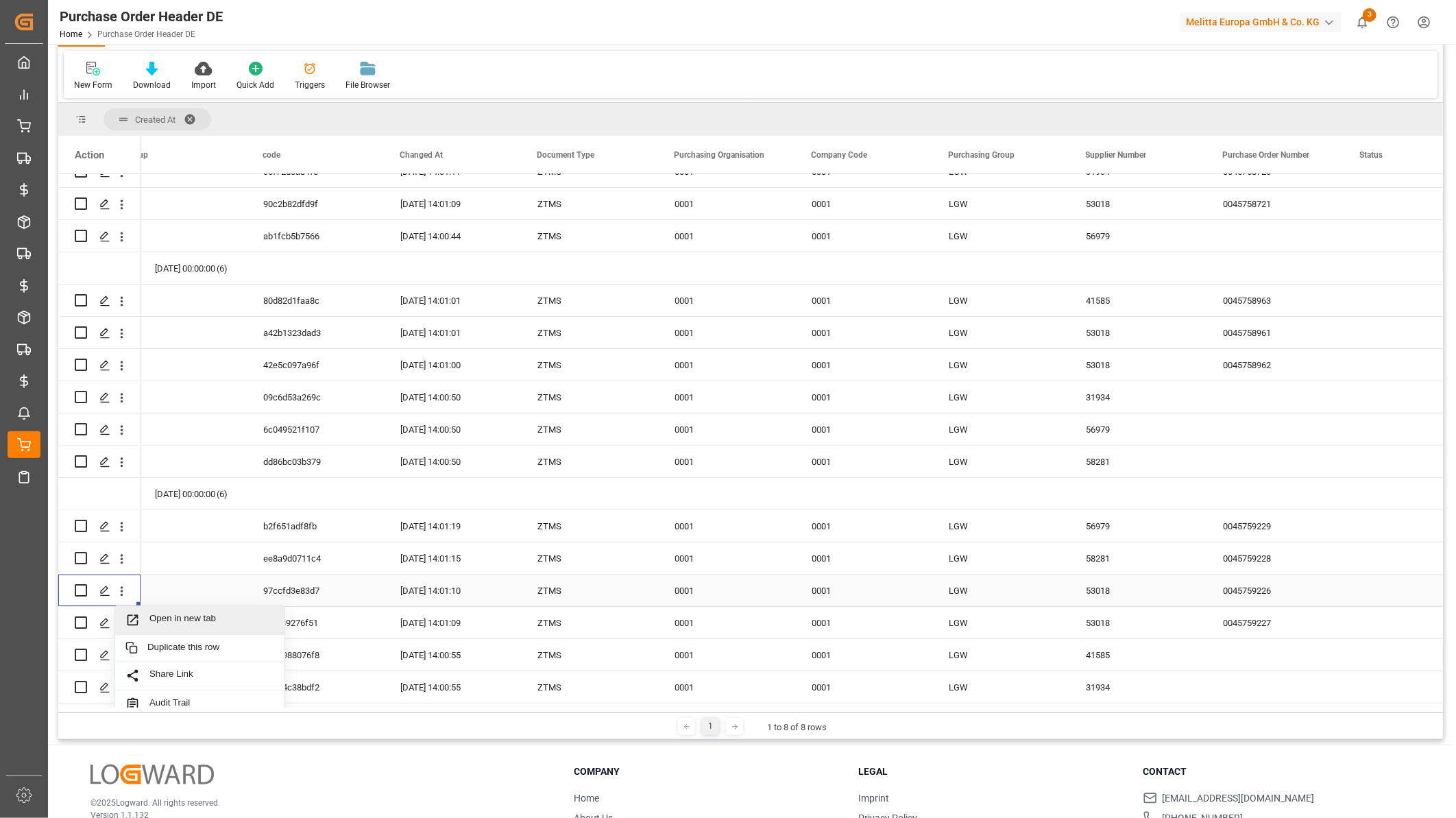
click at [163, 614] on span "Open in new tab" at bounding box center [212, 620] width 125 height 14
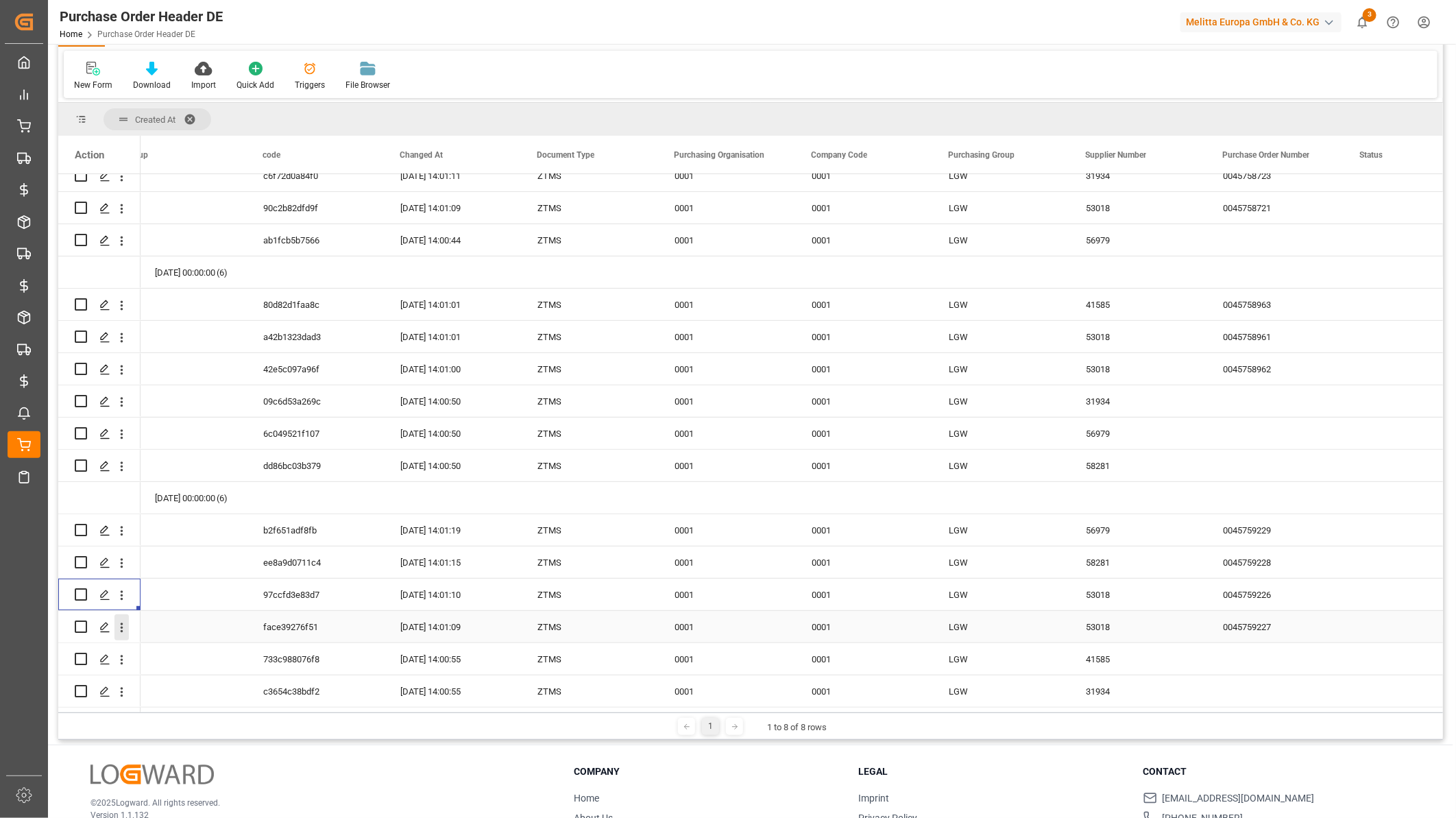
click at [124, 624] on icon "open menu" at bounding box center [121, 627] width 14 height 14
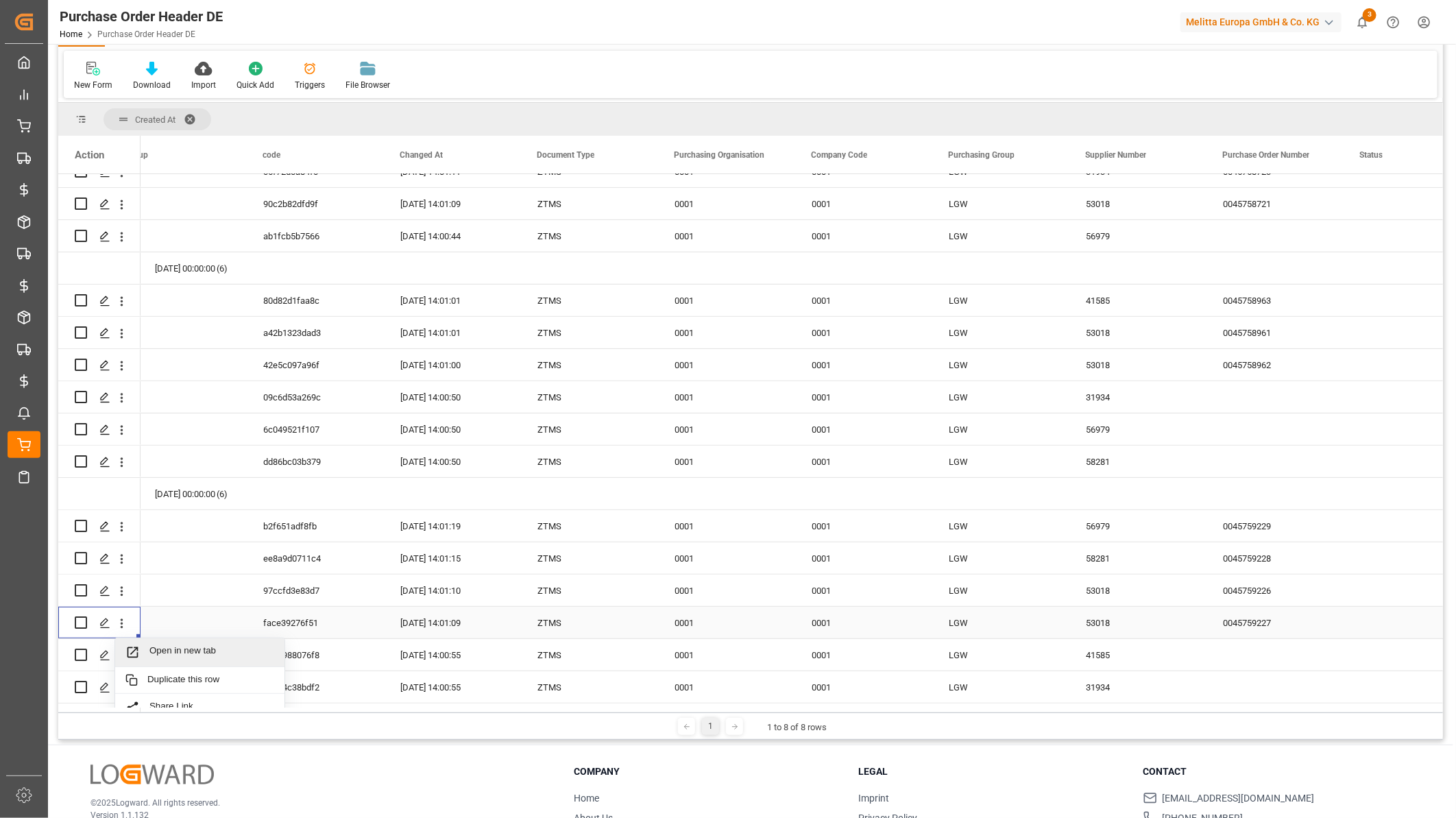
click at [175, 646] on span "Open in new tab" at bounding box center [212, 652] width 125 height 14
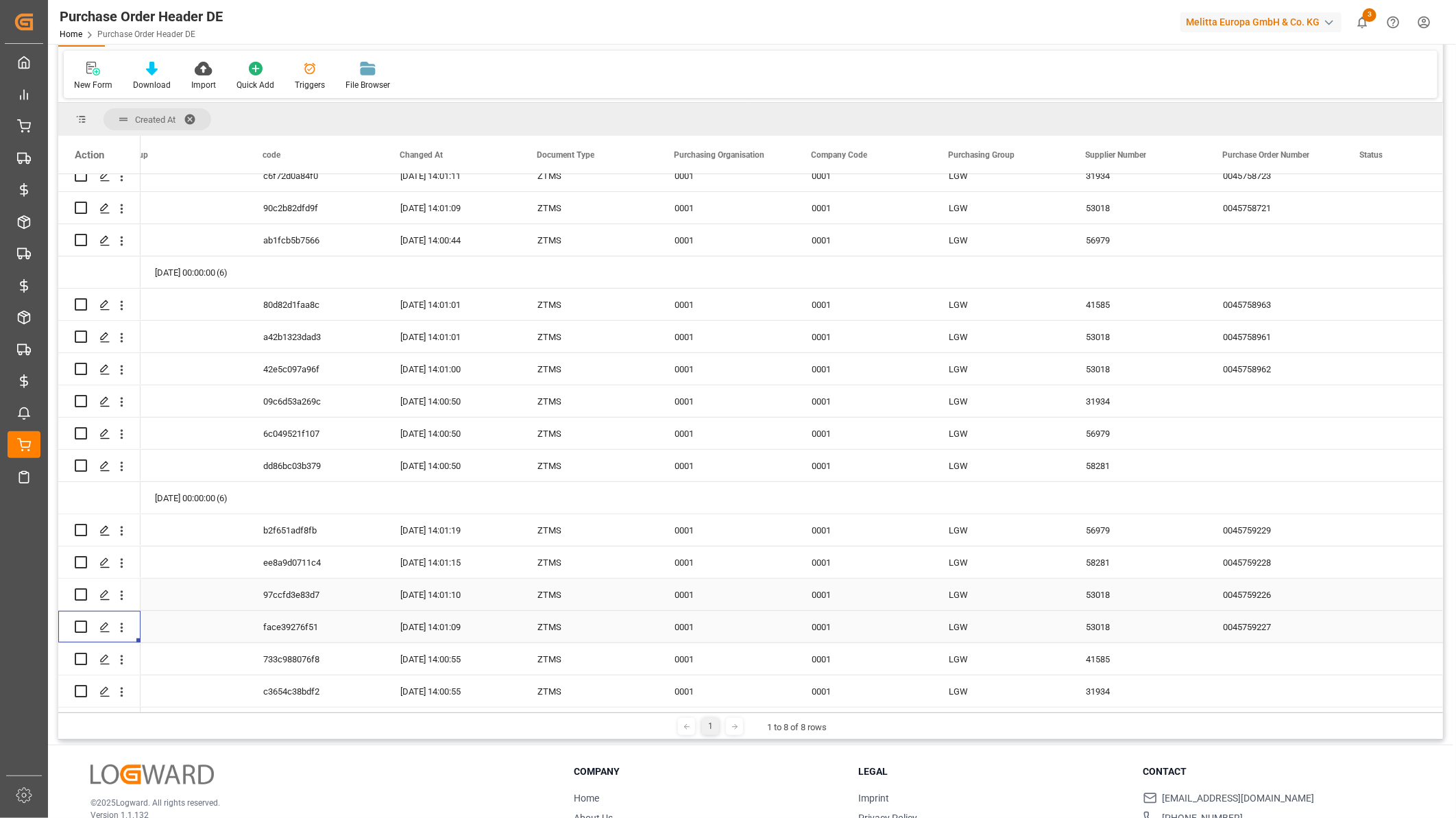
click at [1220, 584] on div "0045759226" at bounding box center [1275, 594] width 137 height 31
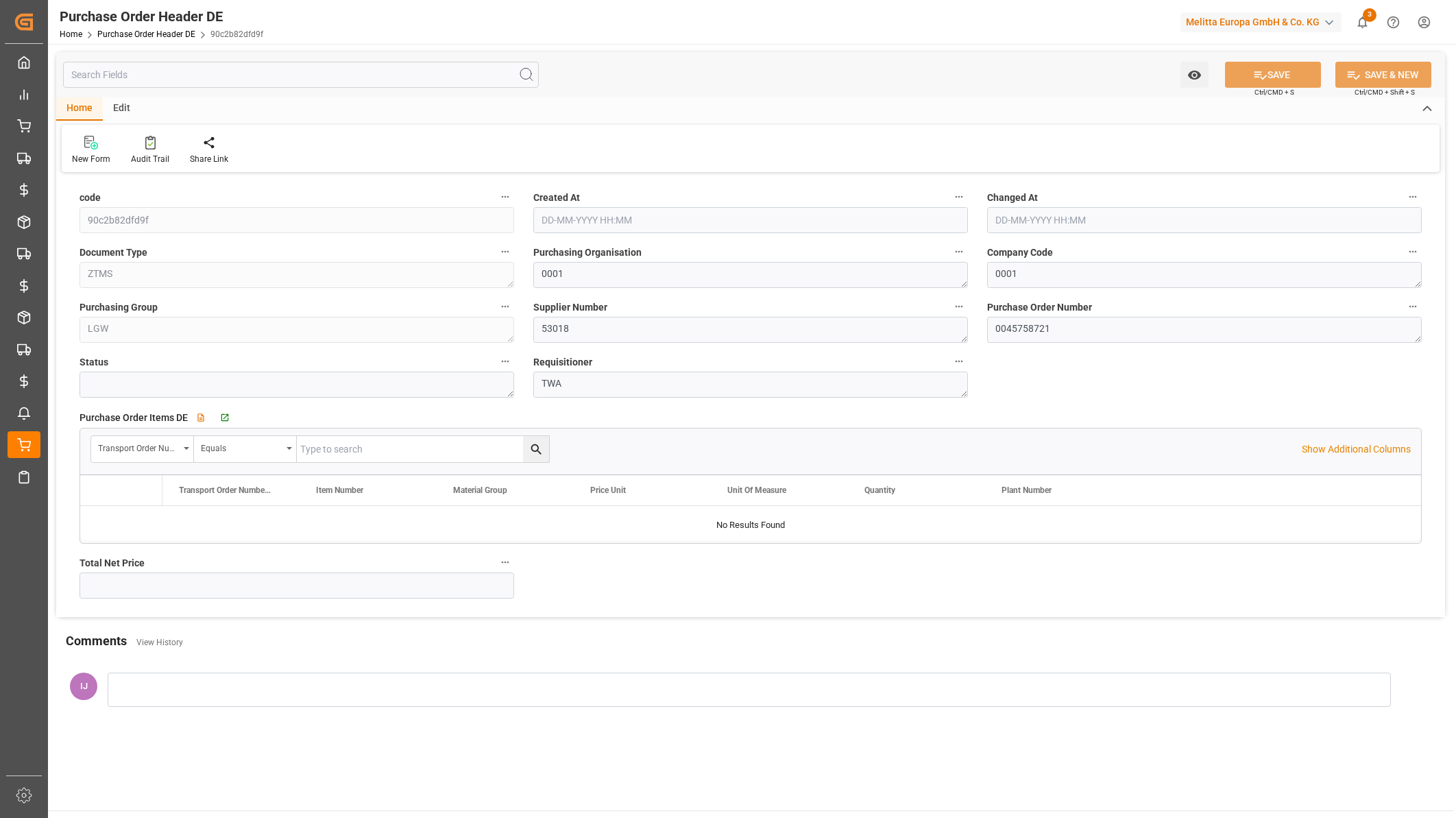
type input "340.5981"
type input "[DATE] 12:00"
type input "[DATE] 14:01"
click at [229, 420] on div "Go to Purchase Order Items DE Grid" at bounding box center [230, 418] width 24 height 12
drag, startPoint x: 1085, startPoint y: 330, endPoint x: 1008, endPoint y: 336, distance: 77.2
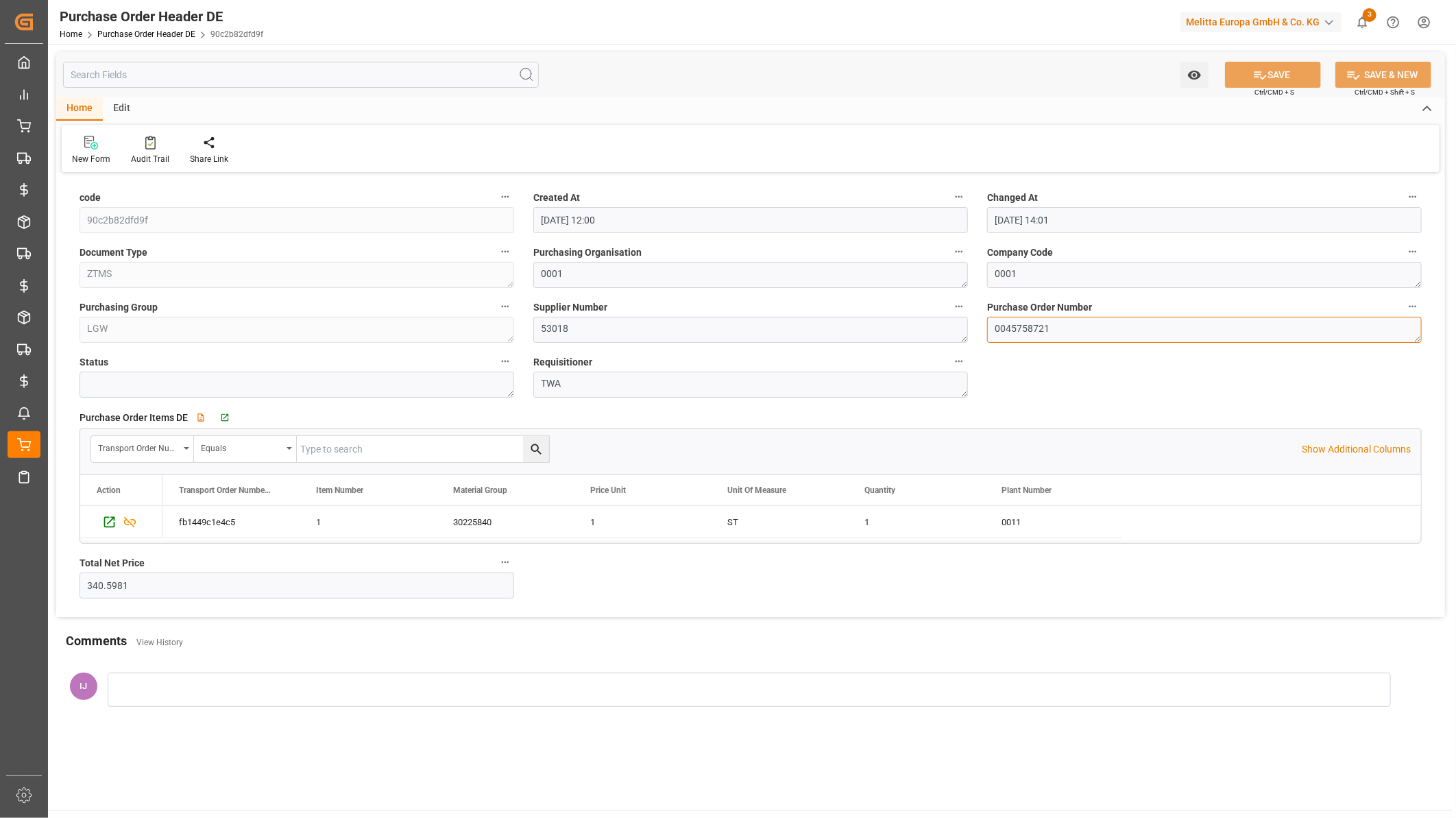
click at [1008, 336] on textarea "0045758721" at bounding box center [1204, 330] width 434 height 26
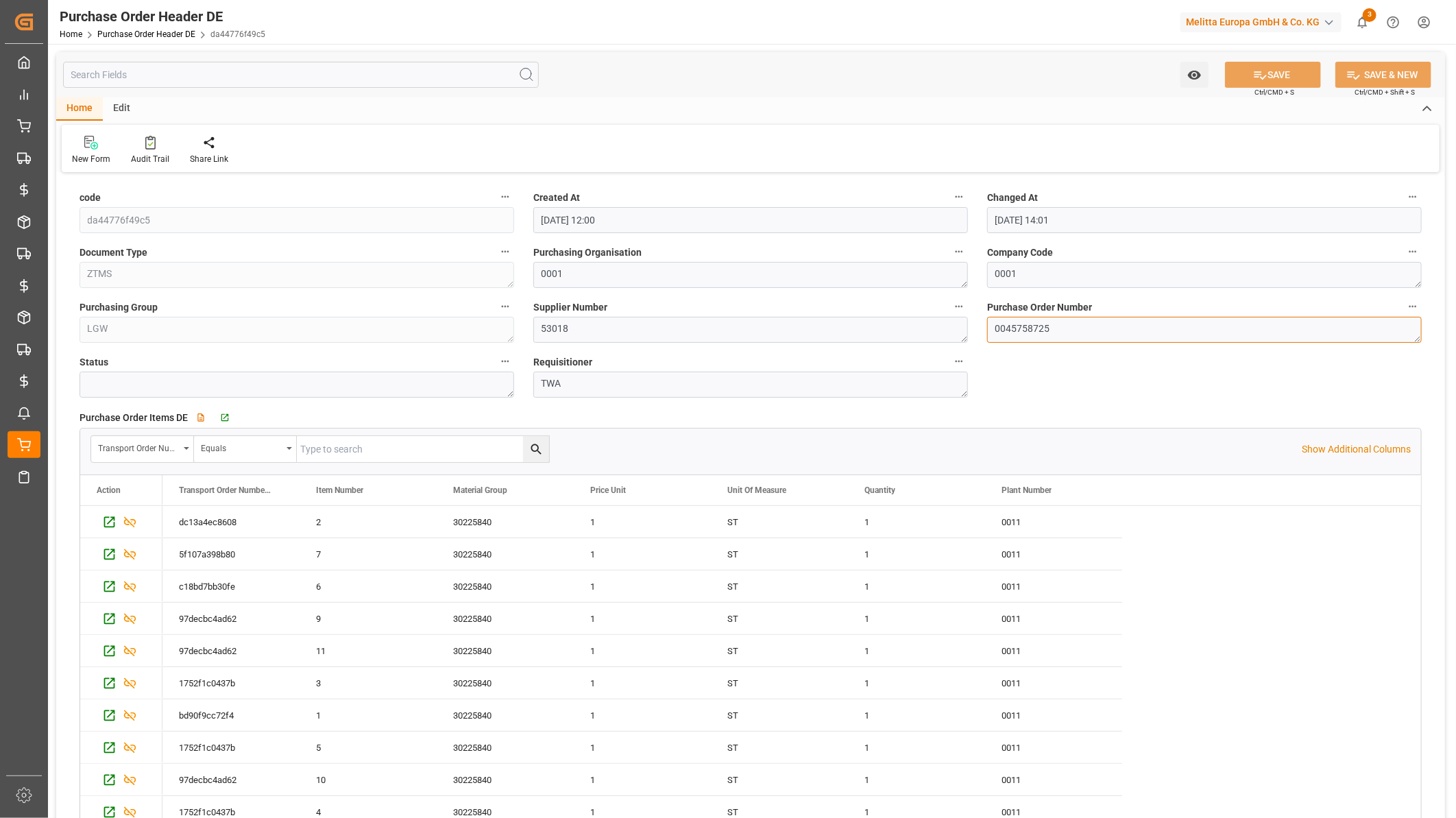
drag, startPoint x: 1079, startPoint y: 336, endPoint x: 1005, endPoint y: 332, distance: 74.1
click at [1005, 332] on textarea "0045758725" at bounding box center [1204, 330] width 434 height 26
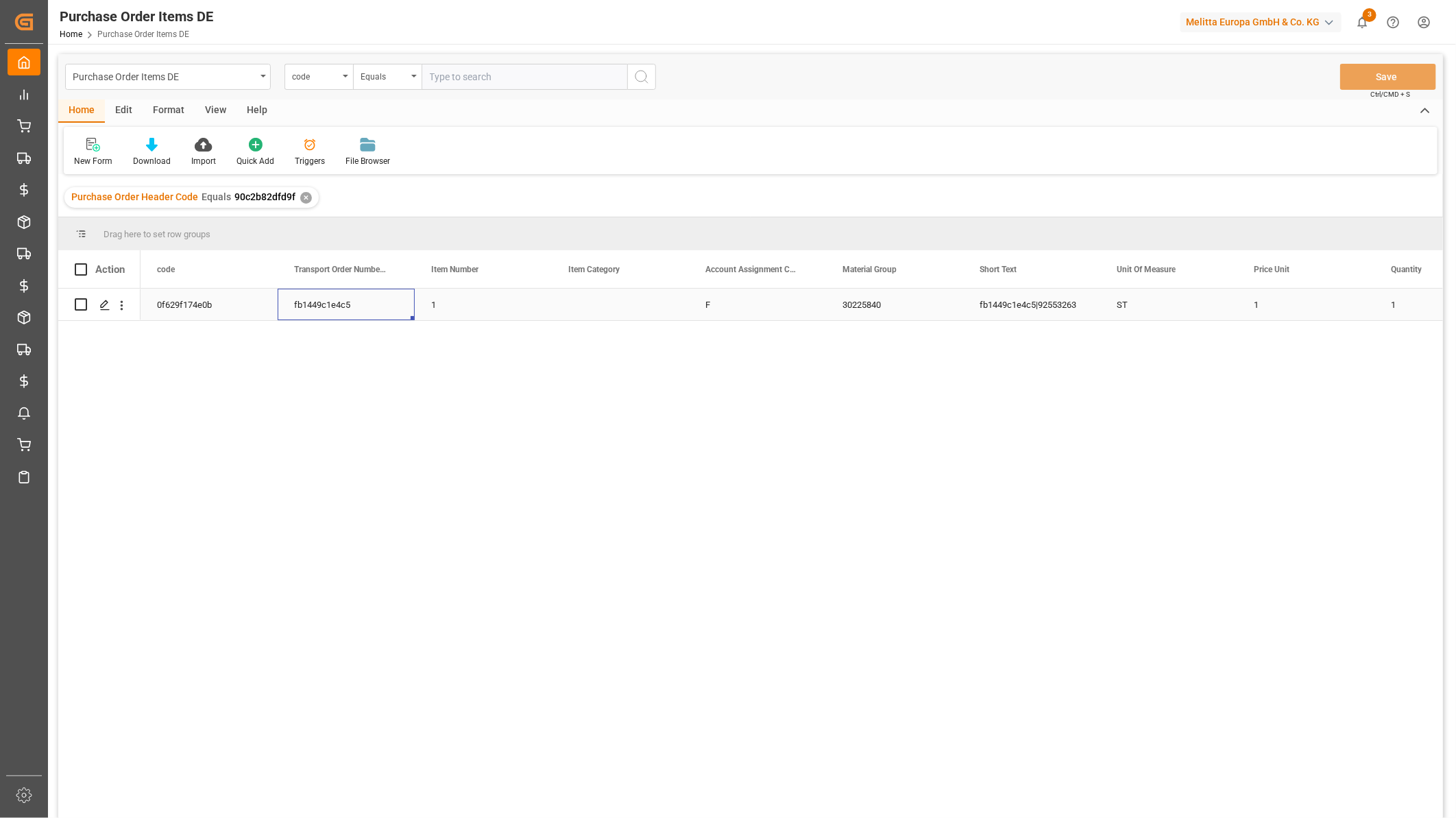
click at [346, 306] on div "fb1449c1e4c5" at bounding box center [346, 304] width 137 height 31
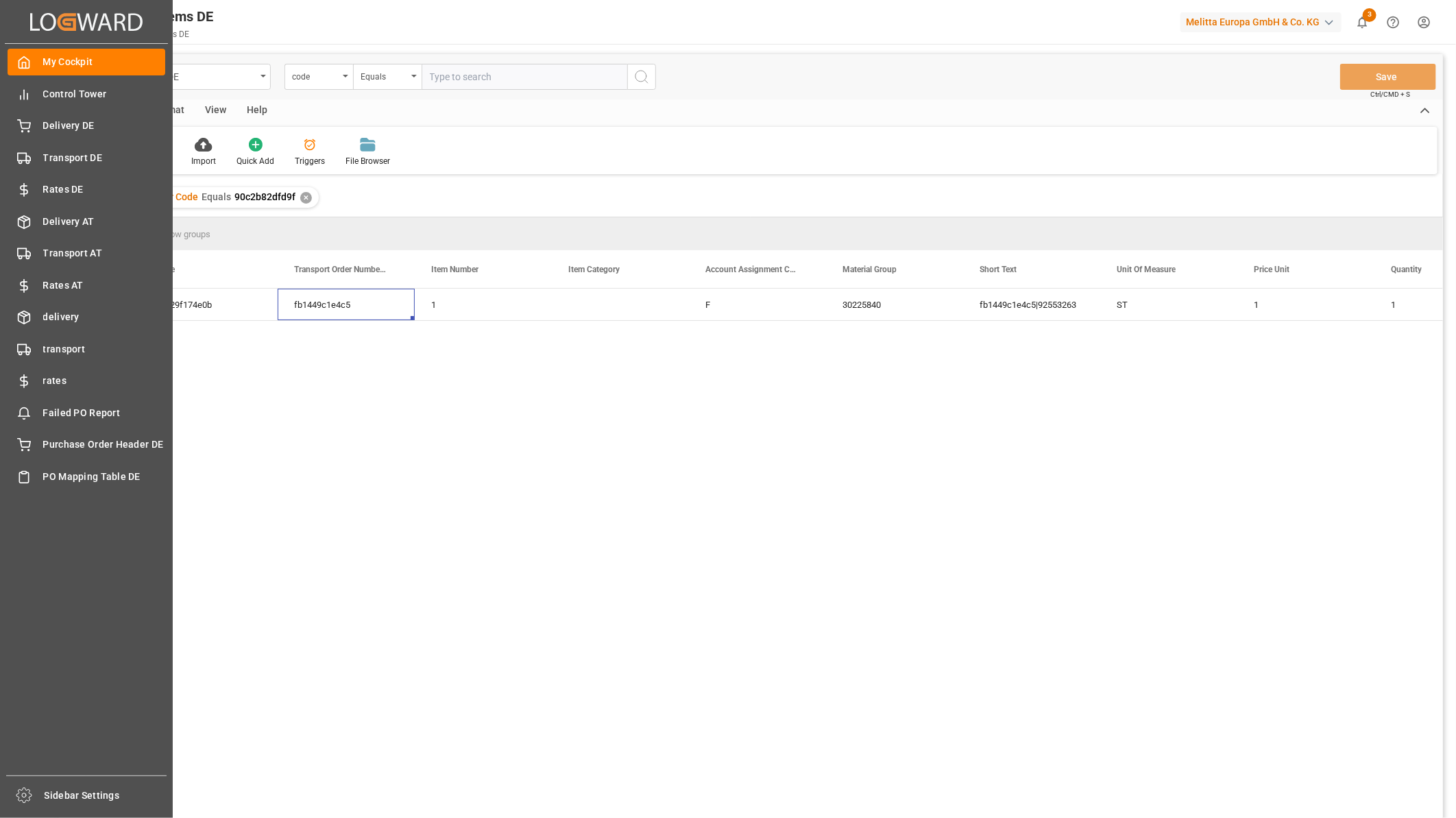
drag, startPoint x: 64, startPoint y: 156, endPoint x: 170, endPoint y: 126, distance: 110.2
click at [64, 156] on span "Transport DE" at bounding box center [105, 158] width 123 height 14
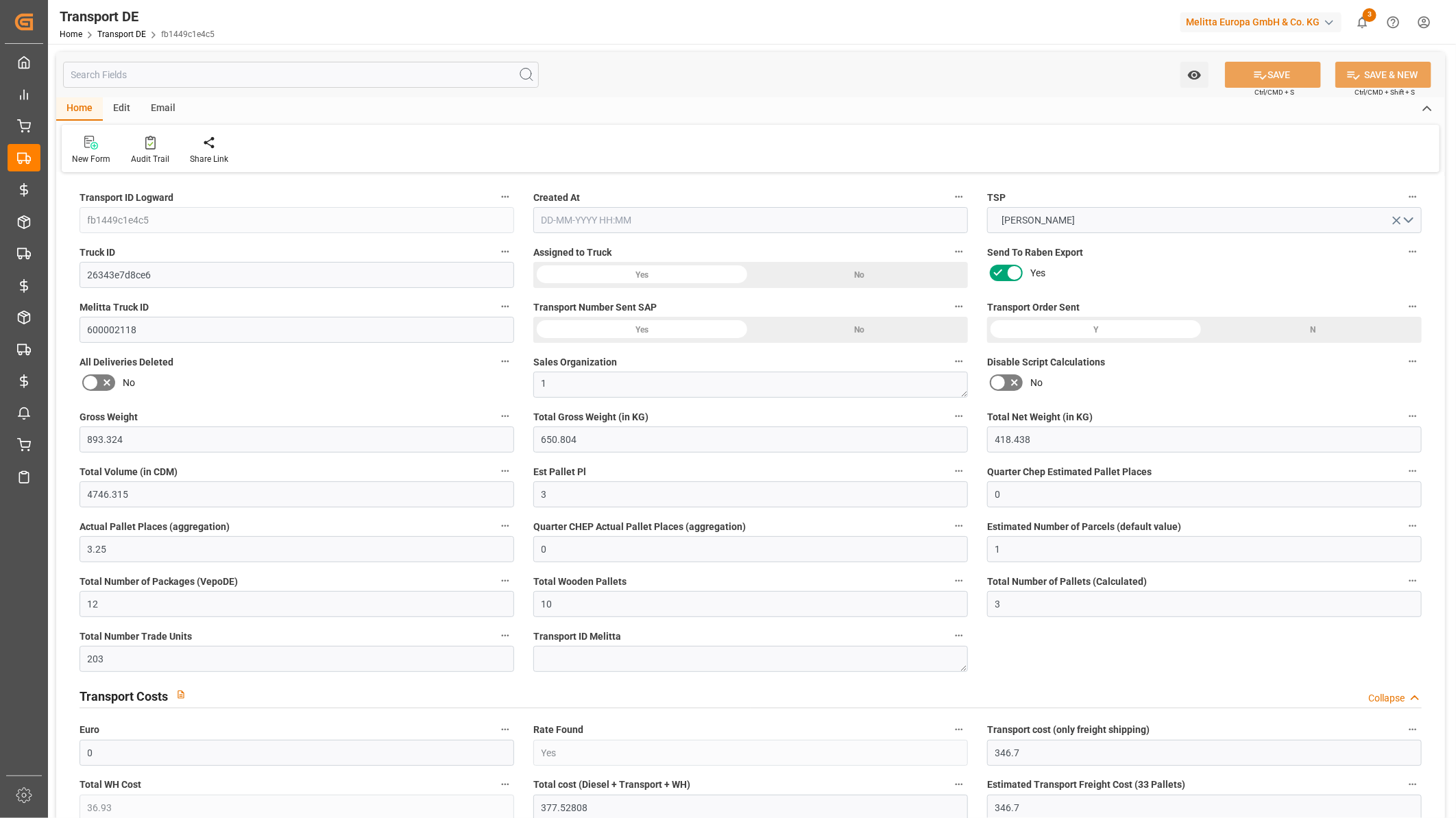
type input "893.324"
type input "650.804"
type input "418.438"
type input "4746.315"
type input "3"
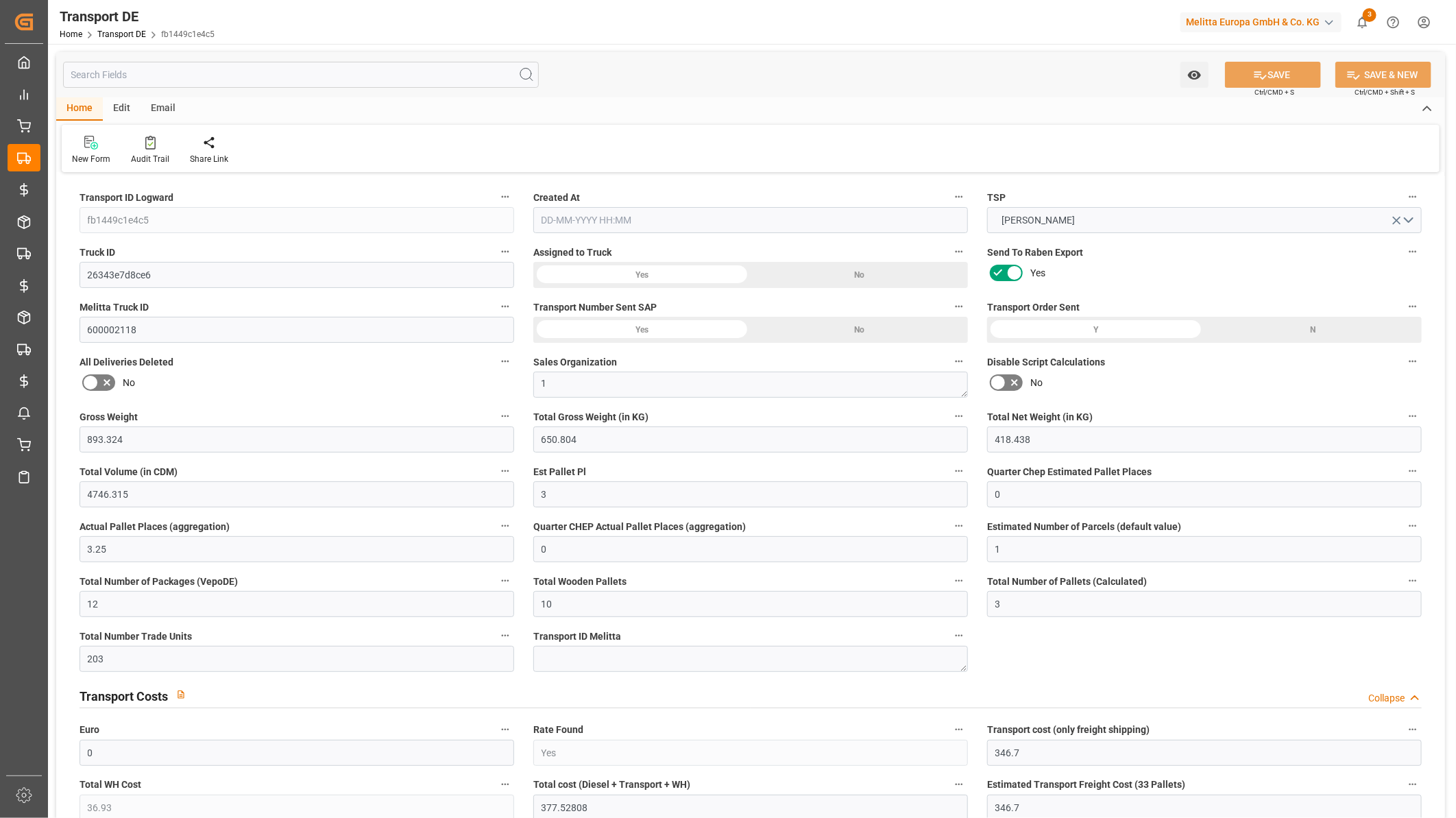
type input "0"
type input "3.25"
type input "0"
type input "1"
type input "12"
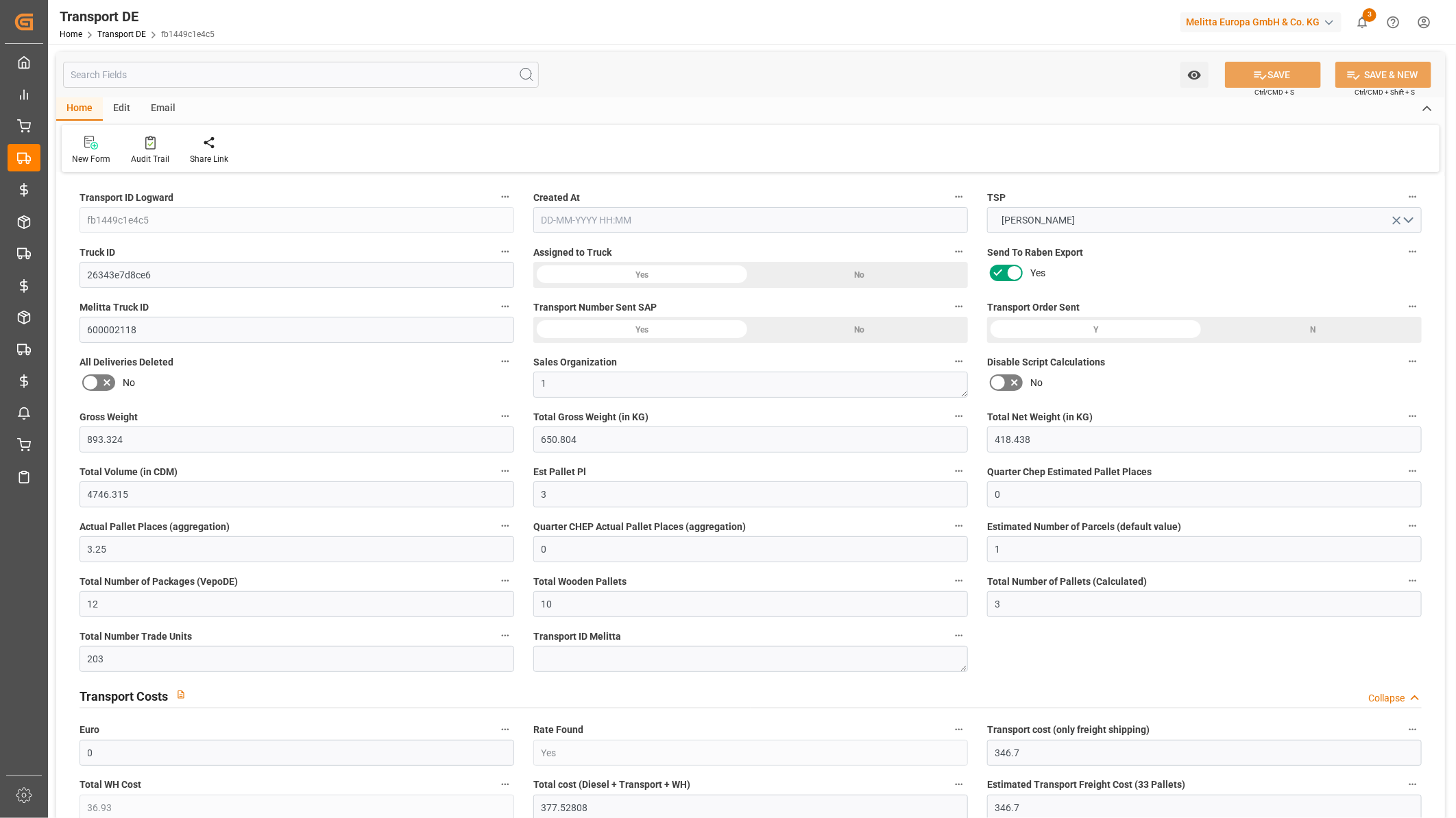
type input "10"
type input "3"
type input "203"
type input "0"
type input "346.7"
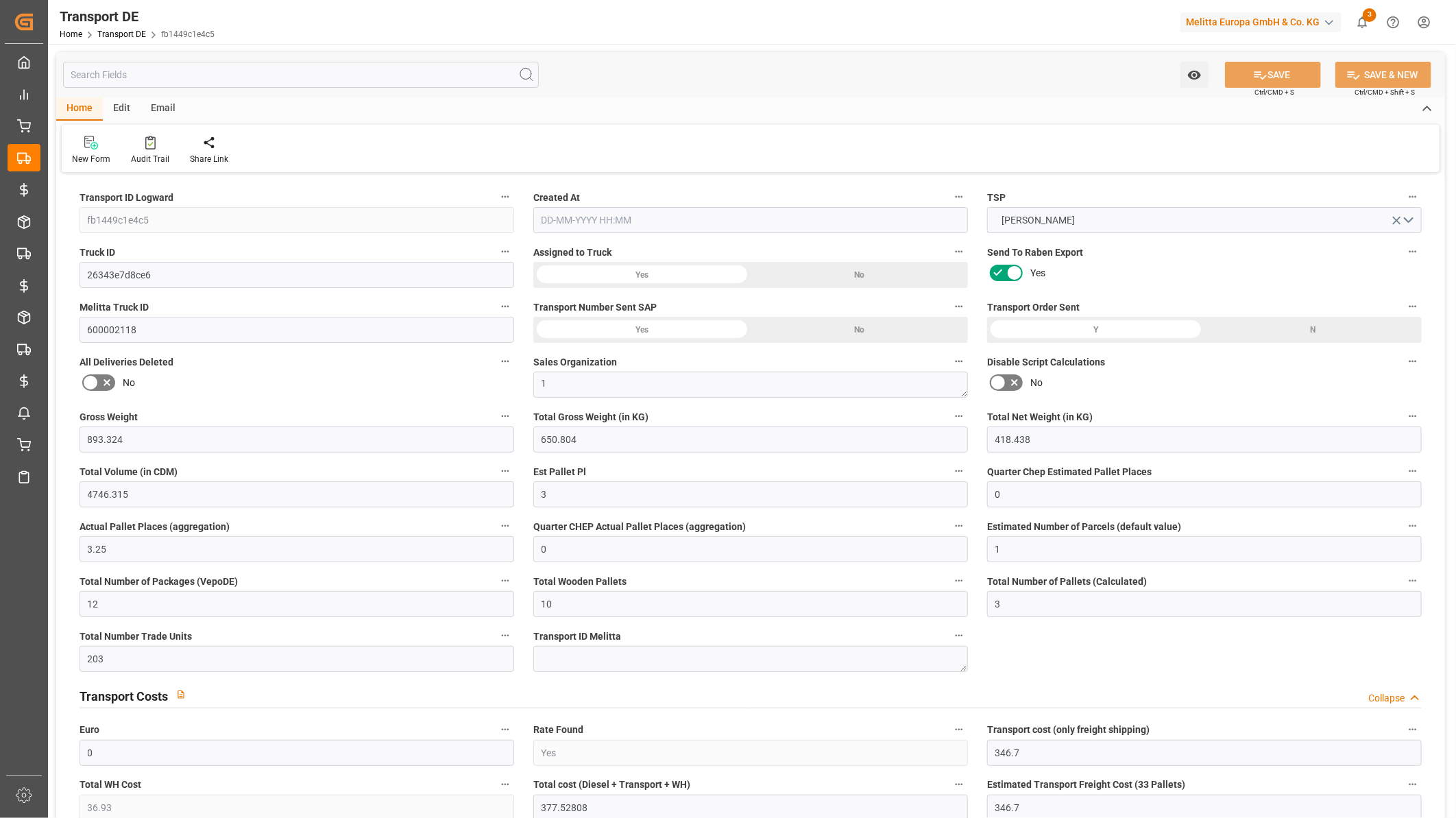
type input "36.93"
type input "346.7"
type input "340.5981"
type input "34"
type input "3"
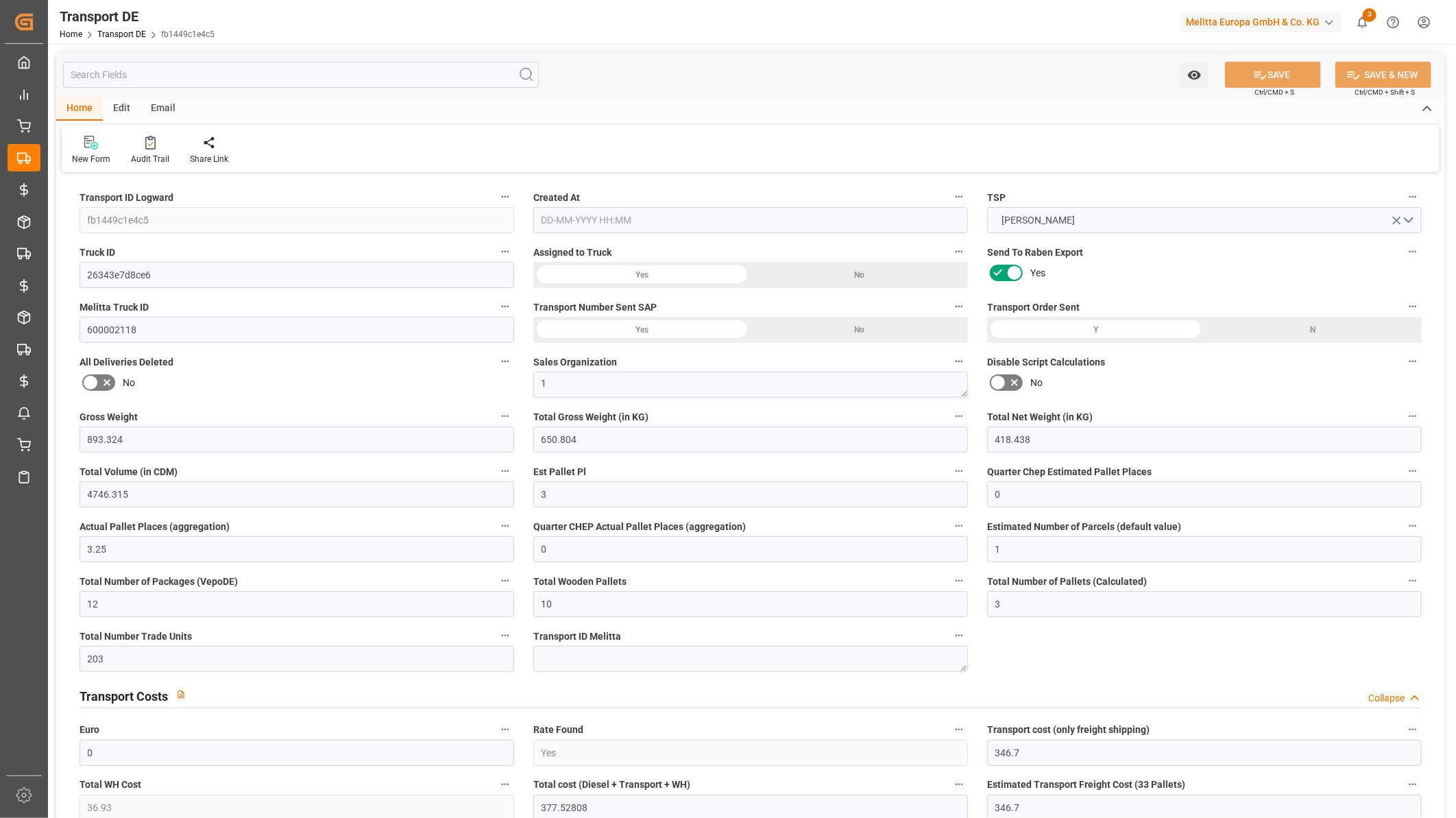
type input "9"
type input "0"
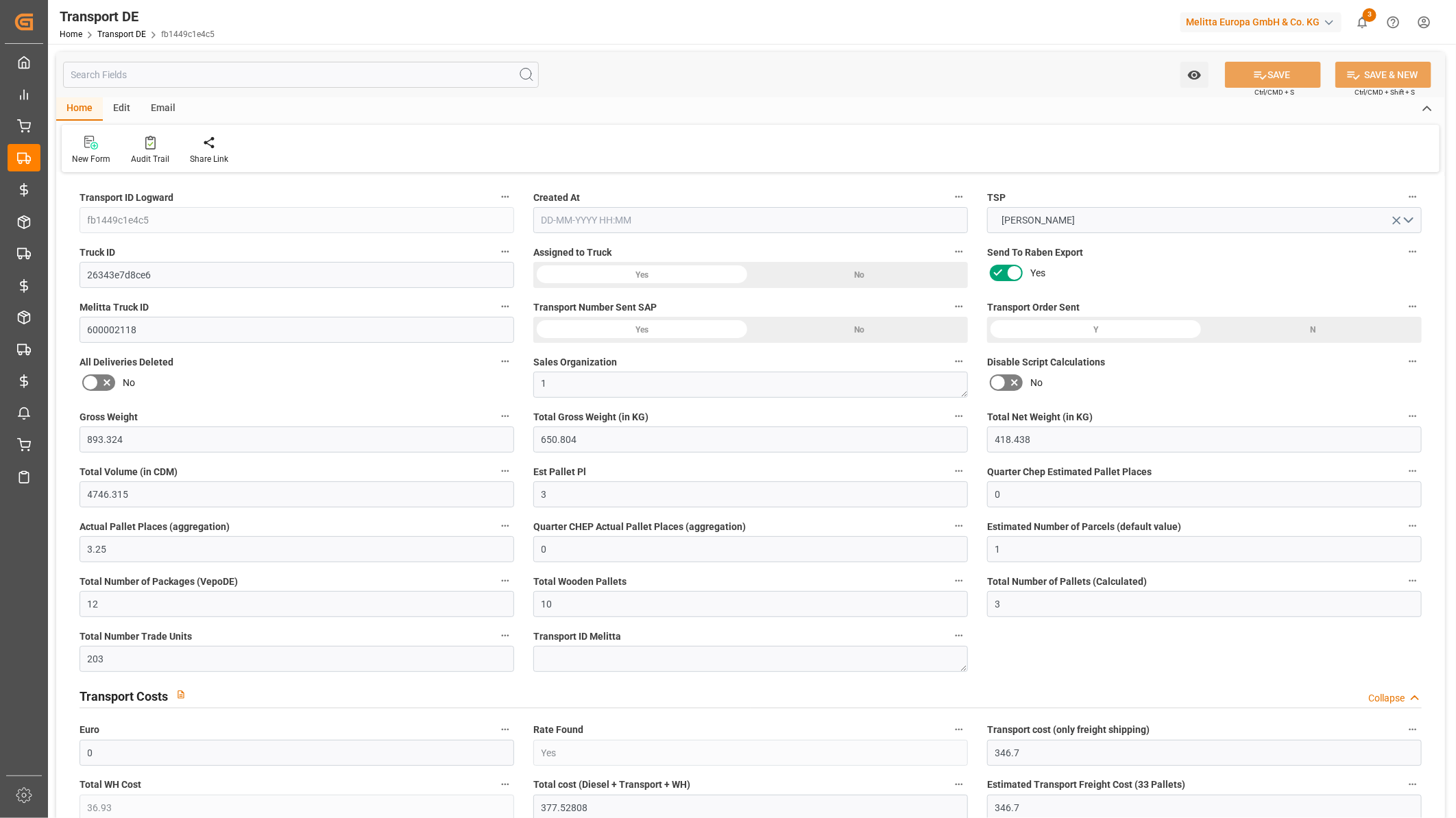
type input "0"
type input "-6.1019"
type input "0"
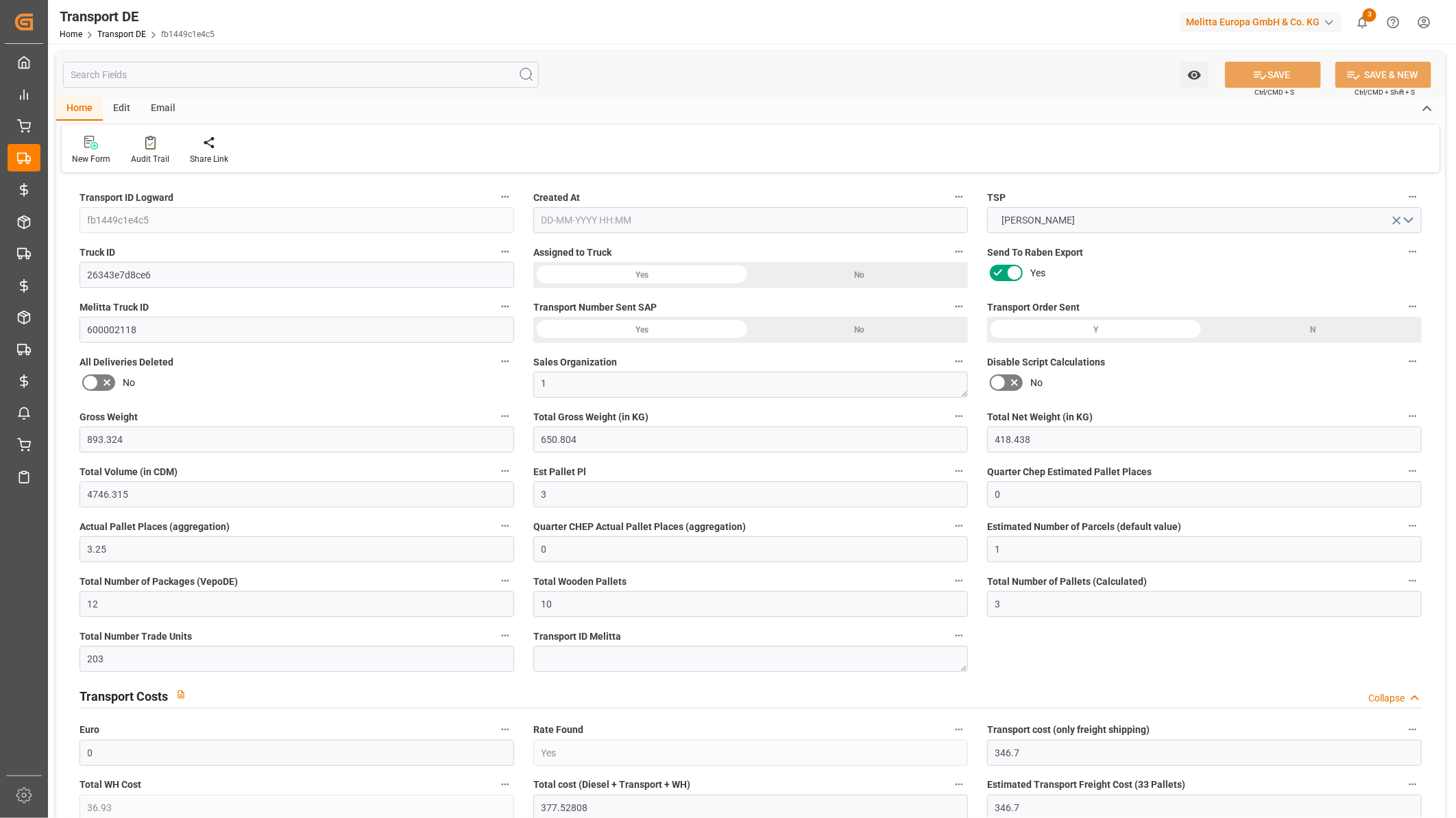
type input "0"
type input "650.804"
type input "4710.8598"
type input "21"
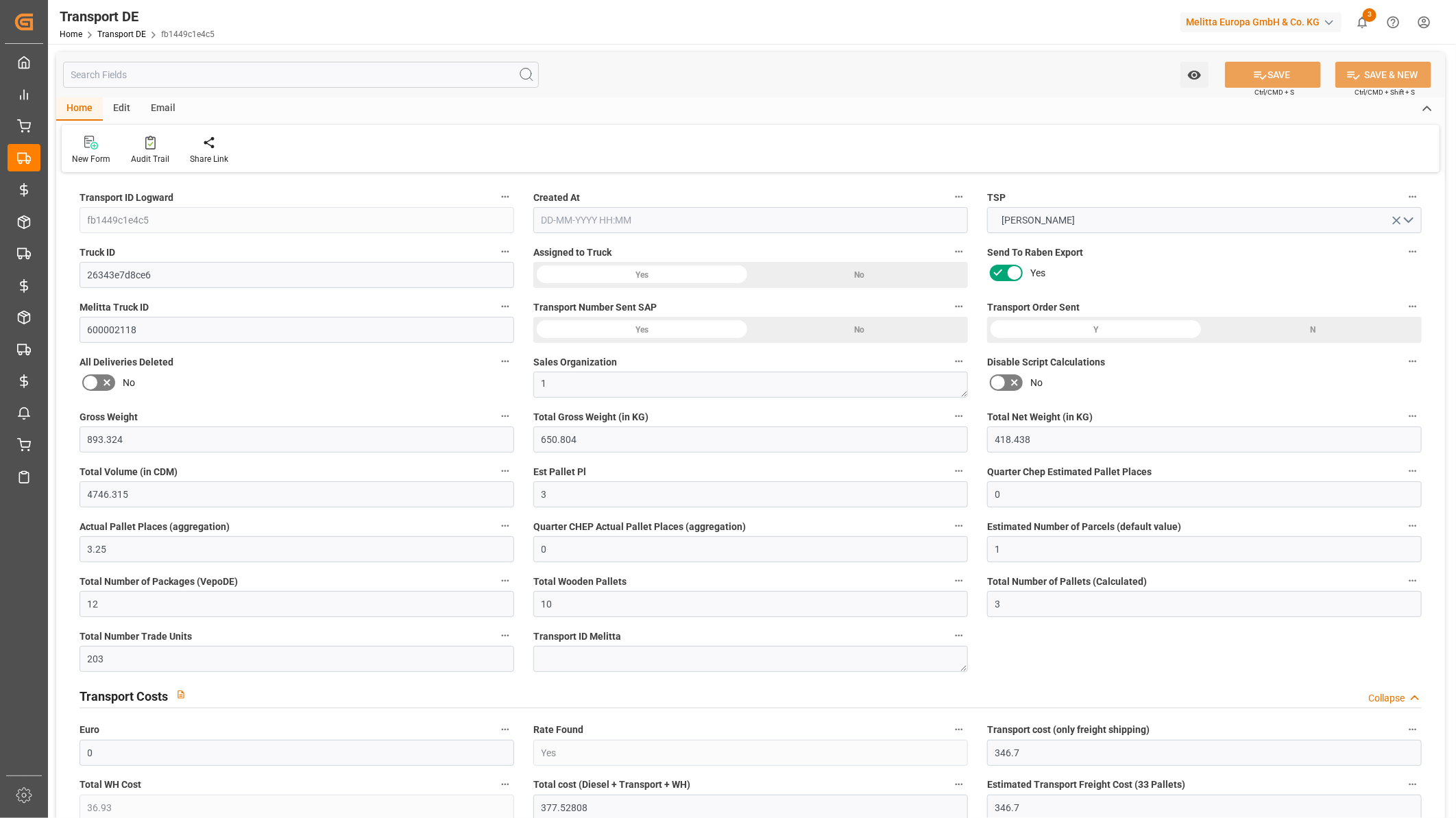
type input "35"
type input "0"
type input "3"
type input "0"
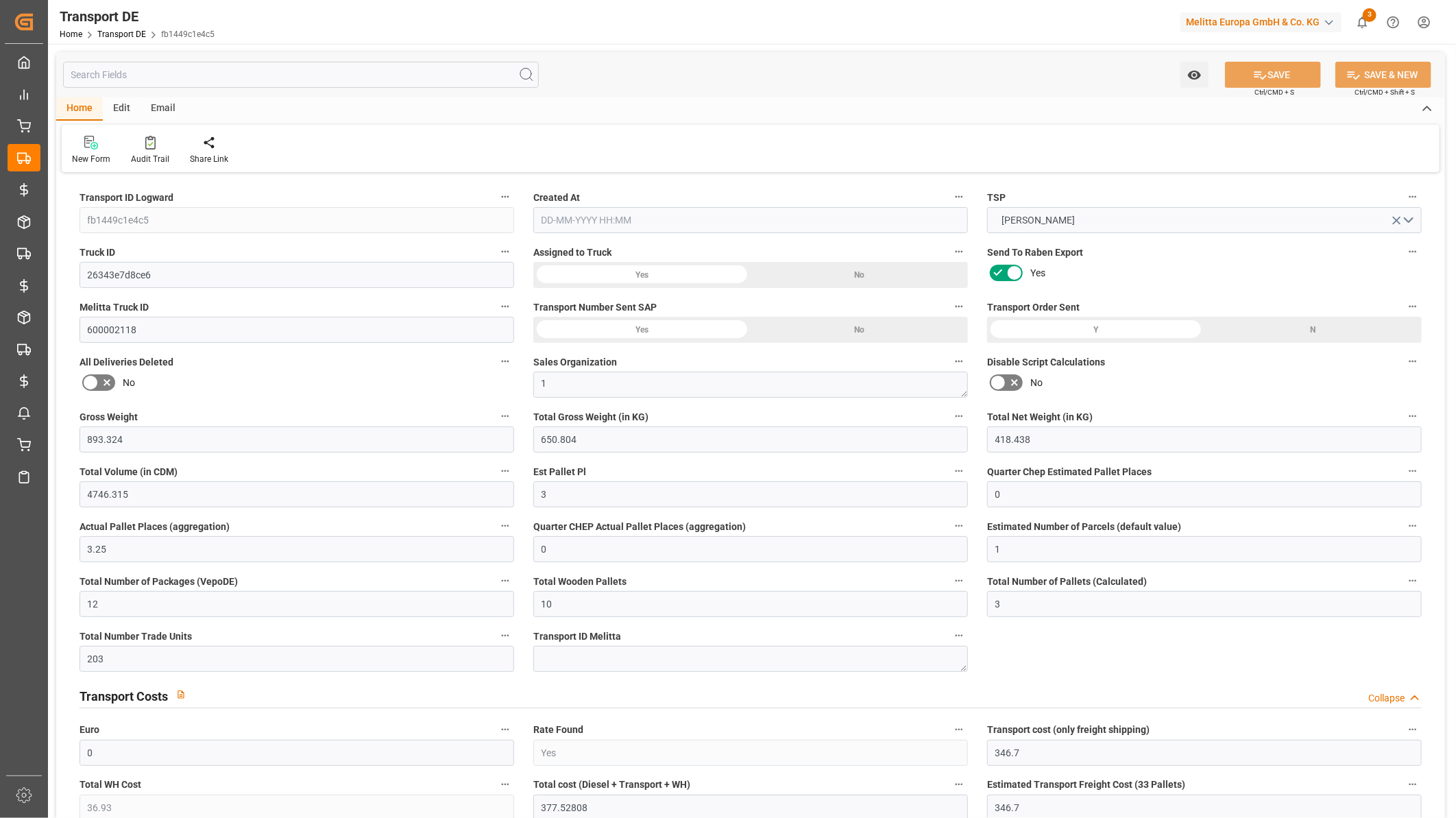
type input "0"
type input "1"
type input "0"
type input "7"
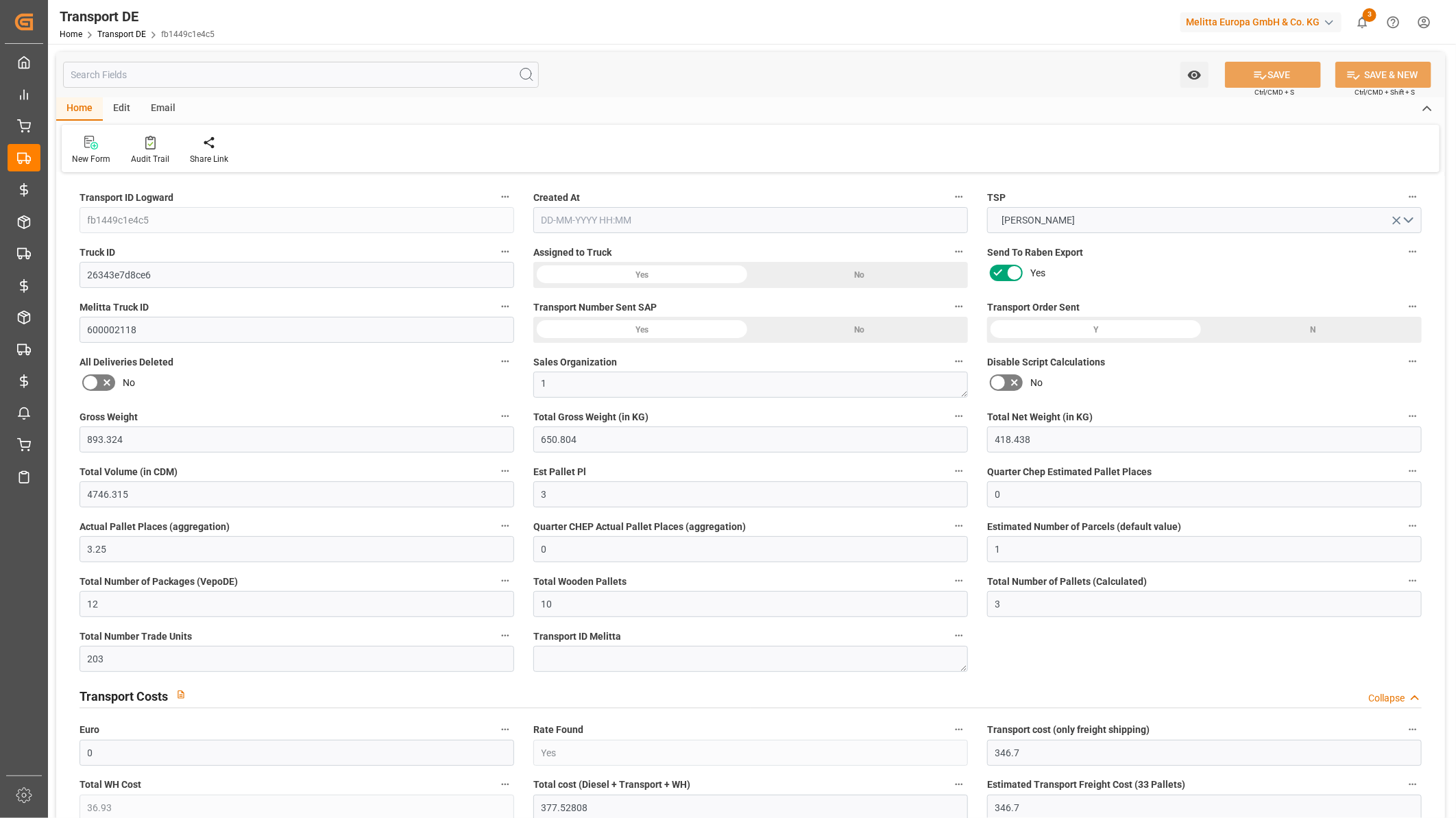
type input "299"
type input "377.5281"
type input "340.5981"
type input "28-08-2025 23:01"
type input "03-09-2025"
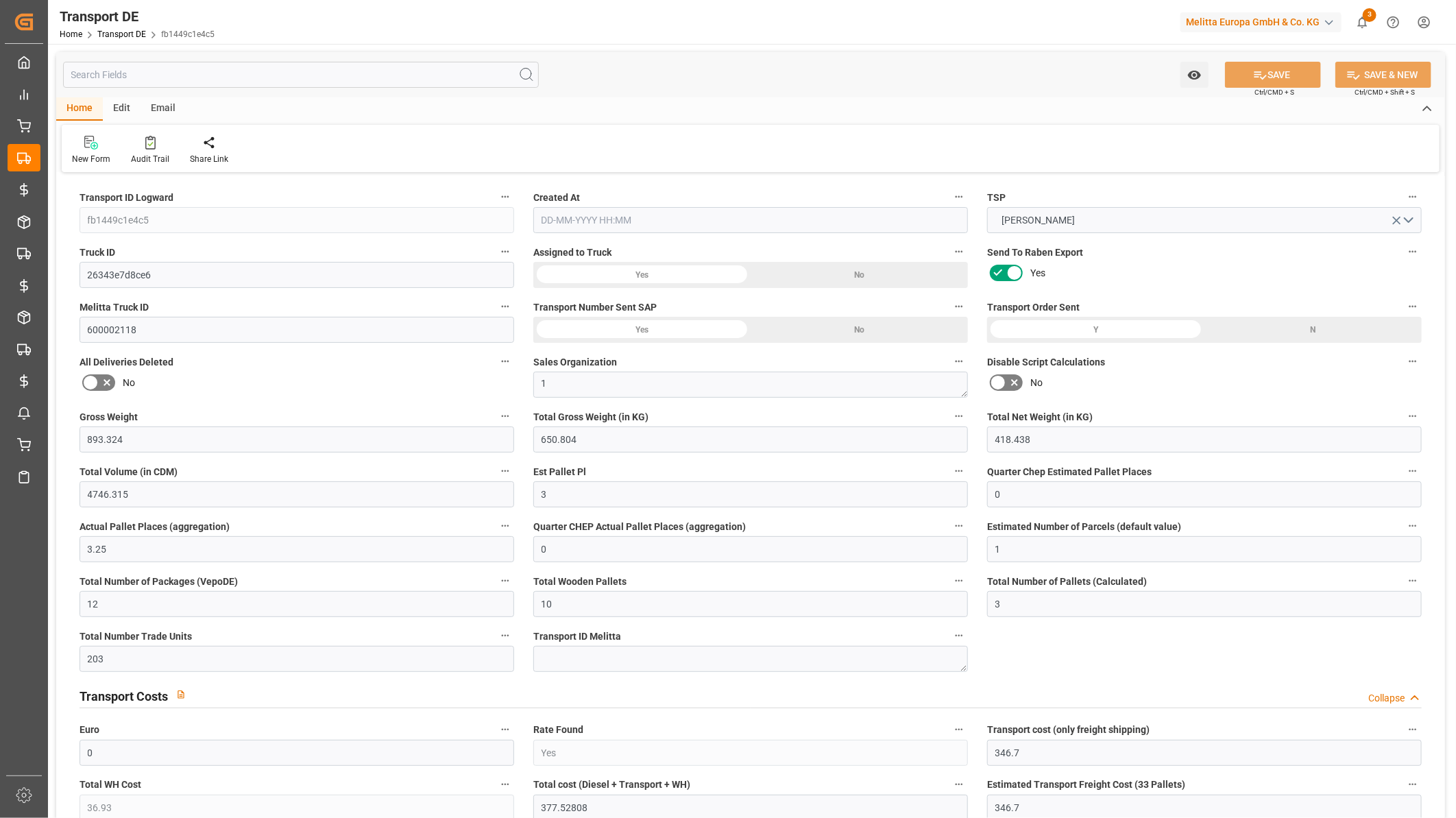
type input "01-09-2025"
type input "05-09-2025"
type input "04-09-2025"
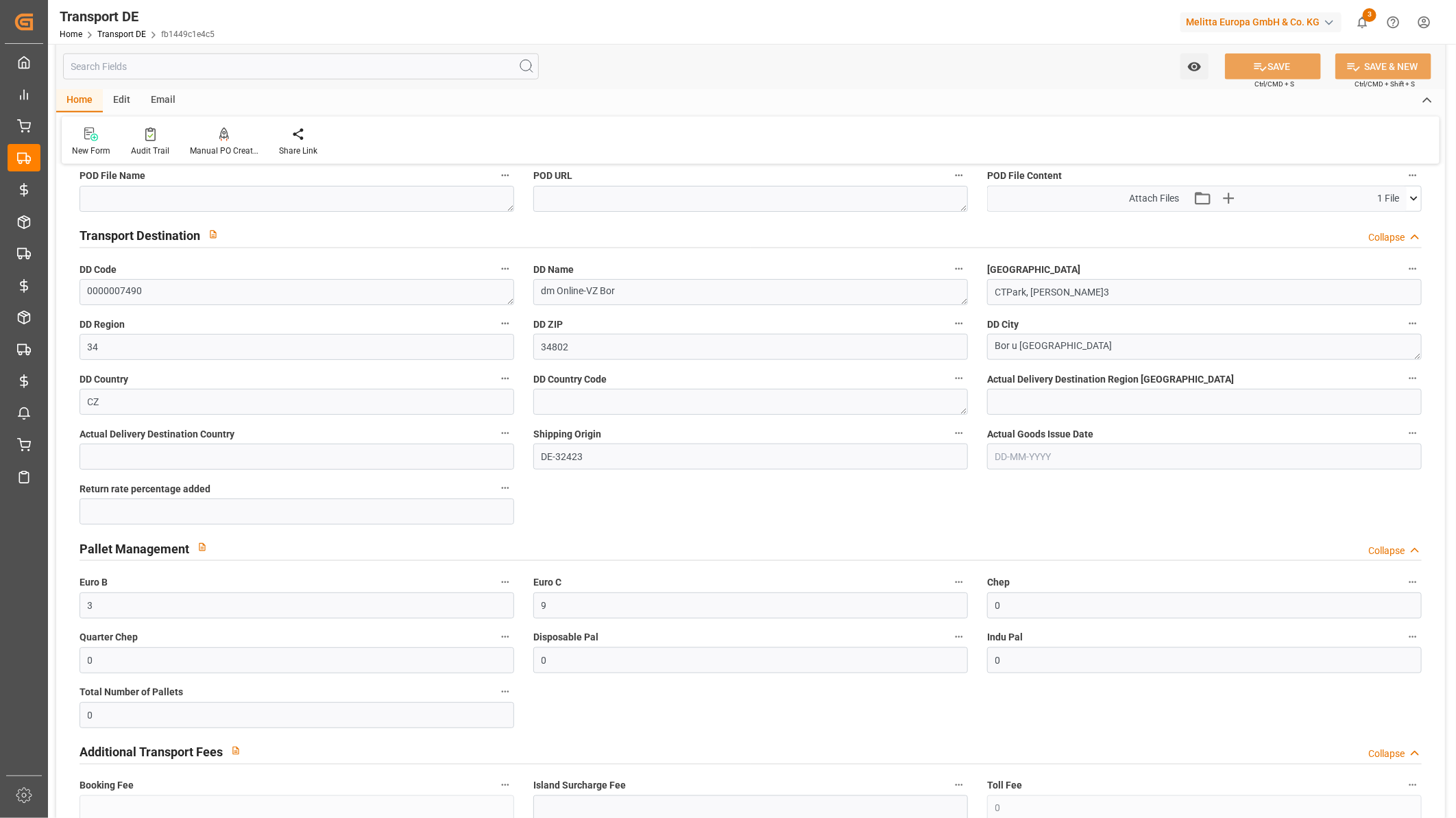
scroll to position [914, 0]
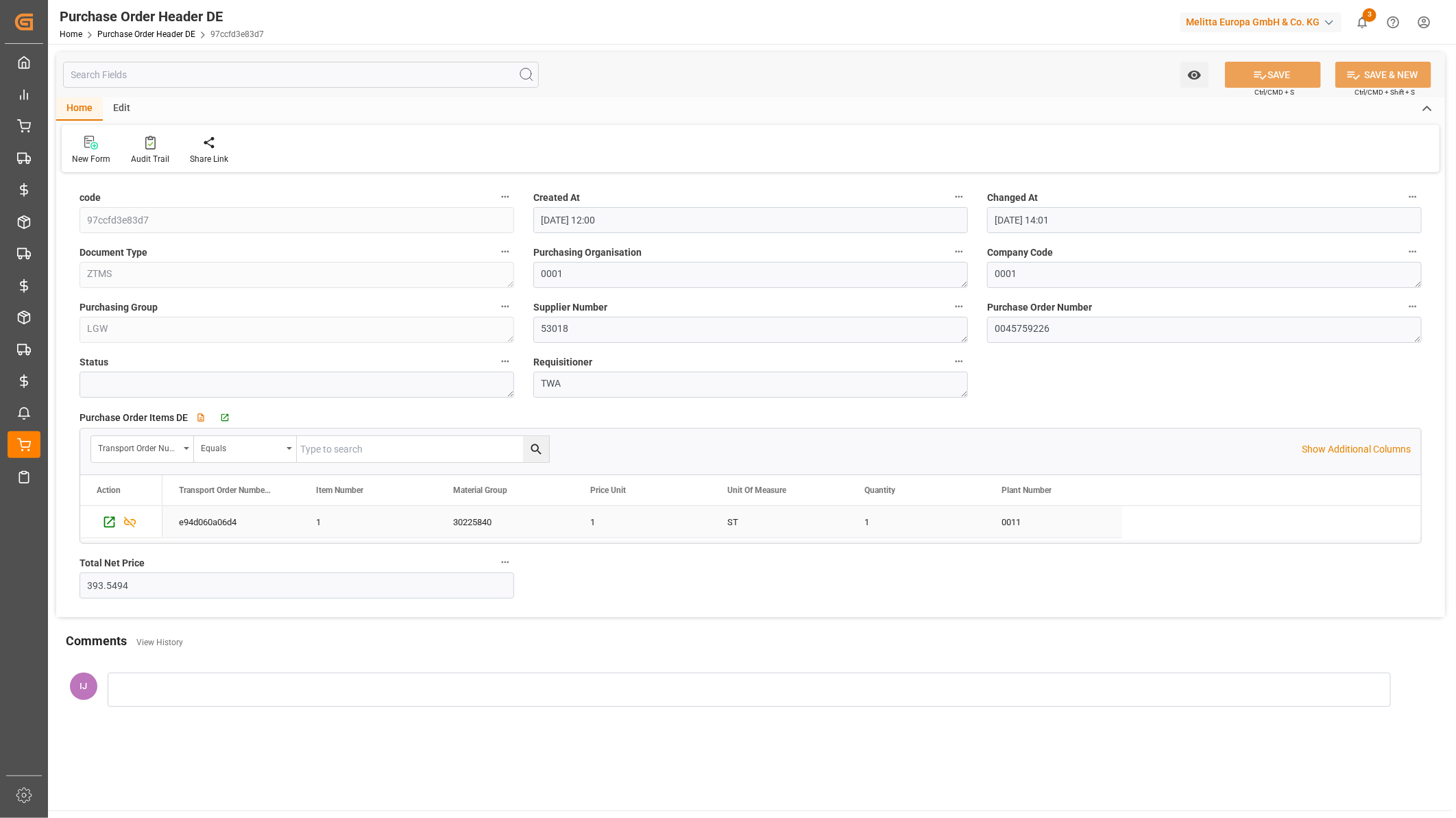
click at [229, 519] on div "e94d060a06d4" at bounding box center [231, 521] width 137 height 31
type input "1888.4674"
type input "[DATE] 12:00"
type input "[DATE] 14:01"
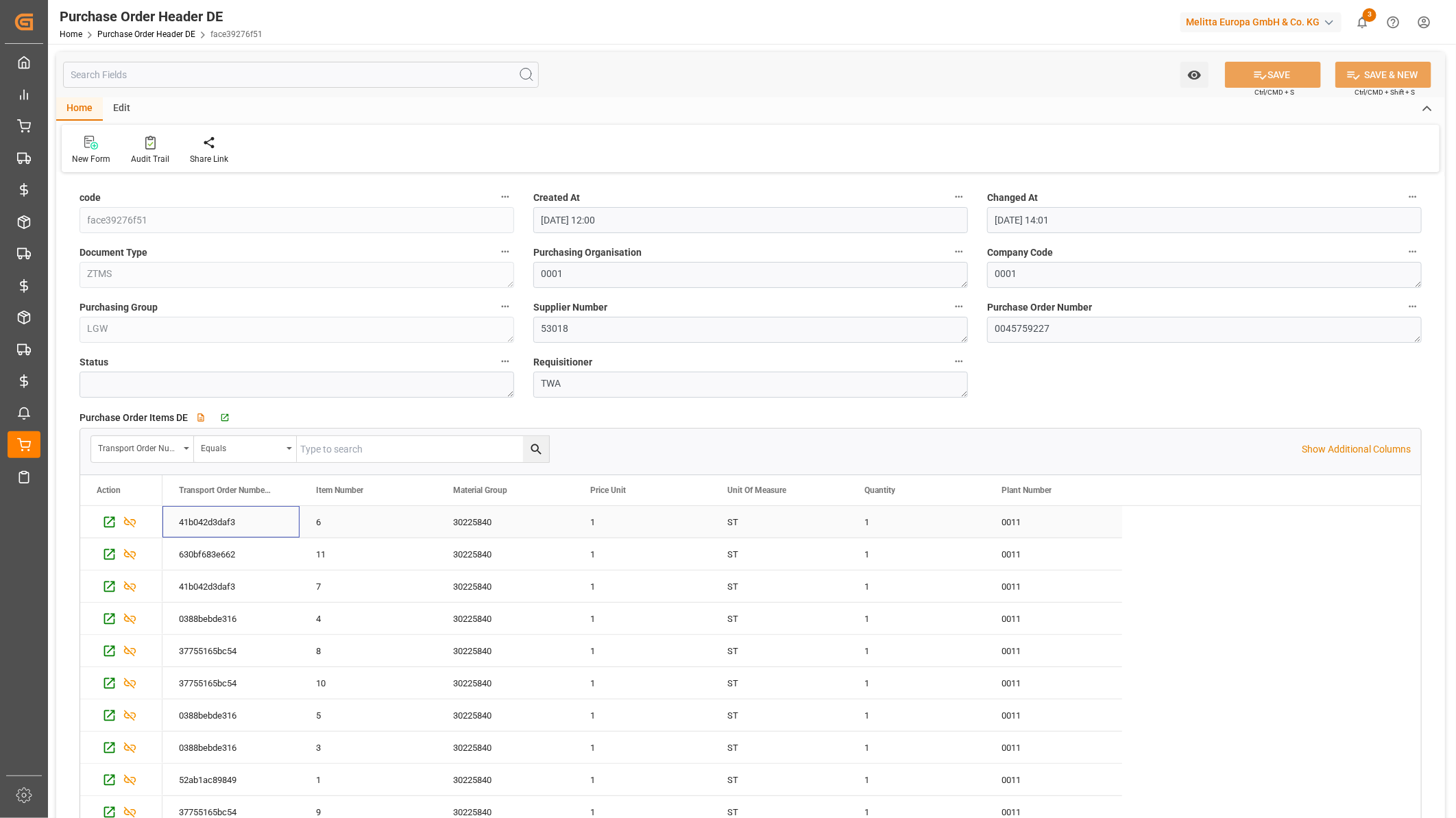
click at [211, 522] on div "41b042d3daf3" at bounding box center [231, 521] width 137 height 31
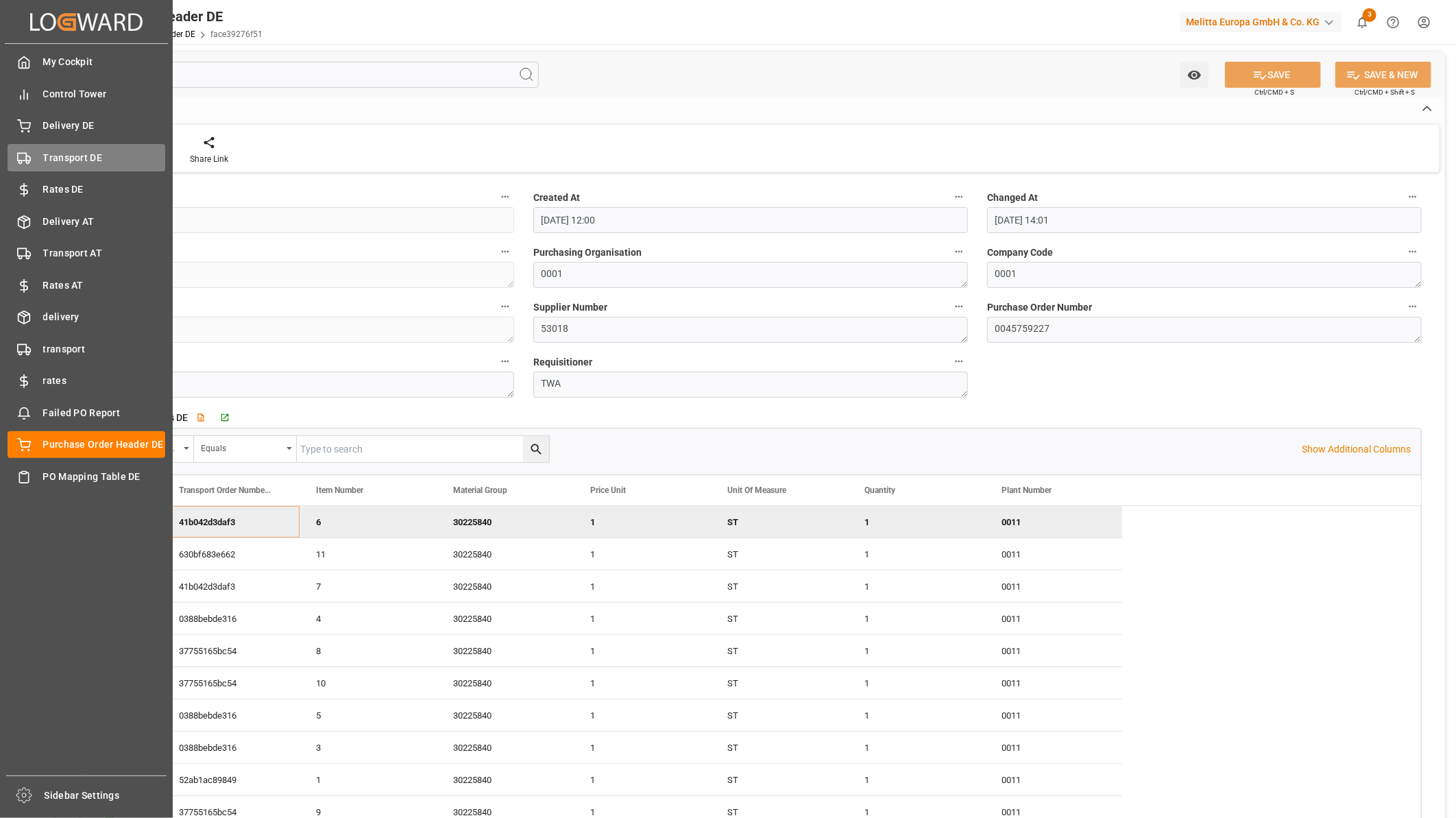
drag, startPoint x: 56, startPoint y: 247, endPoint x: 83, endPoint y: 152, distance: 98.8
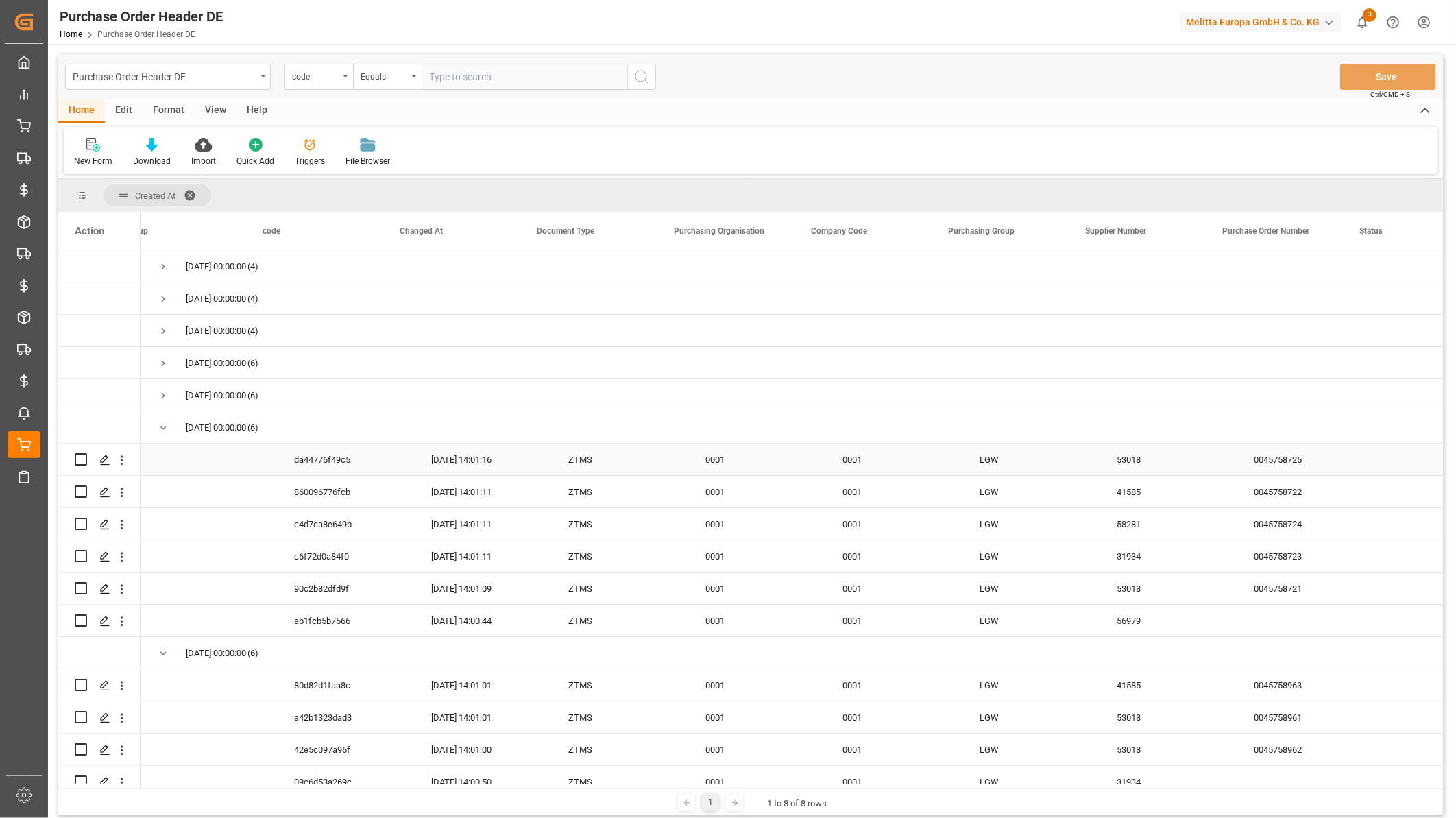
scroll to position [0, 31]
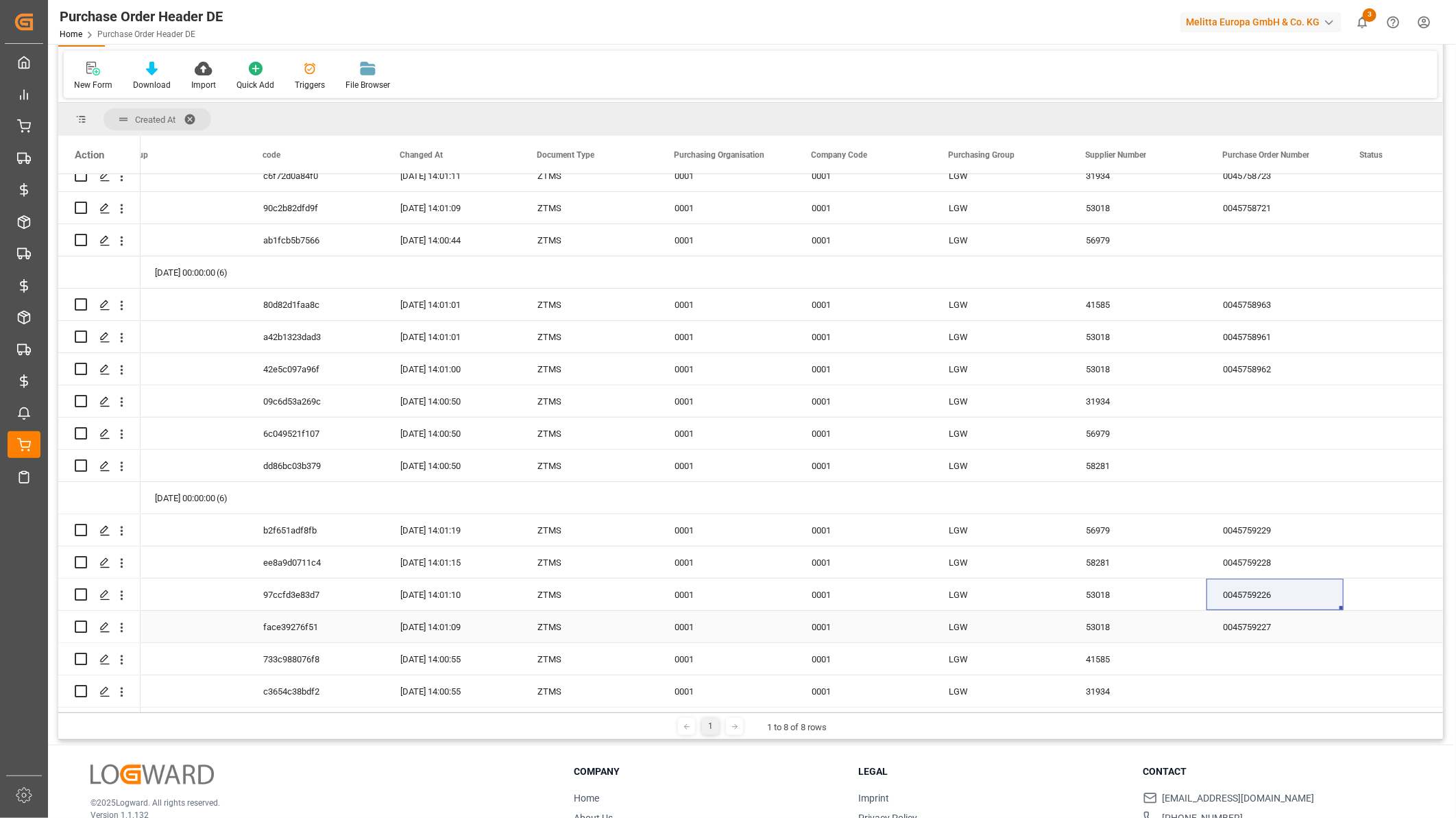
click at [1255, 621] on div "0045759227" at bounding box center [1275, 626] width 137 height 31
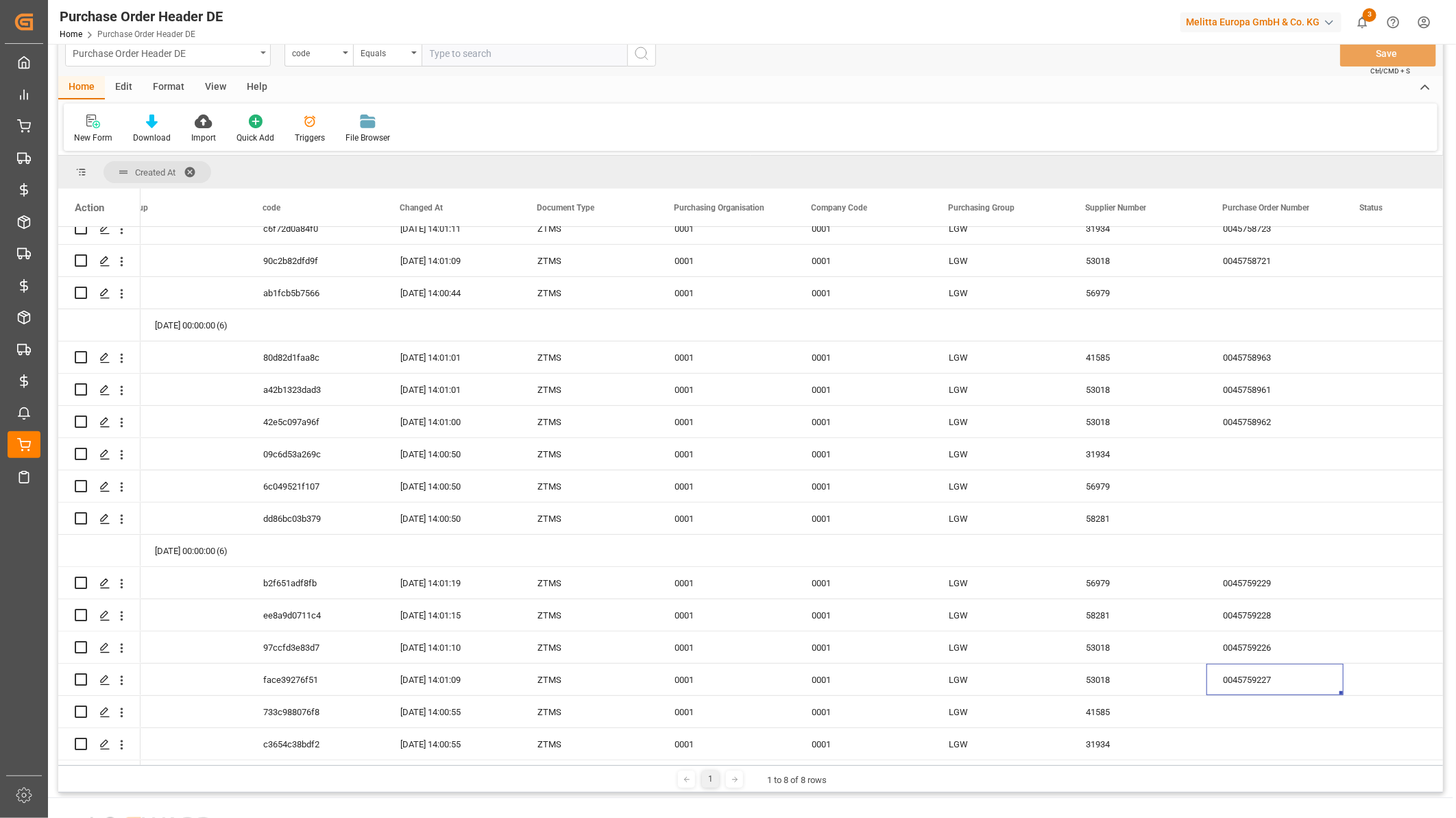
scroll to position [0, 0]
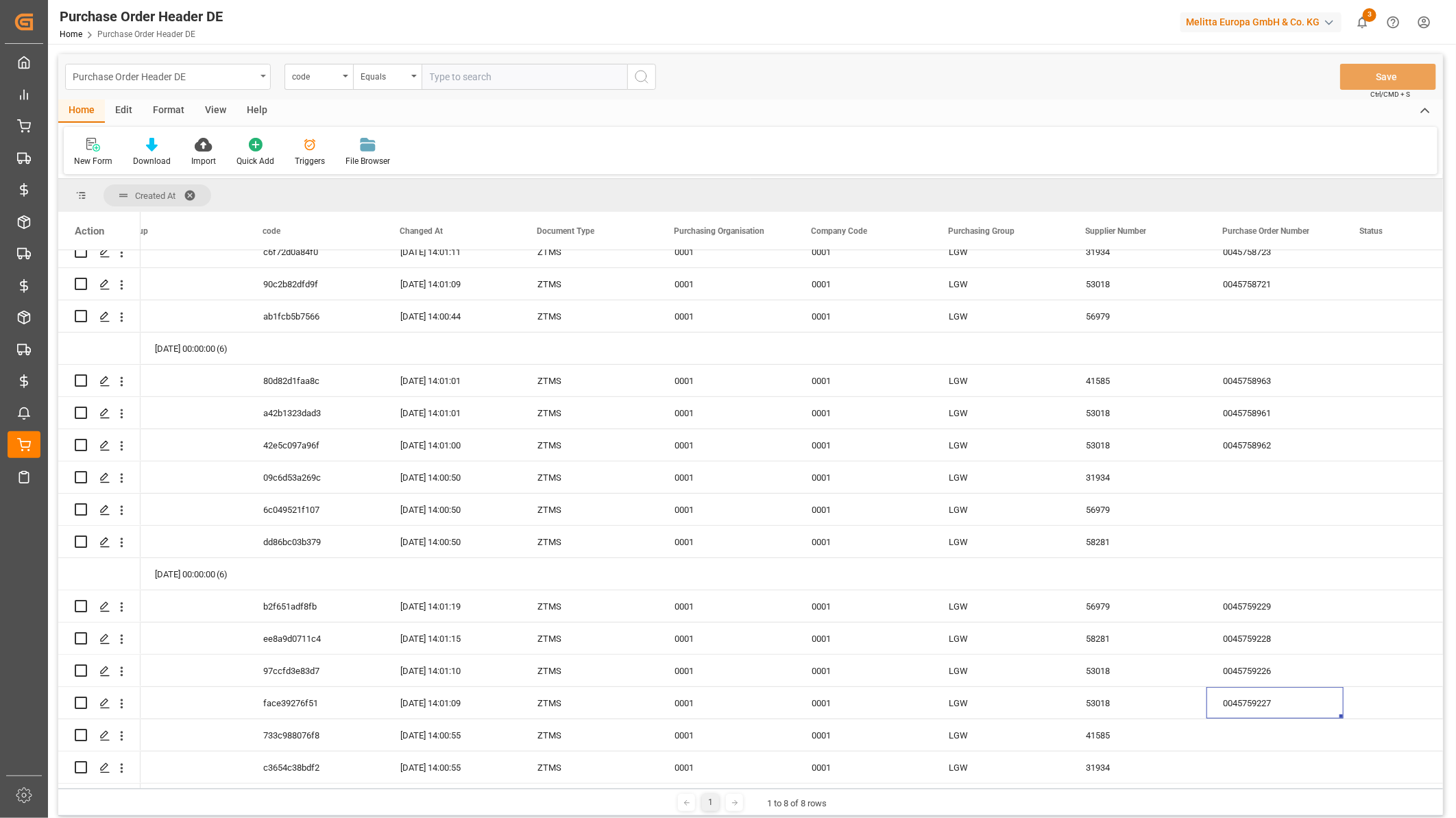
click at [185, 80] on div "Purchase Order Header DE" at bounding box center [164, 76] width 183 height 17
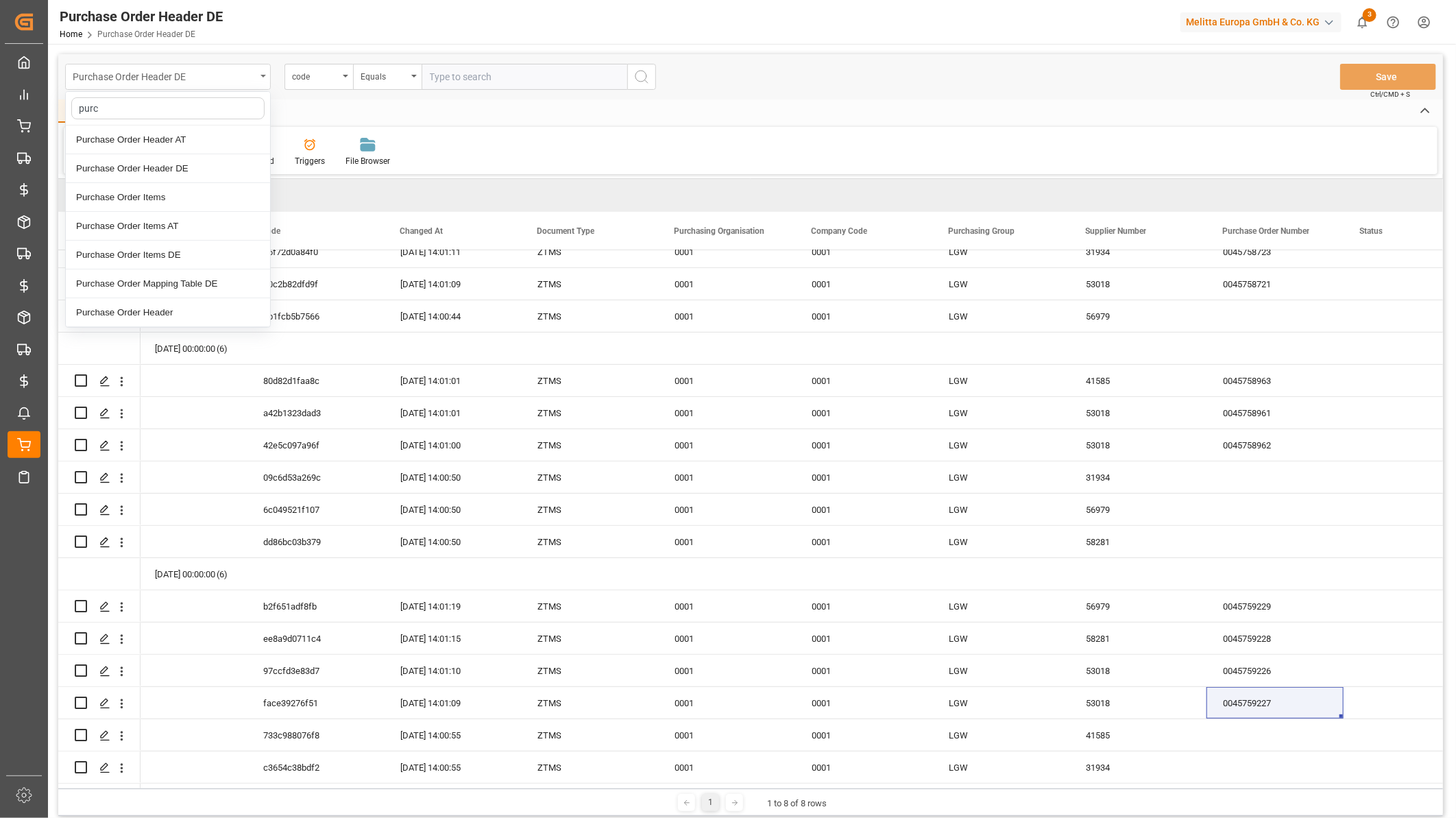
type input "purch"
click at [195, 288] on div "Purchase Order Mapping Table DE" at bounding box center [168, 283] width 204 height 29
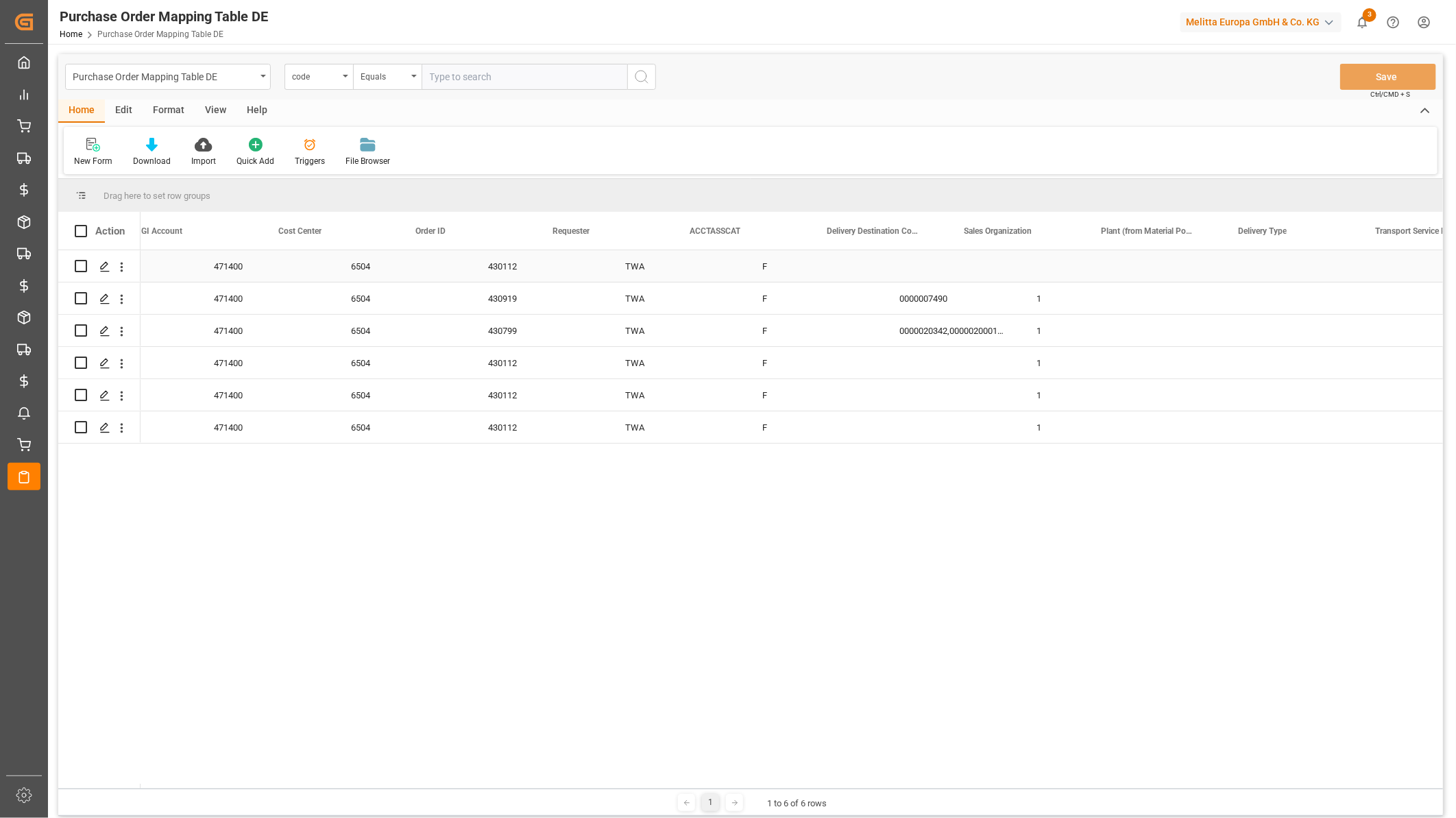
scroll to position [0, 987]
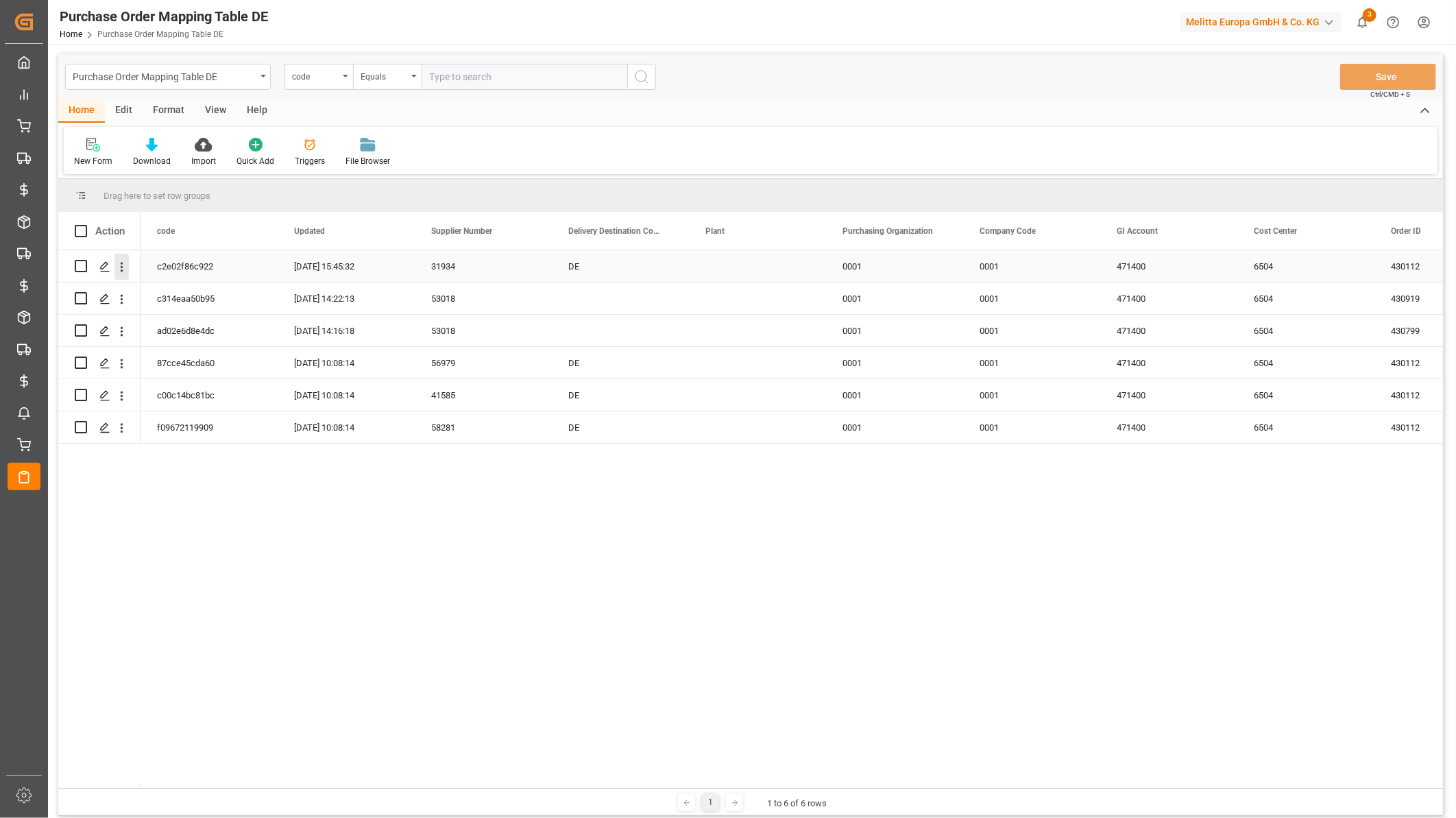
click at [119, 268] on icon "open menu" at bounding box center [121, 266] width 14 height 14
click at [148, 292] on span "Press SPACE to select this row." at bounding box center [137, 295] width 24 height 14
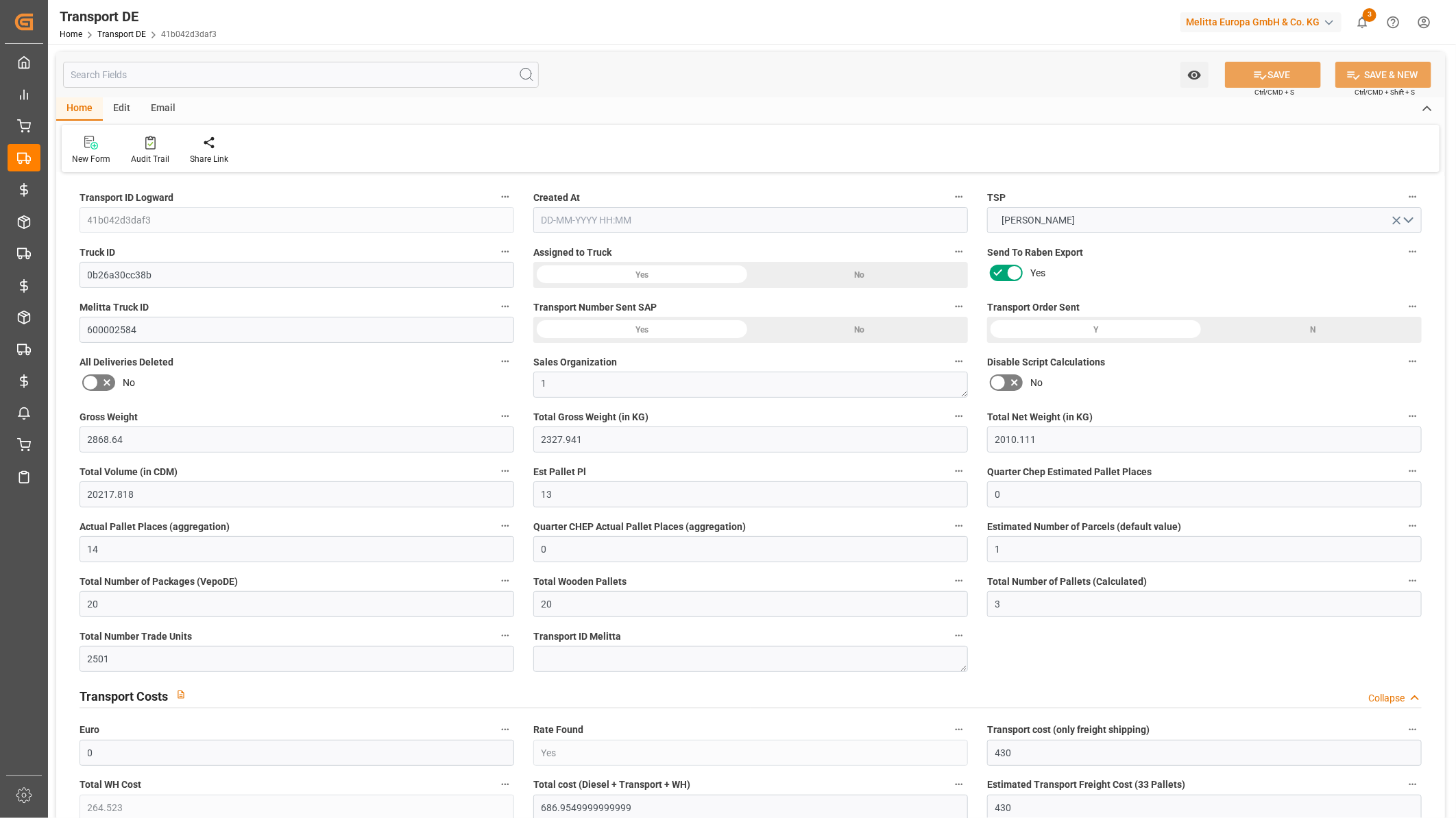
type input "2868.64"
type input "2327.941"
type input "2010.111"
type input "20217.818"
type input "13"
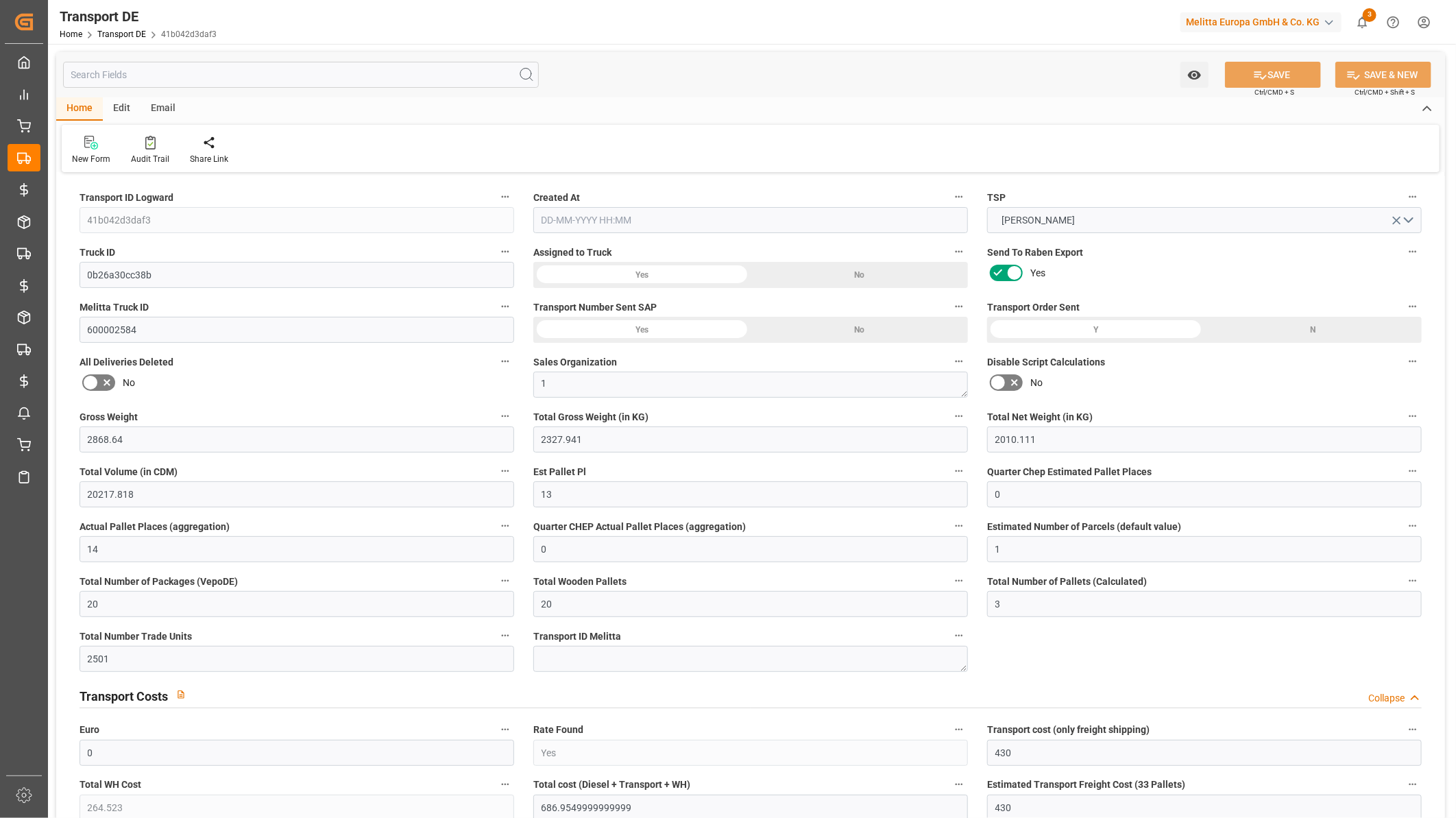
type input "0"
type input "14"
type input "0"
type input "1"
type input "20"
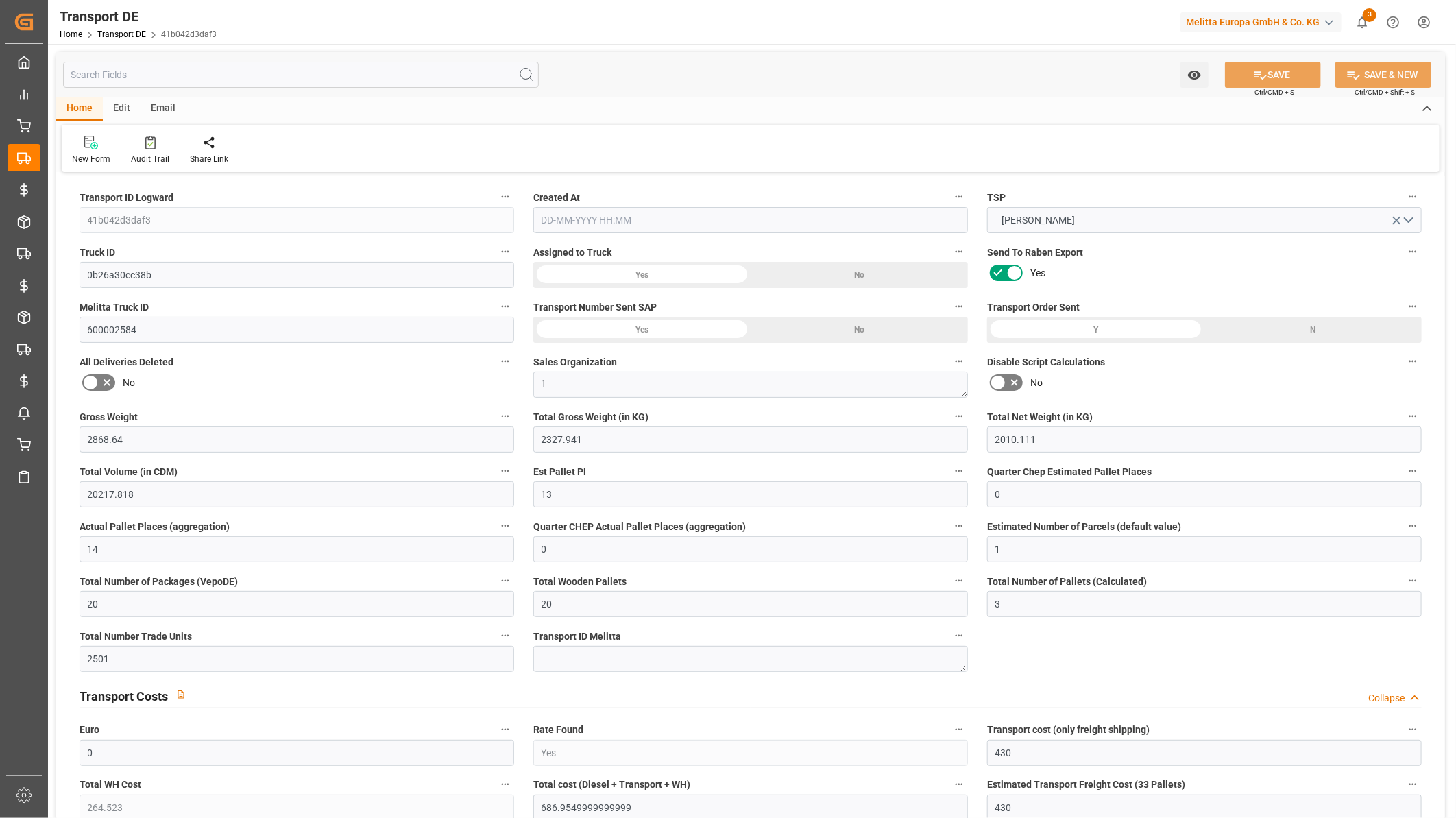
type input "20"
type input "3"
type input "2501"
type input "0"
type input "430"
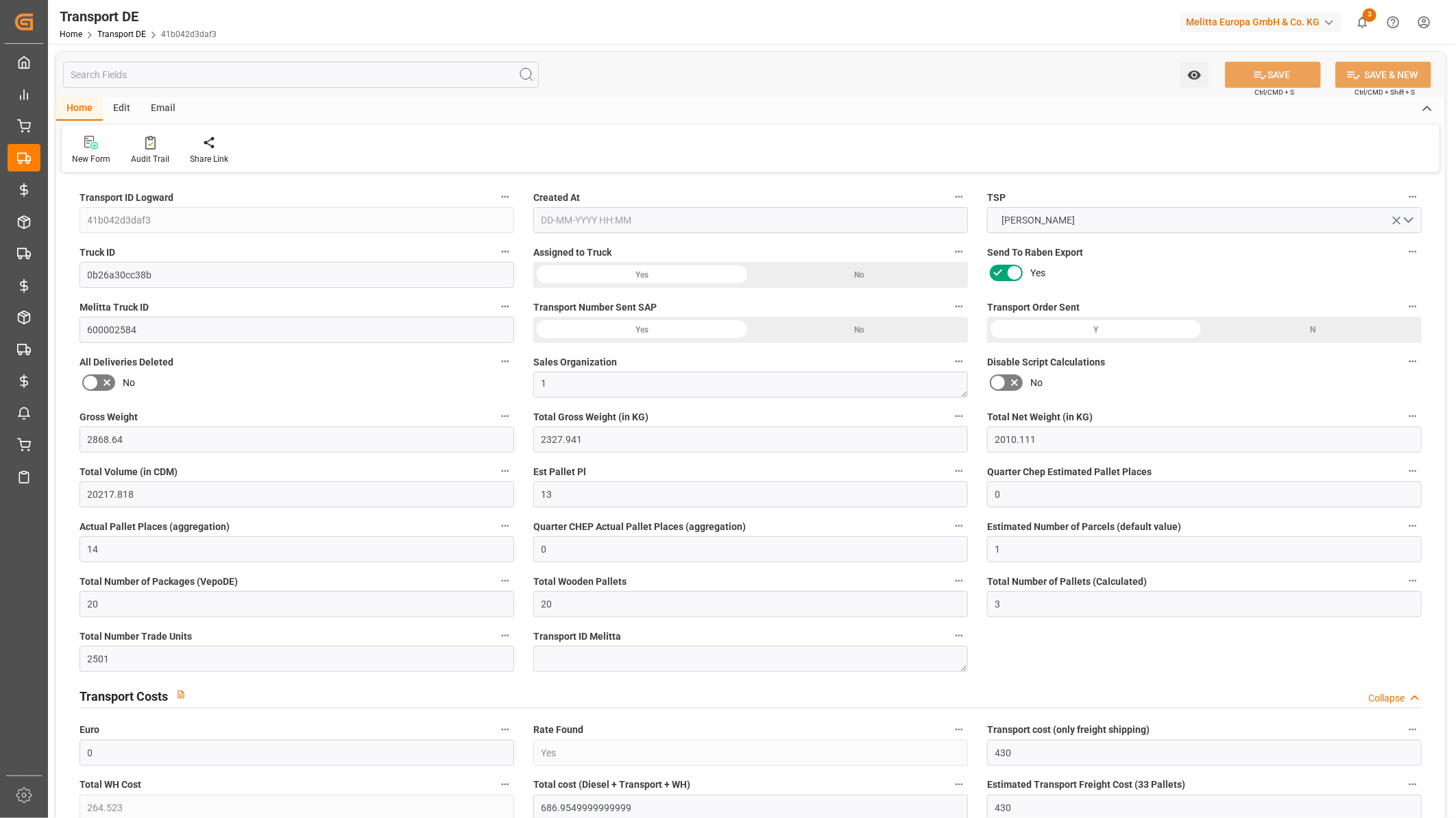
type input "264.523"
type input "430"
type input "422.432"
type input "59"
type input "20"
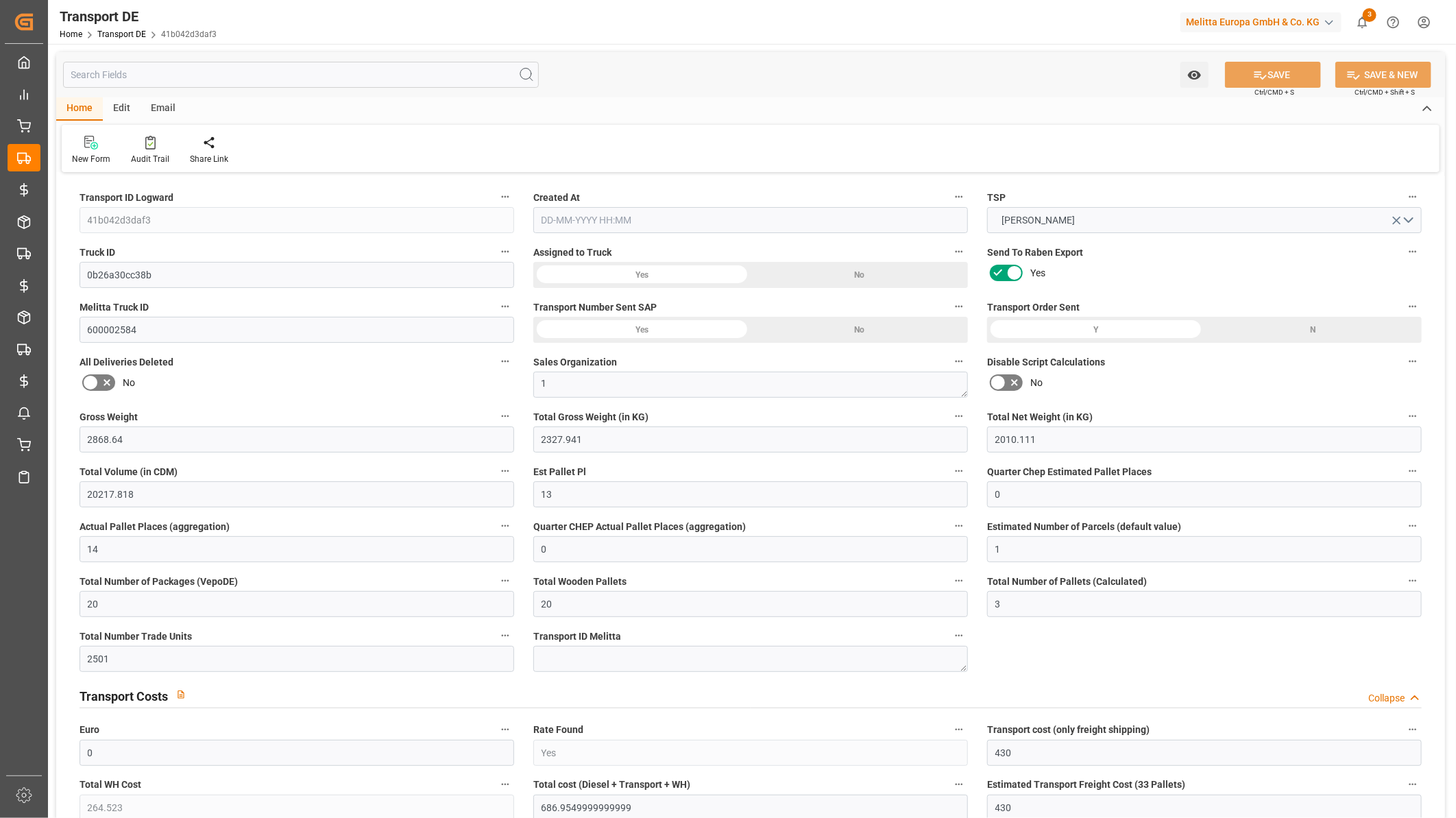
type input "0"
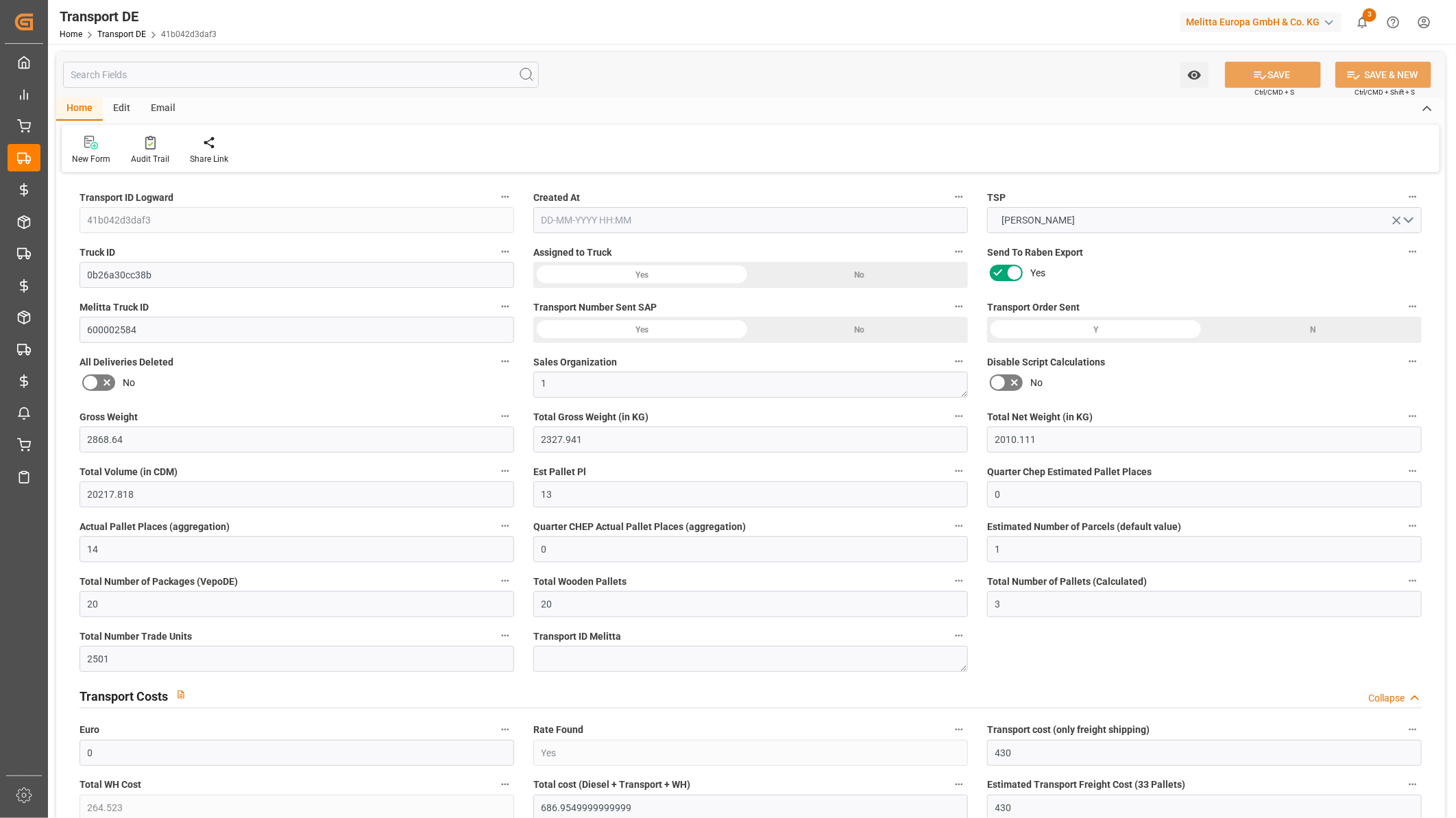
type input "0"
type input "-7.568"
type input "0"
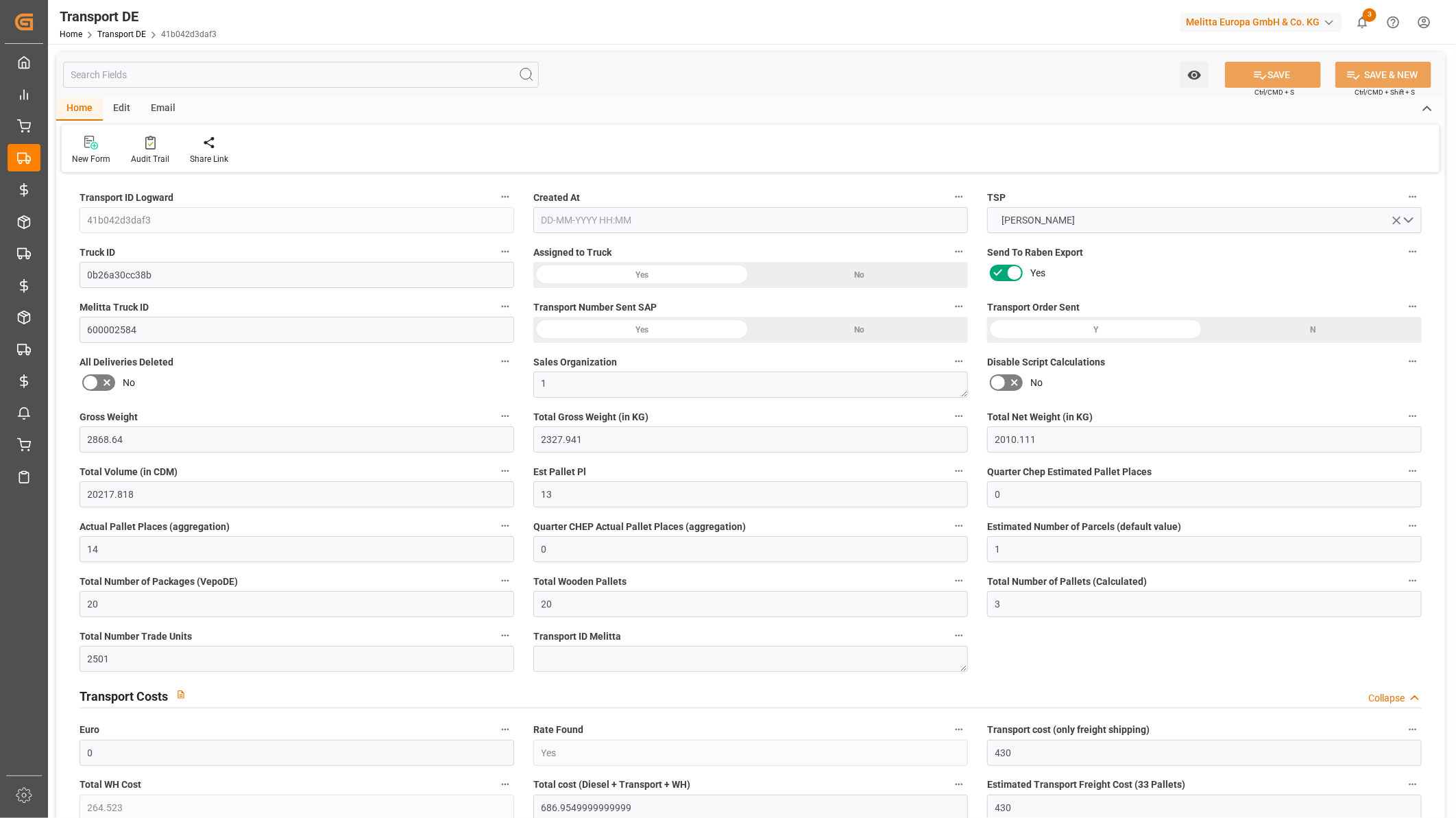
type input "0"
type input "2327.941"
type input "10767.6795"
type input "21"
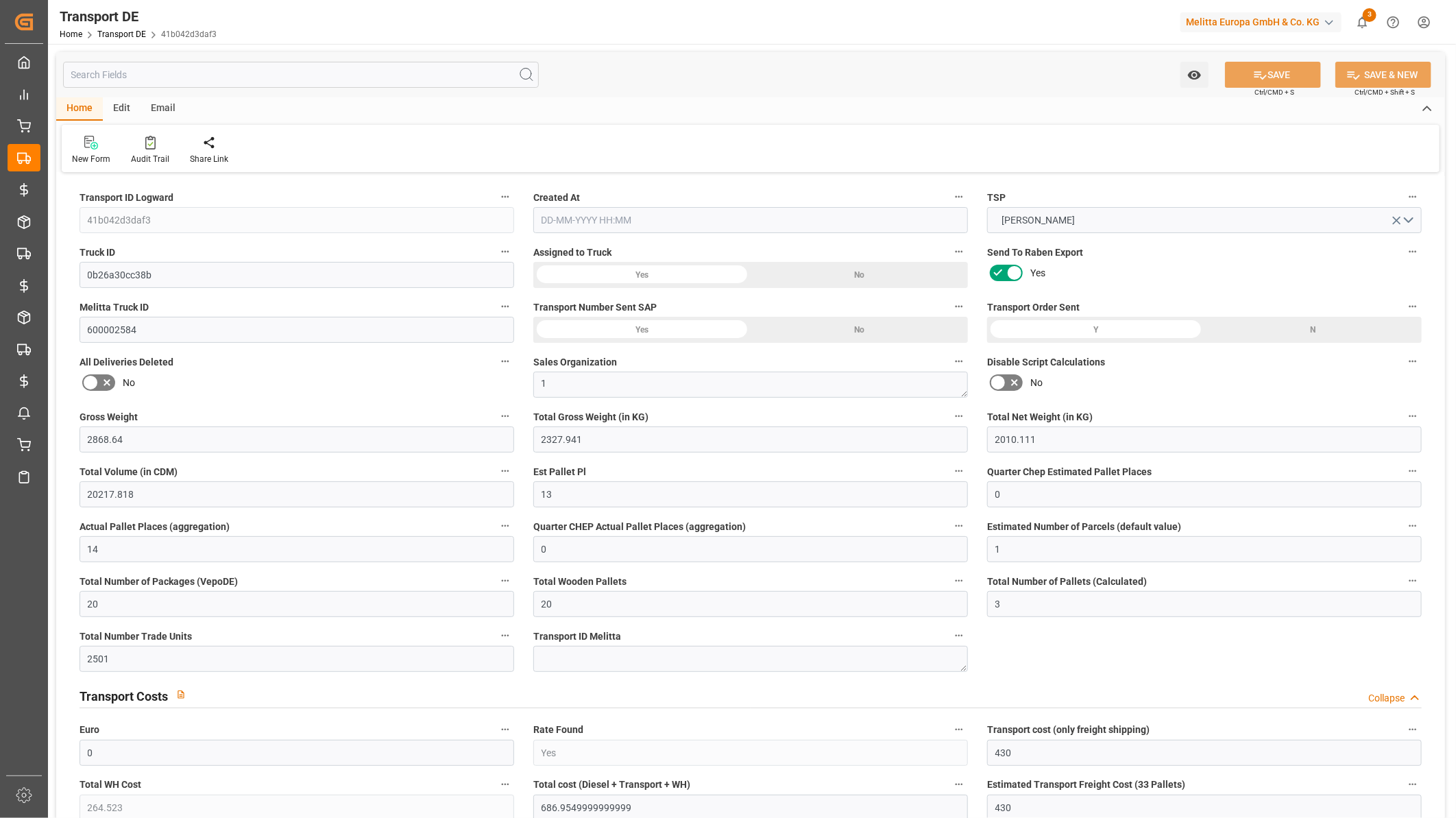
type input "80"
type input "0"
type input "3"
type input "13"
type input "0"
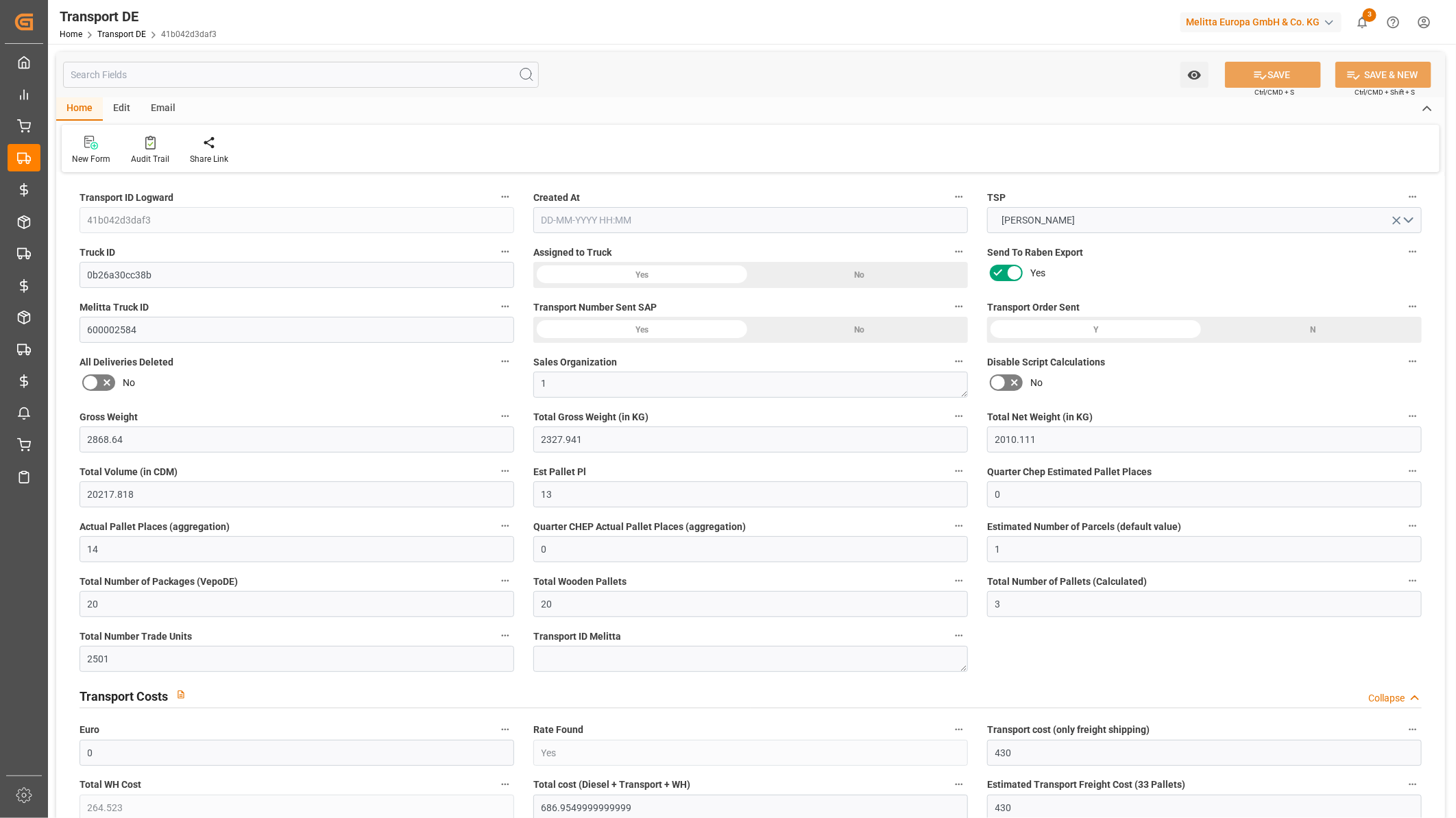
type input "0"
type input "2"
type input "4"
type input "0"
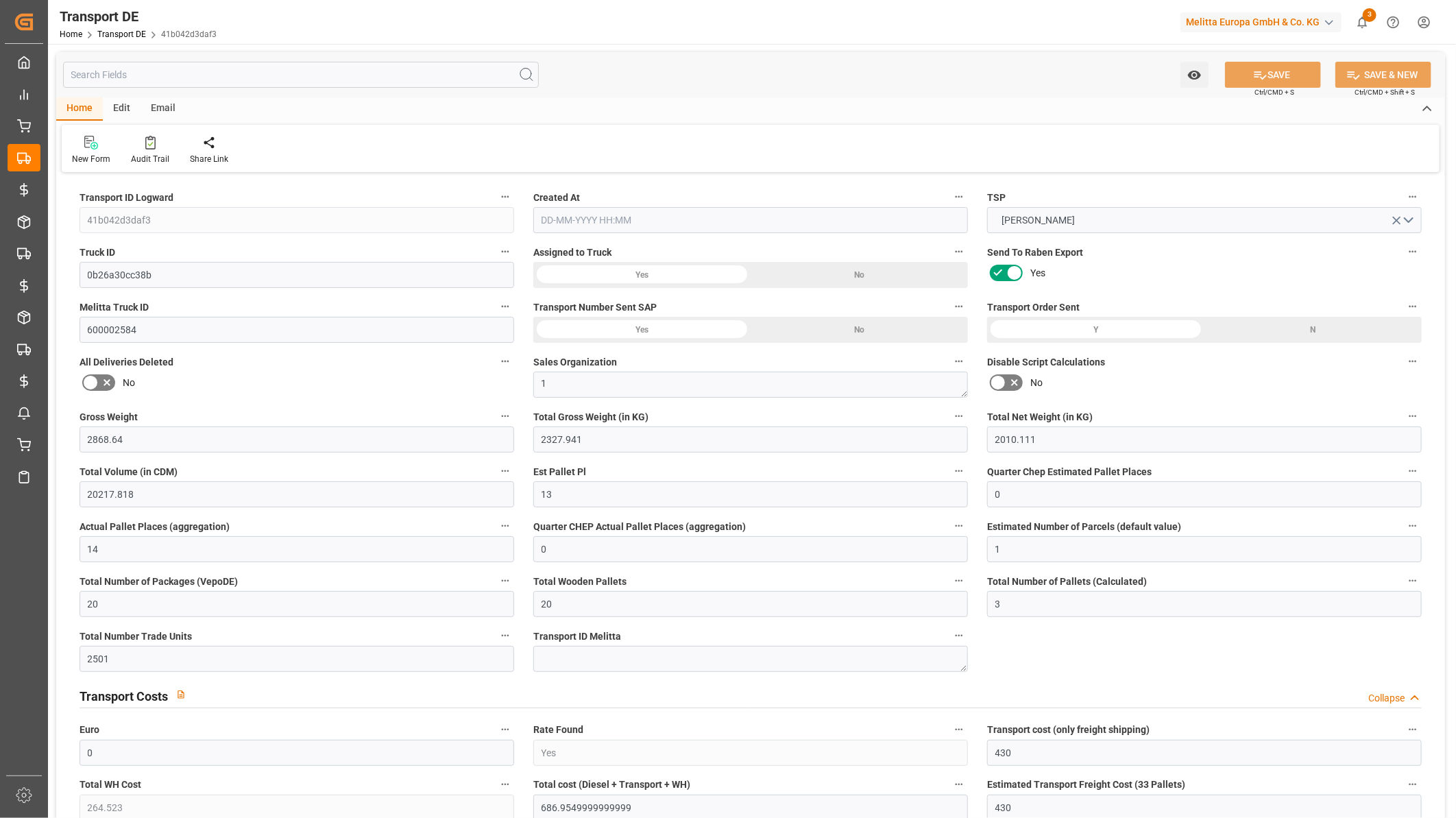
type input "2709"
type input "686.955"
type input "422.432"
type input "[DATE] 10:48"
type input "[DATE]"
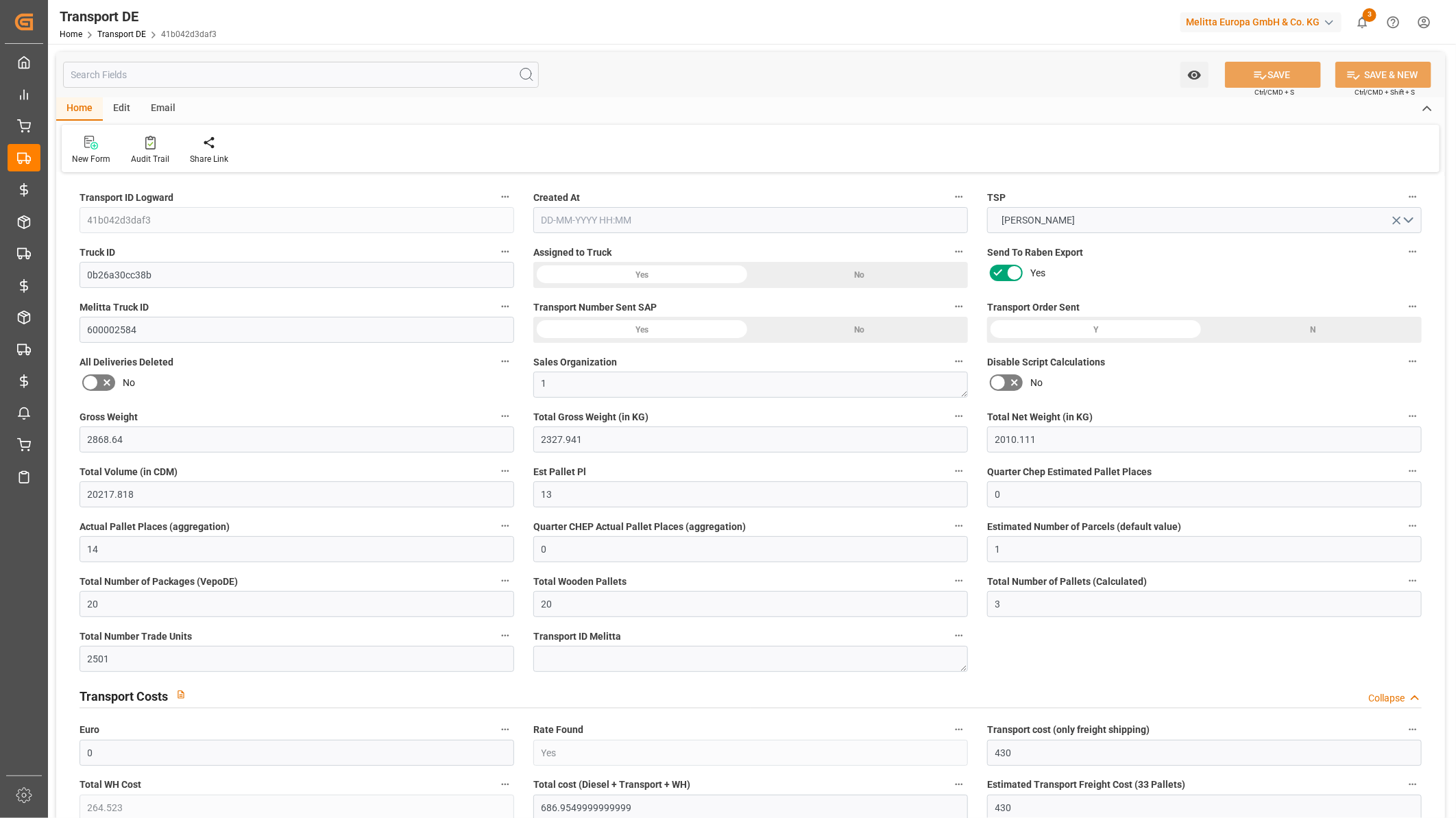
type input "[DATE]"
type input "1390.641"
type input "1002.196"
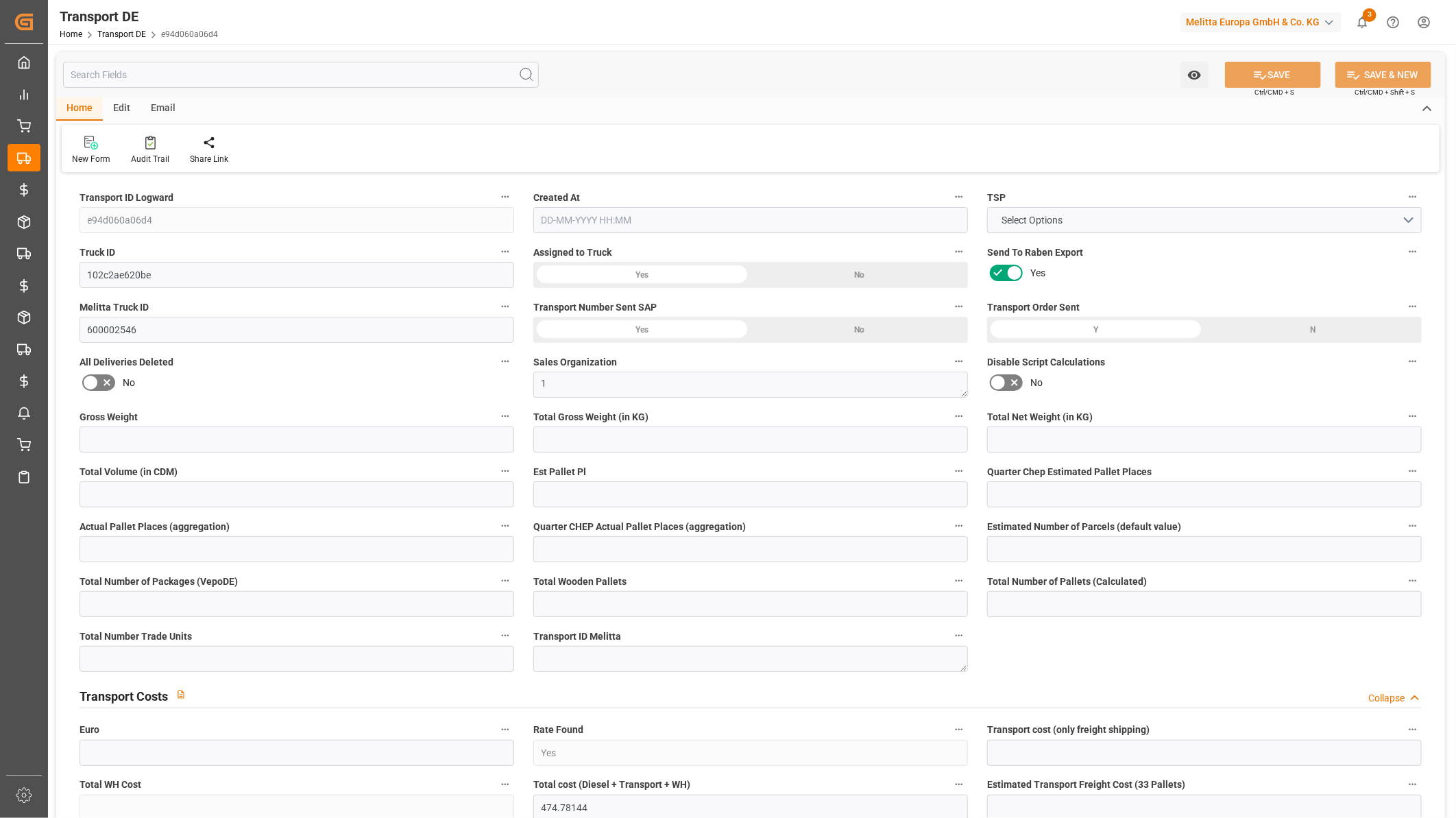
type input "730.549"
type input "8486.396"
type input "5"
type input "0"
type input "5.5"
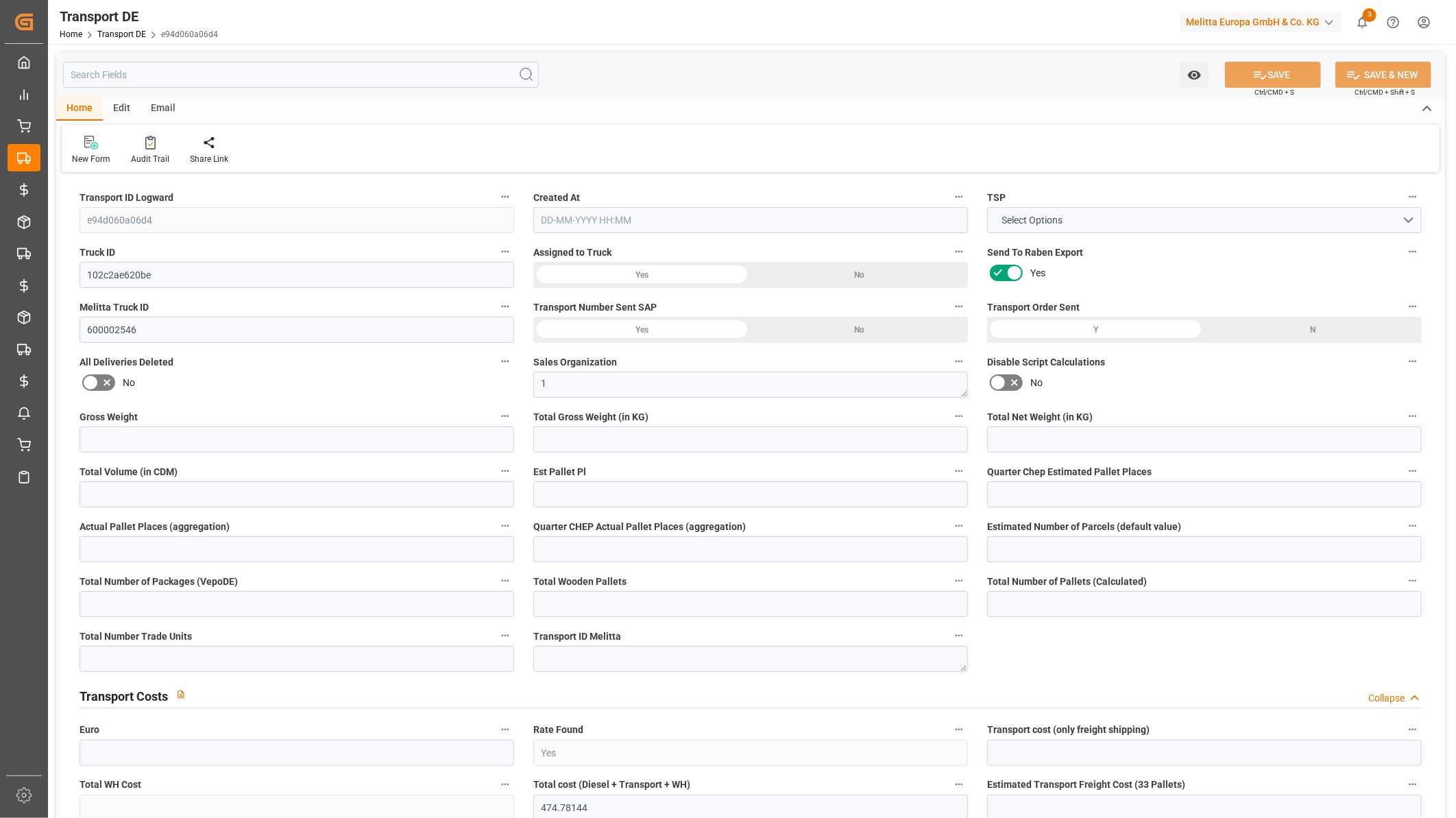
type input "0"
type input "1"
type input "16"
type input "3"
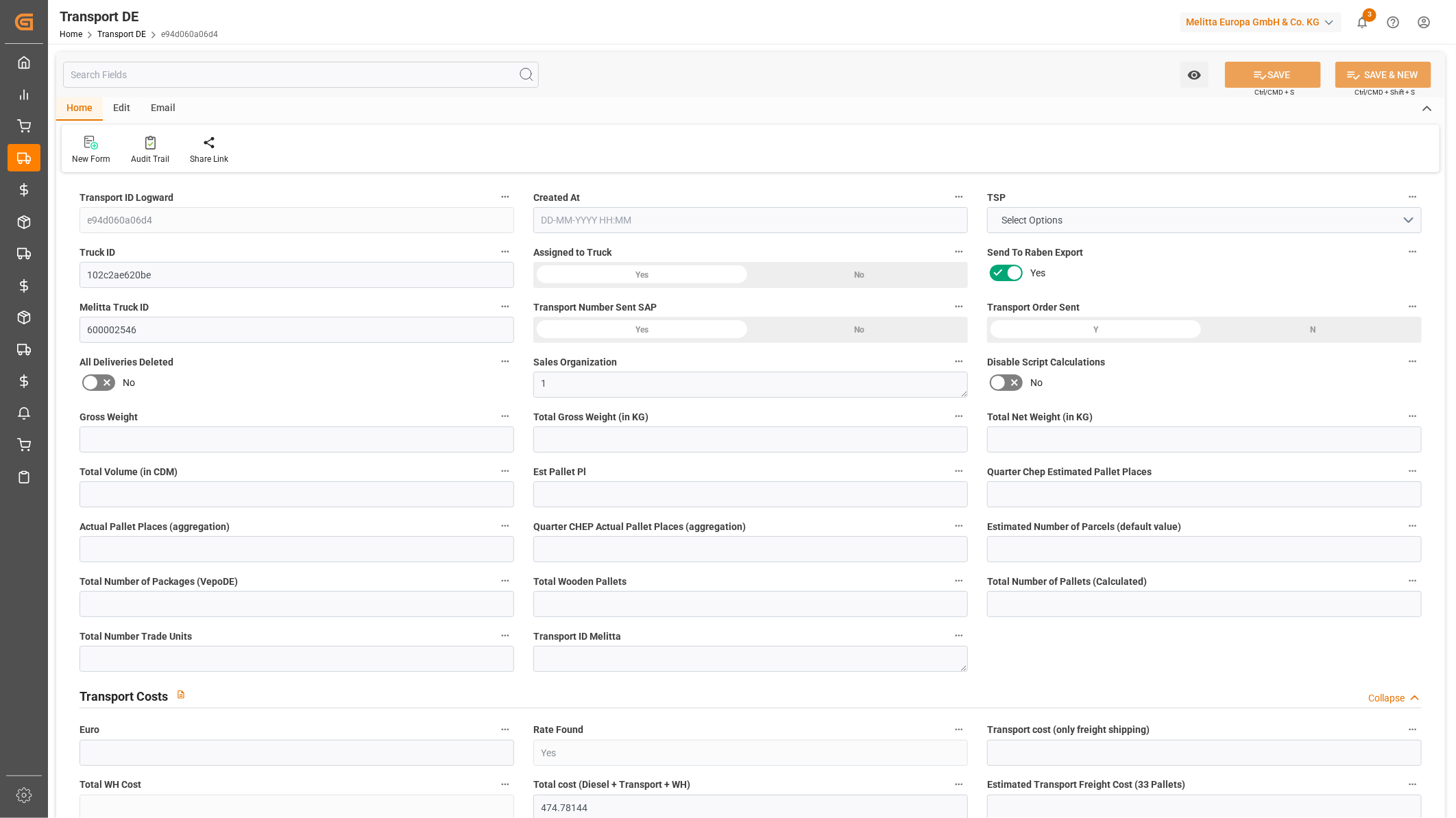
type input "482"
type input "0"
type input "400.6"
type input "81.232"
type input "400.6"
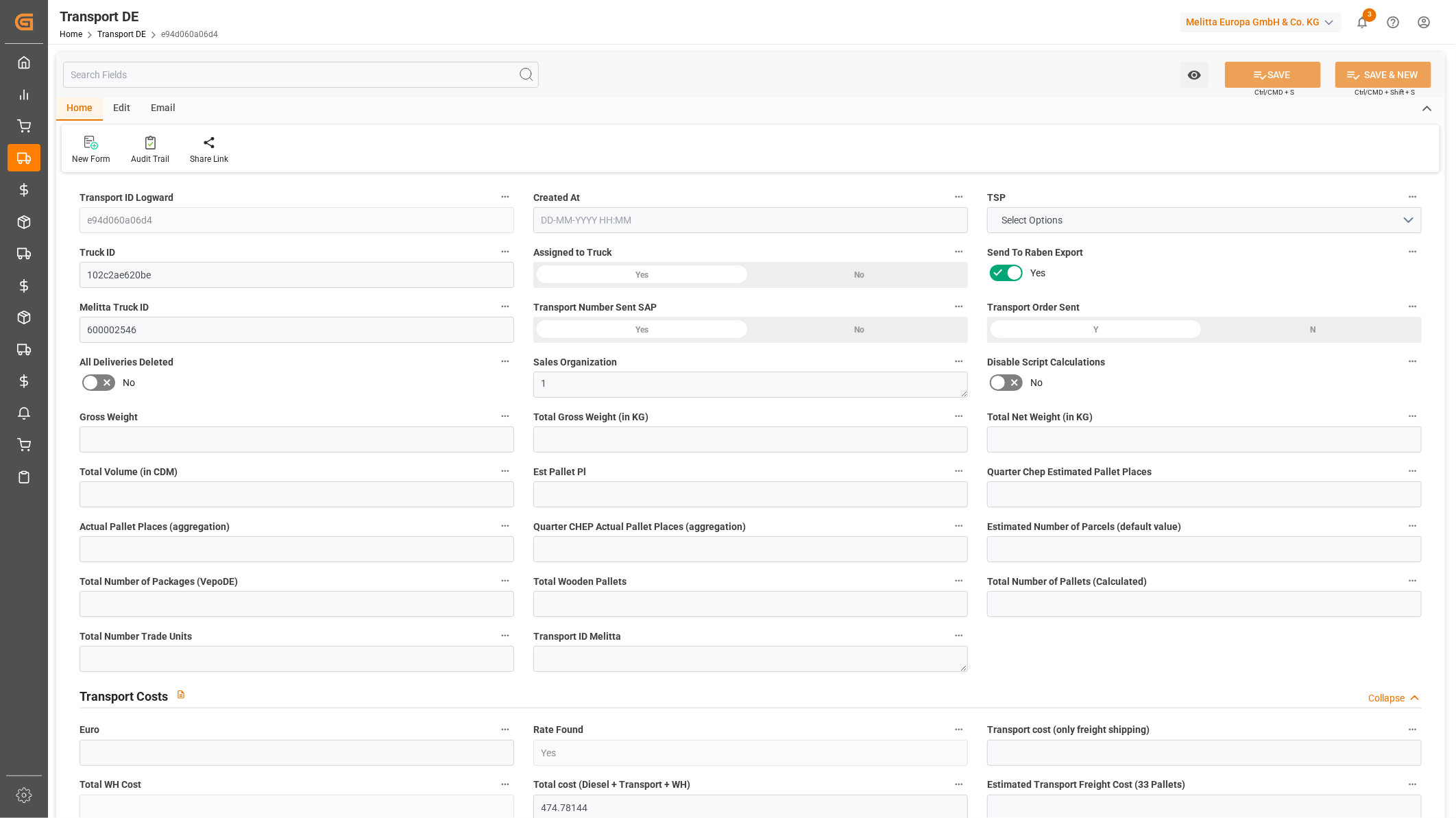
type input "393.5494"
type input "34"
type input "6"
type input "10"
type input "0"
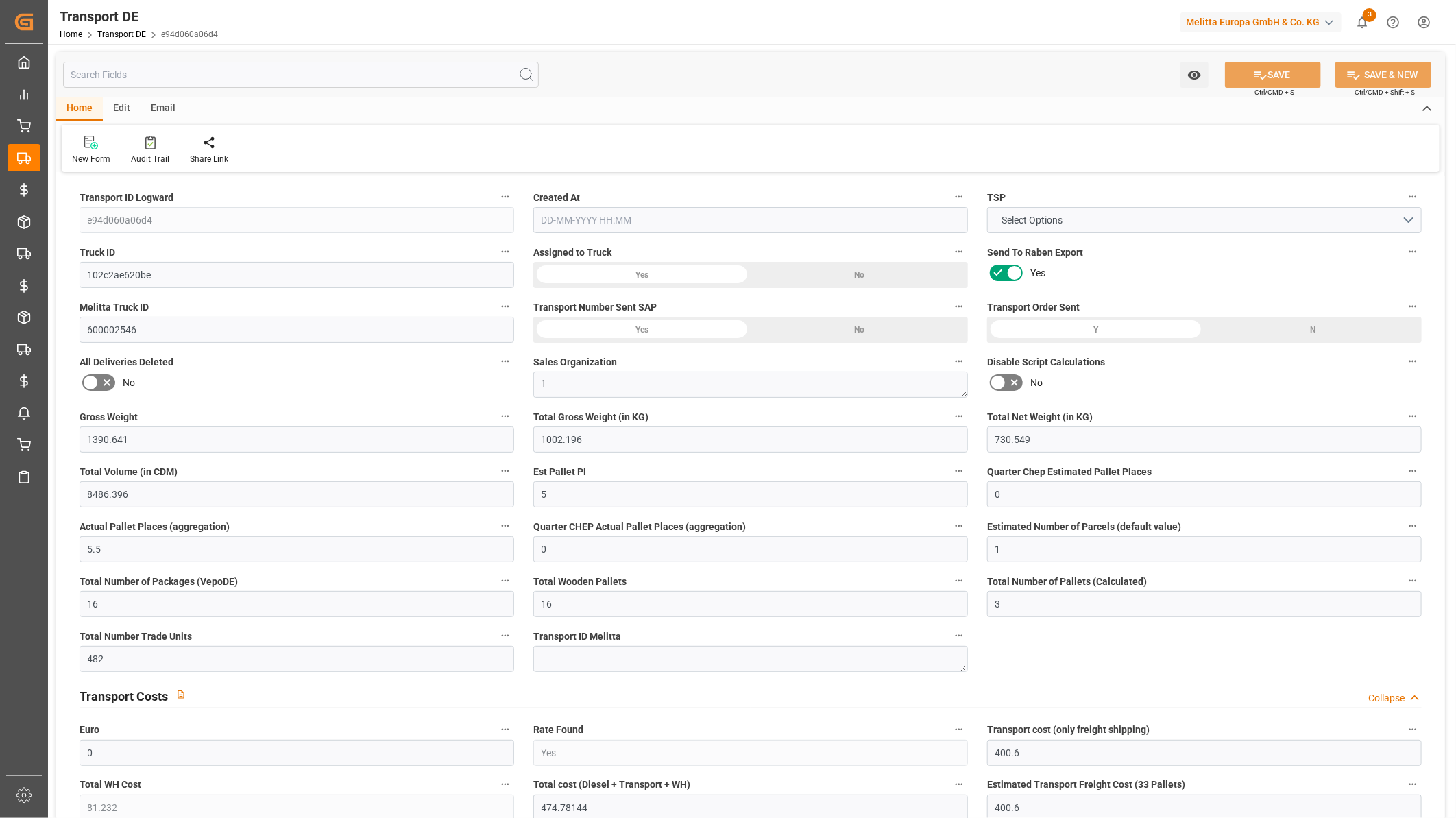
type input "0"
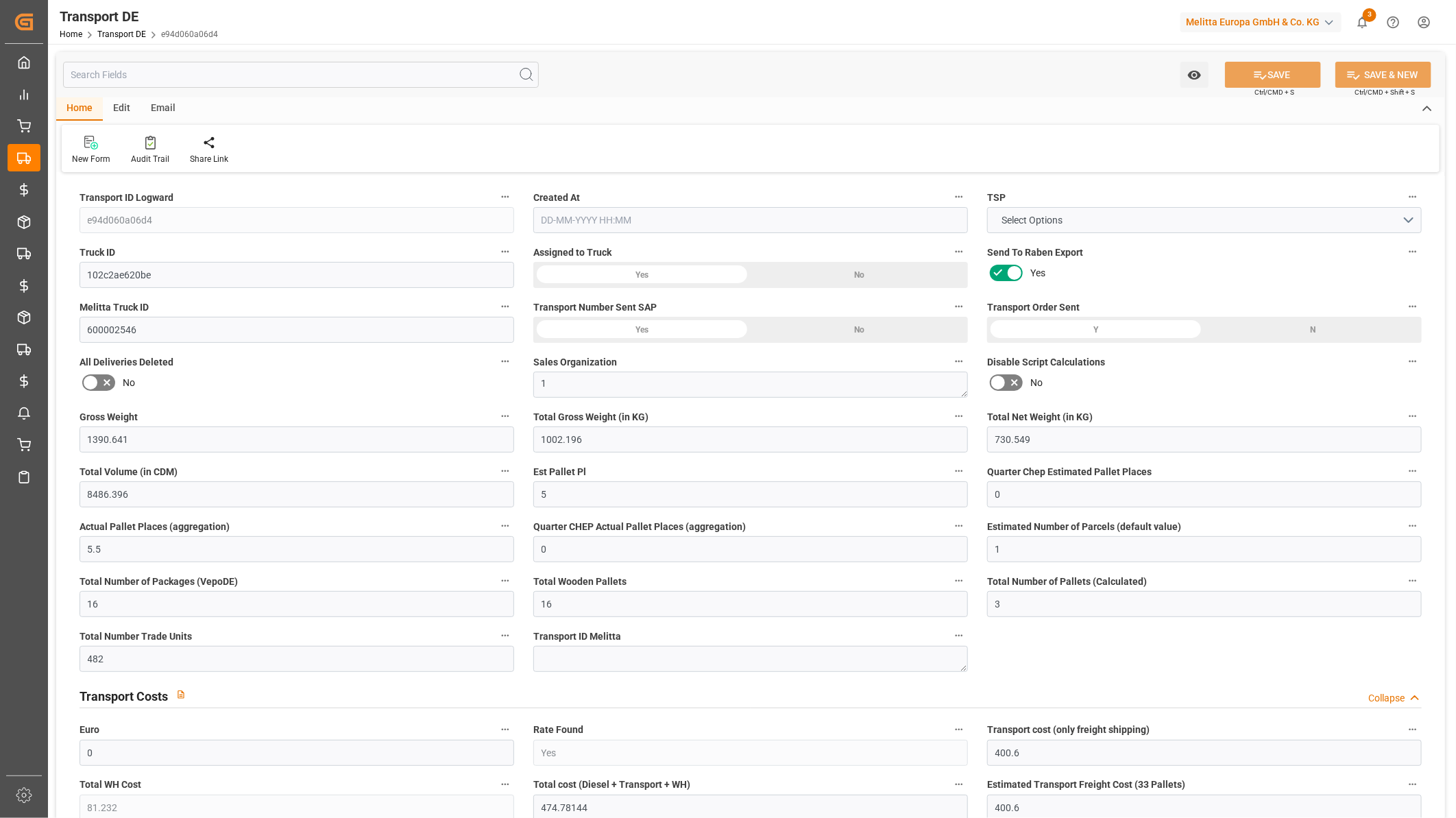
type input "0"
type input "-7.0506"
type input "0"
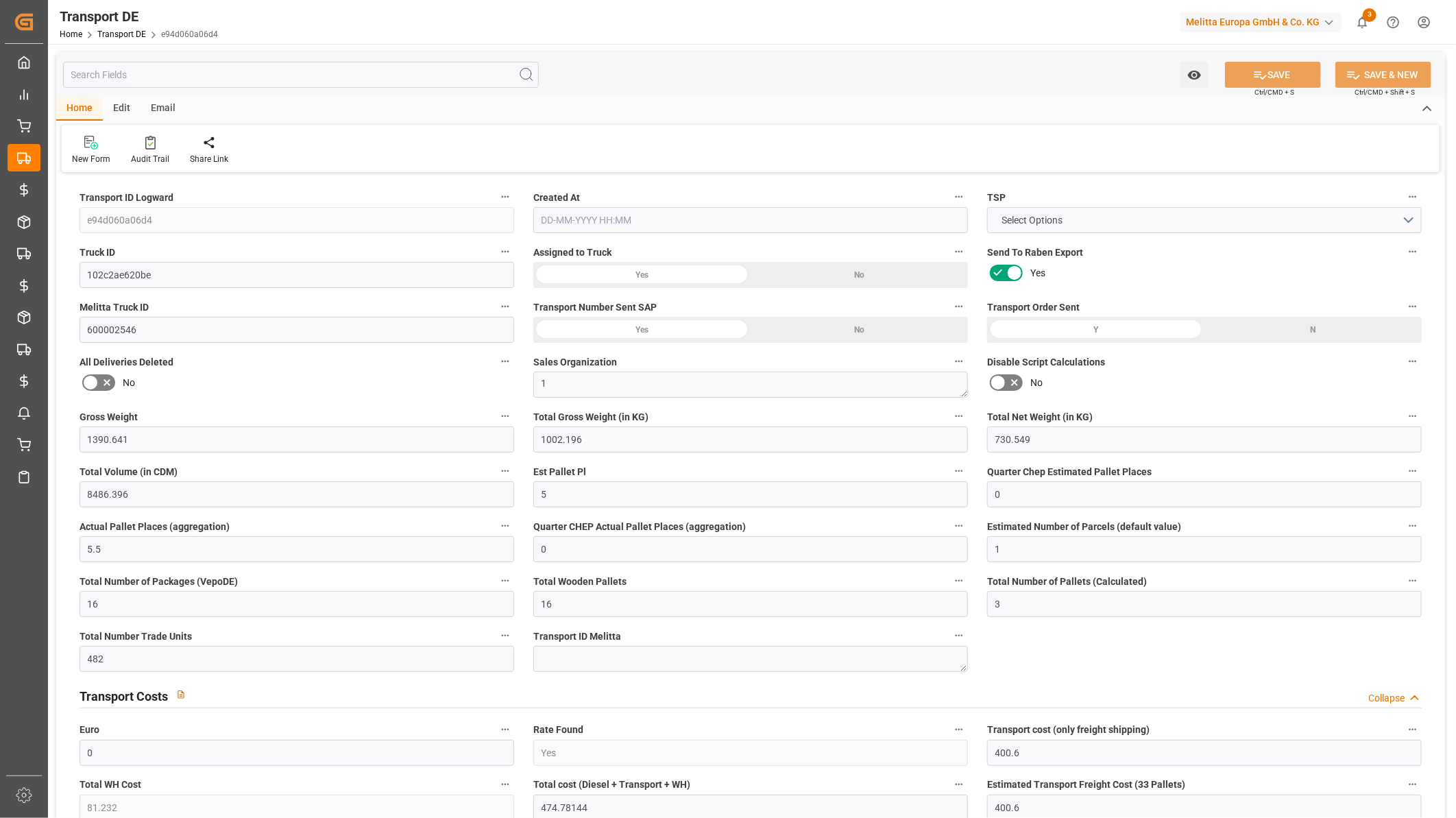
type input "1002.196"
type input "4710.8598"
type input "21"
type input "35"
type input "0"
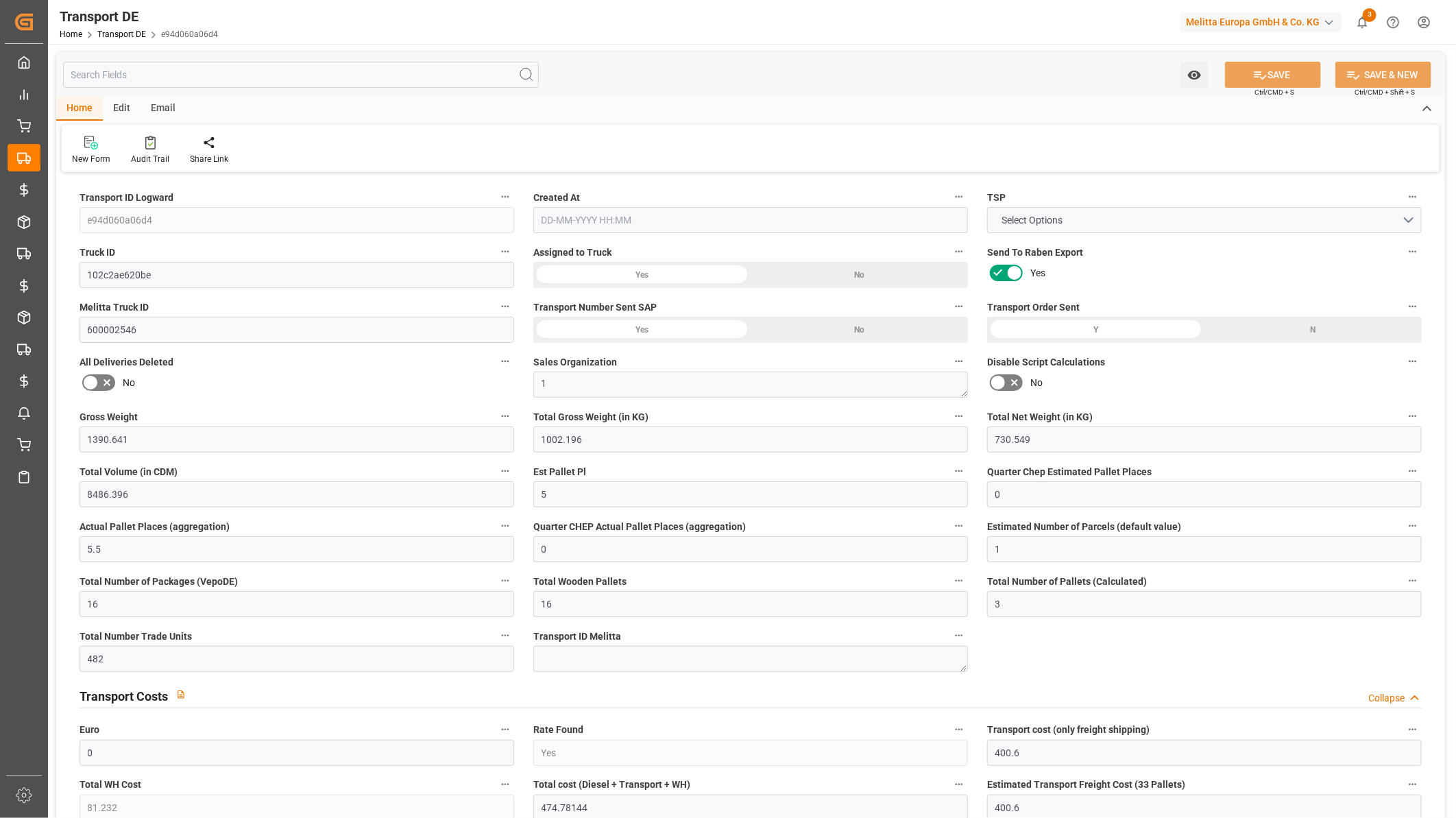
type input "0"
type input "6"
type input "0"
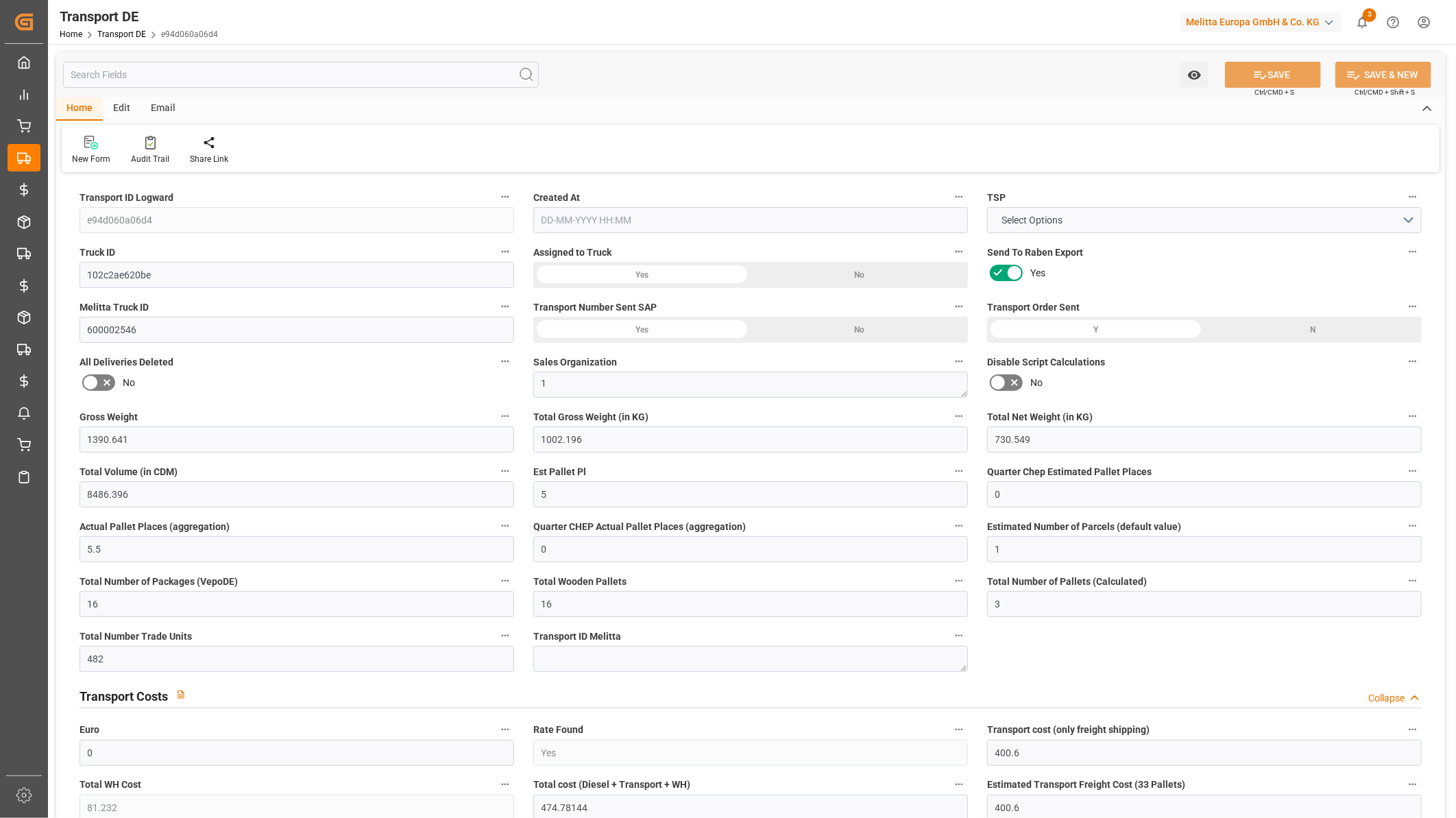
type input "1"
type input "2"
type input "8"
type input "606"
type input "474.7814"
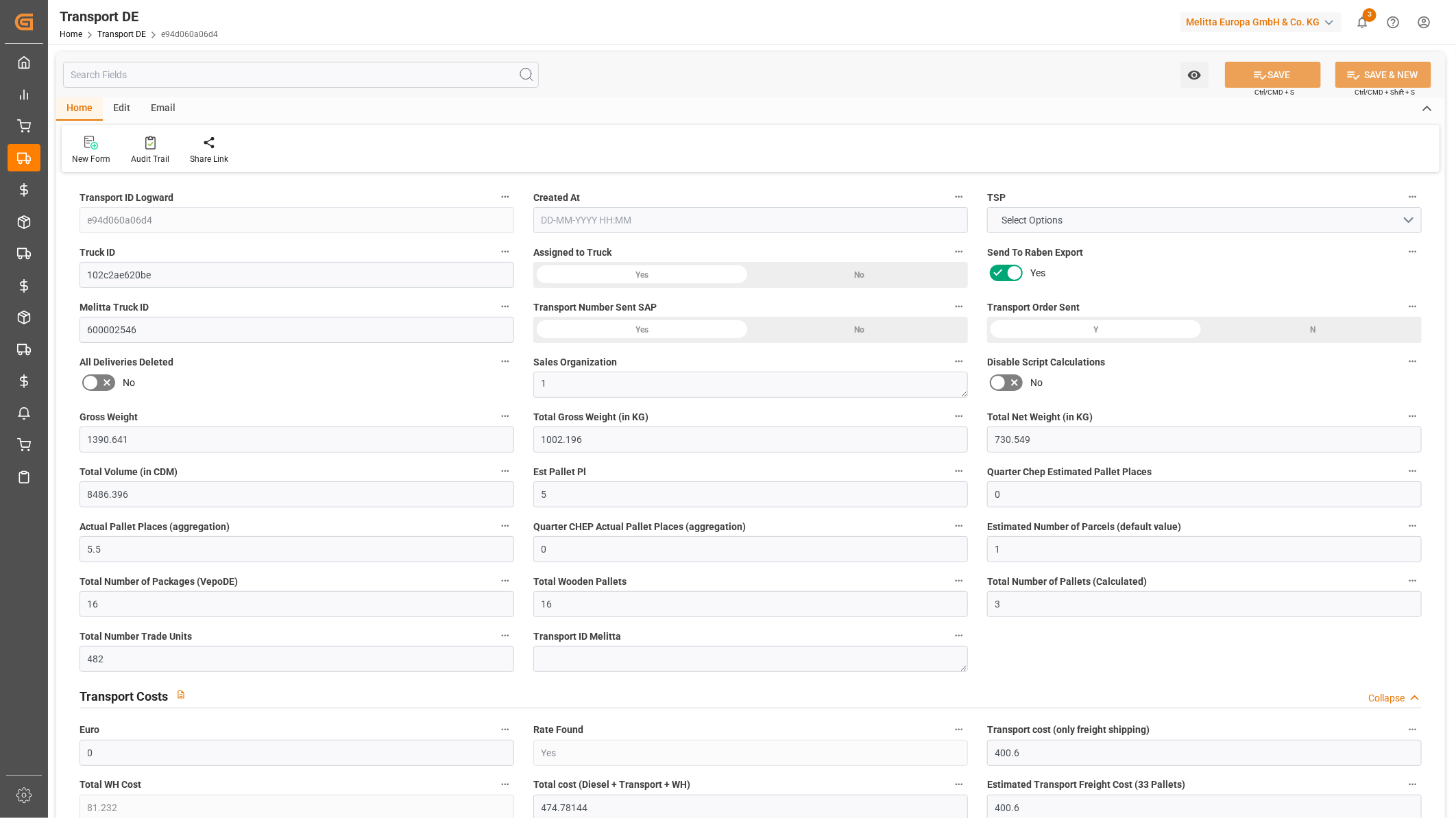
type input "393.5494"
type input "12-09-2025 23:01"
type input "17-09-2025"
type input "19-09-2025"
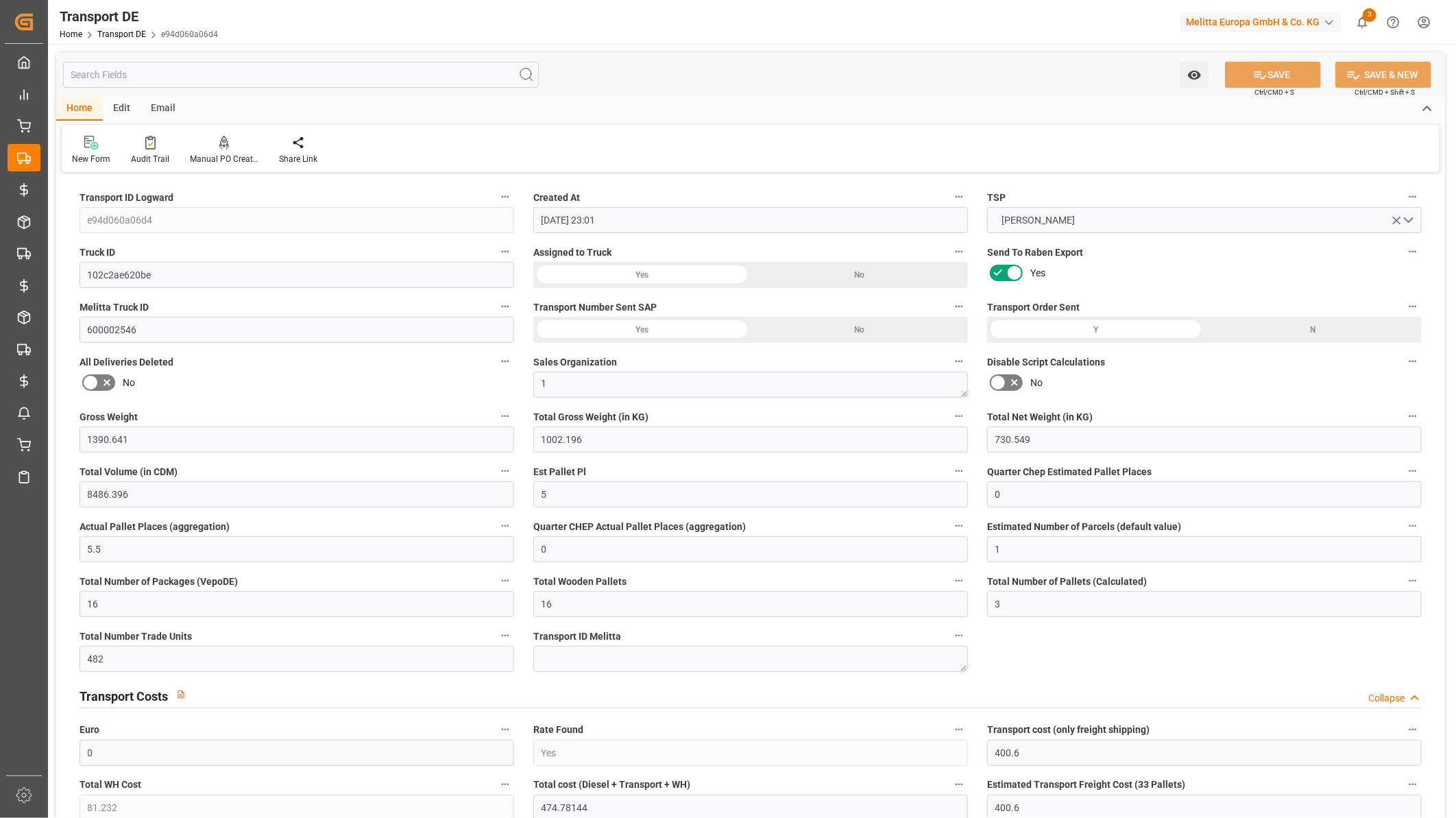
type input "24-09-2025"
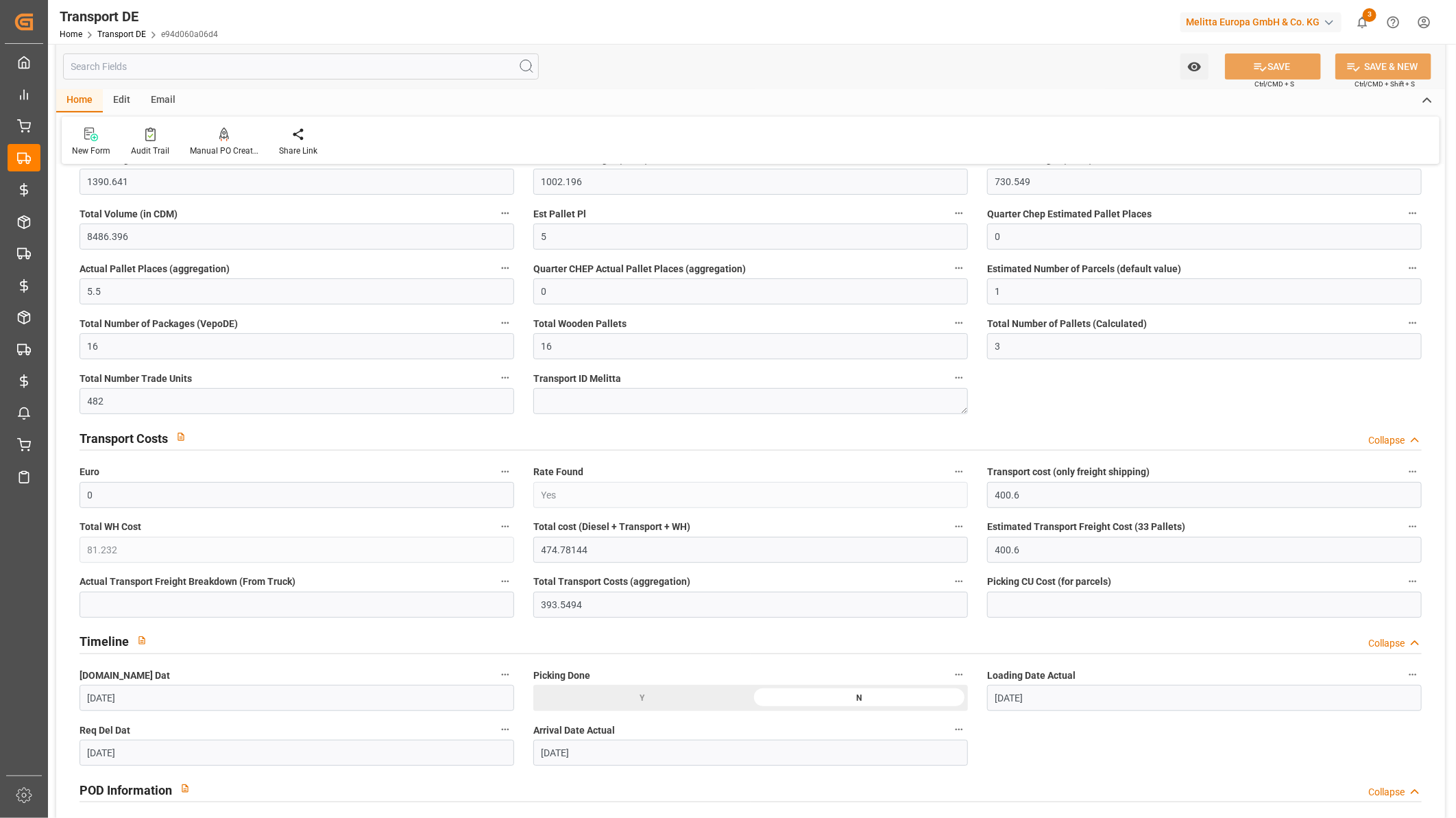
scroll to position [76, 0]
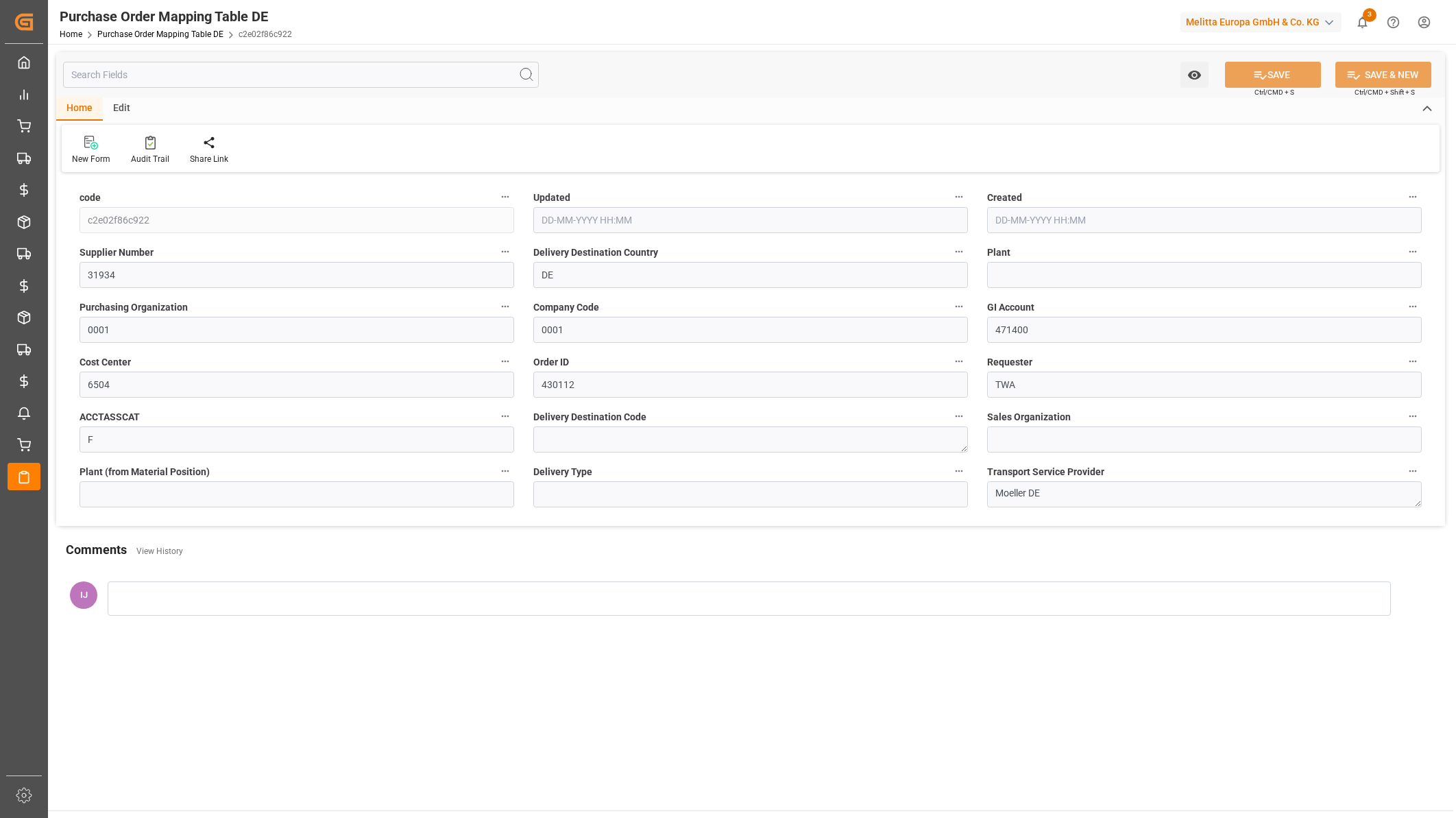
type input "[DATE] 15:45"
type input "[DATE] 10:46"
click at [147, 148] on icon at bounding box center [150, 143] width 10 height 13
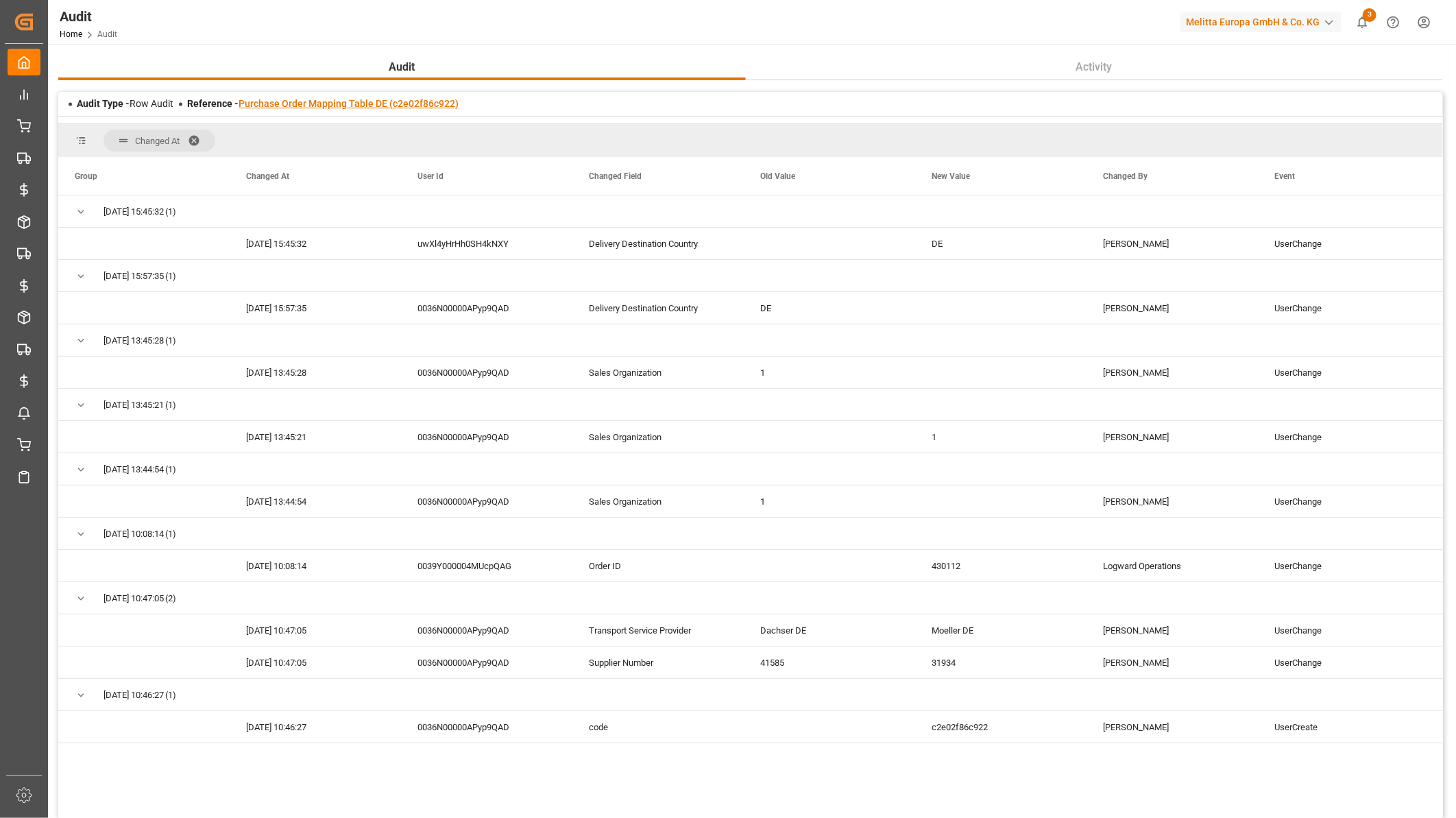
click at [413, 103] on link "Purchase Order Mapping Table DE (c2e02f86c922)" at bounding box center [348, 103] width 220 height 11
